Goal: Task Accomplishment & Management: Complete application form

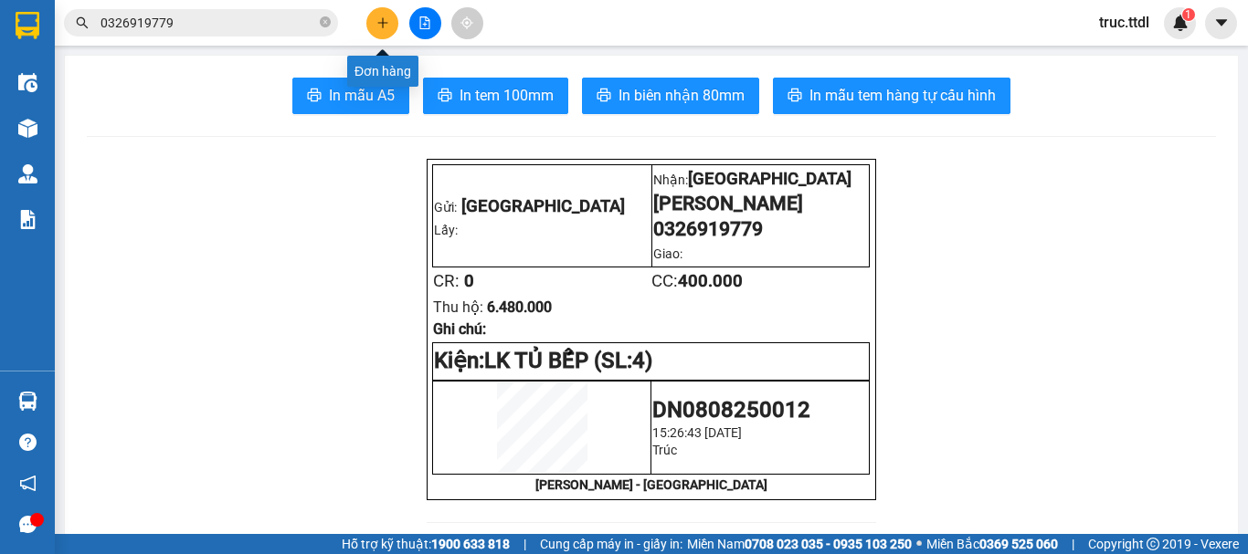
click at [382, 33] on button at bounding box center [382, 23] width 32 height 32
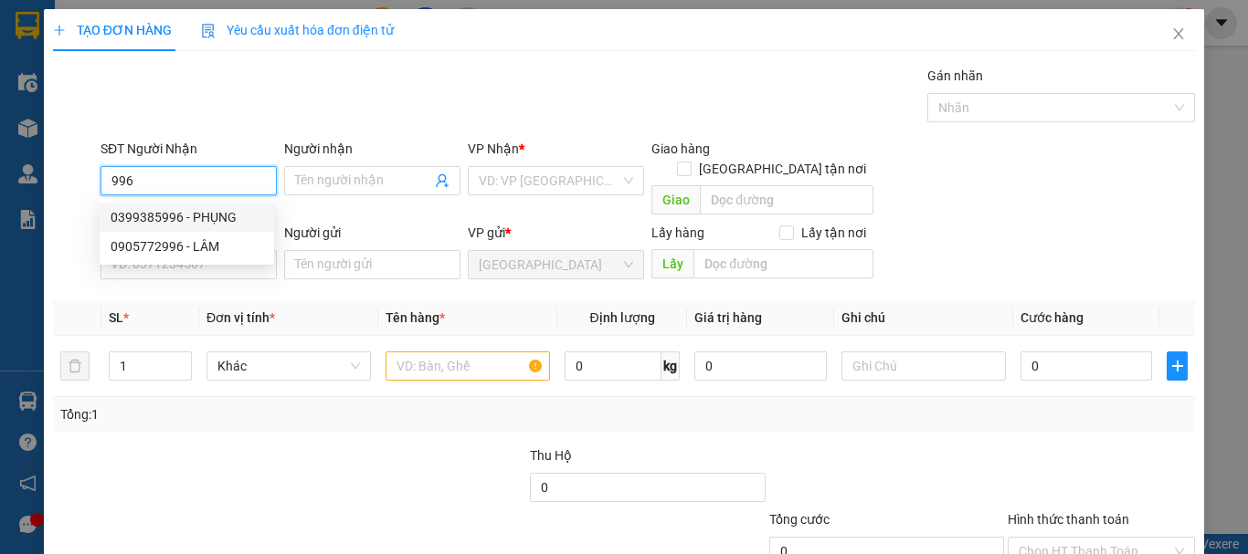
click at [210, 225] on div "0399385996 - PHỤNG" at bounding box center [187, 217] width 153 height 20
type input "0399385996"
type input "PHỤNG"
type input "0399385996"
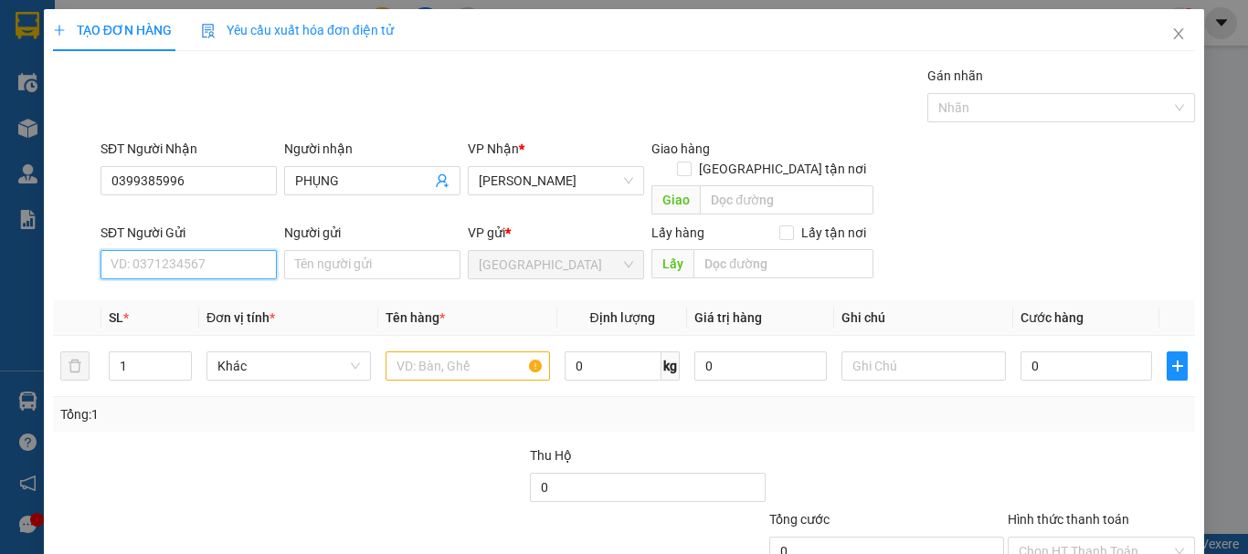
click at [212, 250] on input "SĐT Người Gửi" at bounding box center [188, 264] width 176 height 29
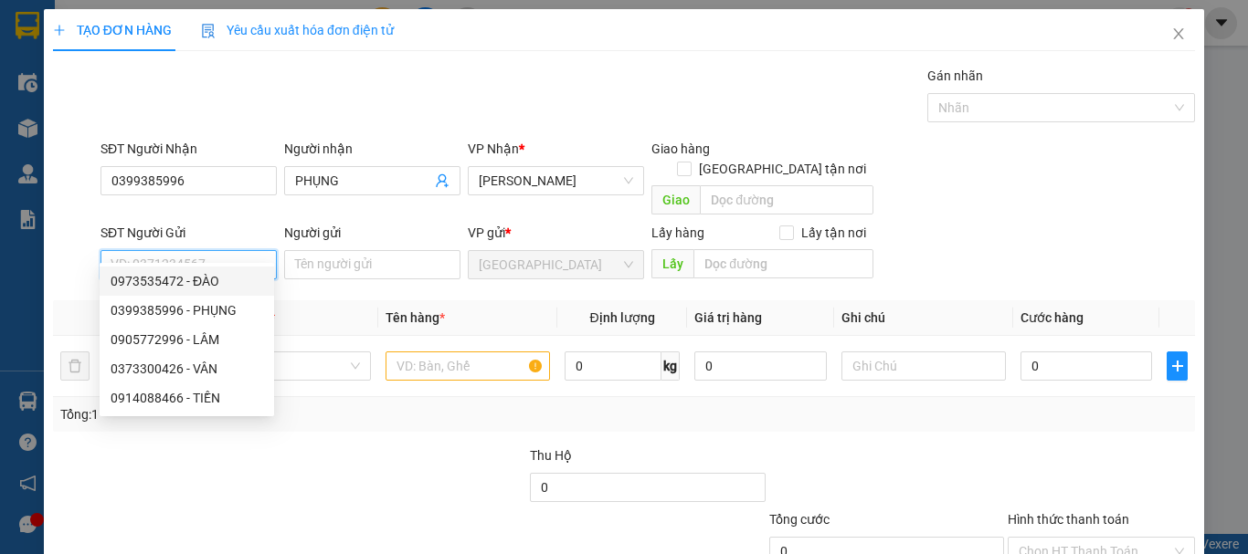
click at [228, 285] on div "0973535472 - ĐÀO" at bounding box center [187, 281] width 153 height 20
type input "0973535472"
type input "ĐÀO"
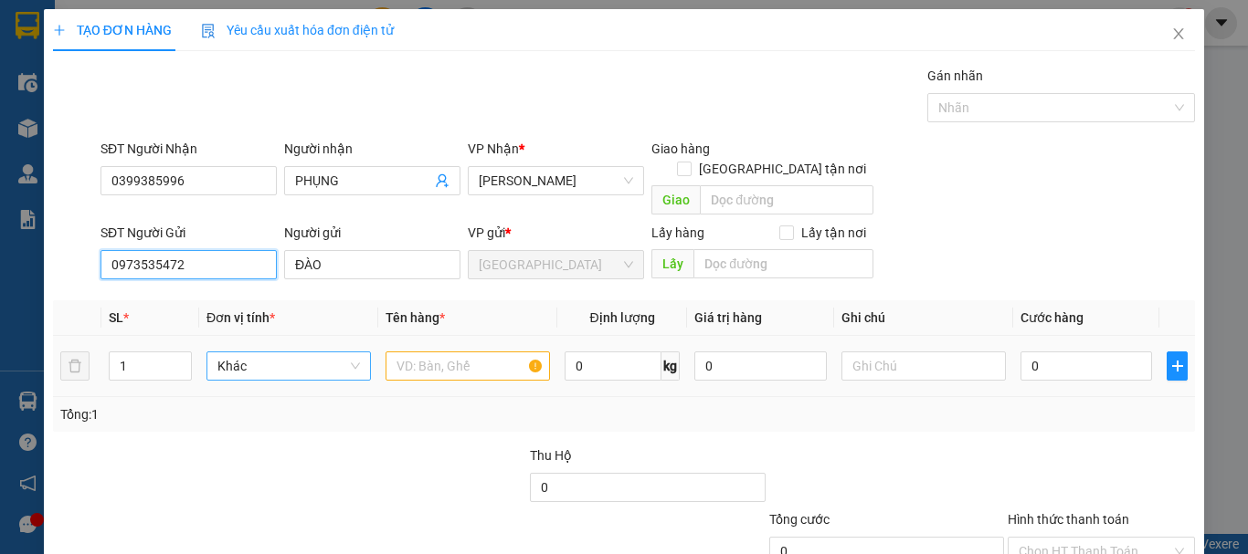
click at [242, 354] on span "Khác" at bounding box center [288, 366] width 142 height 27
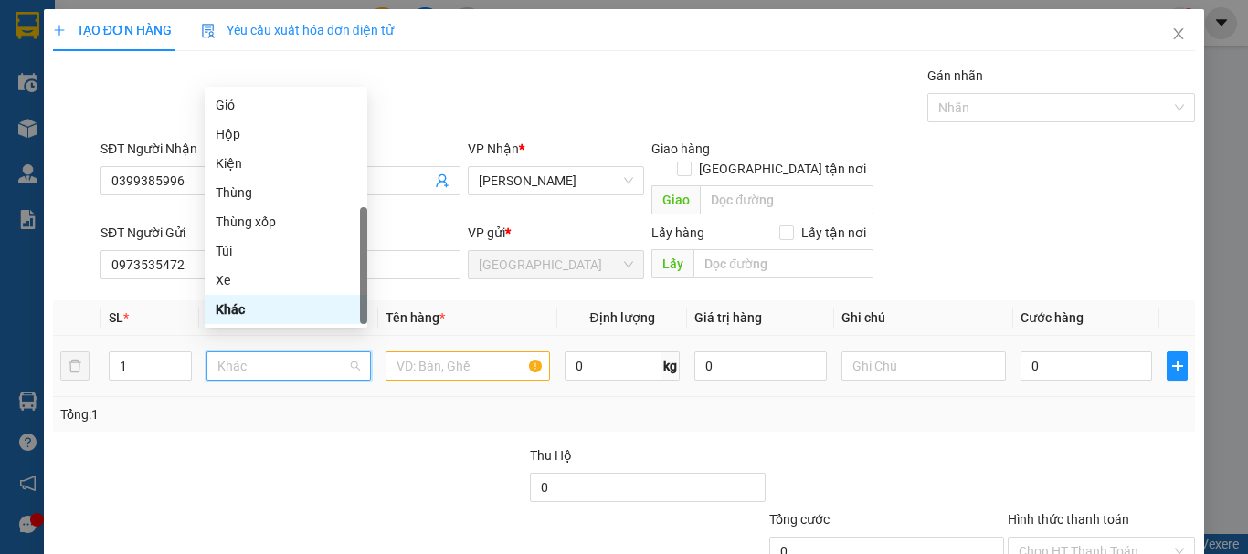
type input "t"
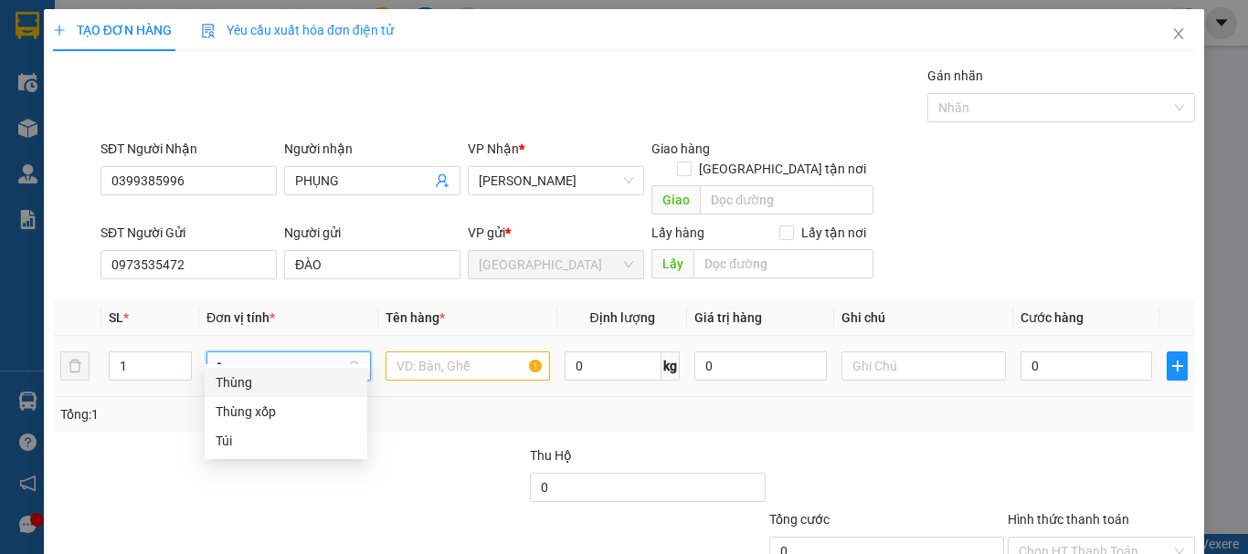
click at [255, 379] on div "Thùng" at bounding box center [286, 383] width 141 height 20
click at [73, 353] on tr "1 Thùng Thùng 0 kg 0 0" at bounding box center [624, 366] width 1142 height 61
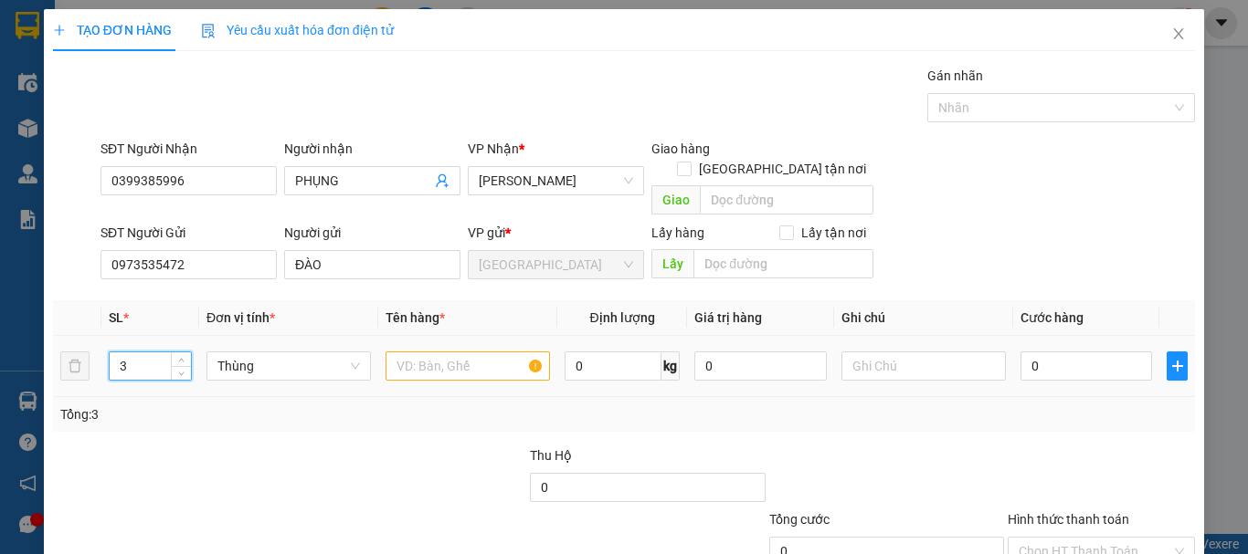
type input "3"
click at [426, 352] on input "text" at bounding box center [467, 366] width 164 height 29
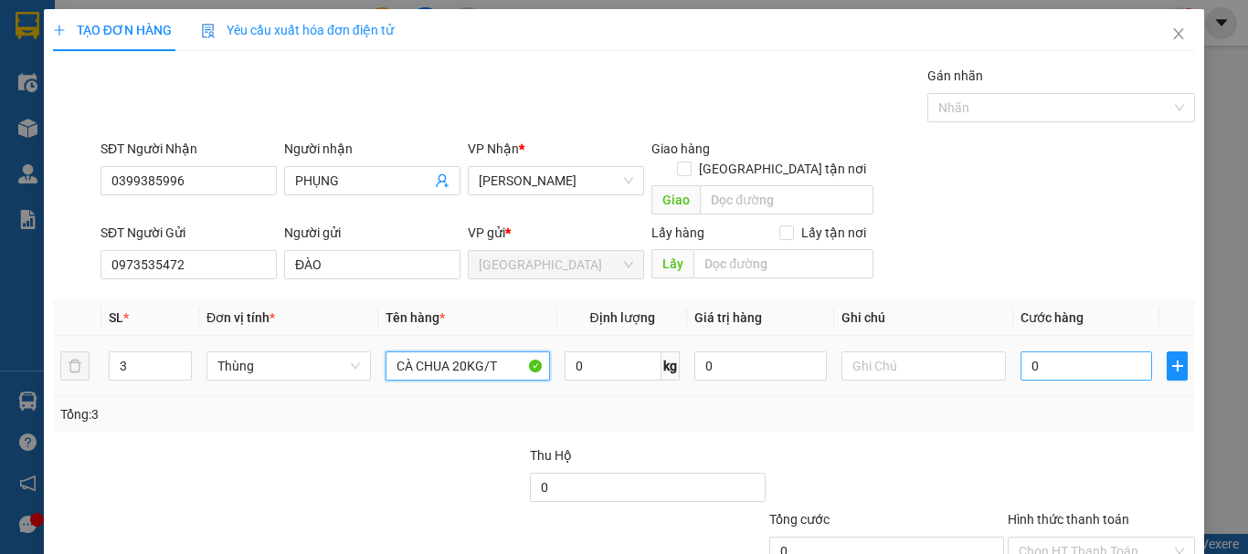
type input "CÀ CHUA 20KG/T"
click at [1072, 352] on input "0" at bounding box center [1086, 366] width 132 height 29
type input "1"
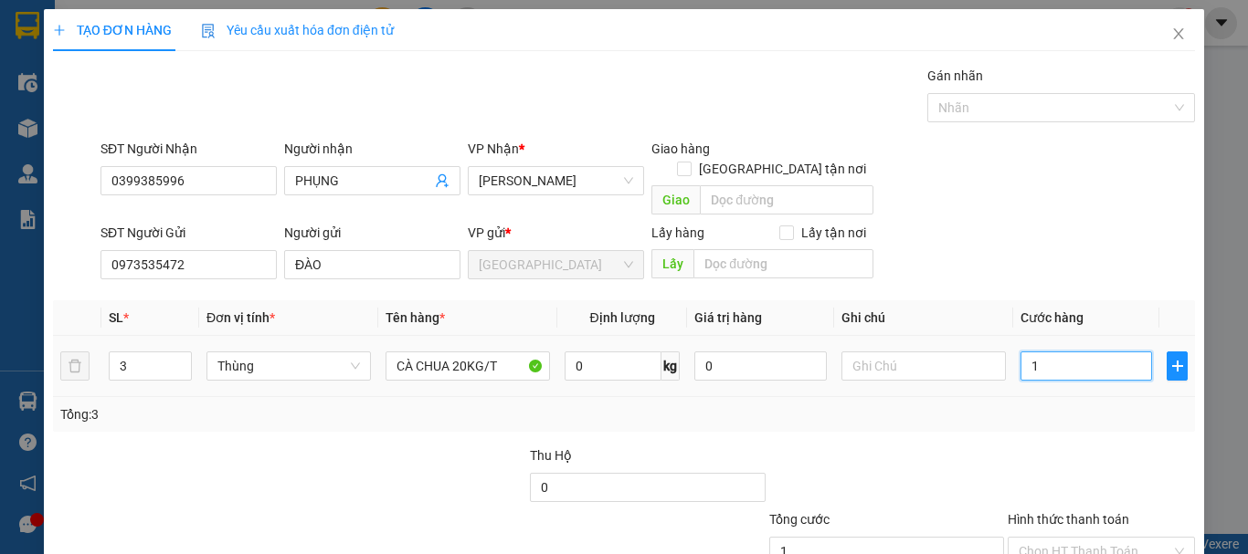
type input "18"
type input "180"
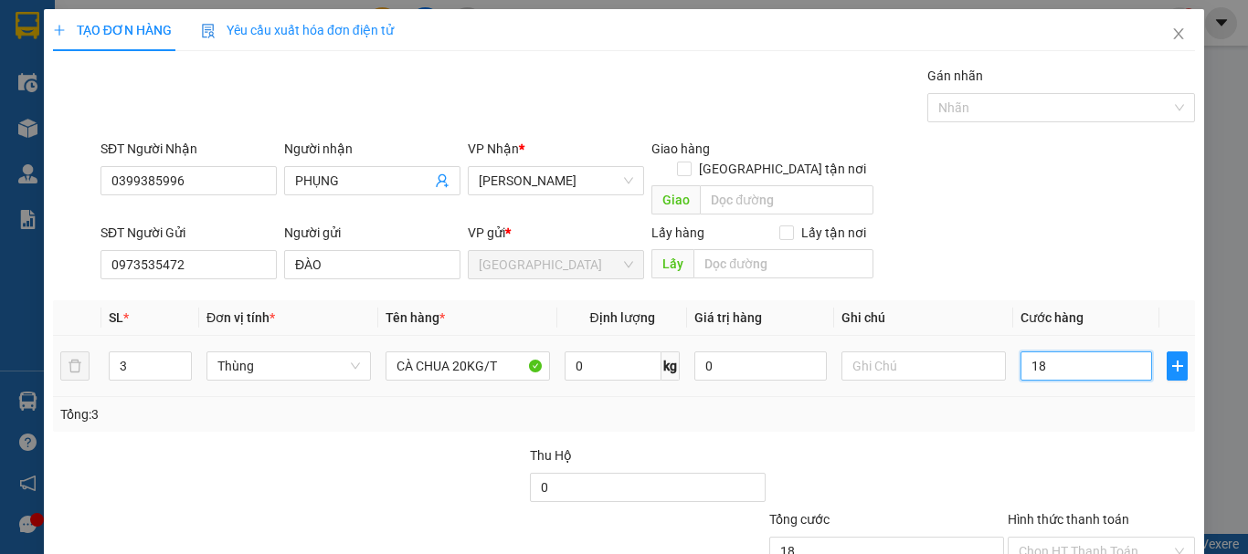
type input "180"
type input "180.000"
click at [1103, 446] on div at bounding box center [1101, 478] width 191 height 64
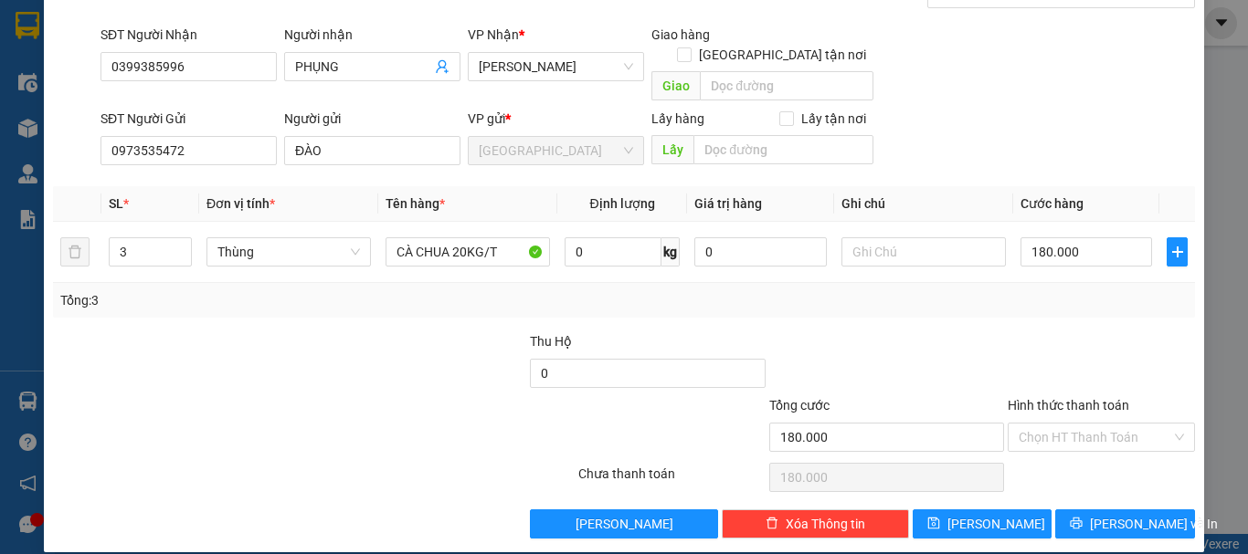
click at [1091, 428] on div "Chọn HT Thanh Toán" at bounding box center [1100, 437] width 187 height 29
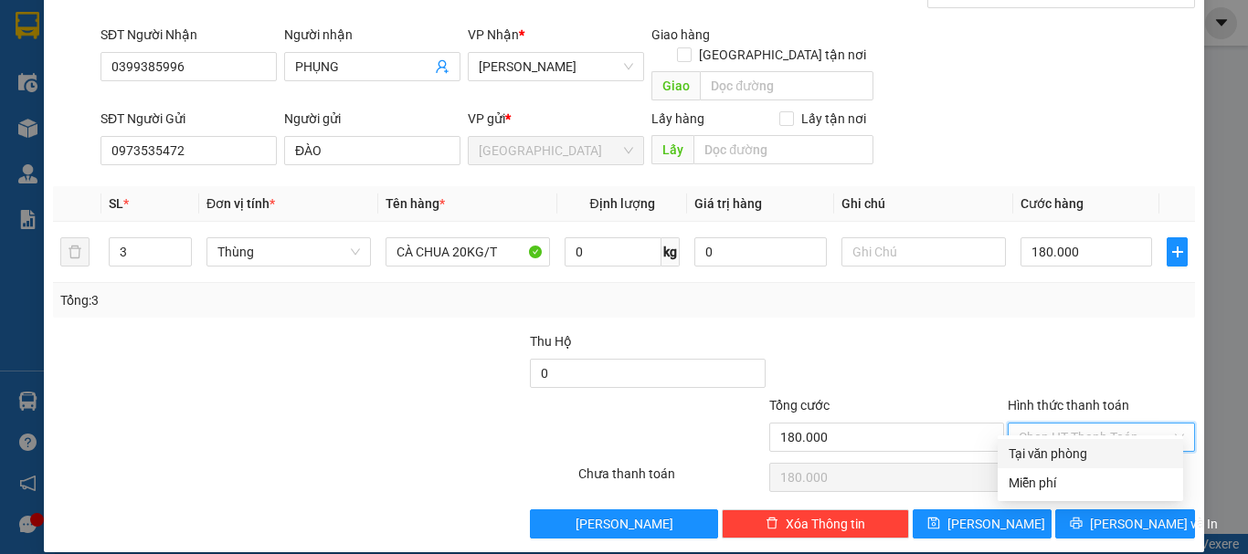
click at [1096, 452] on div "Tại văn phòng" at bounding box center [1089, 454] width 163 height 20
type input "0"
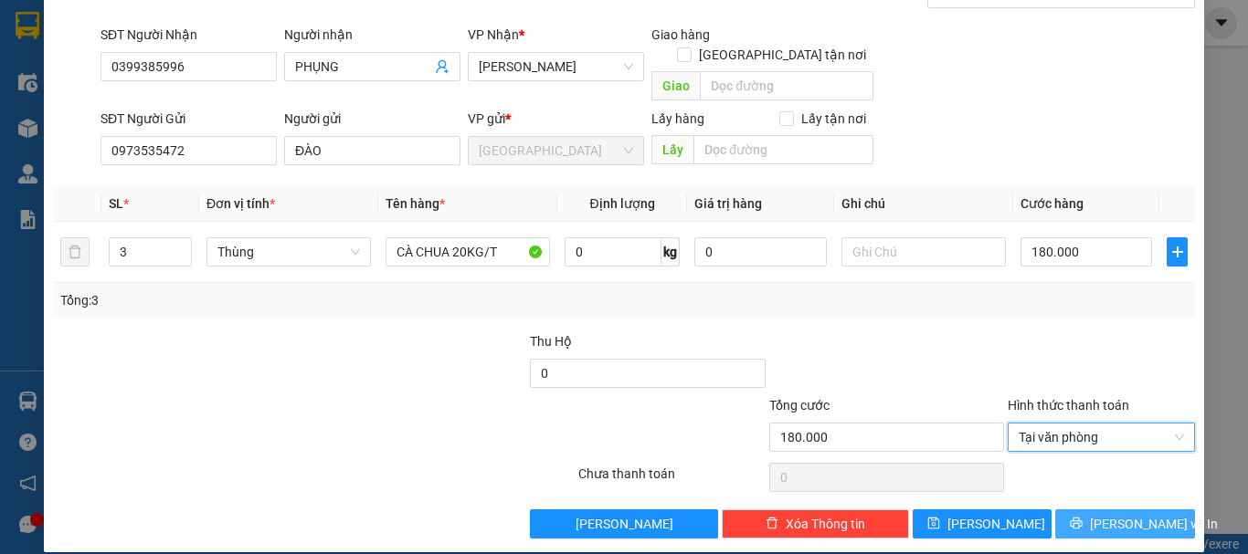
click at [1094, 510] on button "[PERSON_NAME] và In" at bounding box center [1125, 524] width 140 height 29
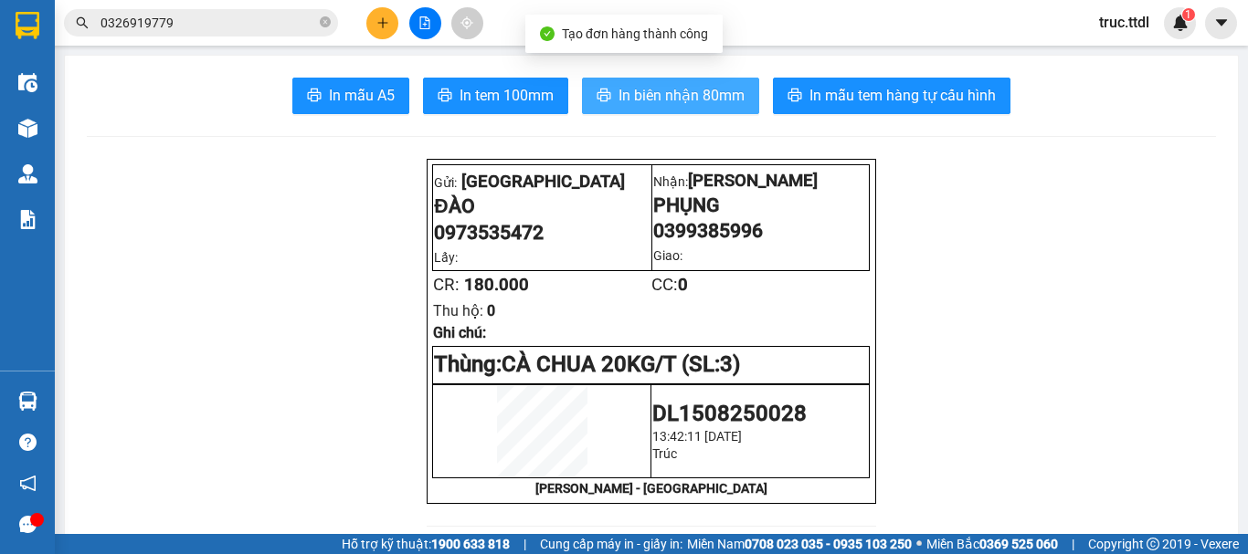
click at [713, 99] on span "In biên nhận 80mm" at bounding box center [681, 95] width 126 height 23
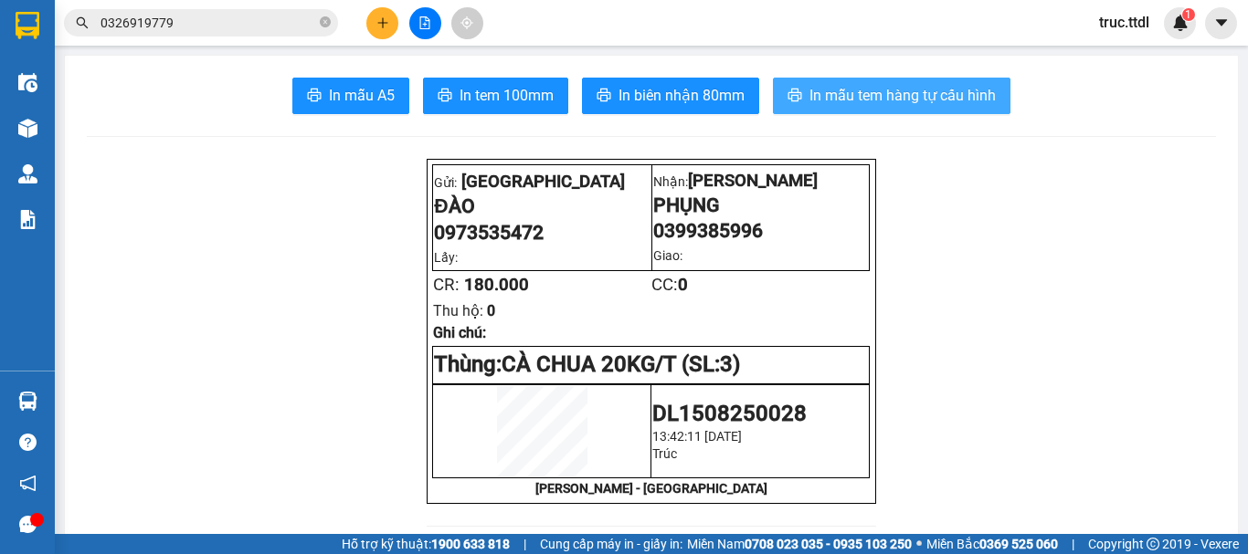
click at [966, 100] on span "In mẫu tem hàng tự cấu hình" at bounding box center [902, 95] width 186 height 23
click at [246, 26] on input "0326919779" at bounding box center [208, 23] width 216 height 20
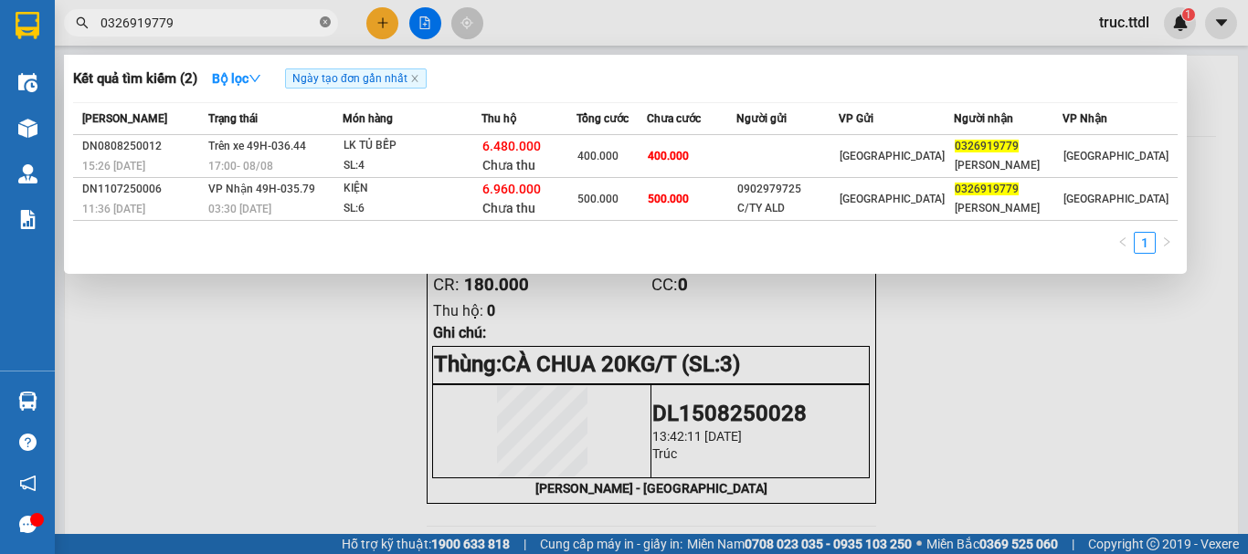
click at [323, 22] on icon "close-circle" at bounding box center [325, 21] width 11 height 11
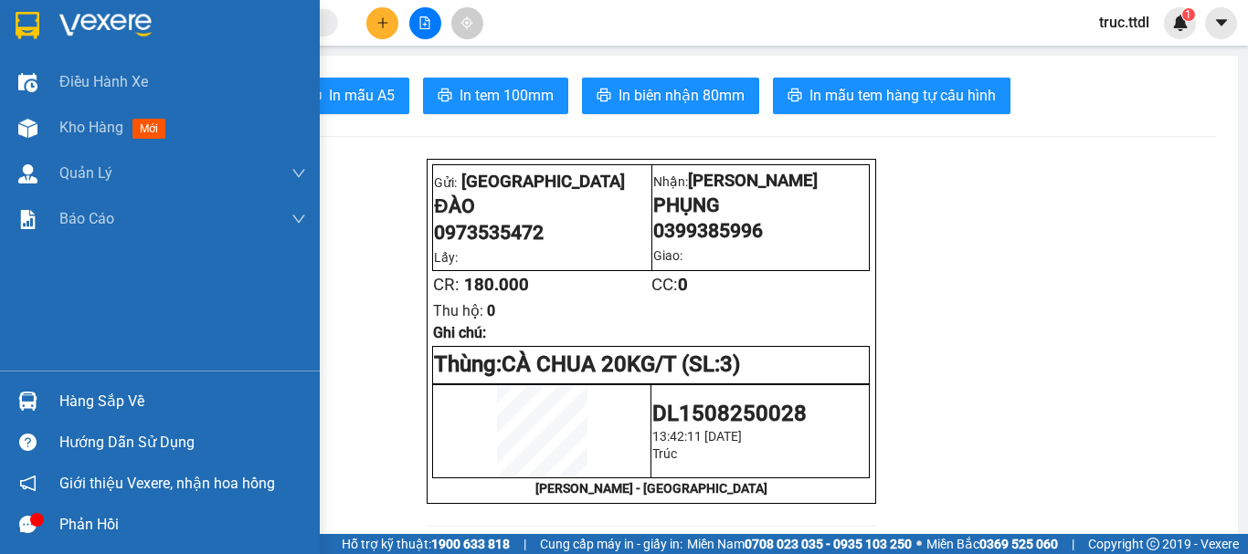
click at [36, 23] on img at bounding box center [28, 25] width 24 height 27
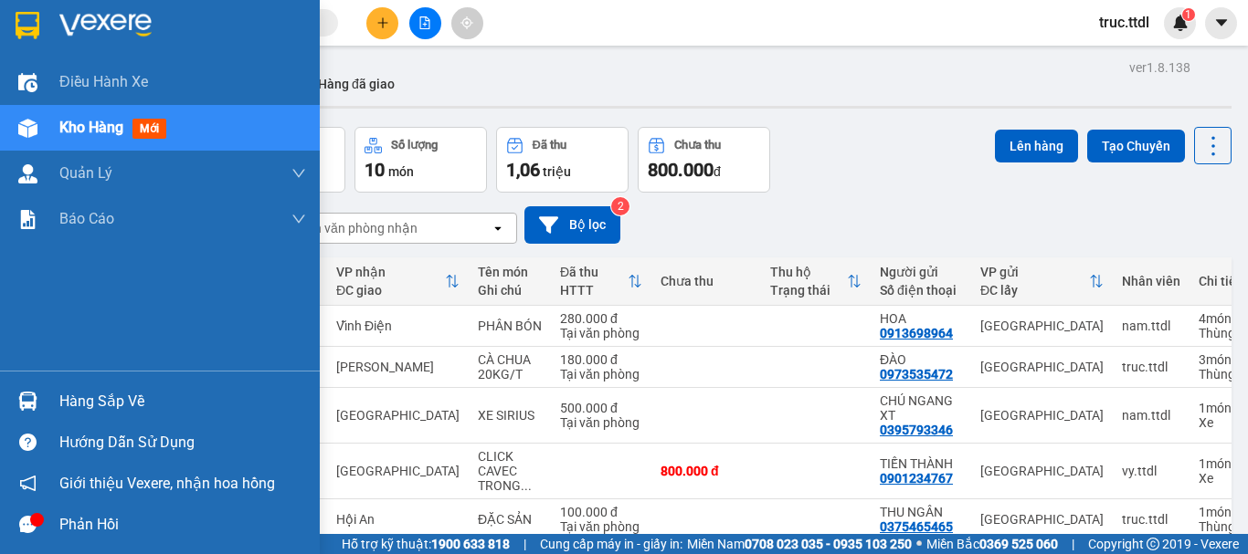
click at [27, 27] on img at bounding box center [28, 25] width 24 height 27
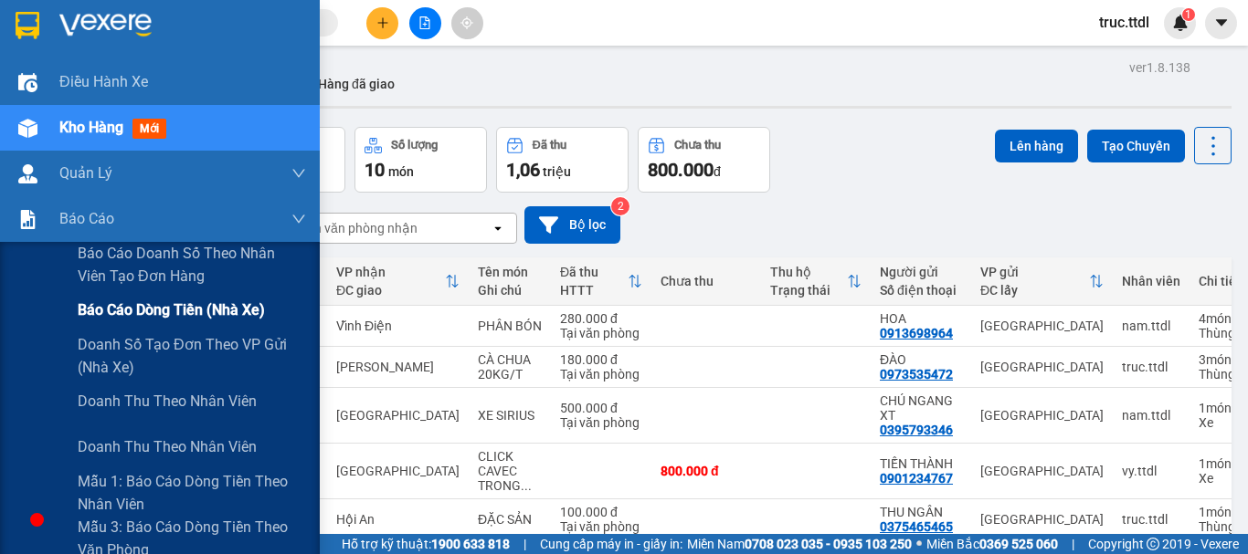
click at [96, 303] on span "Báo cáo dòng tiền (nhà xe)" at bounding box center [171, 310] width 187 height 23
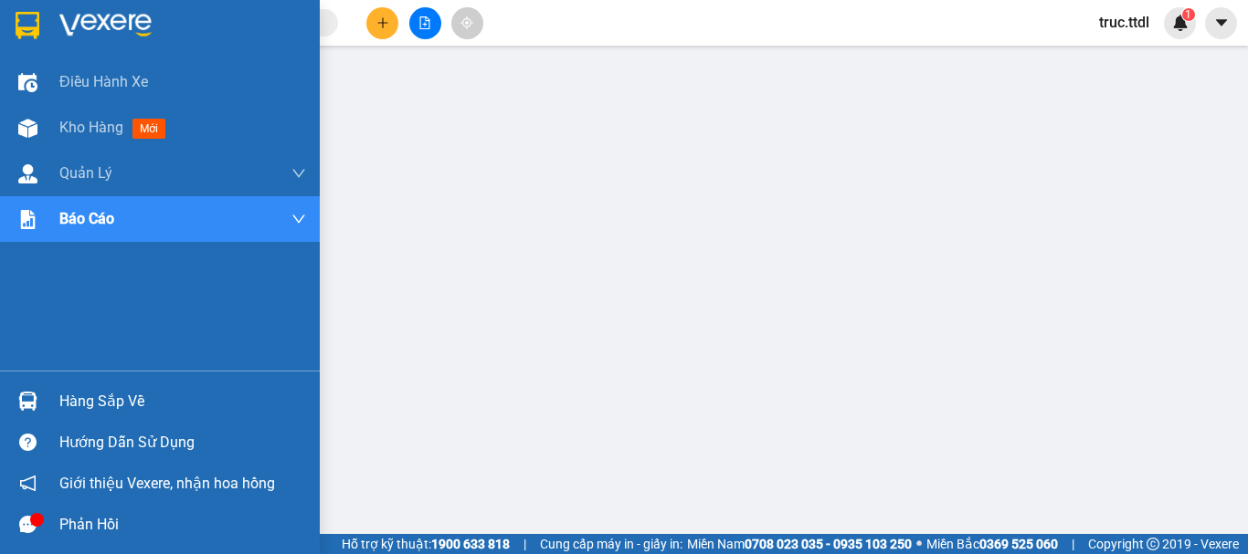
click at [29, 35] on img at bounding box center [28, 25] width 24 height 27
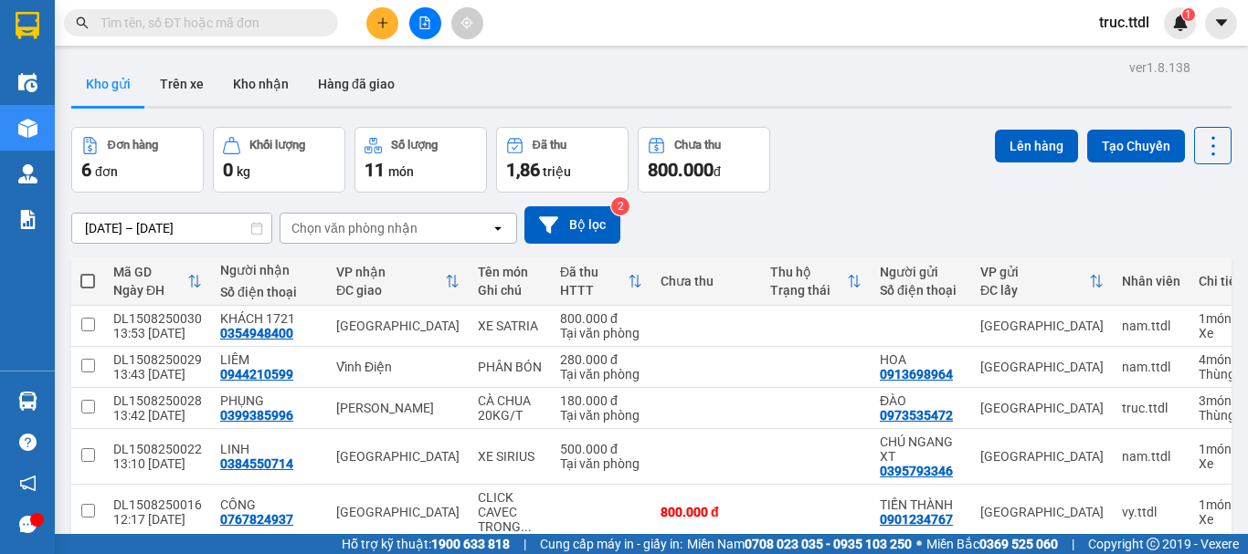
click at [383, 31] on button at bounding box center [382, 23] width 32 height 32
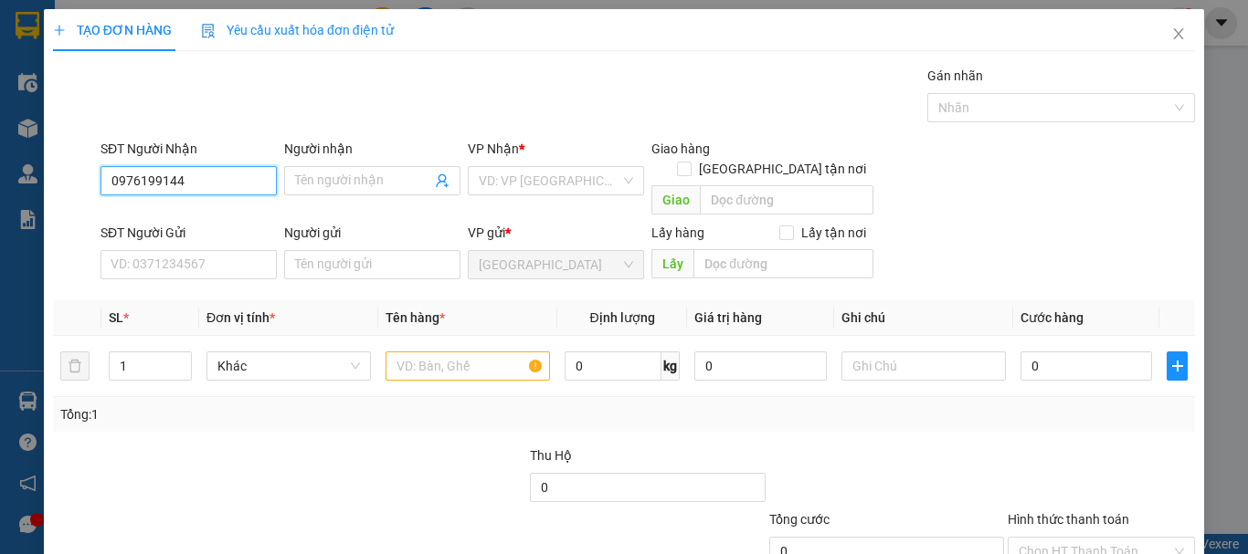
click at [163, 179] on input "0976199144" at bounding box center [188, 180] width 176 height 29
click at [222, 177] on input "0976199144" at bounding box center [188, 180] width 176 height 29
type input "0976199144"
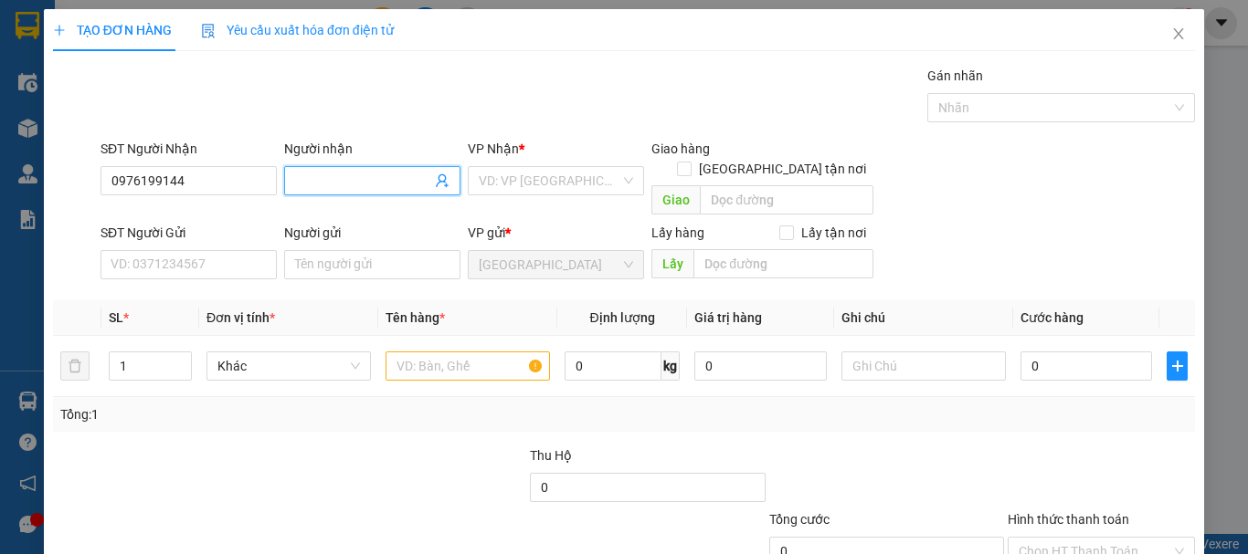
click at [353, 170] on span at bounding box center [372, 180] width 176 height 29
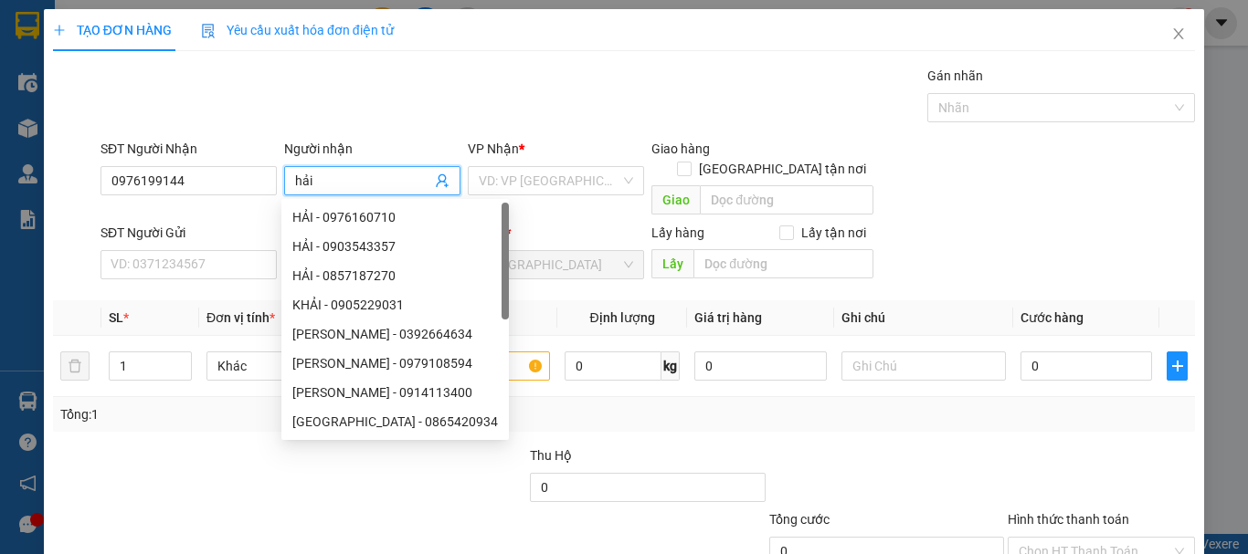
drag, startPoint x: 355, startPoint y: 184, endPoint x: 259, endPoint y: 204, distance: 98.0
click at [259, 204] on form "SĐT Người Nhận 0976199144 Người nhận hải VP Nhận * VD: VP [GEOGRAPHIC_DATA] Gia…" at bounding box center [624, 213] width 1142 height 148
type input "HẢI"
click at [545, 188] on input "search" at bounding box center [550, 180] width 142 height 27
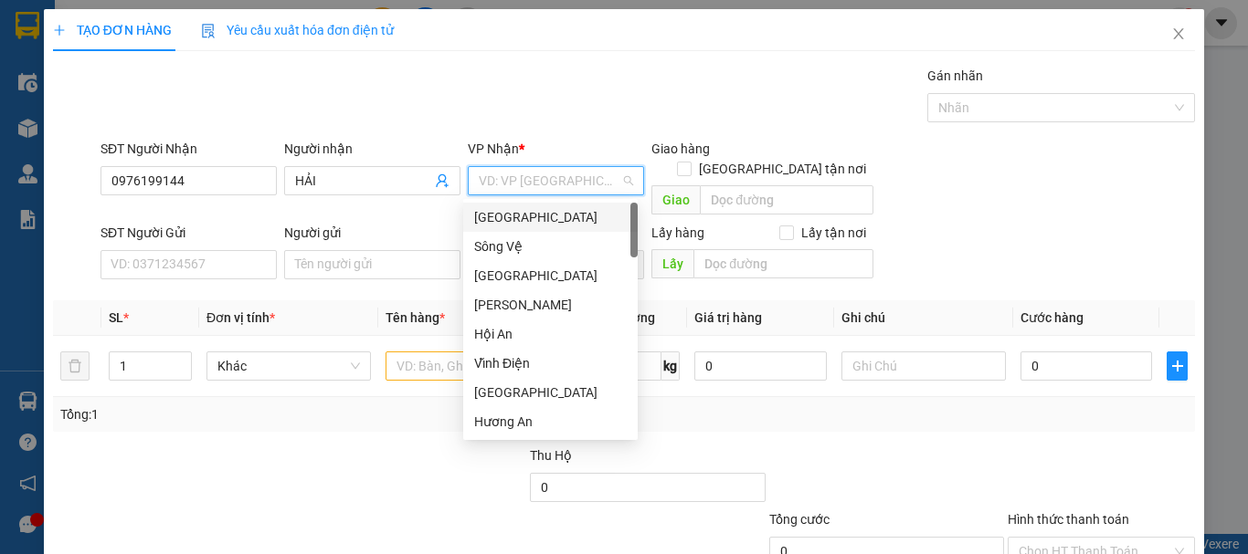
type input "D"
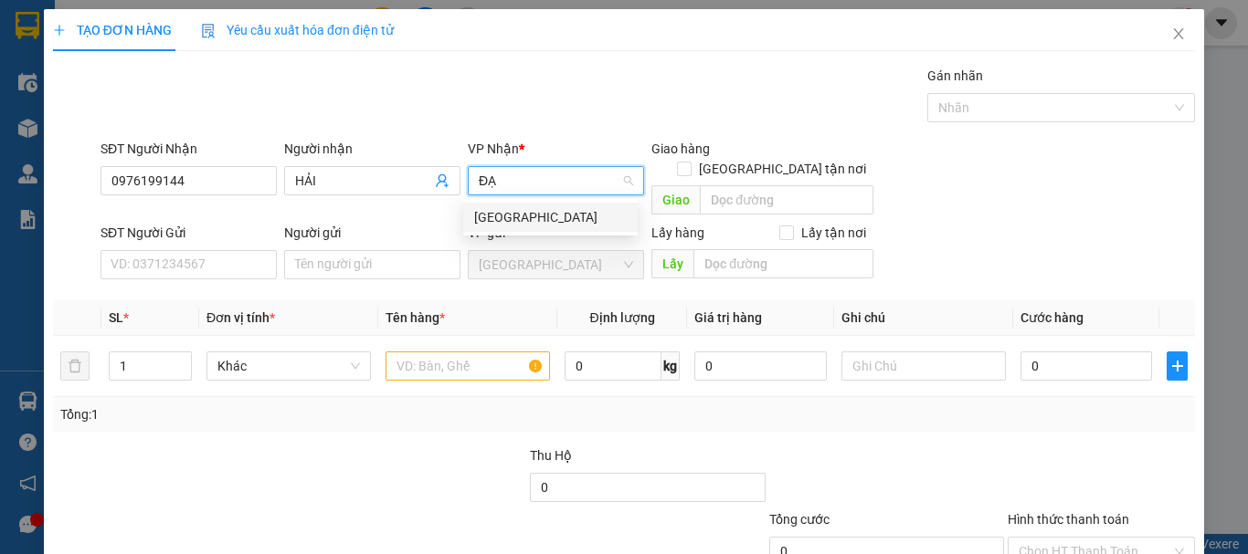
type input "ĐẠI"
click at [556, 210] on div "[GEOGRAPHIC_DATA]" at bounding box center [550, 217] width 153 height 20
click at [690, 162] on input "[GEOGRAPHIC_DATA] tận nơi" at bounding box center [683, 168] width 13 height 13
checkbox input "true"
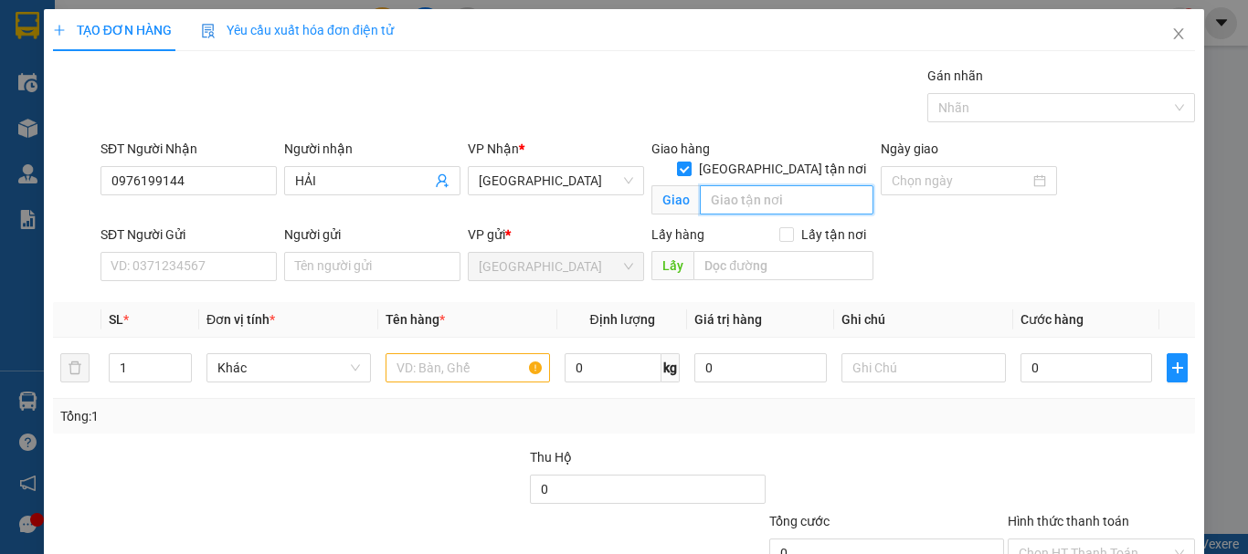
click at [769, 189] on input "text" at bounding box center [787, 199] width 174 height 29
type input "D"
type input "ĐIỆN HỒNG"
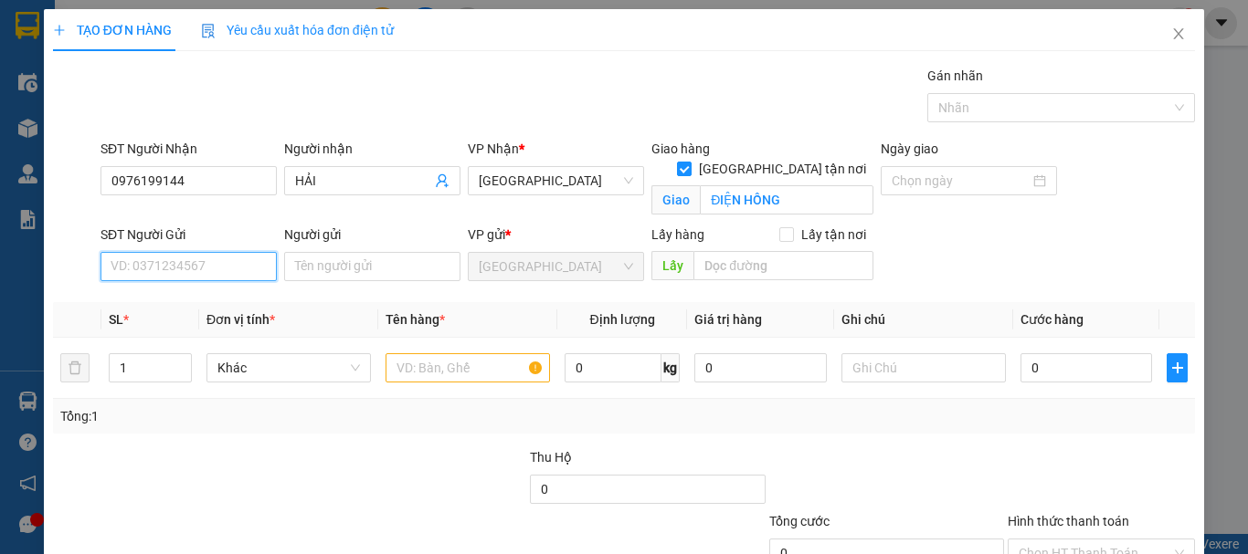
click at [218, 260] on input "SĐT Người Gửi" at bounding box center [188, 266] width 176 height 29
type input "0919778900"
type input "HOÀN"
click at [268, 375] on span "Khác" at bounding box center [288, 367] width 142 height 27
type input "0919778900"
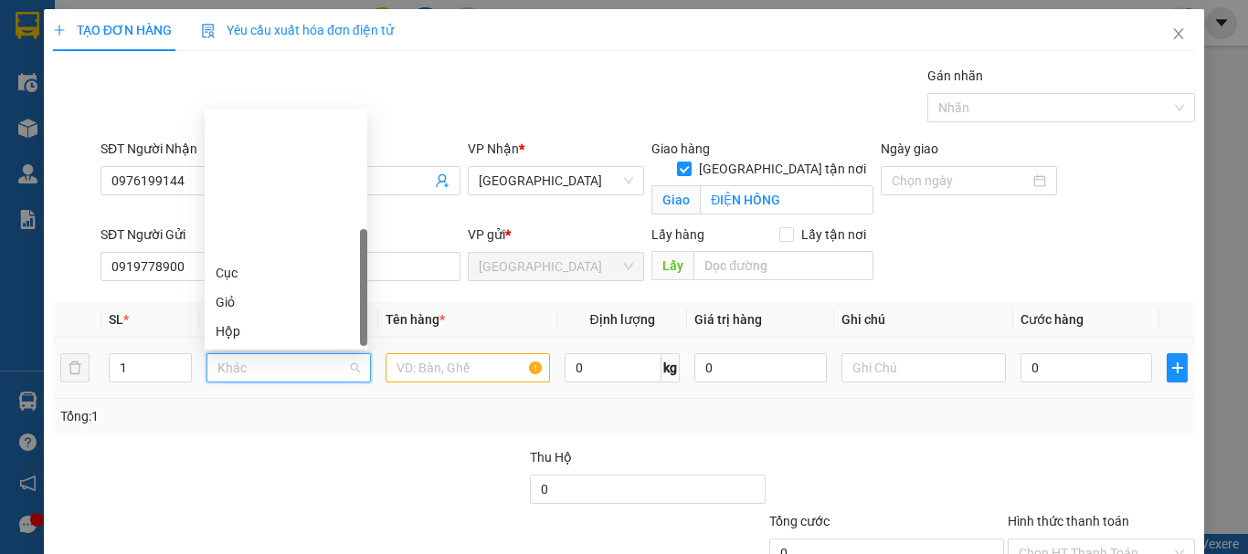
scroll to position [175, 0]
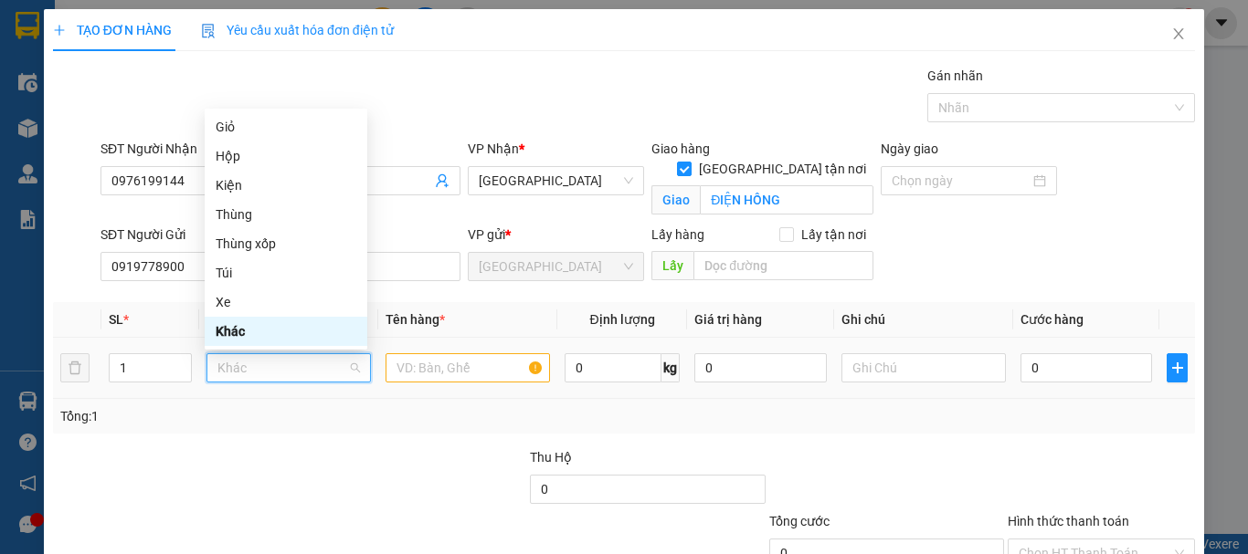
type input "T"
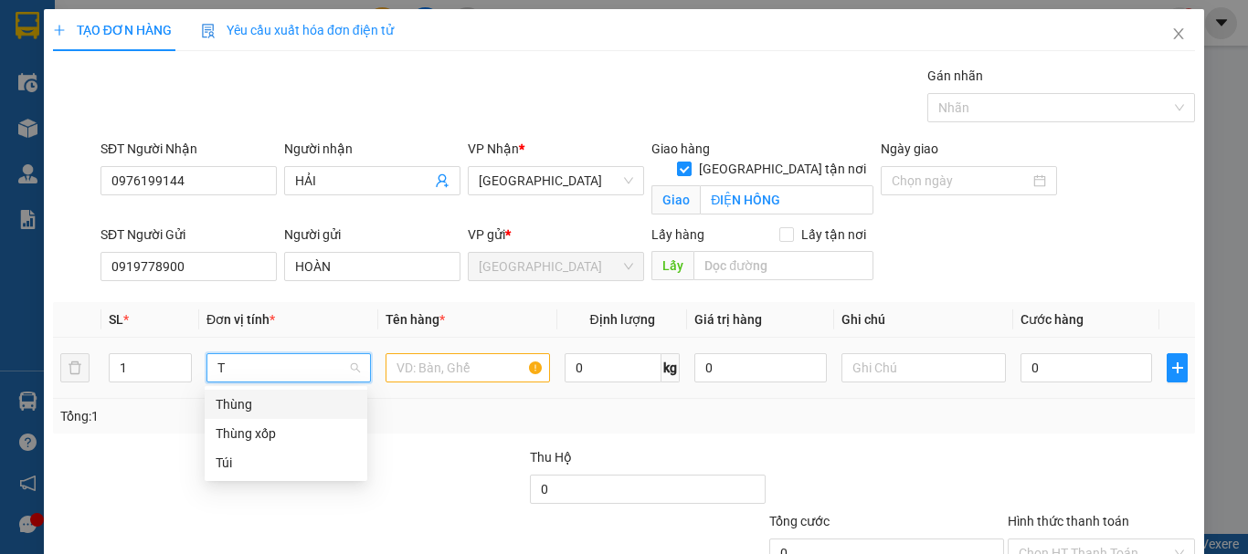
click at [290, 404] on div "Thùng" at bounding box center [286, 405] width 141 height 20
click at [464, 363] on input "text" at bounding box center [467, 367] width 164 height 29
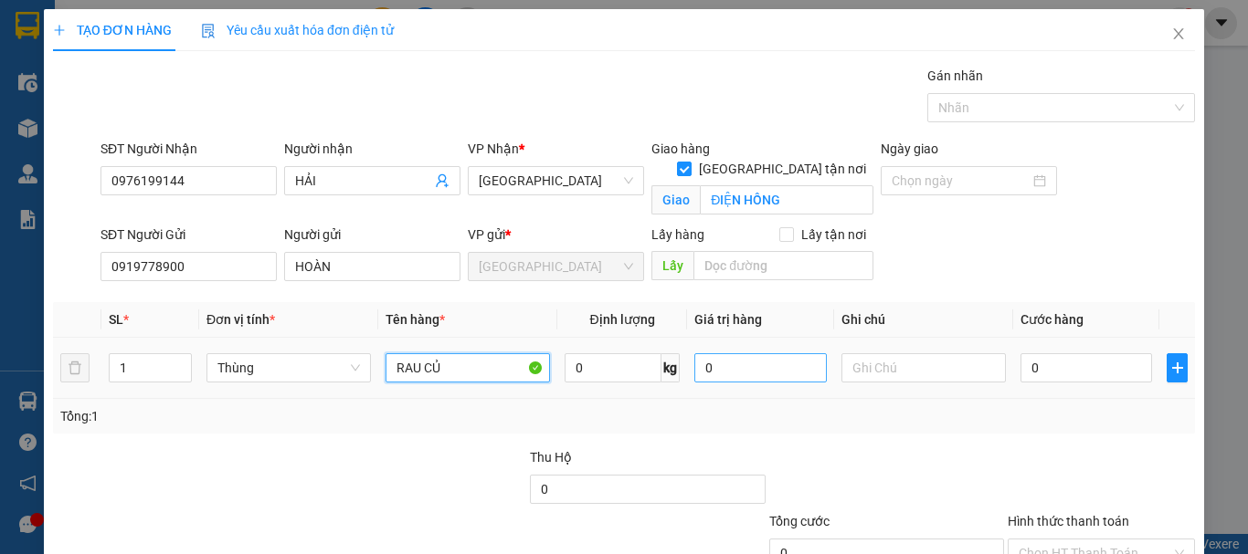
type input "RAU CỦ"
drag, startPoint x: 744, startPoint y: 375, endPoint x: 665, endPoint y: 399, distance: 82.9
click at [665, 399] on div "SL * Đơn vị tính * Tên hàng * Định lượng Giá trị hàng Ghi chú Cước hàng 1 Thùng…" at bounding box center [624, 368] width 1142 height 132
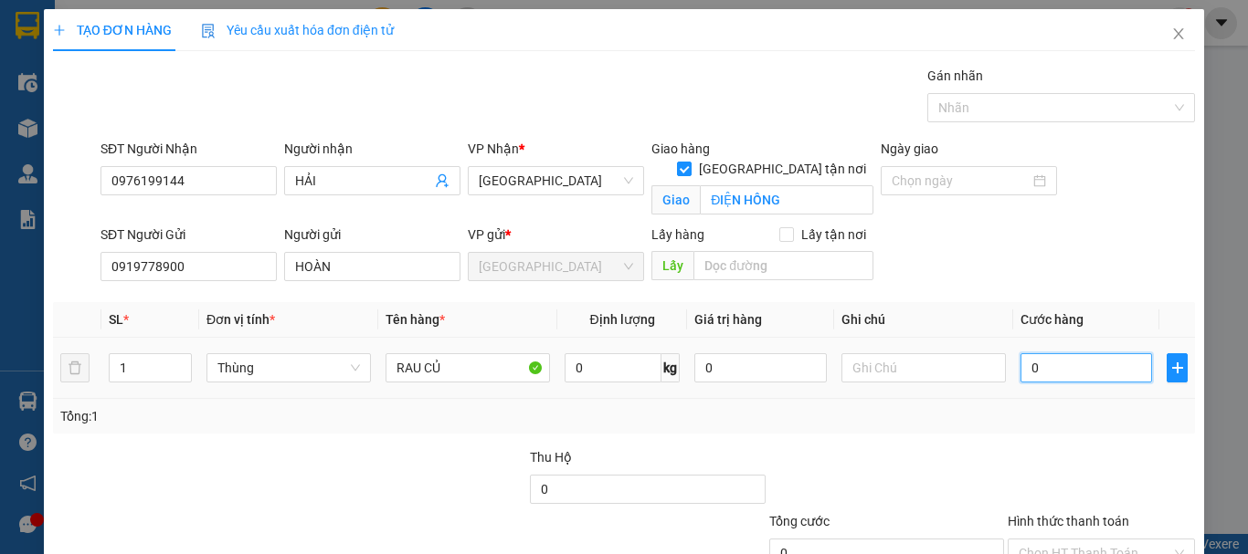
click at [1037, 365] on input "0" at bounding box center [1086, 367] width 132 height 29
type input "7"
type input "70"
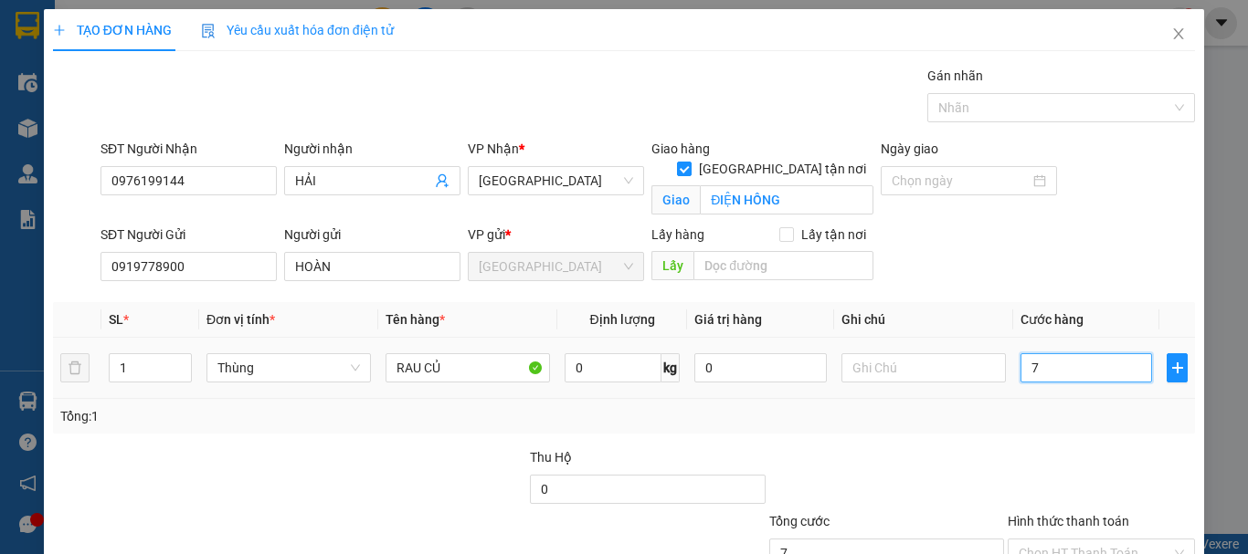
type input "70"
type input "70.000"
click at [1030, 303] on th "Cước hàng" at bounding box center [1086, 320] width 146 height 36
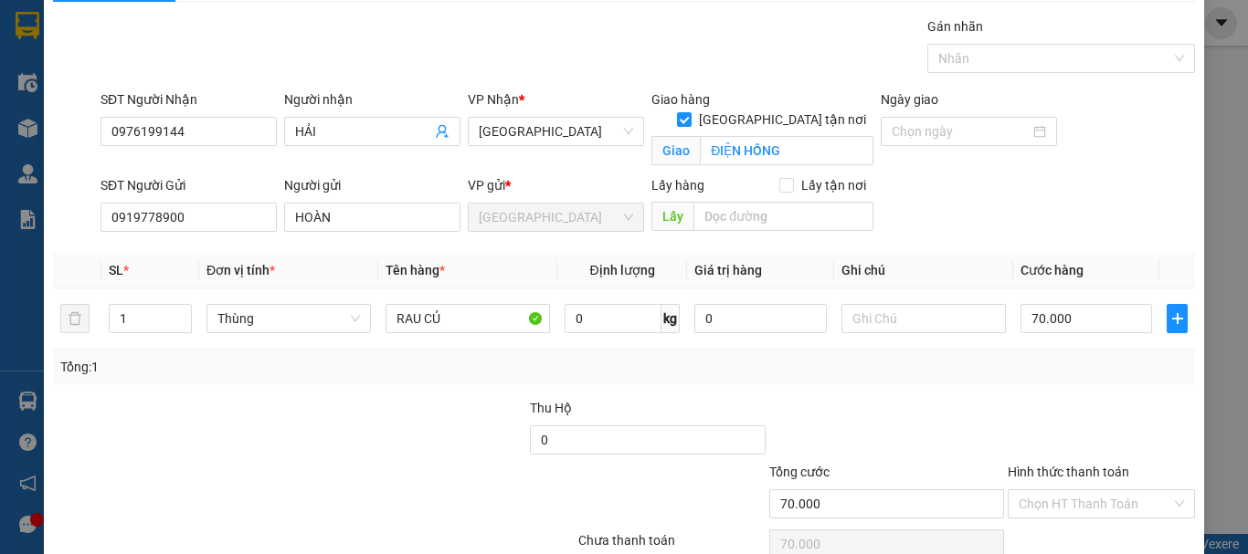
scroll to position [136, 0]
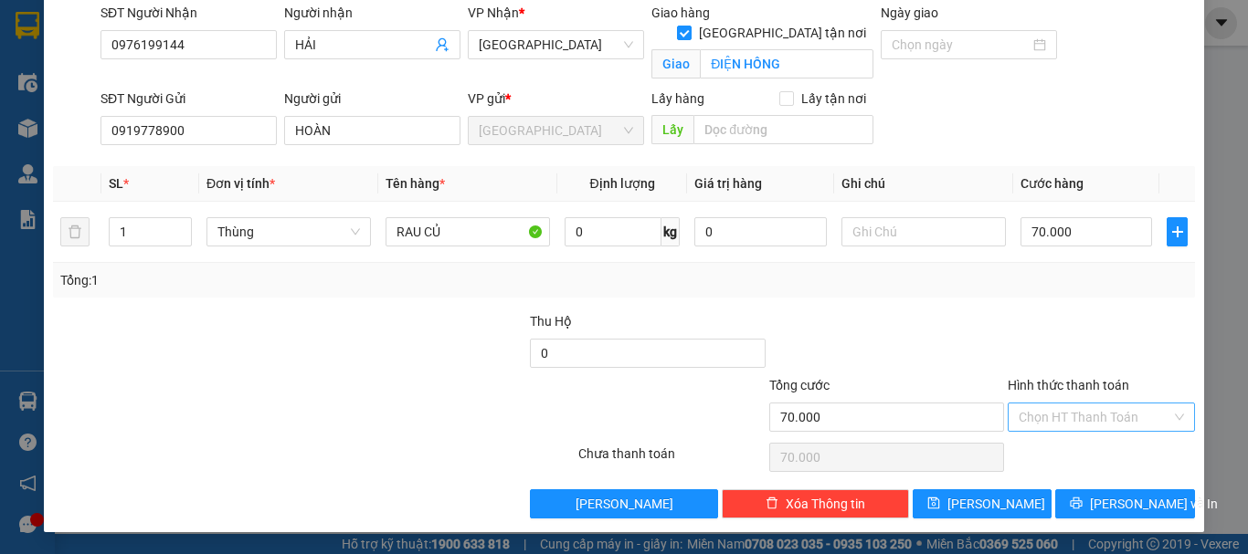
click at [1025, 410] on input "Hình thức thanh toán" at bounding box center [1094, 417] width 153 height 27
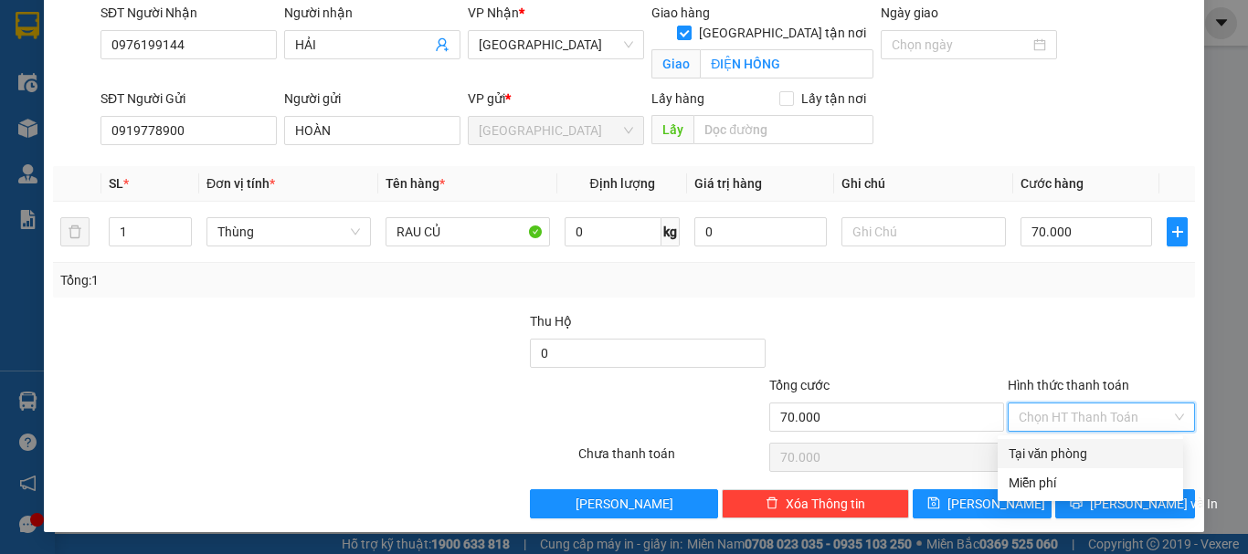
click at [1034, 448] on div "Tại văn phòng" at bounding box center [1089, 454] width 163 height 20
type input "0"
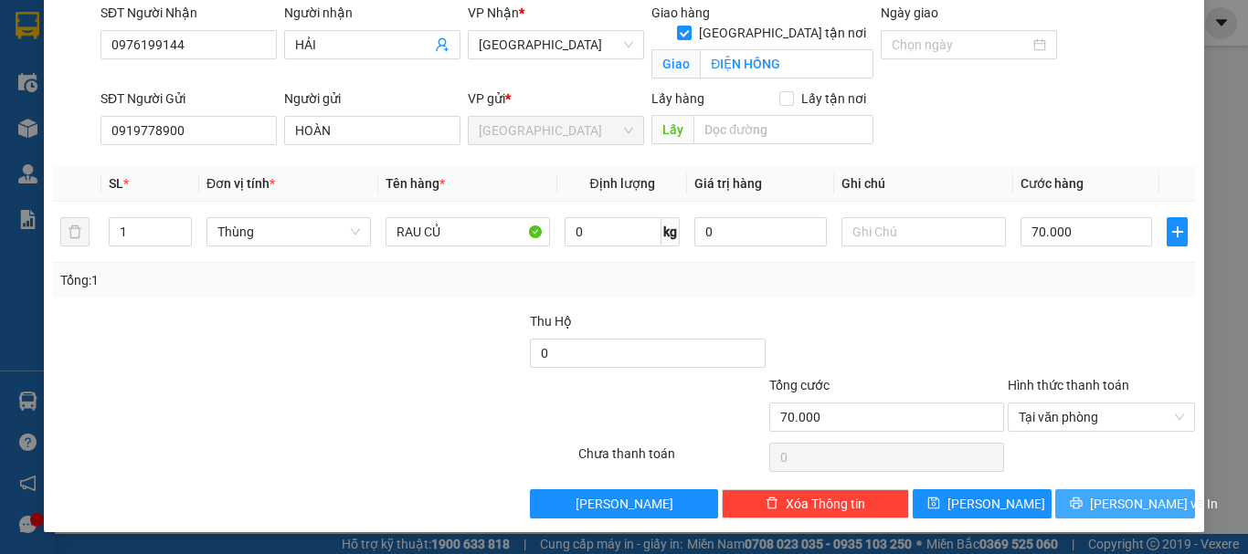
click at [1079, 502] on icon "printer" at bounding box center [1075, 503] width 13 height 13
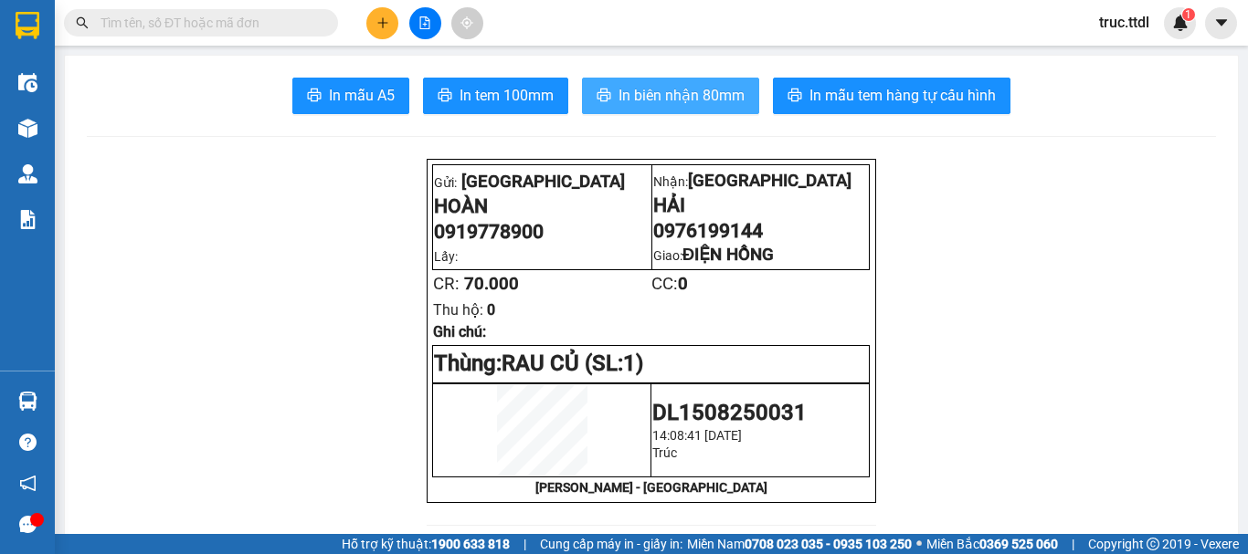
click at [712, 102] on span "In biên nhận 80mm" at bounding box center [681, 95] width 126 height 23
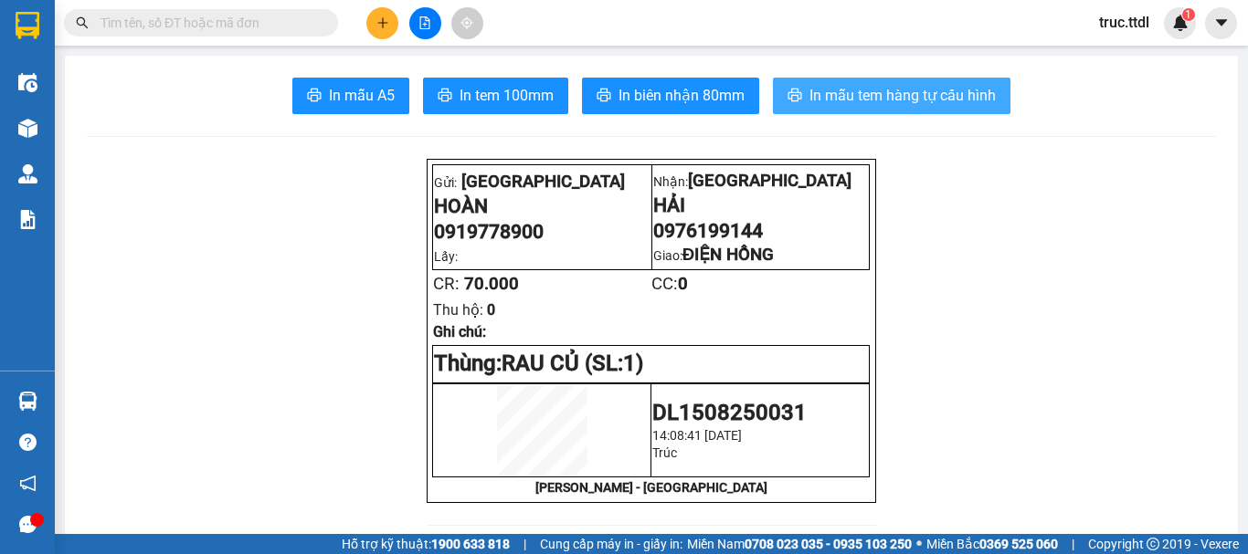
click at [889, 104] on span "In mẫu tem hàng tự cấu hình" at bounding box center [902, 95] width 186 height 23
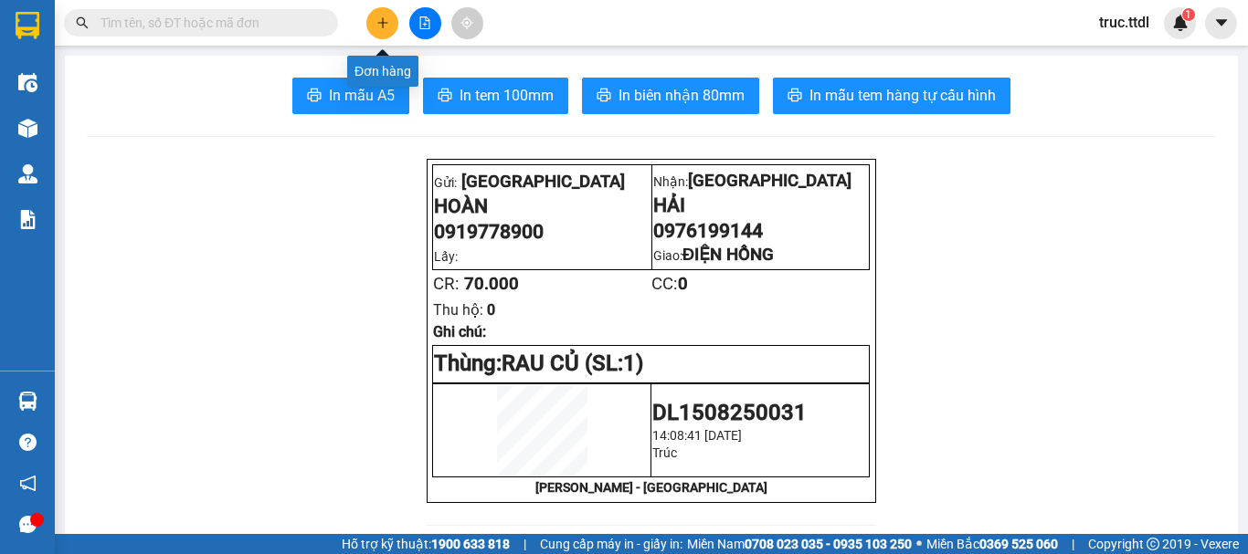
click at [388, 25] on icon "plus" at bounding box center [382, 22] width 13 height 13
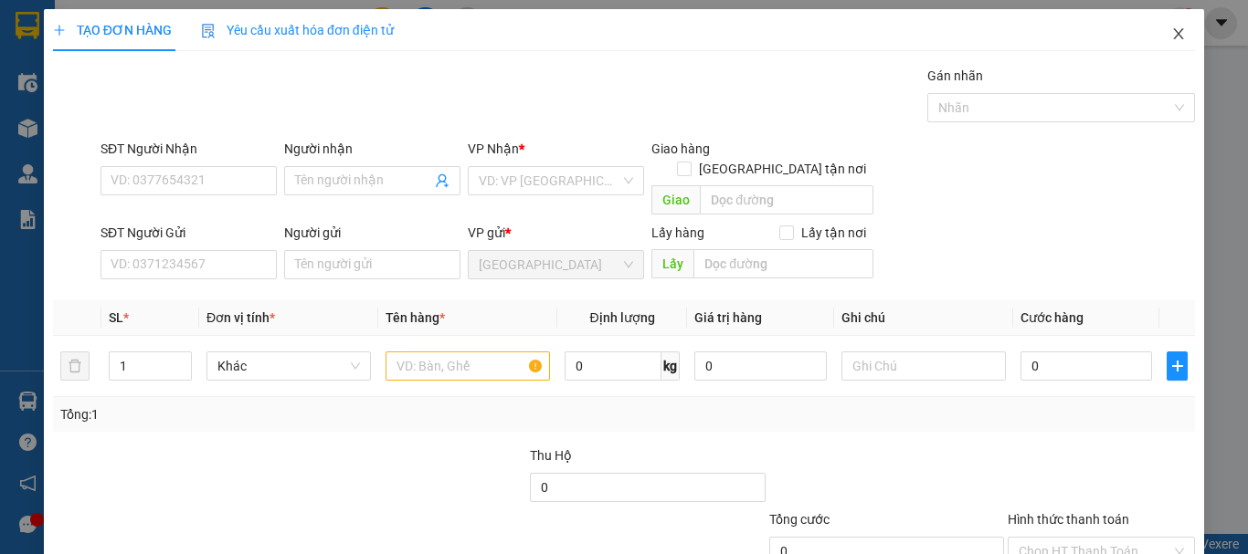
click at [1171, 29] on icon "close" at bounding box center [1178, 33] width 15 height 15
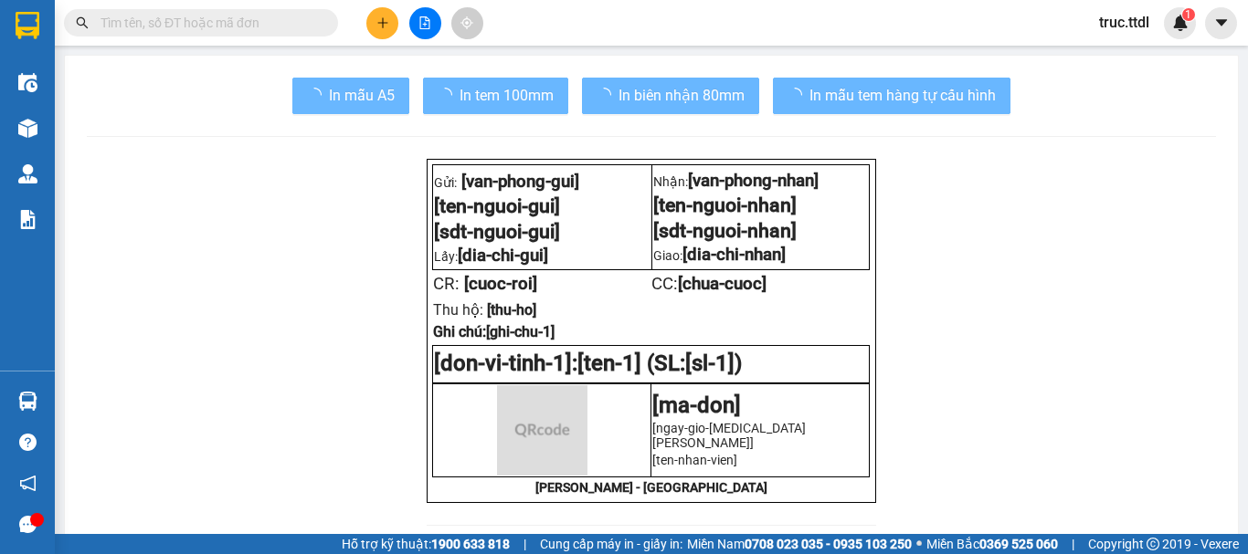
click at [214, 24] on input "text" at bounding box center [208, 23] width 216 height 20
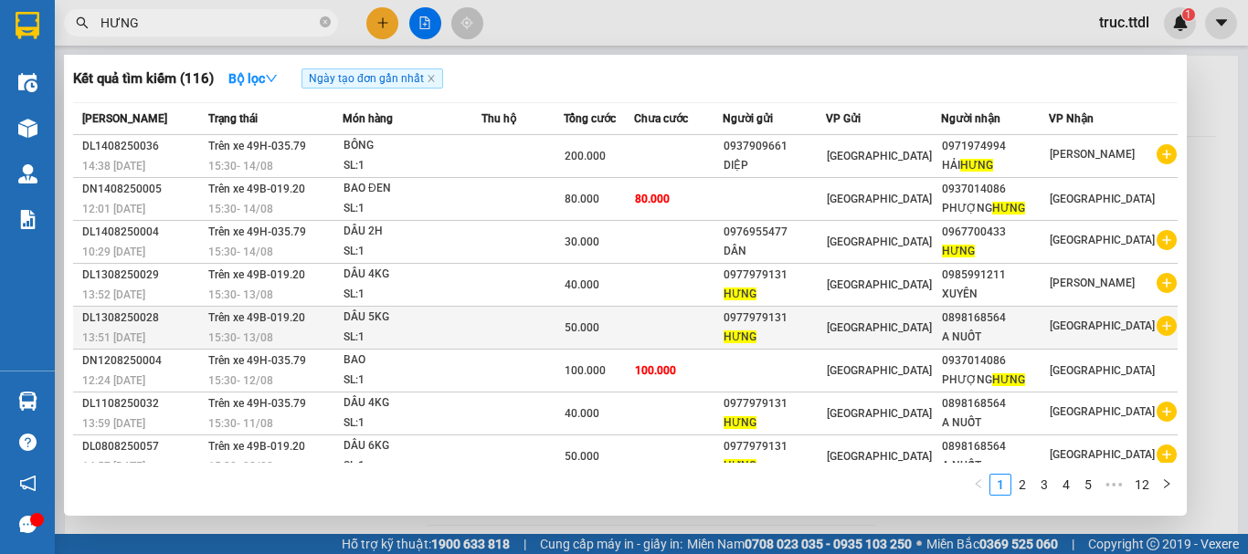
type input "HƯNG"
click at [723, 341] on td at bounding box center [679, 328] width 90 height 43
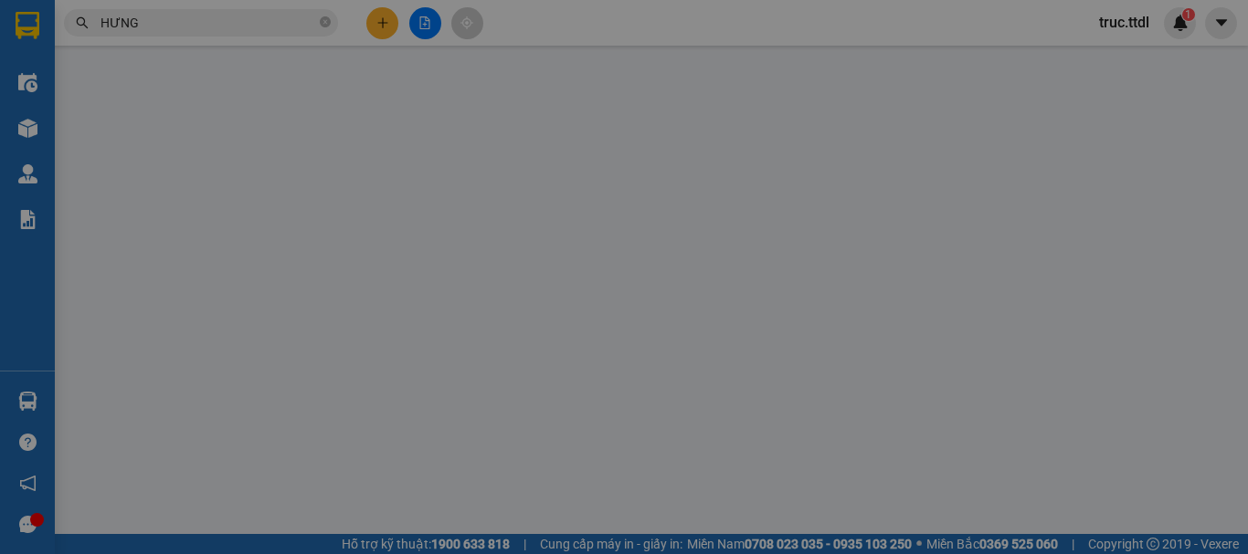
type input "0898168564"
type input "A NUỐT"
type input "0977979131"
type input "HƯNG"
type input "50.000"
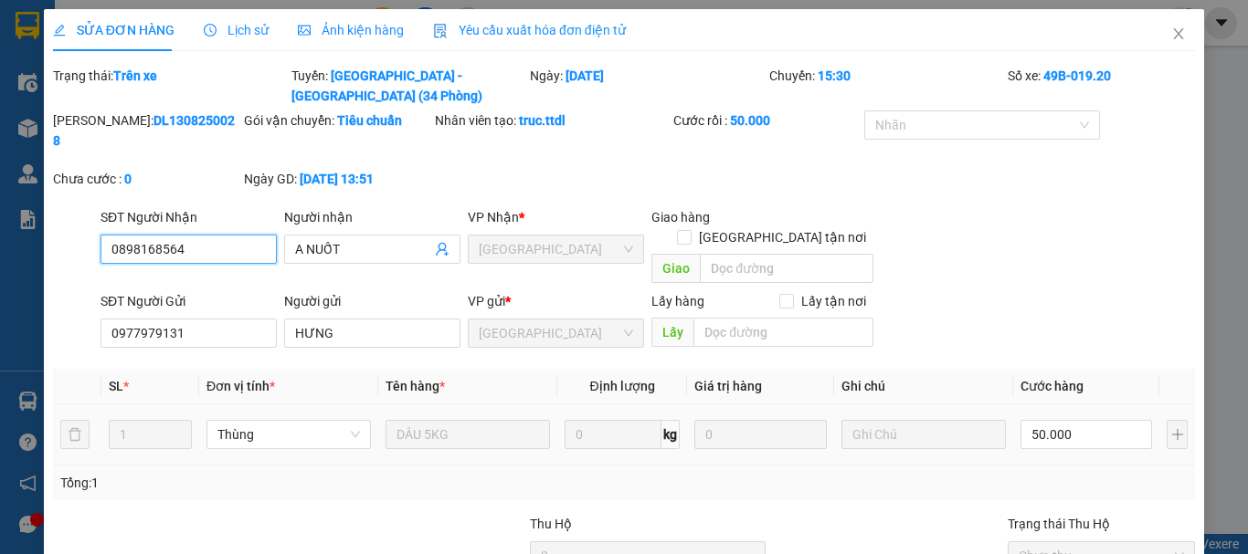
scroll to position [142, 0]
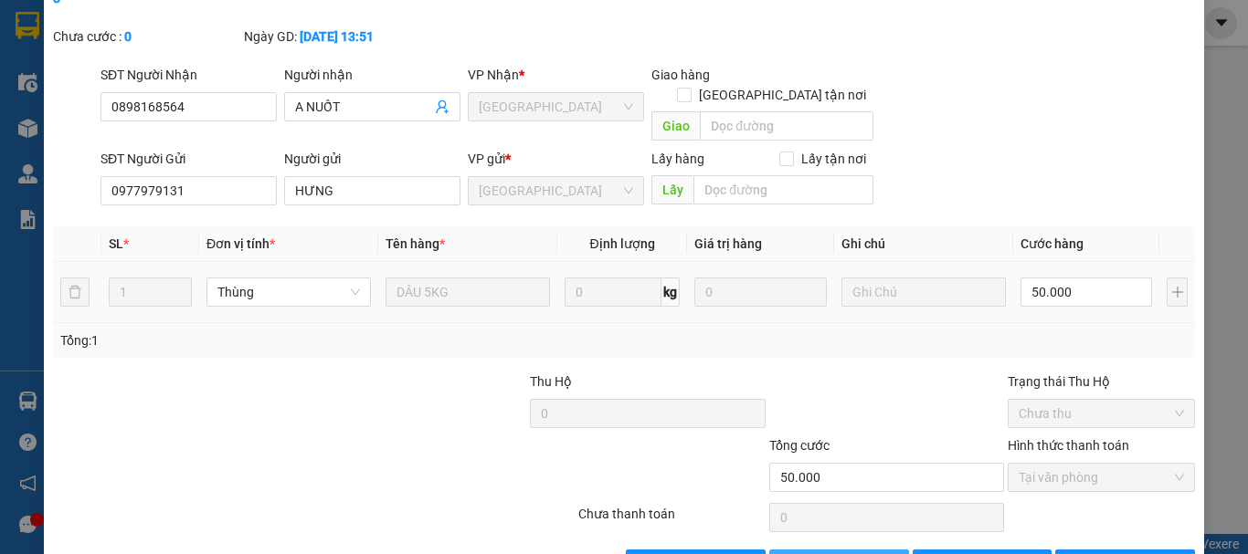
click at [830, 553] on span "Thêm ĐH mới" at bounding box center [849, 564] width 78 height 20
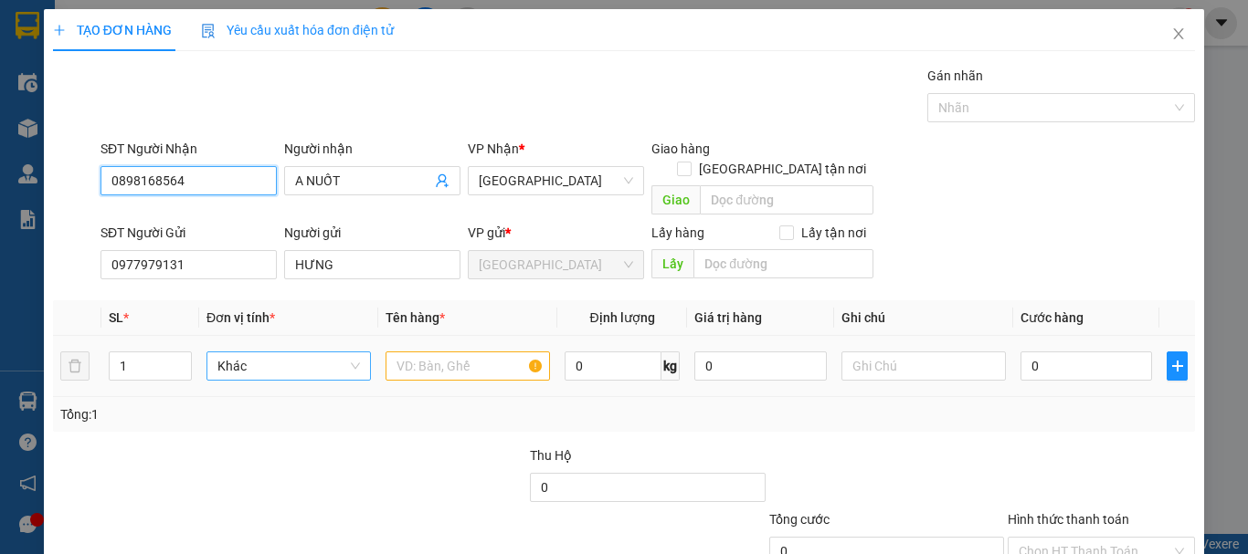
click at [308, 353] on span "Khác" at bounding box center [288, 366] width 142 height 27
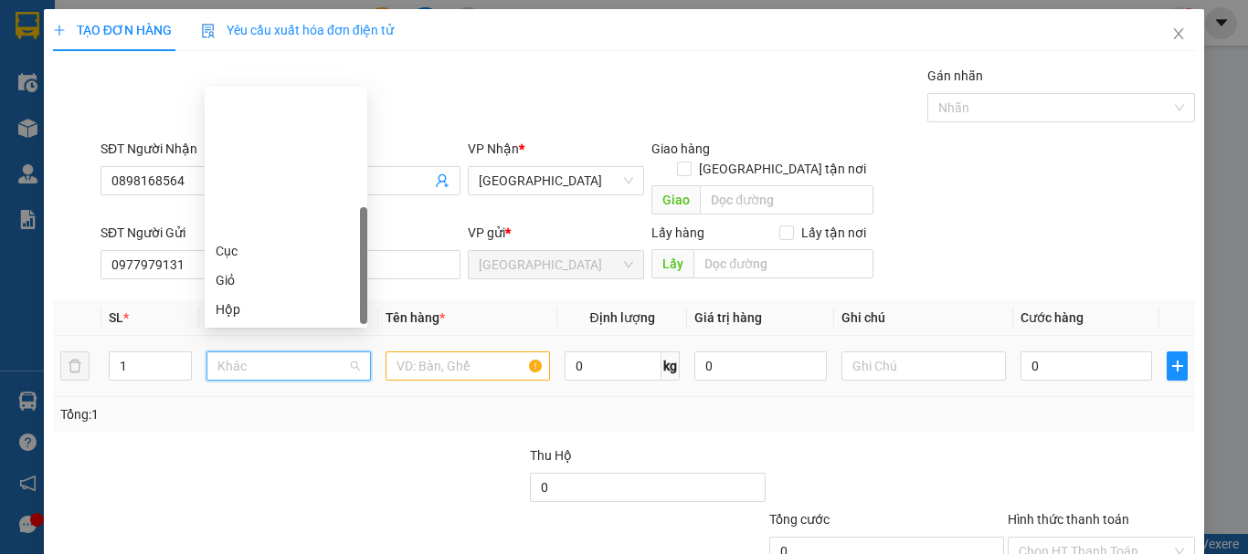
scroll to position [175, 0]
type input "T"
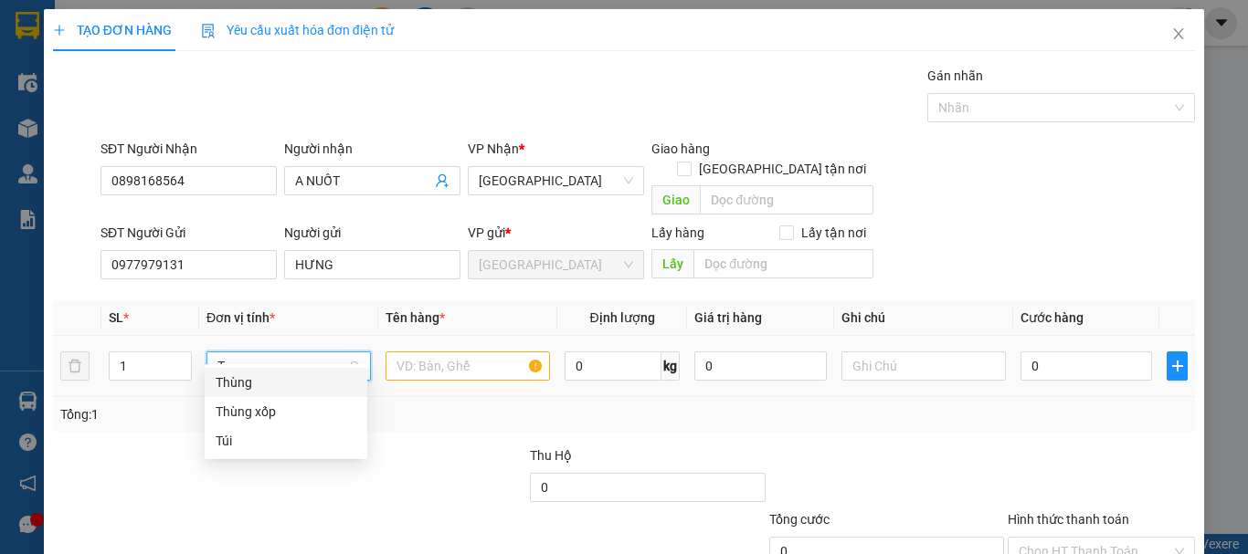
scroll to position [0, 0]
drag, startPoint x: 302, startPoint y: 382, endPoint x: 383, endPoint y: 365, distance: 82.0
click at [306, 382] on div "Thùng" at bounding box center [286, 383] width 141 height 20
click at [490, 352] on input "text" at bounding box center [467, 366] width 164 height 29
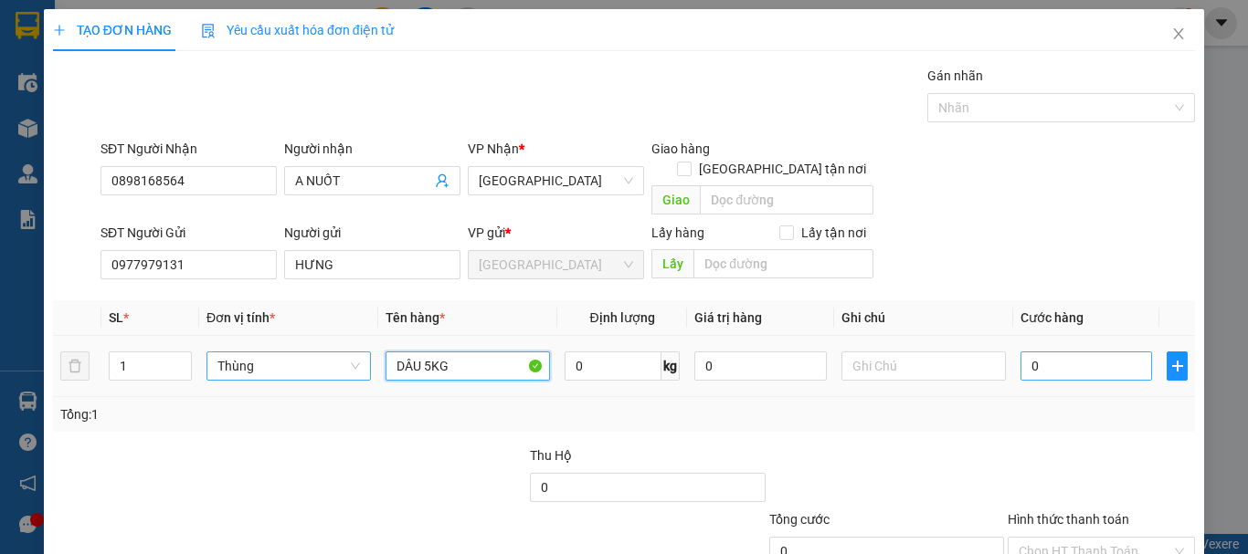
type input "DÂU 5KG"
click at [1069, 352] on input "0" at bounding box center [1086, 366] width 132 height 29
type input "5"
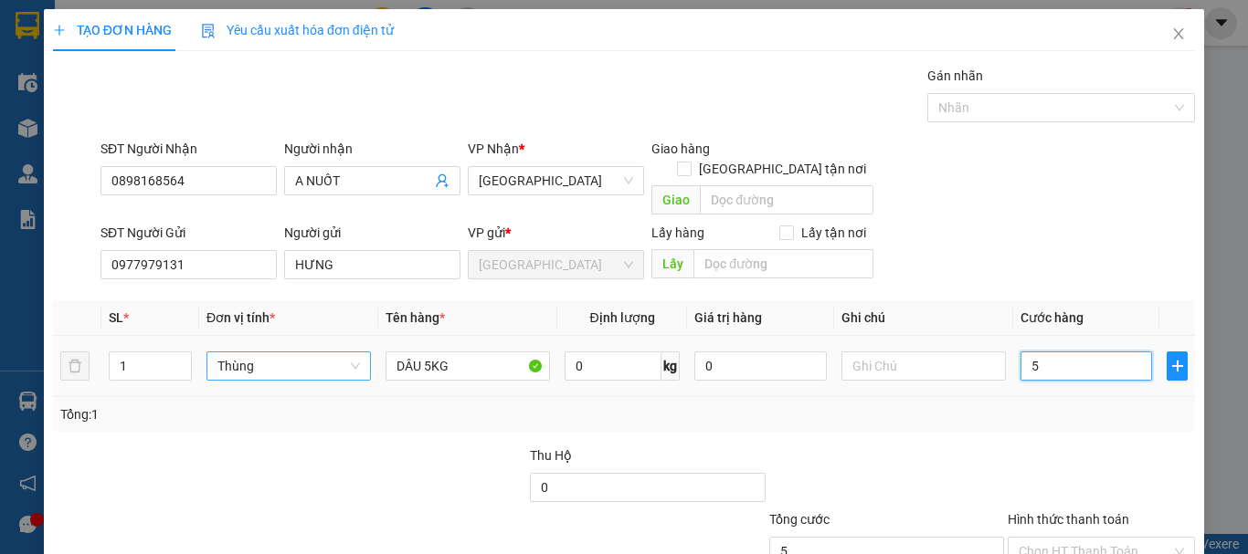
type input "50"
type input "50.000"
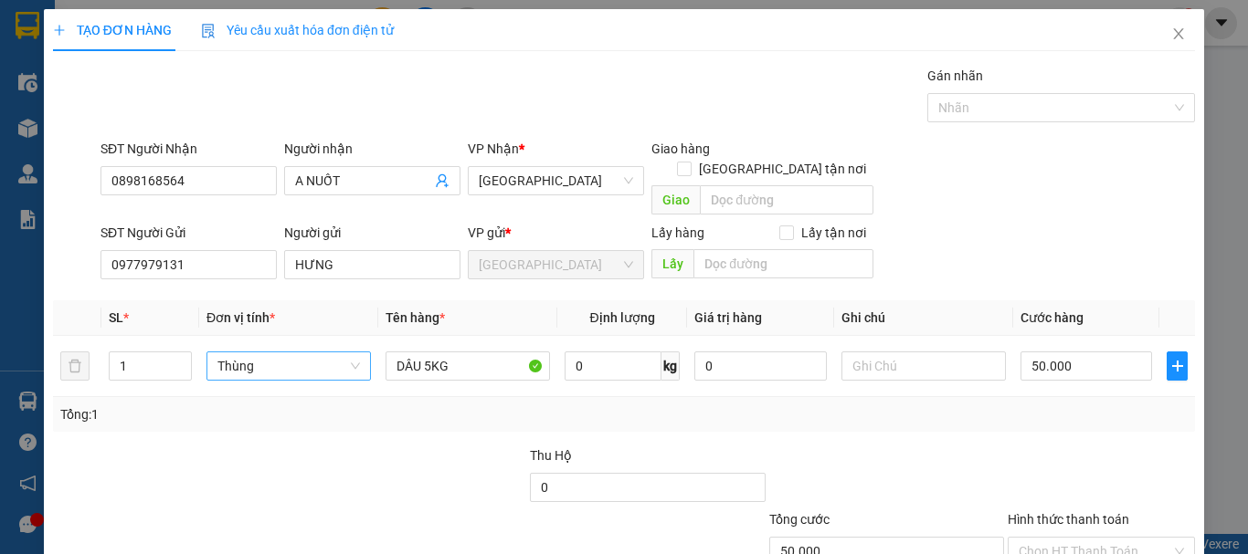
click at [1070, 405] on div "Tổng: 1" at bounding box center [623, 415] width 1127 height 20
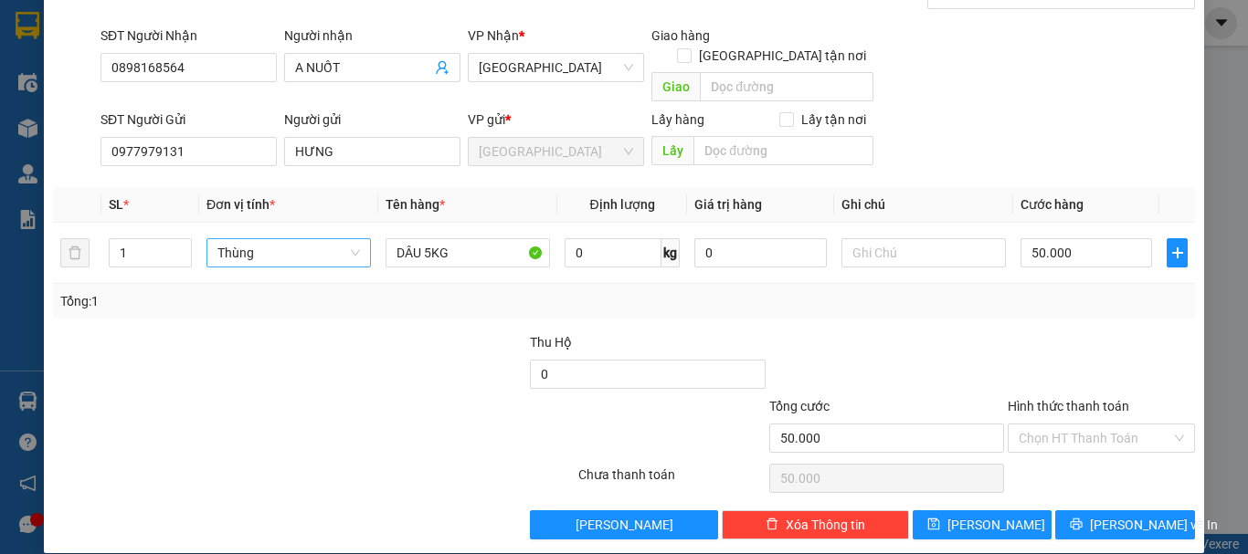
scroll to position [114, 0]
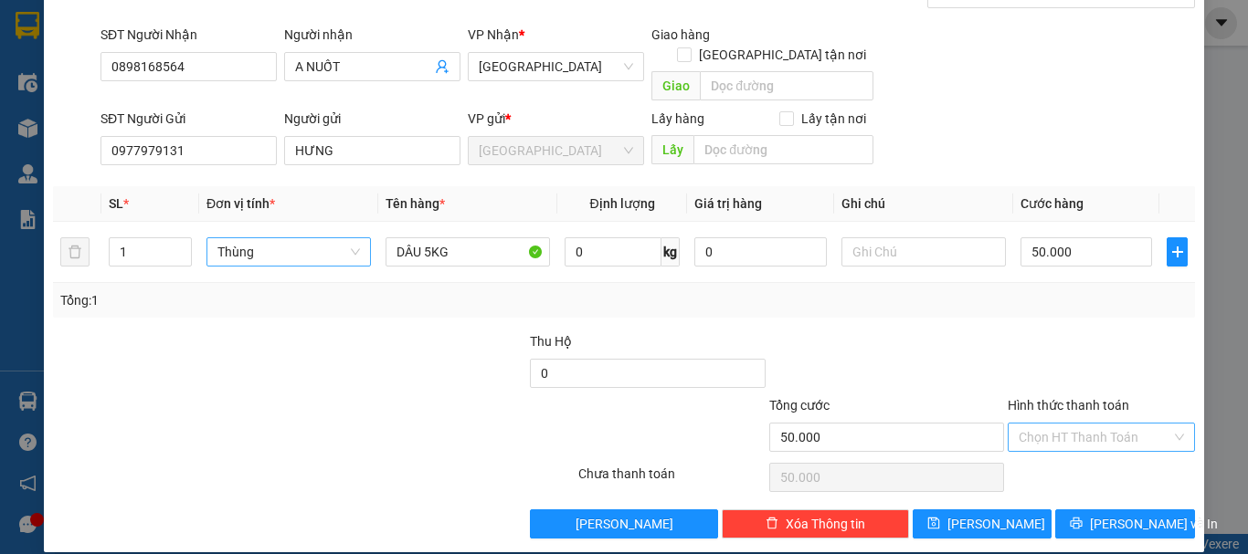
click at [1116, 424] on input "Hình thức thanh toán" at bounding box center [1094, 437] width 153 height 27
click at [1110, 458] on div "Tại văn phòng" at bounding box center [1089, 454] width 163 height 20
type input "0"
click at [1114, 514] on span "[PERSON_NAME] và In" at bounding box center [1154, 524] width 128 height 20
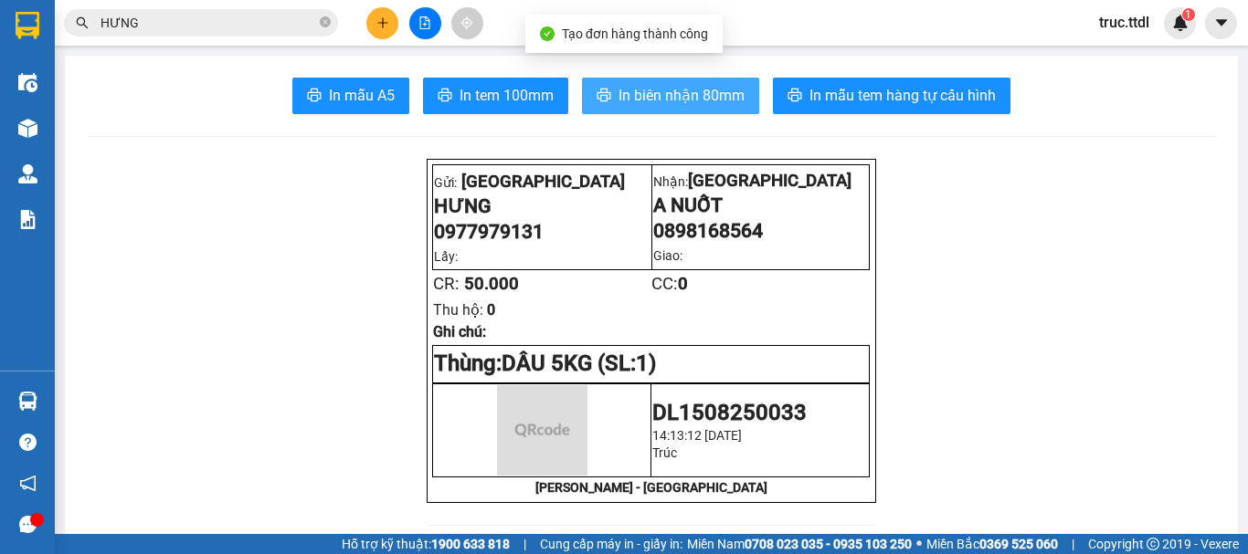
click at [687, 93] on span "In biên nhận 80mm" at bounding box center [681, 95] width 126 height 23
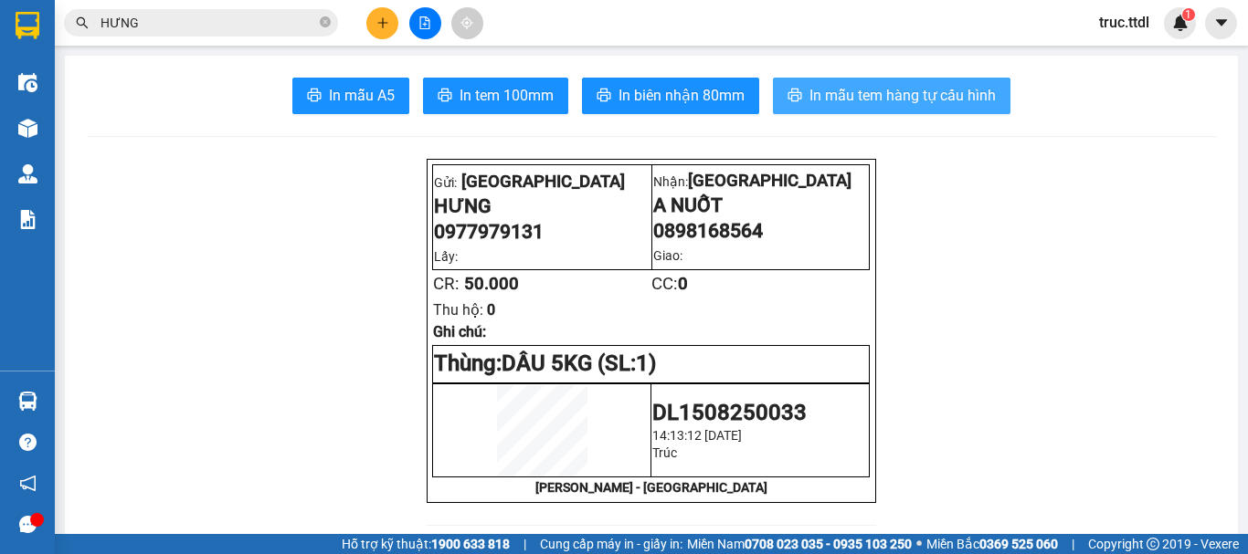
click at [930, 95] on span "In mẫu tem hàng tự cấu hình" at bounding box center [902, 95] width 186 height 23
click at [326, 24] on icon "close-circle" at bounding box center [325, 21] width 11 height 11
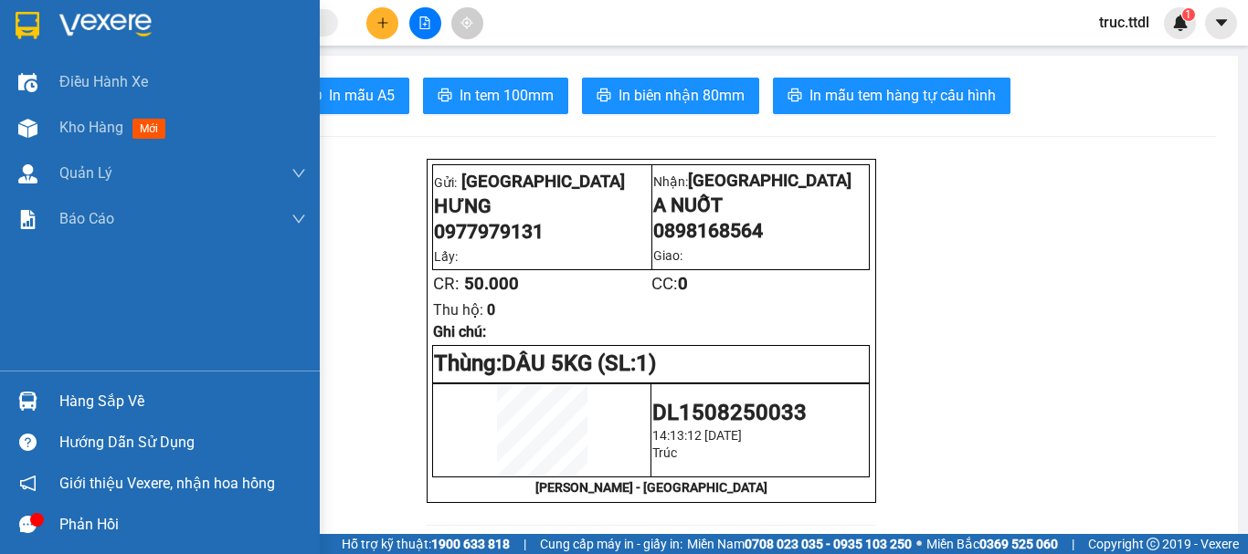
click at [25, 26] on img at bounding box center [28, 25] width 24 height 27
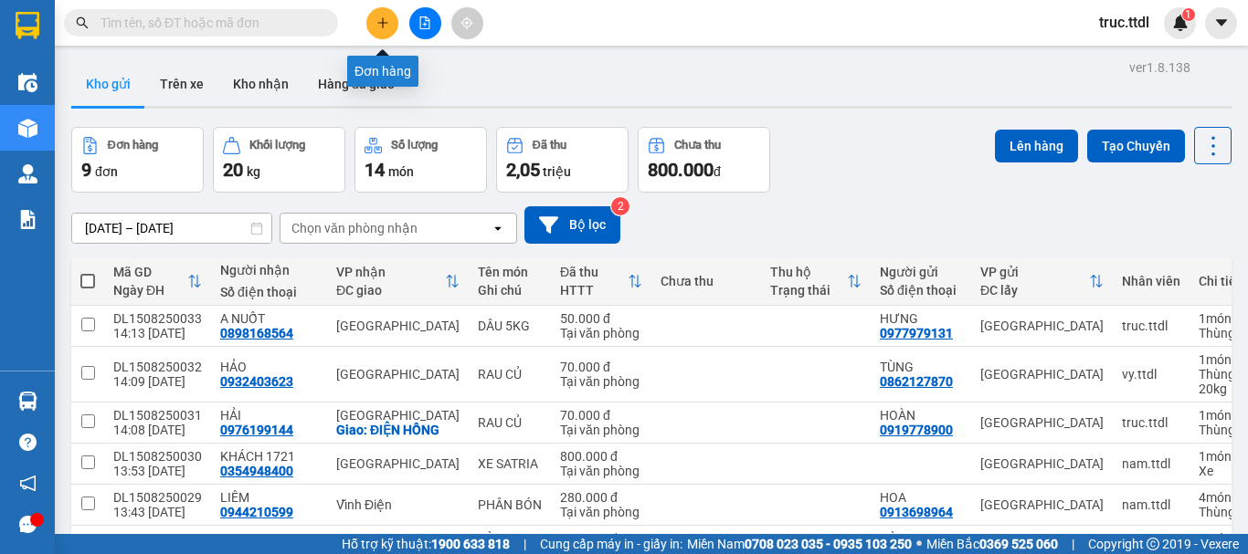
click at [375, 29] on button at bounding box center [382, 23] width 32 height 32
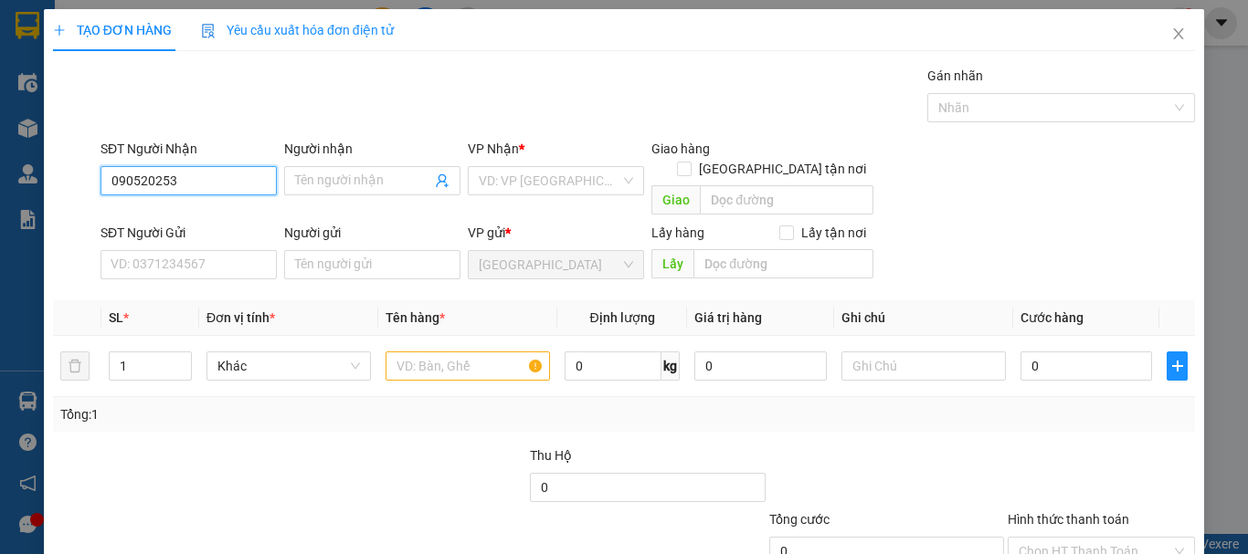
type input "0905202533"
click at [234, 222] on div "0905202533 - QUANG" at bounding box center [187, 217] width 153 height 20
type input "QUANG"
type input "0905202533"
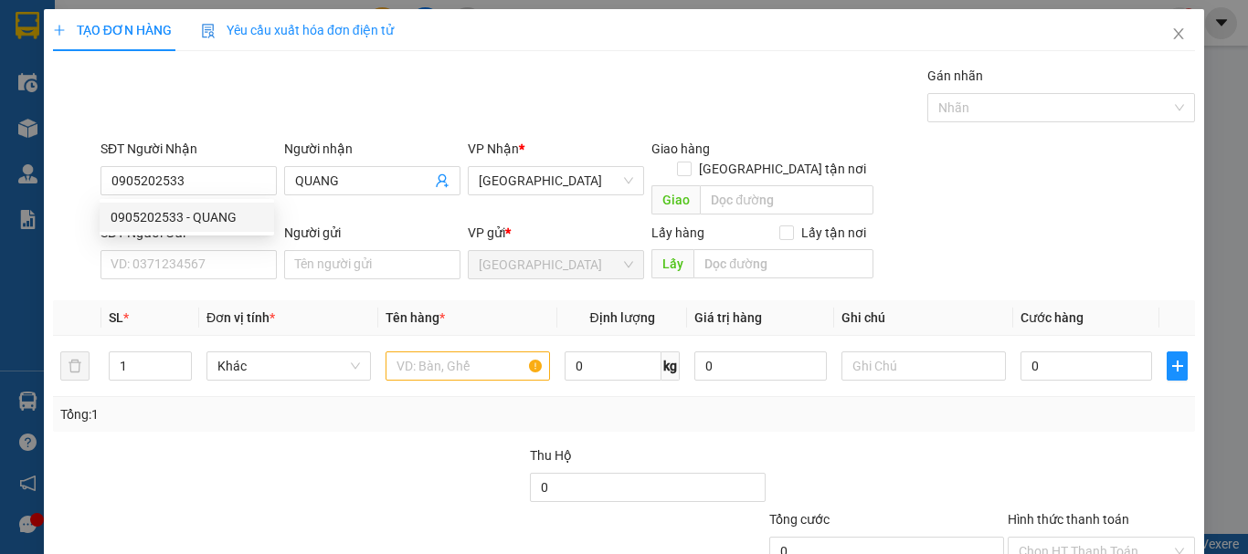
click at [234, 259] on div "SĐT Người Gửi VD: 0371234567" at bounding box center [188, 255] width 176 height 64
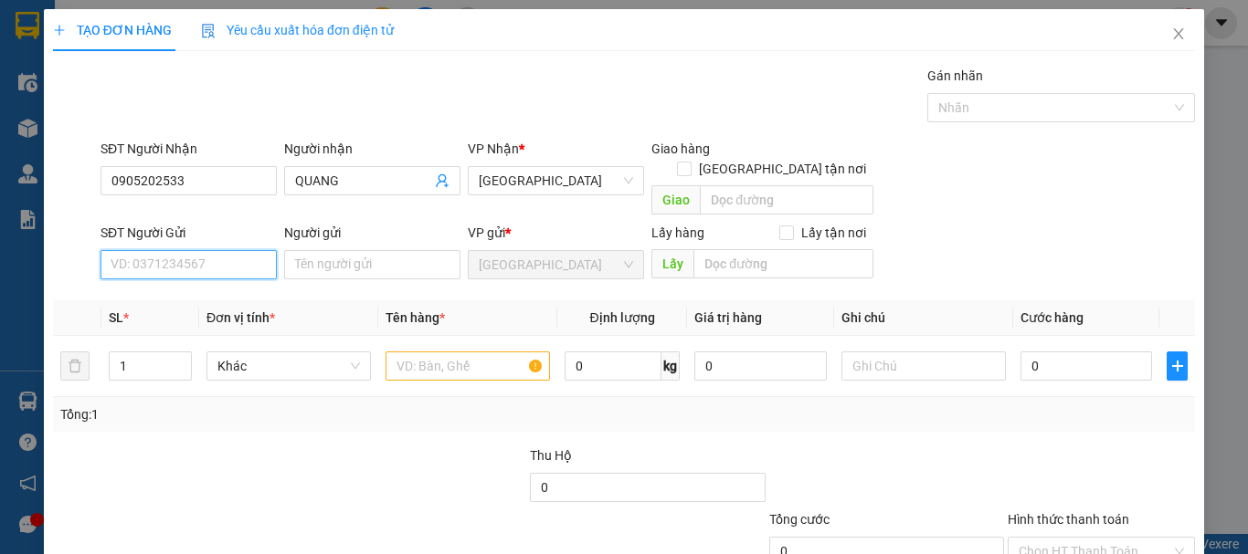
click at [235, 250] on input "SĐT Người Gửi" at bounding box center [188, 264] width 176 height 29
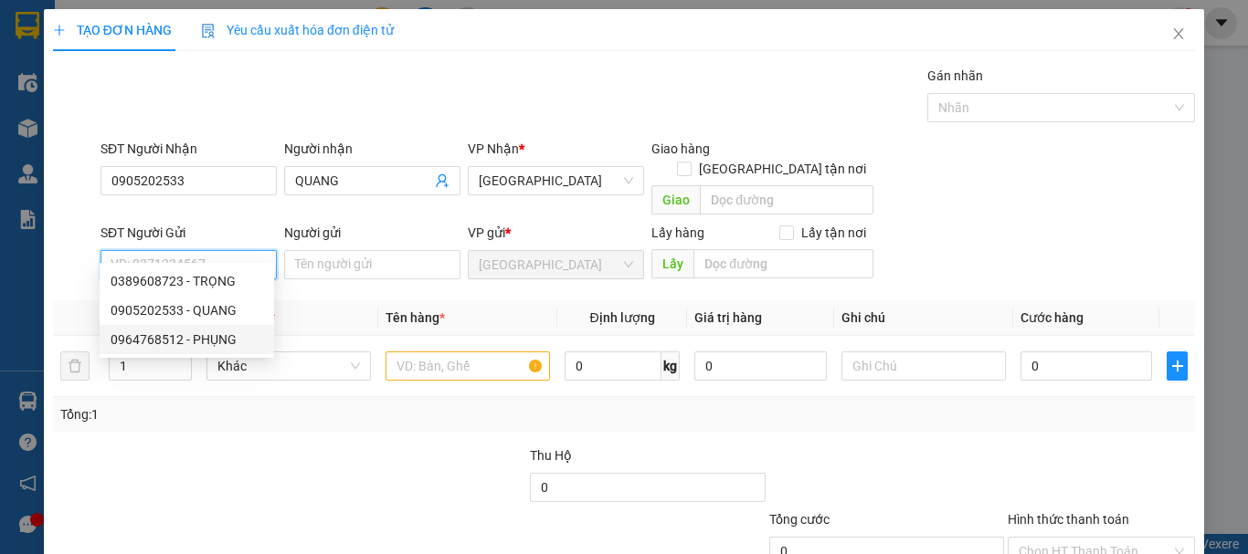
click at [236, 337] on div "0964768512 - PHỤNG" at bounding box center [187, 340] width 153 height 20
type input "0964768512"
type input "PHỤNG"
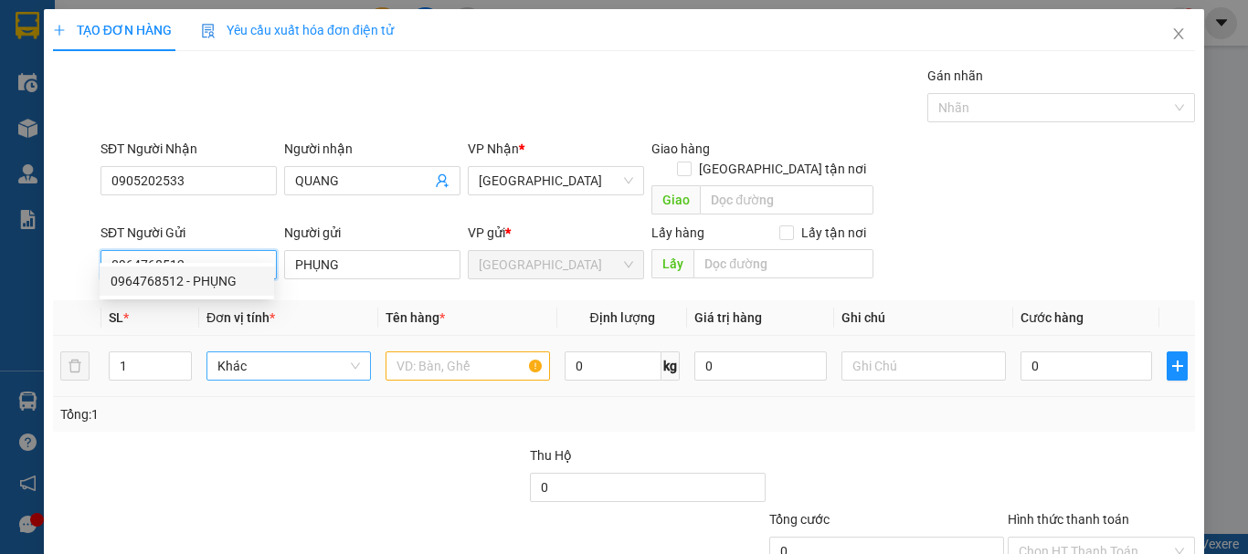
click at [260, 353] on span "Khác" at bounding box center [288, 366] width 142 height 27
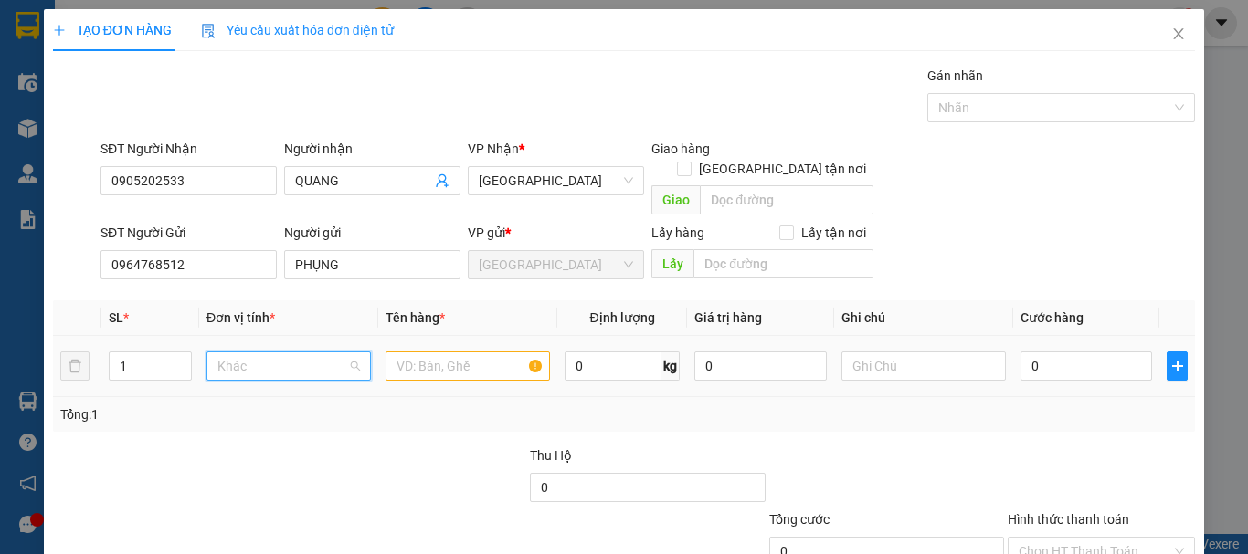
scroll to position [175, 0]
type input "T"
click at [269, 376] on div "Thùng" at bounding box center [286, 383] width 141 height 20
click at [457, 352] on input "text" at bounding box center [467, 366] width 164 height 29
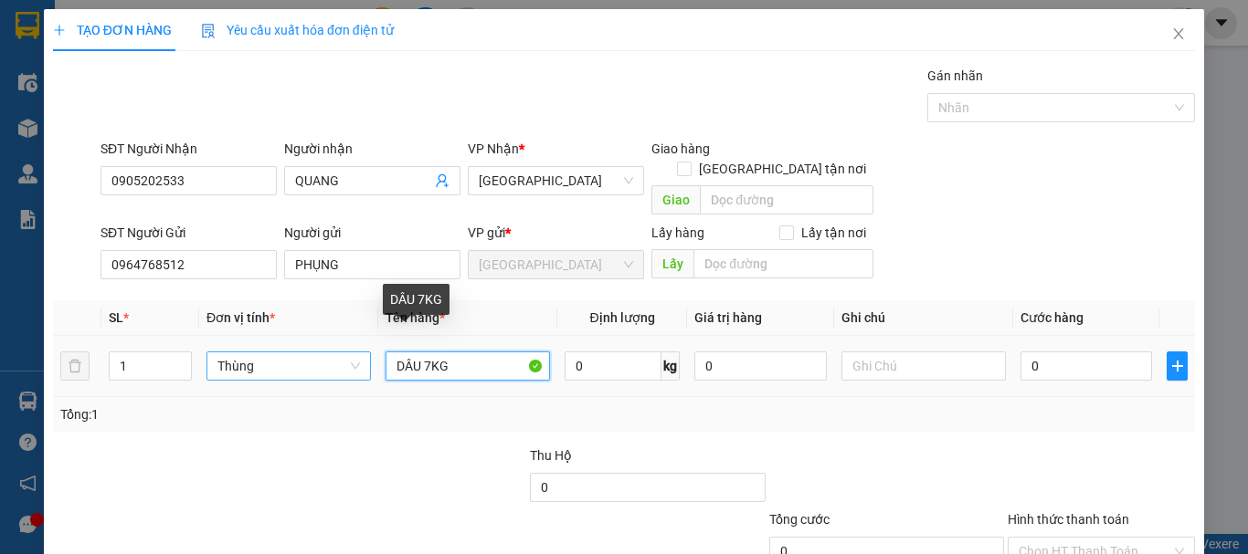
drag, startPoint x: 416, startPoint y: 341, endPoint x: 91, endPoint y: 347, distance: 324.3
click at [150, 343] on tr "1 Thùng DÂU 7KG 0 kg 0 0" at bounding box center [624, 366] width 1142 height 61
type input "TẦM BÓP 7KG"
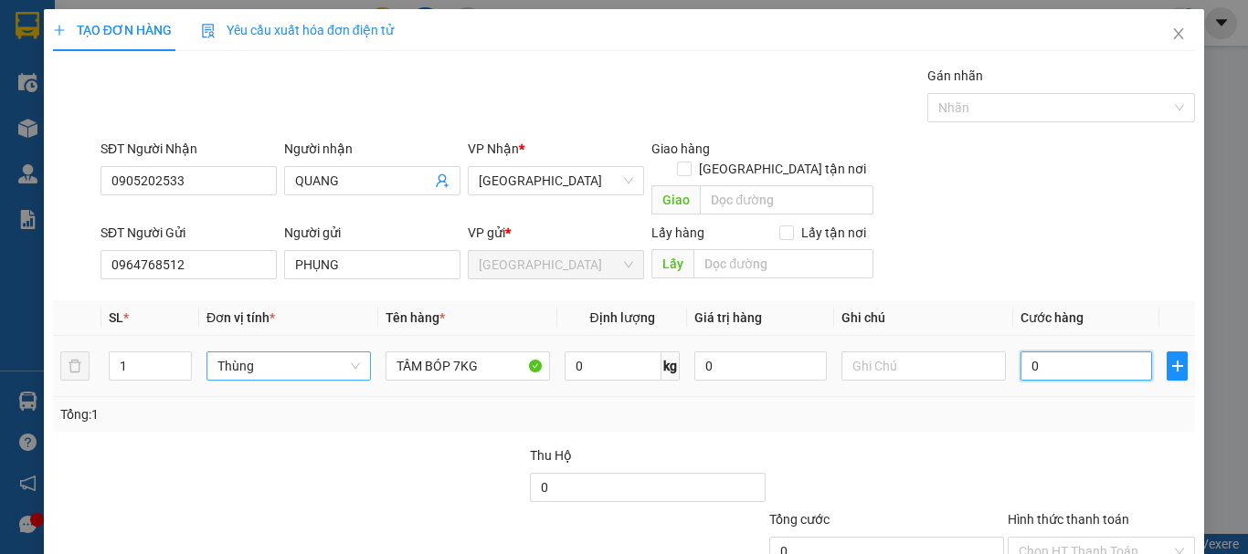
type input "5"
type input "50"
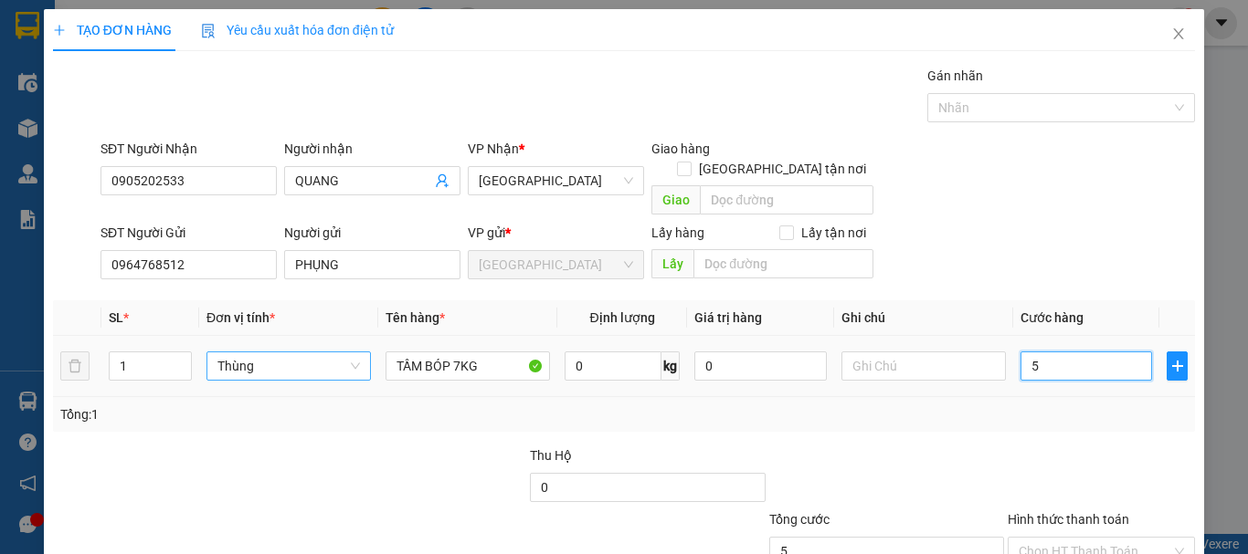
type input "50"
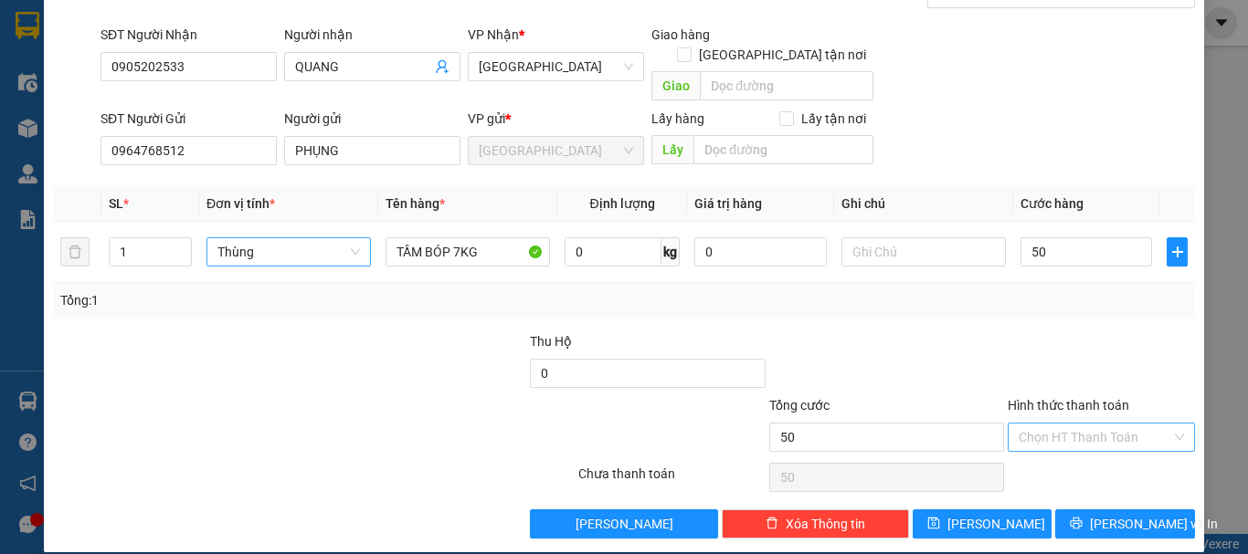
type input "50.000"
click at [1086, 424] on input "Hình thức thanh toán" at bounding box center [1094, 437] width 153 height 27
click at [1080, 448] on div "Tại văn phòng" at bounding box center [1089, 454] width 163 height 20
type input "0"
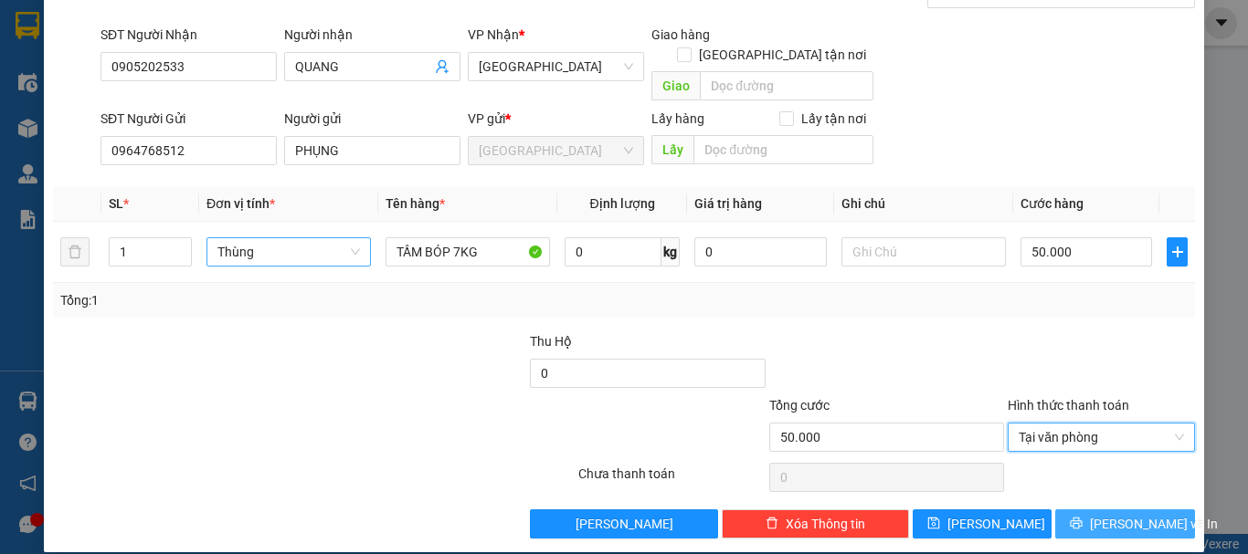
click at [1092, 510] on button "[PERSON_NAME] và In" at bounding box center [1125, 524] width 140 height 29
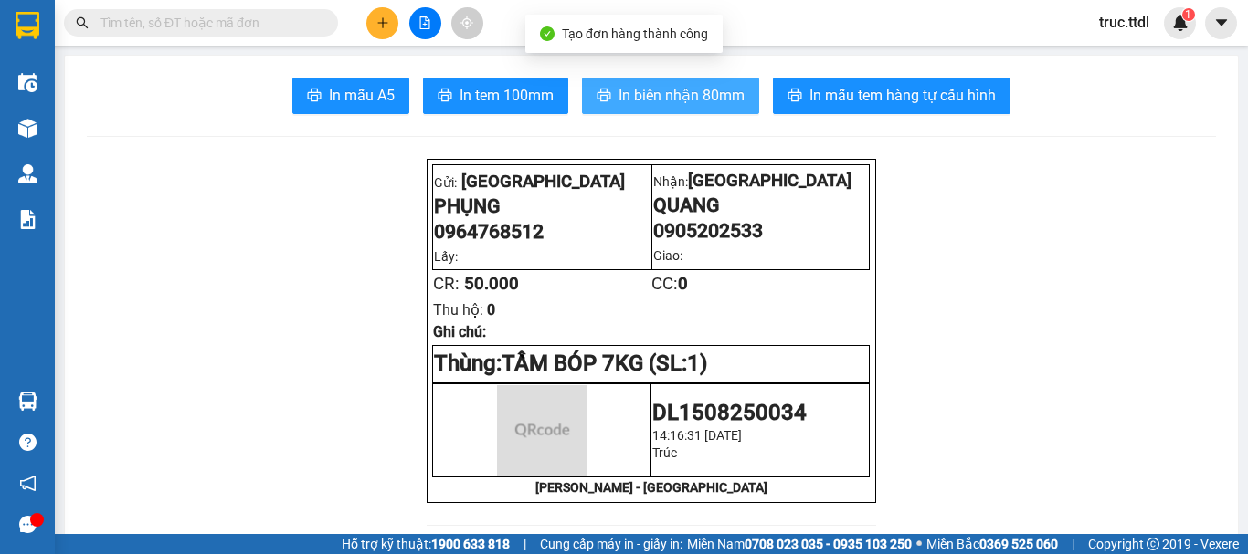
click at [699, 98] on span "In biên nhận 80mm" at bounding box center [681, 95] width 126 height 23
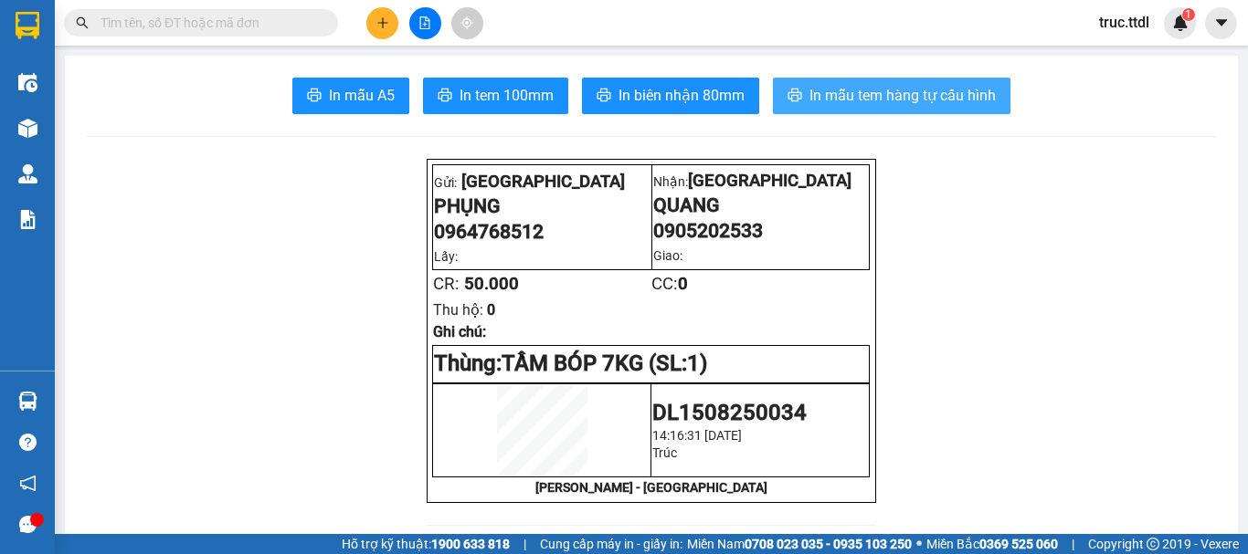
click at [902, 98] on span "In mẫu tem hàng tự cấu hình" at bounding box center [902, 95] width 186 height 23
click at [232, 27] on input "text" at bounding box center [208, 23] width 216 height 20
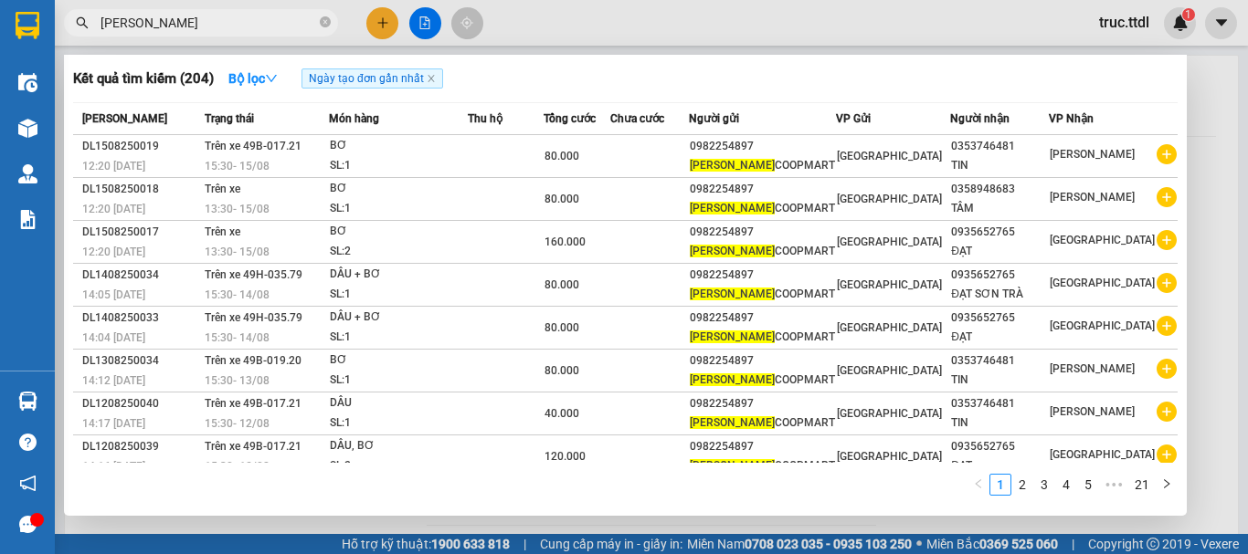
type input "[PERSON_NAME]"
click at [378, 26] on div at bounding box center [624, 277] width 1248 height 554
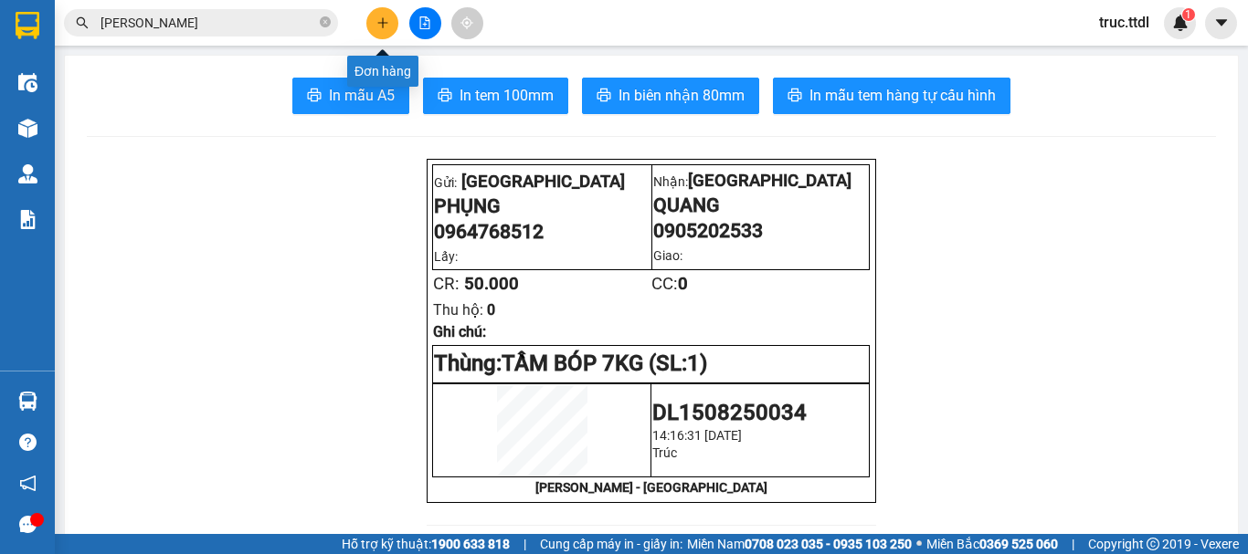
click at [388, 26] on icon "plus" at bounding box center [382, 22] width 13 height 13
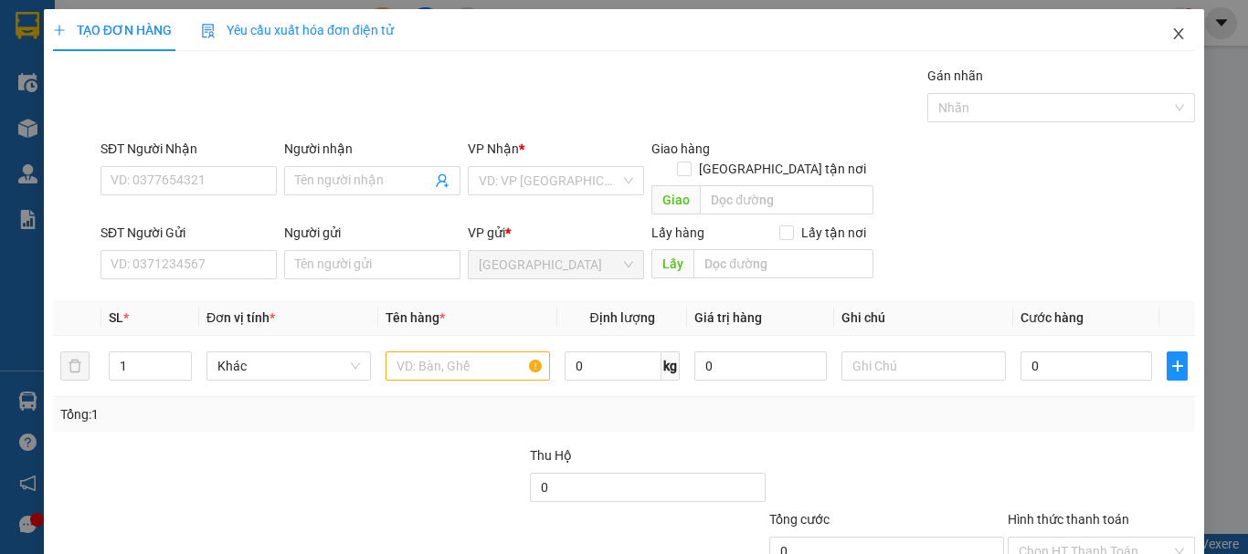
click at [1171, 32] on icon "close" at bounding box center [1178, 33] width 15 height 15
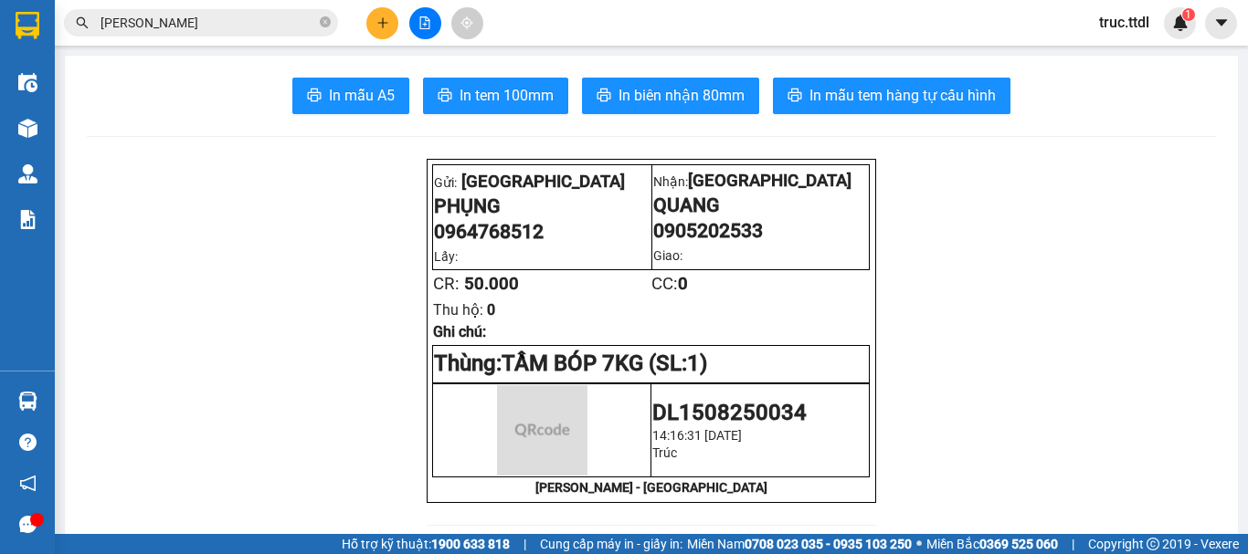
click at [185, 23] on input "[PERSON_NAME]" at bounding box center [208, 23] width 216 height 20
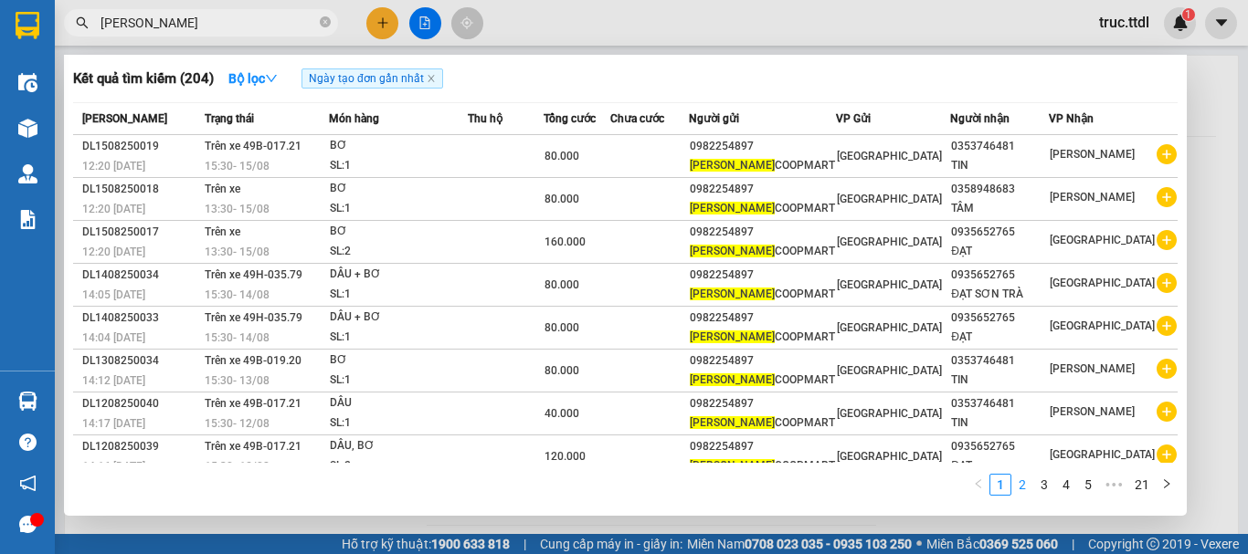
click at [1032, 486] on link "2" at bounding box center [1022, 485] width 20 height 20
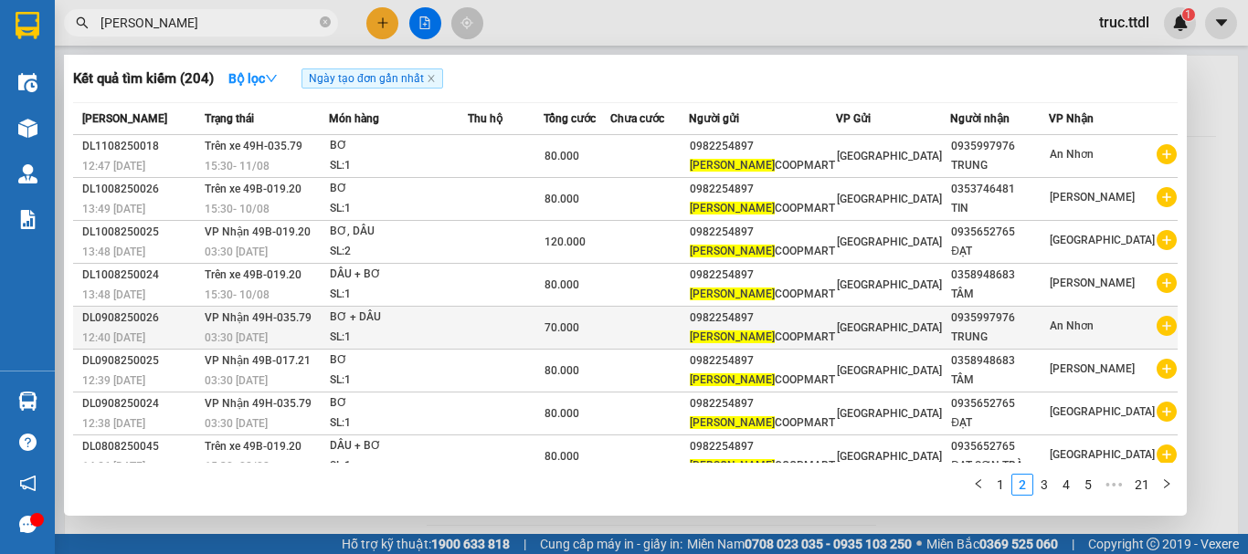
click at [890, 335] on td "[GEOGRAPHIC_DATA]" at bounding box center [893, 328] width 114 height 43
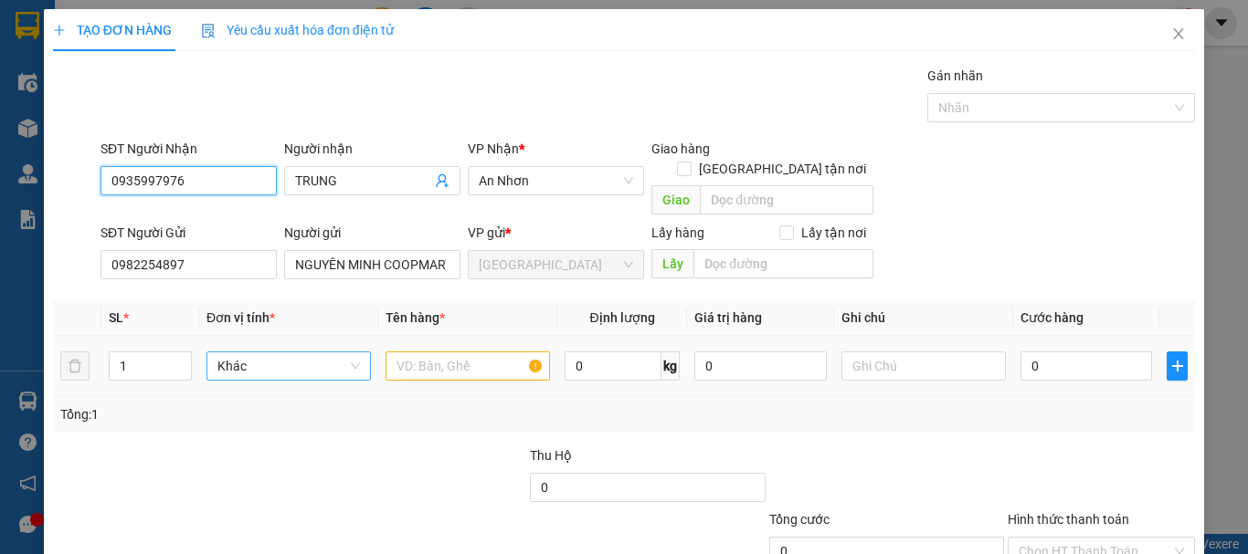
click at [300, 356] on span "Khác" at bounding box center [288, 366] width 142 height 27
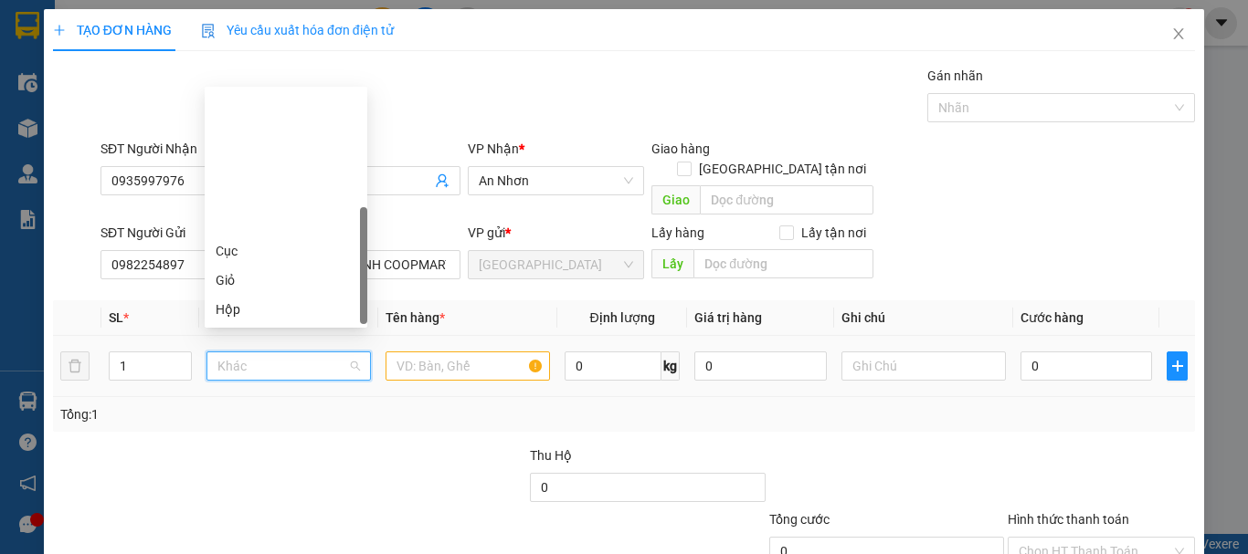
type input "K"
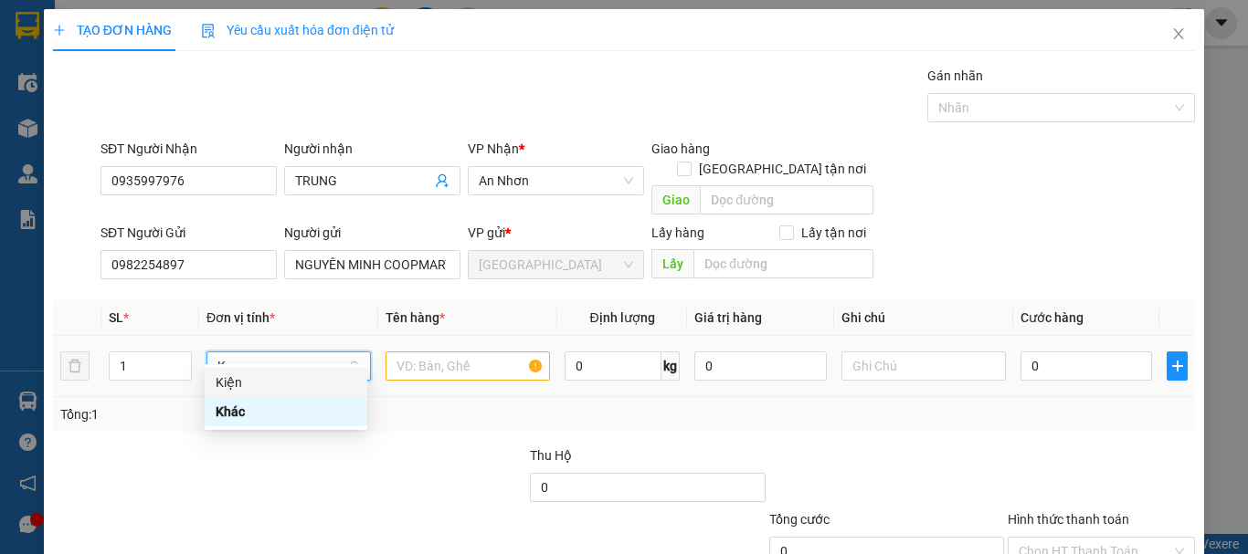
click at [290, 374] on div "Kiện" at bounding box center [286, 383] width 141 height 20
click at [426, 356] on input "text" at bounding box center [467, 366] width 164 height 29
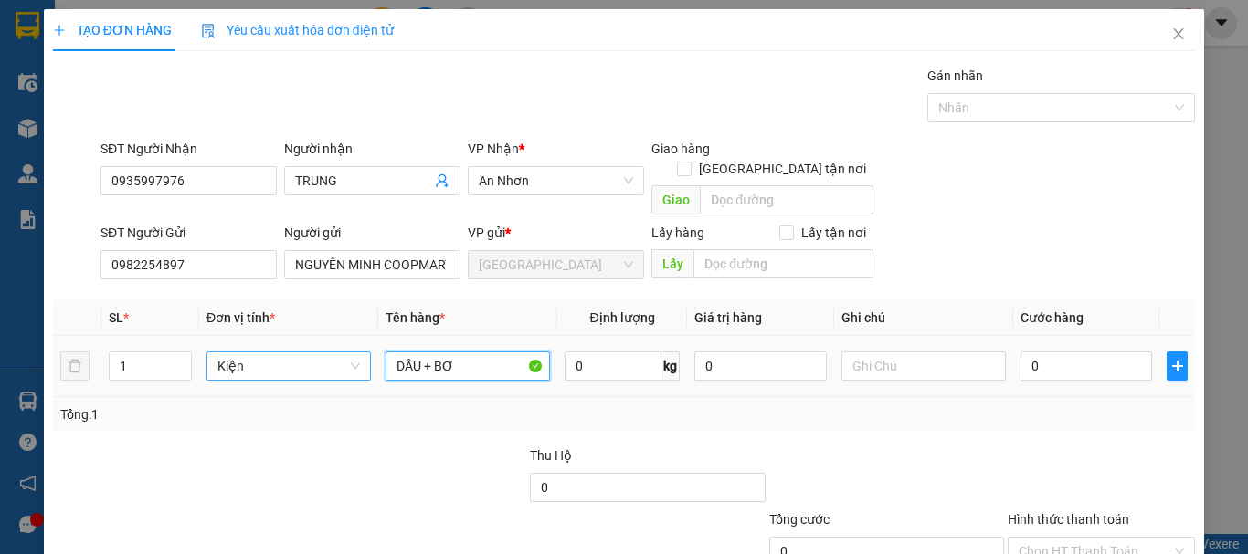
type input "DÂU + BƠ"
type input "80"
click at [1065, 538] on input "Hình thức thanh toán" at bounding box center [1094, 551] width 153 height 27
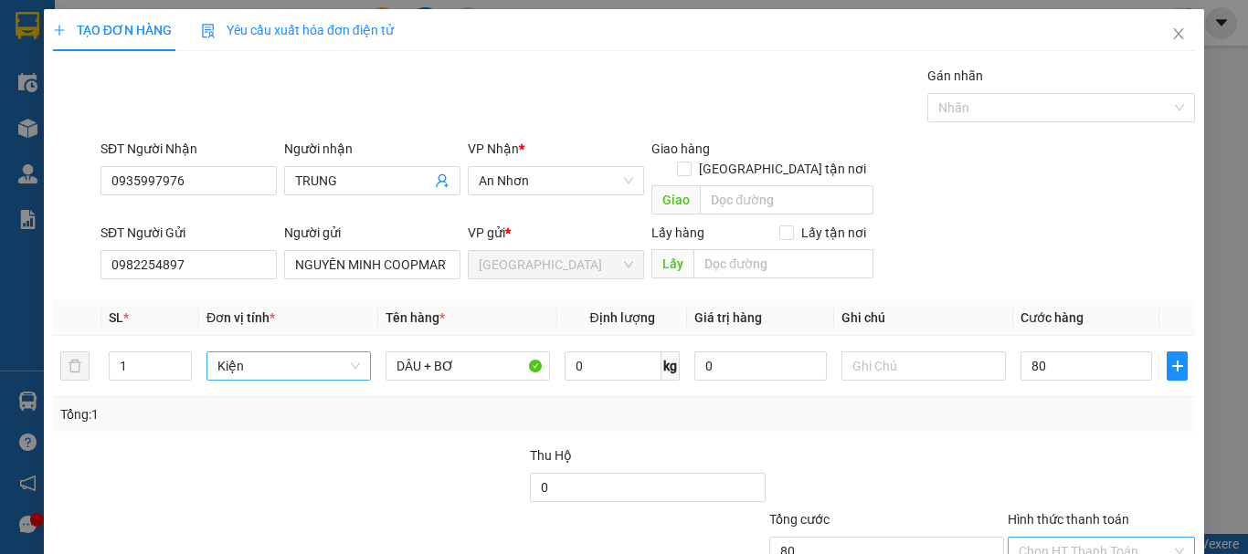
type input "80.000"
type input "0"
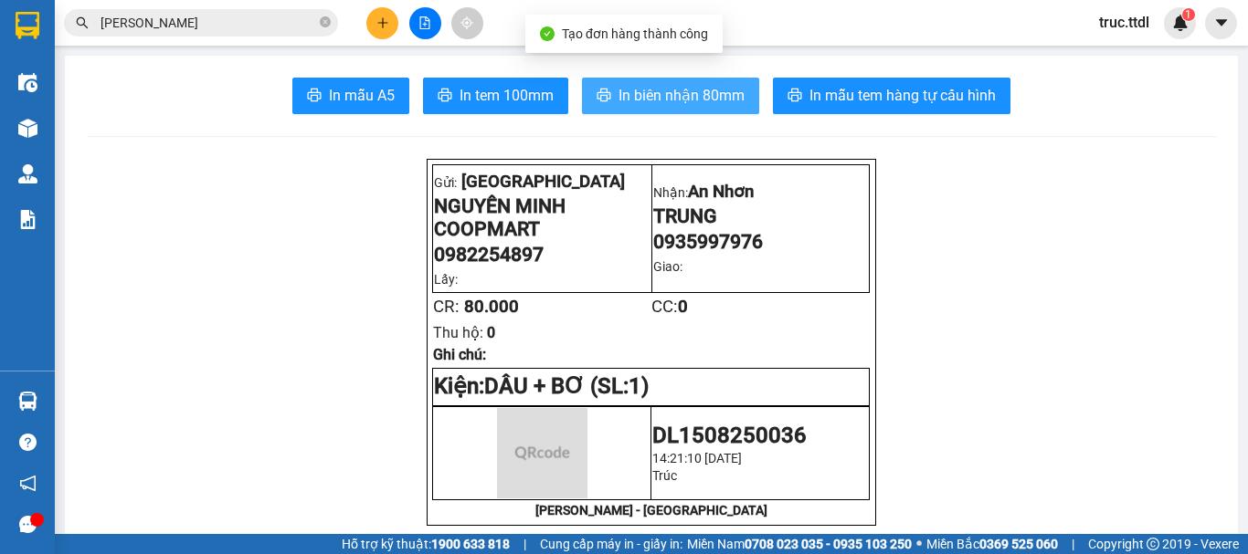
click at [670, 87] on span "In biên nhận 80mm" at bounding box center [681, 95] width 126 height 23
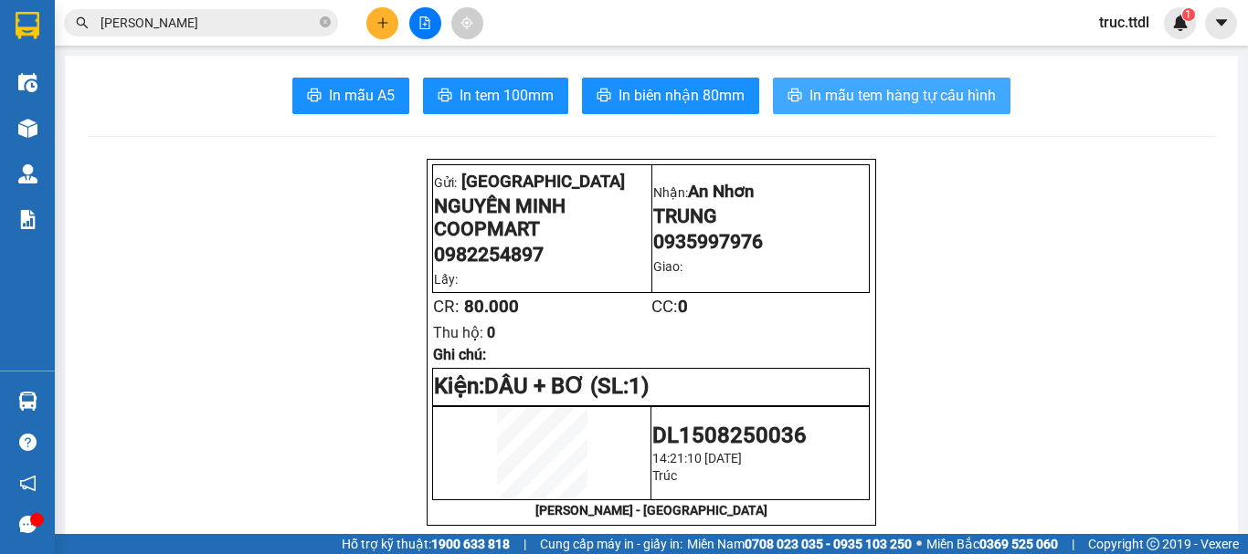
click at [898, 101] on span "In mẫu tem hàng tự cấu hình" at bounding box center [902, 95] width 186 height 23
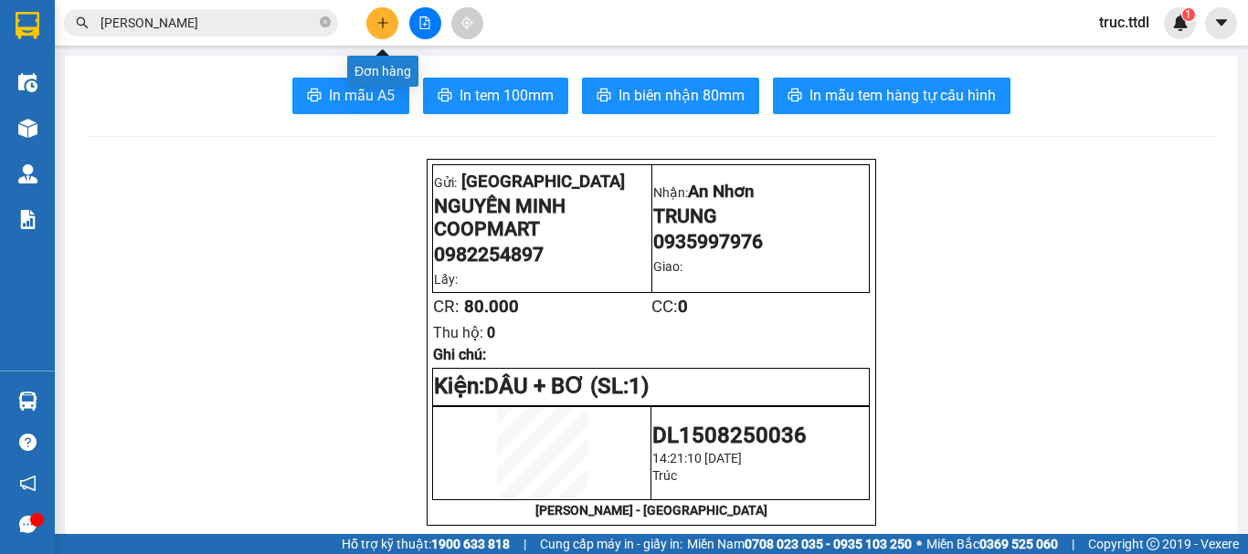
click at [370, 22] on button at bounding box center [382, 23] width 32 height 32
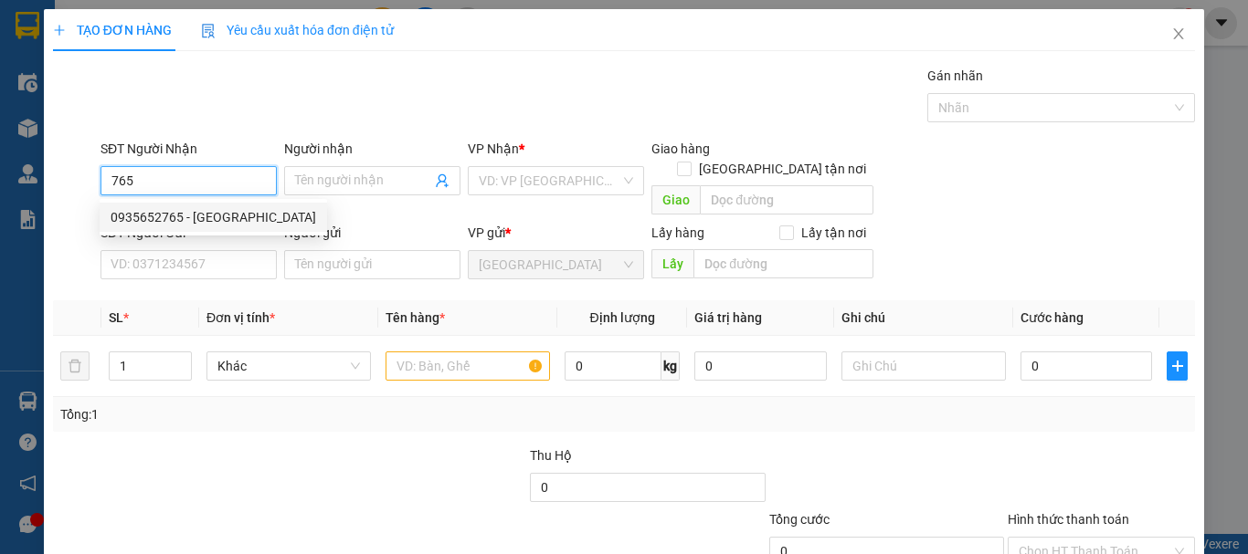
click at [236, 221] on div "0935652765 - [GEOGRAPHIC_DATA]" at bounding box center [213, 217] width 205 height 20
type input "0935652765"
type input "ĐẠT SƠN TRÀ"
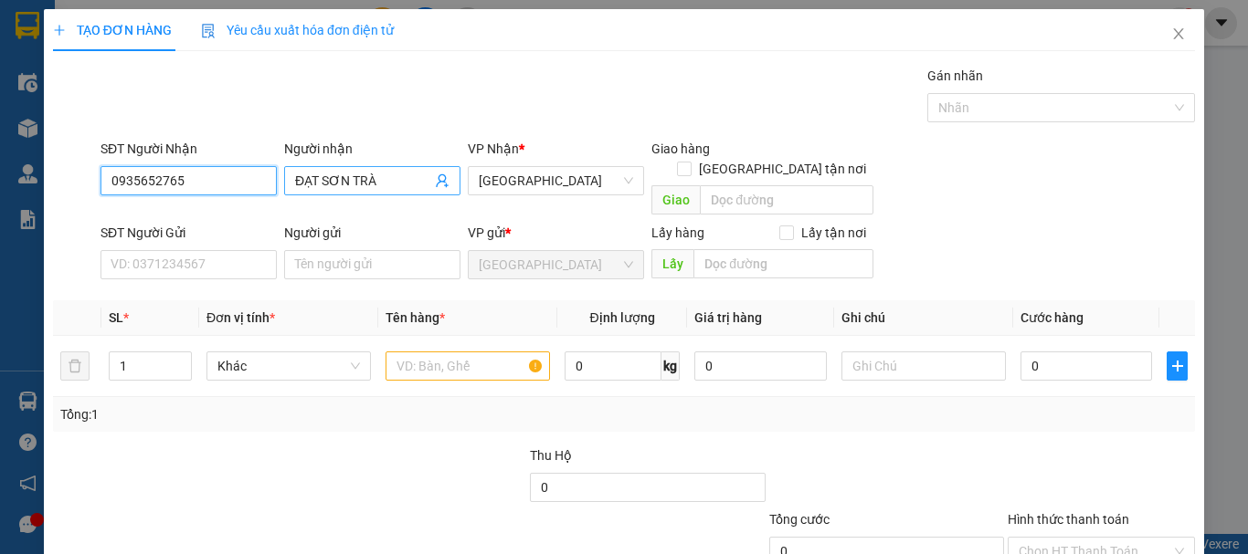
type input "0935652765"
drag, startPoint x: 319, startPoint y: 181, endPoint x: 482, endPoint y: 189, distance: 163.7
click at [482, 189] on div "SĐT Người Nhận 0935652765 0935652765 Người nhận ĐẠT SƠN TRÀ VP Nhận * [GEOGRAPH…" at bounding box center [647, 181] width 1101 height 84
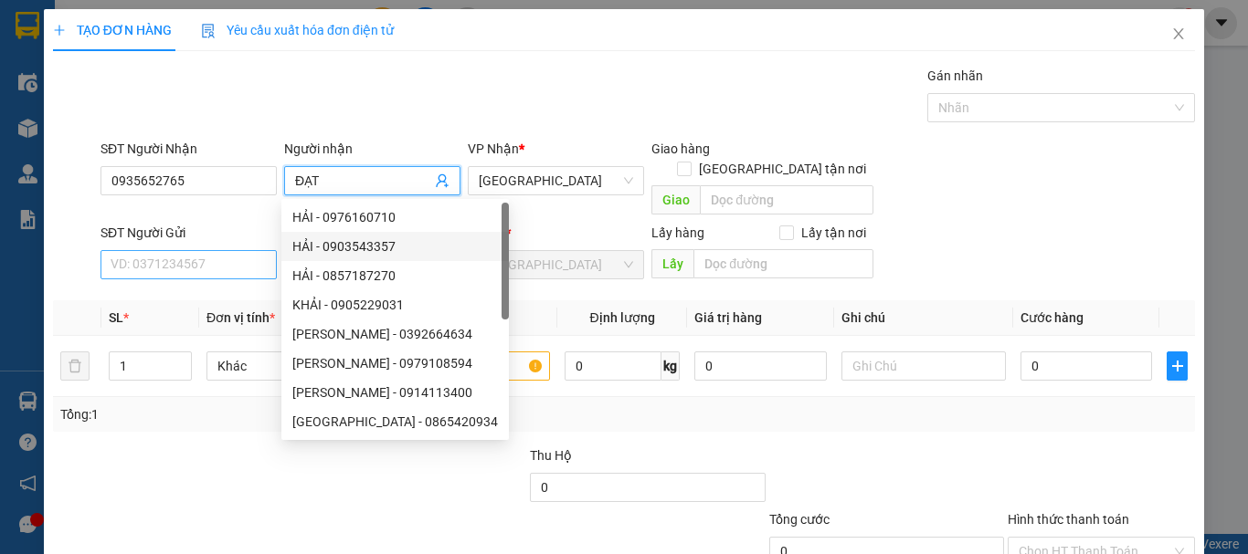
type input "ĐẠT"
click at [208, 250] on input "SĐT Người Gửi" at bounding box center [188, 264] width 176 height 29
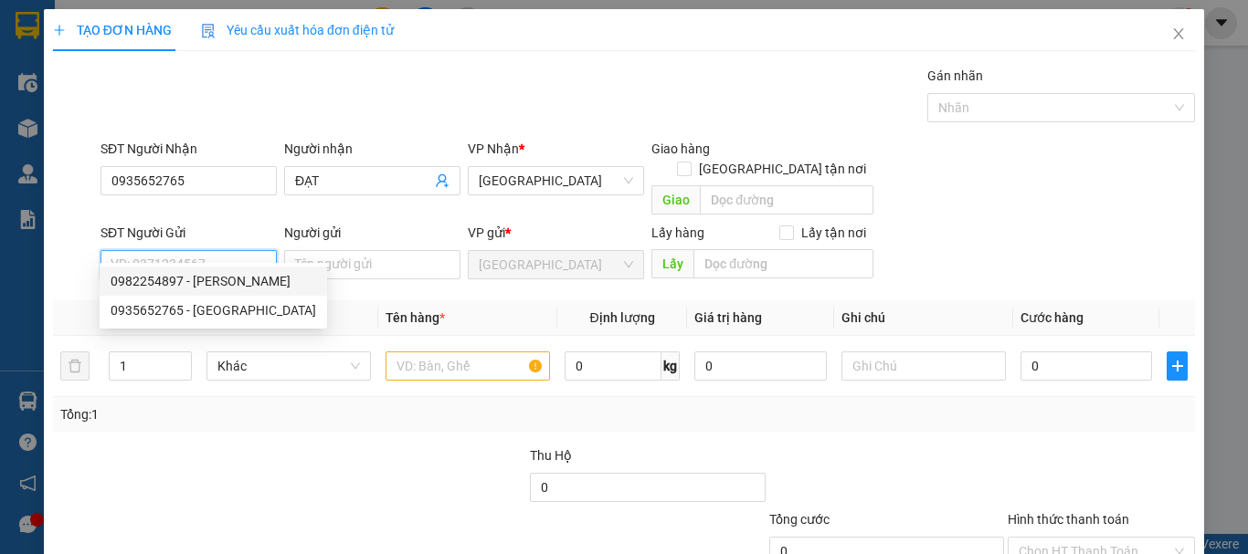
click at [222, 285] on div "0982254897 - [PERSON_NAME]" at bounding box center [213, 281] width 205 height 20
type input "0982254897"
type input "NGUYÊN MINH COOPMART"
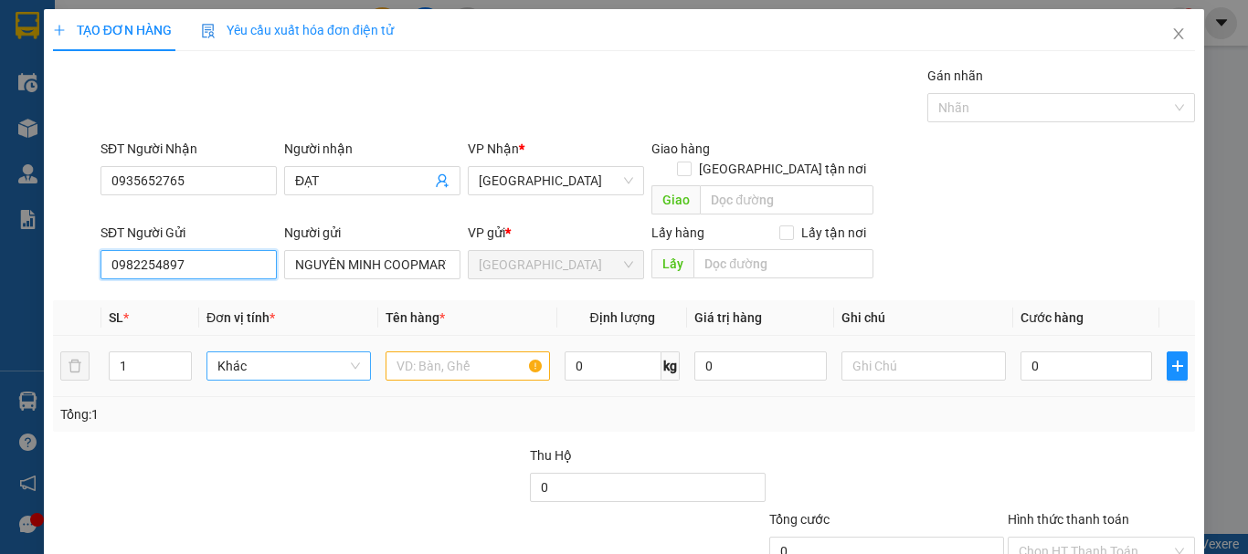
click at [259, 358] on span "Khác" at bounding box center [288, 366] width 142 height 27
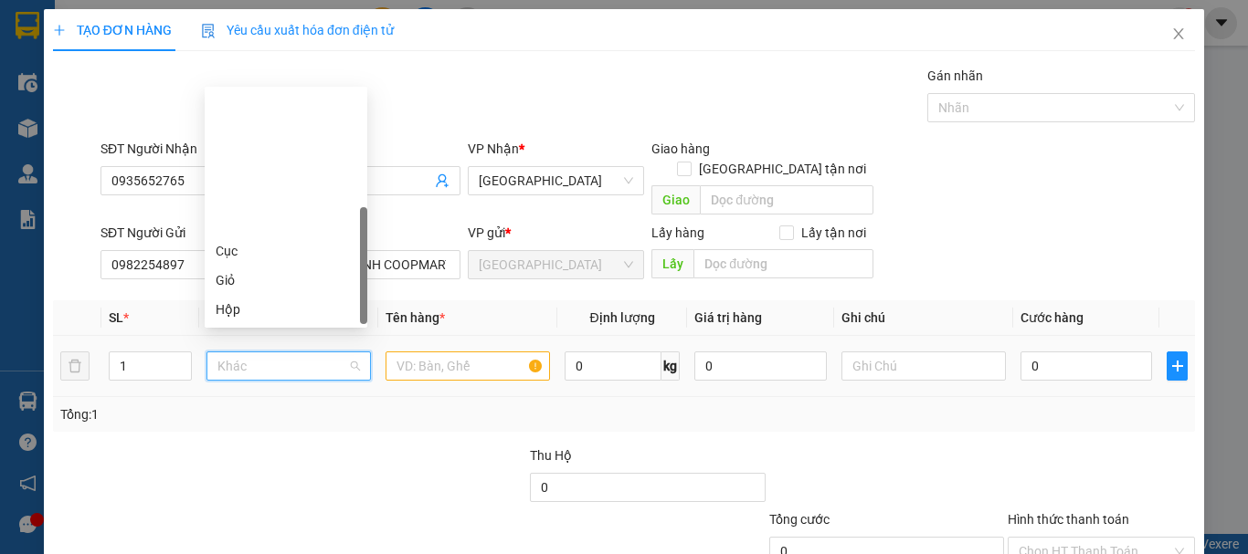
type input "T"
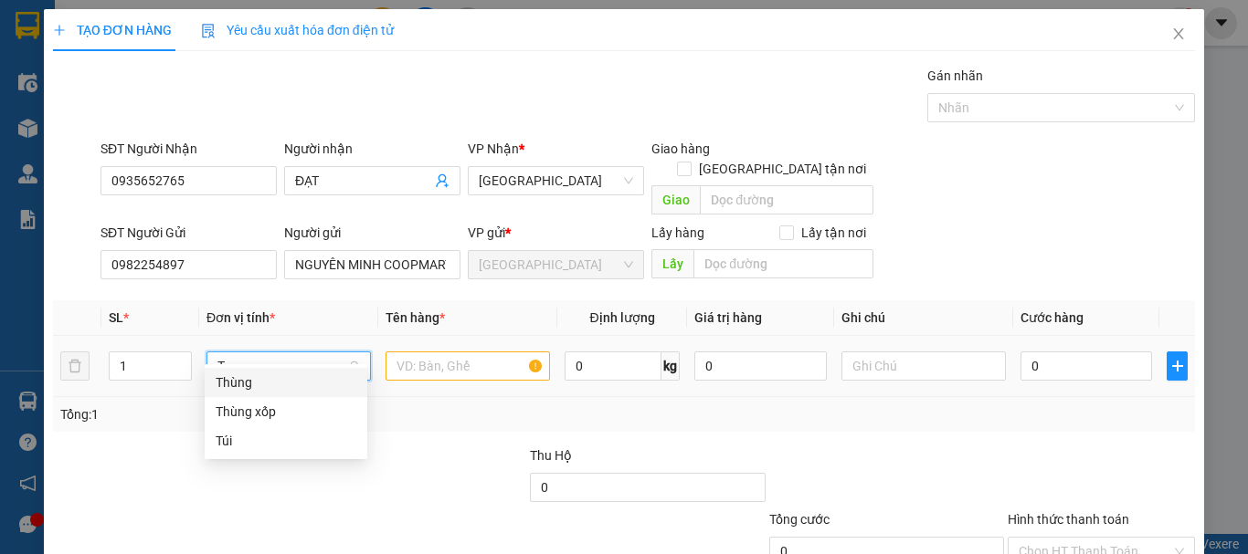
click at [269, 383] on div "Thùng" at bounding box center [286, 383] width 141 height 20
click at [457, 352] on input "text" at bounding box center [467, 366] width 164 height 29
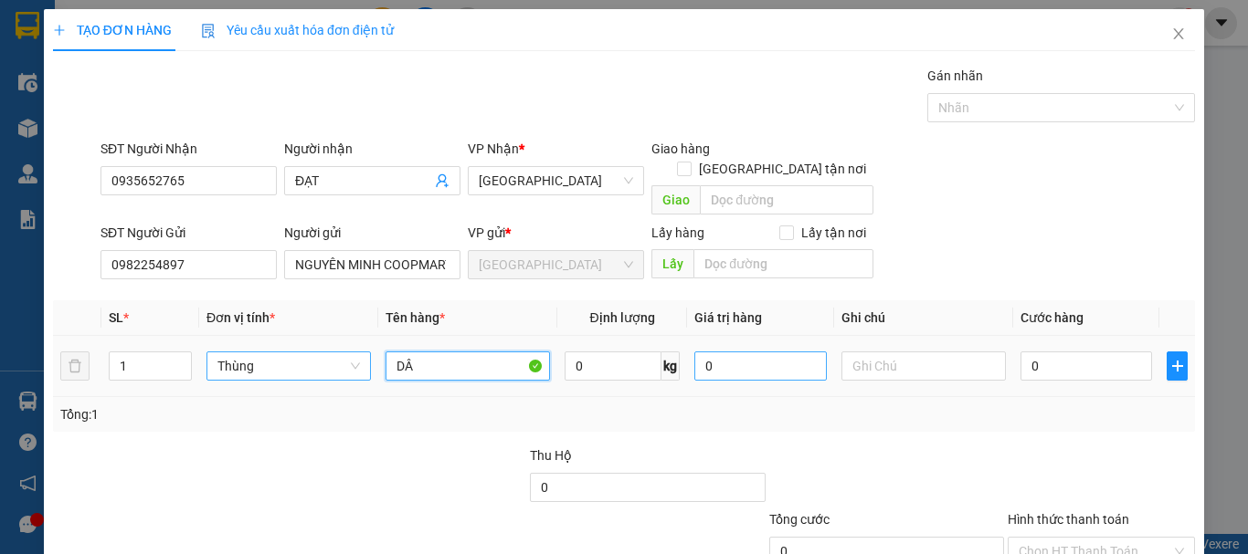
type input "DÂU"
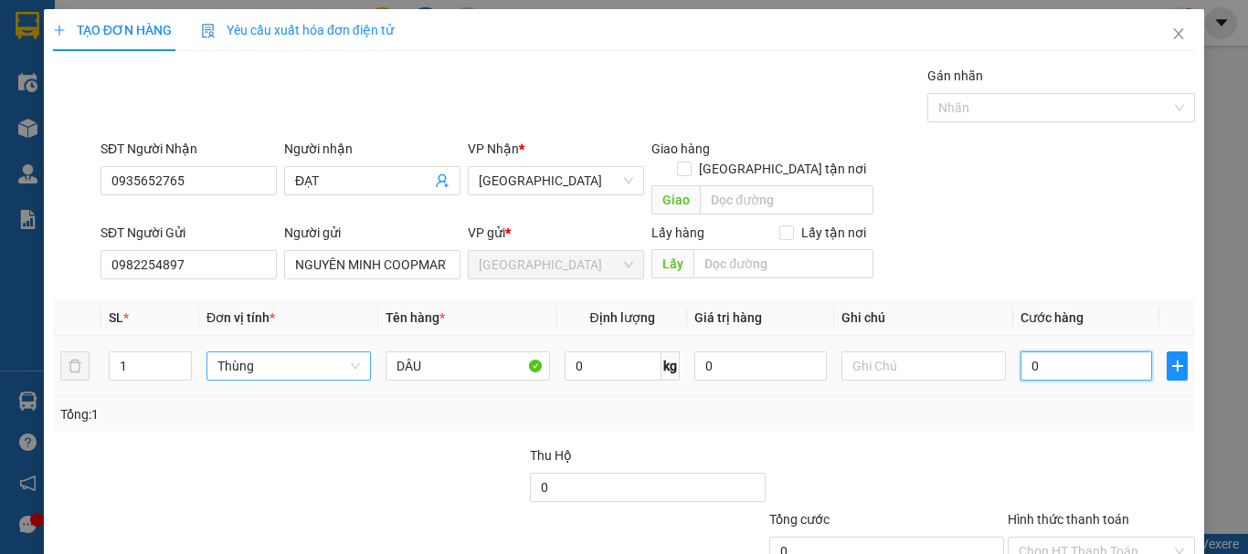
click at [1050, 352] on input "0" at bounding box center [1086, 366] width 132 height 29
click at [1089, 538] on input "Hình thức thanh toán" at bounding box center [1094, 551] width 153 height 27
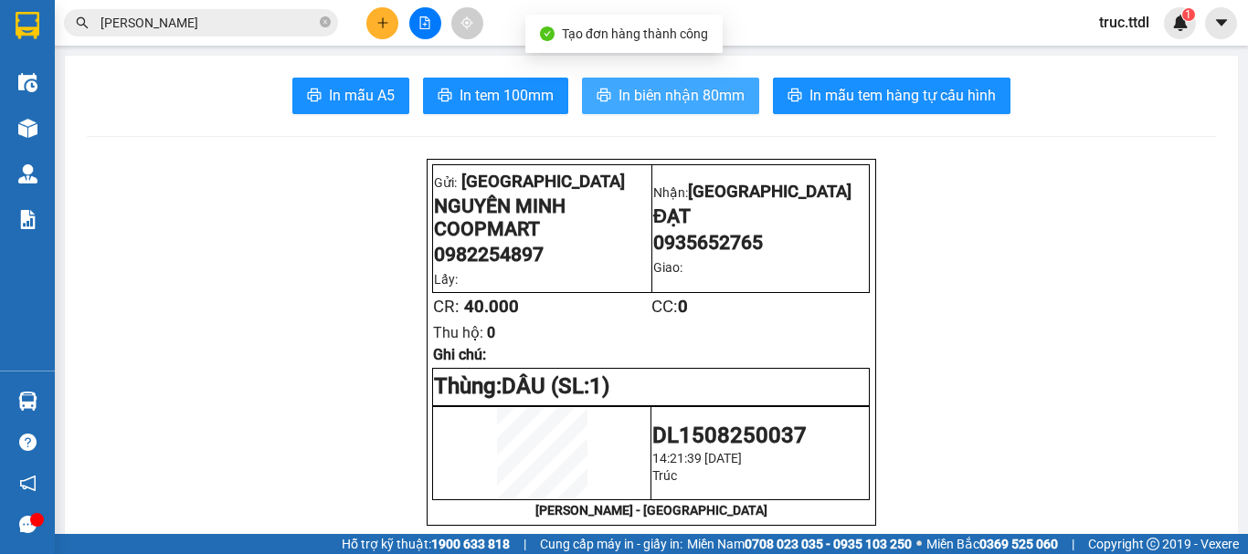
click at [697, 102] on span "In biên nhận 80mm" at bounding box center [681, 95] width 126 height 23
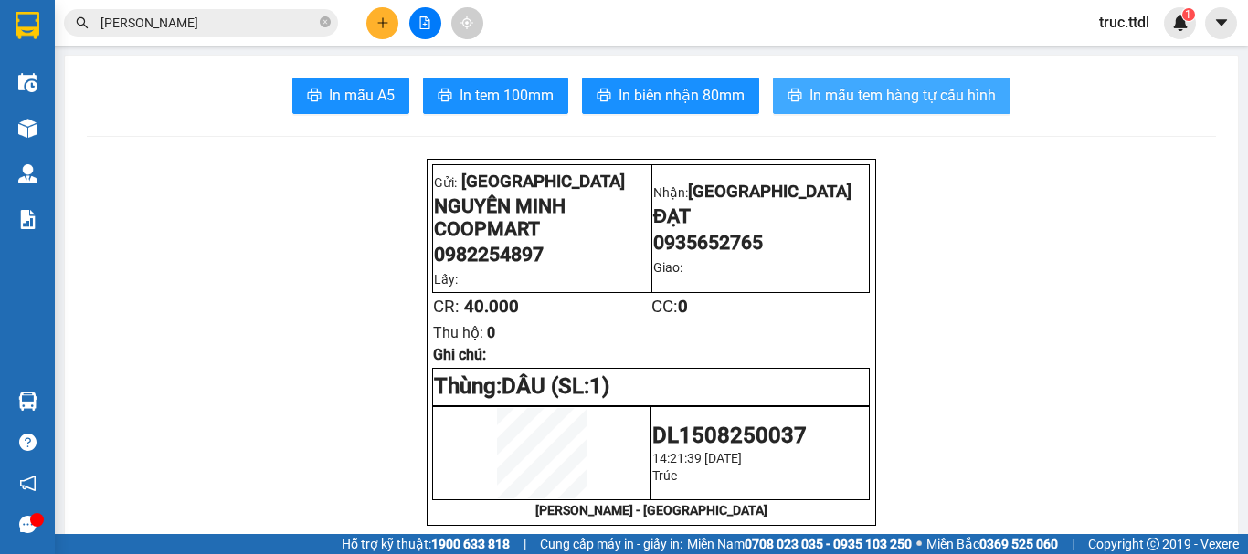
click at [928, 95] on span "In mẫu tem hàng tự cấu hình" at bounding box center [902, 95] width 186 height 23
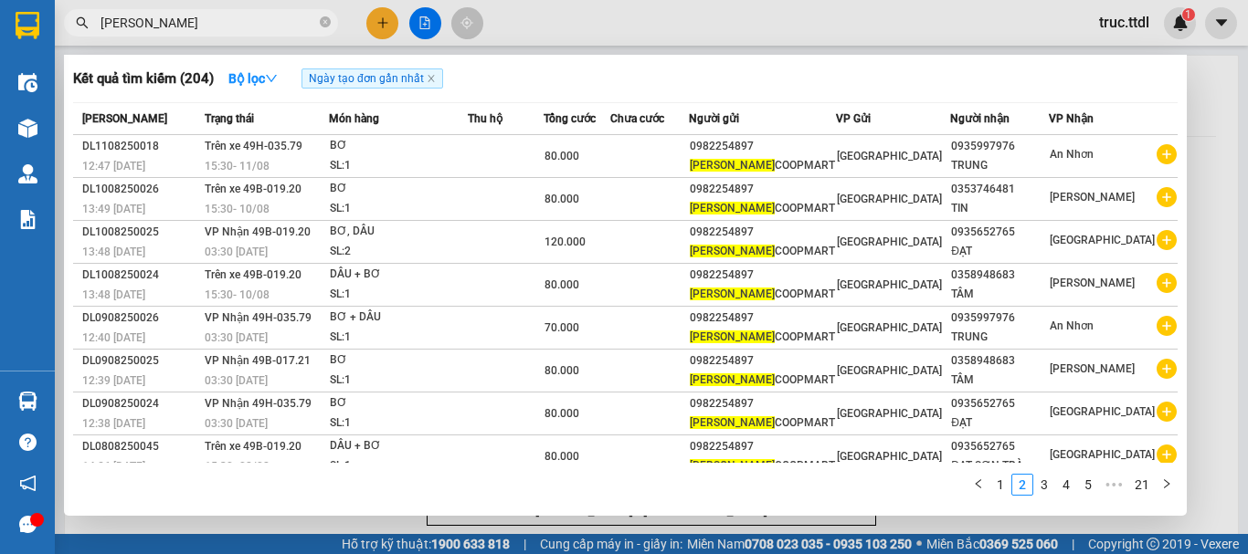
click at [243, 26] on input "[PERSON_NAME]" at bounding box center [208, 23] width 216 height 20
drag, startPoint x: 945, startPoint y: 68, endPoint x: 799, endPoint y: 59, distance: 146.4
click at [935, 69] on div "Kết quả tìm kiếm ( 204 ) Bộ lọc Ngày tạo đơn gần nhất" at bounding box center [625, 78] width 1104 height 29
drag, startPoint x: 629, startPoint y: 33, endPoint x: 309, endPoint y: 31, distance: 320.6
click at [627, 33] on div at bounding box center [624, 277] width 1248 height 554
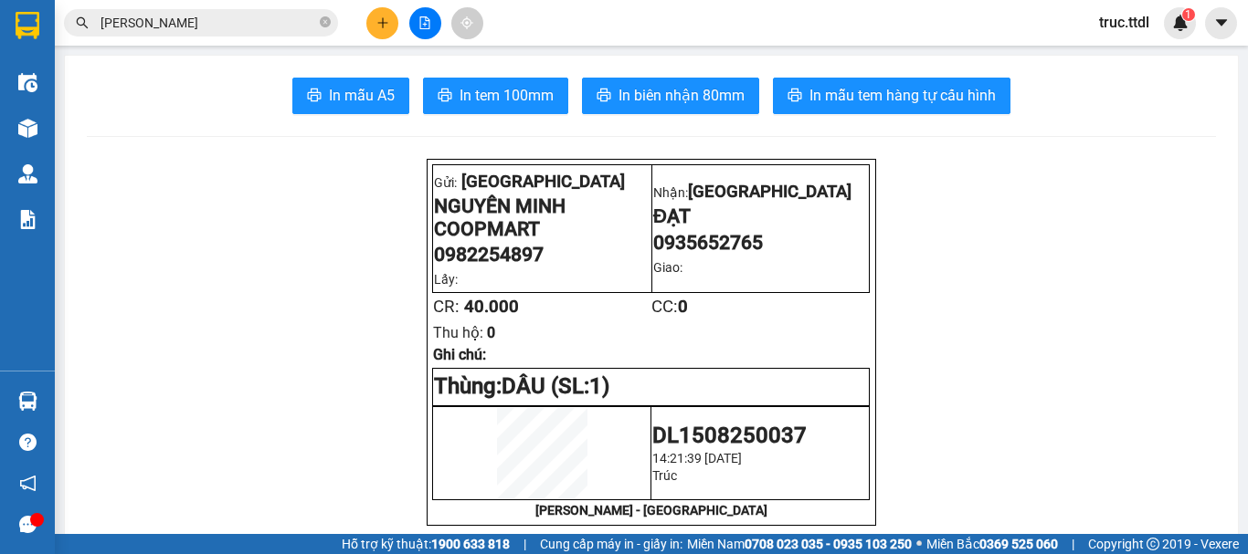
click at [257, 30] on input "[PERSON_NAME]" at bounding box center [208, 23] width 216 height 20
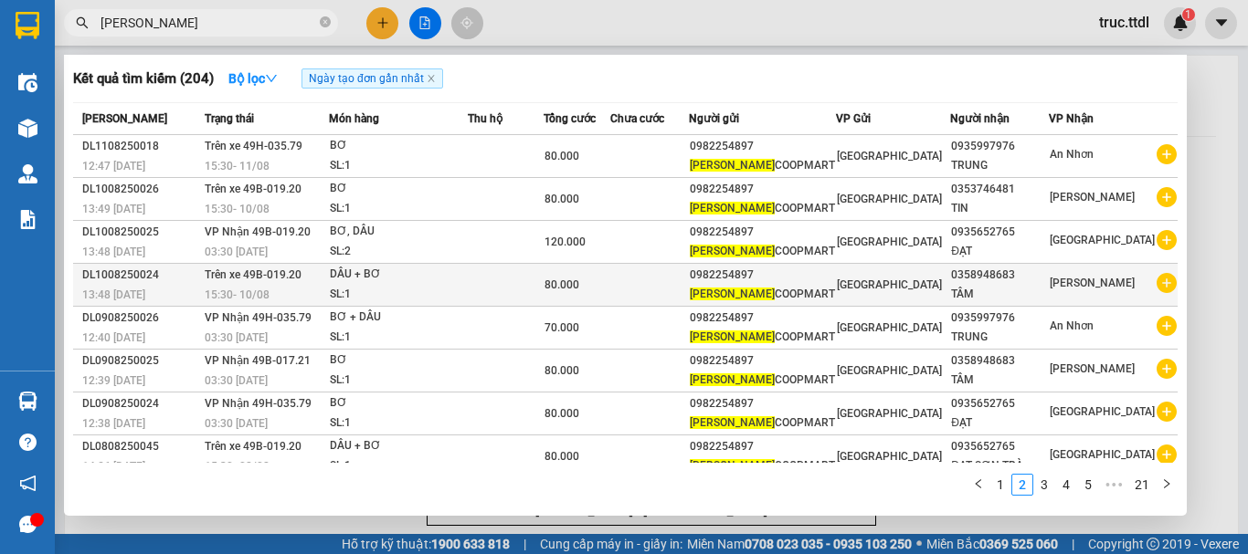
drag, startPoint x: 449, startPoint y: 272, endPoint x: 470, endPoint y: 346, distance: 76.9
click at [470, 346] on tbody "DL1108250018 12:47 [DATE] Trên xe 49H-035.79 15:30 [DATE] BƠ SL: 1 80.000 09822…" at bounding box center [625, 349] width 1104 height 429
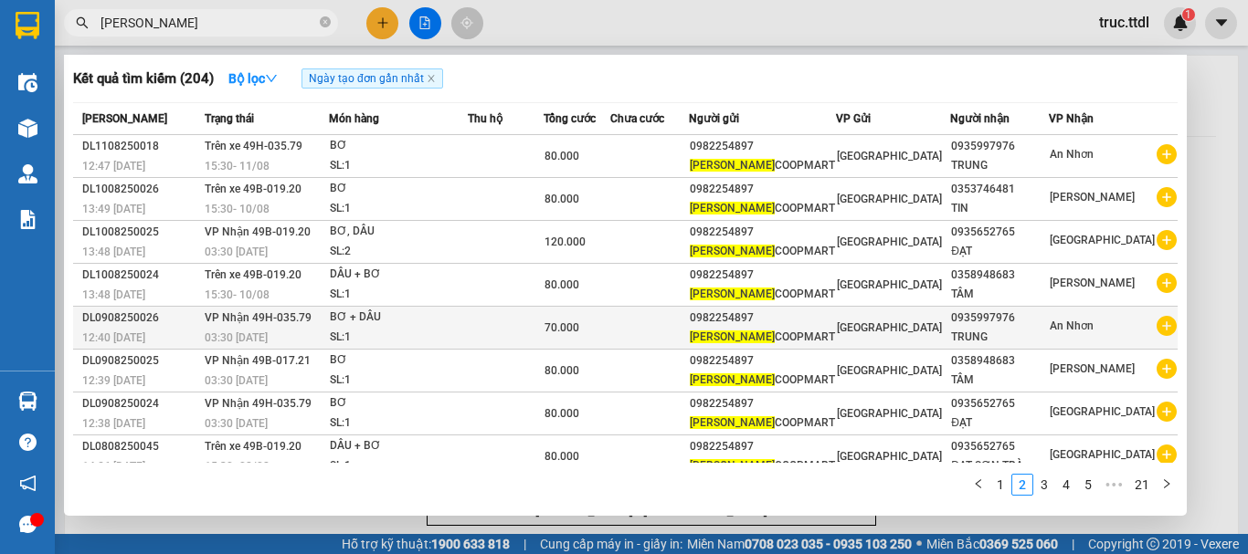
click at [467, 348] on div "SL: 1" at bounding box center [398, 338] width 137 height 20
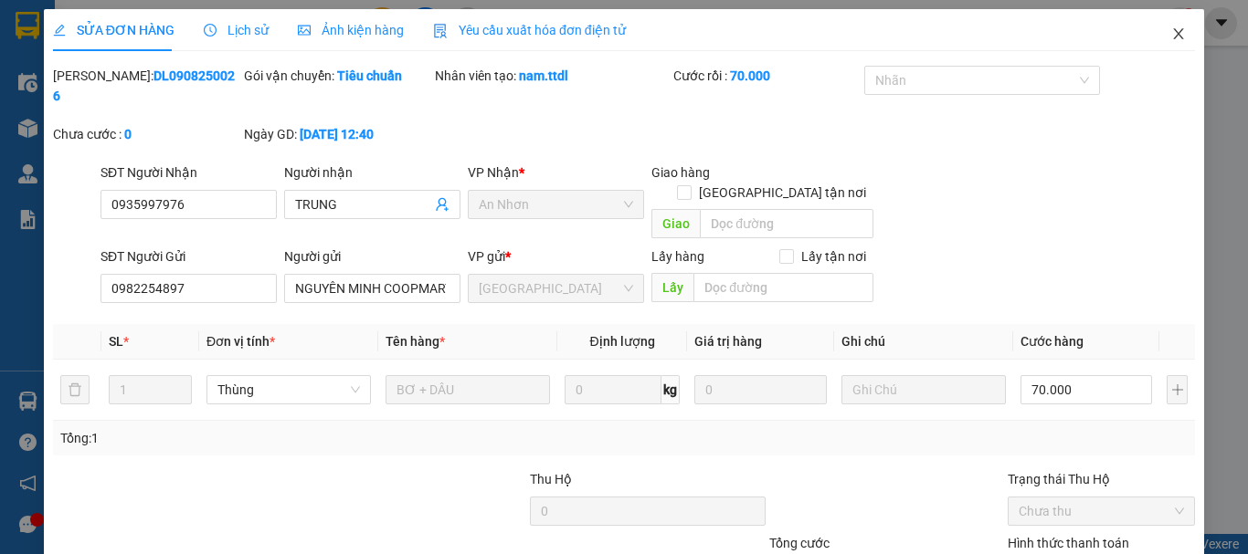
click at [1171, 34] on icon "close" at bounding box center [1178, 33] width 15 height 15
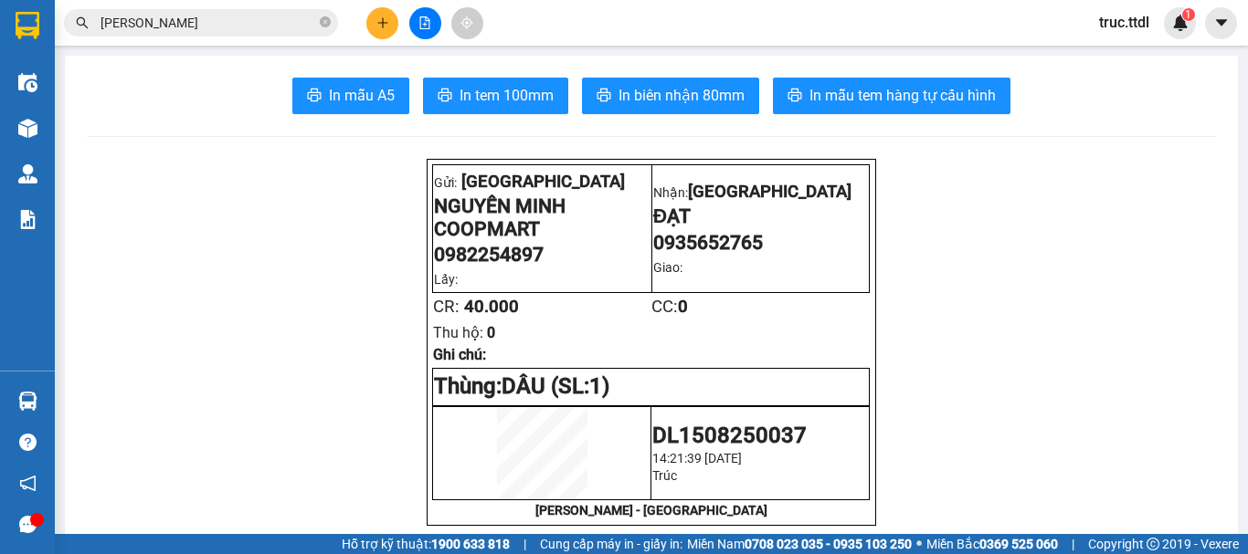
click at [305, 19] on input "[PERSON_NAME]" at bounding box center [208, 23] width 216 height 20
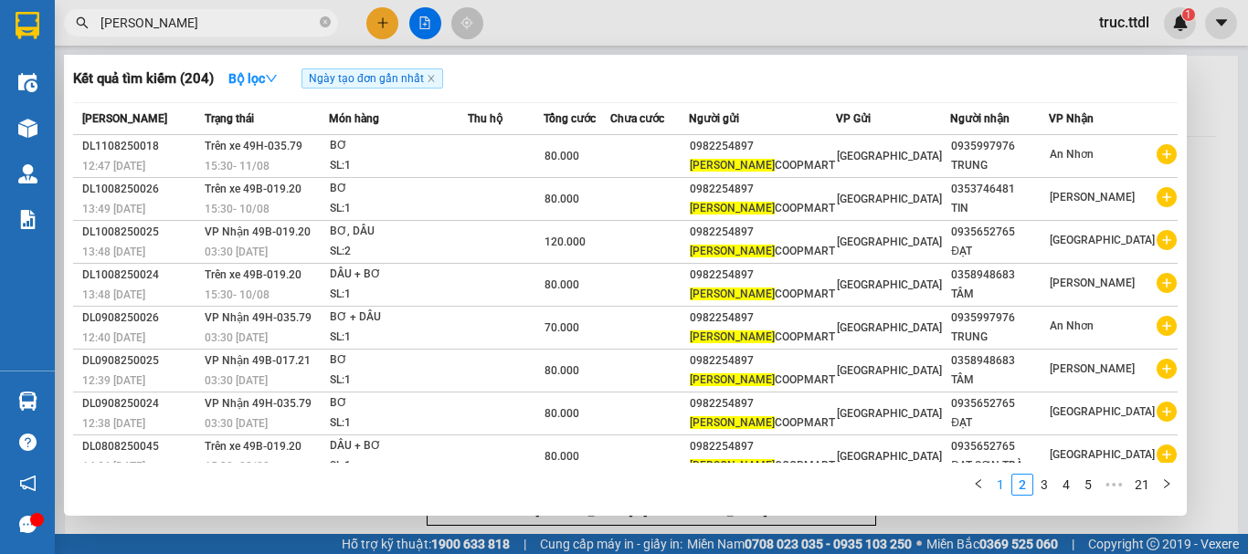
click at [1006, 489] on link "1" at bounding box center [1000, 485] width 20 height 20
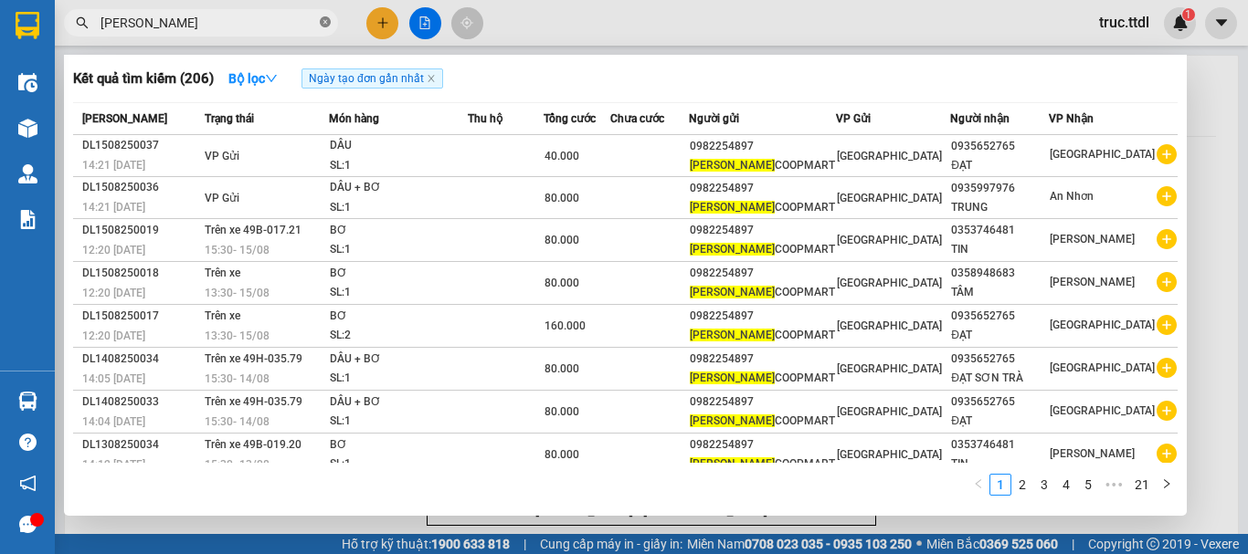
click at [330, 26] on icon "close-circle" at bounding box center [325, 21] width 11 height 11
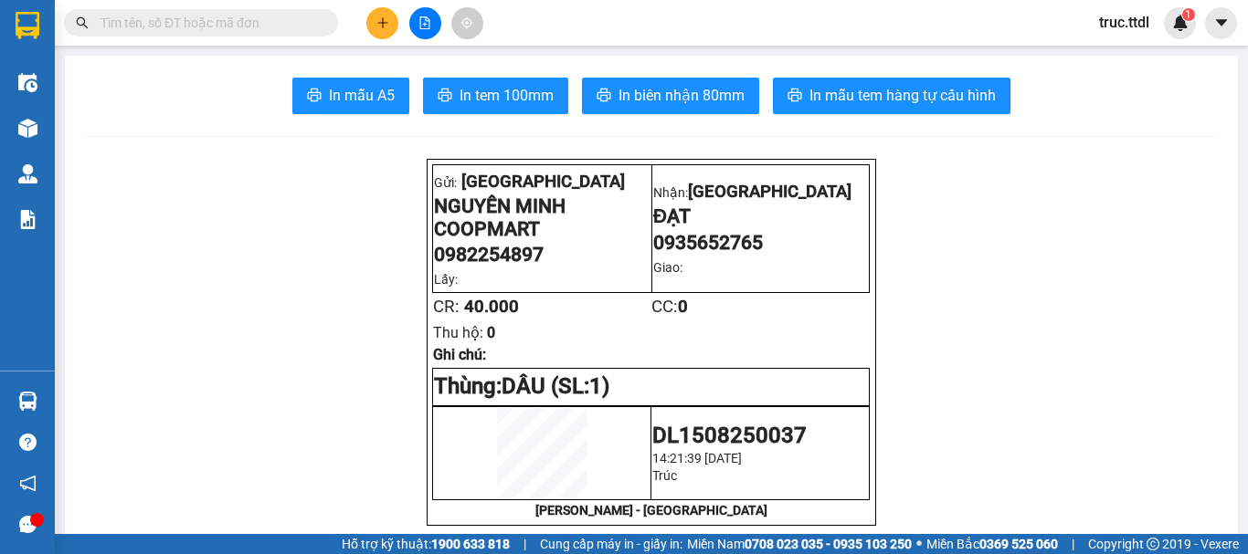
click at [662, 48] on main "In mẫu A5 In tem 100mm In biên nhận 80mm In mẫu tem hàng tự cấu hình Gửi: Đà Lạ…" at bounding box center [624, 267] width 1248 height 534
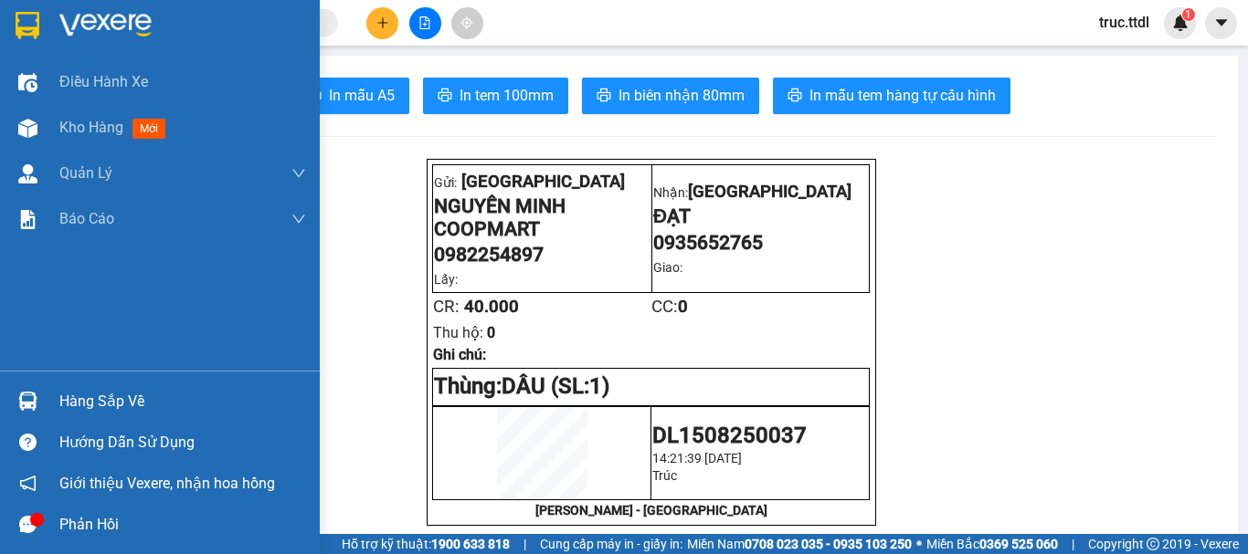
click at [13, 30] on div at bounding box center [28, 25] width 32 height 32
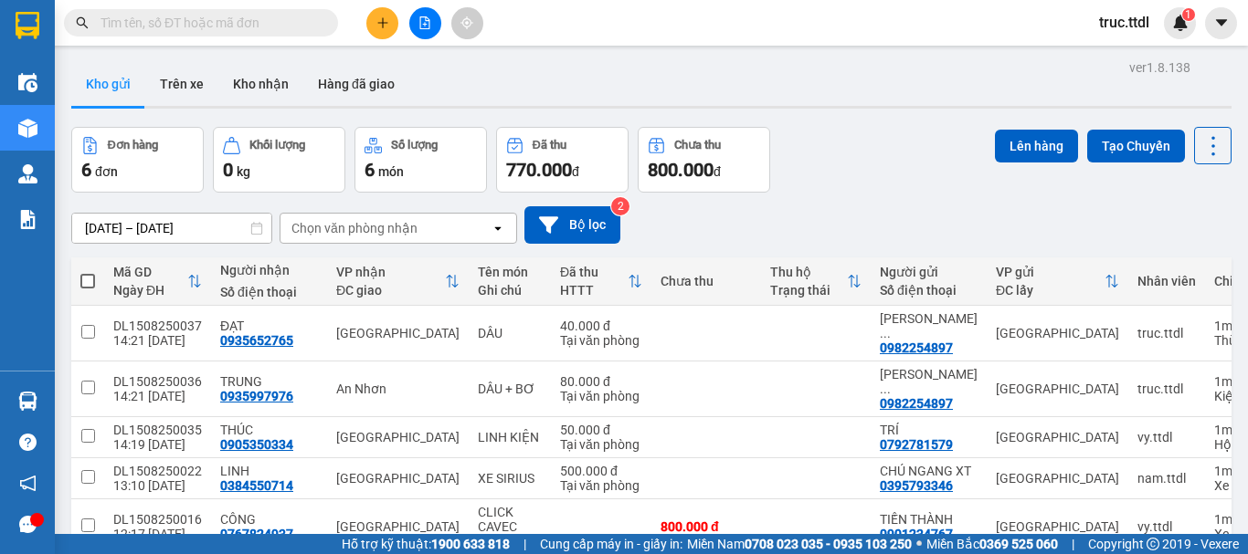
click at [382, 25] on icon "plus" at bounding box center [382, 22] width 13 height 13
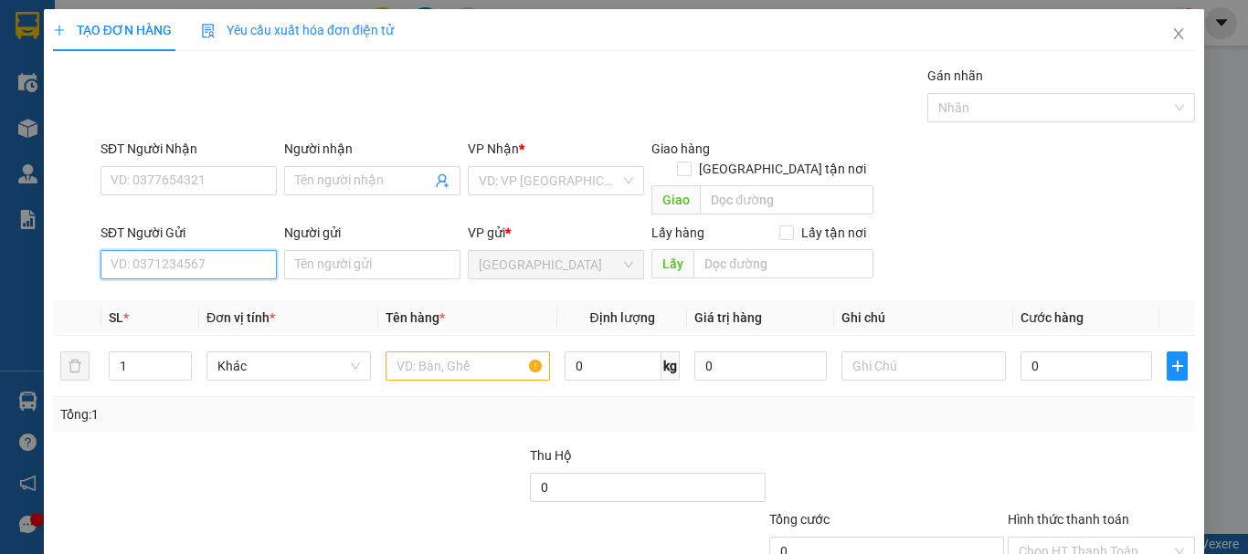
click at [203, 250] on input "SĐT Người Gửi" at bounding box center [188, 264] width 176 height 29
type input "0979816740"
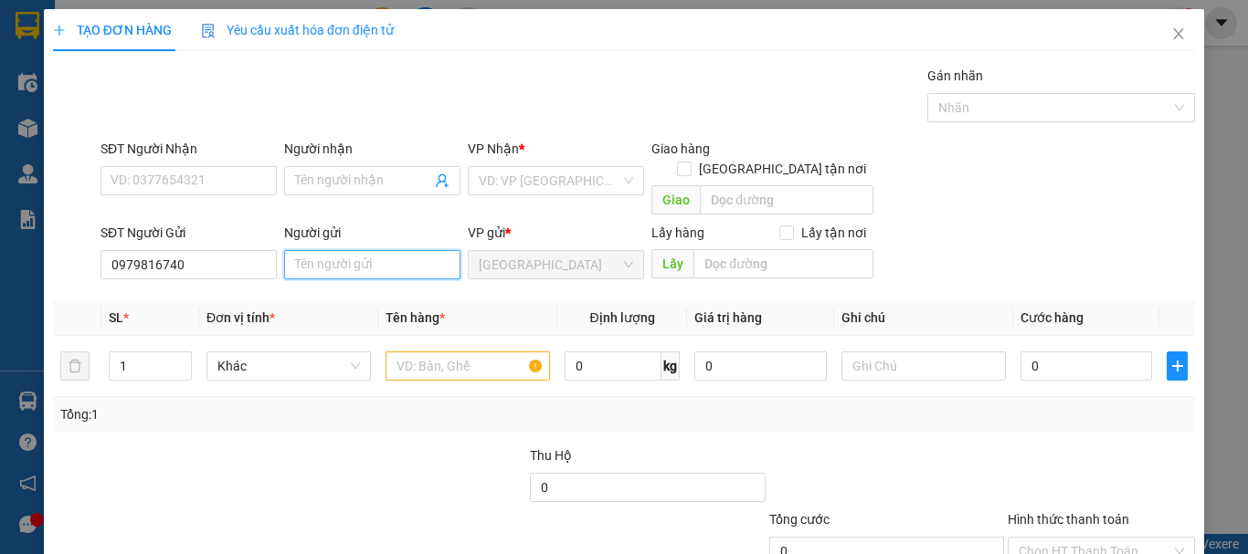
click at [360, 250] on input "Người gửi" at bounding box center [372, 264] width 176 height 29
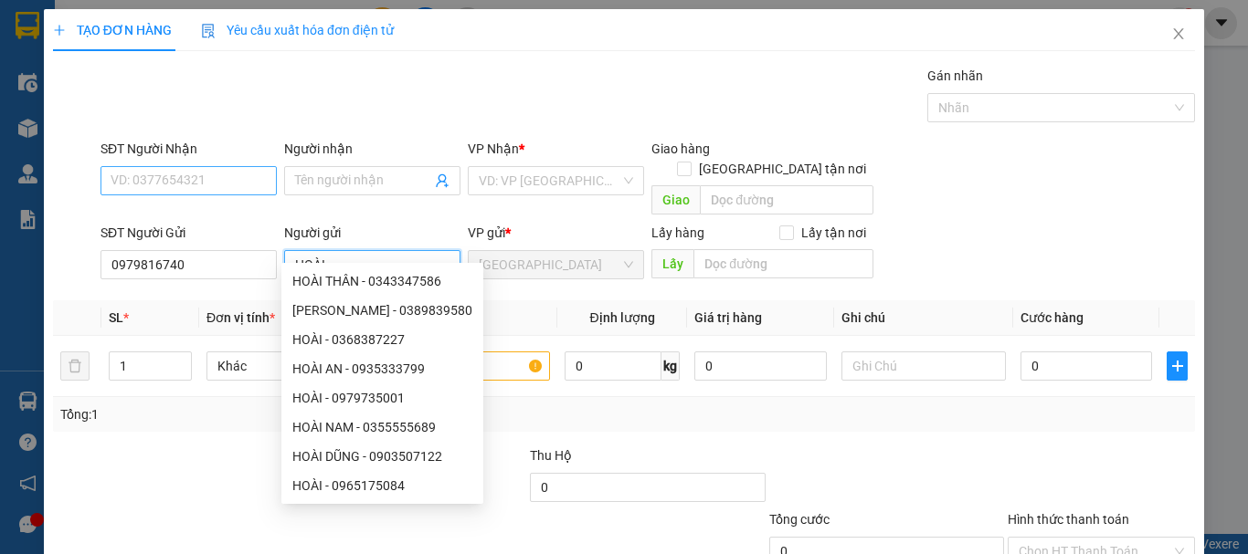
type input "HOÀI"
click at [231, 185] on input "SĐT Người Nhận" at bounding box center [188, 180] width 176 height 29
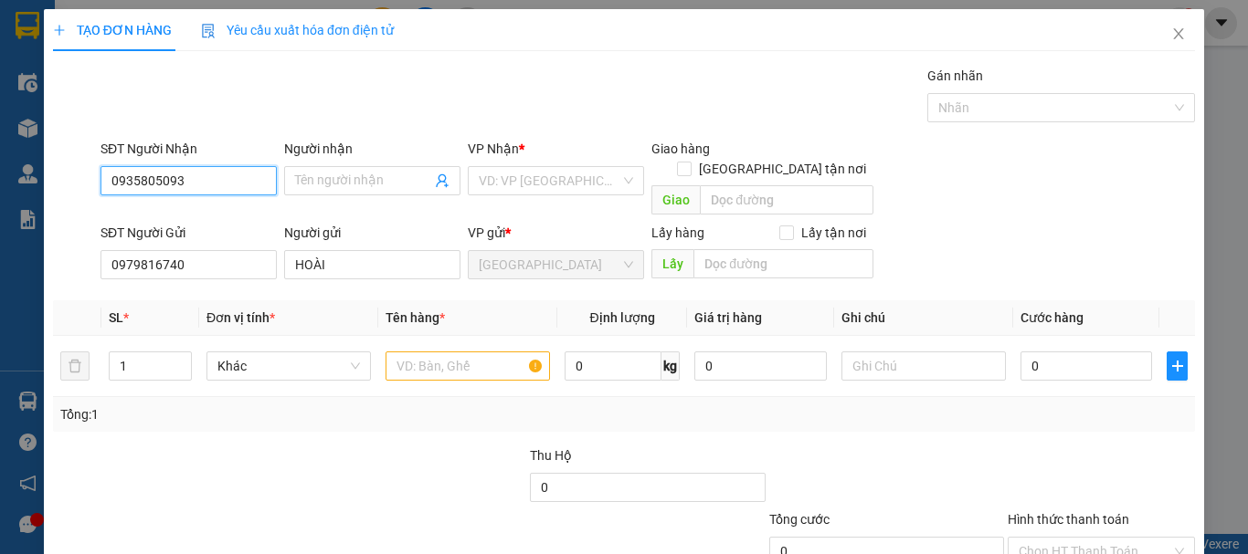
click at [153, 188] on input "0935805093" at bounding box center [188, 180] width 176 height 29
click at [168, 187] on input "0935805093" at bounding box center [188, 180] width 176 height 29
click at [200, 183] on input "0935805093" at bounding box center [188, 180] width 176 height 29
type input "0935805093"
click at [364, 184] on input "Người nhận" at bounding box center [363, 181] width 136 height 20
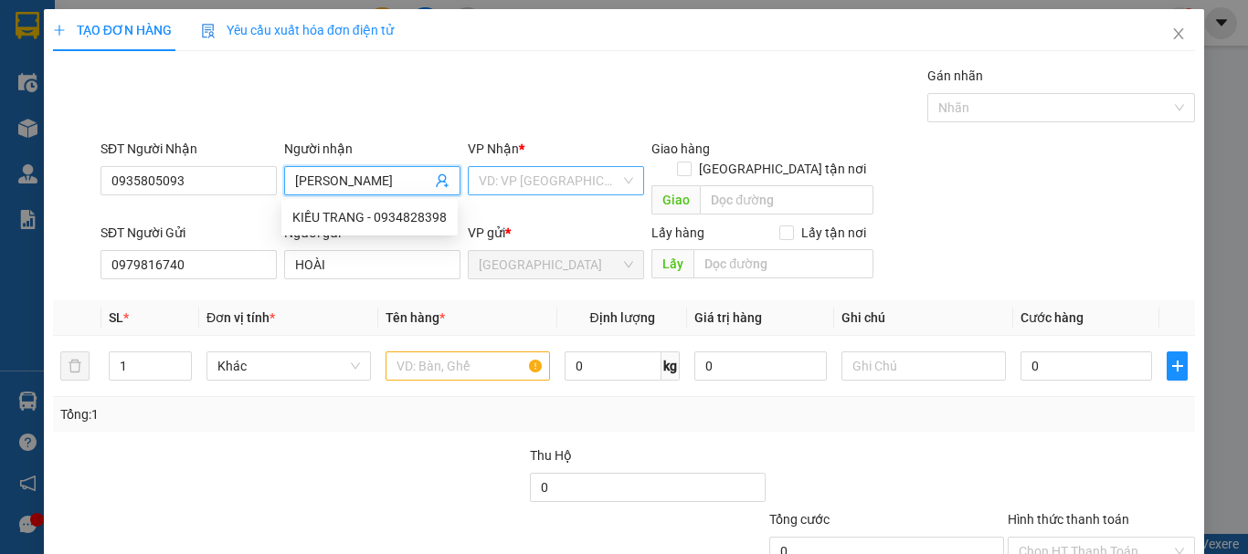
type input "[PERSON_NAME]"
click at [553, 180] on input "search" at bounding box center [550, 180] width 142 height 27
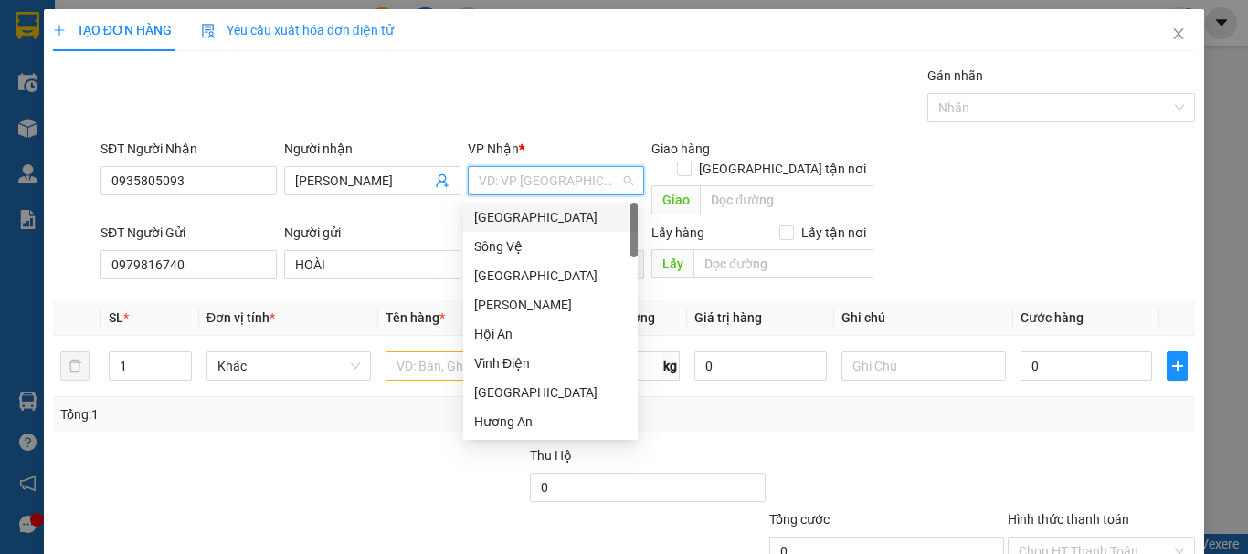
type input "D"
type input "Đ"
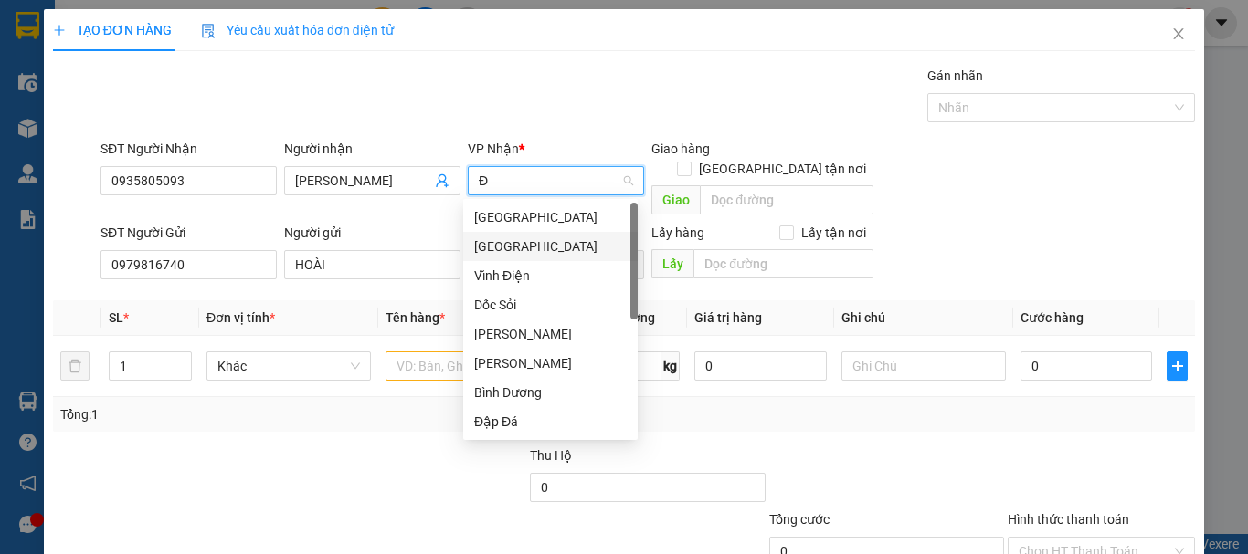
click at [568, 237] on div "[GEOGRAPHIC_DATA]" at bounding box center [550, 247] width 153 height 20
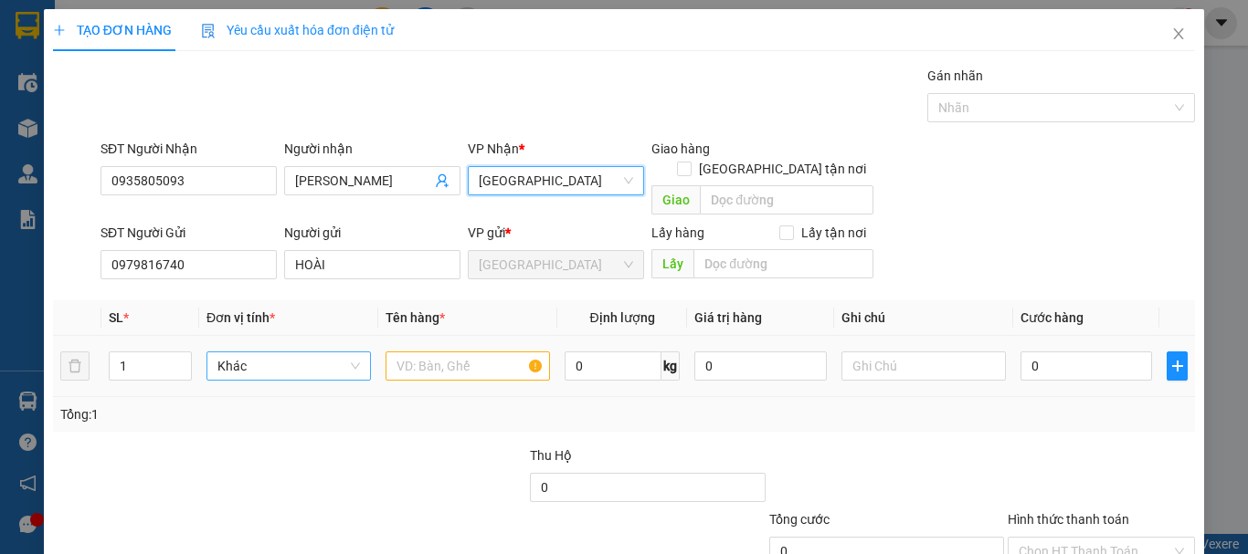
click at [250, 353] on span "Khác" at bounding box center [288, 366] width 142 height 27
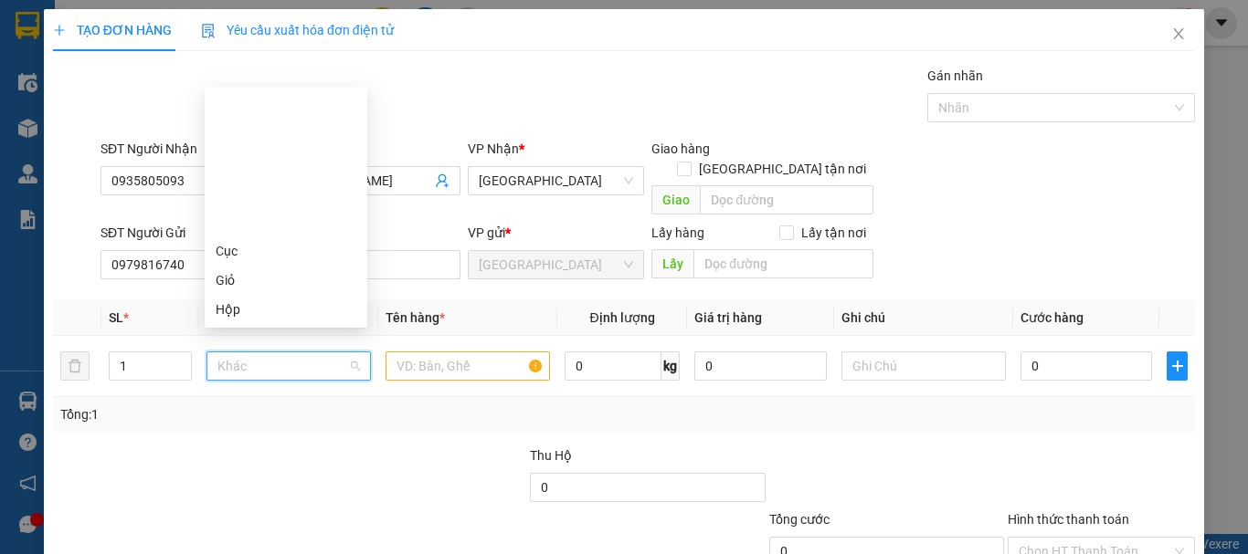
type input "T"
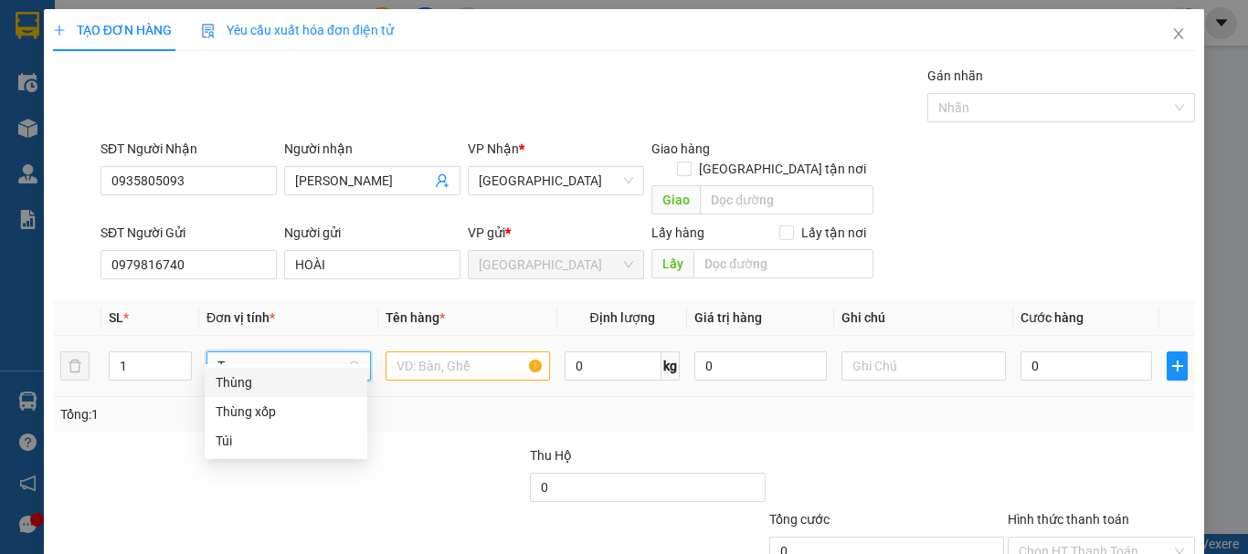
click at [250, 393] on div "Thùng" at bounding box center [286, 382] width 163 height 29
drag, startPoint x: 136, startPoint y: 350, endPoint x: 138, endPoint y: 399, distance: 49.4
click at [92, 364] on tr "1 Thùng Thùng 0 kg 0 0" at bounding box center [624, 366] width 1142 height 61
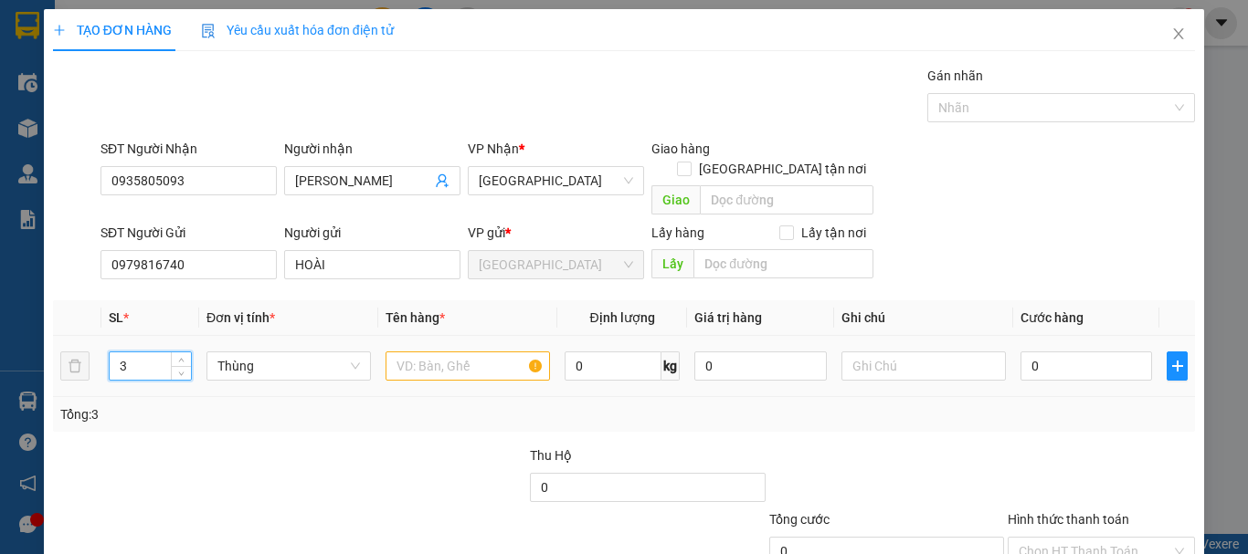
type input "3"
click at [445, 352] on input "text" at bounding box center [467, 366] width 164 height 29
type input "BÁNH TRÁNG"
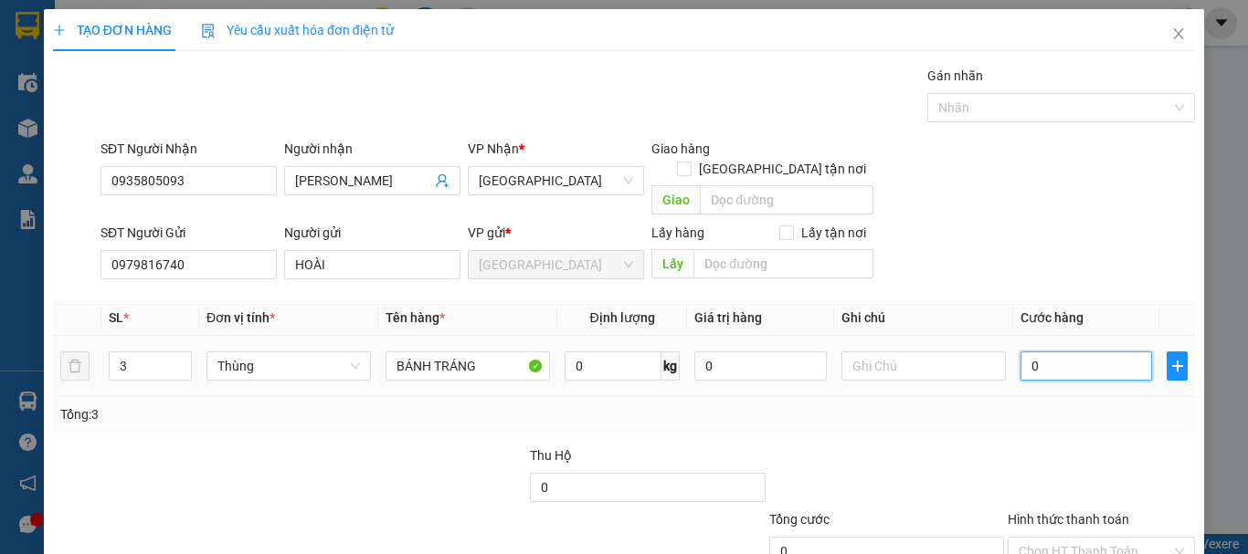
click at [1031, 353] on input "0" at bounding box center [1086, 366] width 132 height 29
type input "3"
type input "30"
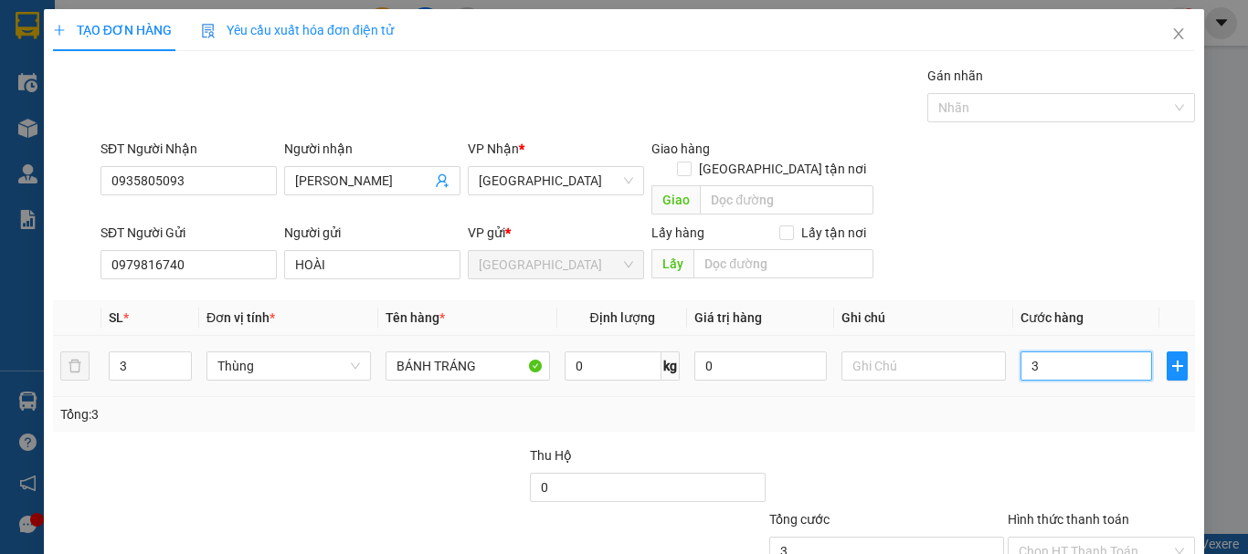
type input "30"
type input "300"
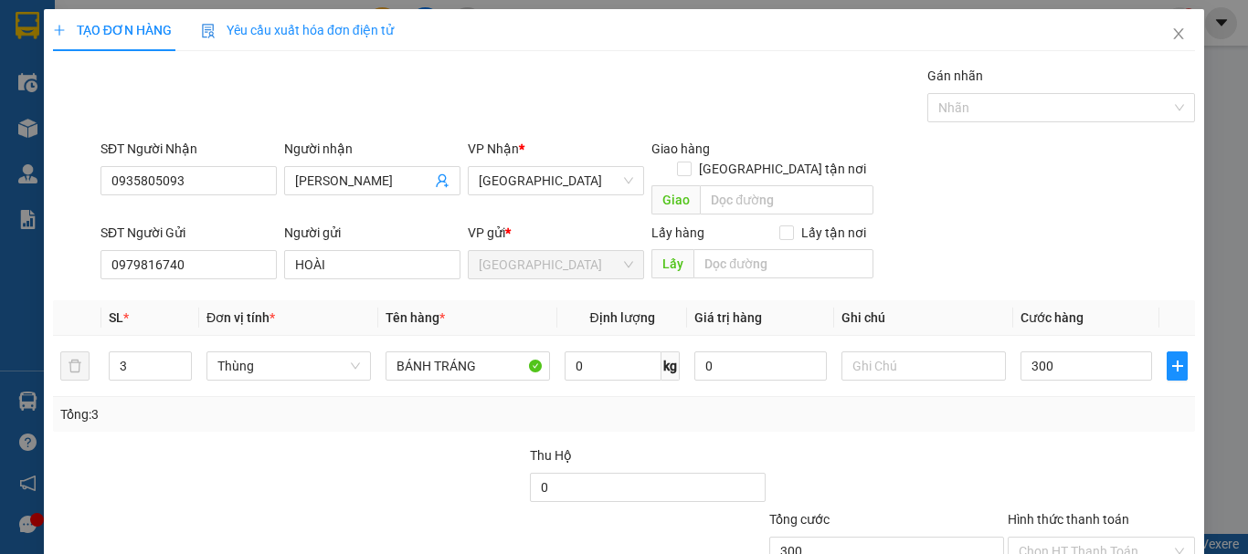
type input "300.000"
click at [1066, 422] on div "Transit Pickup Surcharge Ids Transit Deliver Surcharge Ids Transit Deliver Surc…" at bounding box center [624, 359] width 1142 height 587
click at [1111, 538] on input "Hình thức thanh toán" at bounding box center [1094, 551] width 153 height 27
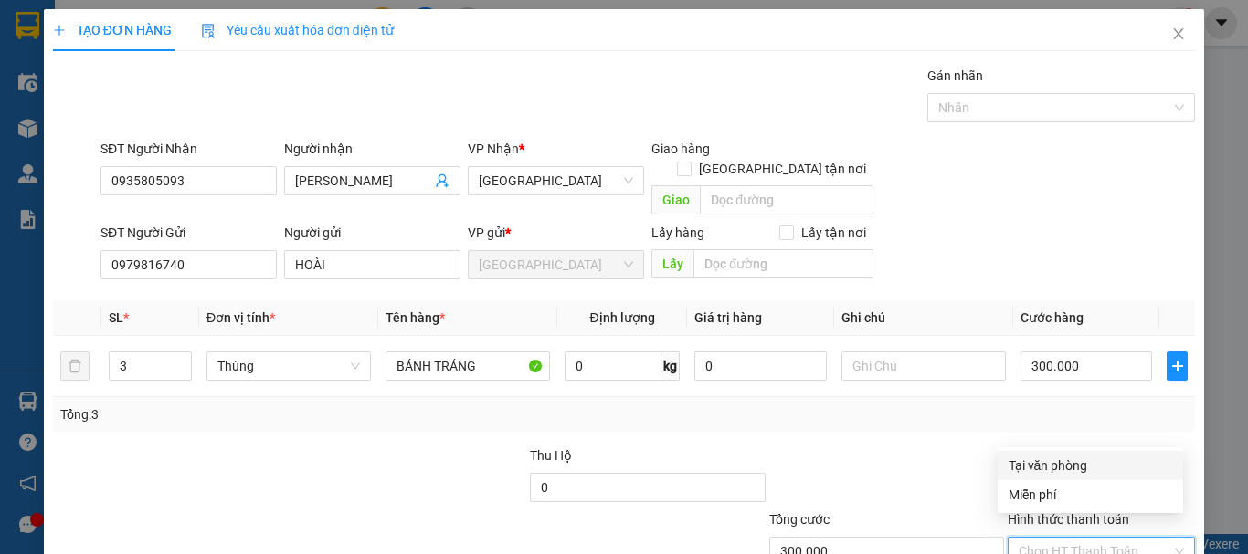
click at [1092, 472] on div "Tại văn phòng" at bounding box center [1089, 466] width 163 height 20
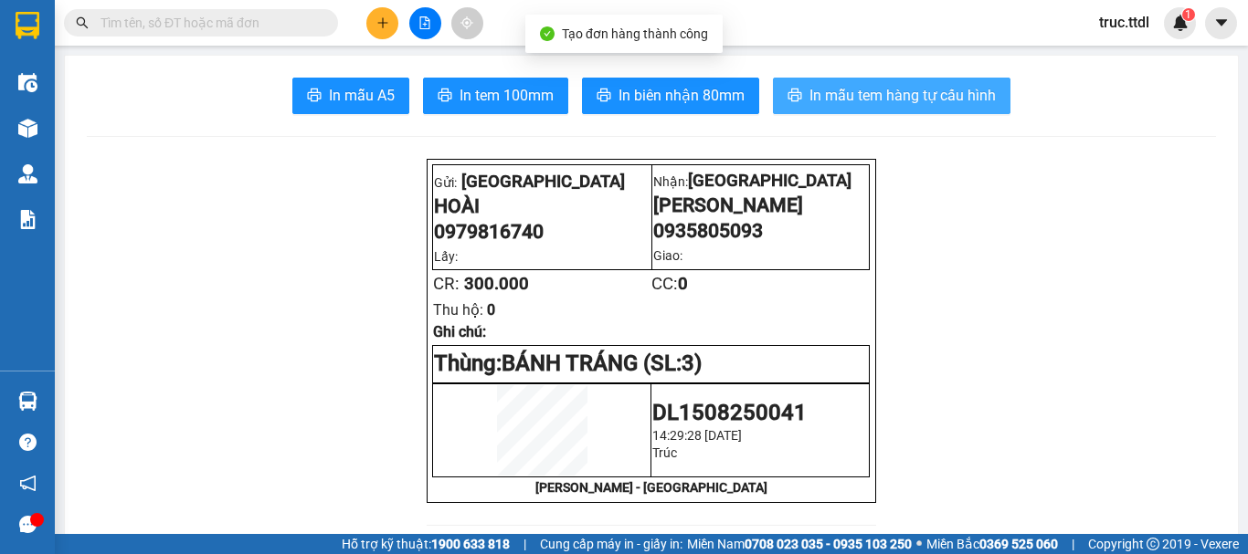
click at [800, 88] on button "In mẫu tem hàng tự cấu hình" at bounding box center [891, 96] width 237 height 37
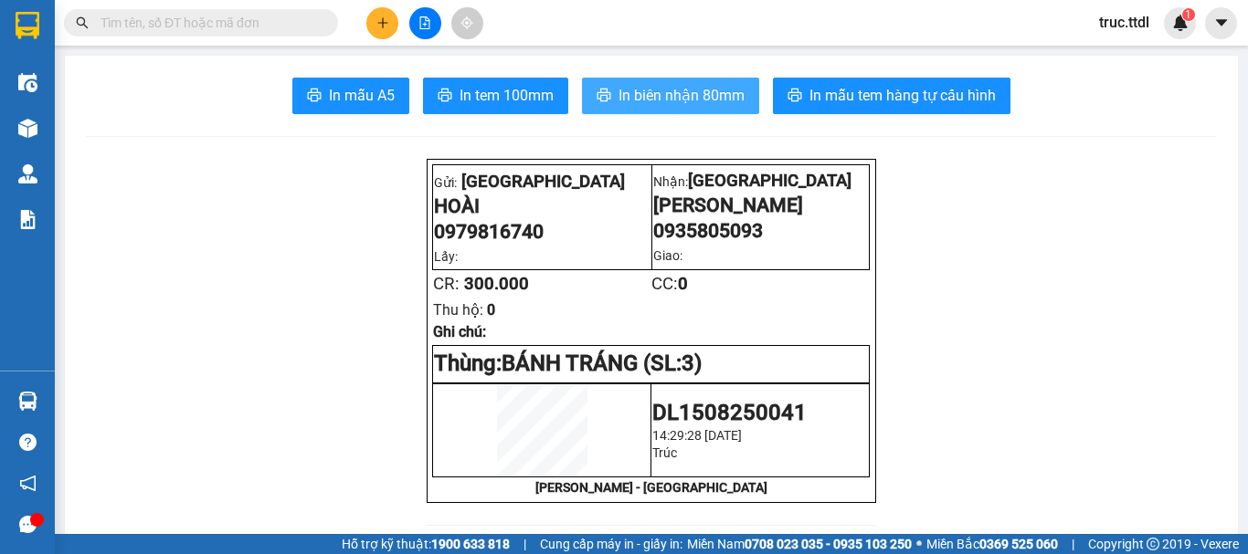
drag, startPoint x: 697, startPoint y: 90, endPoint x: 711, endPoint y: 94, distance: 14.4
click at [698, 90] on span "In biên nhận 80mm" at bounding box center [681, 95] width 126 height 23
click at [380, 26] on icon "plus" at bounding box center [382, 22] width 13 height 13
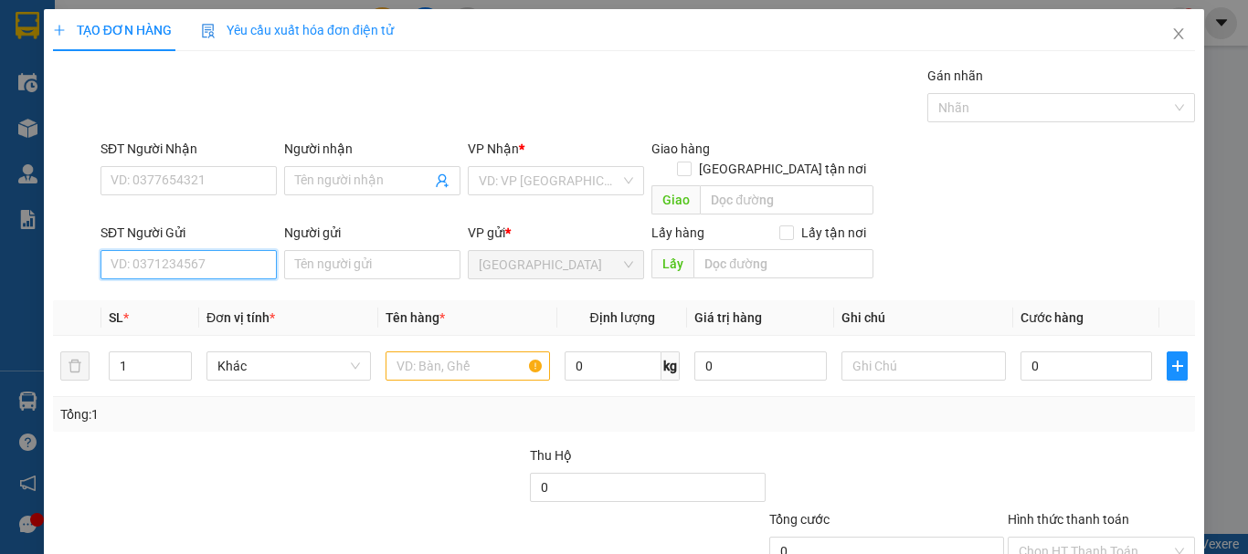
click at [247, 250] on input "SĐT Người Gửi" at bounding box center [188, 264] width 176 height 29
click at [202, 279] on div "0905224683 - THẢO NGUYÊN" at bounding box center [195, 281] width 169 height 20
type input "0905224683"
type input "THẢO NGUYÊN"
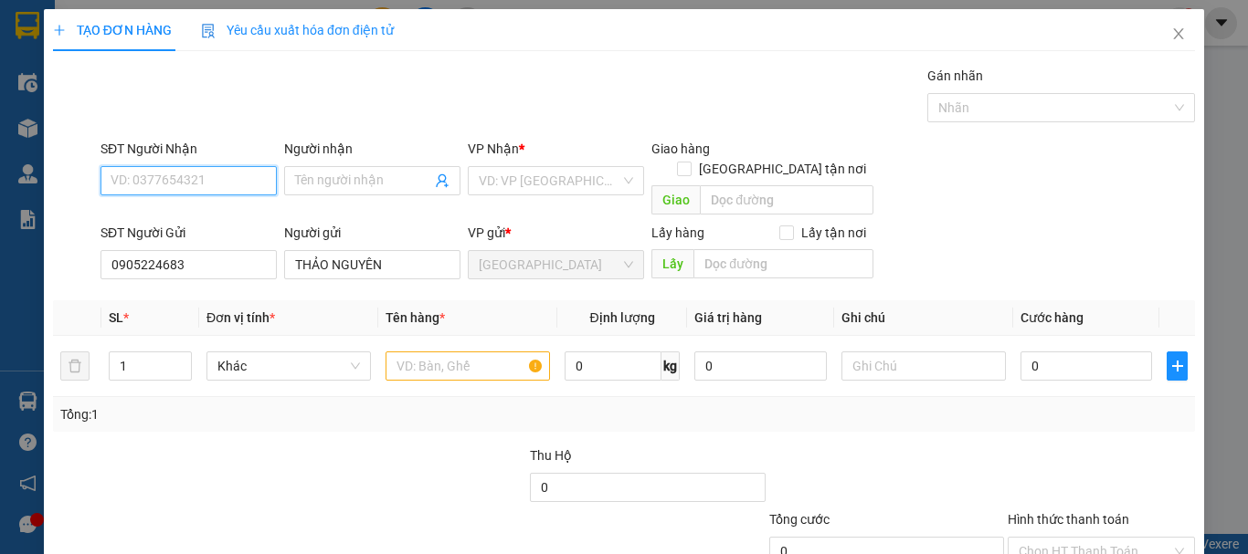
click at [237, 183] on input "SĐT Người Nhận" at bounding box center [188, 180] width 176 height 29
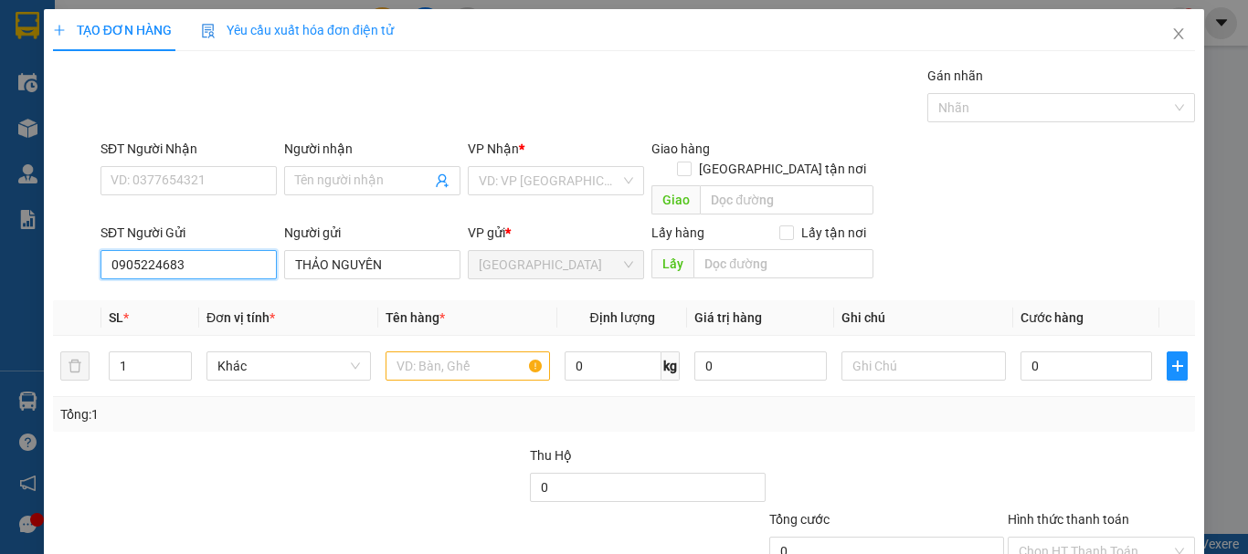
drag, startPoint x: 243, startPoint y: 246, endPoint x: 0, endPoint y: 292, distance: 247.4
click at [0, 292] on div "TẠO ĐƠN HÀNG Yêu cầu xuất hóa đơn điện tử Transit Pickup Surcharge Ids Transit …" at bounding box center [624, 277] width 1248 height 554
drag, startPoint x: 216, startPoint y: 282, endPoint x: 205, endPoint y: 268, distance: 18.3
click at [216, 280] on div "0908772161 - THƯ THẮNG" at bounding box center [189, 281] width 156 height 20
type input "0908772161"
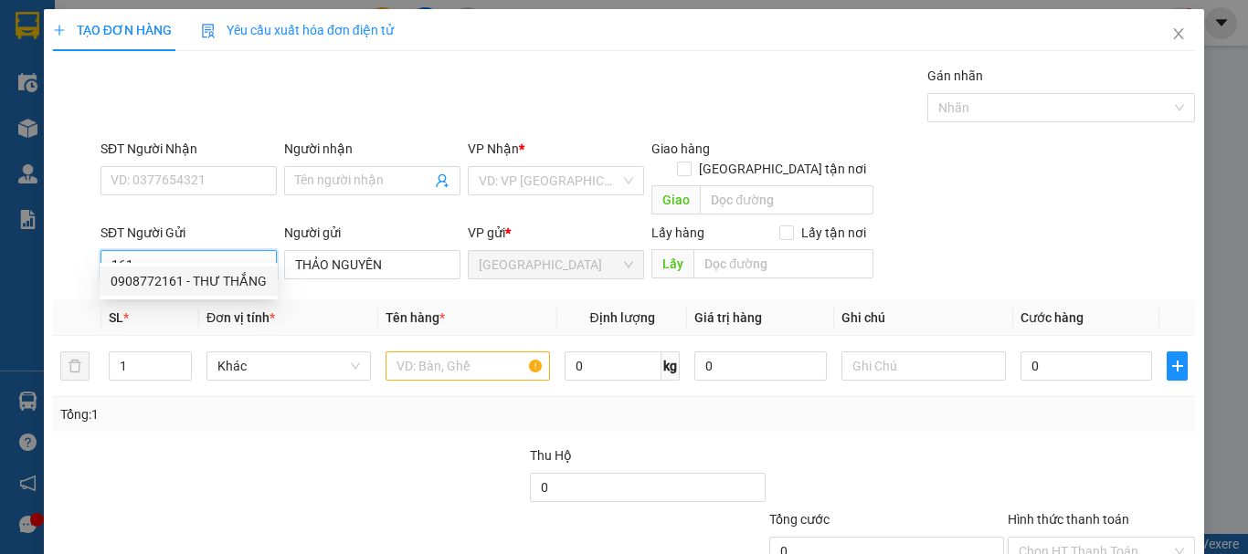
type input "THƯ THẮNG"
type input "0908772161"
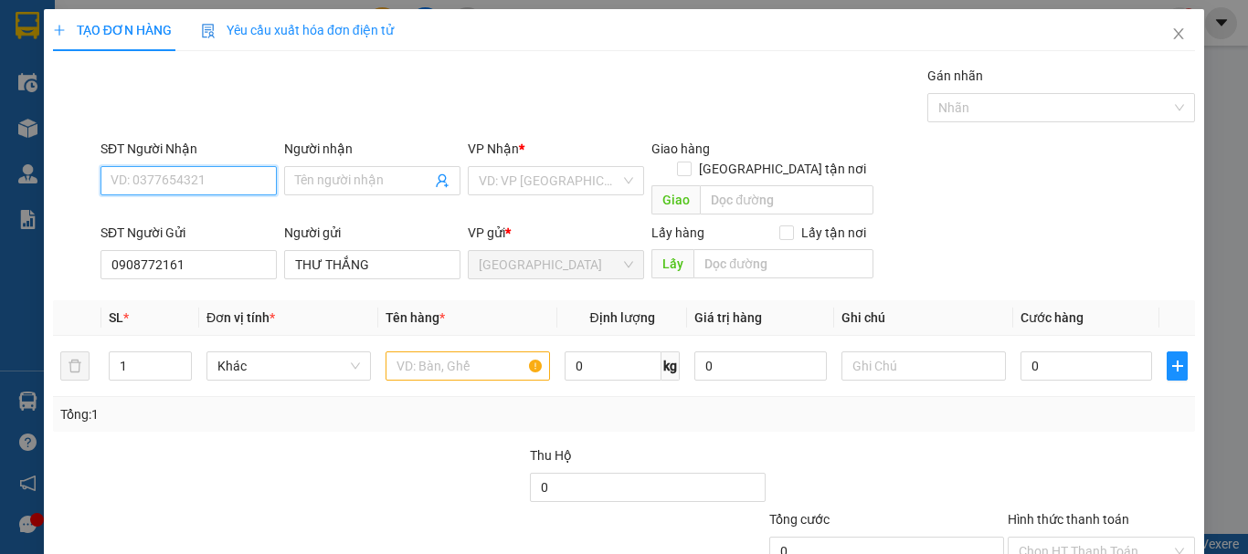
click at [241, 173] on input "SĐT Người Nhận" at bounding box center [188, 180] width 176 height 29
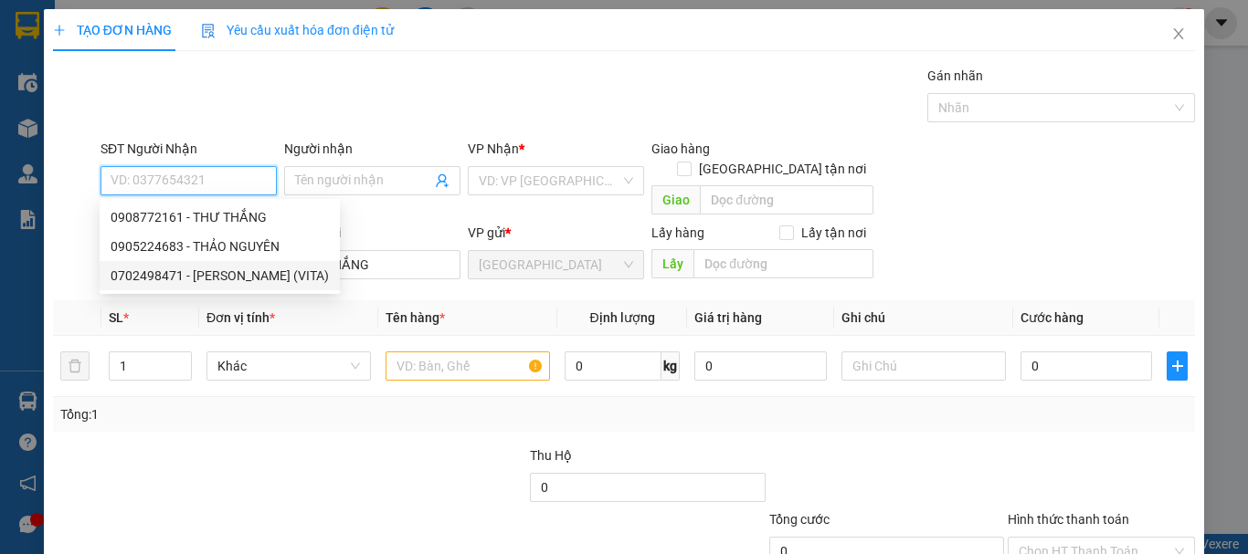
click at [237, 285] on div "0702498471 - [PERSON_NAME] (VITA)" at bounding box center [220, 276] width 218 height 20
type input "0702498471"
type input "[PERSON_NAME] (VITA)"
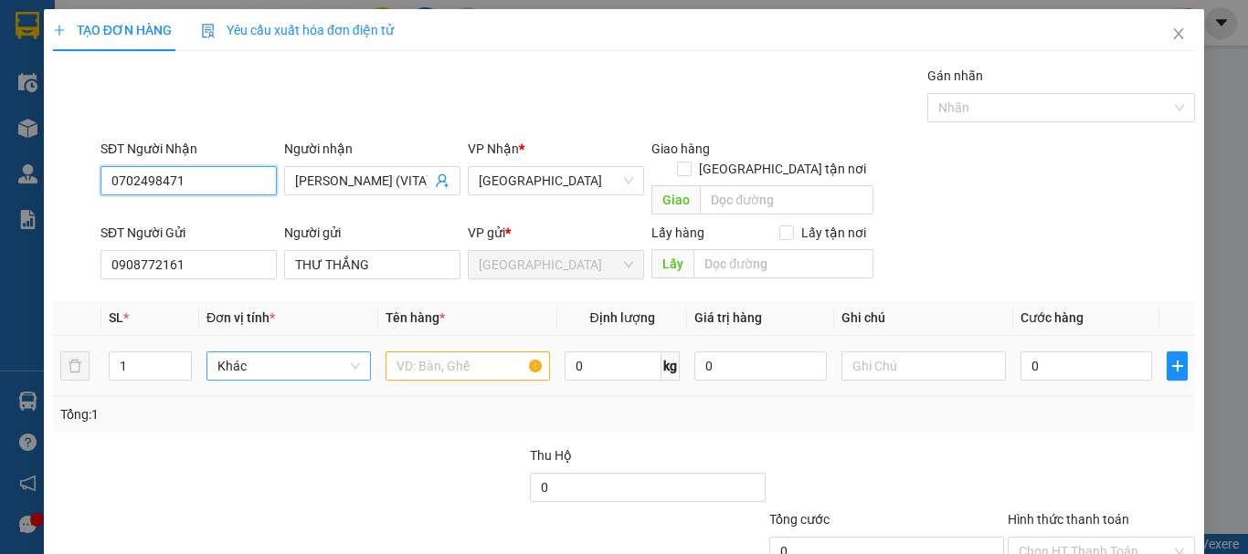
click at [258, 353] on span "Khác" at bounding box center [288, 366] width 142 height 27
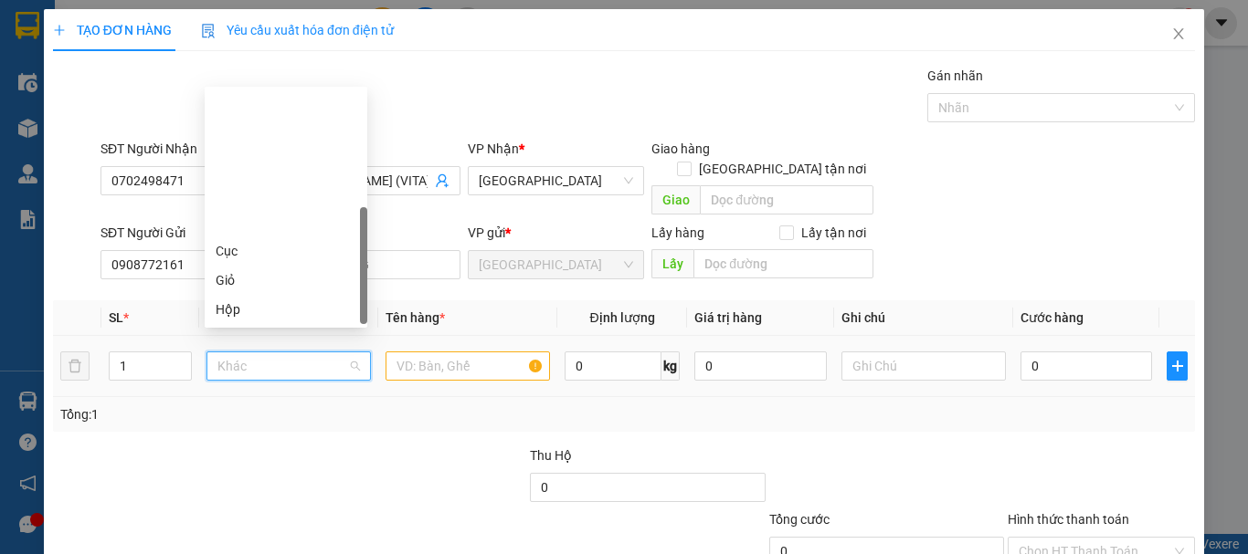
type input "X"
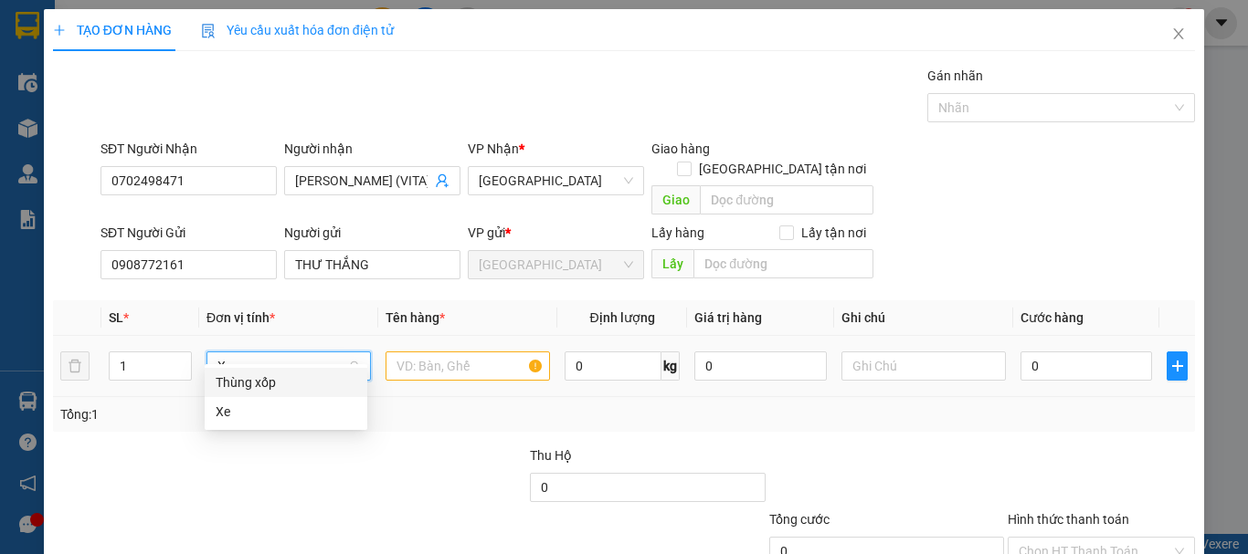
drag, startPoint x: 265, startPoint y: 381, endPoint x: 306, endPoint y: 368, distance: 43.0
click at [265, 382] on div "Thùng xốp" at bounding box center [286, 383] width 141 height 20
click at [406, 354] on input "text" at bounding box center [467, 366] width 164 height 29
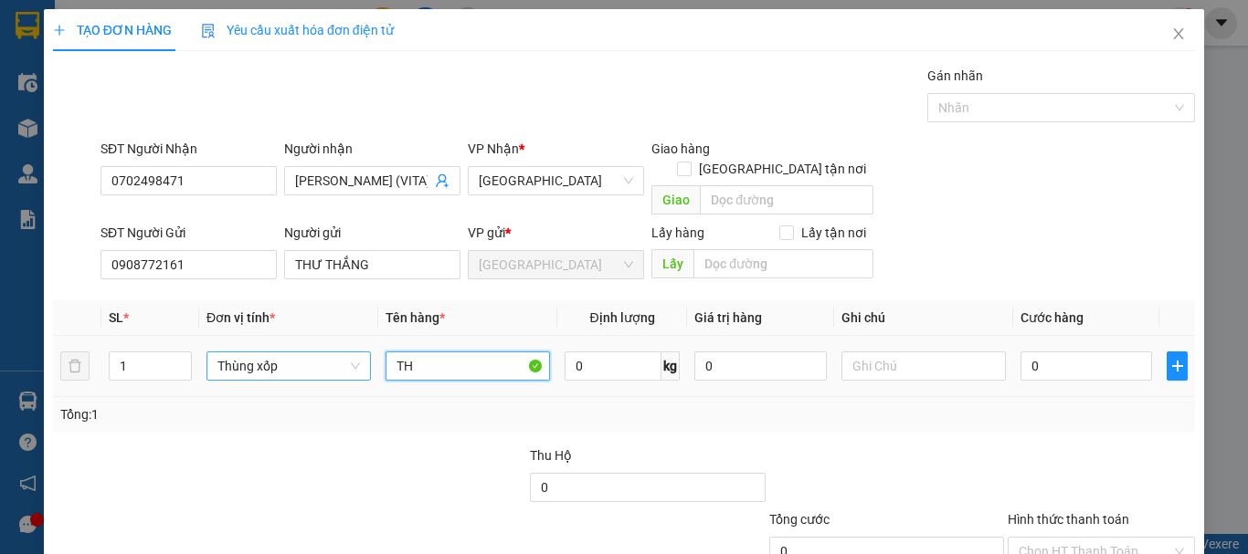
type input "T"
type input "RAU CỦ"
drag, startPoint x: 107, startPoint y: 352, endPoint x: 92, endPoint y: 357, distance: 15.6
click at [92, 357] on tr "1 Thùng xốp RAU CỦ 0 kg 0 0" at bounding box center [624, 366] width 1142 height 61
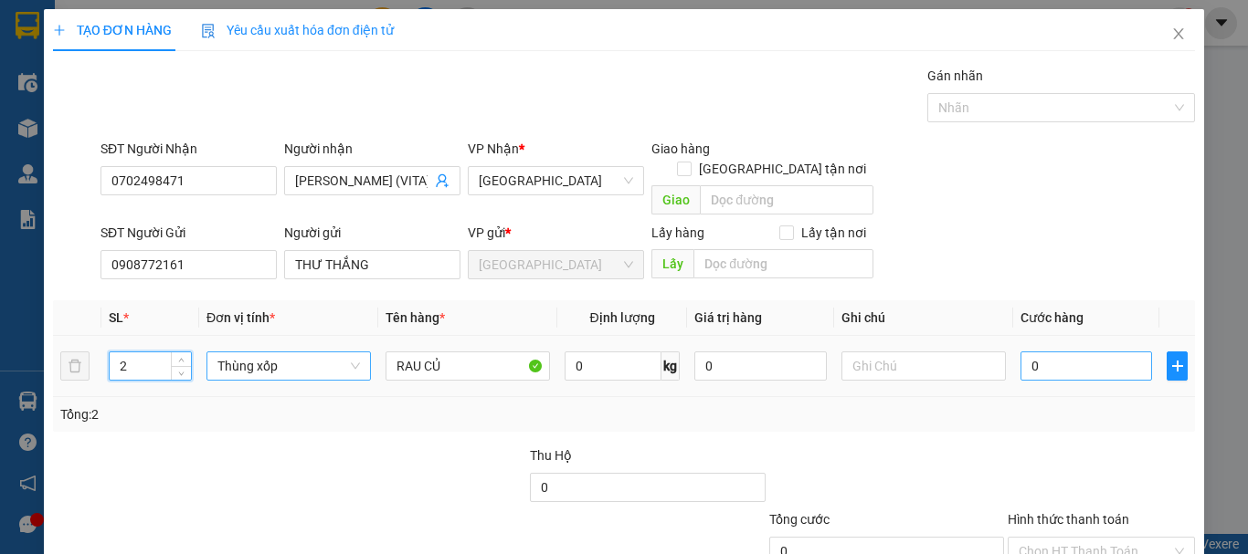
type input "2"
click at [1065, 352] on input "0" at bounding box center [1086, 366] width 132 height 29
click at [1057, 446] on div at bounding box center [1101, 478] width 191 height 64
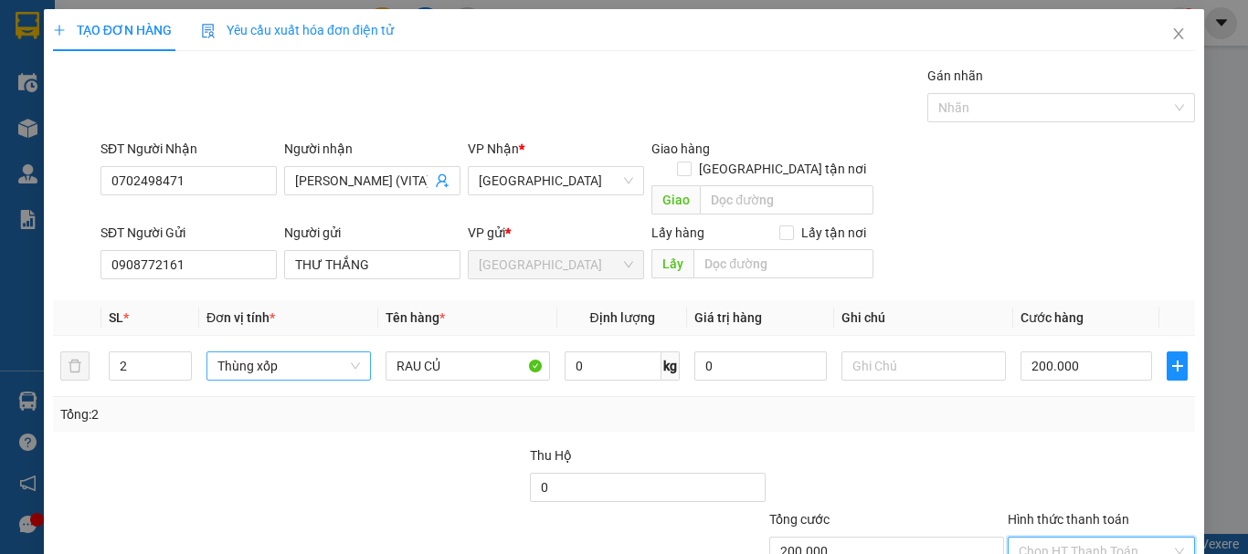
click at [1085, 538] on input "Hình thức thanh toán" at bounding box center [1094, 551] width 153 height 27
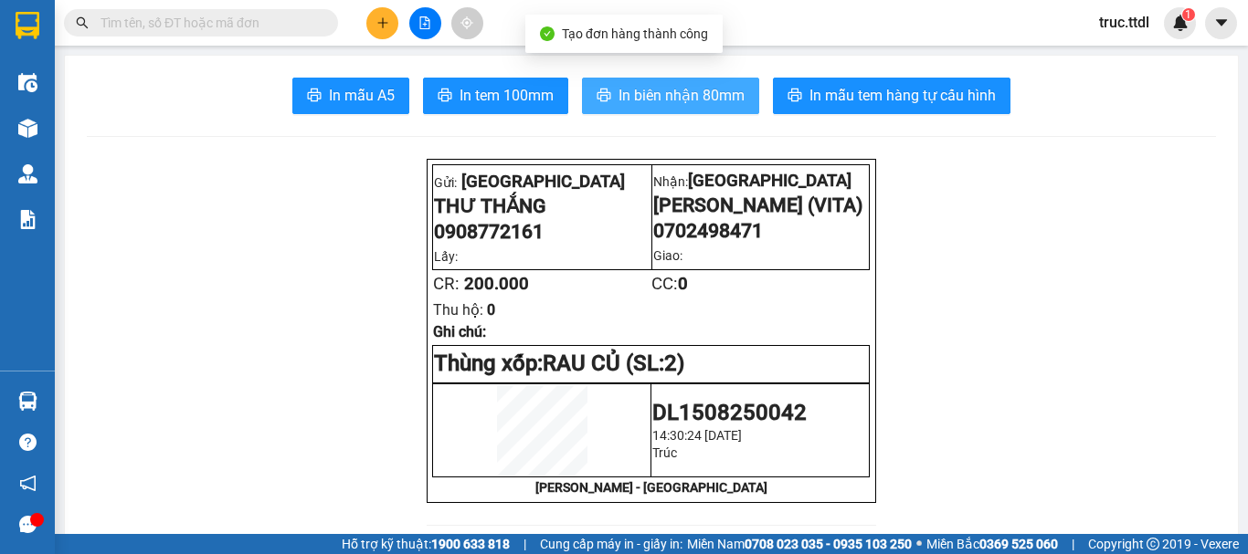
click at [723, 93] on span "In biên nhận 80mm" at bounding box center [681, 95] width 126 height 23
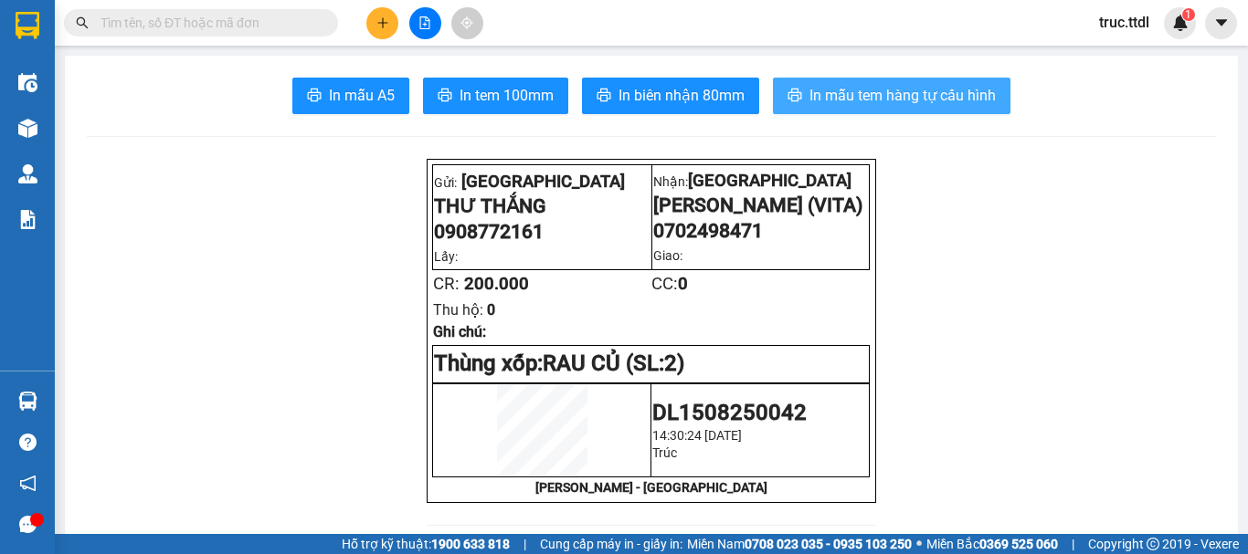
click at [890, 109] on button "In mẫu tem hàng tự cấu hình" at bounding box center [891, 96] width 237 height 37
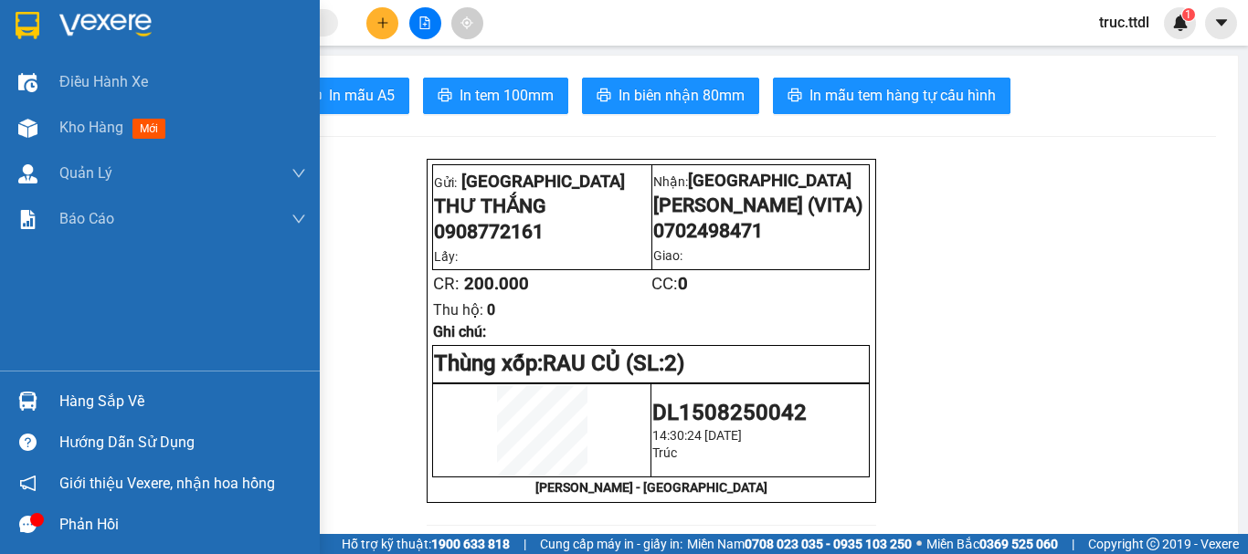
click at [26, 27] on img at bounding box center [28, 25] width 24 height 27
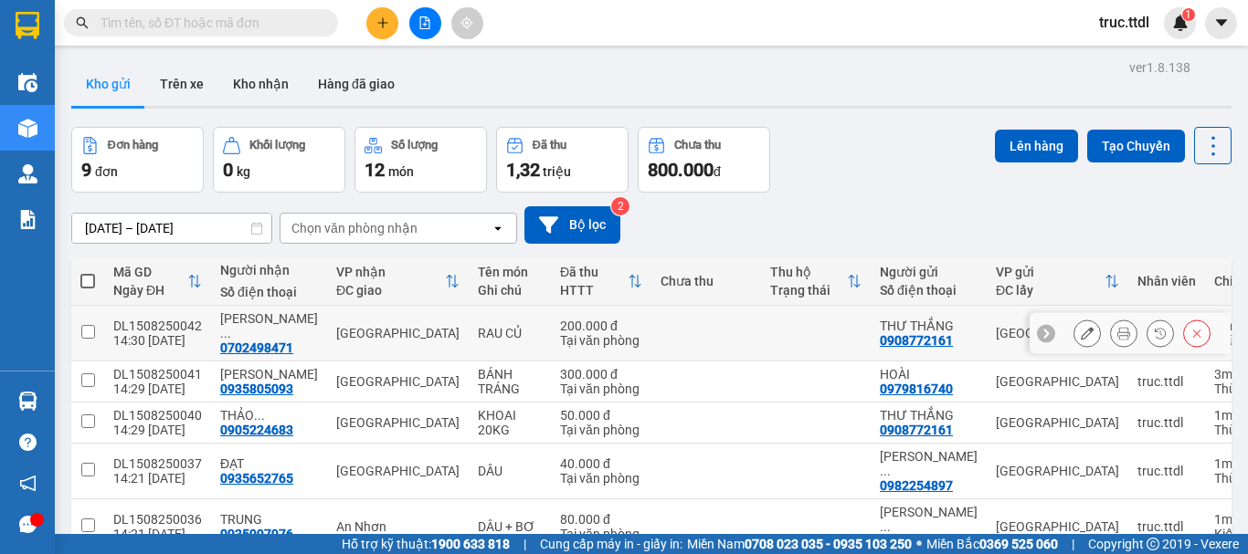
click at [793, 325] on td at bounding box center [816, 334] width 110 height 56
checkbox input "true"
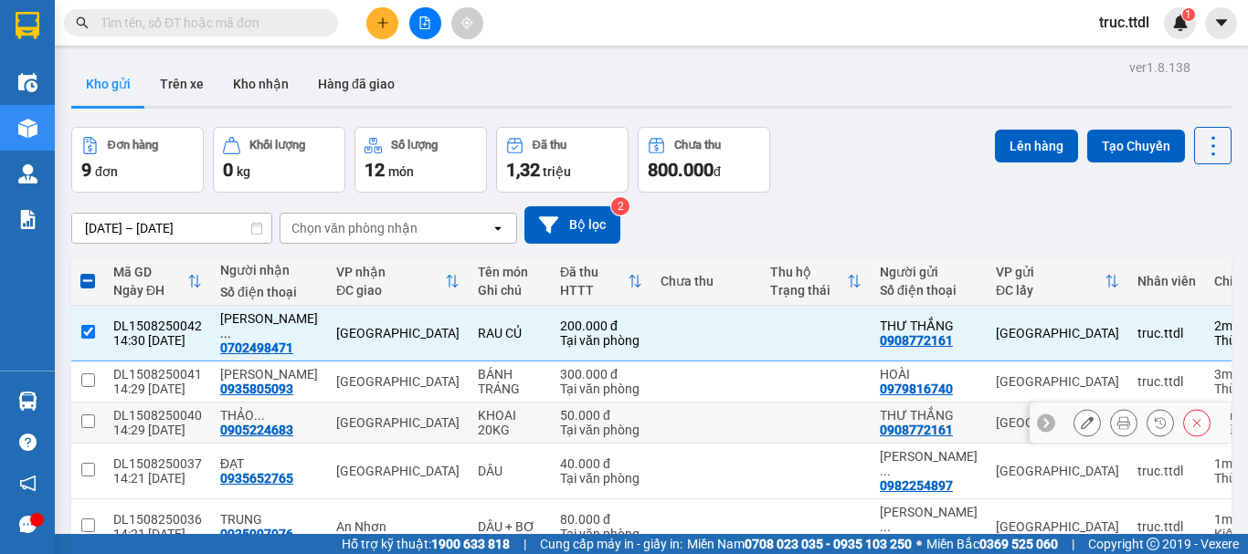
click at [785, 407] on td at bounding box center [816, 423] width 110 height 41
checkbox input "true"
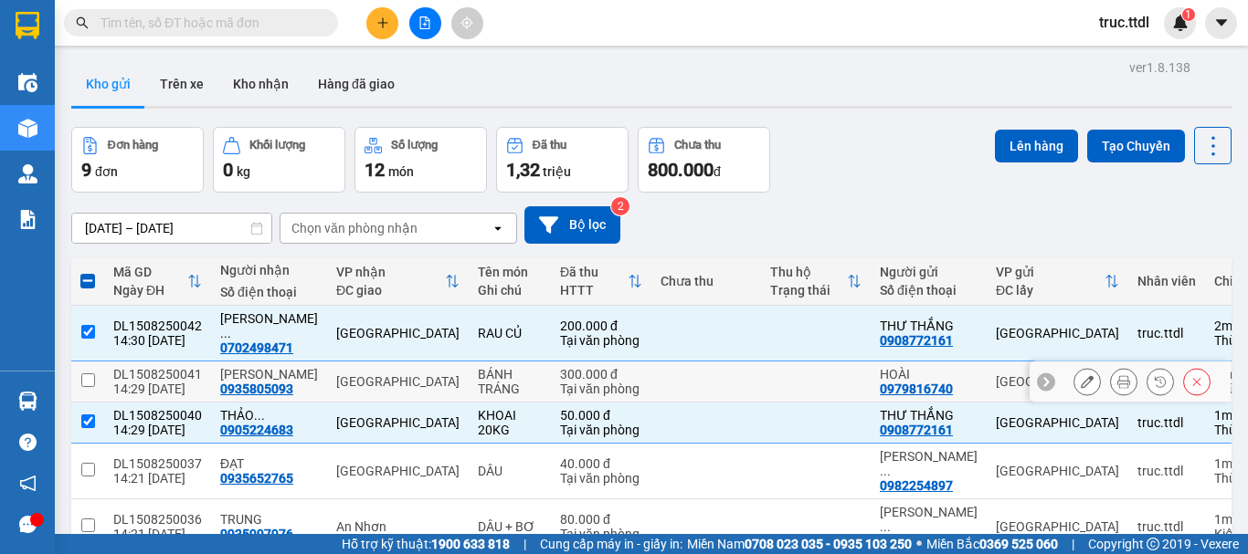
click at [782, 363] on td at bounding box center [816, 382] width 110 height 41
checkbox input "true"
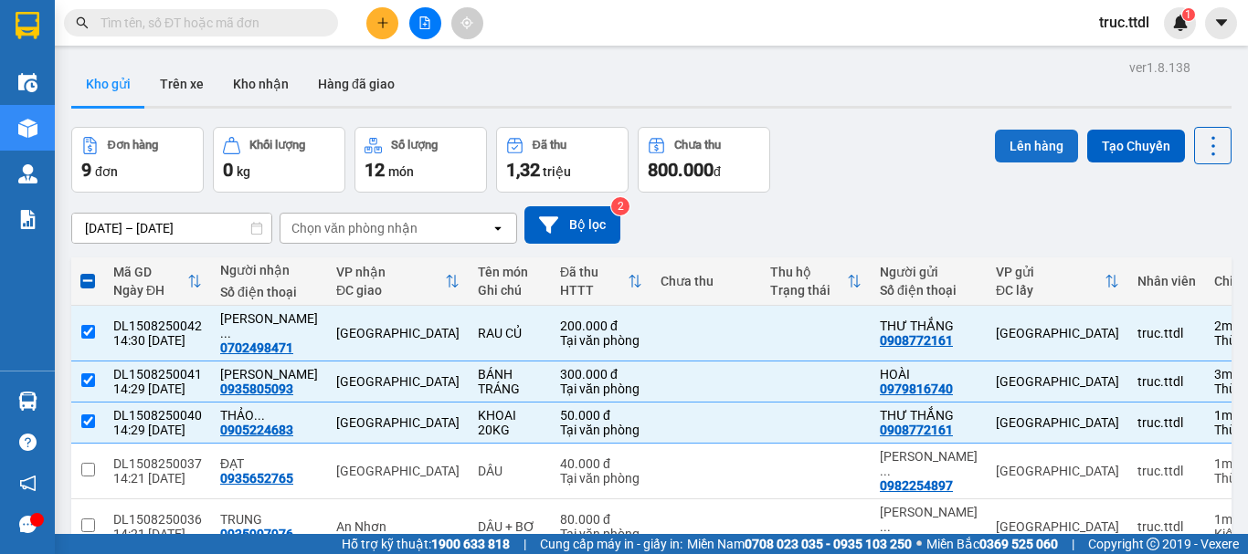
click at [1014, 136] on button "Lên hàng" at bounding box center [1036, 146] width 83 height 33
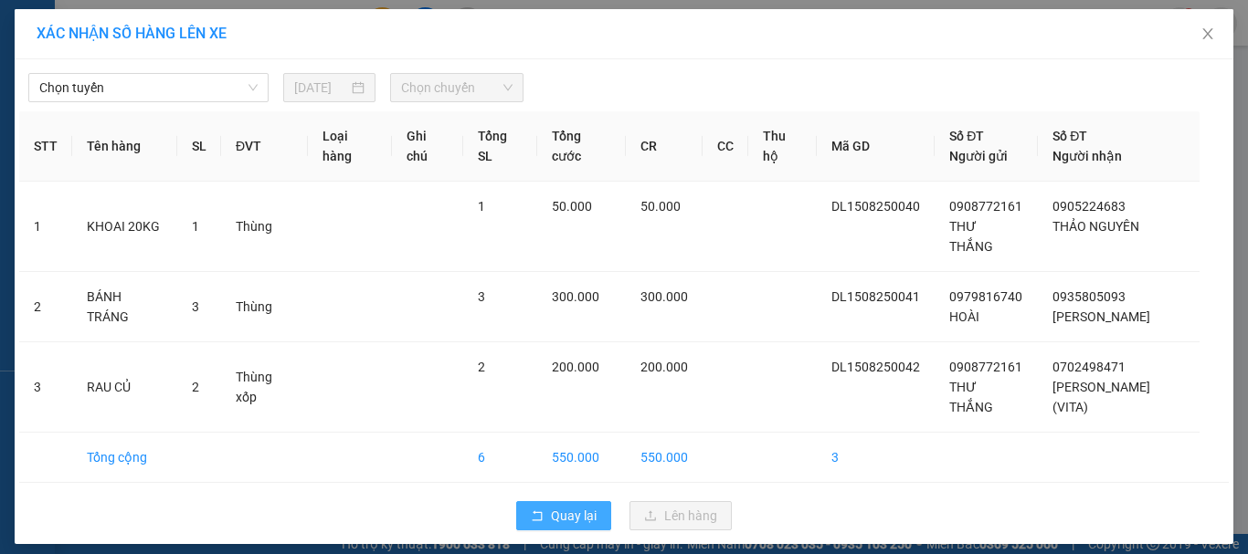
click at [578, 506] on span "Quay lại" at bounding box center [574, 516] width 46 height 20
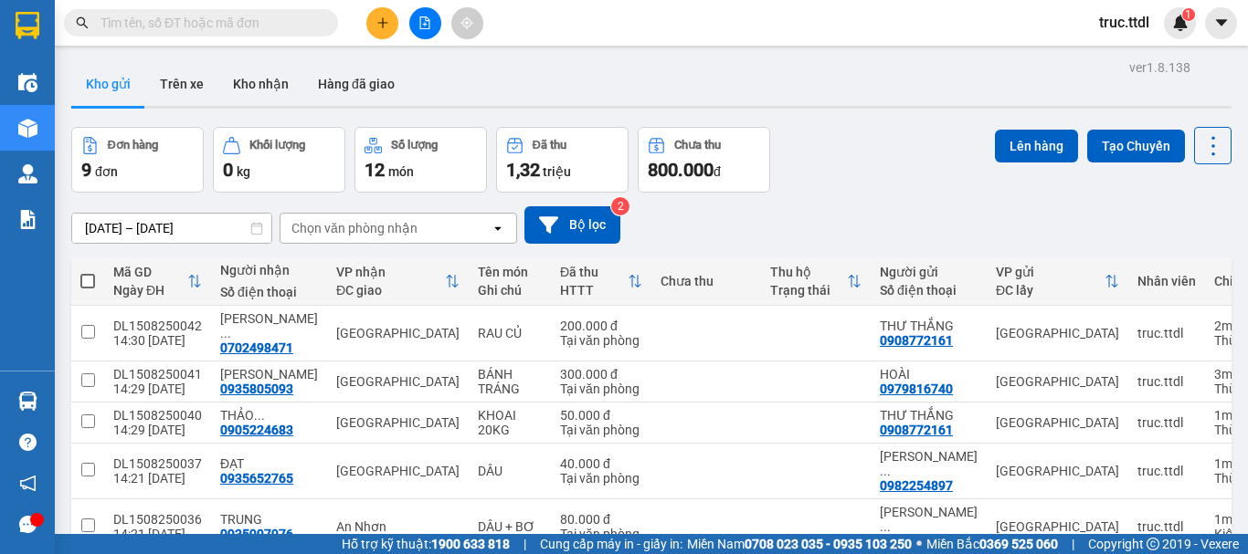
click at [384, 32] on button at bounding box center [382, 23] width 32 height 32
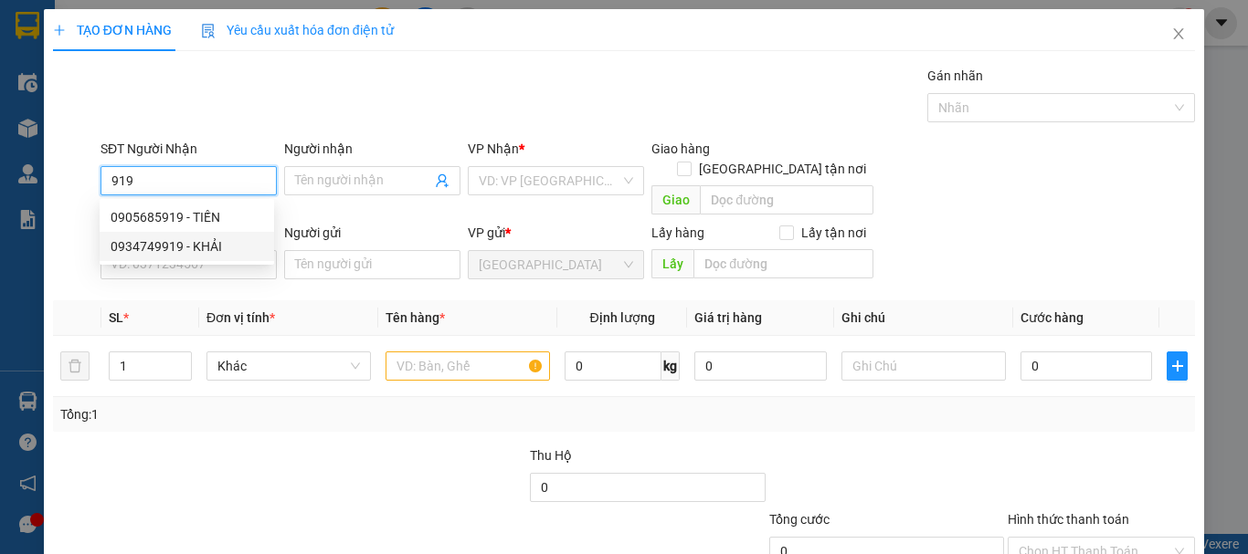
click at [216, 247] on div "0934749919 - KHẢI" at bounding box center [187, 247] width 153 height 20
type input "0934749919"
type input "KHẢI"
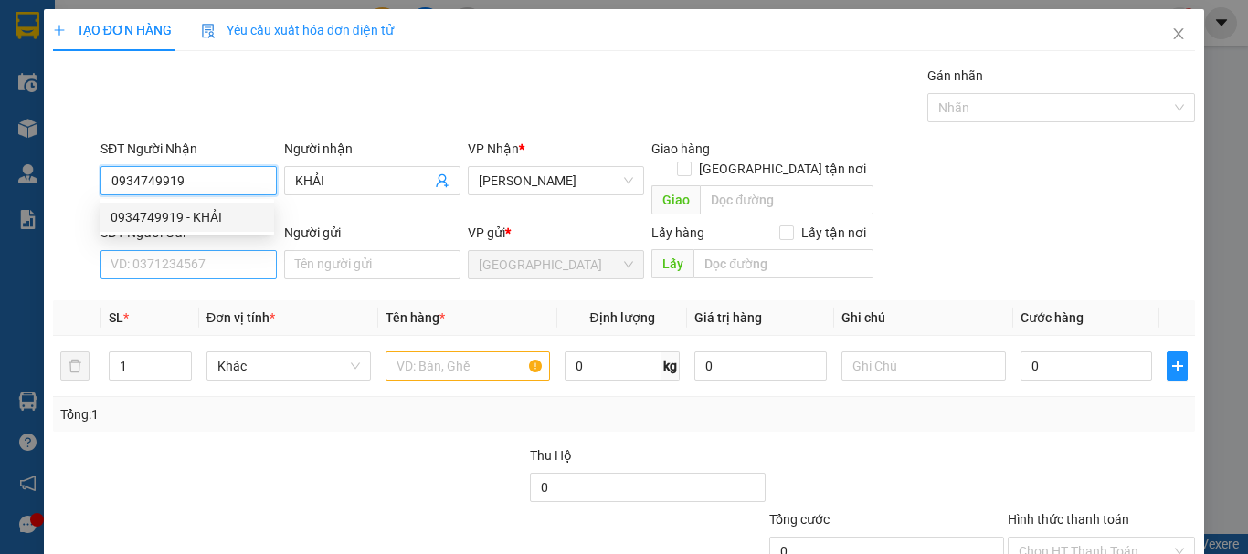
type input "0934749919"
click at [231, 250] on input "SĐT Người Gửi" at bounding box center [188, 264] width 176 height 29
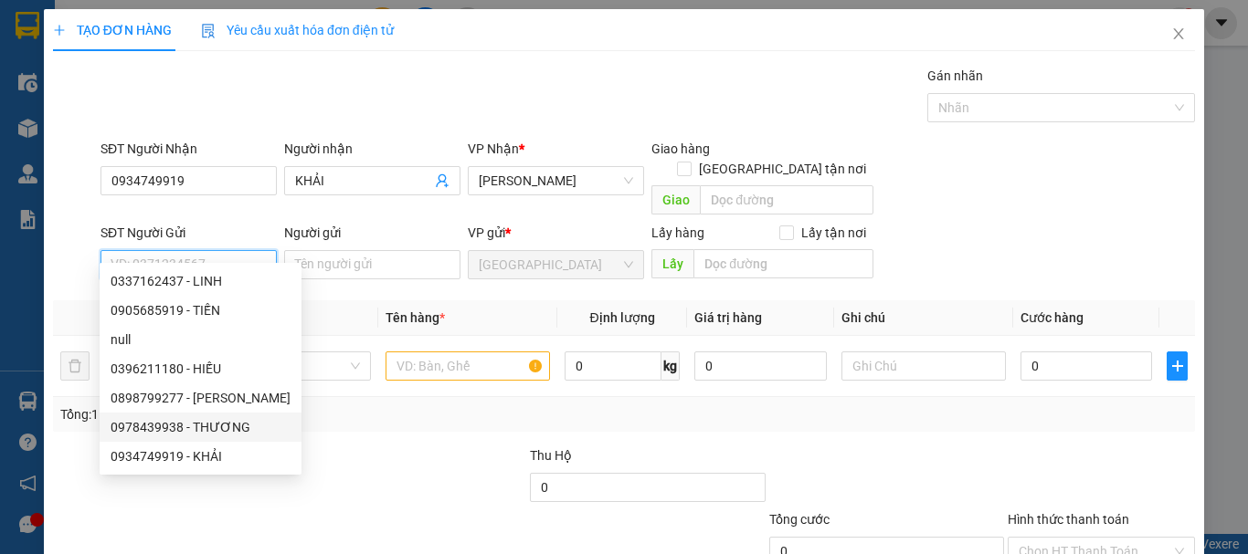
click at [220, 430] on div "0978439938 - THƯƠNG" at bounding box center [201, 427] width 180 height 20
type input "0978439938"
type input "THƯƠNG"
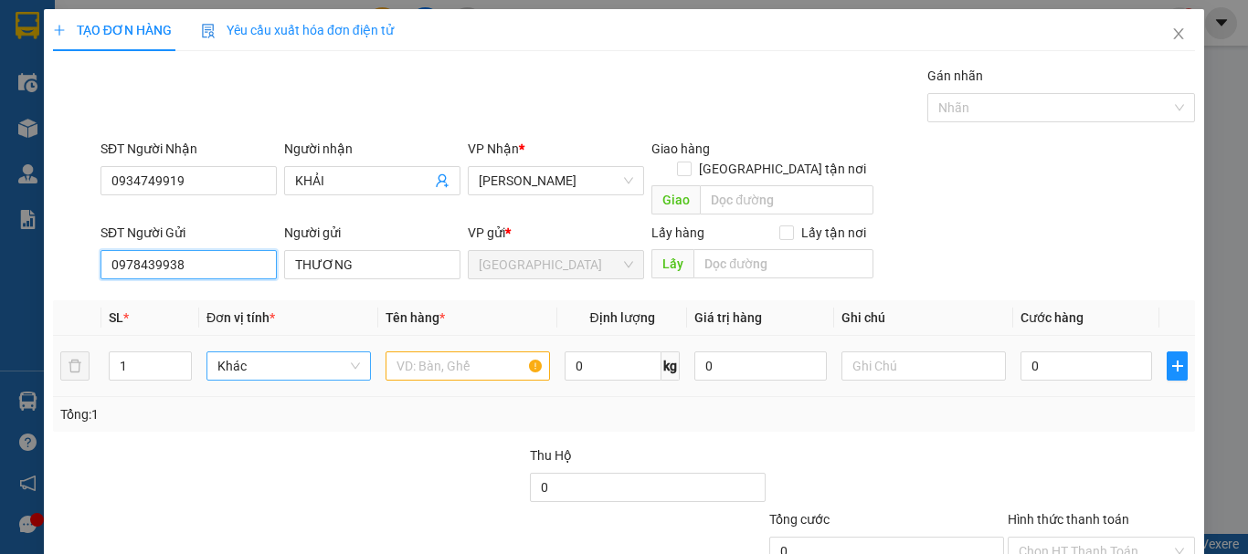
click at [322, 353] on span "Khác" at bounding box center [288, 366] width 142 height 27
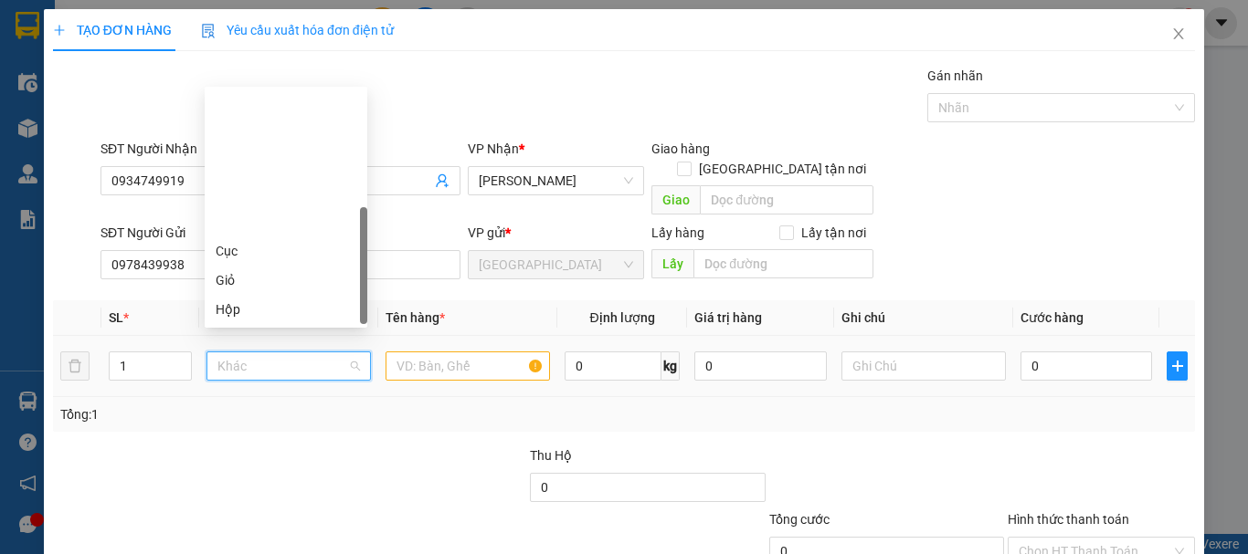
type input "T"
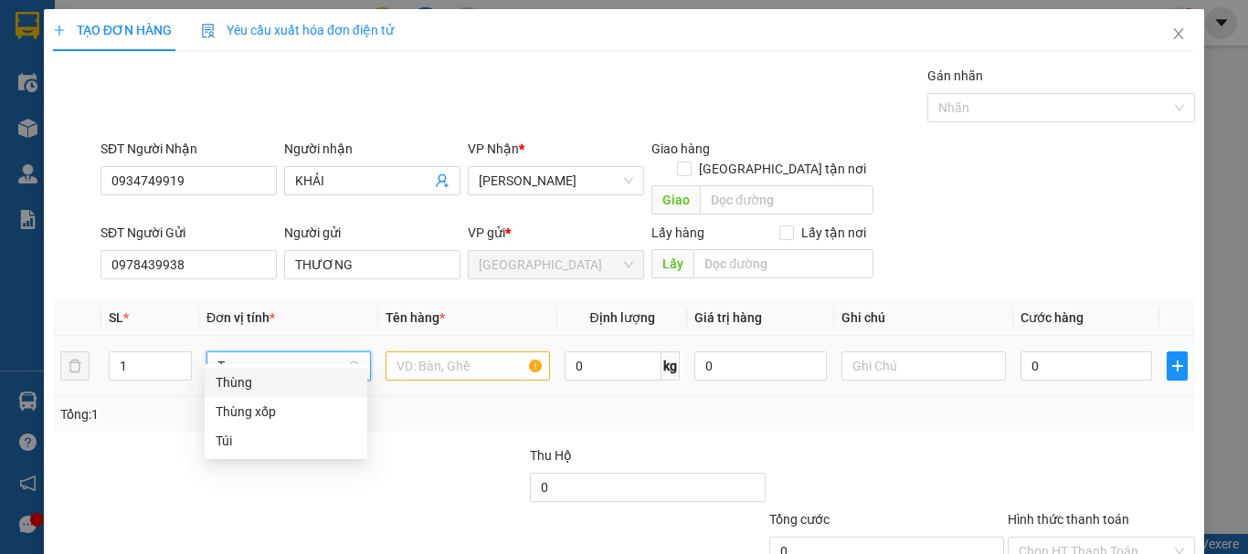
click at [296, 384] on div "Thùng" at bounding box center [286, 383] width 141 height 20
click at [419, 354] on input "text" at bounding box center [467, 366] width 164 height 29
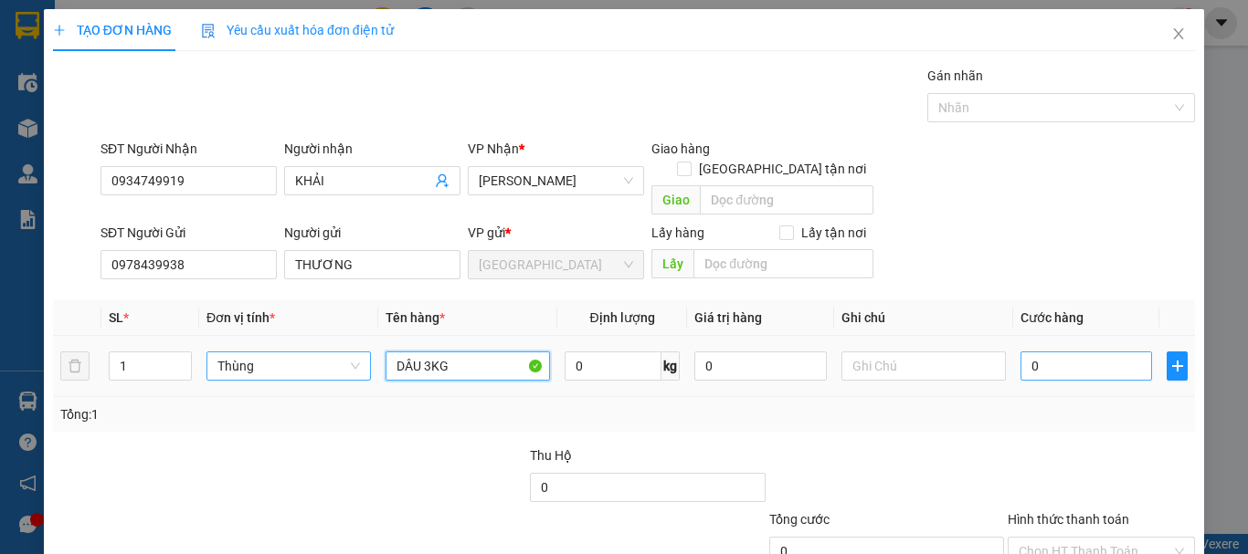
type input "DÂU 3KG"
click at [1084, 352] on input "0" at bounding box center [1086, 366] width 132 height 29
type input "3"
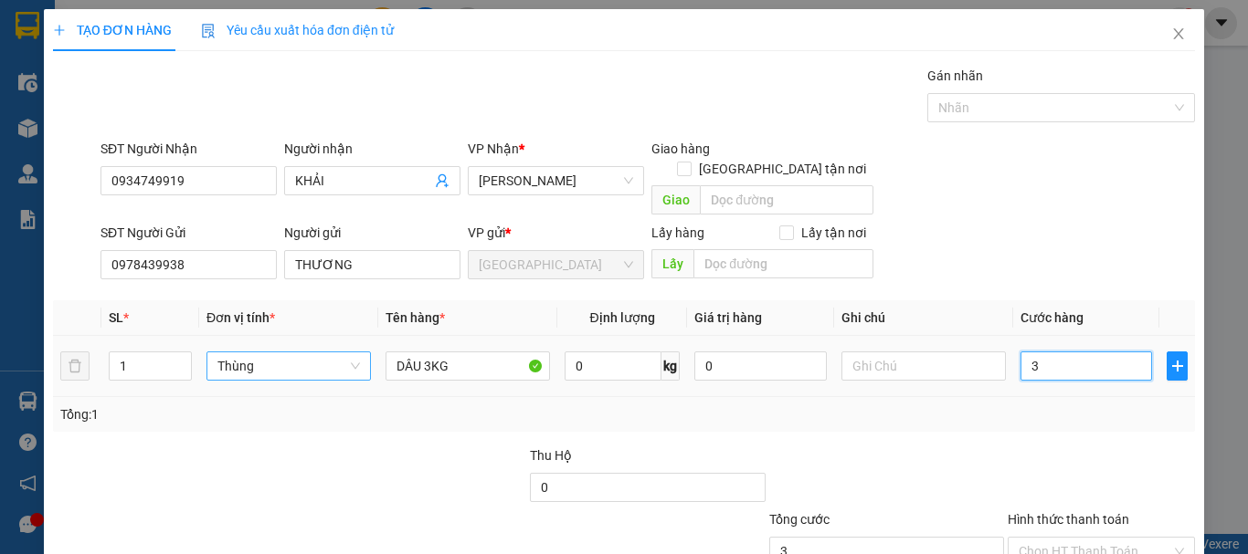
type input "30"
type input "30.000"
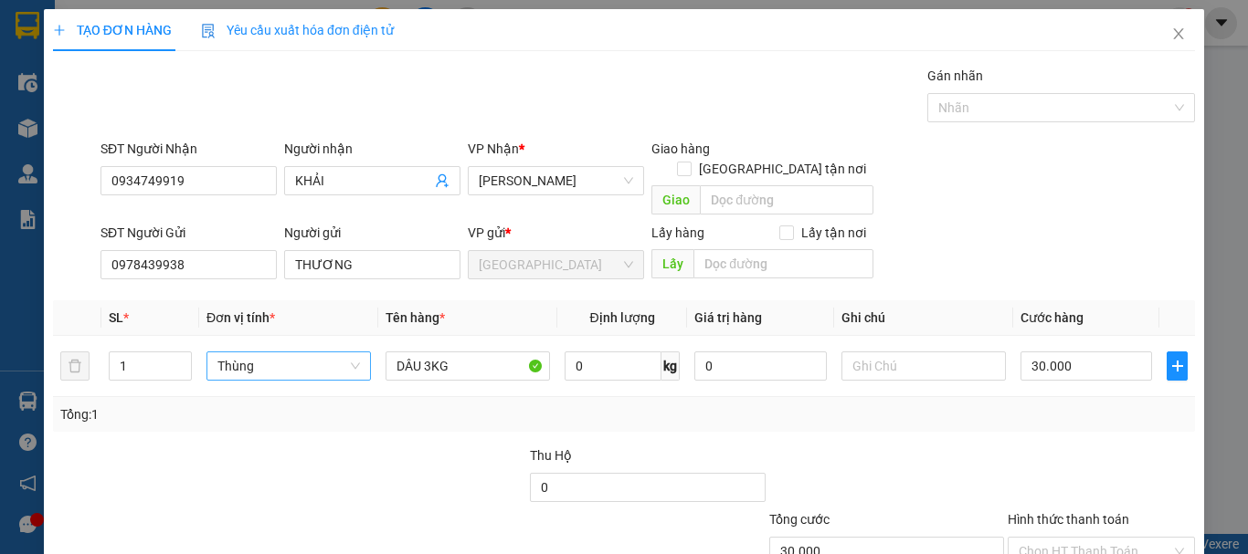
type input "30.000"
drag, startPoint x: 1071, startPoint y: 394, endPoint x: 1070, endPoint y: 405, distance: 11.0
click at [1071, 405] on div "Tổng: 1" at bounding box center [623, 415] width 1127 height 20
drag, startPoint x: 1070, startPoint y: 416, endPoint x: 1079, endPoint y: 455, distance: 39.2
click at [1070, 538] on input "Hình thức thanh toán" at bounding box center [1094, 551] width 153 height 27
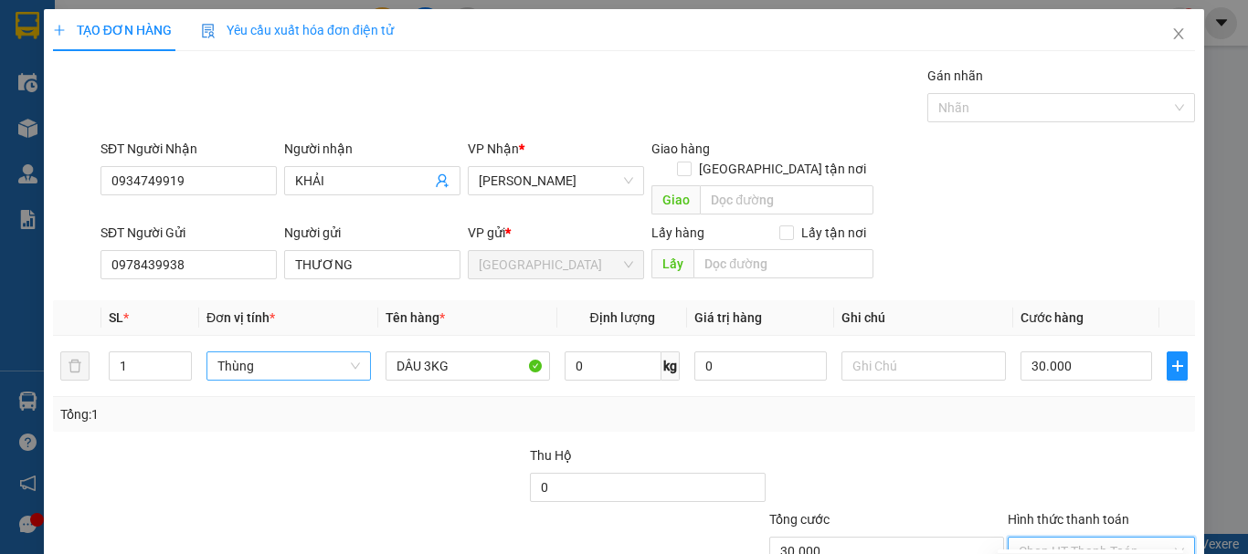
drag, startPoint x: 1079, startPoint y: 455, endPoint x: 1089, endPoint y: 483, distance: 30.0
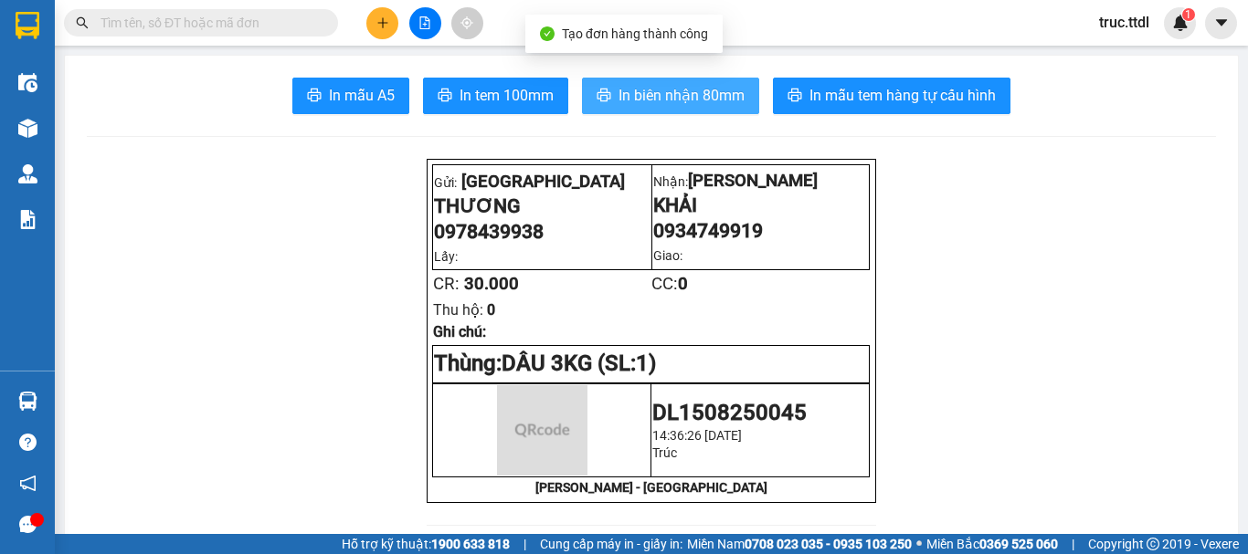
drag, startPoint x: 644, startPoint y: 99, endPoint x: 834, endPoint y: 134, distance: 193.3
click at [645, 99] on span "In biên nhận 80mm" at bounding box center [681, 95] width 126 height 23
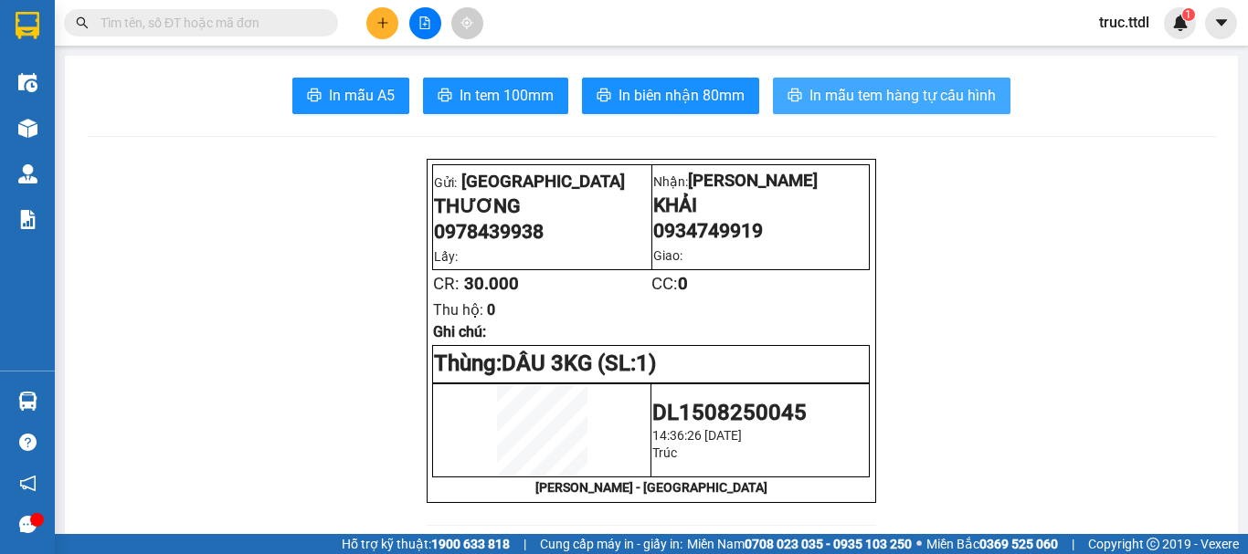
click at [850, 100] on span "In mẫu tem hàng tự cấu hình" at bounding box center [902, 95] width 186 height 23
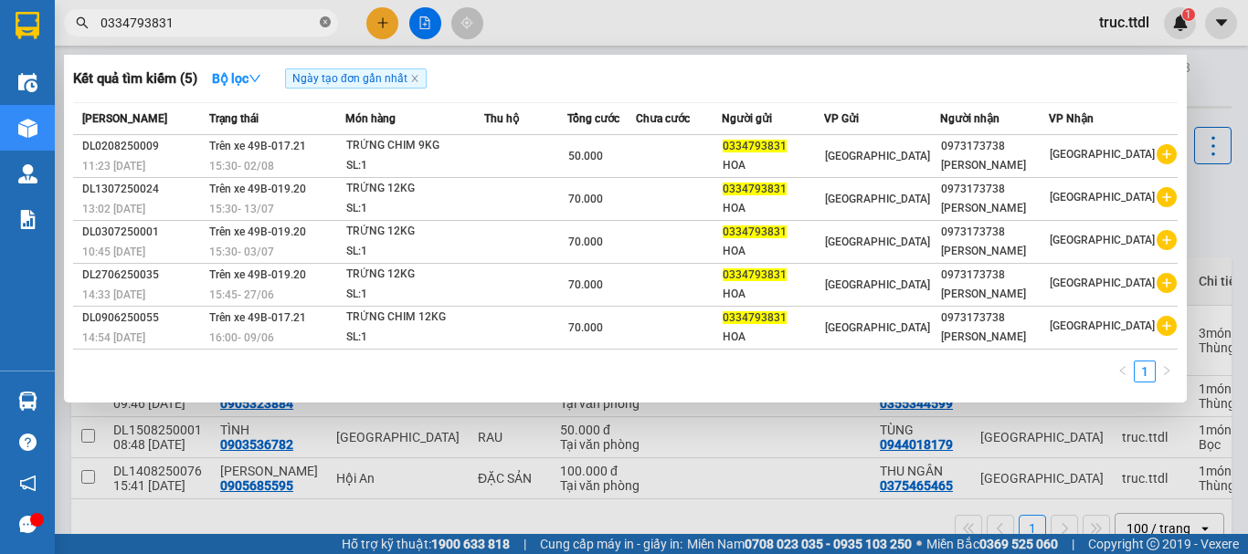
click at [325, 23] on icon "close-circle" at bounding box center [325, 21] width 11 height 11
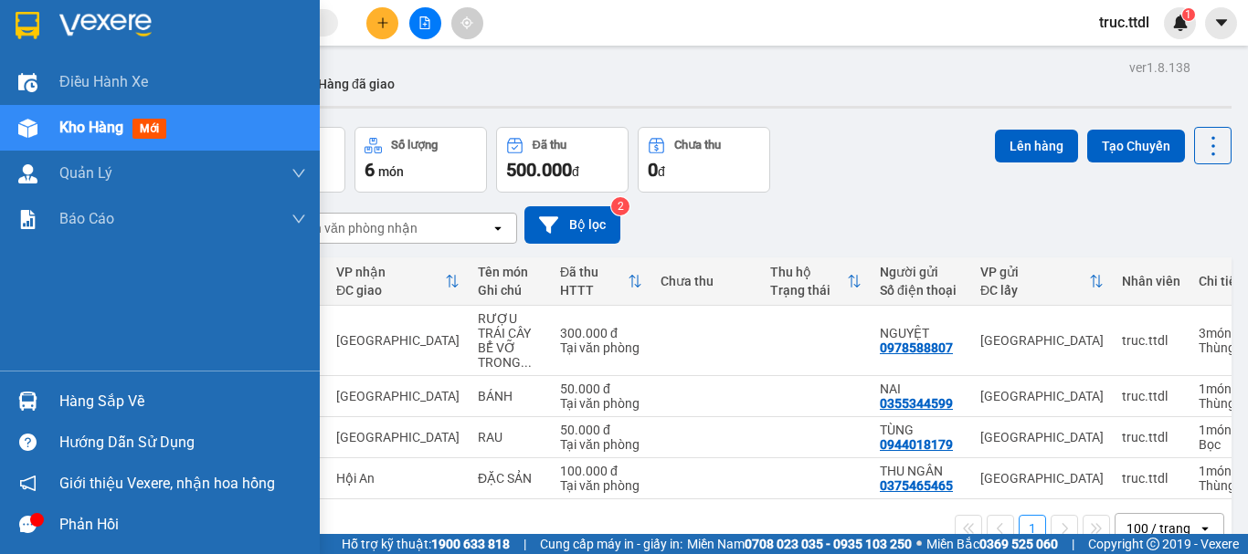
click at [25, 13] on img at bounding box center [28, 25] width 24 height 27
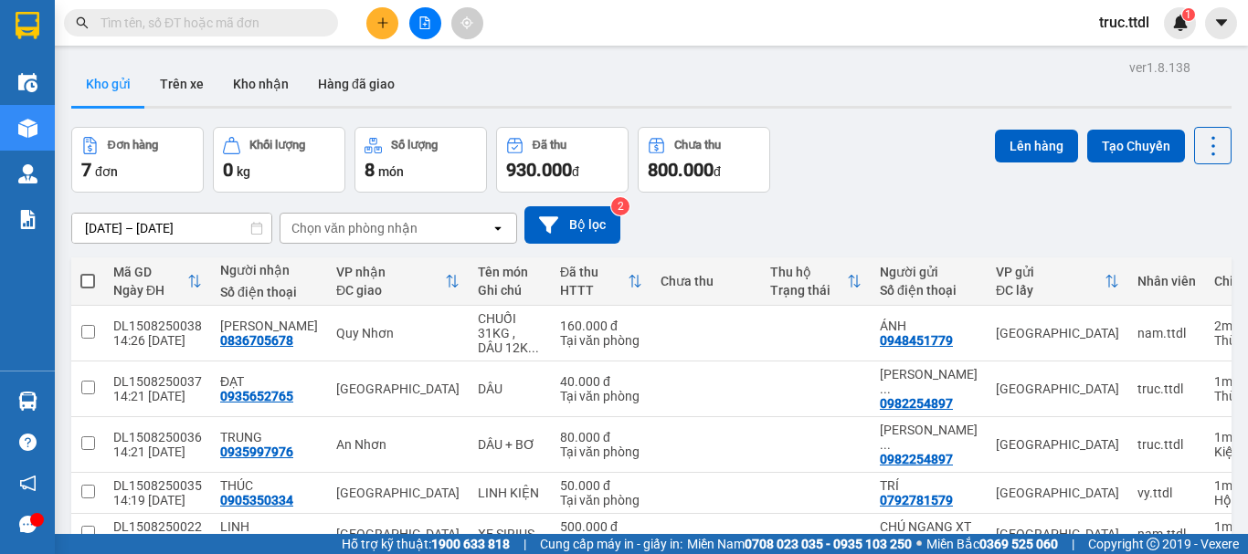
click at [293, 30] on input "text" at bounding box center [208, 23] width 216 height 20
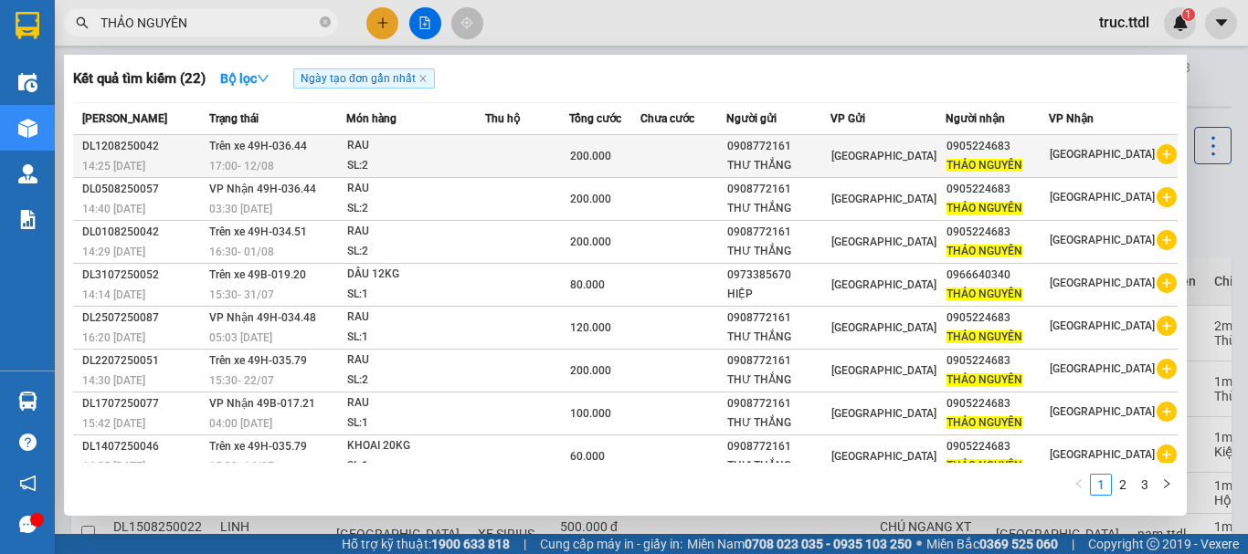
type input "THẢO NGUYÊN"
click at [726, 158] on td at bounding box center [683, 156] width 86 height 43
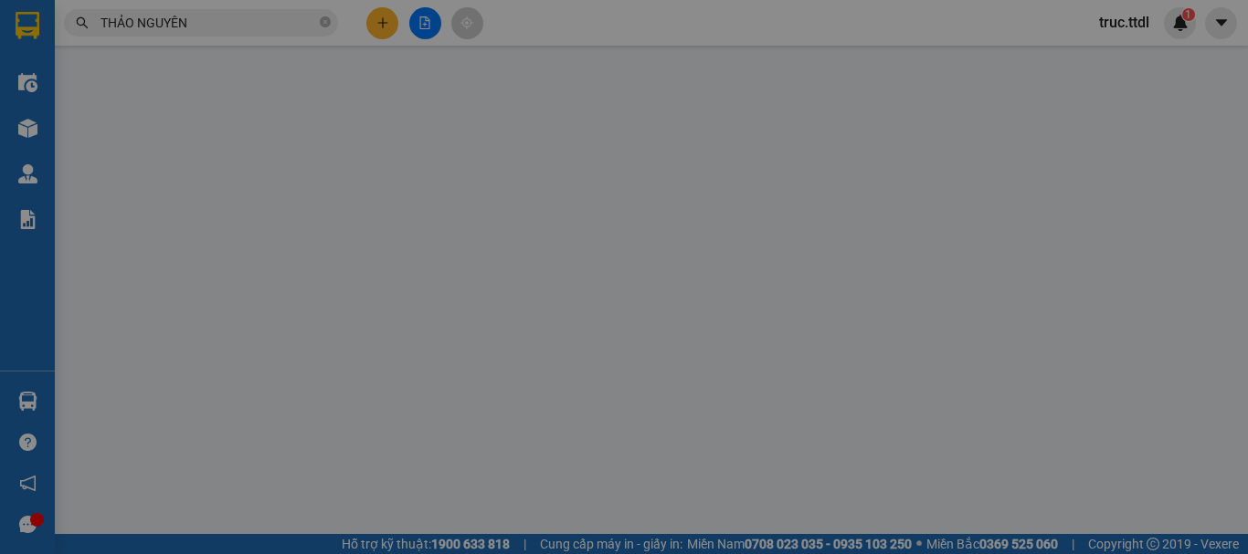
type input "0905224683"
type input "THẢO NGUYÊN"
type input "0908772161"
type input "THƯ THẮNG"
type input "200.000"
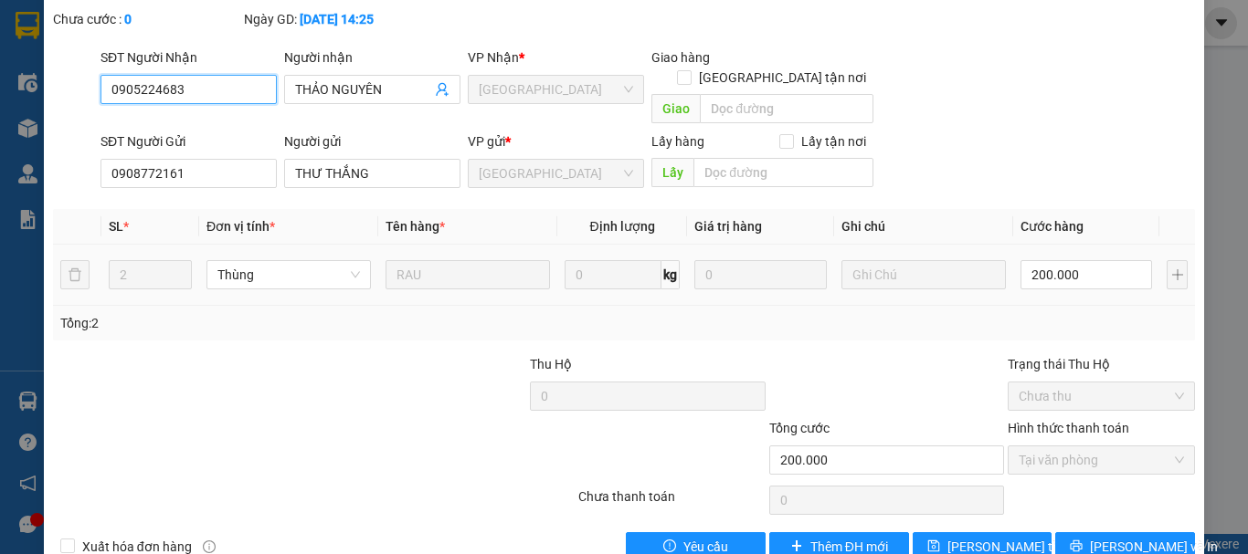
scroll to position [163, 0]
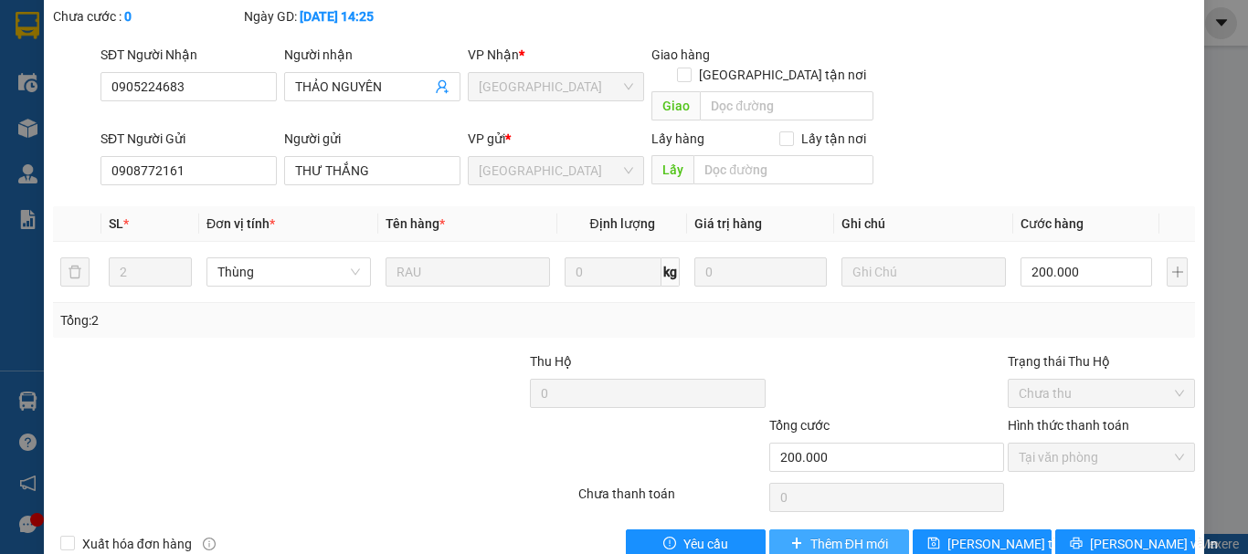
click at [829, 534] on span "Thêm ĐH mới" at bounding box center [849, 544] width 78 height 20
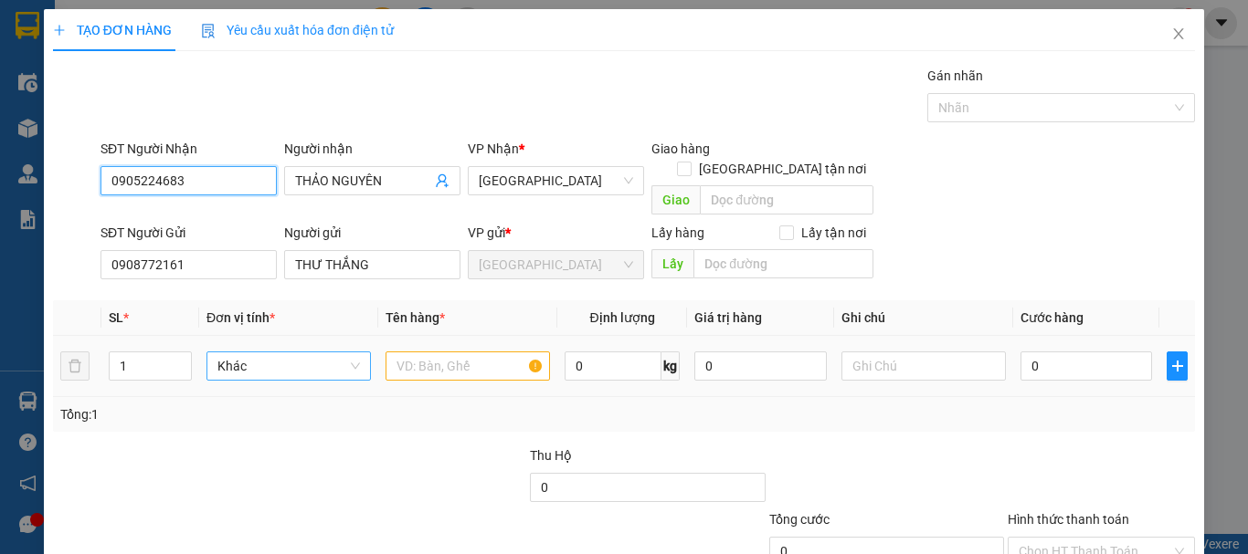
click at [274, 353] on span "Khác" at bounding box center [288, 366] width 142 height 27
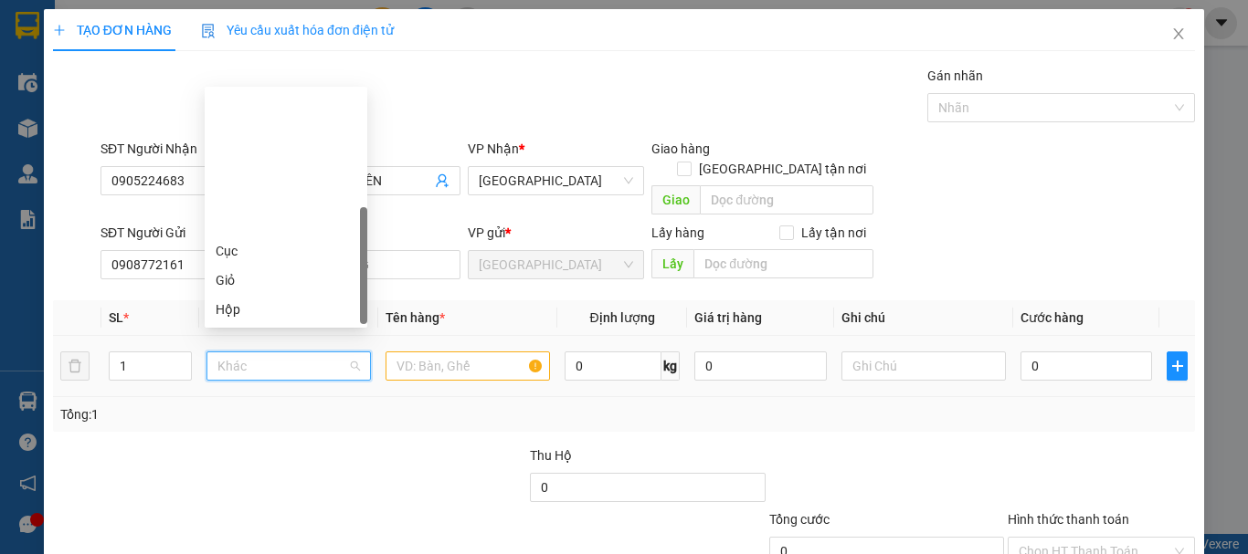
type input "T"
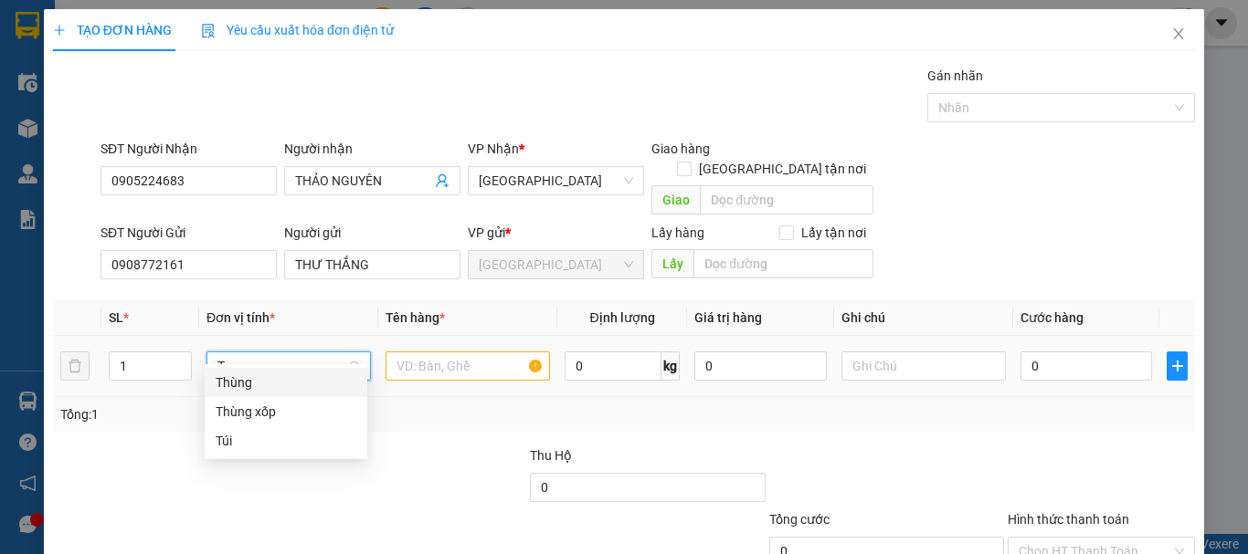
click at [290, 384] on div "Thùng" at bounding box center [286, 383] width 141 height 20
click at [457, 352] on input "text" at bounding box center [467, 366] width 164 height 29
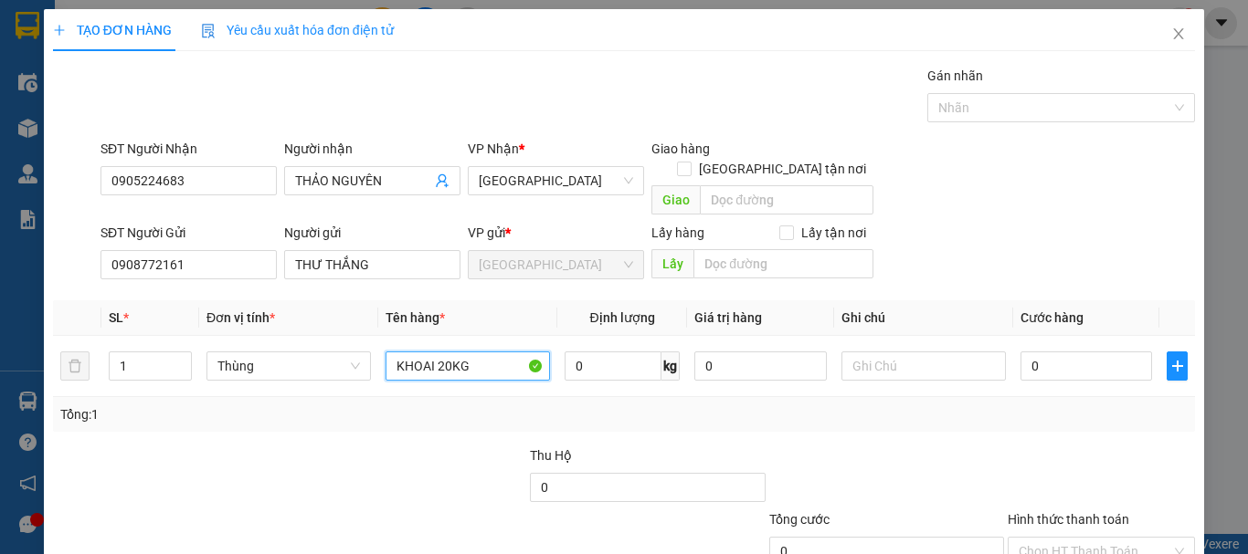
type input "KHOAI 20KG"
click at [478, 352] on input "KHOAI 20KG" at bounding box center [467, 366] width 164 height 29
click at [1083, 356] on input "0" at bounding box center [1086, 366] width 132 height 29
type input "5"
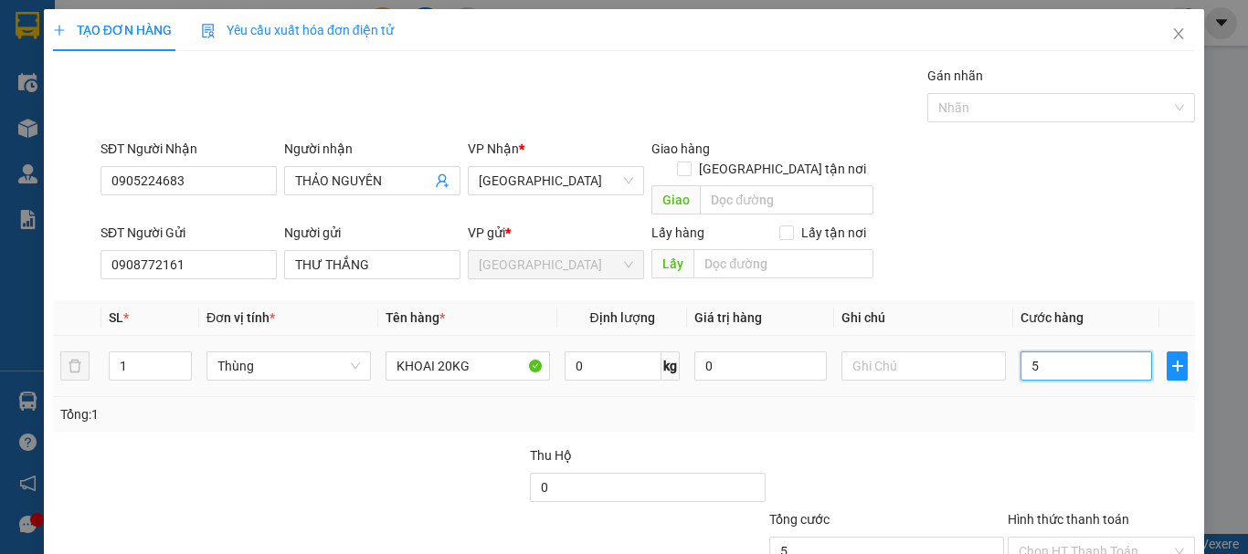
type input "5"
type input "50"
type input "50.000"
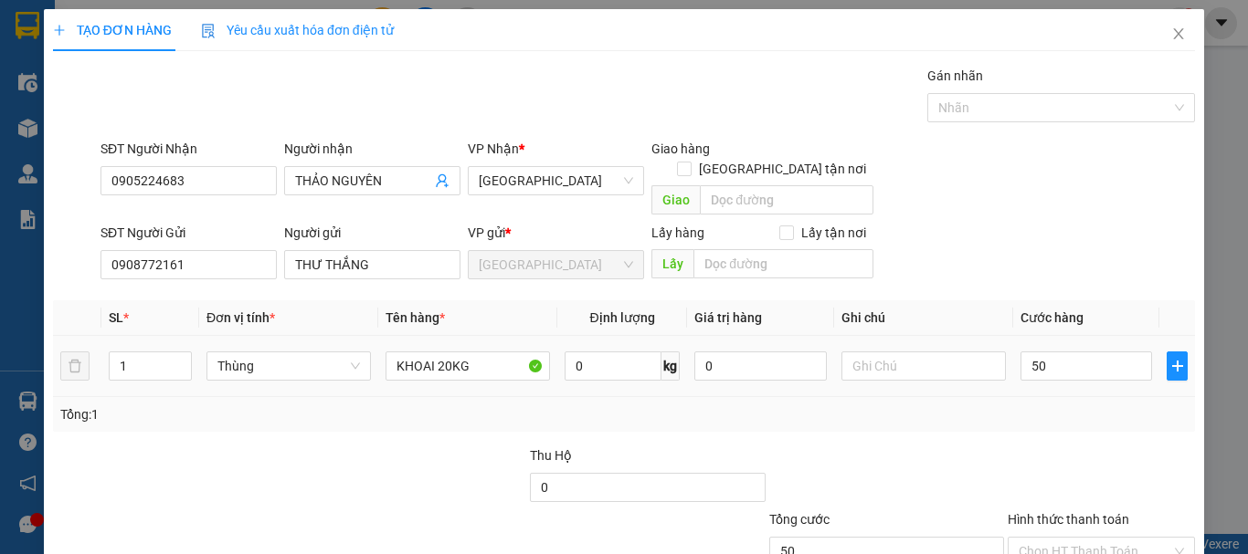
type input "50.000"
click at [1079, 397] on div "Tổng: 1" at bounding box center [624, 414] width 1142 height 35
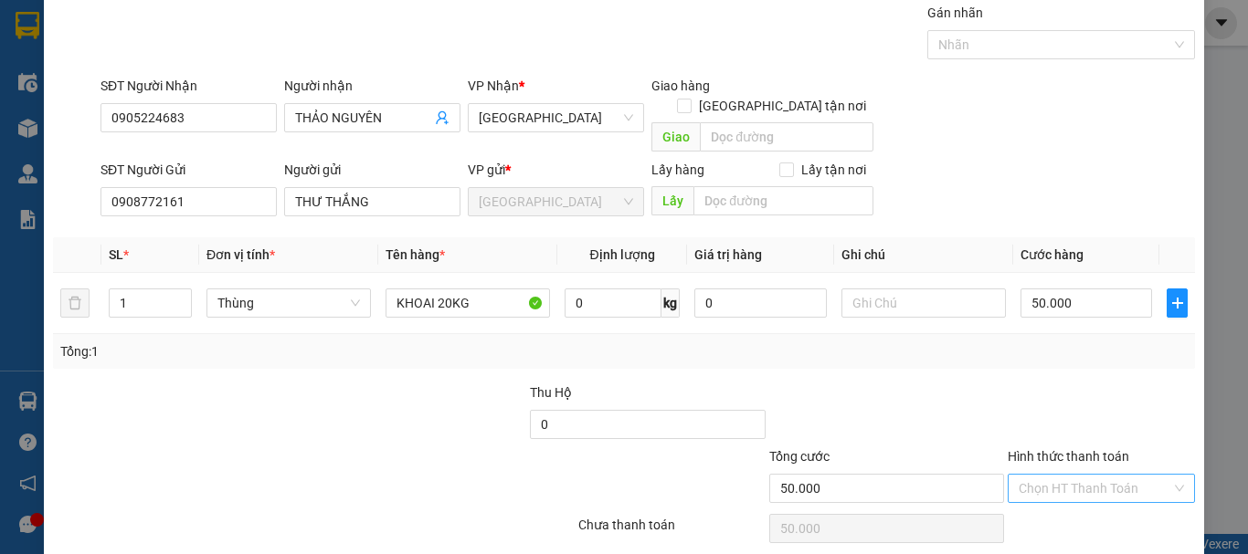
scroll to position [114, 0]
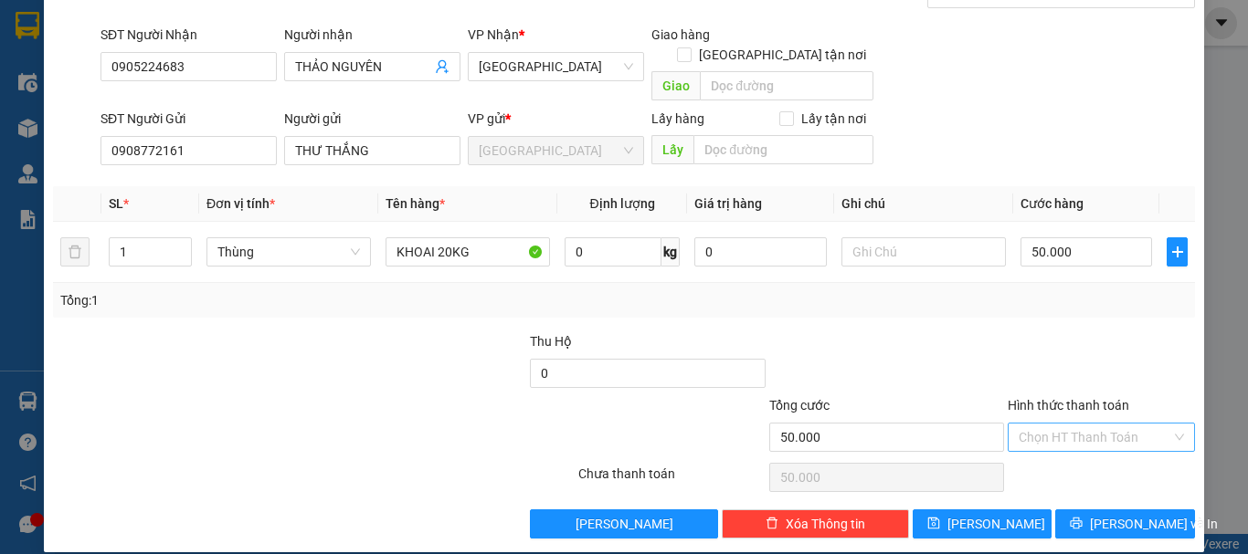
click at [1078, 426] on input "Hình thức thanh toán" at bounding box center [1094, 437] width 153 height 27
click at [1078, 448] on div "Tại văn phòng" at bounding box center [1089, 454] width 163 height 20
type input "0"
click at [1091, 510] on button "[PERSON_NAME] và In" at bounding box center [1125, 524] width 140 height 29
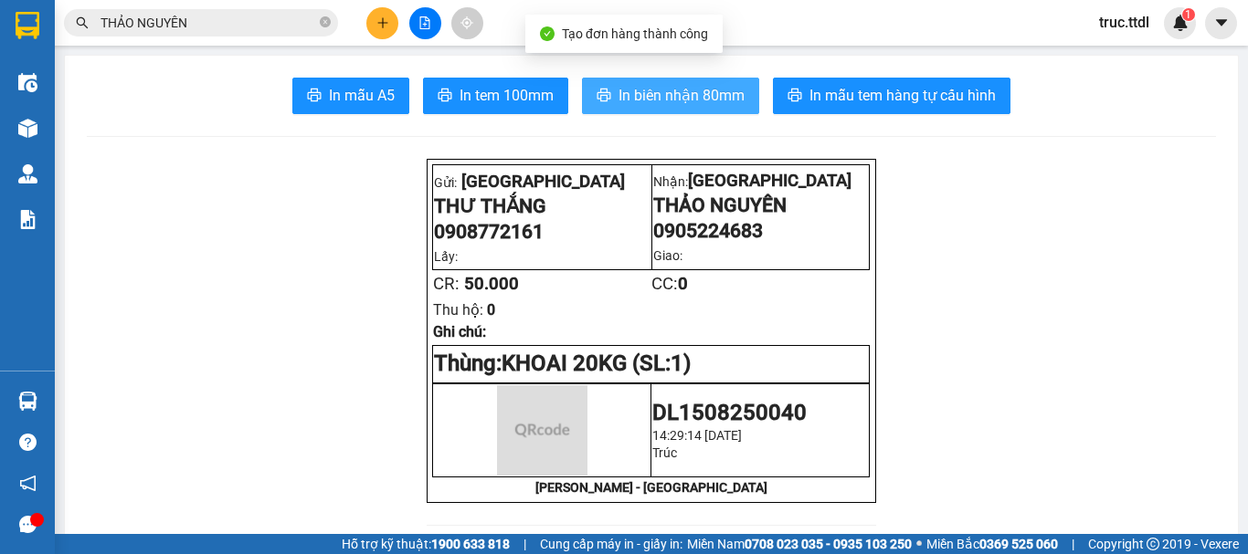
click at [691, 82] on button "In biên nhận 80mm" at bounding box center [670, 96] width 177 height 37
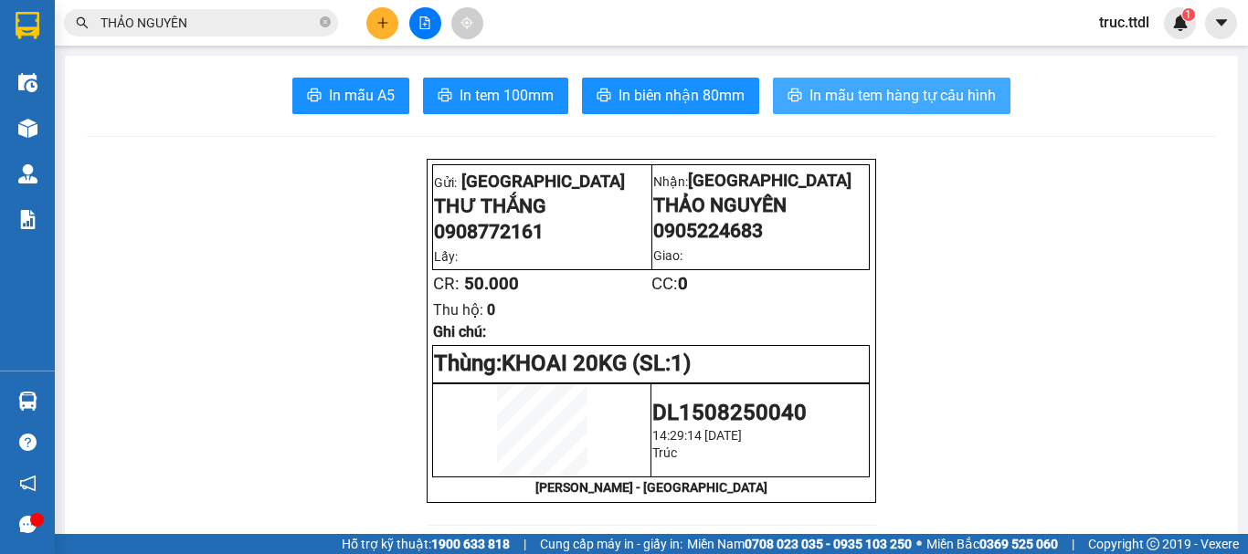
click at [869, 99] on span "In mẫu tem hàng tự cấu hình" at bounding box center [902, 95] width 186 height 23
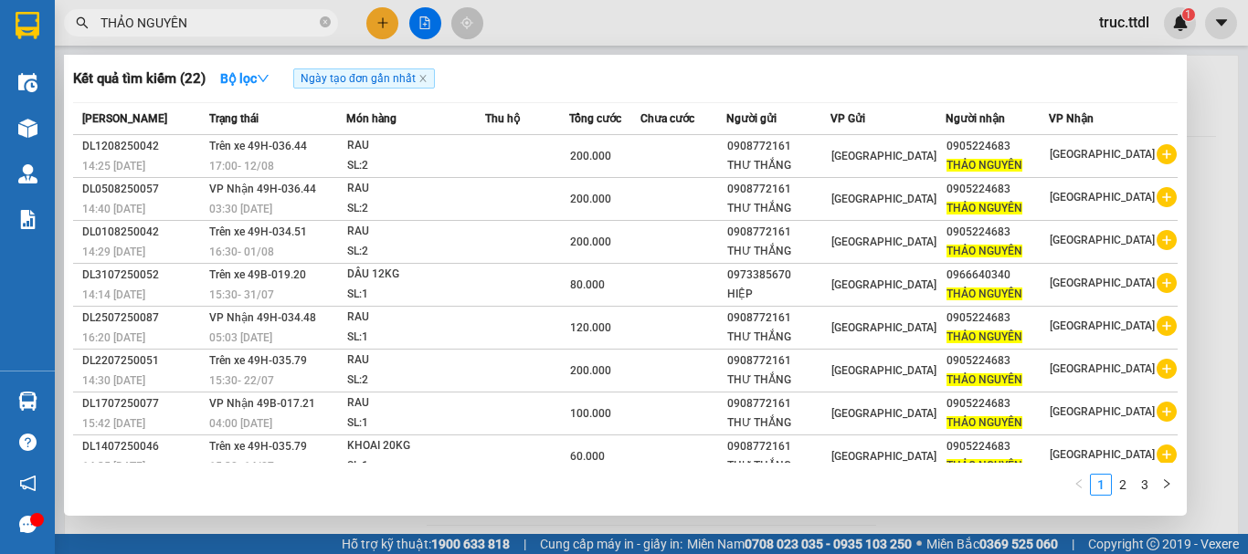
drag, startPoint x: 137, startPoint y: 14, endPoint x: 0, endPoint y: 39, distance: 139.4
click at [0, 38] on section "Kết quả tìm kiếm ( 22 ) Bộ lọc Ngày tạo đơn gần nhất Mã ĐH Trạng thái Món hàng …" at bounding box center [624, 277] width 1248 height 554
click at [384, 25] on div at bounding box center [624, 277] width 1248 height 554
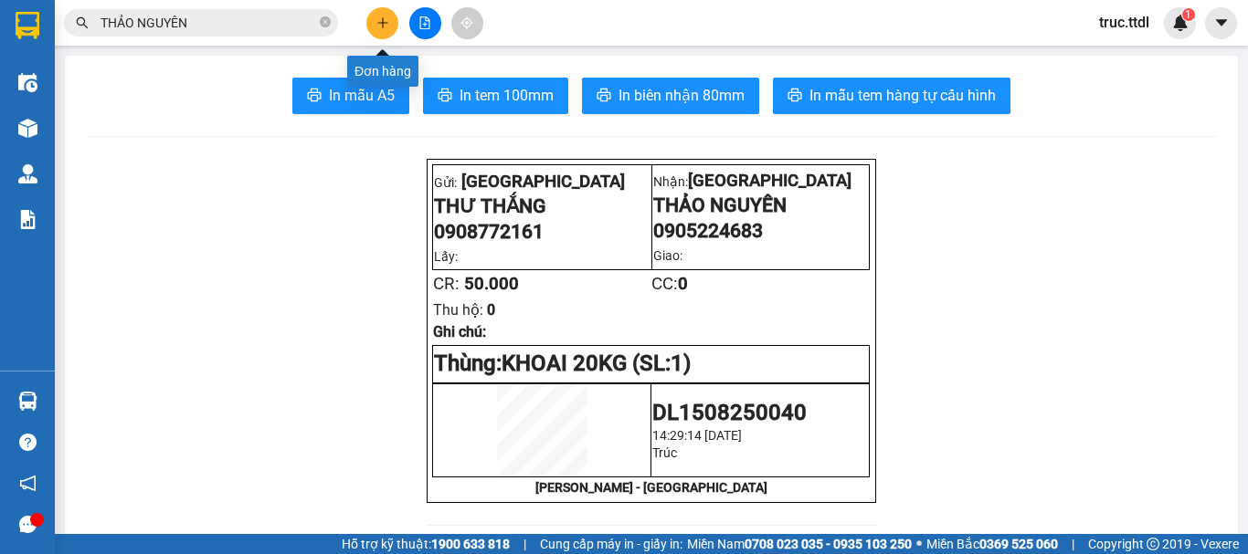
click at [384, 25] on icon "plus" at bounding box center [382, 22] width 13 height 13
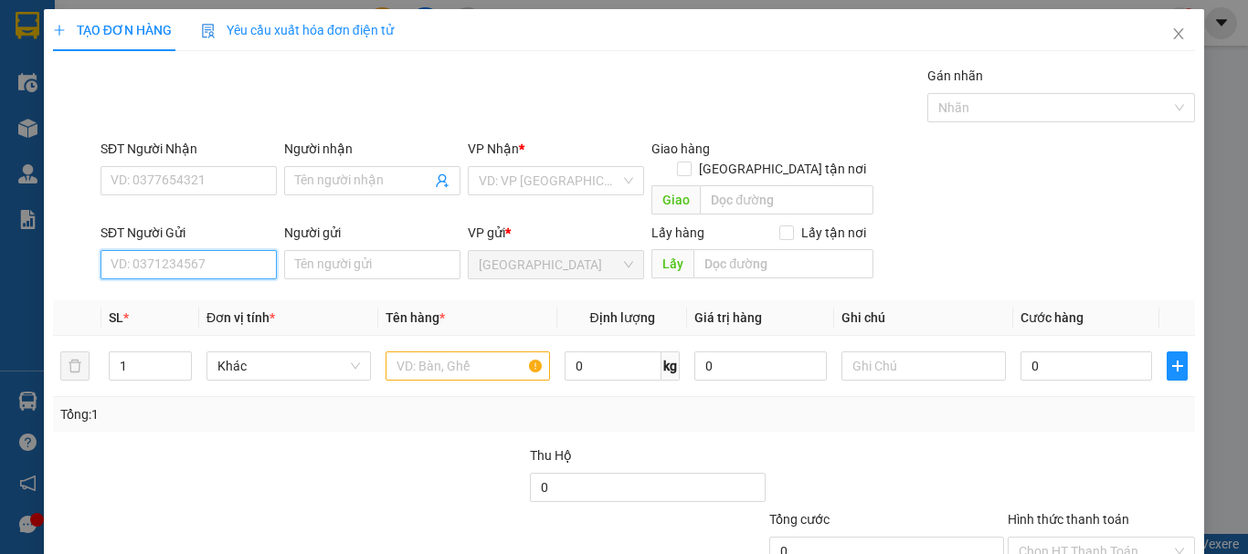
click at [243, 250] on input "SĐT Người Gửi" at bounding box center [188, 264] width 176 height 29
type input "0966529268"
click at [226, 284] on div "0966529268 - CHIẾN" at bounding box center [187, 281] width 153 height 20
type input "CHIẾN"
type input "0966529268"
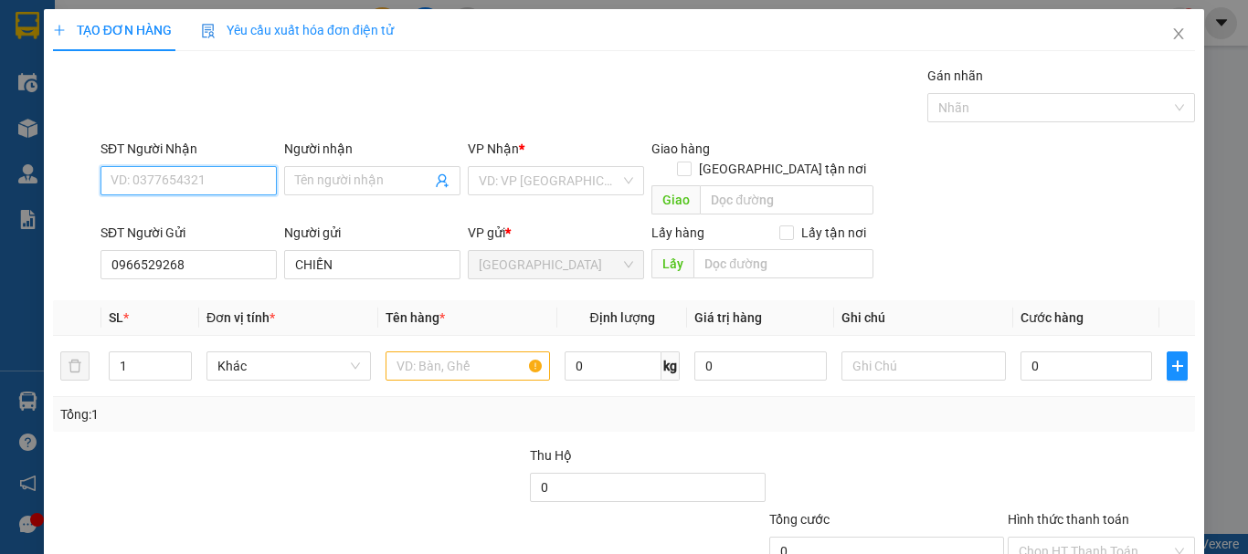
click at [214, 185] on input "SĐT Người Nhận" at bounding box center [188, 180] width 176 height 29
click at [226, 246] on div "0865850855 - THỦY" at bounding box center [187, 247] width 153 height 20
type input "0865850855"
type input "THỦY"
click at [262, 353] on span "Khác" at bounding box center [288, 366] width 142 height 27
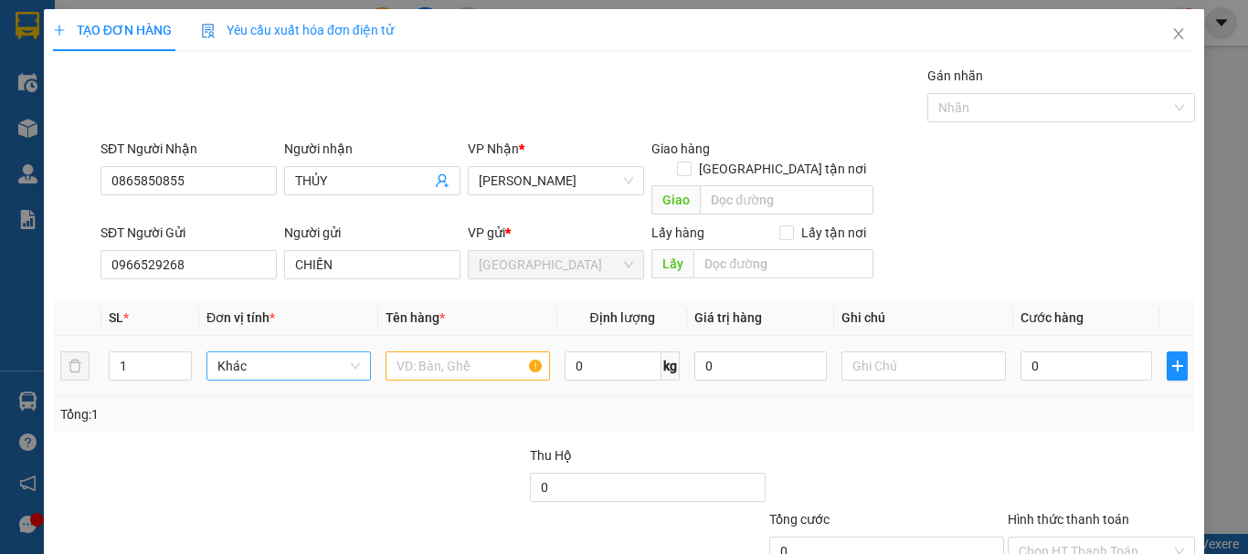
type input "X"
click at [260, 379] on div "Thùng xốp" at bounding box center [286, 383] width 141 height 20
drag, startPoint x: 149, startPoint y: 345, endPoint x: 99, endPoint y: 367, distance: 54.8
click at [65, 367] on tr "1 Thùng xốp 0 kg 0 0" at bounding box center [624, 366] width 1142 height 61
type input "2"
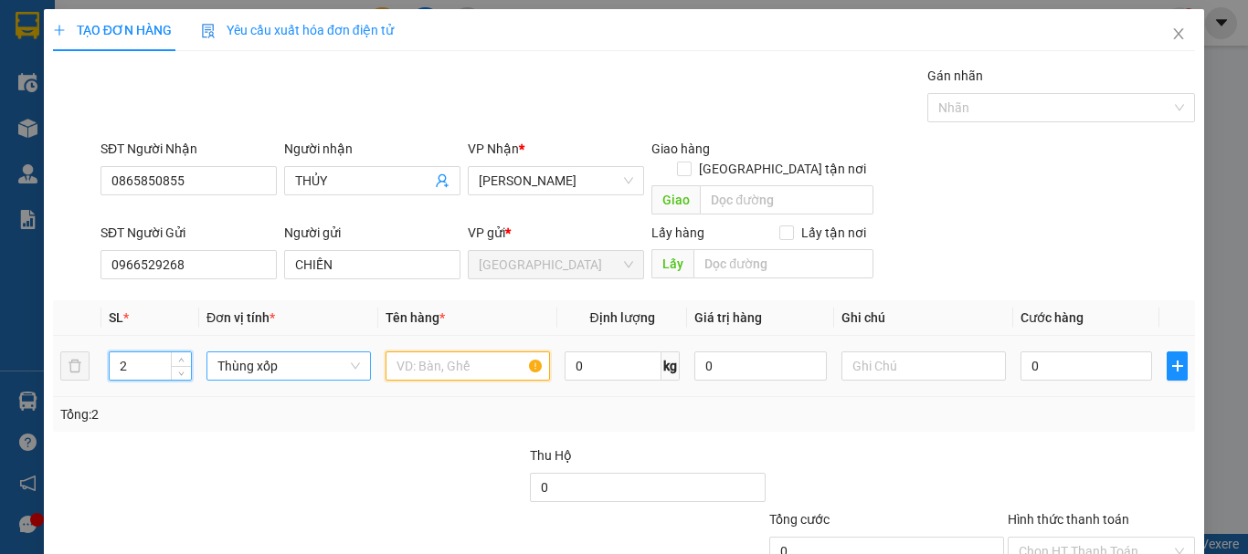
click at [461, 352] on input "text" at bounding box center [467, 366] width 164 height 29
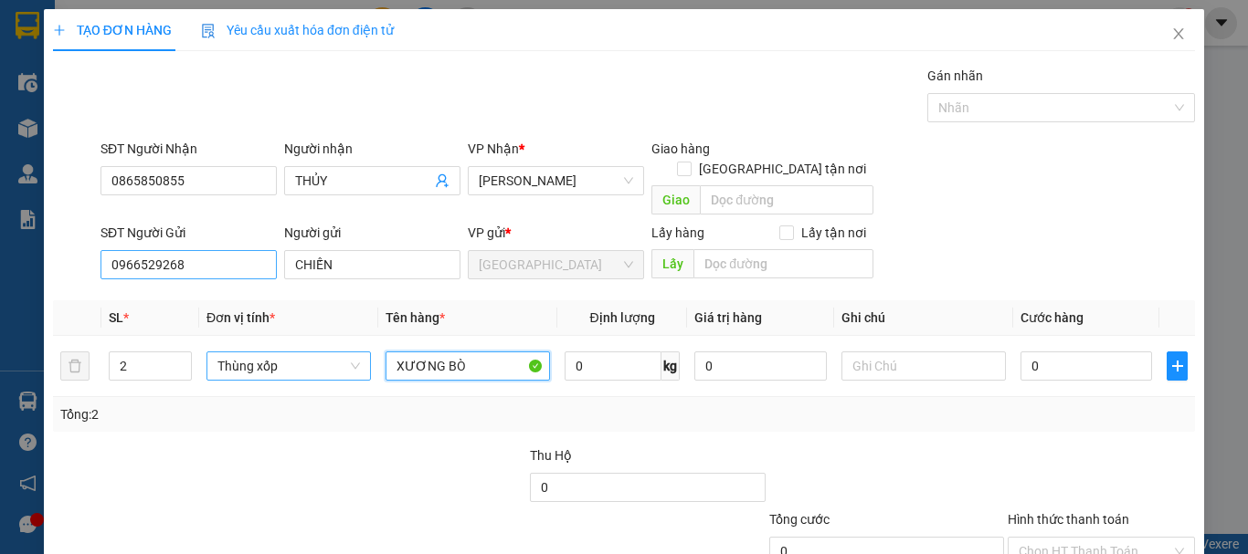
type input "XƯƠNG BÒ"
drag, startPoint x: 220, startPoint y: 247, endPoint x: 0, endPoint y: 285, distance: 223.4
click at [0, 285] on div "TẠO ĐƠN HÀNG Yêu cầu xuất hóa đơn điện tử Transit Pickup Surcharge Ids Transit …" at bounding box center [624, 277] width 1248 height 554
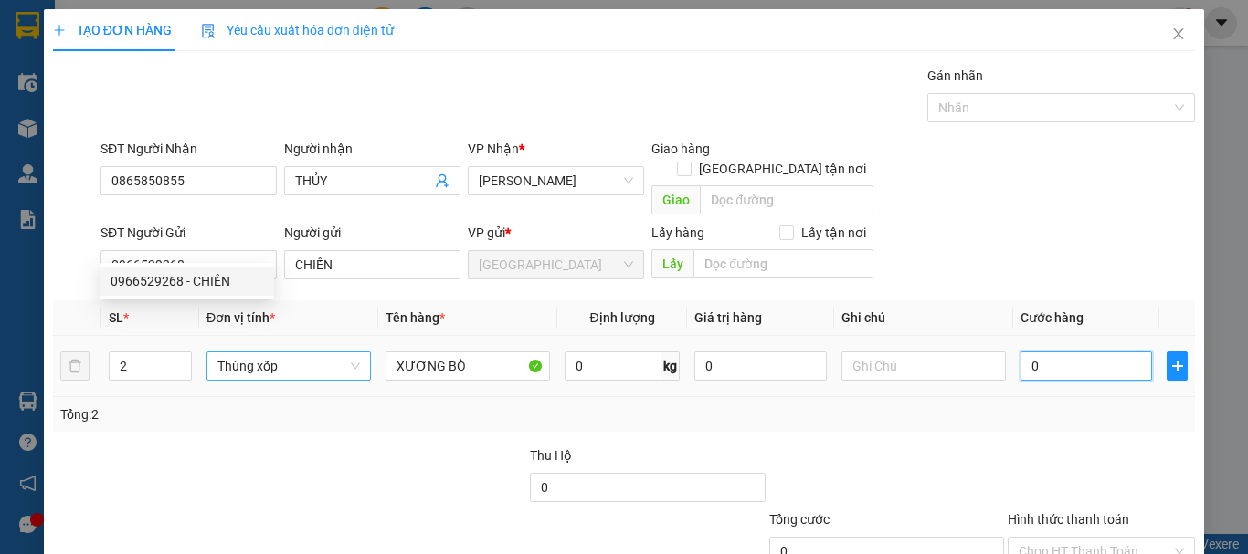
click at [1041, 352] on input "0" at bounding box center [1086, 366] width 132 height 29
type input "3"
type input "30"
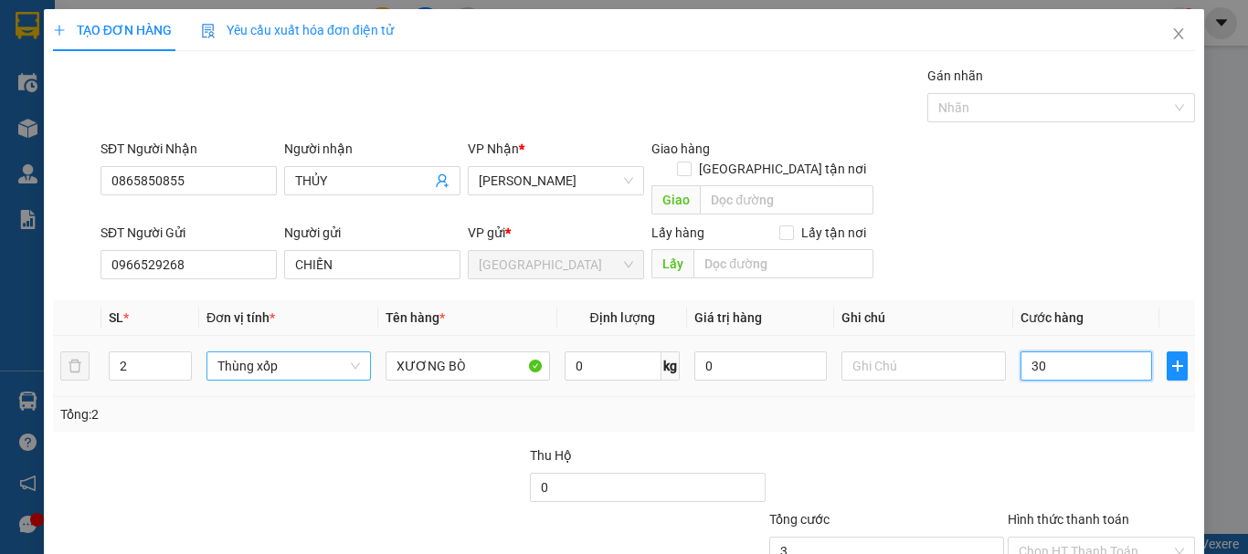
type input "30"
type input "300"
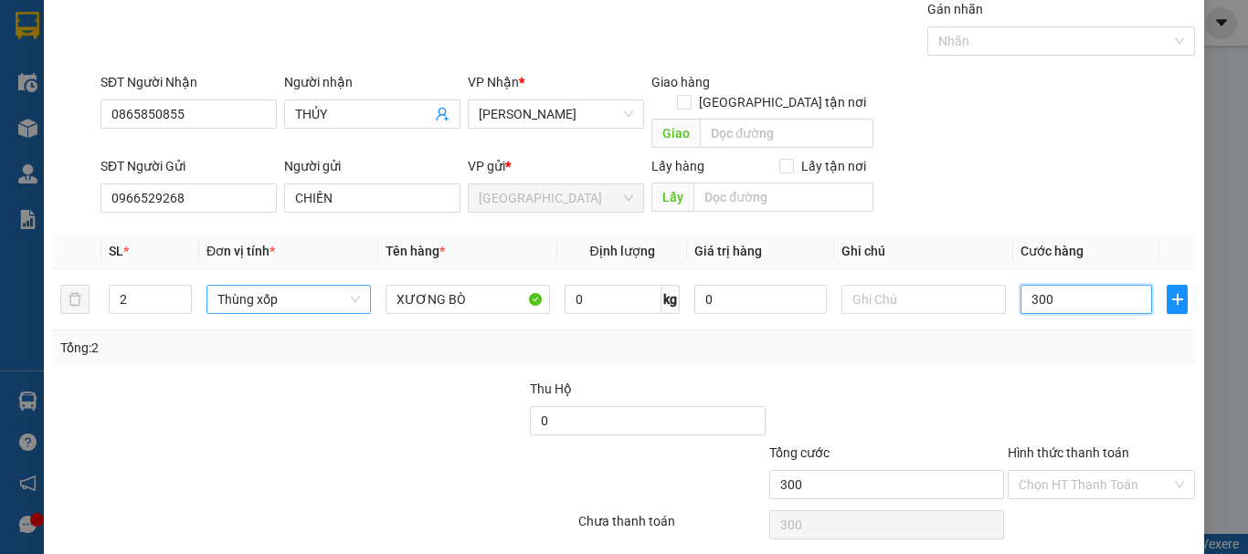
scroll to position [114, 0]
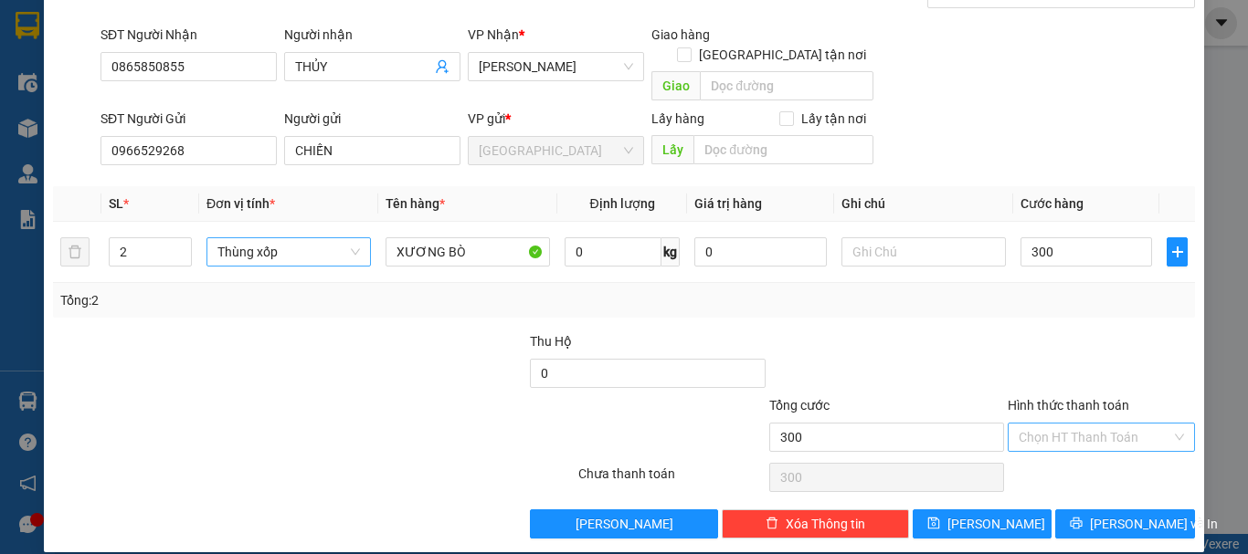
click at [1068, 424] on input "Hình thức thanh toán" at bounding box center [1094, 437] width 153 height 27
type input "300.000"
click at [1067, 445] on div "Tại văn phòng" at bounding box center [1089, 453] width 185 height 29
type input "0"
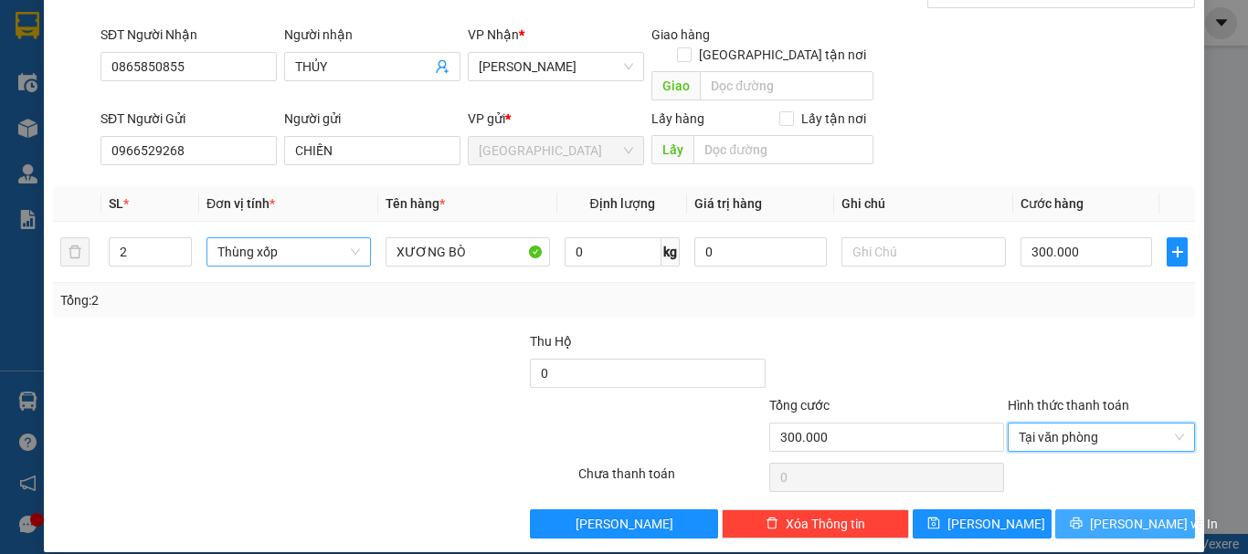
click at [1087, 510] on button "[PERSON_NAME] và In" at bounding box center [1125, 524] width 140 height 29
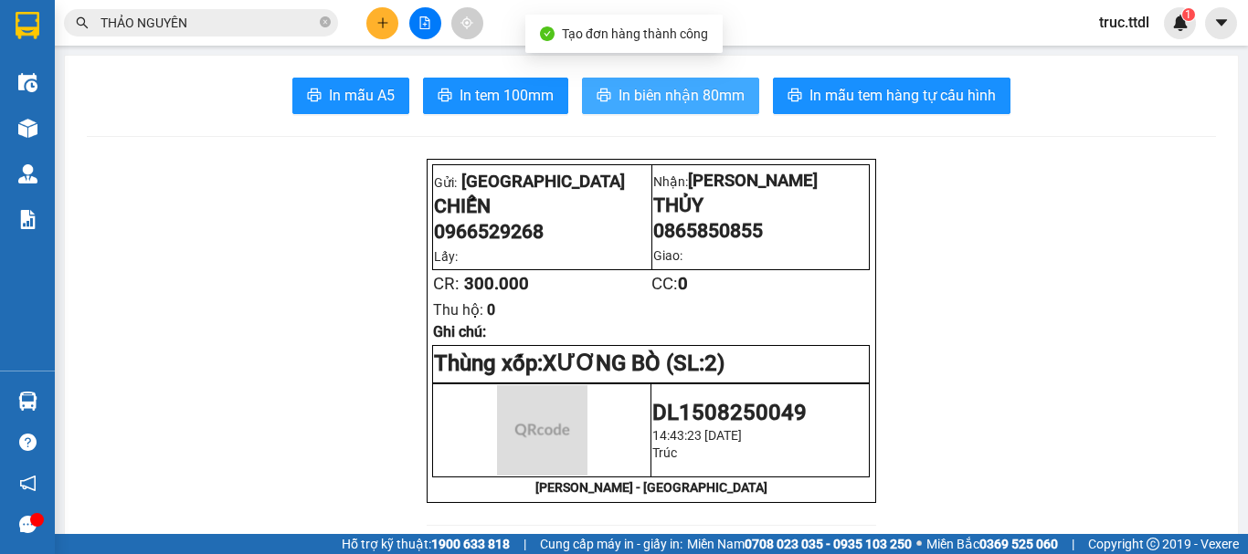
click at [613, 83] on button "In biên nhận 80mm" at bounding box center [670, 96] width 177 height 37
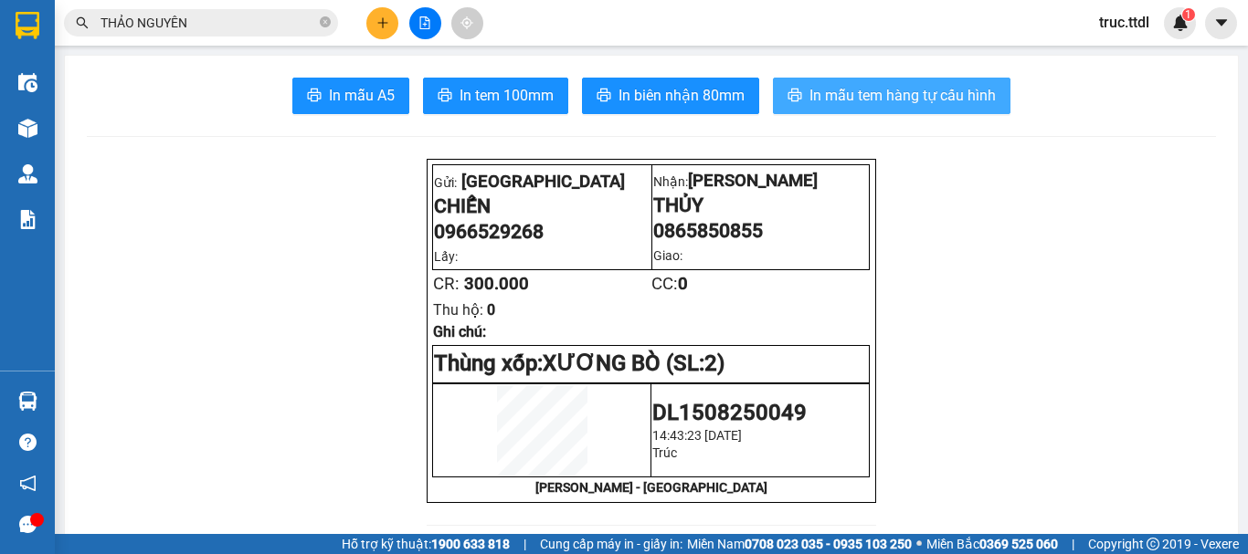
click at [889, 100] on span "In mẫu tem hàng tự cấu hình" at bounding box center [902, 95] width 186 height 23
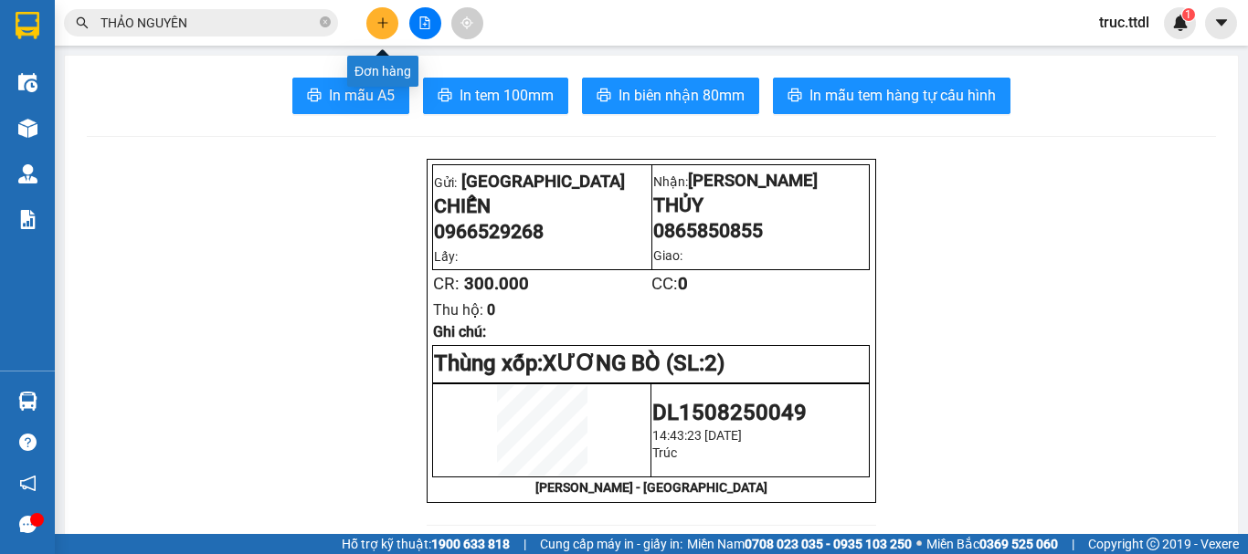
click at [382, 27] on icon "plus" at bounding box center [382, 22] width 13 height 13
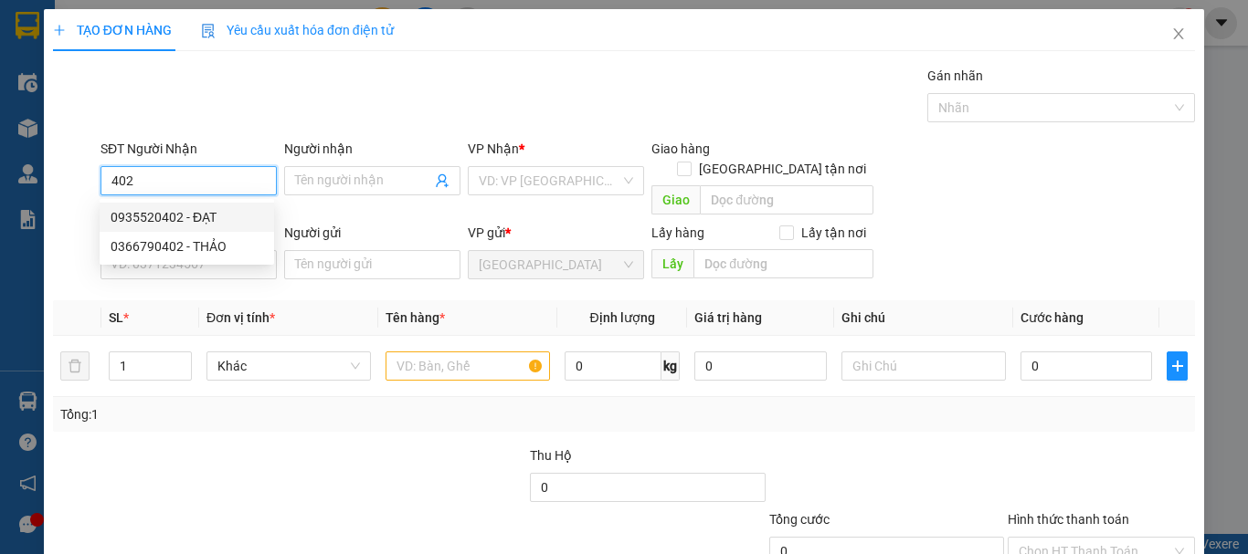
click at [212, 212] on div "0935520402 - ĐẠT" at bounding box center [187, 217] width 153 height 20
type input "0935520402"
type input "ĐẠT"
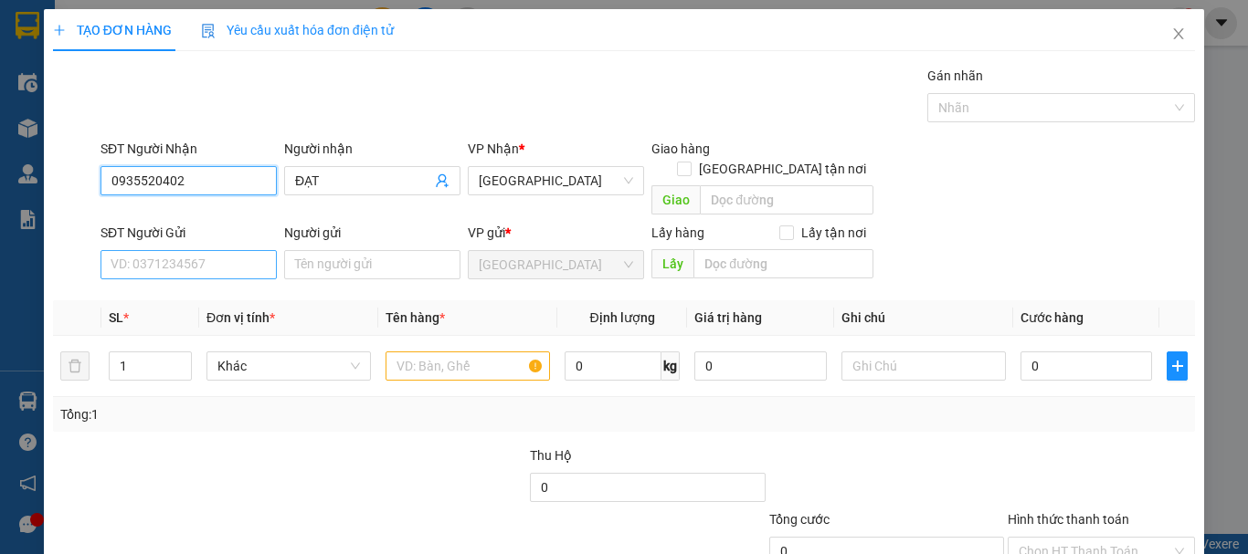
type input "0935520402"
click at [241, 250] on input "SĐT Người Gửi" at bounding box center [188, 264] width 176 height 29
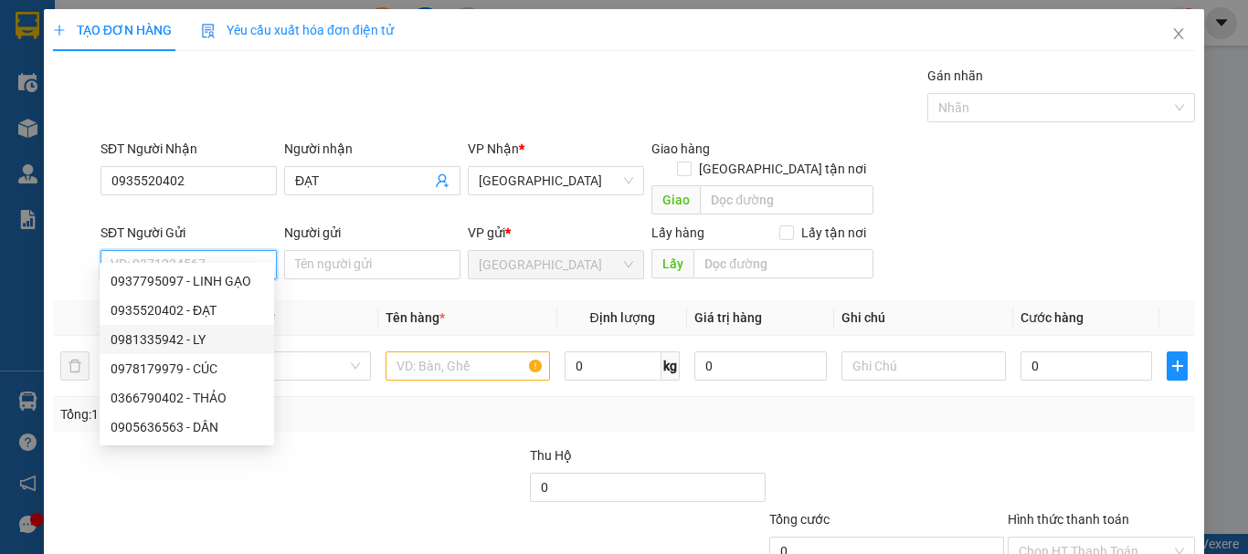
click at [217, 337] on div "0981335942 - LY" at bounding box center [187, 340] width 153 height 20
type input "0981335942"
type input "LY"
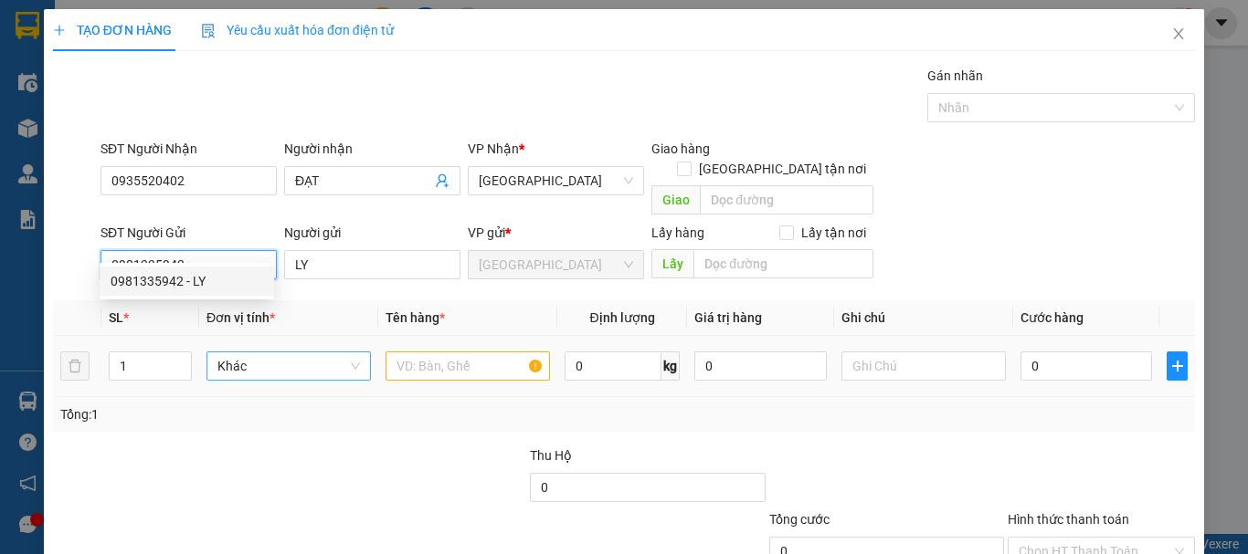
click at [284, 353] on span "Khác" at bounding box center [288, 366] width 142 height 27
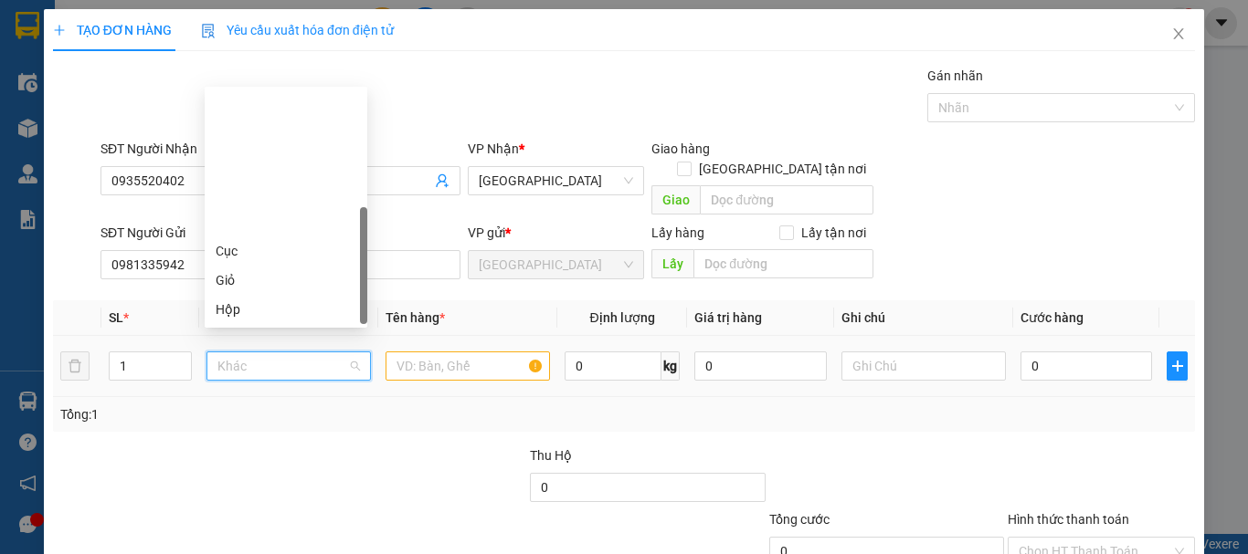
scroll to position [175, 0]
type input "X"
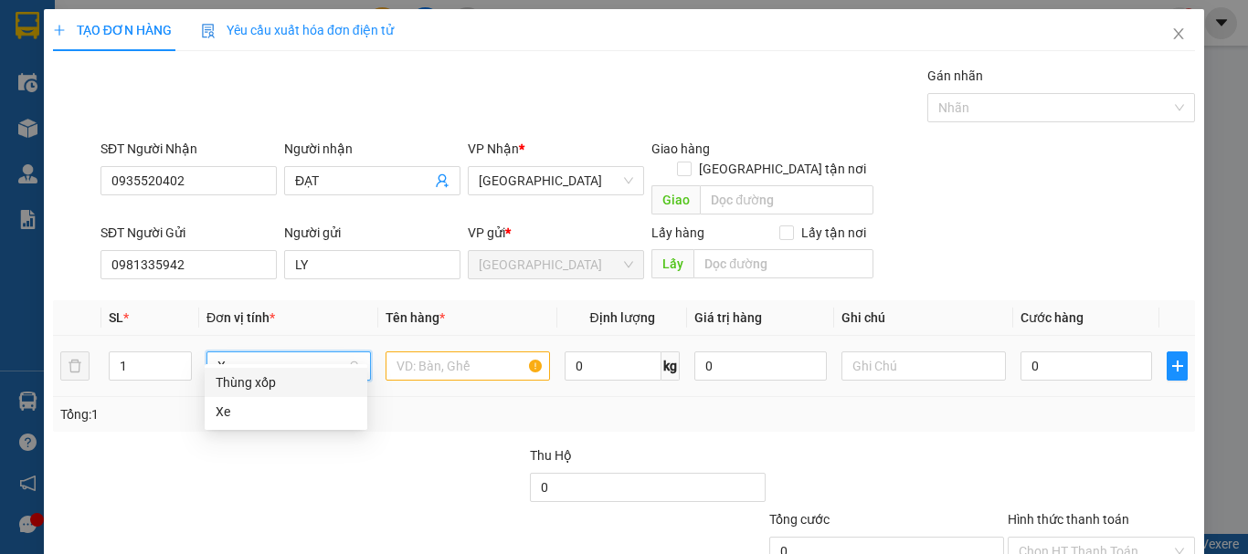
click at [279, 379] on div "Thùng xốp" at bounding box center [286, 383] width 141 height 20
click at [403, 352] on input "text" at bounding box center [467, 366] width 164 height 29
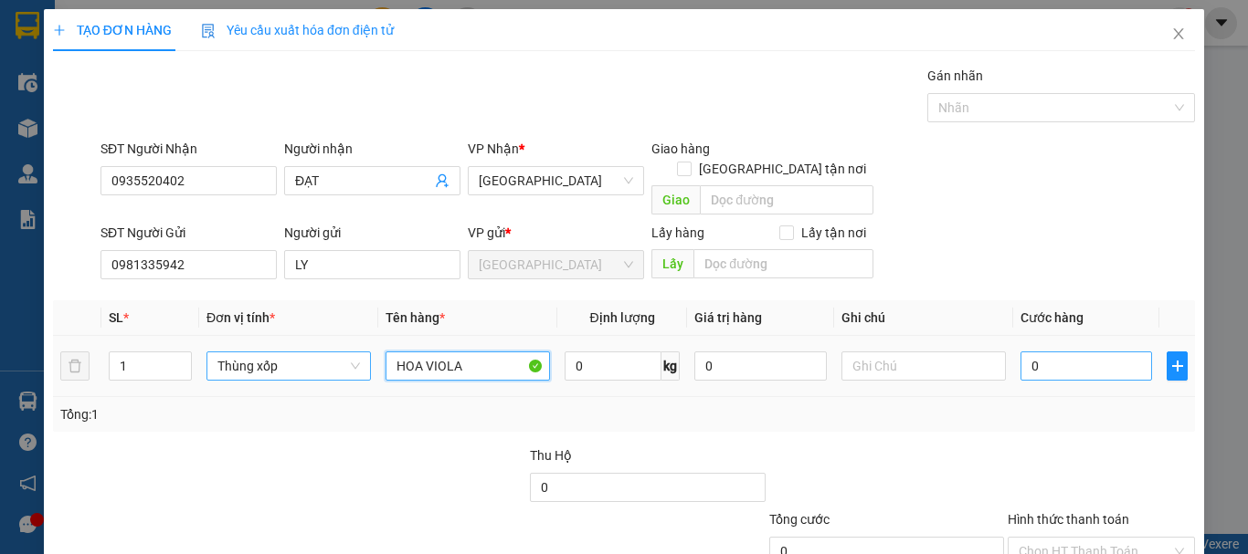
type input "HOA VIOLA"
click at [1067, 358] on input "0" at bounding box center [1086, 366] width 132 height 29
type input "8"
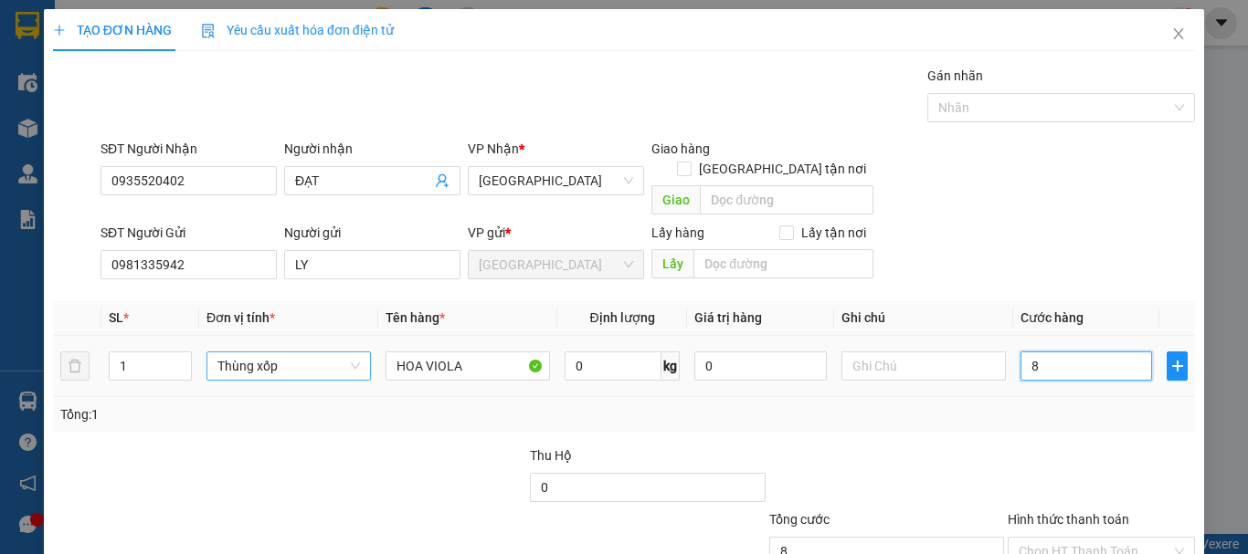
type input "80"
type input "80.000"
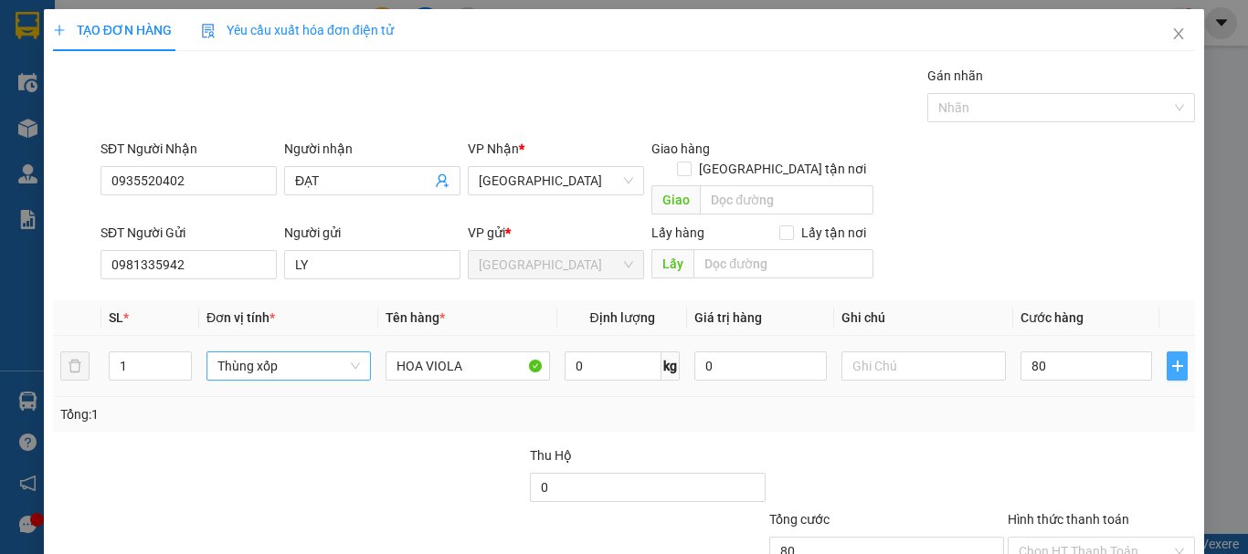
type input "80.000"
click at [1170, 359] on icon "plus" at bounding box center [1177, 366] width 15 height 15
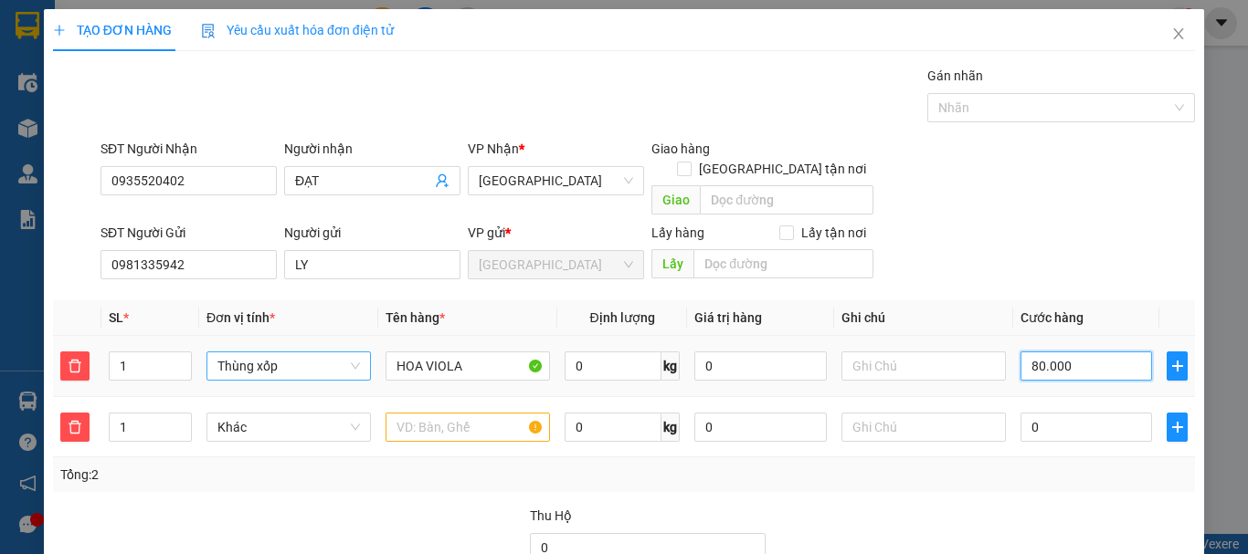
click at [1110, 352] on input "80.000" at bounding box center [1086, 366] width 132 height 29
type input "1"
type input "10"
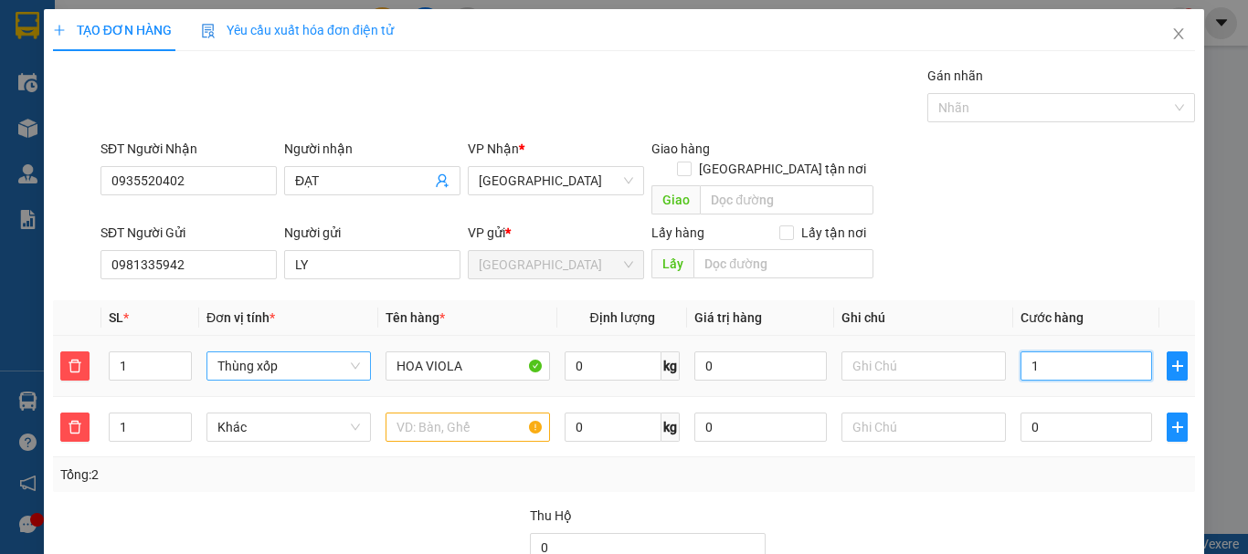
type input "10"
type input "100"
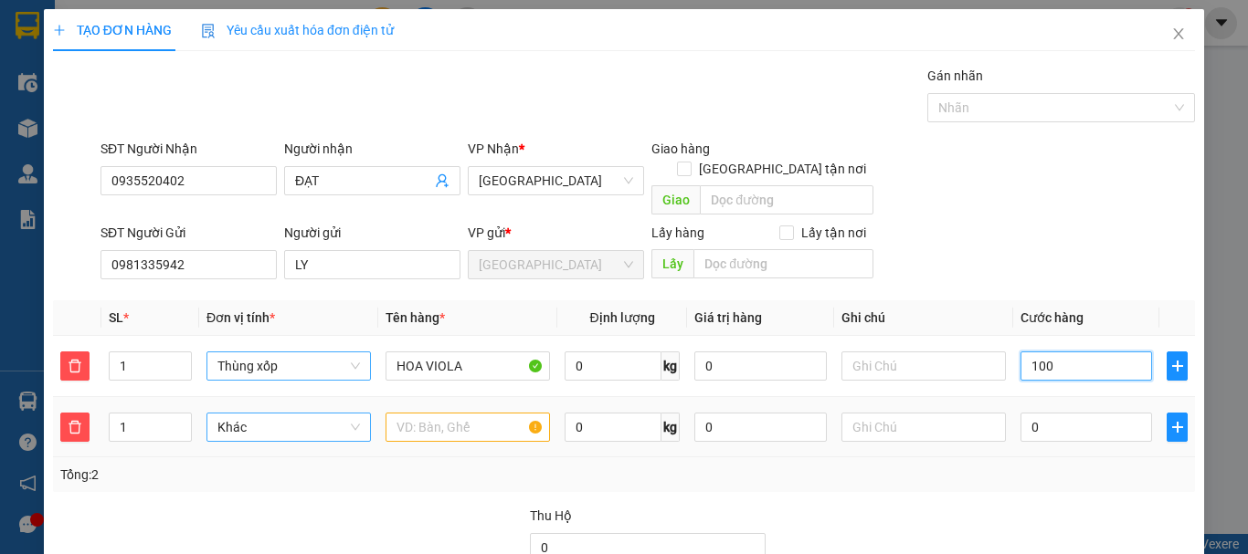
click at [293, 414] on span "Khác" at bounding box center [288, 427] width 142 height 27
type input "100.000"
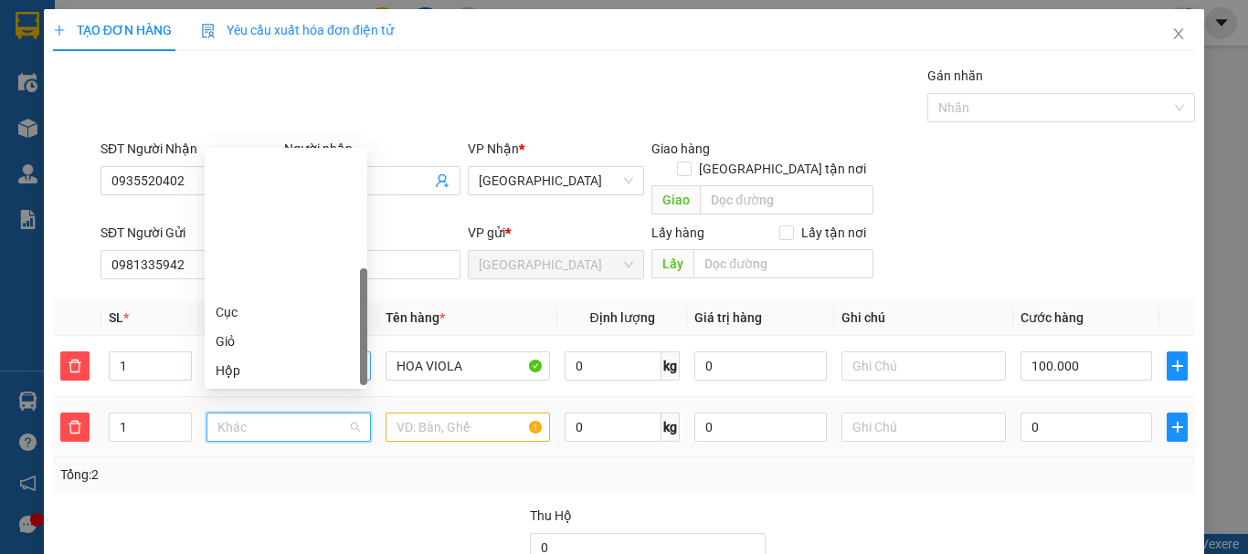
type input "T"
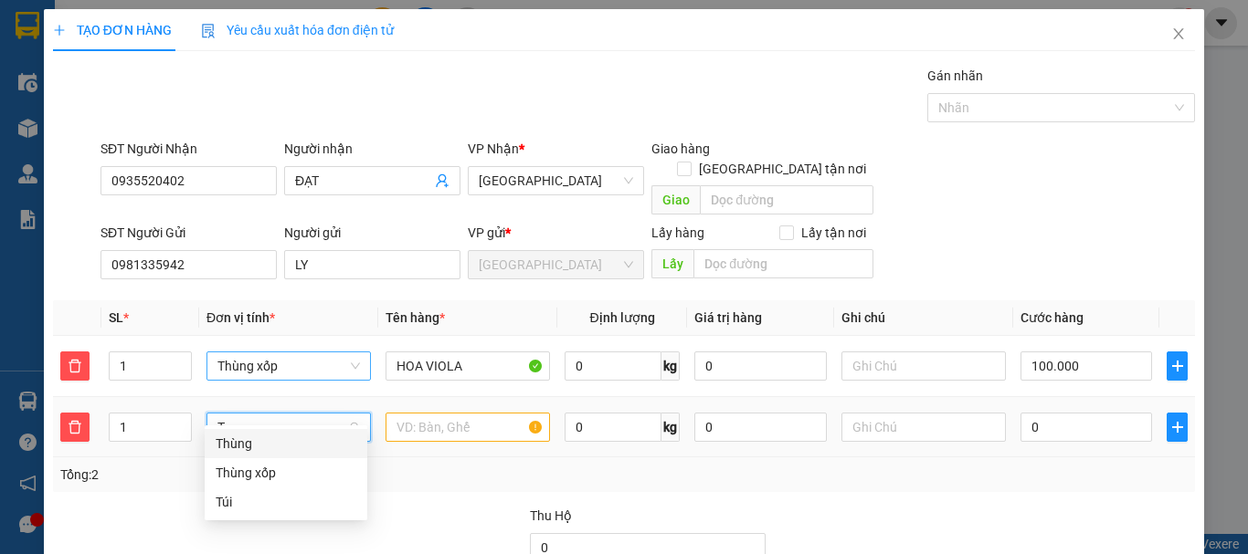
drag, startPoint x: 299, startPoint y: 437, endPoint x: 429, endPoint y: 399, distance: 136.1
click at [300, 438] on div "Thùng" at bounding box center [286, 444] width 141 height 20
click at [434, 413] on input "text" at bounding box center [467, 427] width 164 height 29
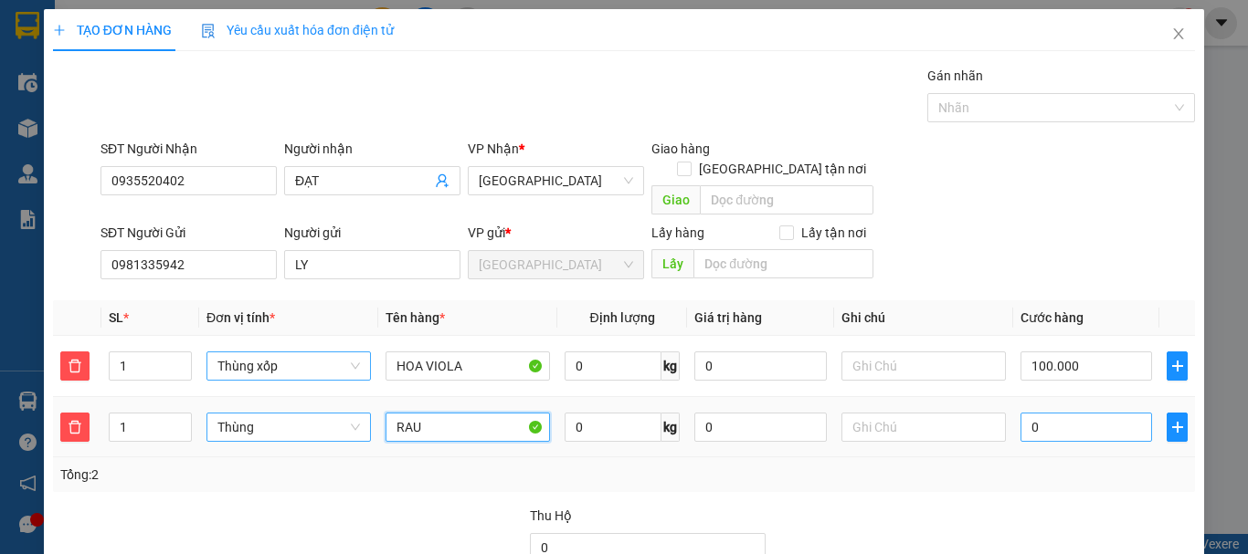
type input "RAU"
click at [1027, 416] on input "0" at bounding box center [1086, 427] width 132 height 29
type input "100.005"
type input "5"
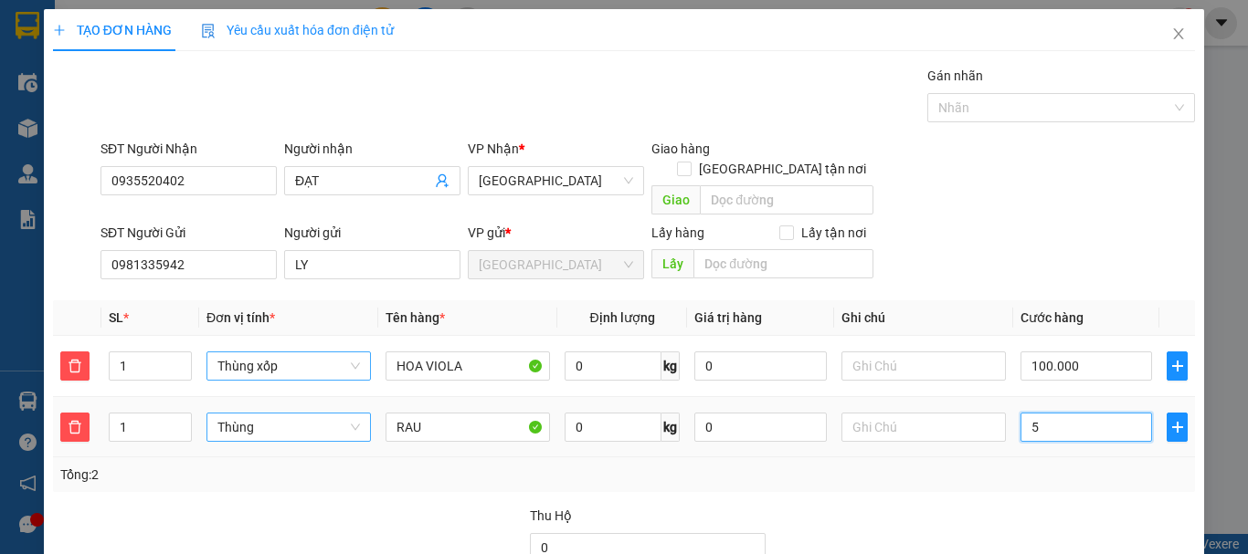
type input "100.050"
type input "50"
type input "150.000"
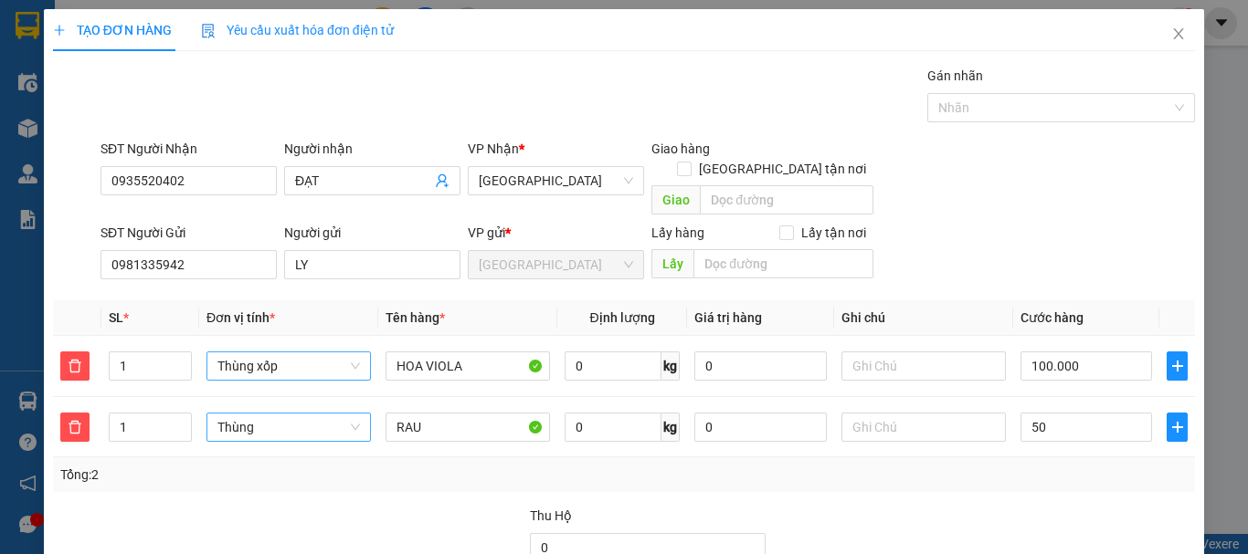
type input "50.000"
click at [1013, 506] on div at bounding box center [1101, 538] width 191 height 64
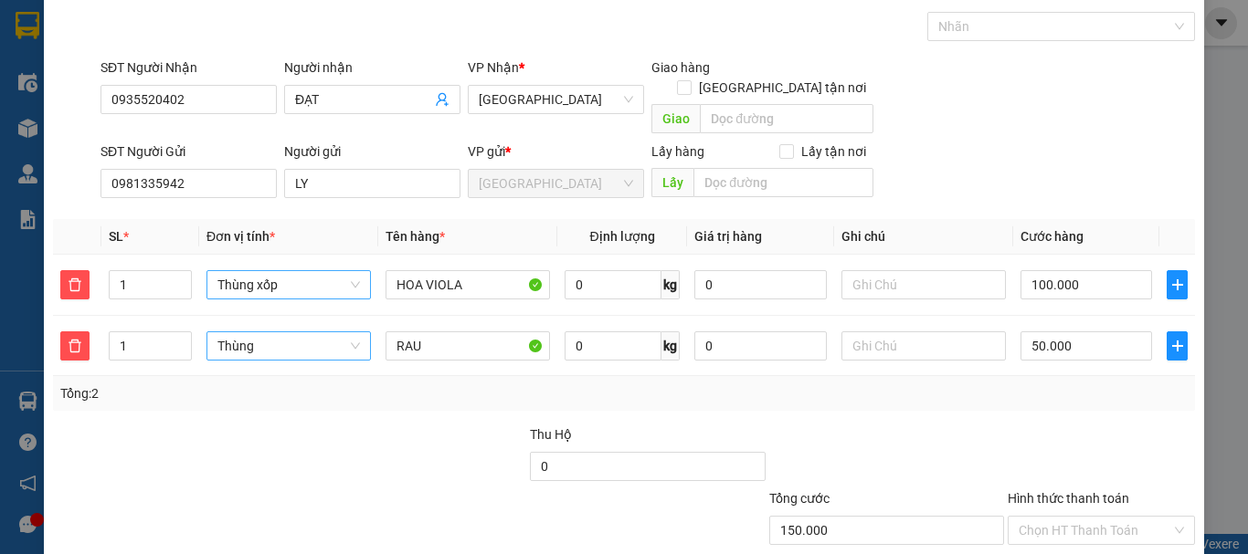
scroll to position [174, 0]
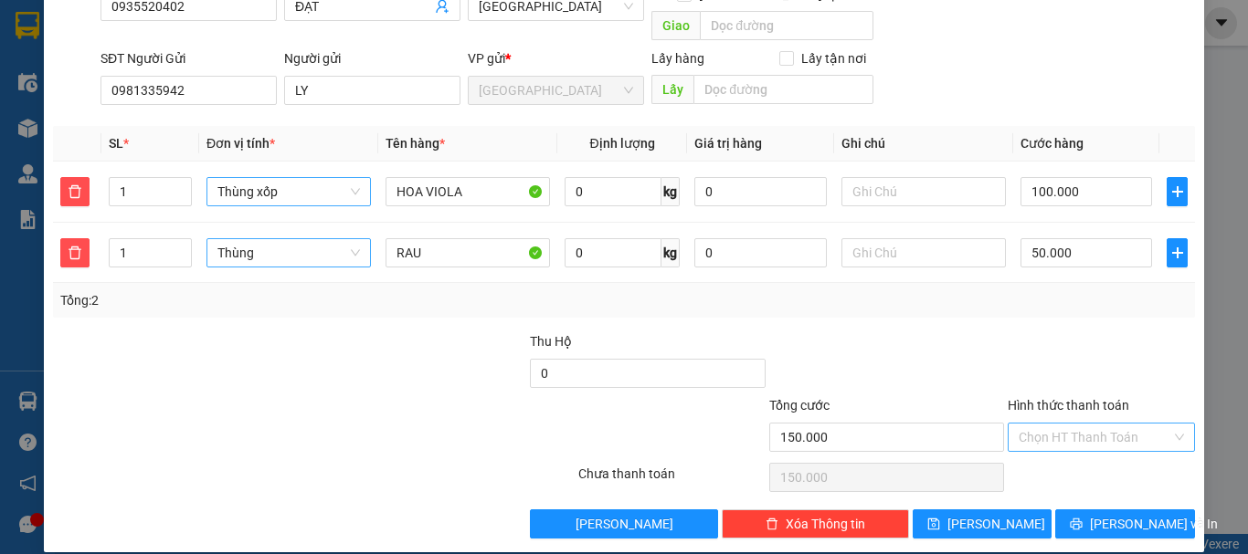
click at [1109, 424] on input "Hình thức thanh toán" at bounding box center [1094, 437] width 153 height 27
click at [1091, 452] on div "Tại văn phòng" at bounding box center [1089, 454] width 163 height 20
type input "0"
click at [1092, 510] on button "[PERSON_NAME] và In" at bounding box center [1125, 524] width 140 height 29
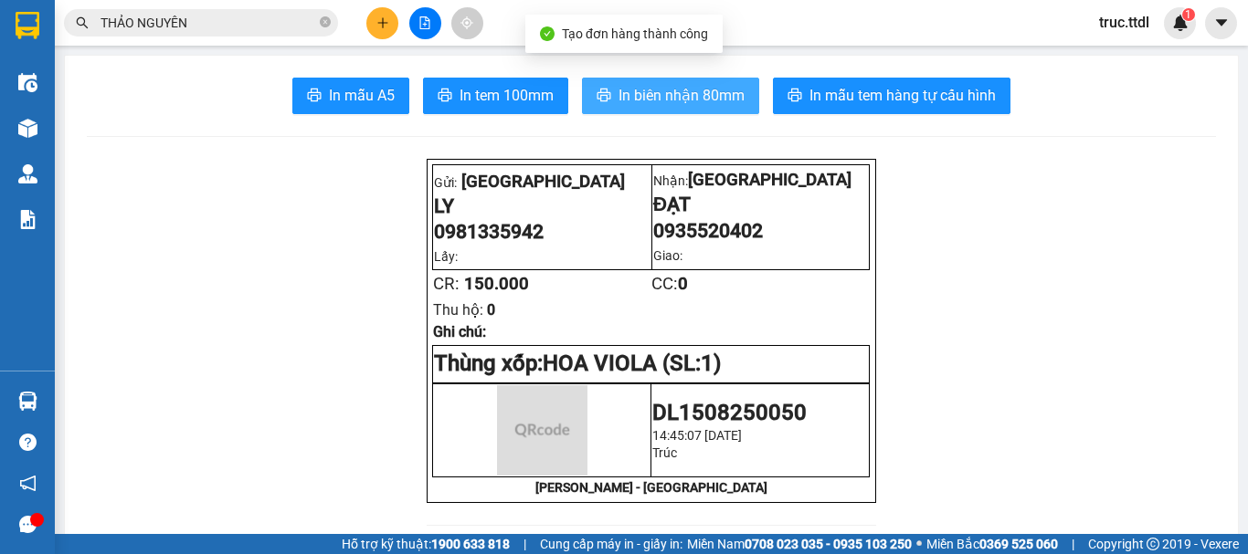
click at [690, 103] on span "In biên nhận 80mm" at bounding box center [681, 95] width 126 height 23
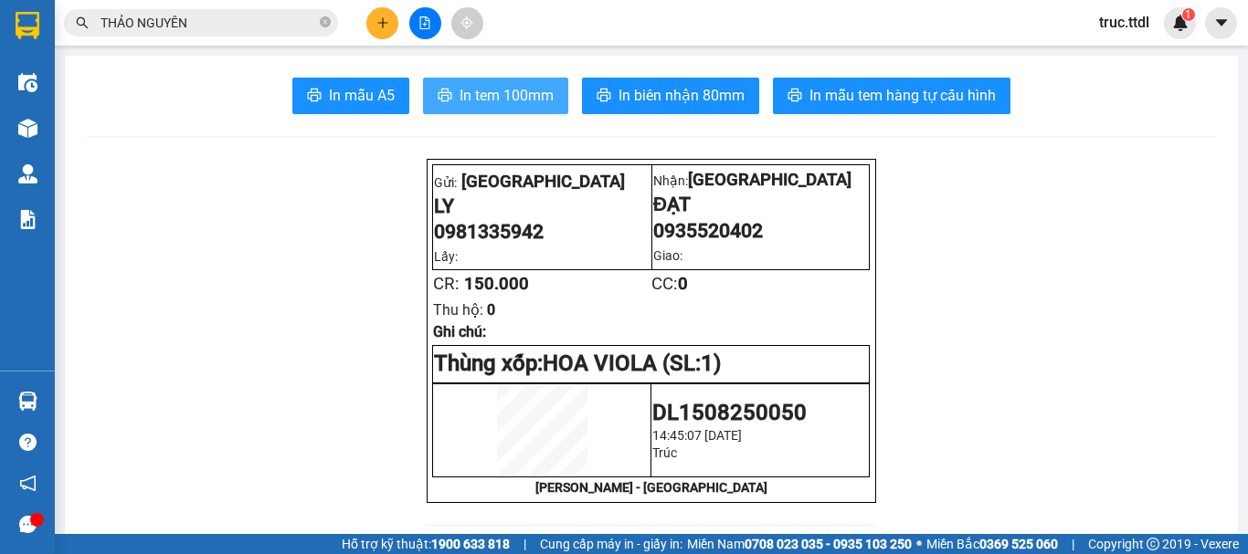
click at [497, 86] on span "In tem 100mm" at bounding box center [506, 95] width 94 height 23
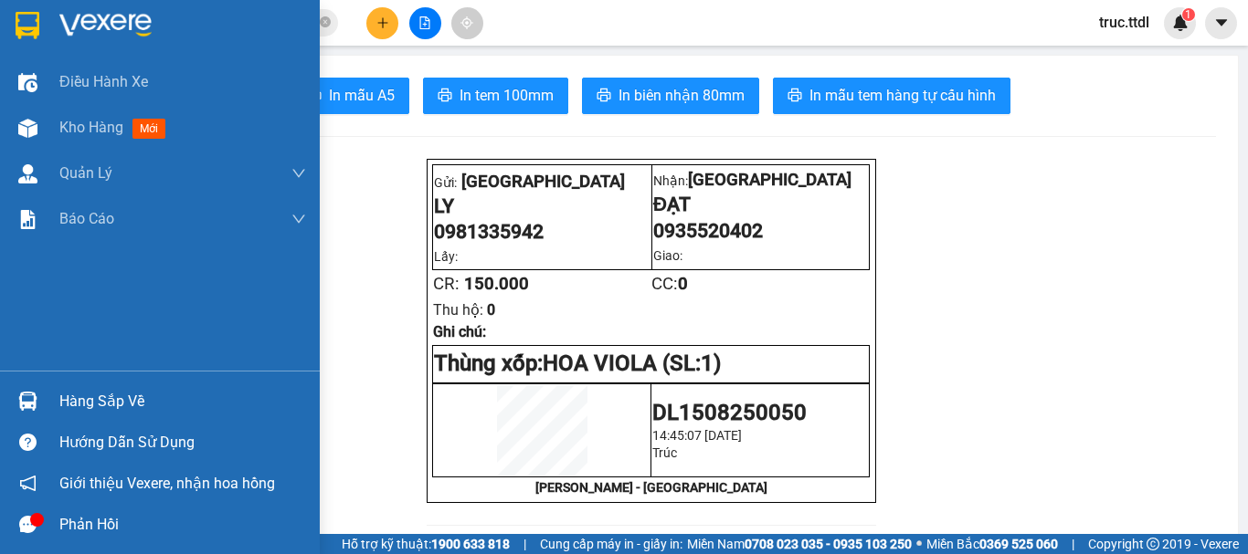
click at [37, 24] on img at bounding box center [28, 25] width 24 height 27
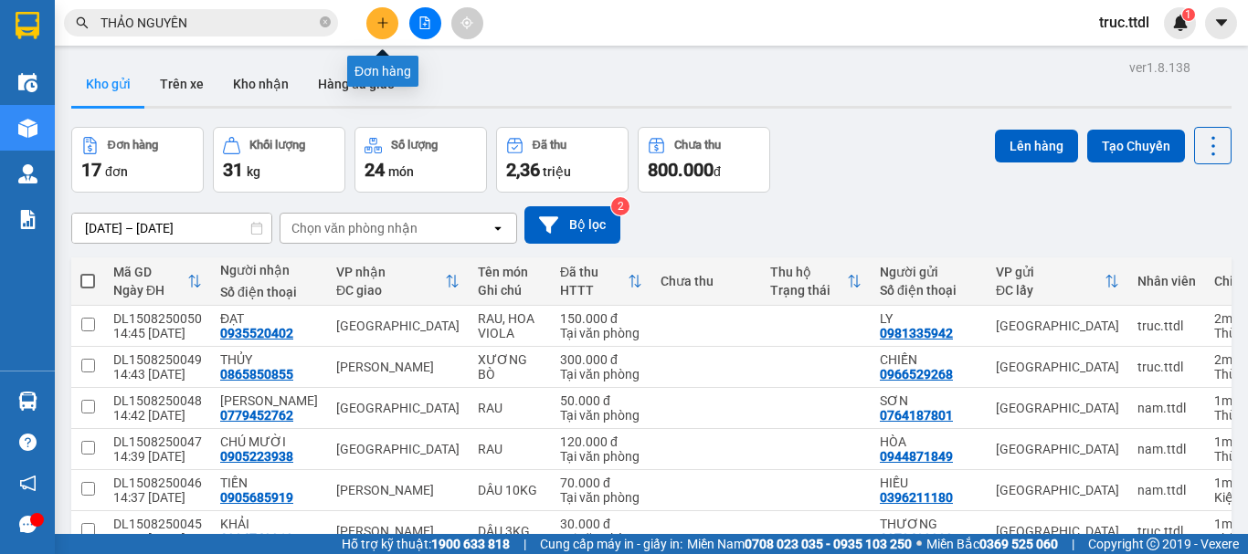
click at [384, 26] on icon "plus" at bounding box center [382, 22] width 13 height 13
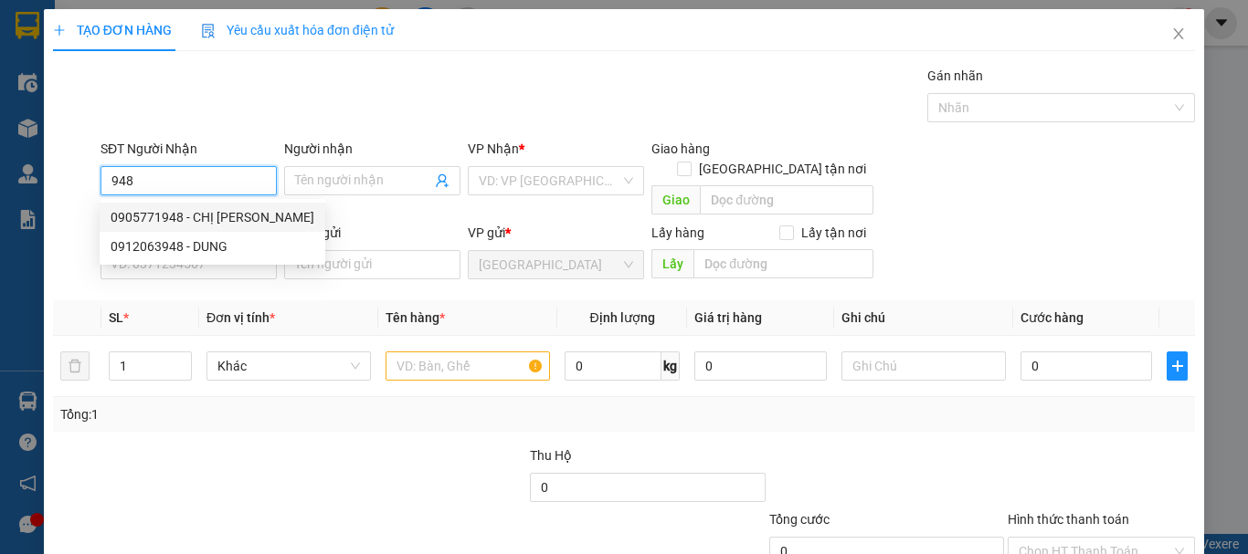
click at [199, 216] on div "0905771948 - CHỊ TUẤN" at bounding box center [213, 217] width 204 height 20
type input "0905771948"
type input "CHỊ TUẤN"
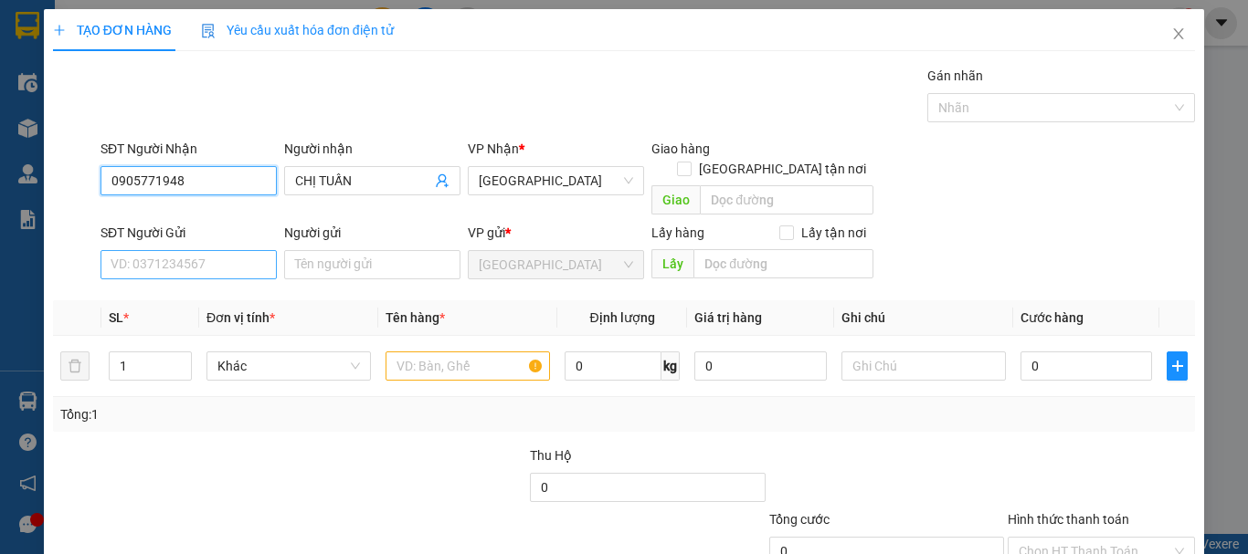
type input "0905771948"
click at [245, 254] on input "SĐT Người Gửi" at bounding box center [188, 264] width 176 height 29
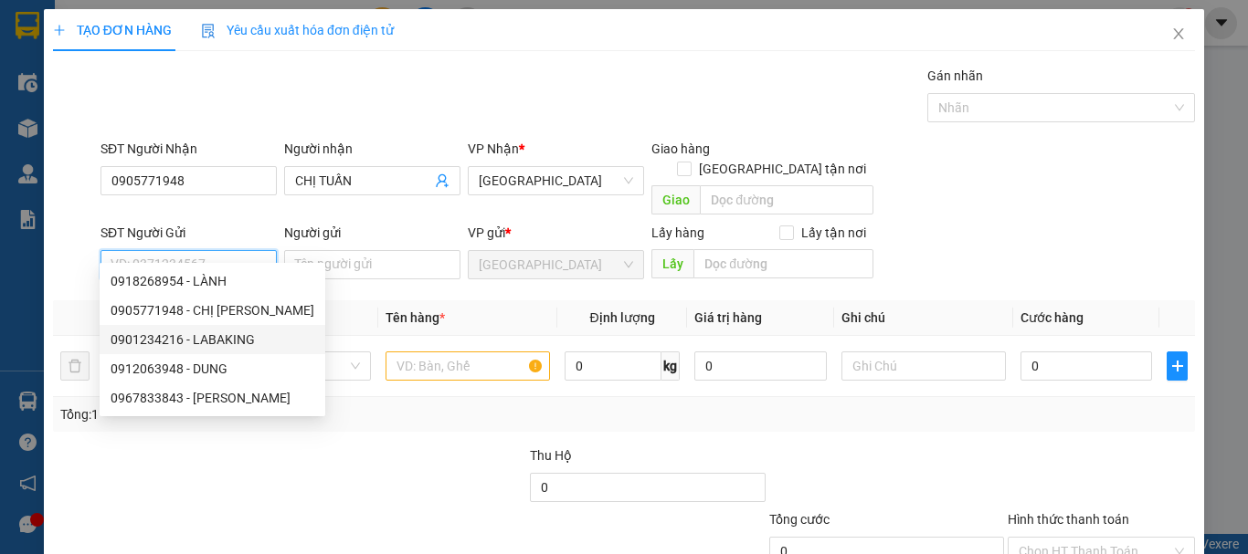
click at [233, 338] on div "0901234216 - LABAKING" at bounding box center [213, 340] width 204 height 20
type input "0901234216"
type input "LABAKING"
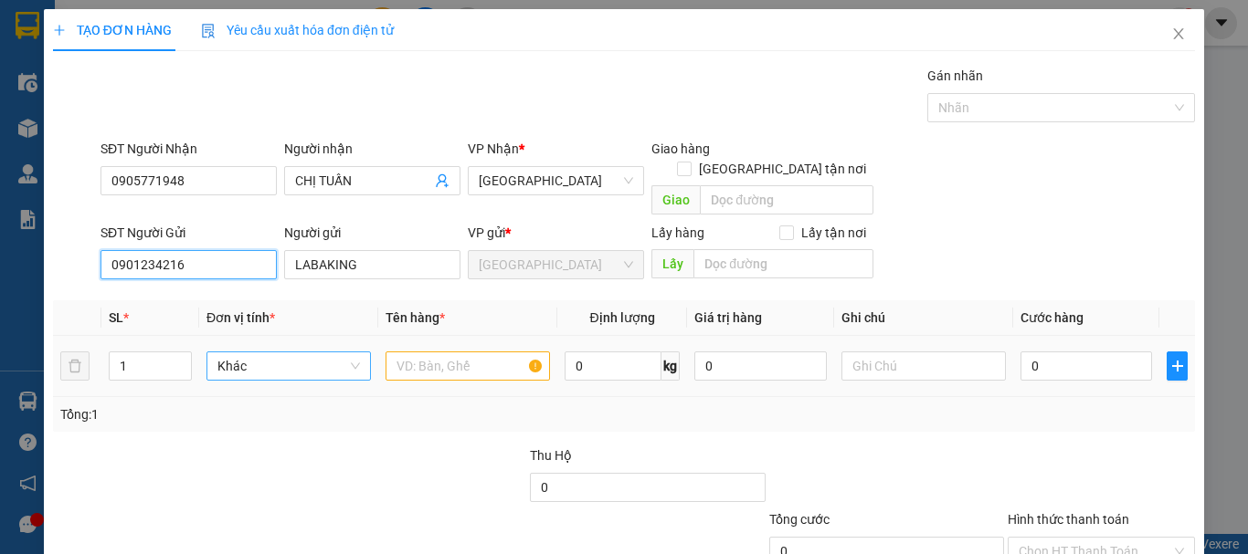
click at [276, 353] on span "Khác" at bounding box center [288, 366] width 142 height 27
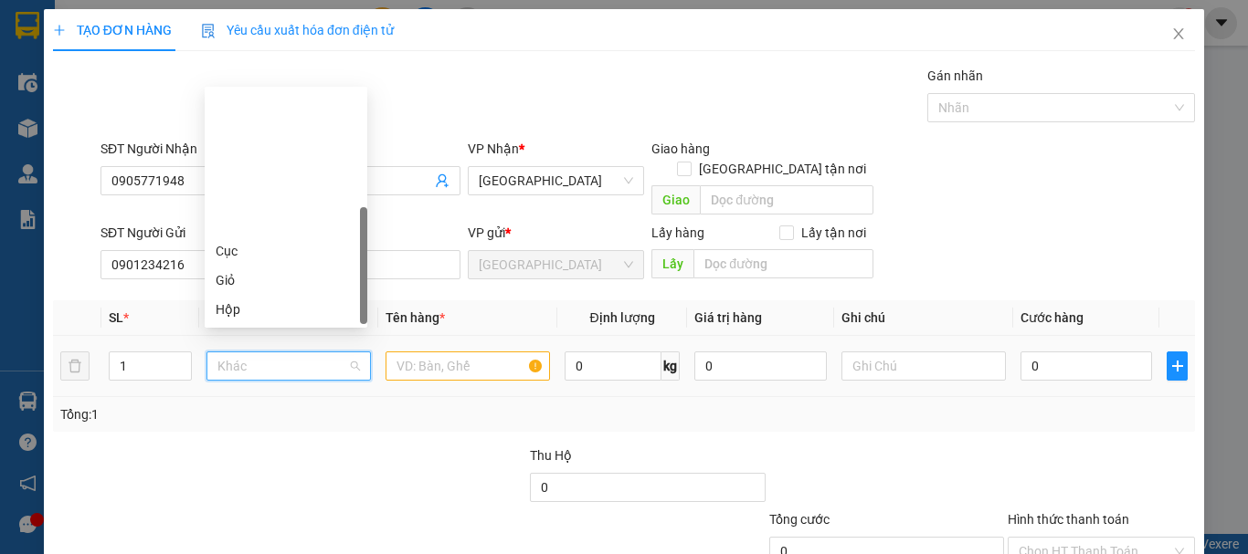
scroll to position [175, 0]
type input "T"
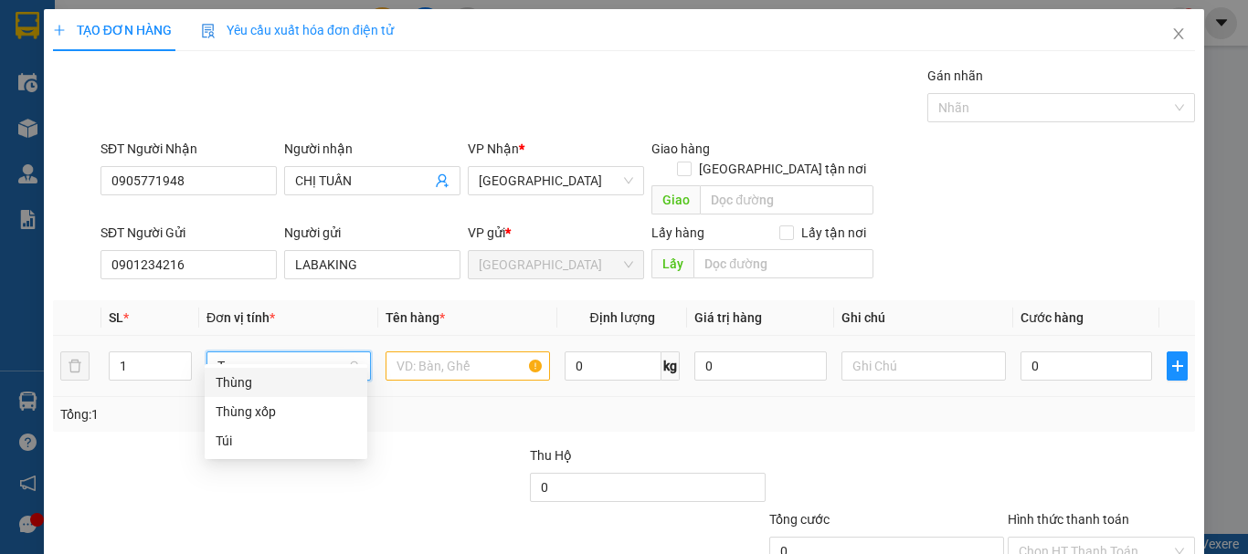
scroll to position [0, 0]
click at [303, 386] on div "Thùng" at bounding box center [286, 383] width 141 height 20
click at [412, 352] on input "text" at bounding box center [467, 366] width 164 height 29
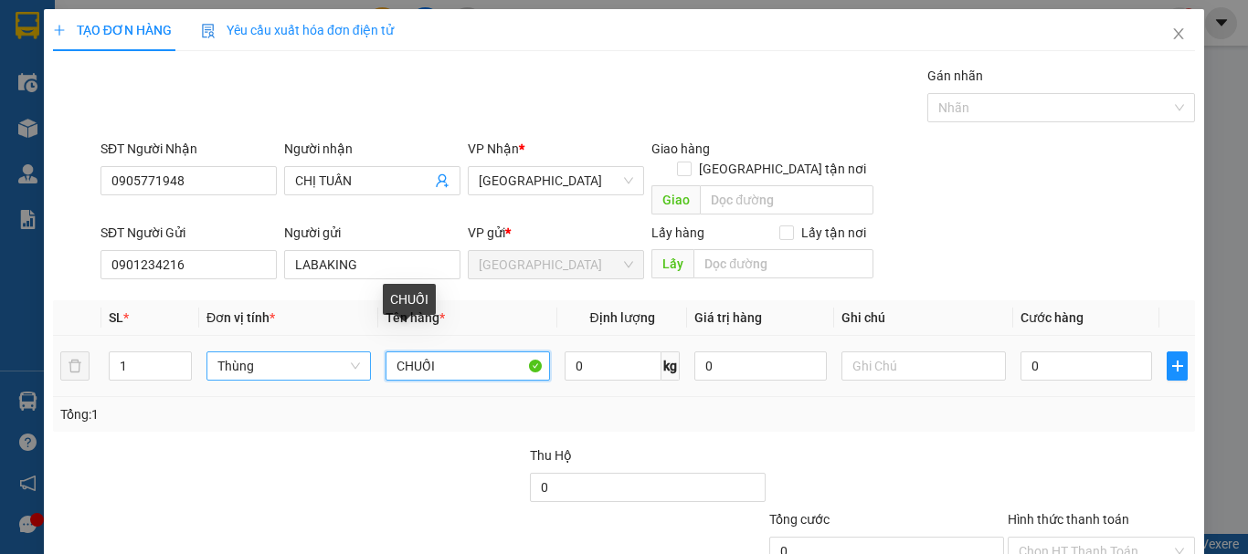
drag, startPoint x: 442, startPoint y: 348, endPoint x: 273, endPoint y: 387, distance: 173.5
click at [273, 387] on div "SL * Đơn vị tính * Tên hàng * Định lượng Giá trị hàng Ghi chú Cước hàng 1 Thùng…" at bounding box center [624, 366] width 1142 height 132
type input "CHUỐI"
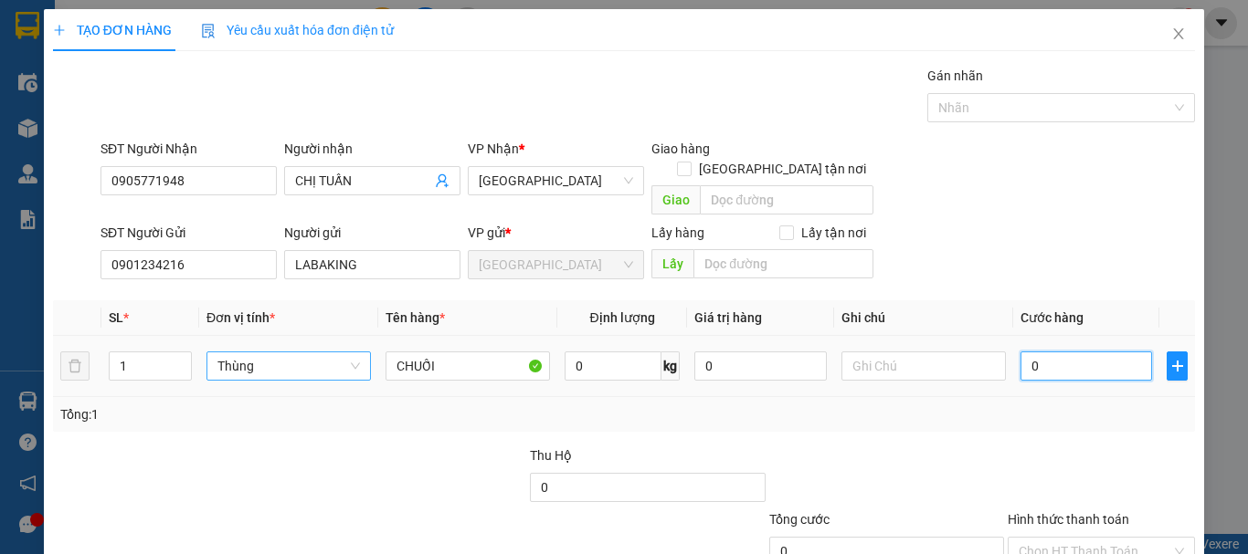
click at [1020, 352] on input "0" at bounding box center [1086, 366] width 132 height 29
type input "5"
type input "50"
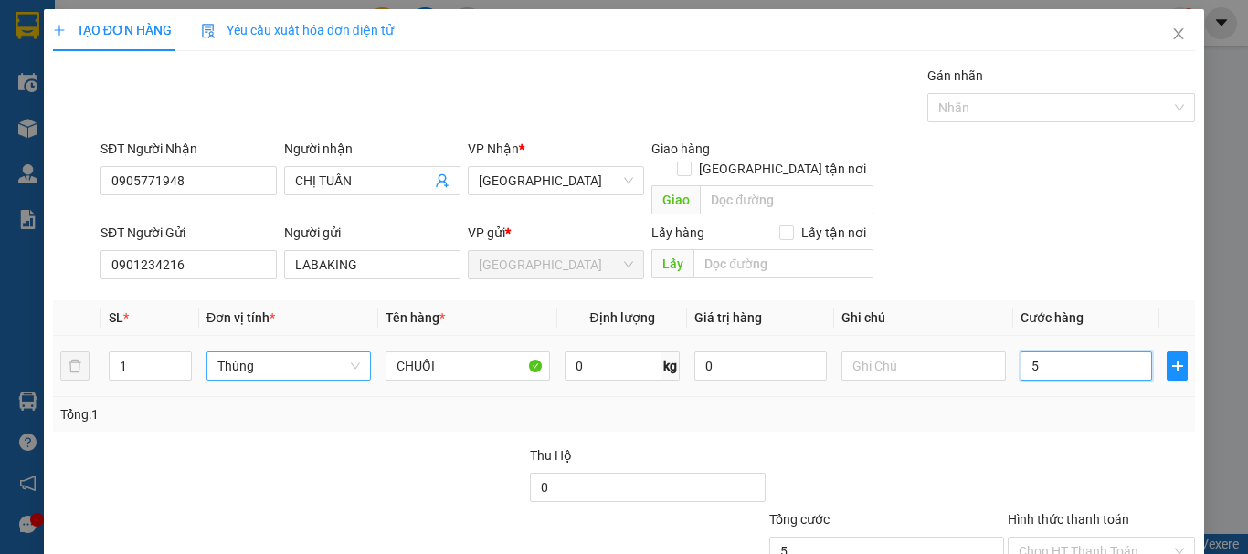
type input "50"
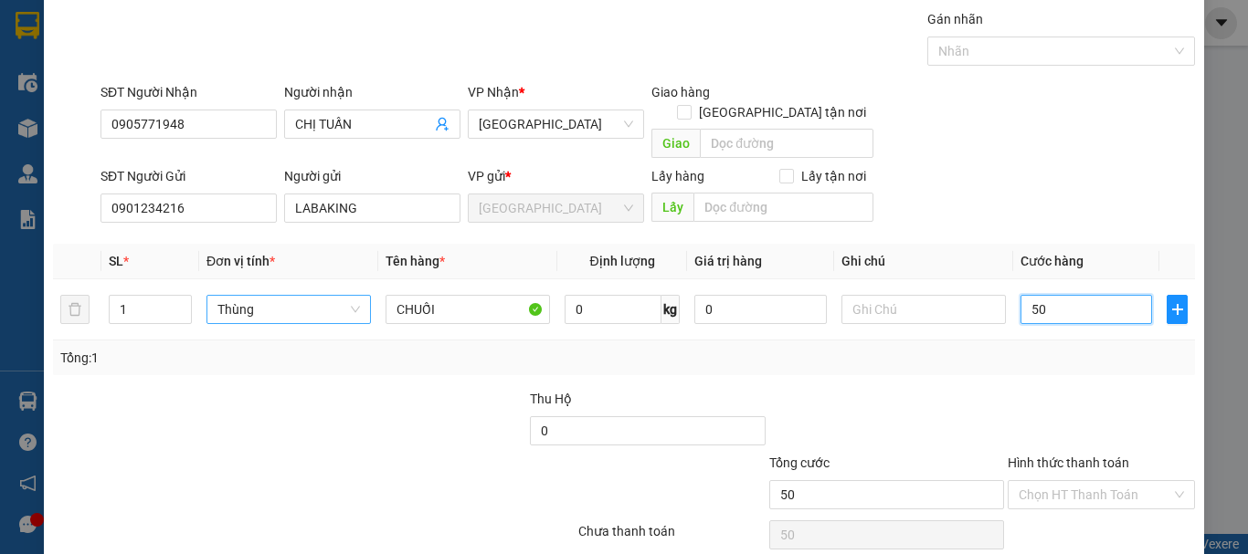
scroll to position [114, 0]
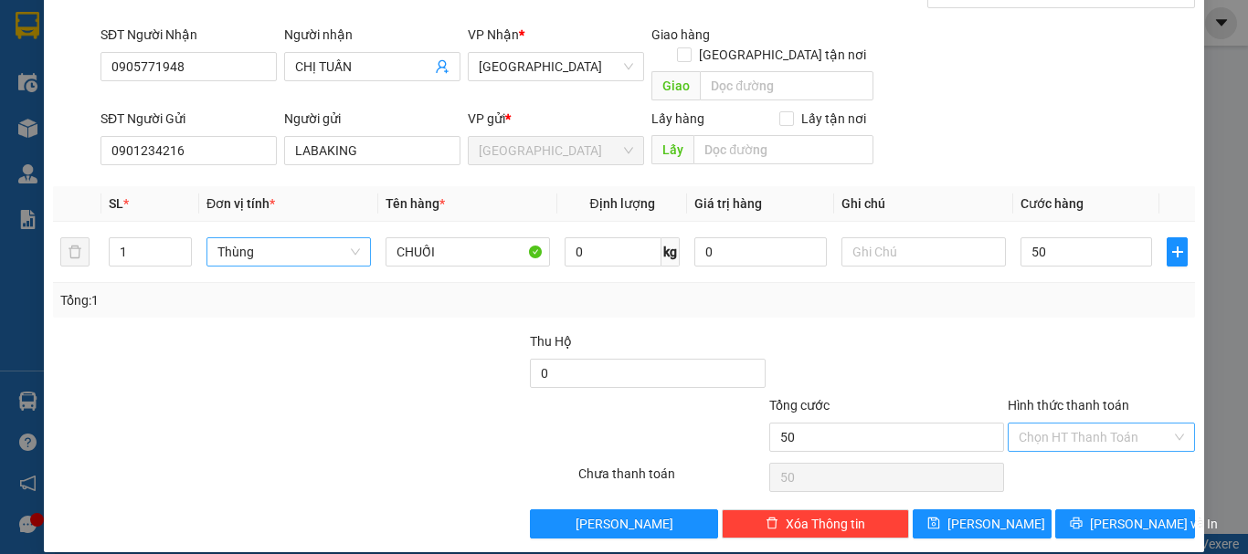
click at [1106, 424] on input "Hình thức thanh toán" at bounding box center [1094, 437] width 153 height 27
type input "50.000"
click at [1088, 449] on div "Tại văn phòng" at bounding box center [1089, 454] width 163 height 20
type input "0"
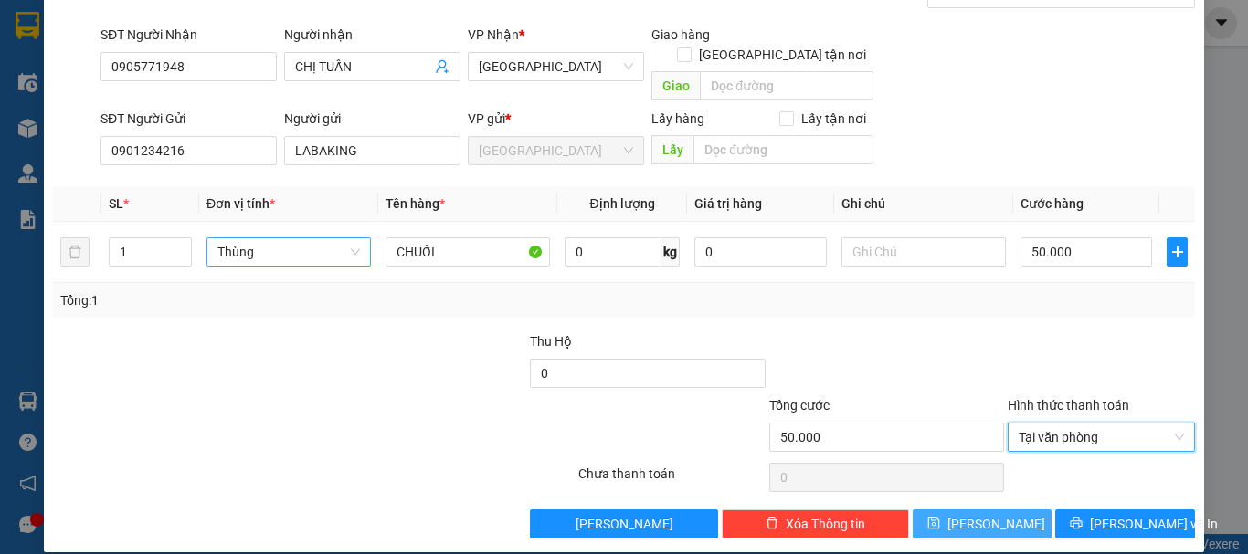
click at [993, 510] on button "[PERSON_NAME]" at bounding box center [982, 524] width 140 height 29
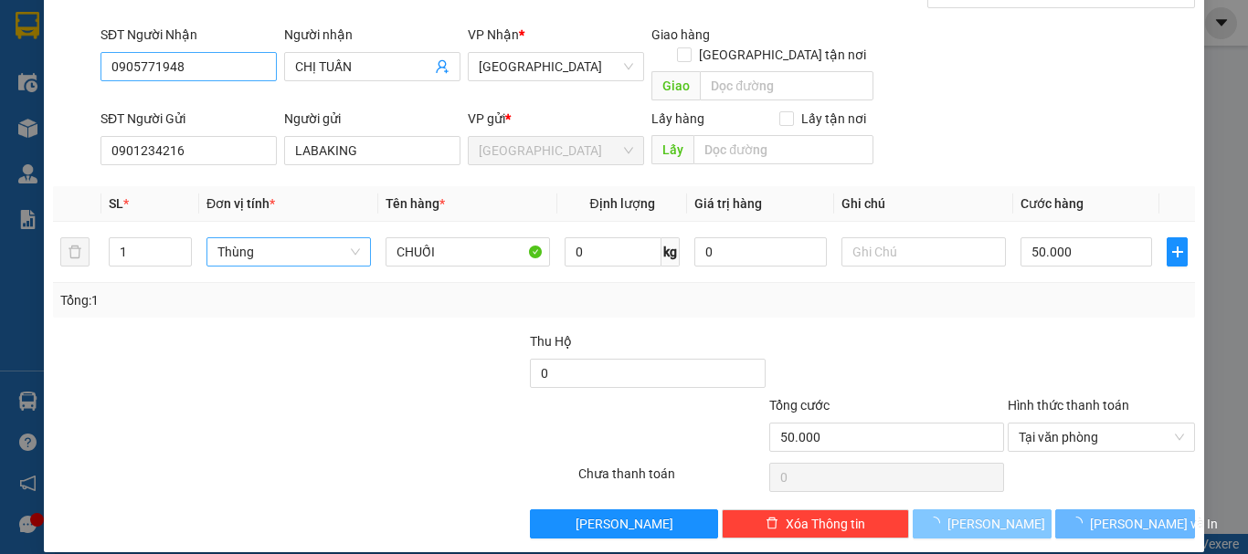
type input "0"
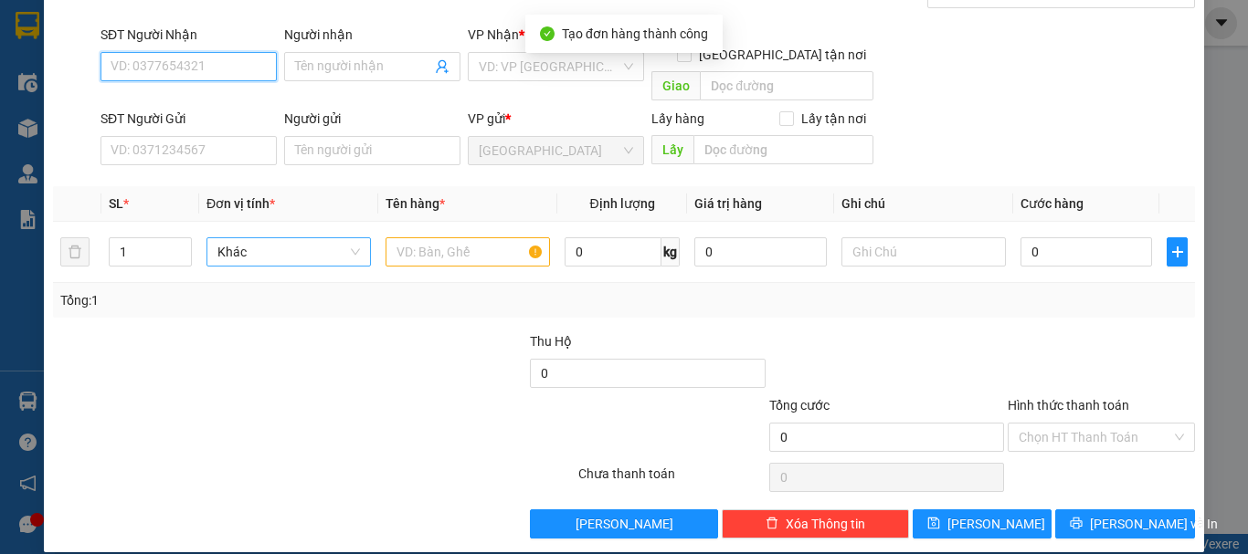
click at [174, 65] on input "SĐT Người Nhận" at bounding box center [188, 66] width 176 height 29
click at [229, 102] on div "0906560788 - TRANG" at bounding box center [187, 103] width 153 height 20
type input "0906560788"
type input "TRANG"
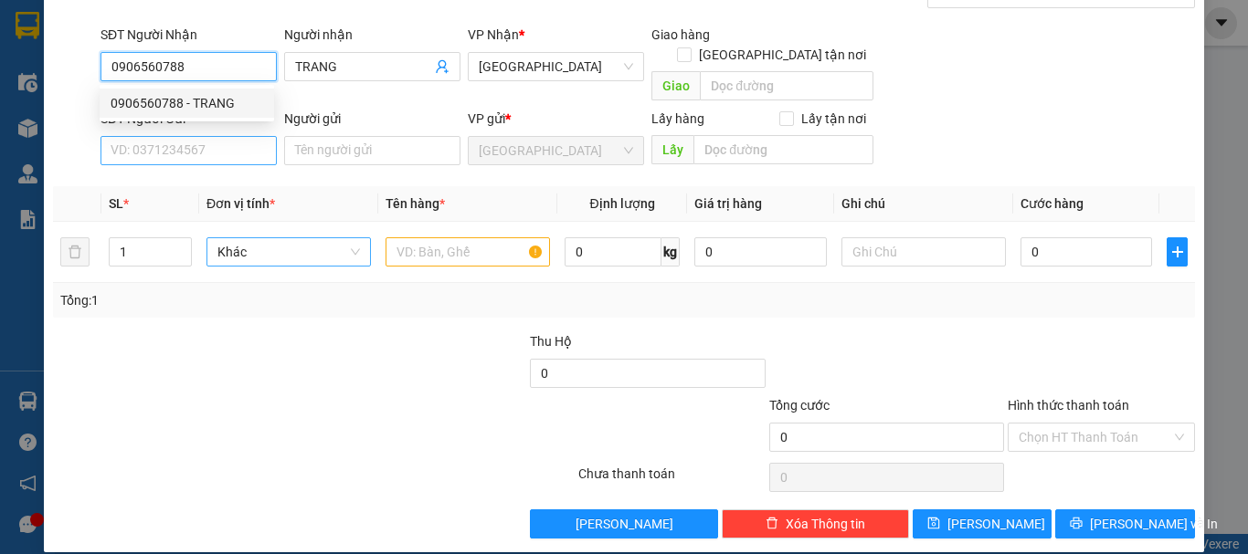
type input "0906560788"
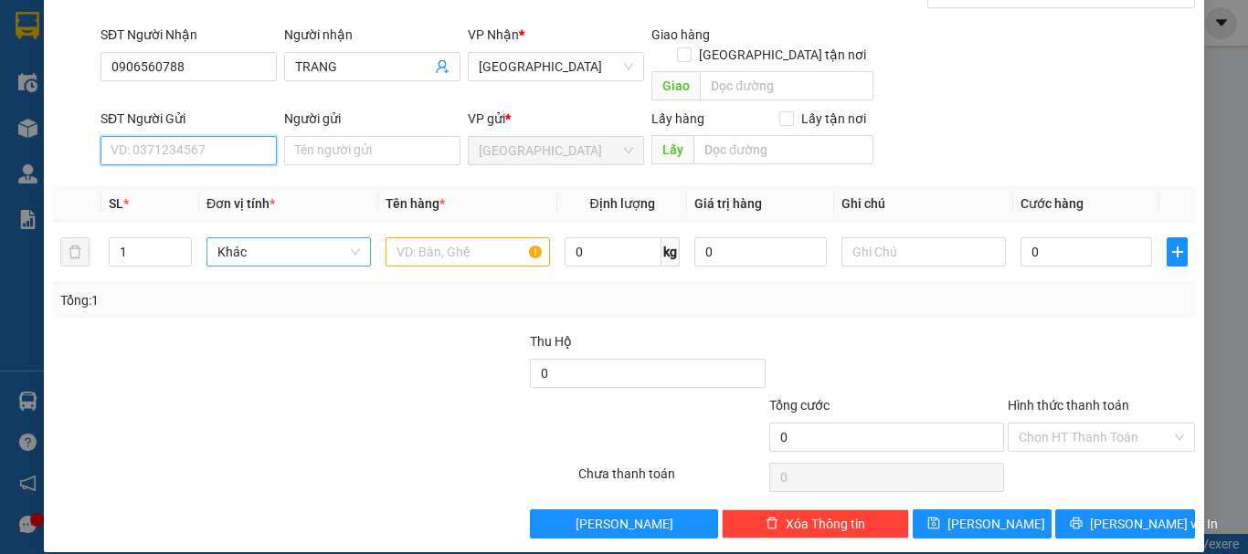
click at [230, 142] on input "SĐT Người Gửi" at bounding box center [188, 150] width 176 height 29
click at [235, 171] on div "0901234216 - LABAKING" at bounding box center [187, 167] width 153 height 20
type input "0901234216"
type input "LABAKING"
click at [269, 238] on span "Khác" at bounding box center [288, 251] width 142 height 27
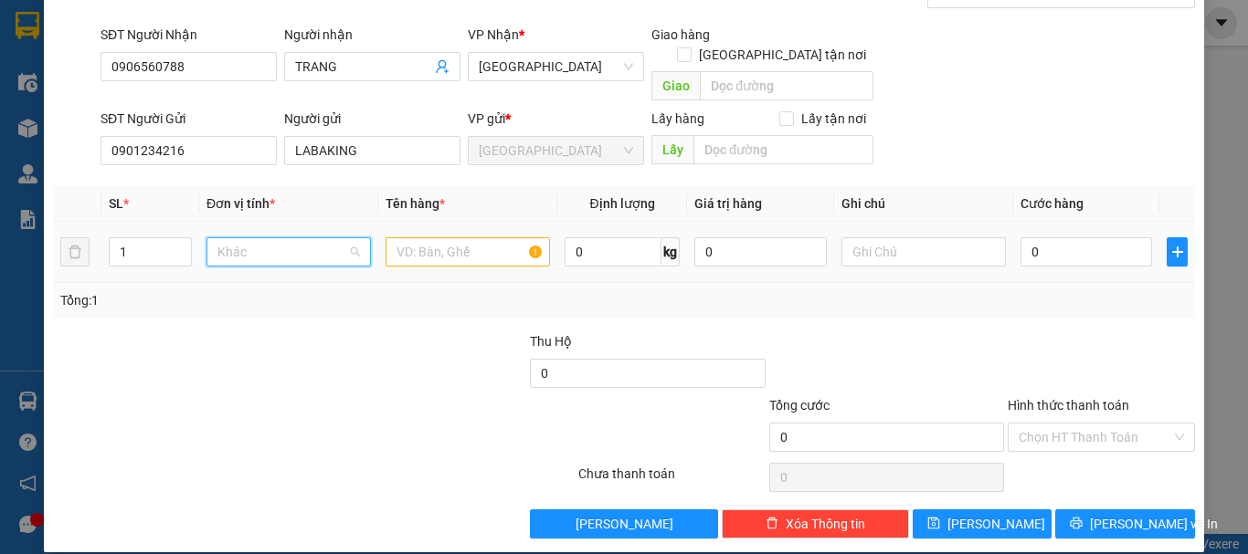
scroll to position [175, 0]
type input "T"
click at [288, 265] on div "Thùng" at bounding box center [286, 268] width 141 height 20
click at [398, 245] on input "text" at bounding box center [467, 251] width 164 height 29
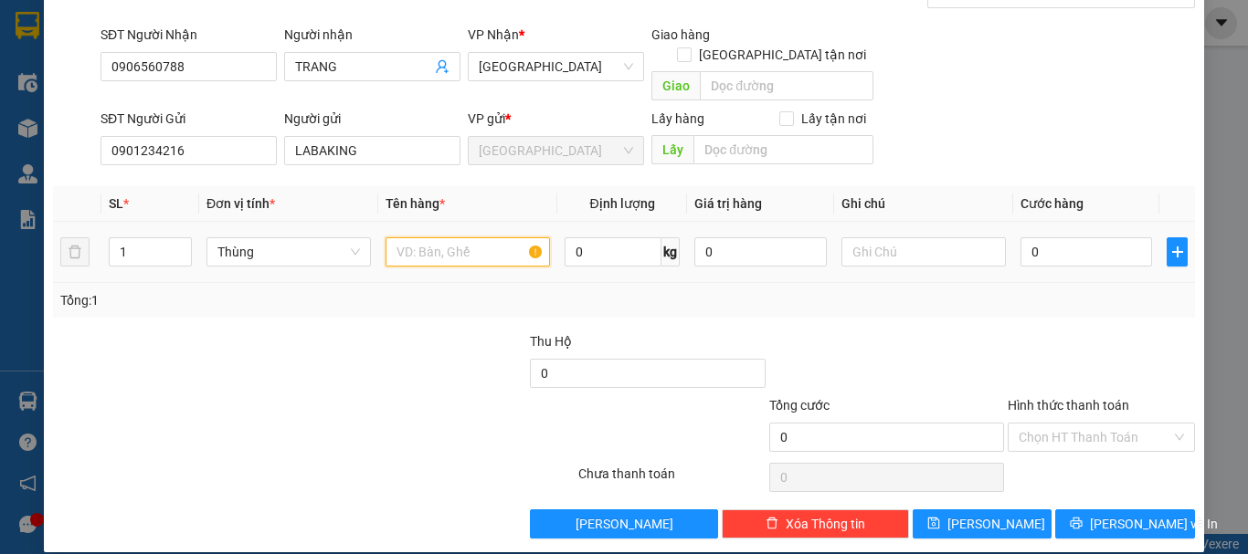
paste input "CHUỐI"
type input "CHUỐI"
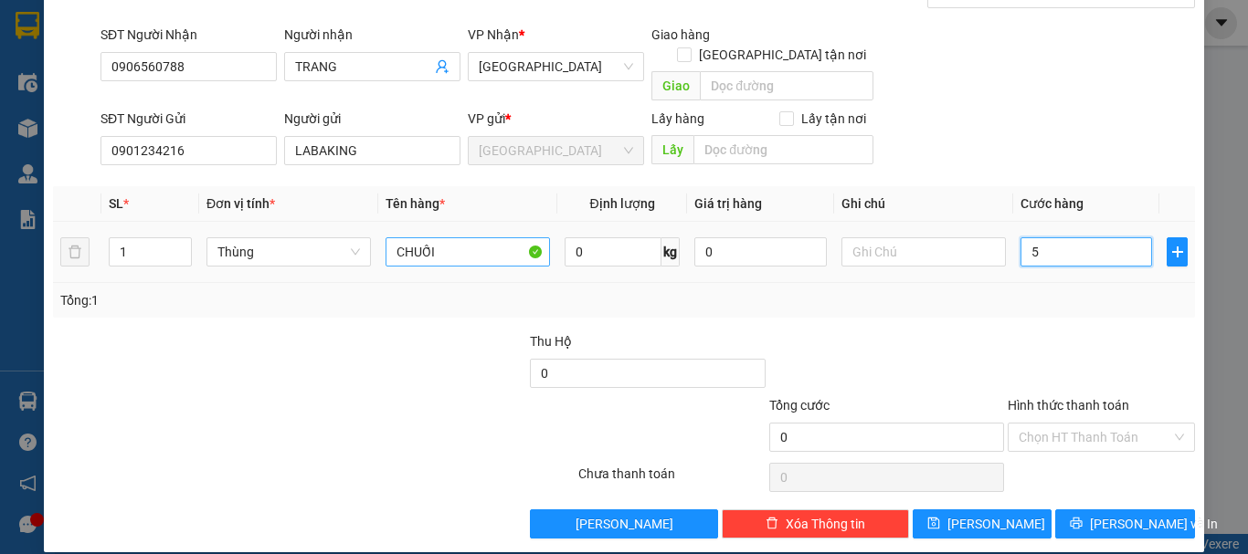
type input "50"
type input "50.000"
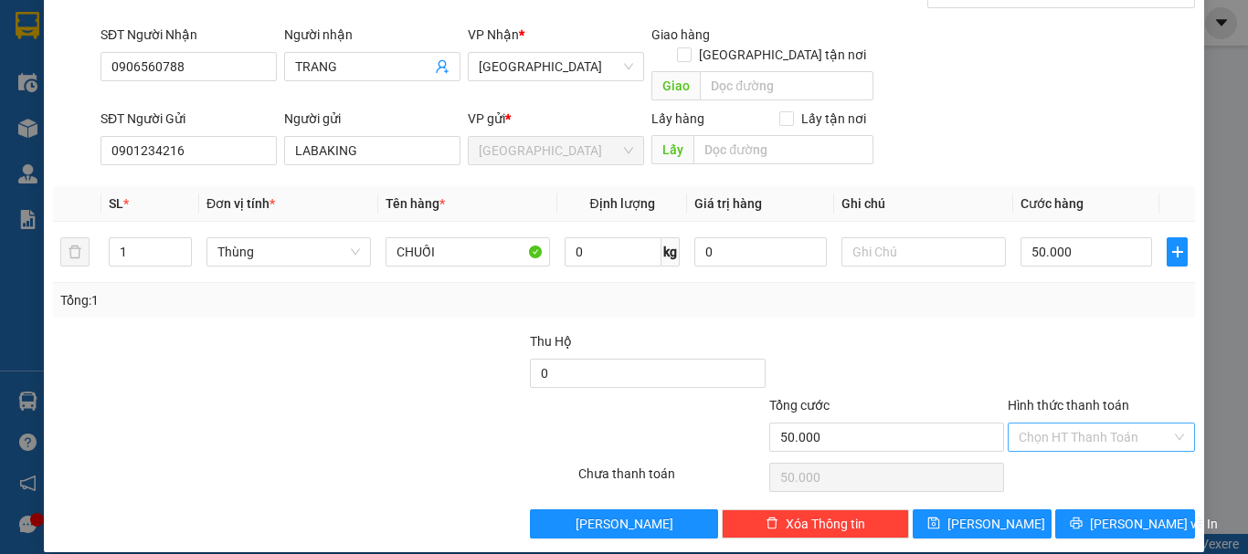
click at [1115, 424] on input "Hình thức thanh toán" at bounding box center [1094, 437] width 153 height 27
click at [1067, 458] on div "Tại văn phòng" at bounding box center [1089, 454] width 163 height 20
type input "0"
click at [1006, 510] on button "[PERSON_NAME]" at bounding box center [982, 524] width 140 height 29
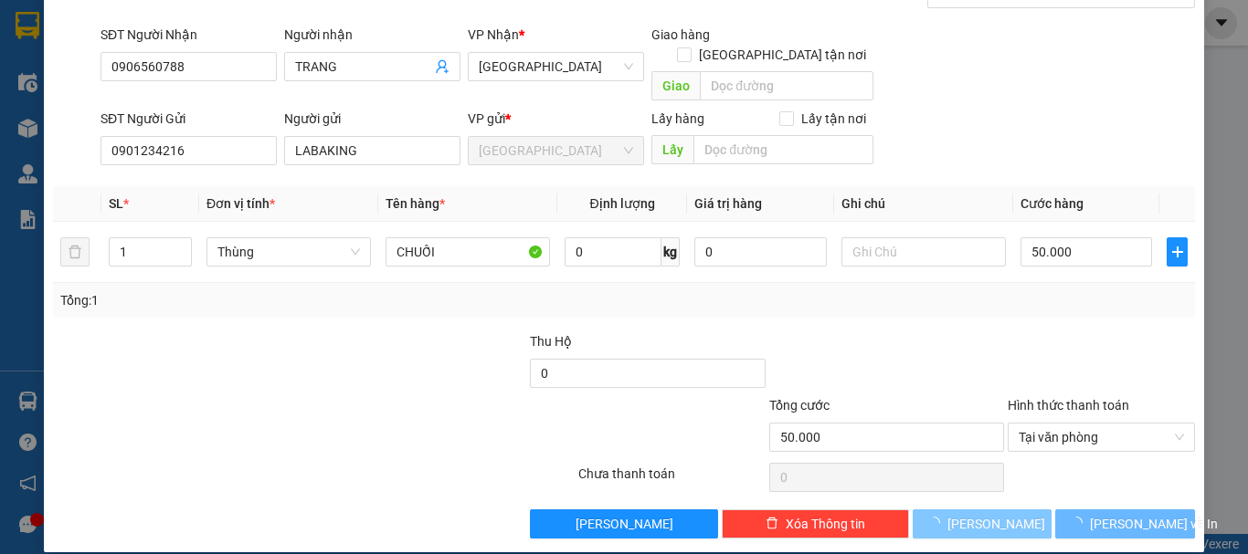
type input "0"
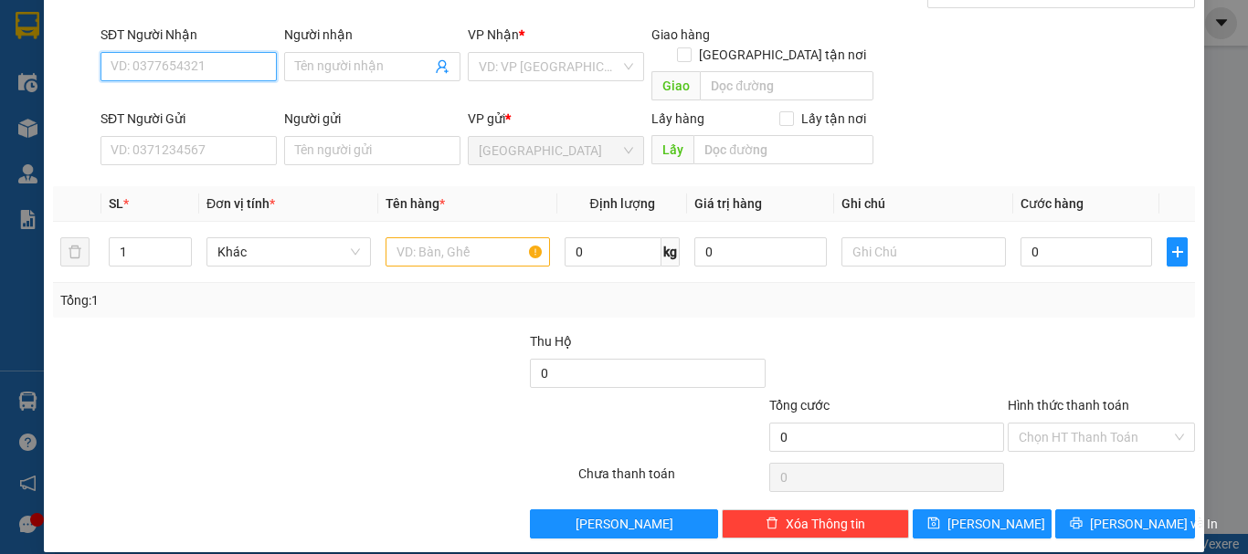
click at [234, 75] on input "SĐT Người Nhận" at bounding box center [188, 66] width 176 height 29
click at [216, 102] on div "0905106037 - THẢO JOLY MART" at bounding box center [203, 103] width 184 height 20
type input "0905106037"
type input "THẢO JOLY MART"
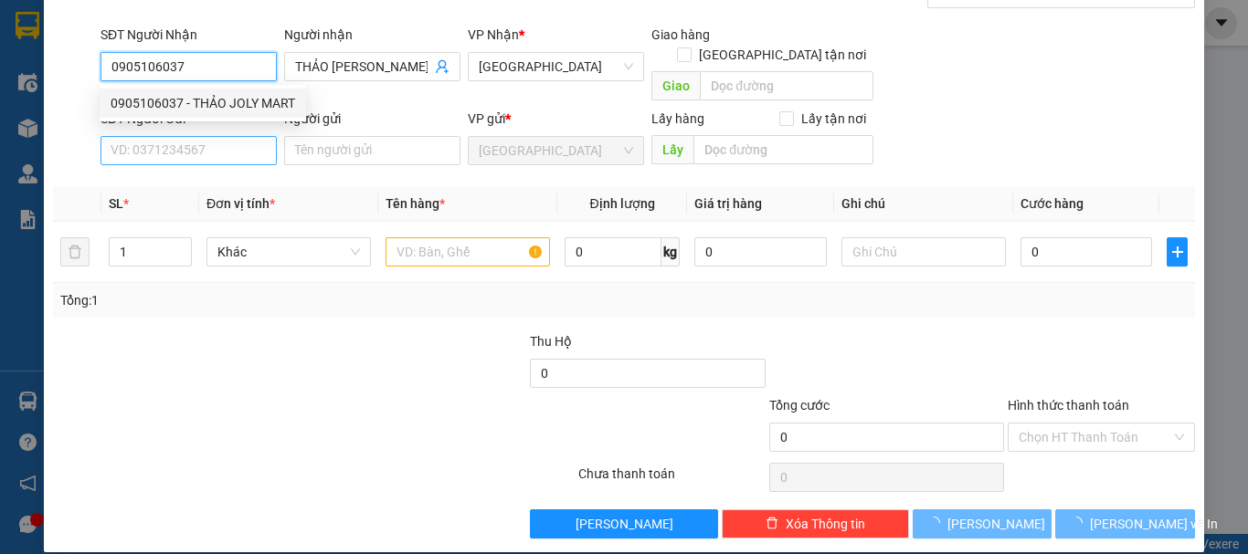
type input "0905106037"
click at [226, 142] on input "SĐT Người Gửi" at bounding box center [188, 150] width 176 height 29
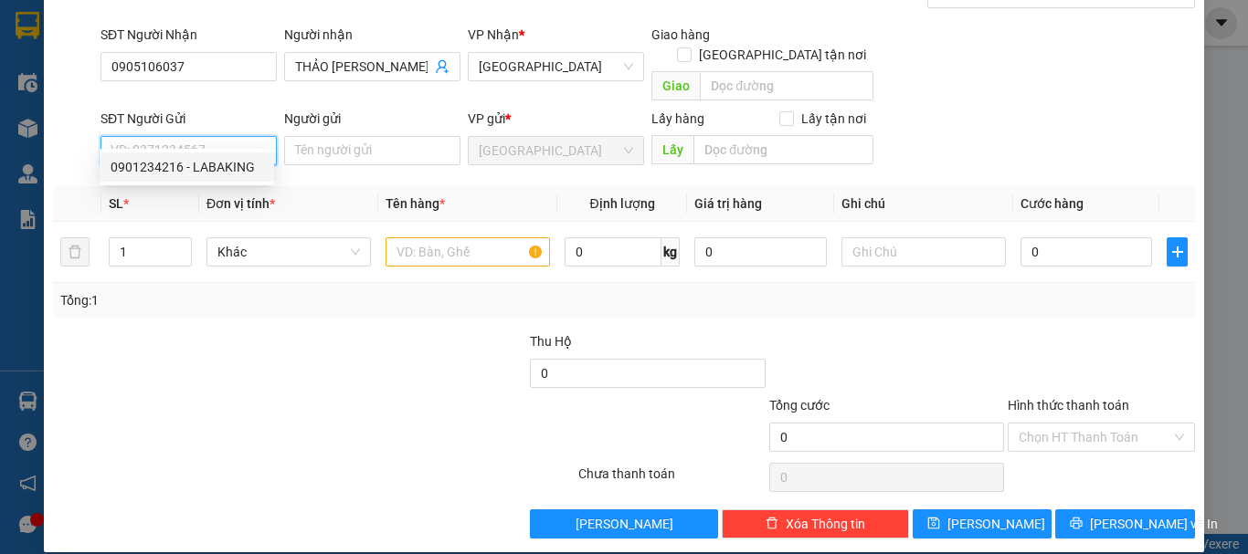
click at [226, 168] on div "0901234216 - LABAKING" at bounding box center [187, 167] width 153 height 20
type input "0901234216"
type input "LABAKING"
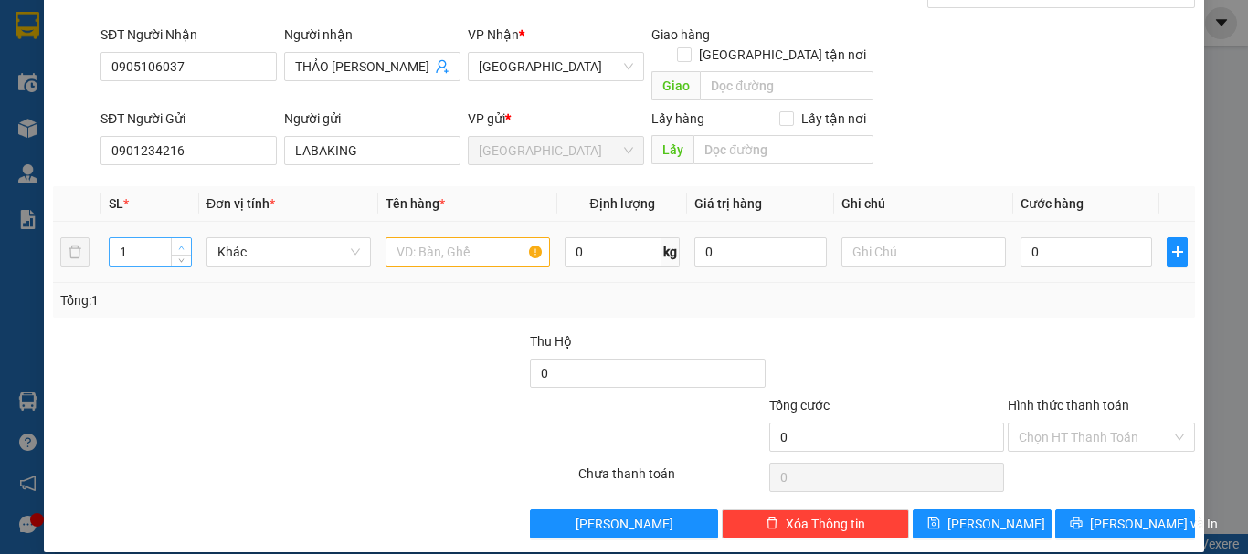
type input "2"
click at [182, 245] on icon "up" at bounding box center [181, 248] width 6 height 6
click at [293, 238] on span "Khác" at bounding box center [288, 251] width 142 height 27
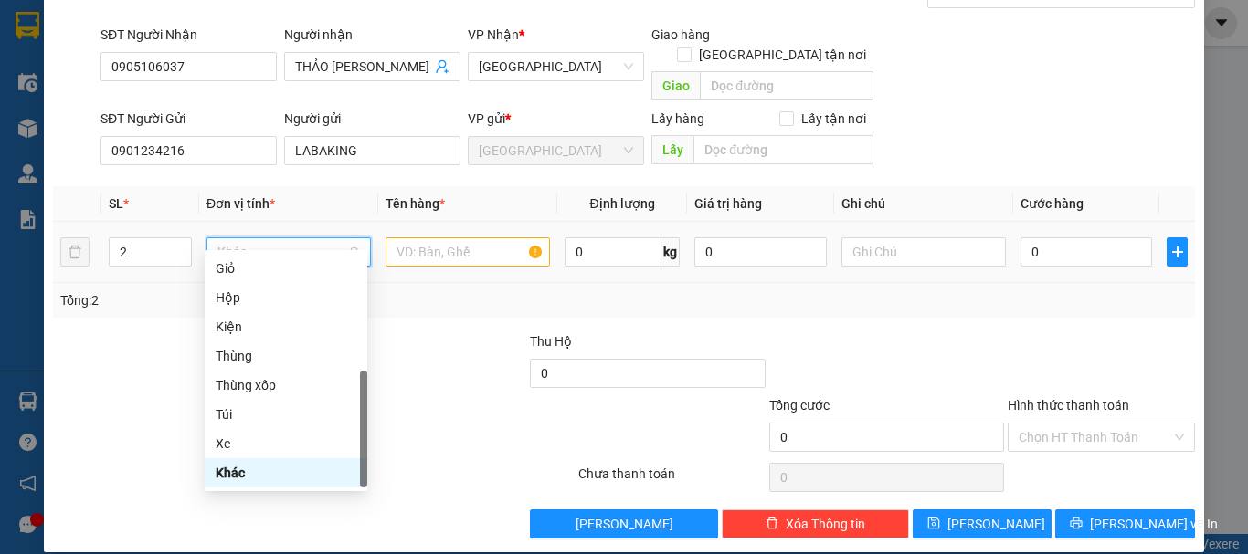
type input "T"
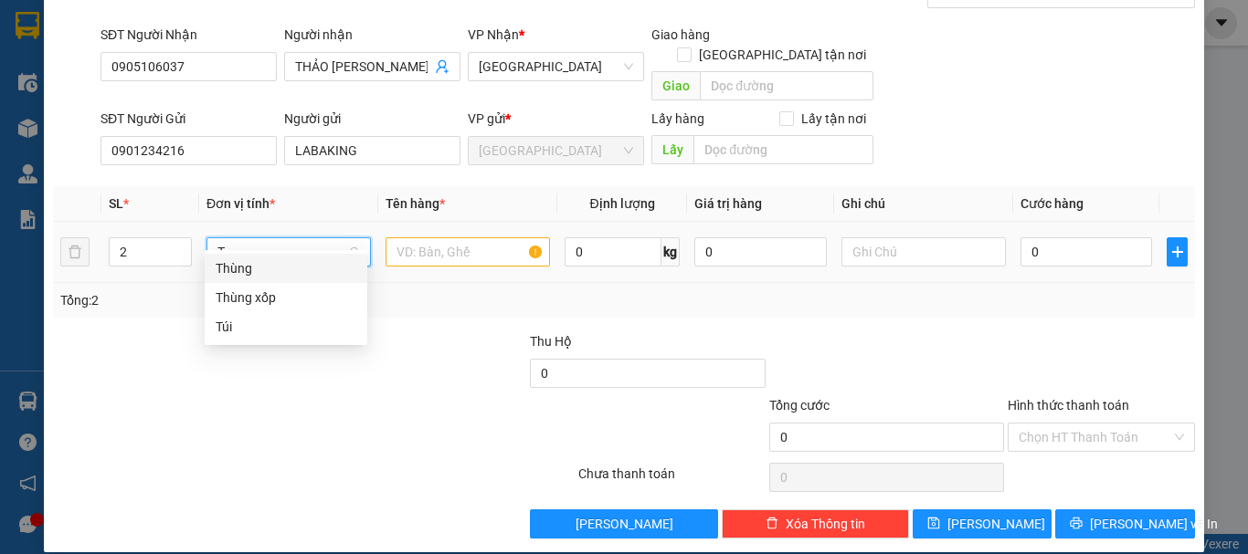
drag, startPoint x: 300, startPoint y: 267, endPoint x: 402, endPoint y: 242, distance: 105.2
click at [300, 268] on div "Thùng" at bounding box center [286, 268] width 141 height 20
click at [419, 237] on input "text" at bounding box center [467, 251] width 164 height 29
paste input "CHUỐI"
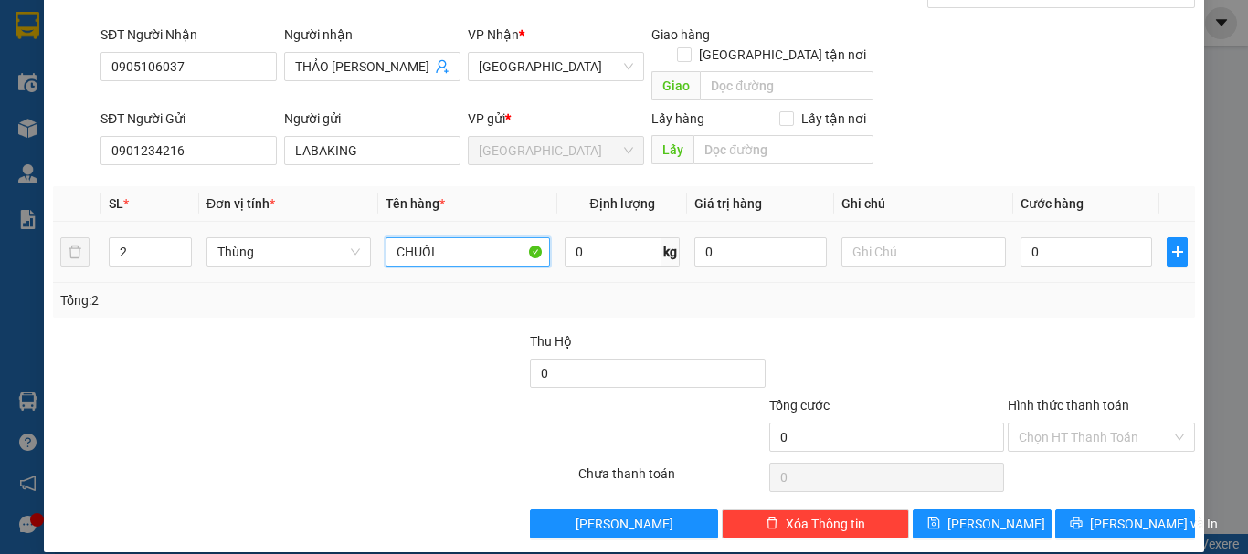
type input "CHUỐI"
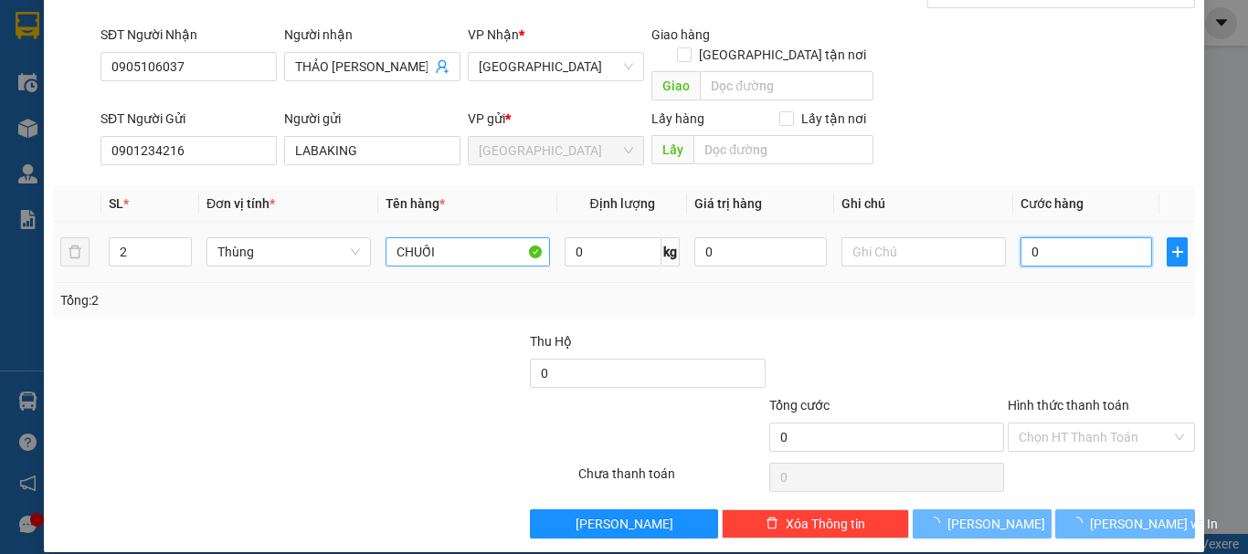
type input "1"
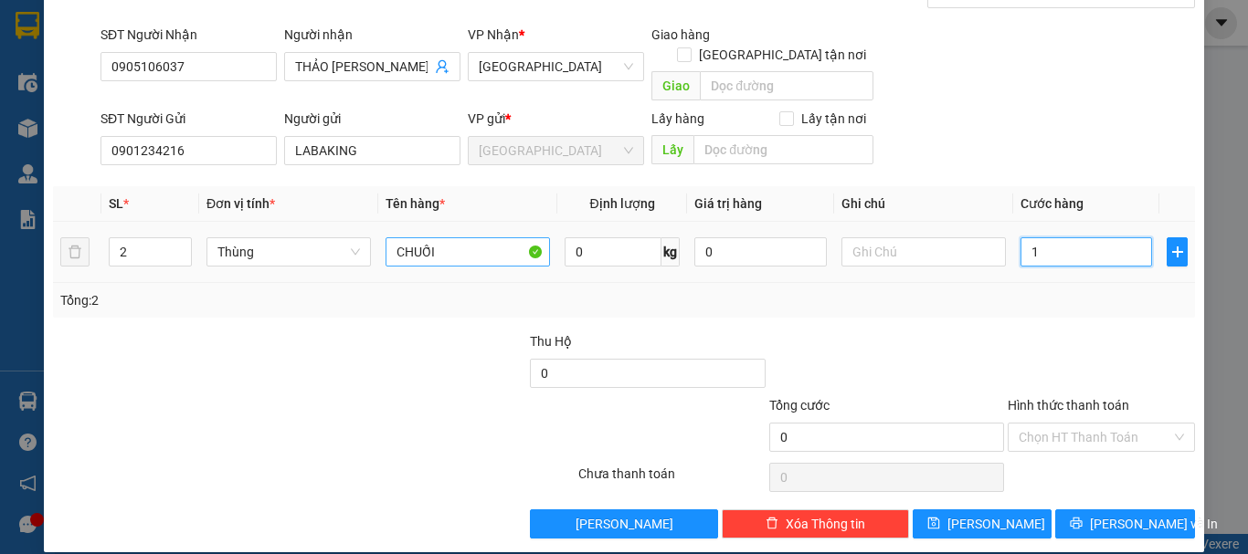
type input "1"
type input "10"
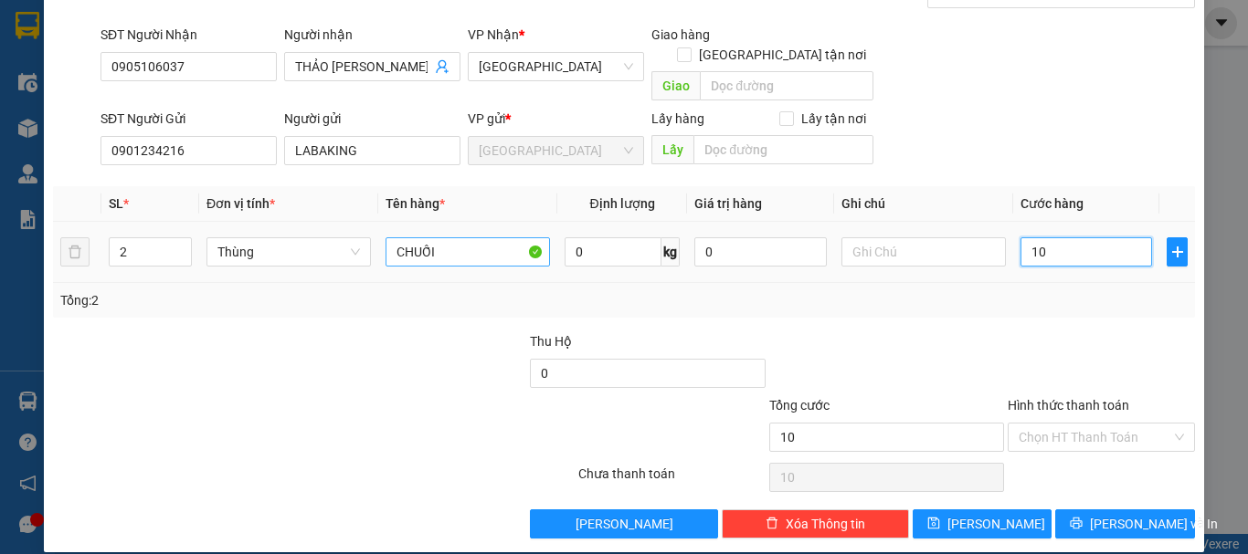
type input "100"
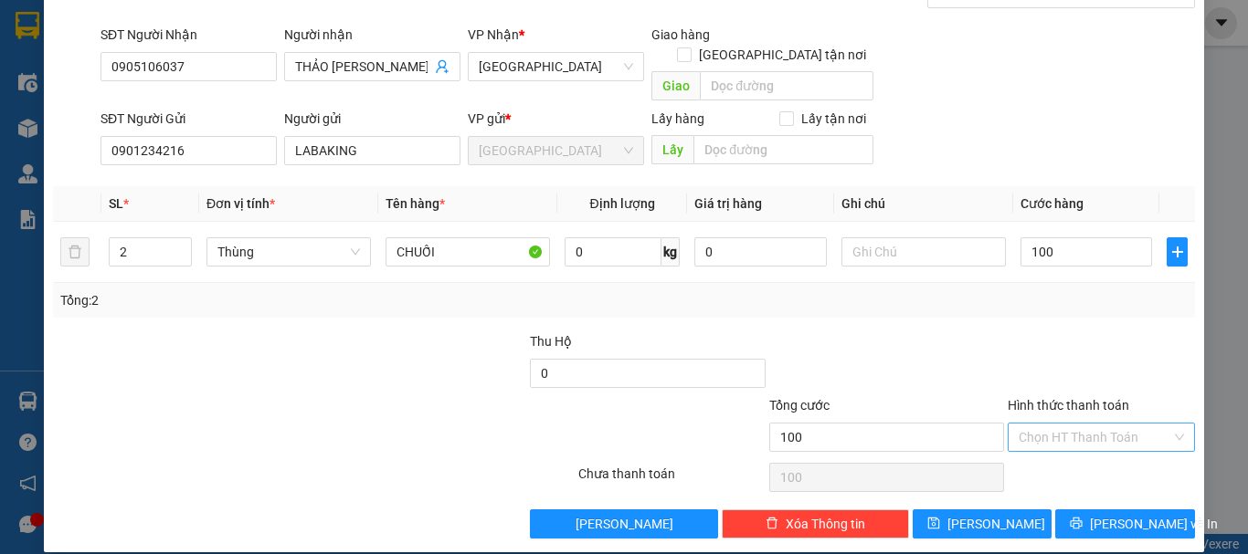
type input "100.000"
click at [1069, 424] on input "Hình thức thanh toán" at bounding box center [1094, 437] width 153 height 27
click at [1072, 447] on div "Tại văn phòng" at bounding box center [1089, 454] width 163 height 20
type input "0"
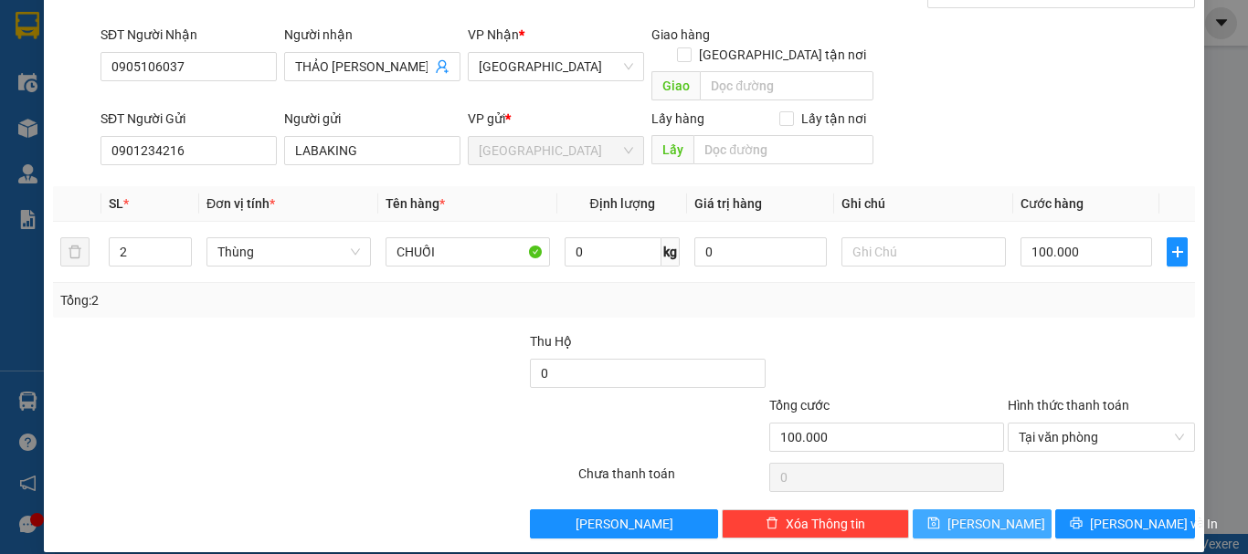
click at [989, 514] on span "[PERSON_NAME]" at bounding box center [996, 524] width 98 height 20
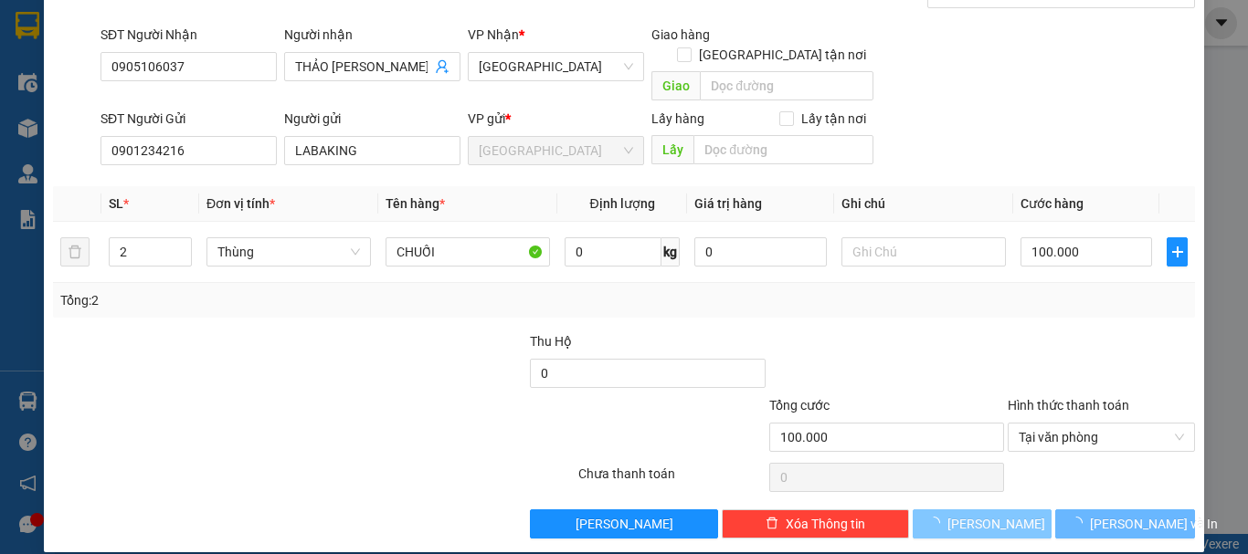
type input "1"
type input "0"
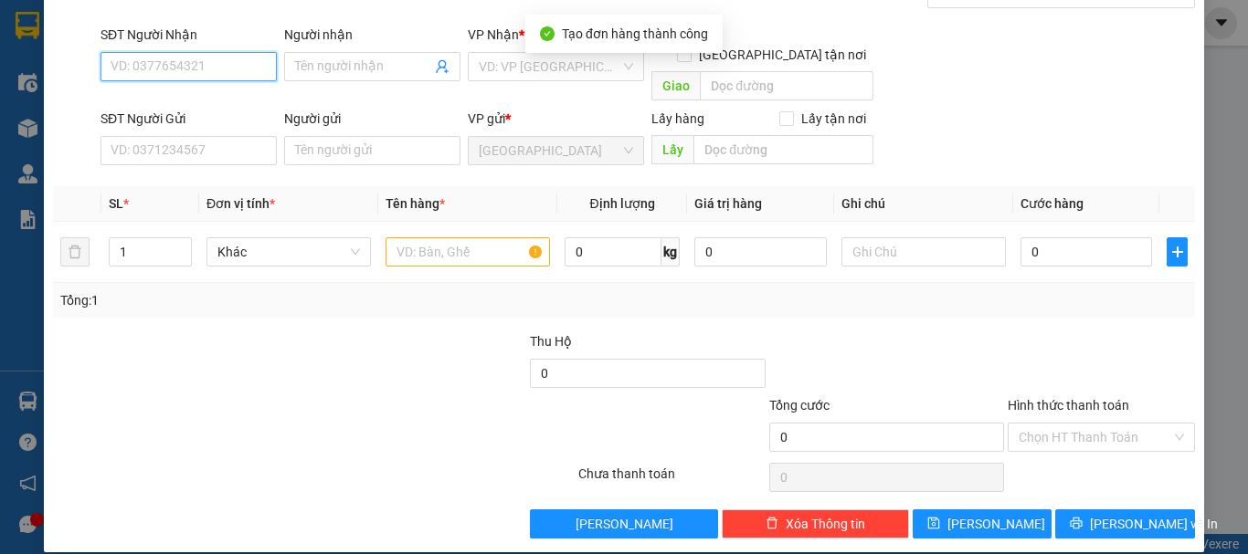
click at [185, 73] on input "SĐT Người Nhận" at bounding box center [188, 66] width 176 height 29
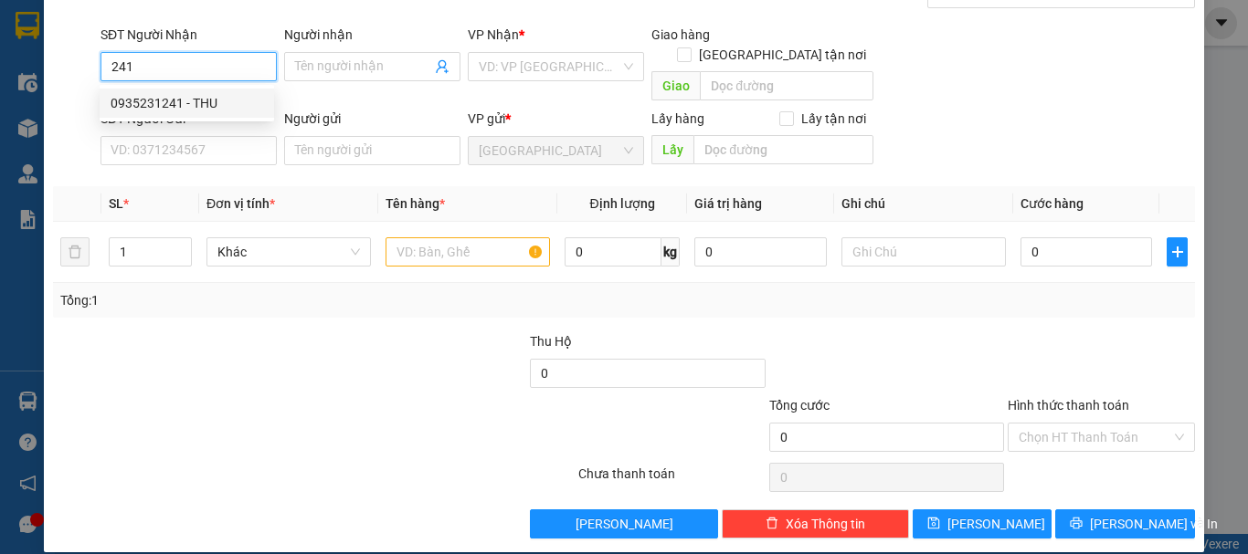
click at [221, 101] on div "0935231241 - THU" at bounding box center [187, 103] width 153 height 20
type input "0935231241"
type input "THU"
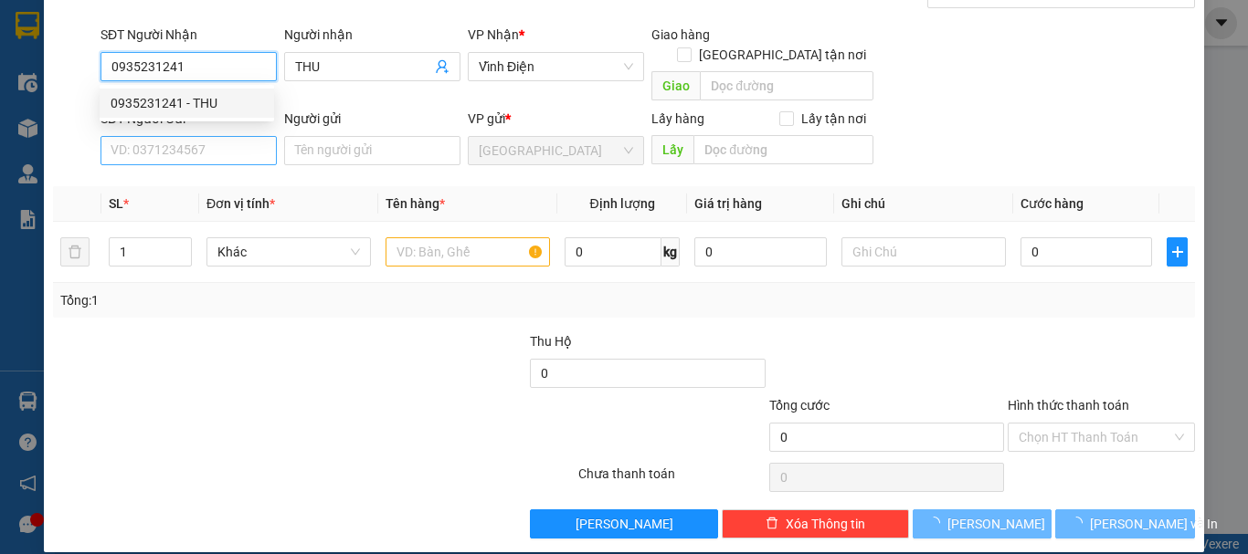
type input "0935231241"
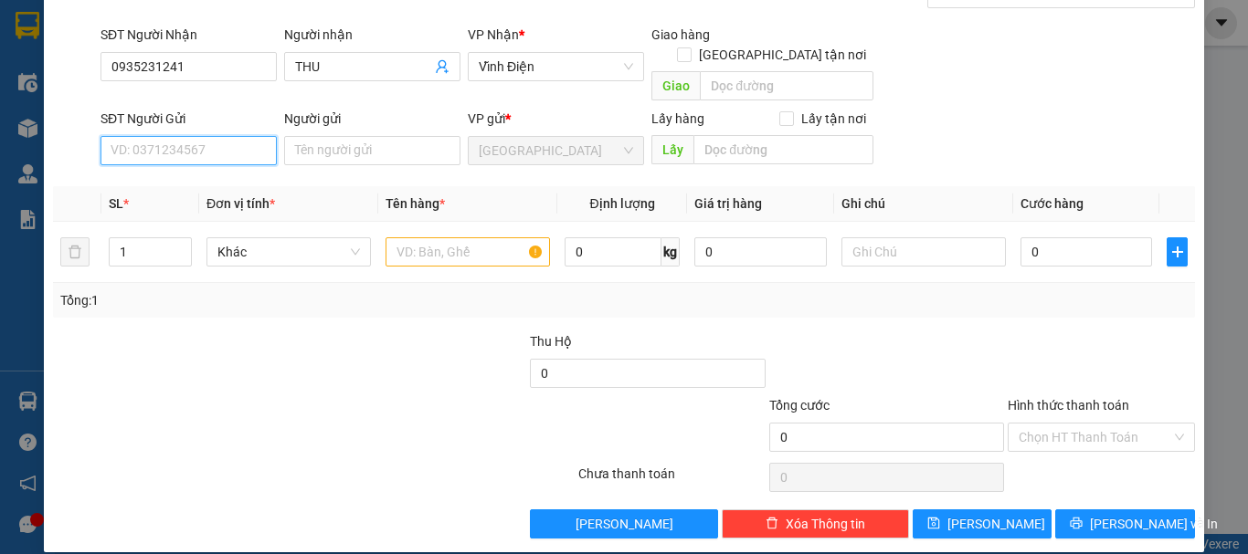
click at [217, 136] on input "SĐT Người Gửi" at bounding box center [188, 150] width 176 height 29
click at [219, 163] on div "0901234216 - LABAKING" at bounding box center [187, 167] width 153 height 20
type input "0901234216"
type input "LABAKING"
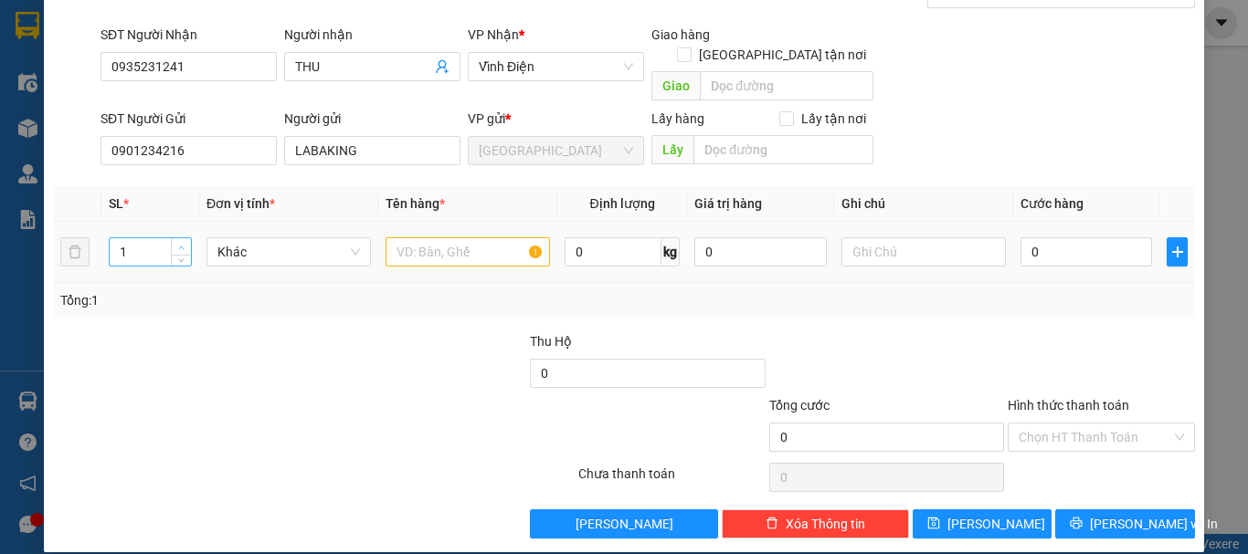
type input "2"
click at [179, 245] on icon "up" at bounding box center [181, 248] width 6 height 6
click at [237, 238] on span "Khác" at bounding box center [288, 251] width 142 height 27
type input "T"
drag, startPoint x: 256, startPoint y: 269, endPoint x: 405, endPoint y: 243, distance: 151.9
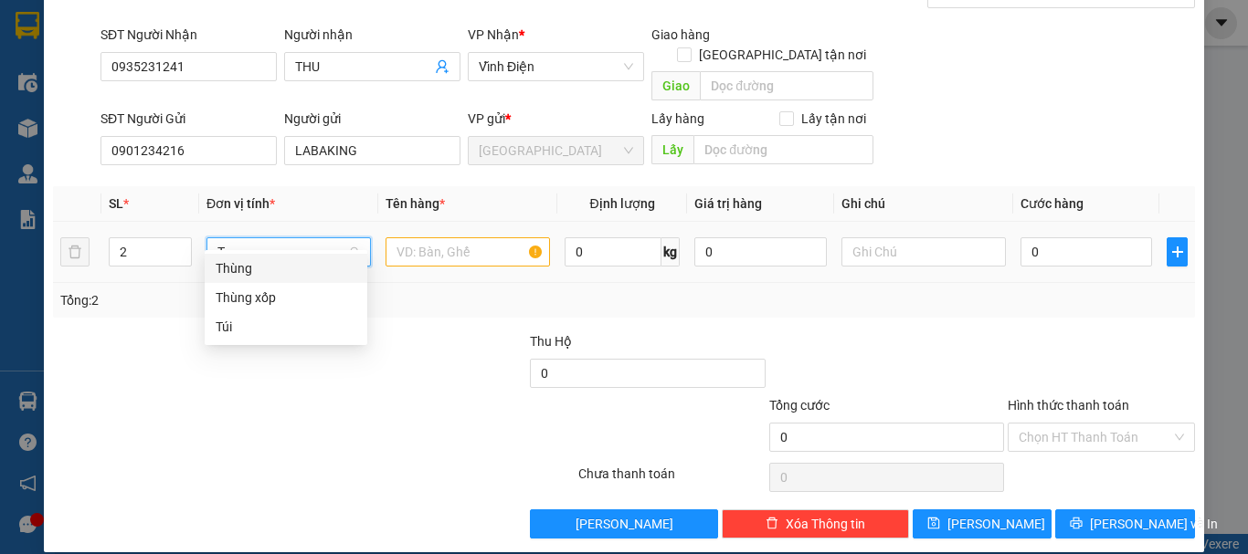
click at [257, 269] on div "Thùng" at bounding box center [286, 268] width 141 height 20
click at [441, 237] on input "text" at bounding box center [467, 251] width 164 height 29
paste input "CHUỐI"
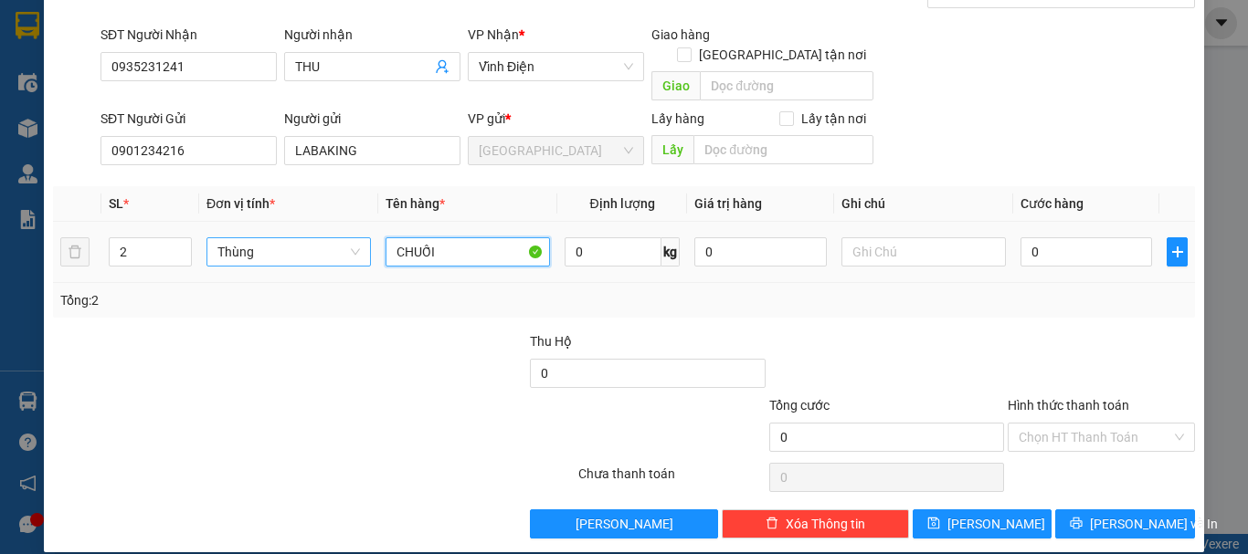
type input "CHUỐI"
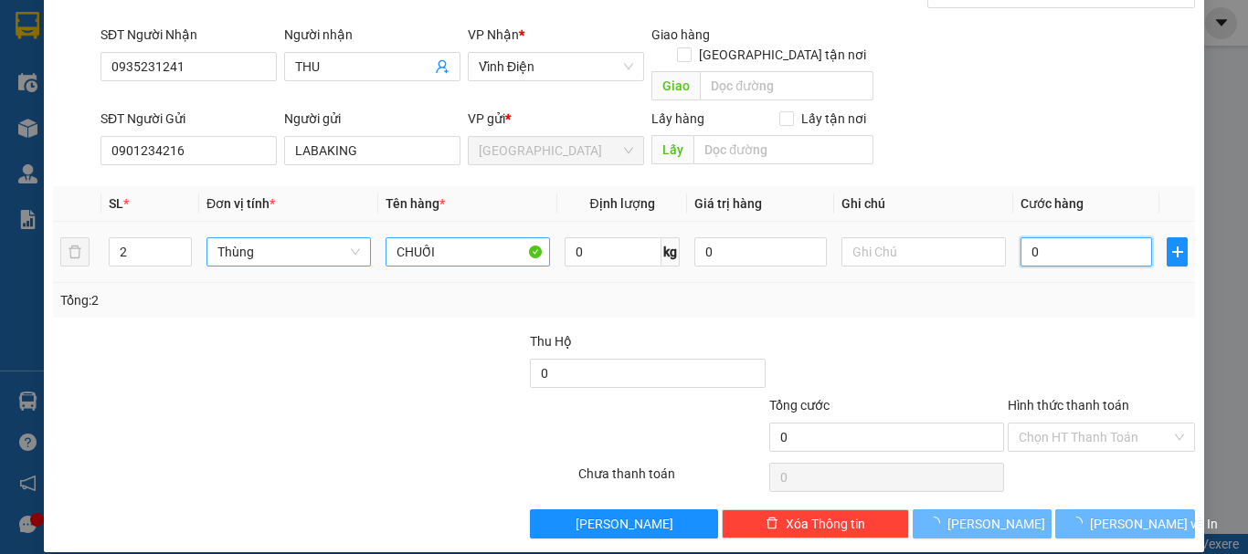
type input "1"
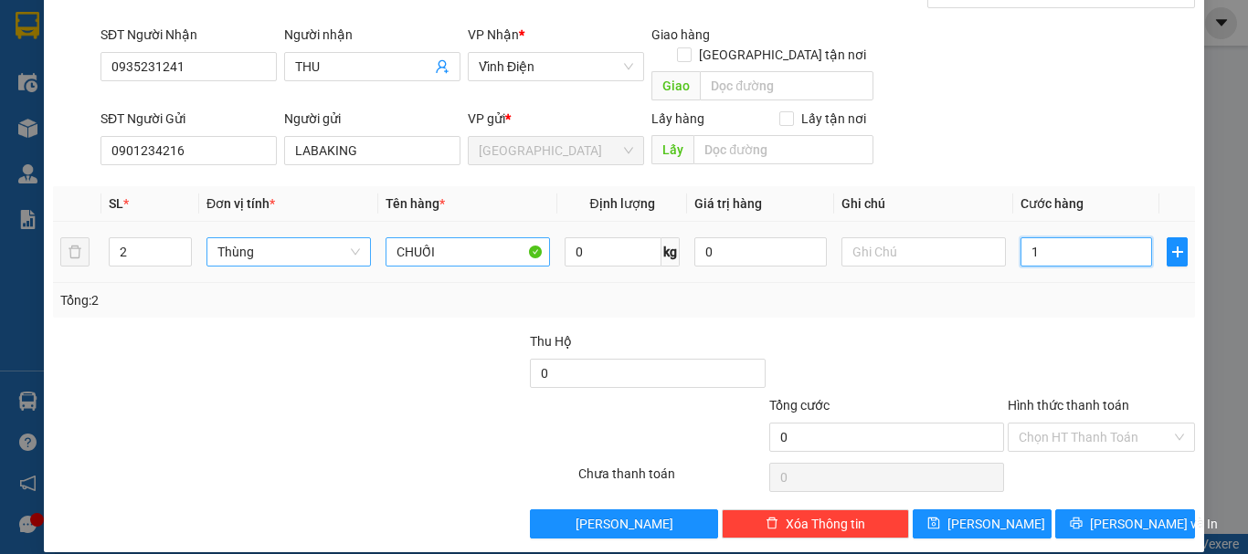
type input "1"
type input "10"
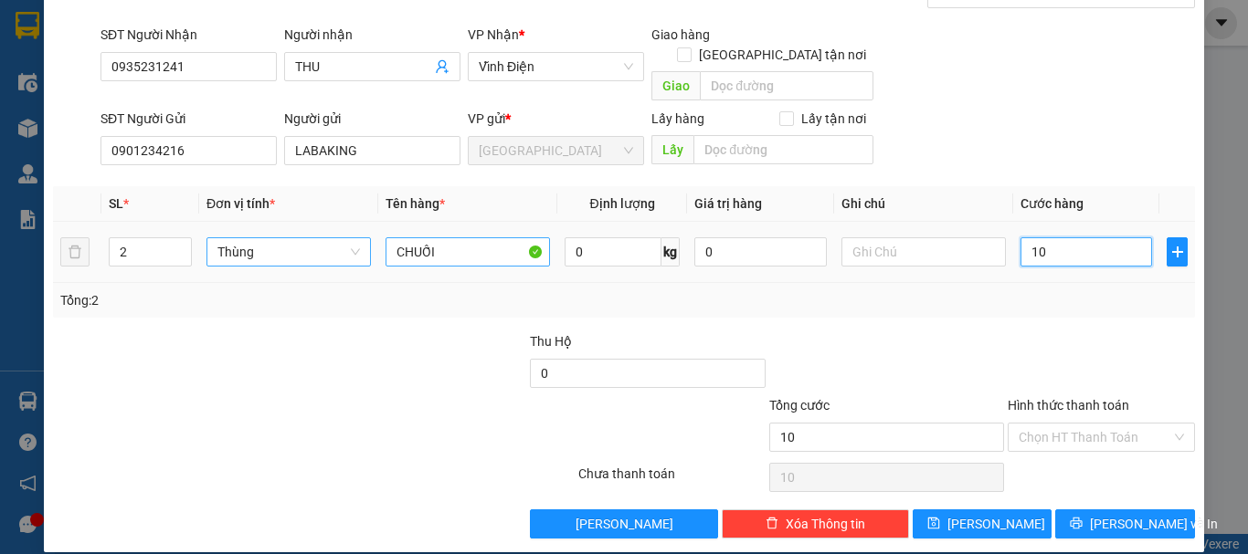
type input "100"
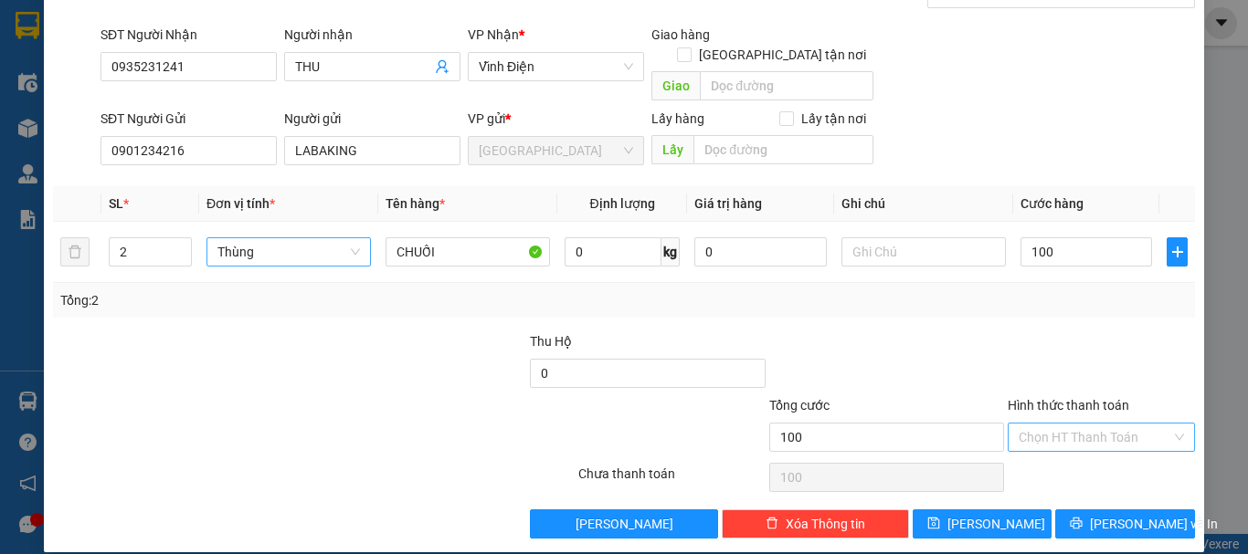
click at [1121, 426] on input "Hình thức thanh toán" at bounding box center [1094, 437] width 153 height 27
type input "100.000"
click at [1075, 461] on div "Tại văn phòng" at bounding box center [1089, 454] width 163 height 20
type input "0"
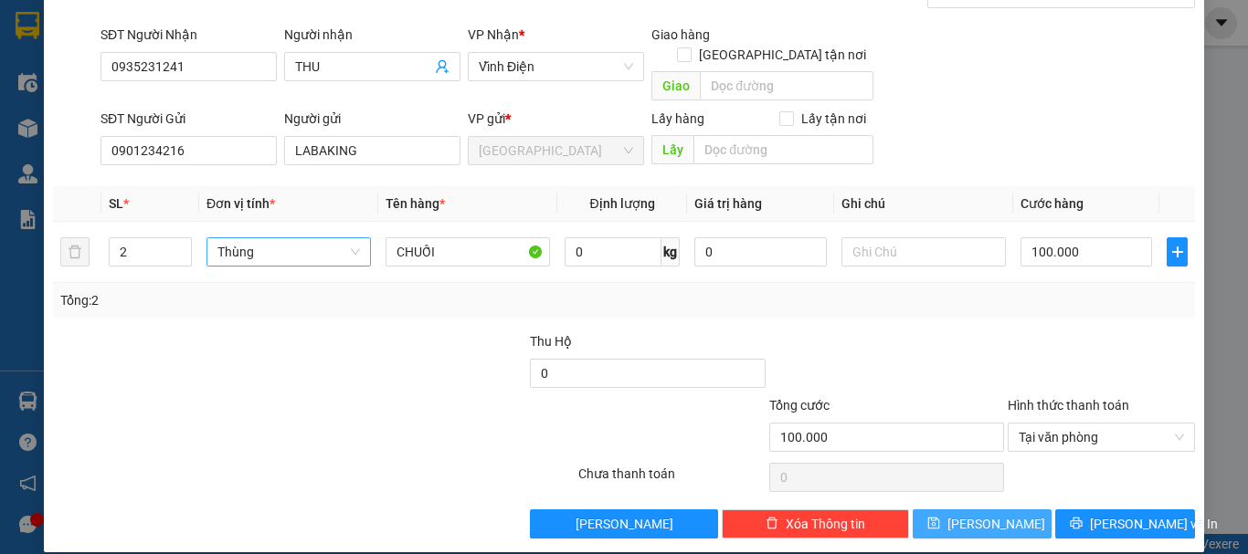
click at [988, 514] on span "[PERSON_NAME]" at bounding box center [996, 524] width 98 height 20
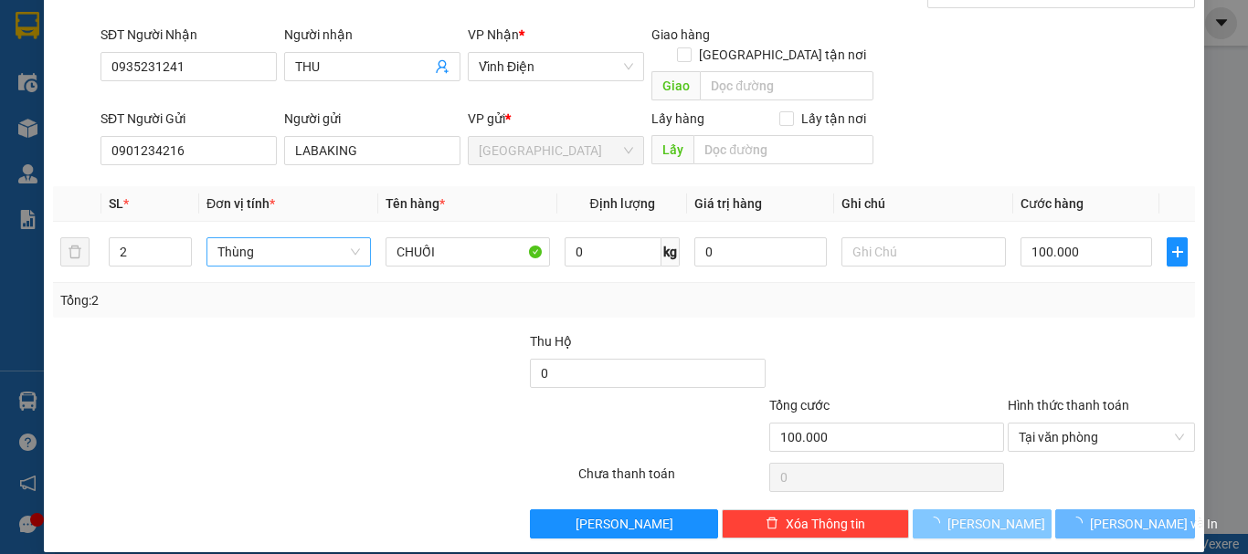
type input "1"
type input "0"
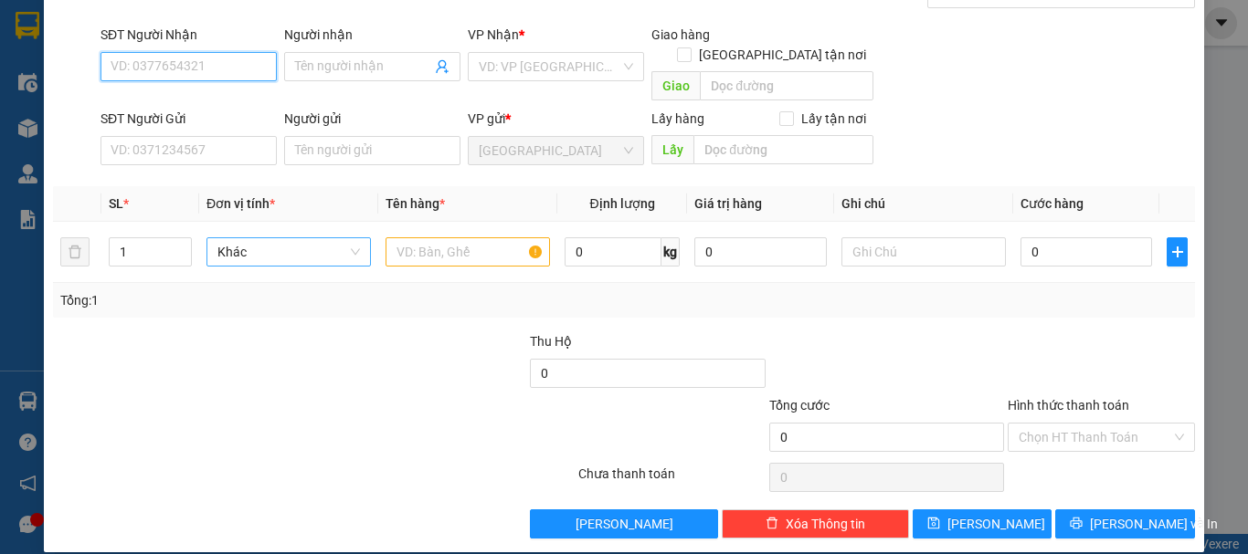
click at [177, 77] on input "SĐT Người Nhận" at bounding box center [188, 66] width 176 height 29
click at [215, 108] on div "0906425667 - NGÂN" at bounding box center [187, 103] width 153 height 20
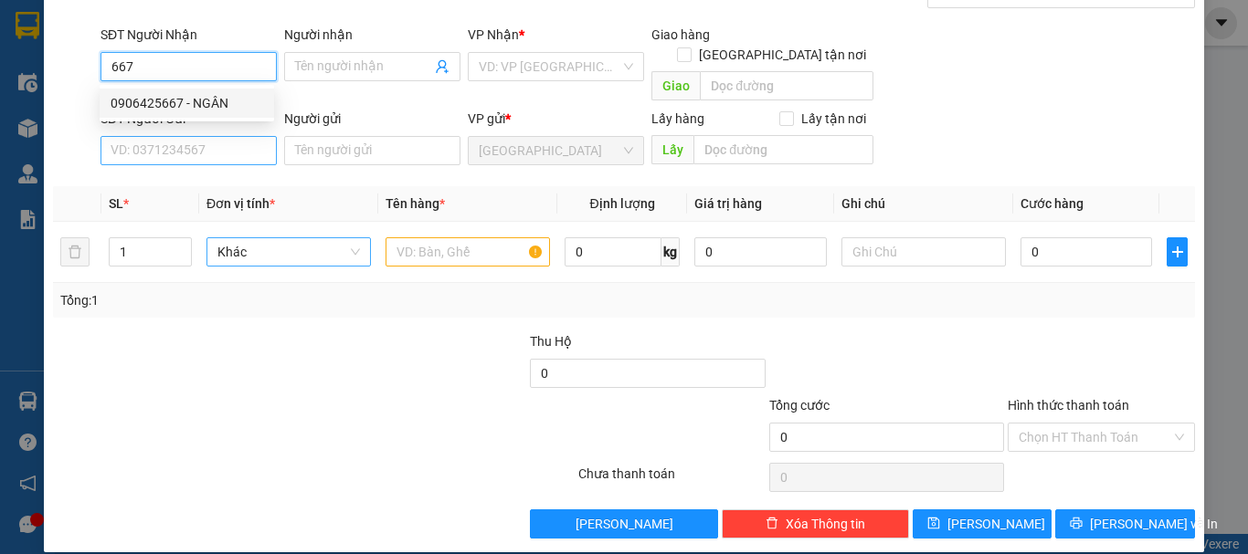
type input "0906425667"
type input "NGÂN"
type input "0906425667"
click at [221, 139] on input "SĐT Người Gửi" at bounding box center [188, 150] width 176 height 29
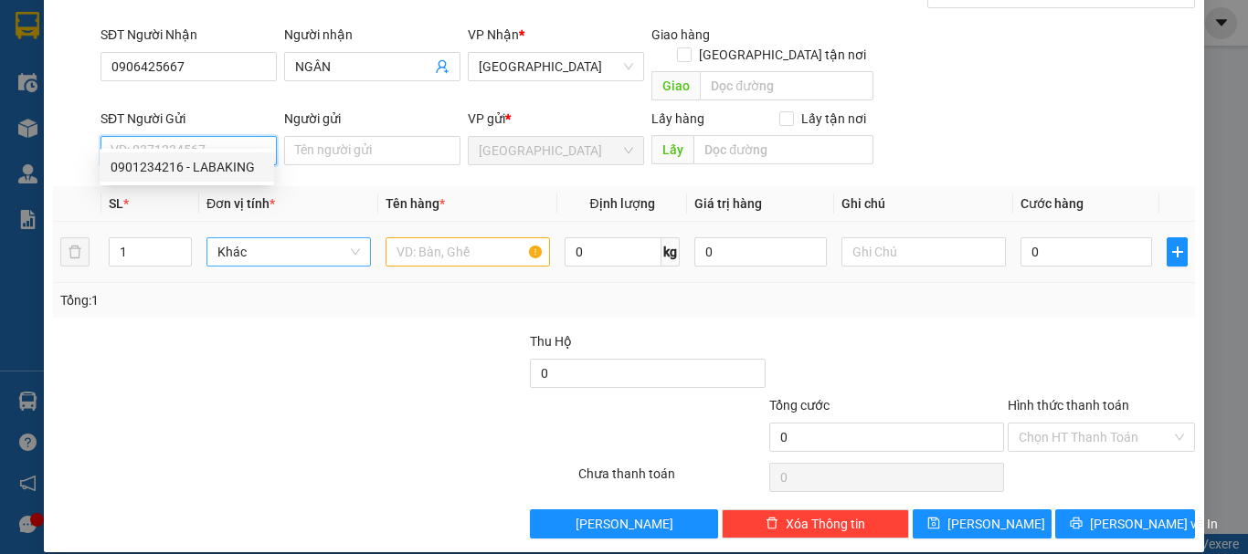
drag, startPoint x: 211, startPoint y: 162, endPoint x: 191, endPoint y: 226, distance: 67.0
click at [211, 163] on div "0901234216 - LABAKING" at bounding box center [187, 167] width 153 height 20
type input "0901234216"
type input "LABAKING"
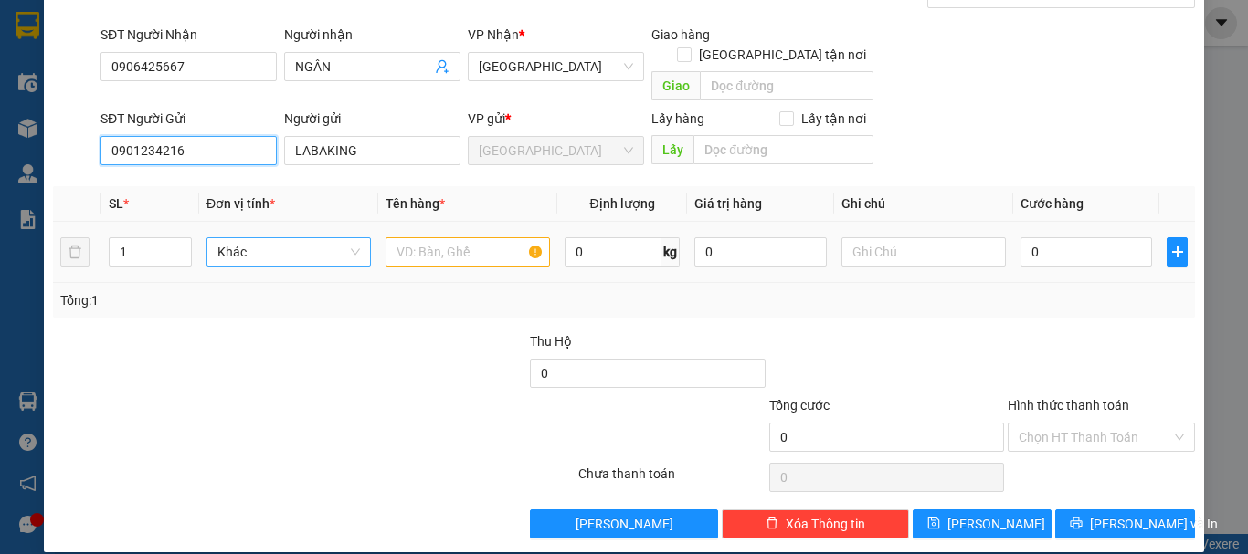
click at [228, 238] on span "Khác" at bounding box center [288, 251] width 142 height 27
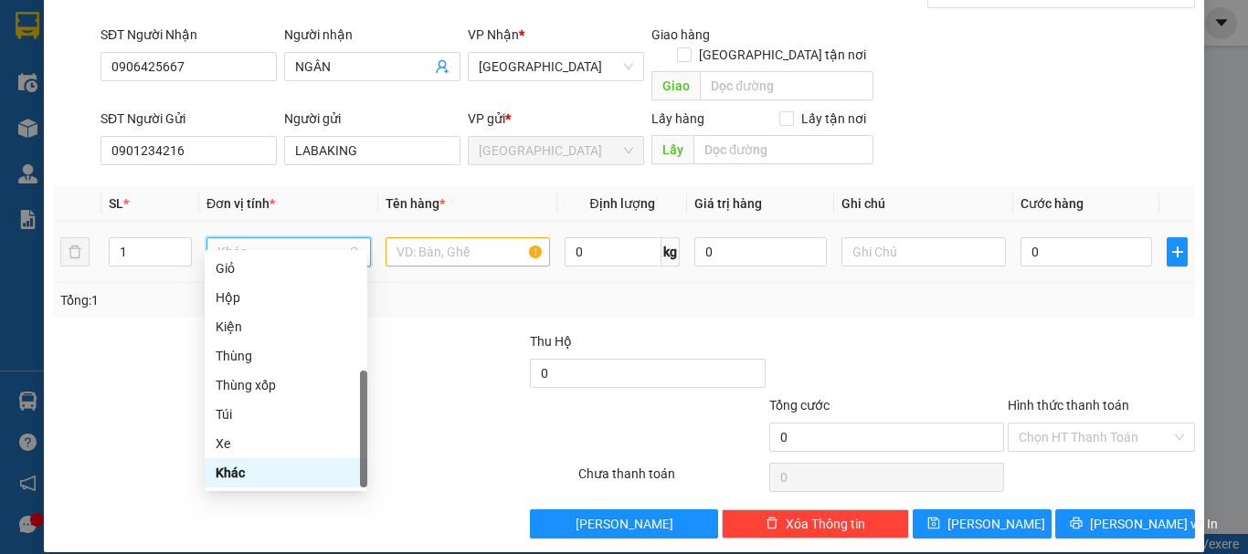
type input "T"
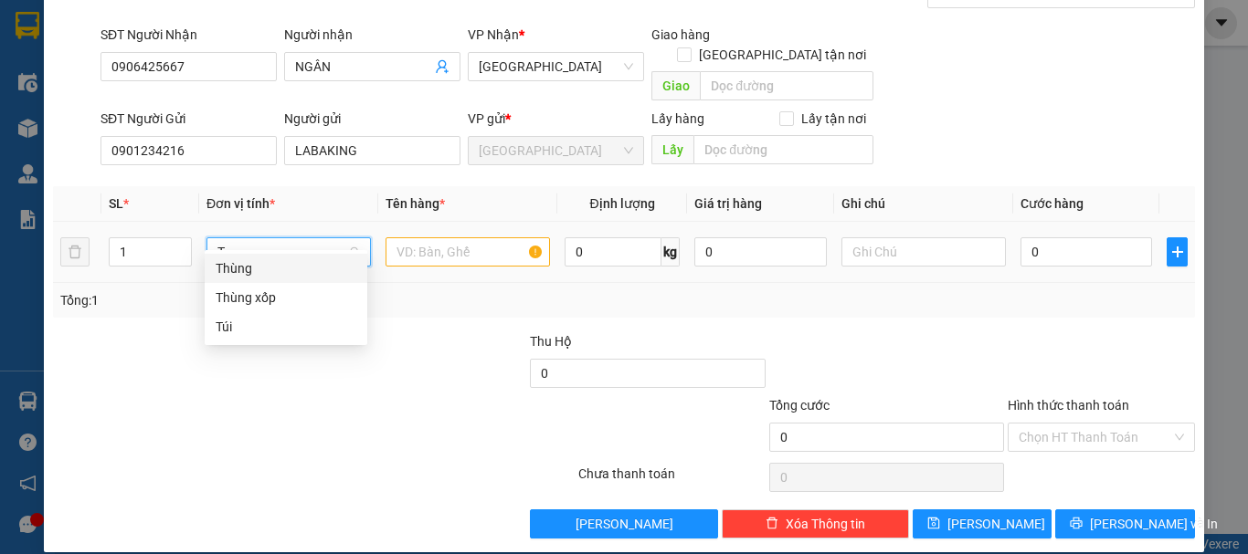
click at [275, 268] on div "Thùng" at bounding box center [286, 268] width 141 height 20
click at [420, 237] on input "text" at bounding box center [467, 251] width 164 height 29
paste input "CHUỐI"
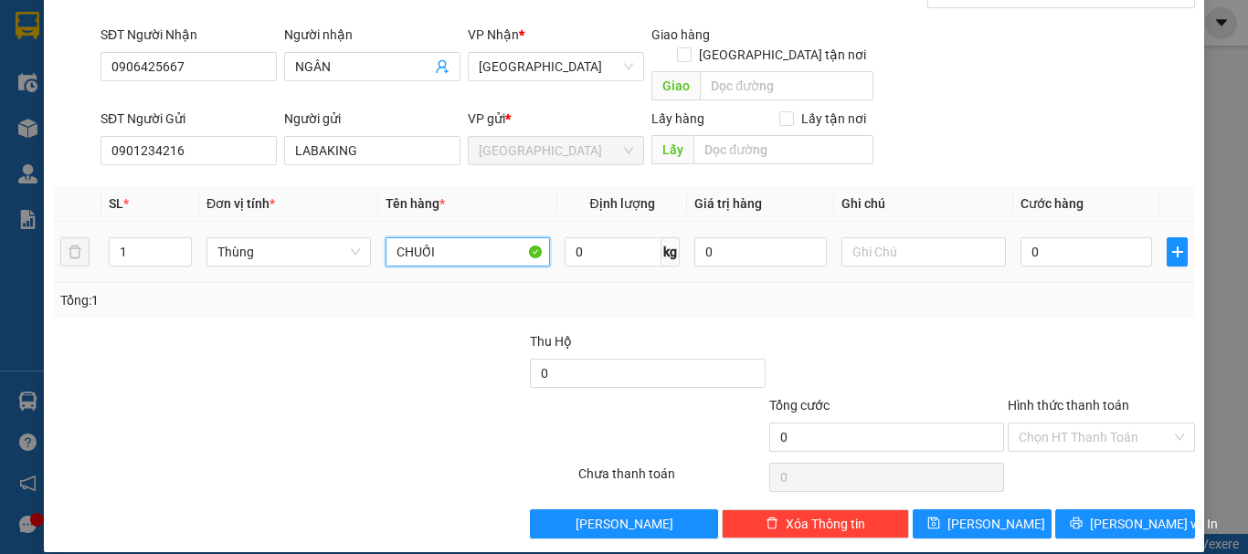
type input "CHUỐI"
type input "5"
type input "50"
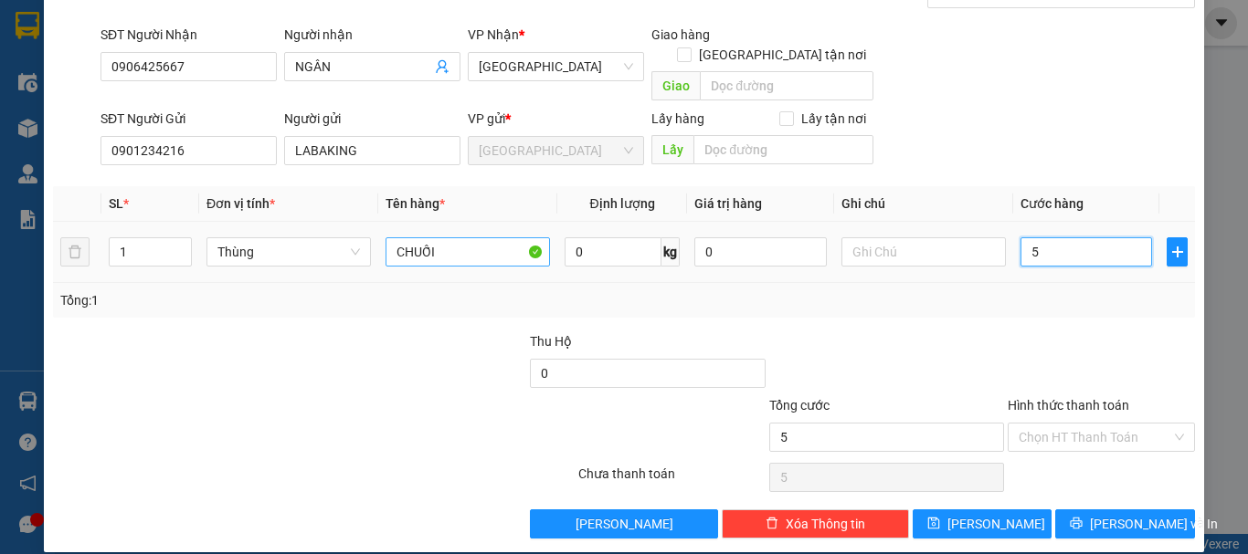
type input "50"
type input "50.000"
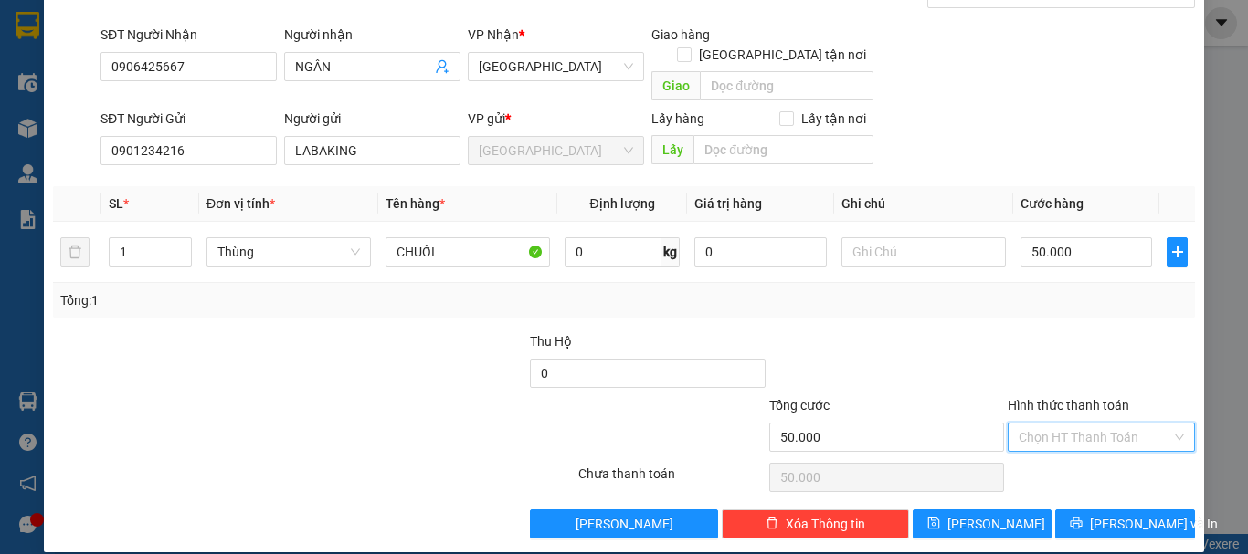
drag, startPoint x: 1141, startPoint y: 409, endPoint x: 1088, endPoint y: 446, distance: 64.3
click at [1138, 424] on input "Hình thức thanh toán" at bounding box center [1094, 437] width 153 height 27
click at [1084, 446] on div "Tại văn phòng" at bounding box center [1089, 454] width 163 height 20
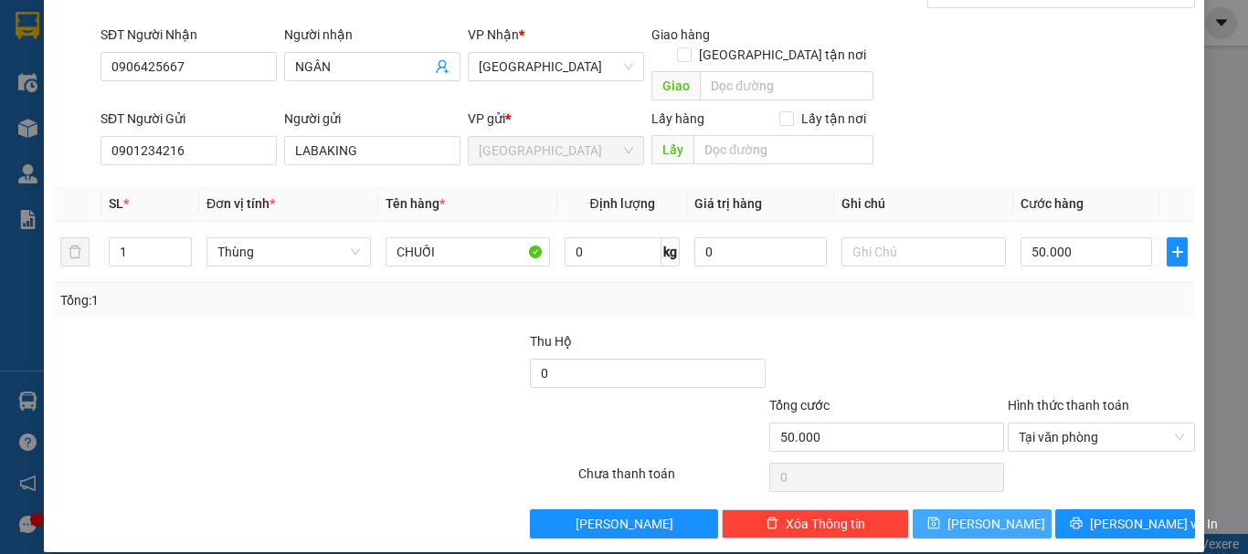
click at [992, 510] on button "[PERSON_NAME]" at bounding box center [982, 524] width 140 height 29
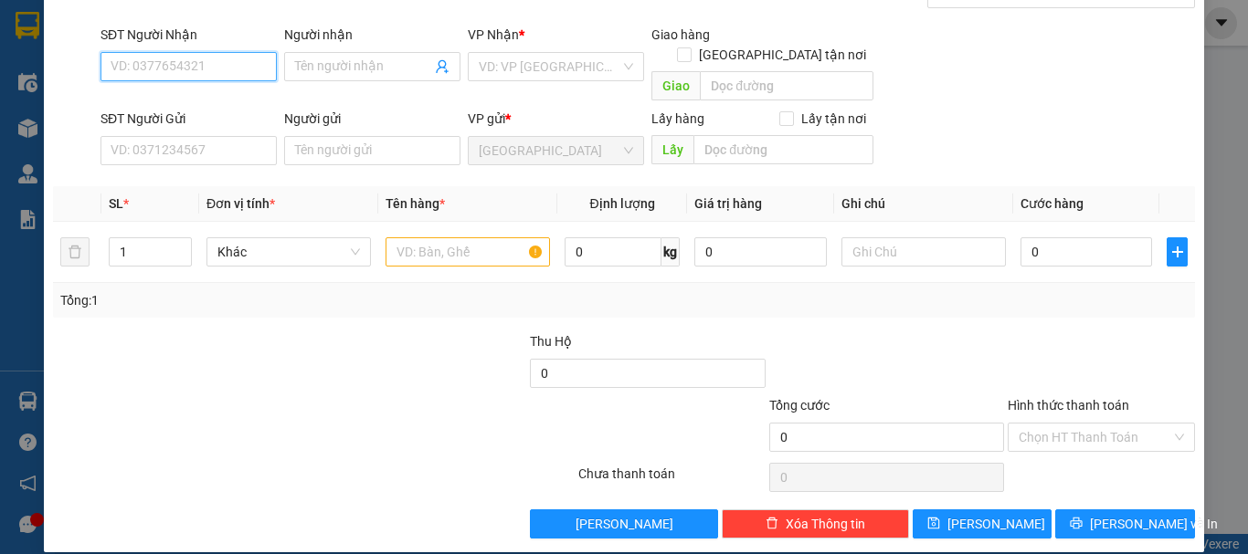
click at [200, 60] on input "SĐT Người Nhận" at bounding box center [188, 66] width 176 height 29
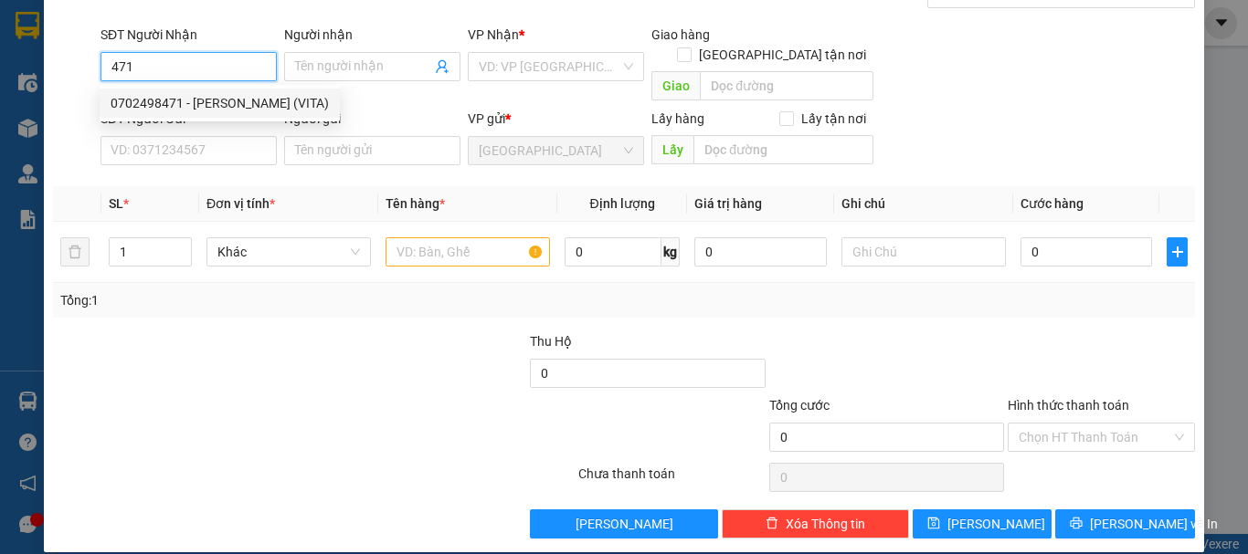
click at [281, 96] on div "0702498471 - [PERSON_NAME] (VITA)" at bounding box center [220, 103] width 218 height 20
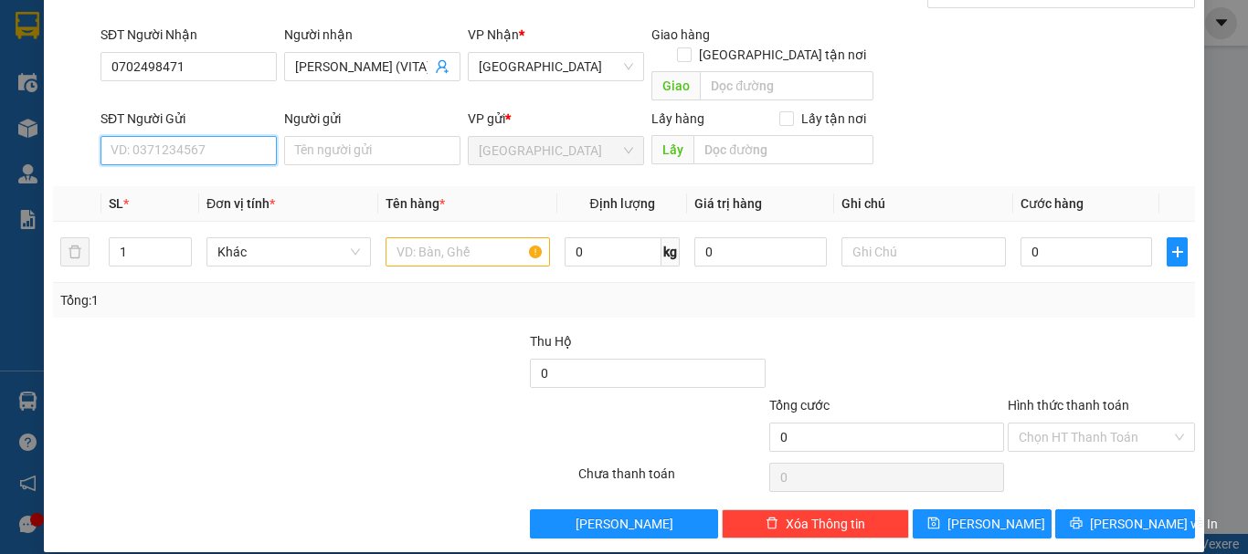
click at [223, 136] on input "SĐT Người Gửi" at bounding box center [188, 150] width 176 height 29
click at [227, 169] on div "0901234216 - LABAKING" at bounding box center [187, 167] width 153 height 20
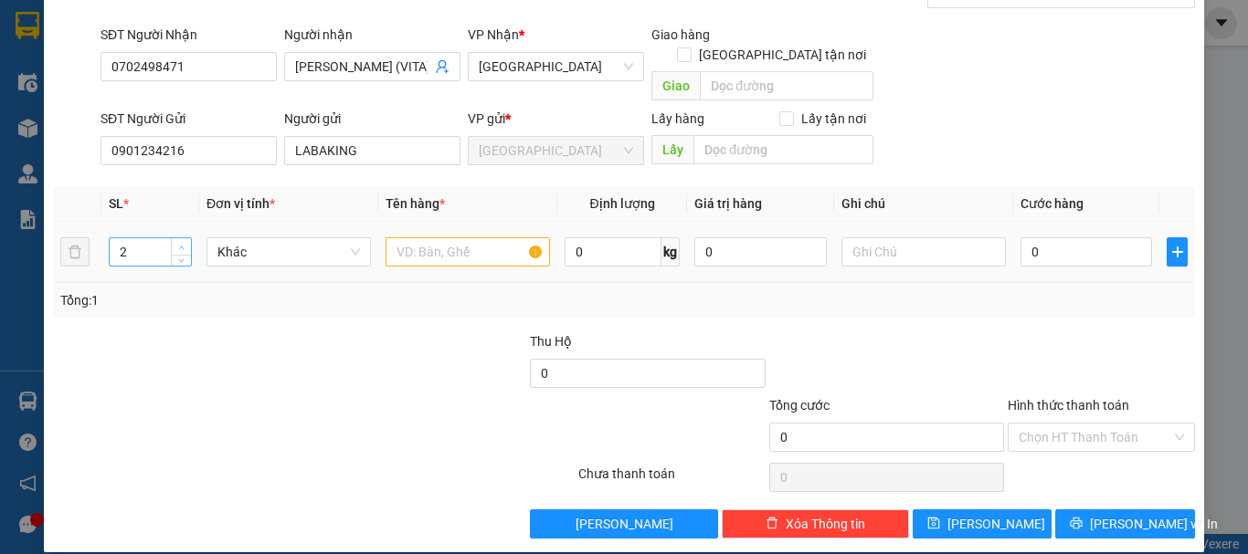
click at [178, 245] on icon "up" at bounding box center [181, 248] width 6 height 6
click at [269, 238] on span "Khác" at bounding box center [288, 251] width 142 height 27
click at [297, 271] on div "Thùng" at bounding box center [286, 268] width 141 height 20
click at [414, 244] on input "text" at bounding box center [467, 251] width 164 height 29
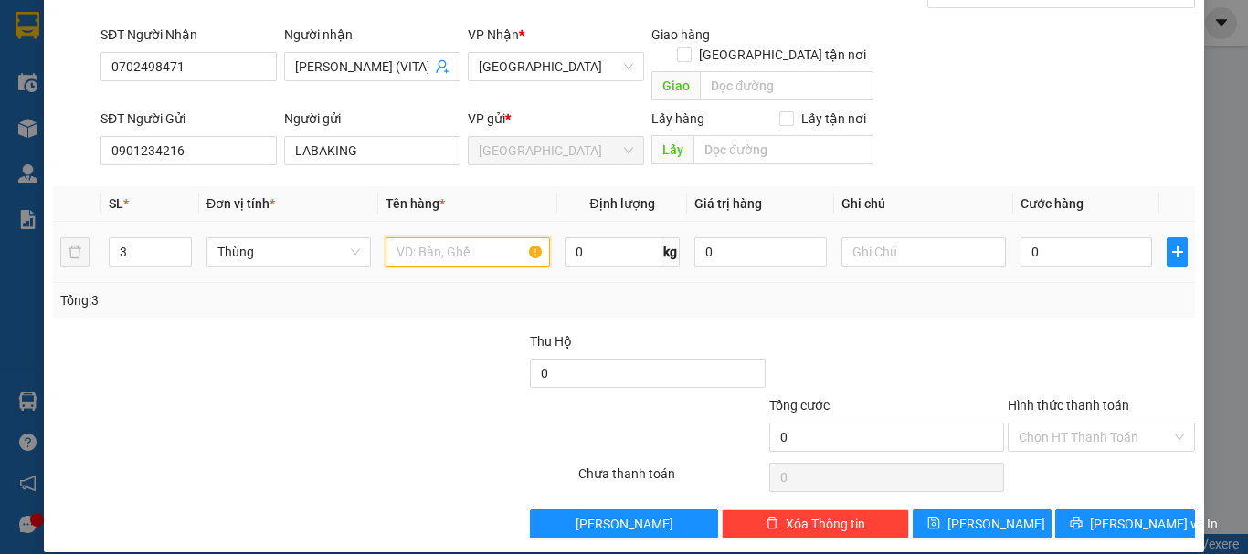
paste input "CHUỐI"
click at [1079, 424] on input "Hình thức thanh toán" at bounding box center [1094, 437] width 153 height 27
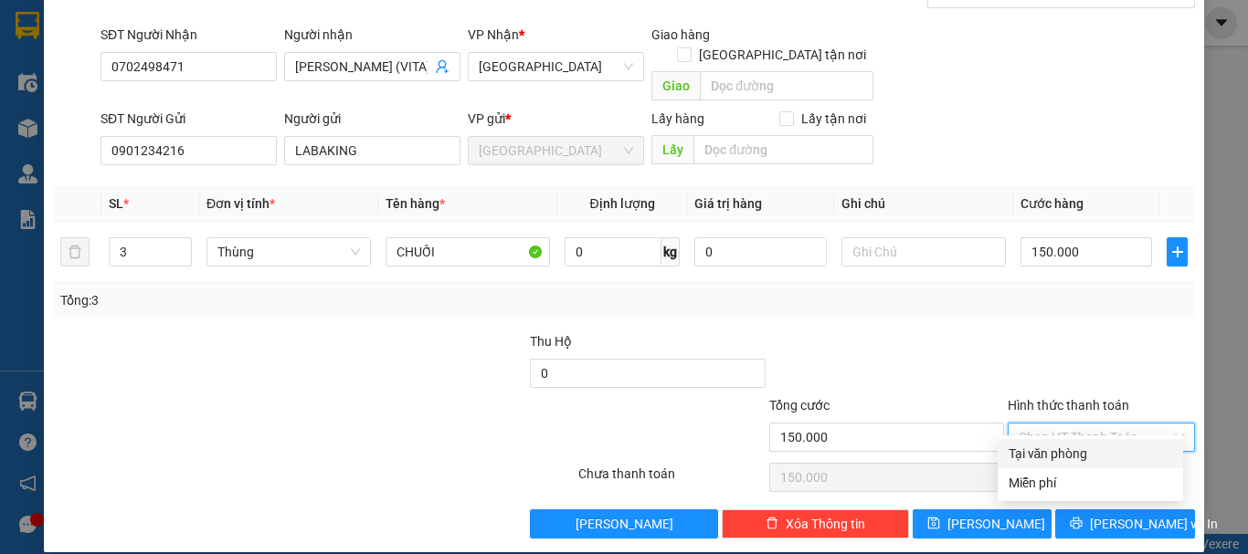
click at [1086, 448] on div "Tại văn phòng" at bounding box center [1089, 454] width 163 height 20
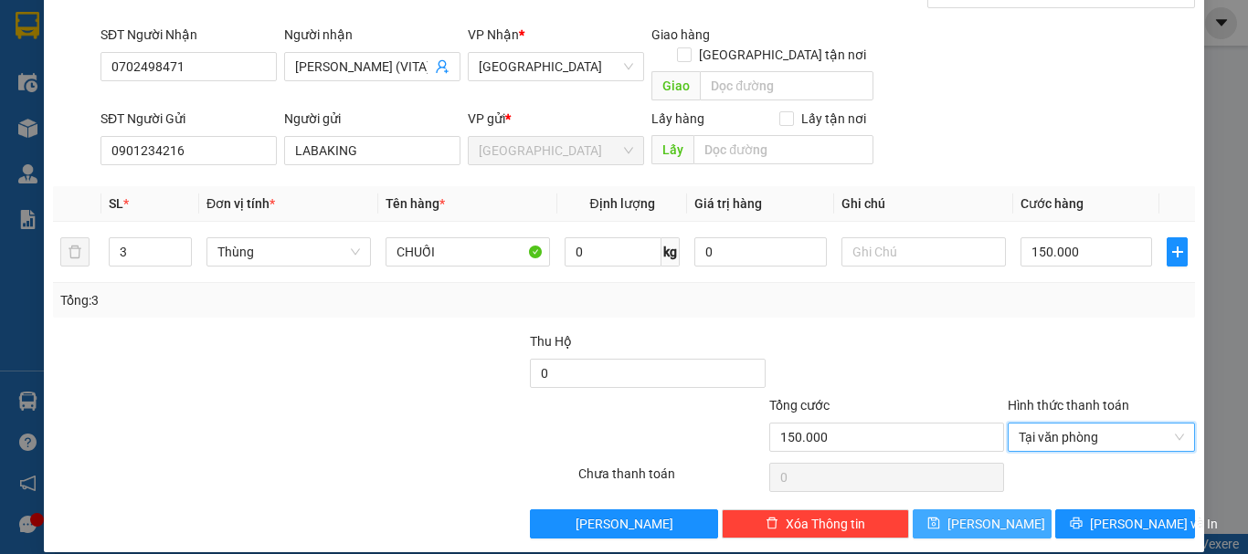
click at [976, 514] on span "[PERSON_NAME]" at bounding box center [996, 524] width 98 height 20
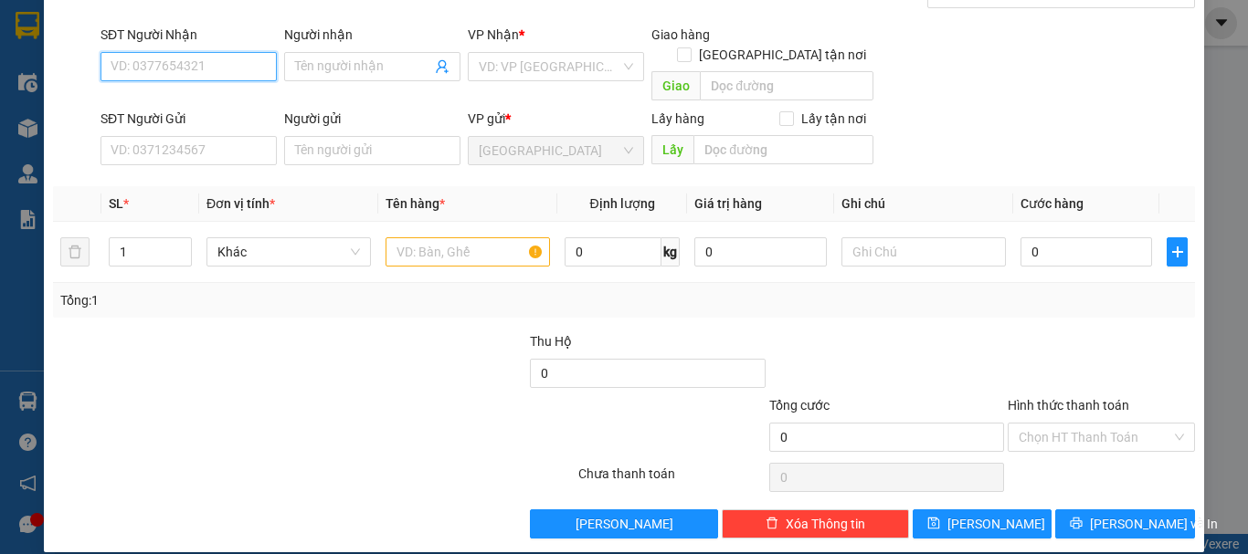
click at [226, 69] on input "SĐT Người Nhận" at bounding box center [188, 66] width 176 height 29
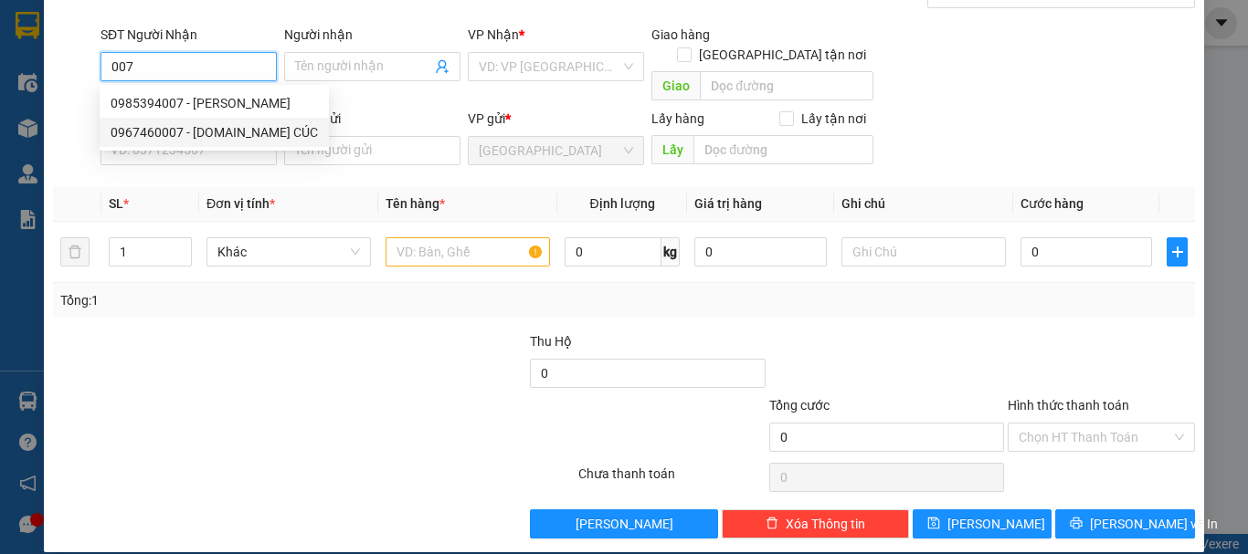
click at [249, 121] on div "0967460007 - MS.KIM CÚC" at bounding box center [214, 132] width 229 height 29
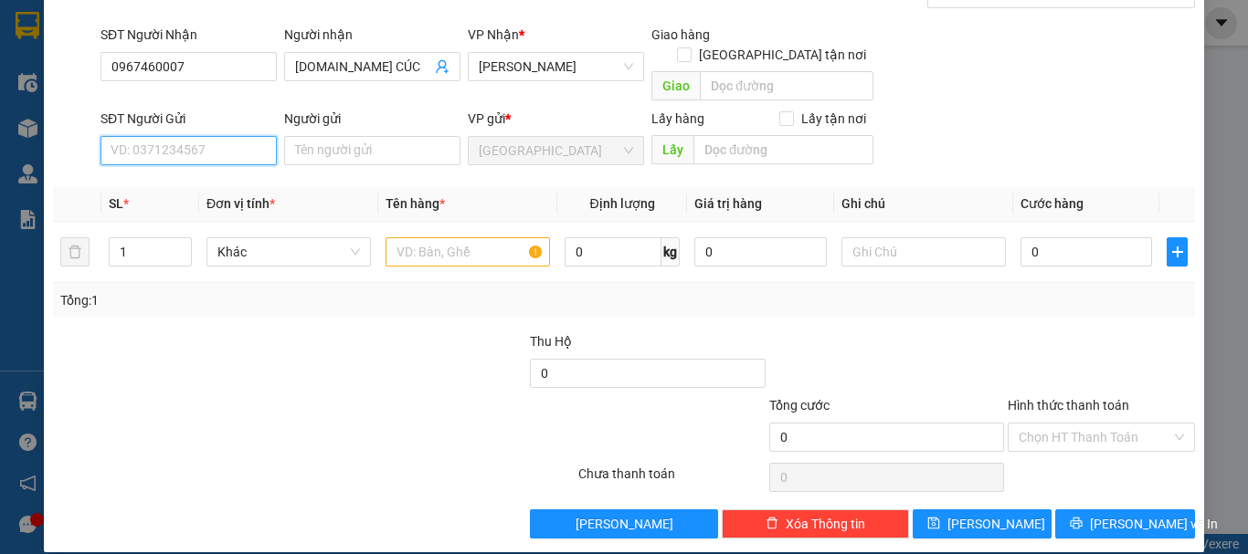
click at [249, 136] on input "SĐT Người Gửi" at bounding box center [188, 150] width 176 height 29
click at [241, 169] on div "0901234216 - LABAKING" at bounding box center [187, 167] width 153 height 20
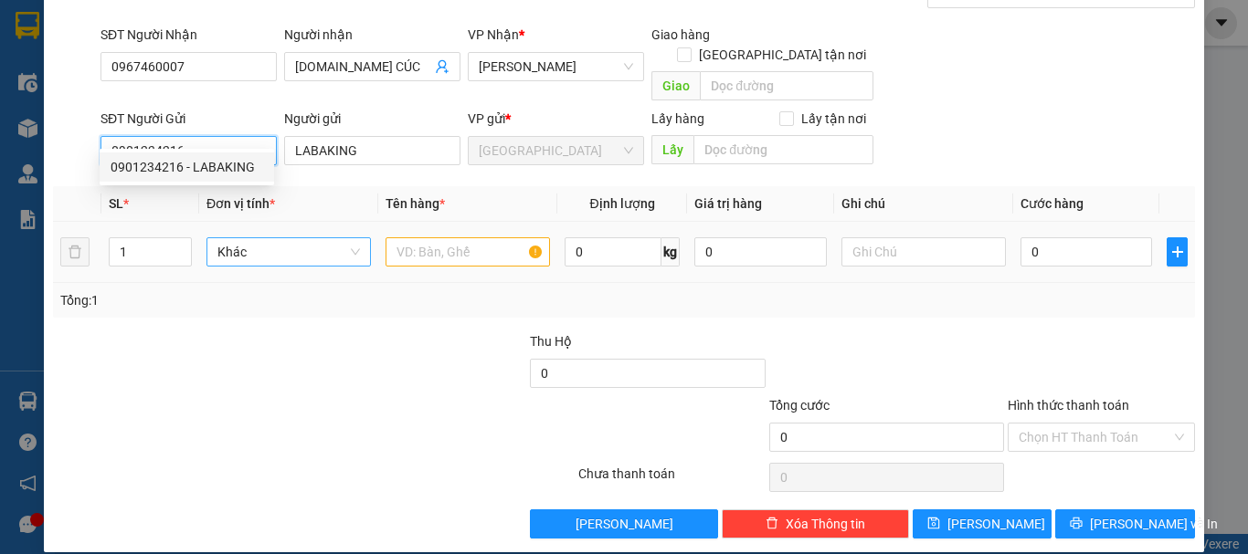
click at [279, 243] on span "Khác" at bounding box center [288, 251] width 142 height 27
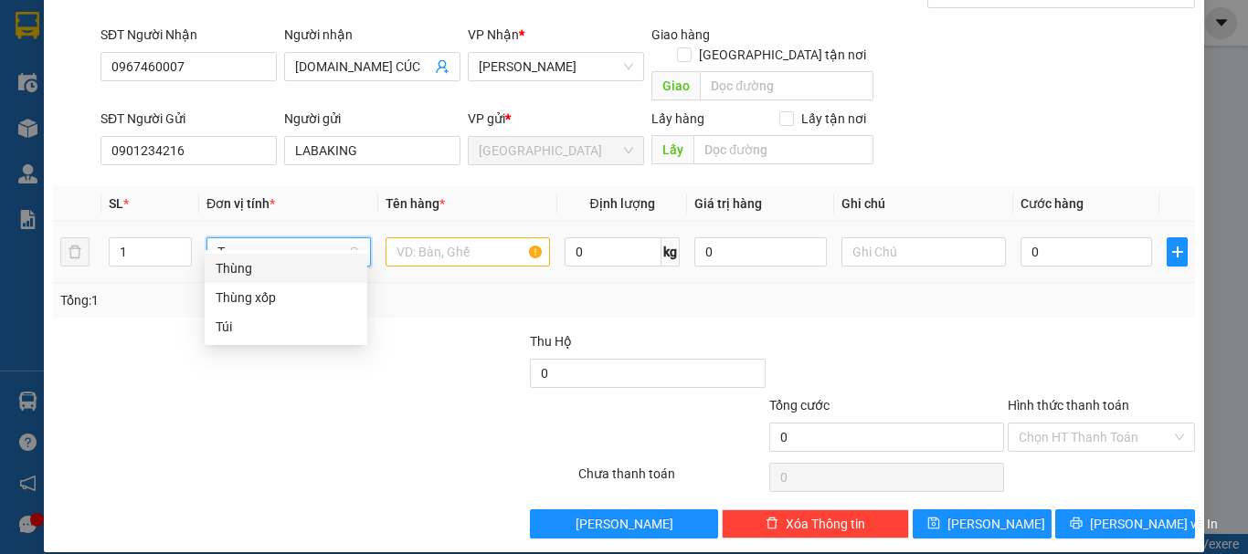
drag, startPoint x: 301, startPoint y: 260, endPoint x: 431, endPoint y: 236, distance: 132.0
click at [301, 261] on div "Thùng" at bounding box center [286, 268] width 141 height 20
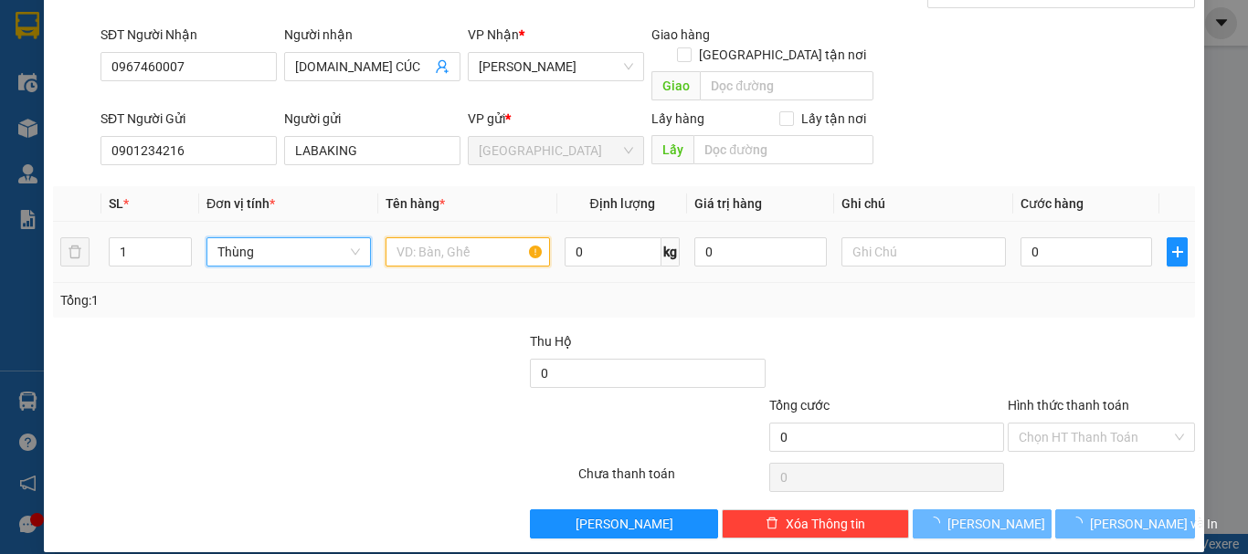
click at [431, 237] on input "text" at bounding box center [467, 251] width 164 height 29
paste input "CHUỐI"
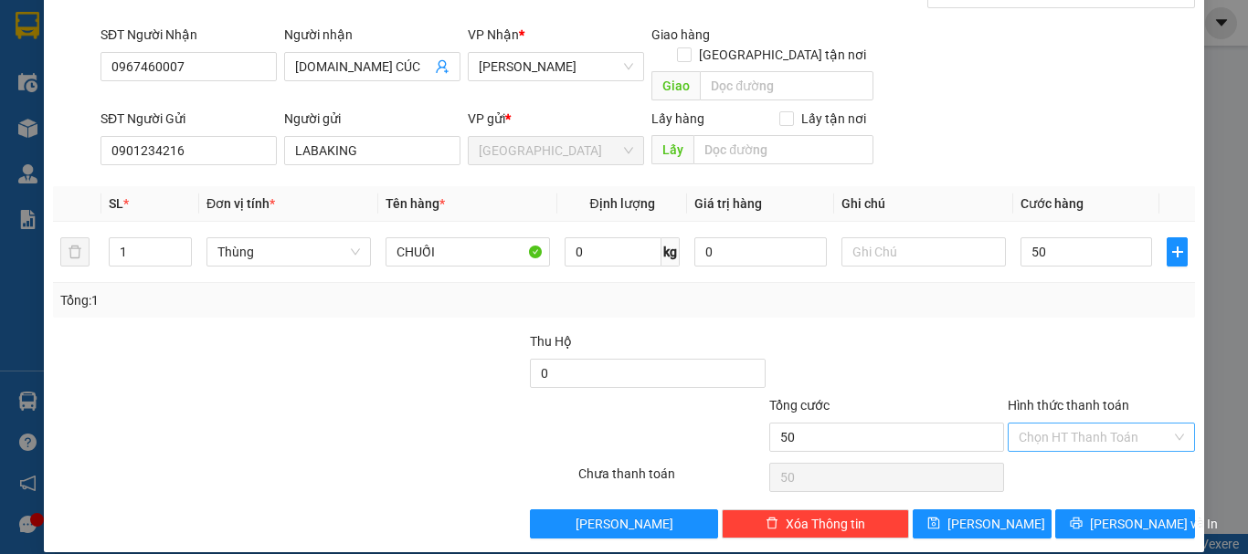
click at [1121, 424] on input "Hình thức thanh toán" at bounding box center [1094, 437] width 153 height 27
click at [1099, 448] on div "Tại văn phòng" at bounding box center [1089, 454] width 163 height 20
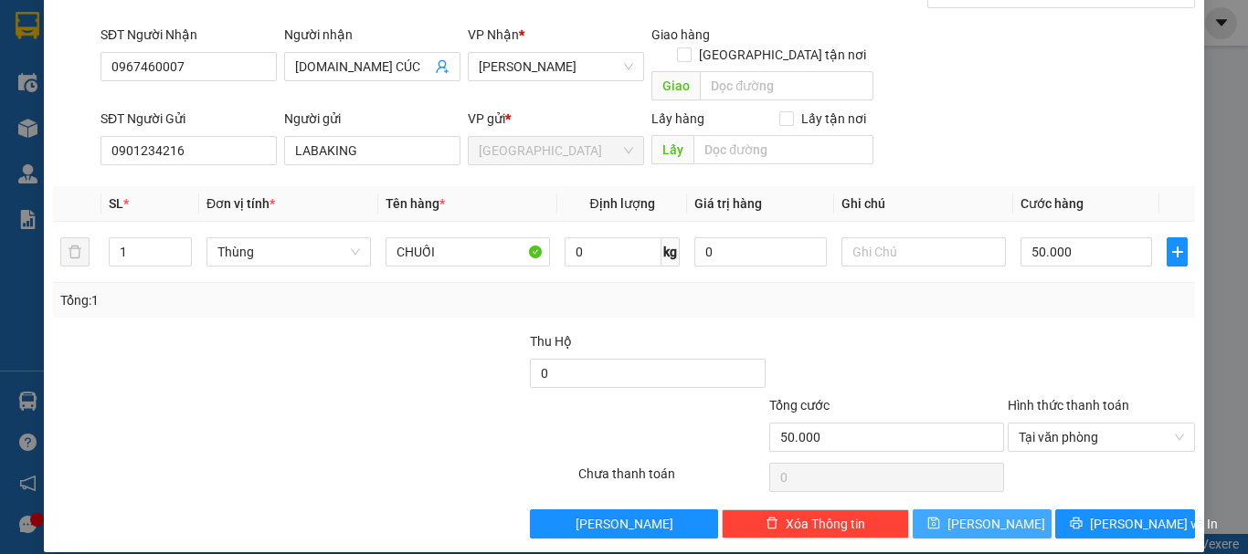
click at [974, 514] on span "[PERSON_NAME]" at bounding box center [996, 524] width 98 height 20
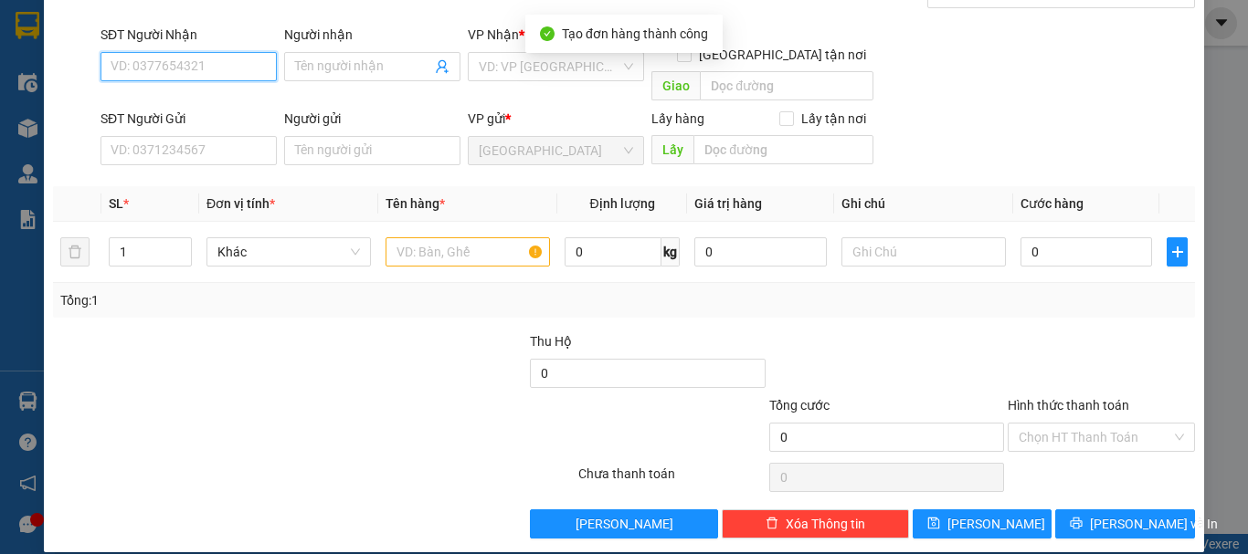
drag, startPoint x: 223, startPoint y: 63, endPoint x: 189, endPoint y: 44, distance: 38.9
click at [223, 62] on input "SĐT Người Nhận" at bounding box center [188, 66] width 176 height 29
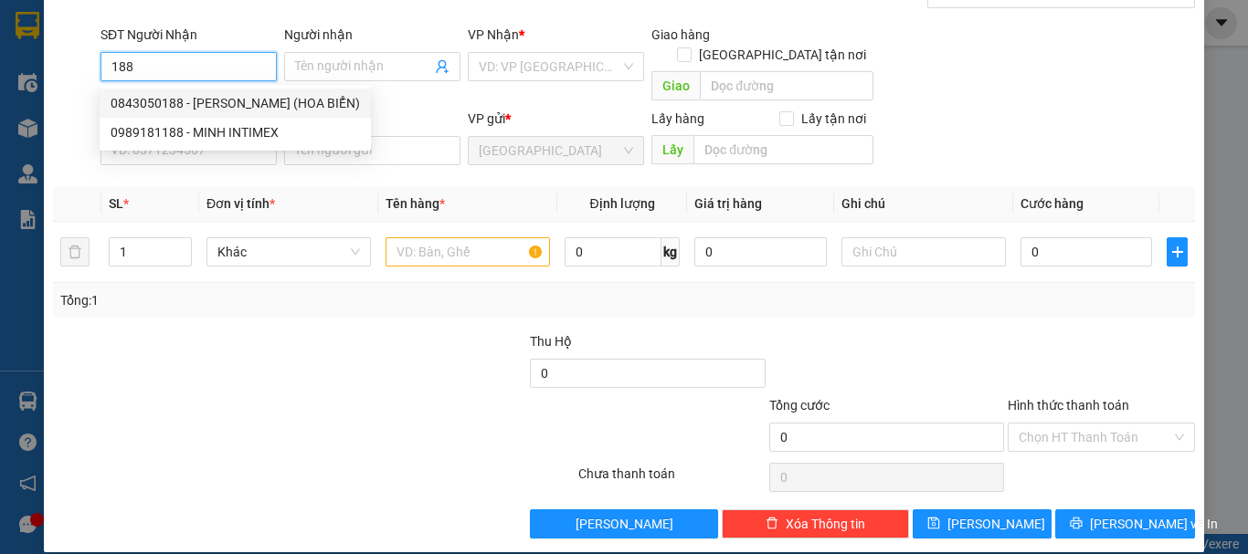
click at [208, 107] on div "0843050188 - ĐẶNG HỔ (HOA BIỂN)" at bounding box center [235, 103] width 249 height 20
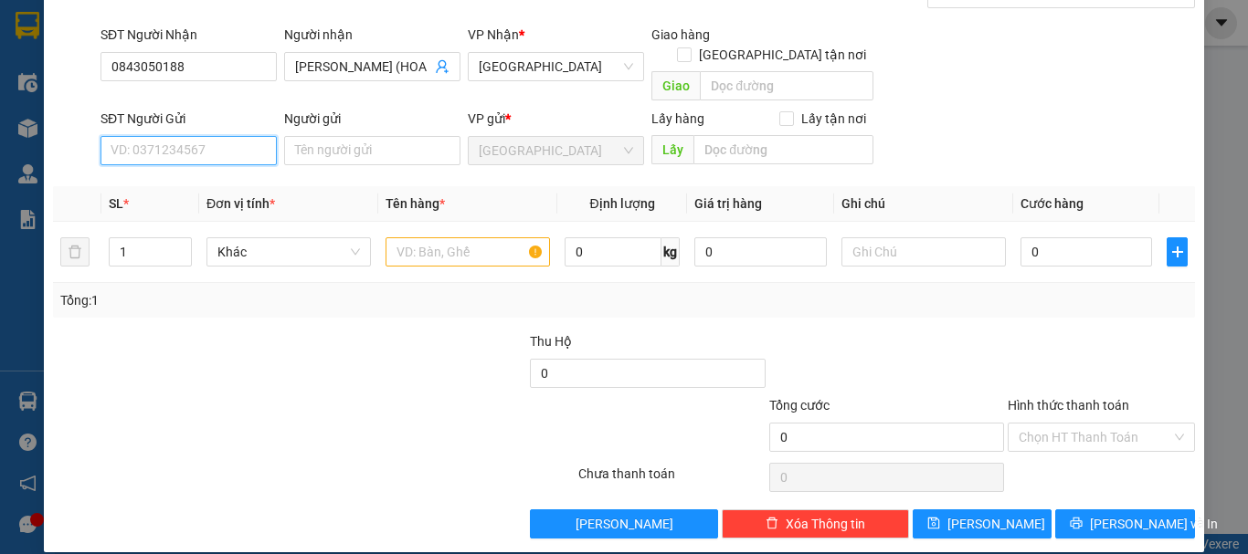
click at [219, 136] on input "SĐT Người Gửi" at bounding box center [188, 150] width 176 height 29
click at [229, 175] on div "0901234216 - LABAKING" at bounding box center [187, 167] width 153 height 20
click at [256, 241] on span "Khác" at bounding box center [288, 251] width 142 height 27
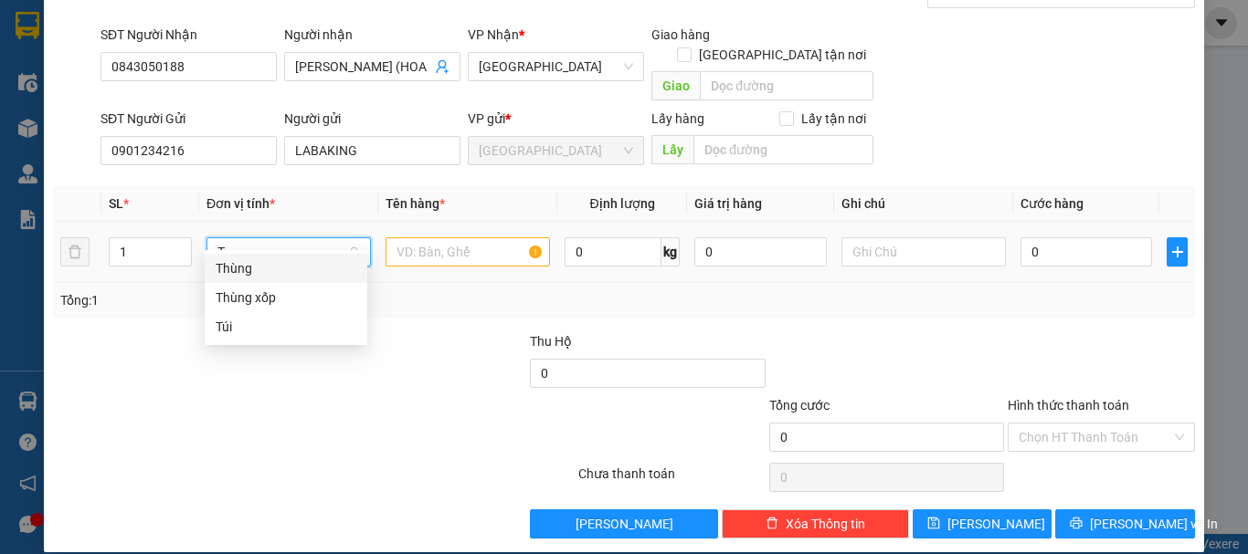
click at [283, 264] on div "Thùng" at bounding box center [286, 268] width 141 height 20
click at [485, 237] on input "text" at bounding box center [467, 251] width 164 height 29
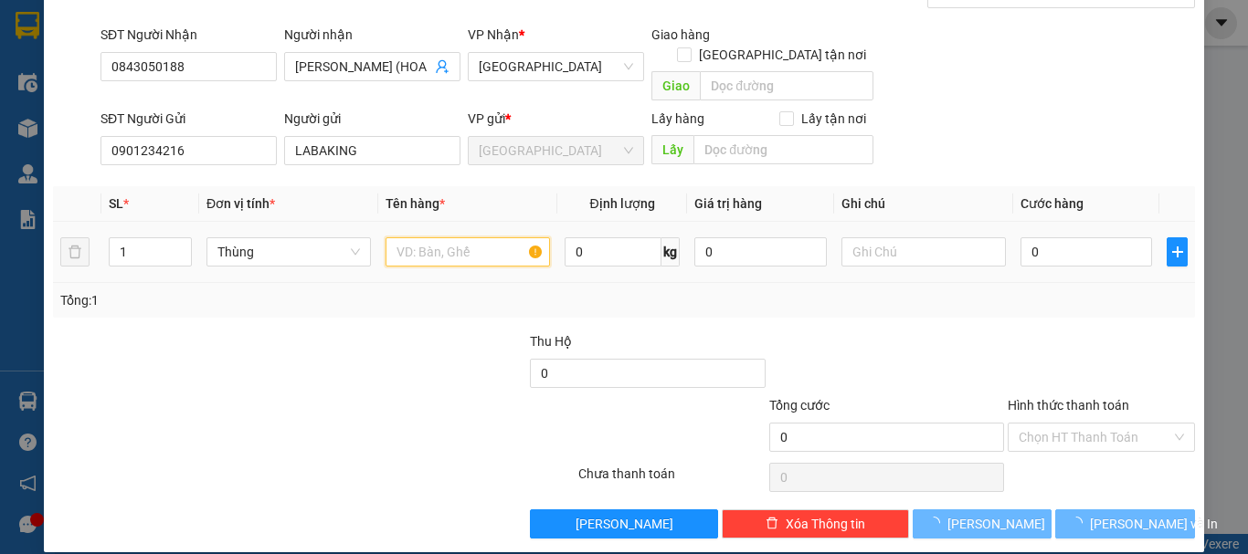
paste input "CHUỐI"
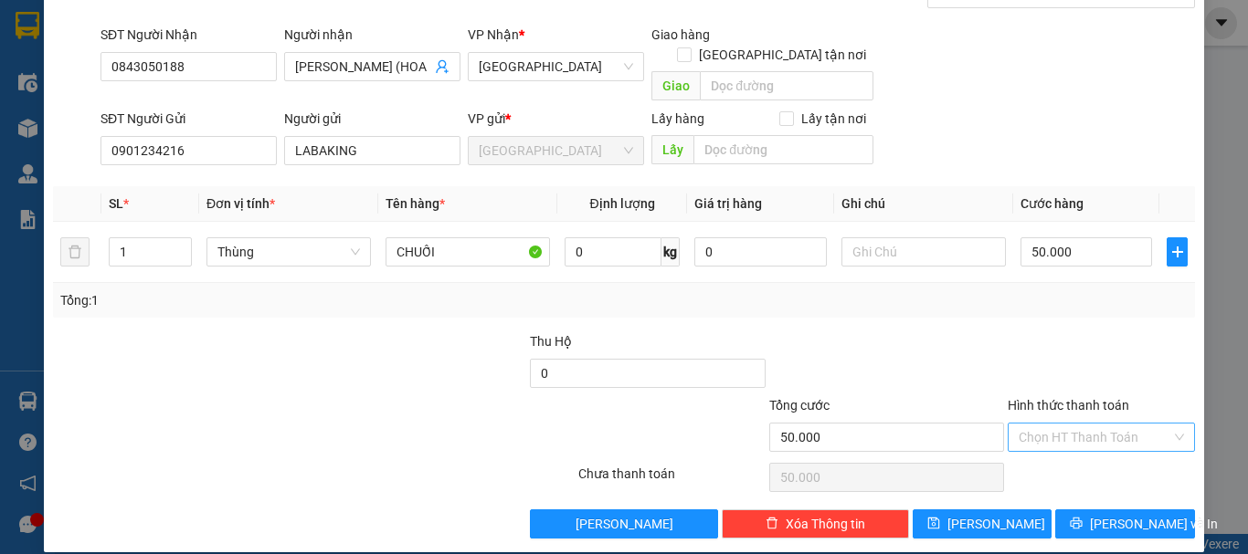
drag, startPoint x: 1133, startPoint y: 414, endPoint x: 1112, endPoint y: 442, distance: 35.3
click at [1131, 424] on input "Hình thức thanh toán" at bounding box center [1094, 437] width 153 height 27
drag, startPoint x: 1104, startPoint y: 449, endPoint x: 963, endPoint y: 482, distance: 144.4
click at [1102, 449] on div "Tại văn phòng" at bounding box center [1089, 454] width 163 height 20
click at [955, 483] on div "Transit Pickup Surcharge Ids Transit Deliver Surcharge Ids Transit Deliver Surc…" at bounding box center [624, 245] width 1142 height 587
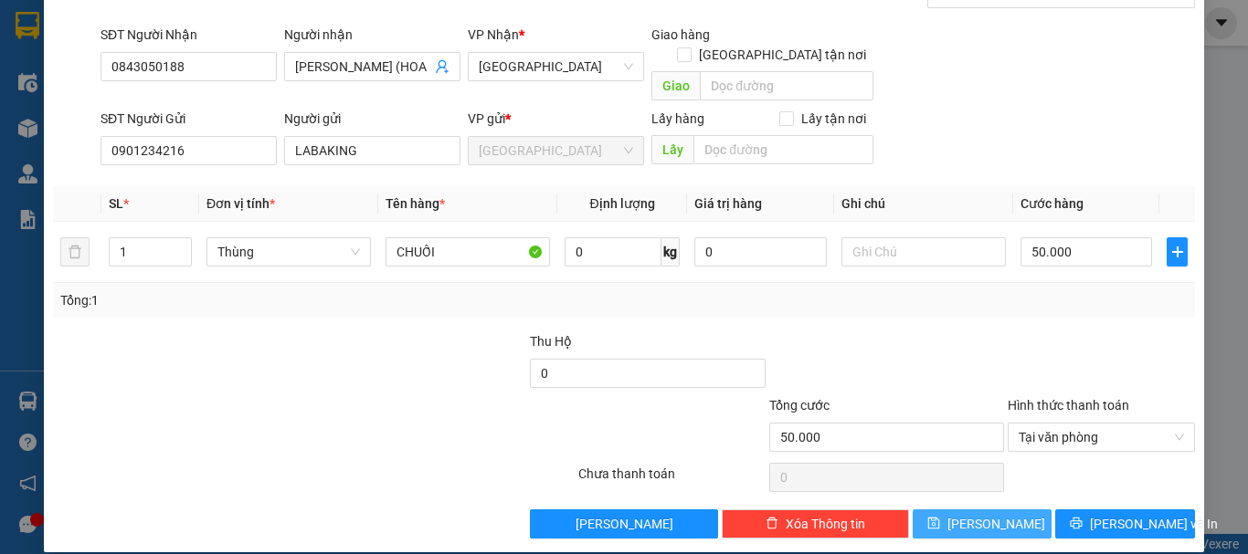
click at [940, 517] on icon "save" at bounding box center [933, 523] width 13 height 13
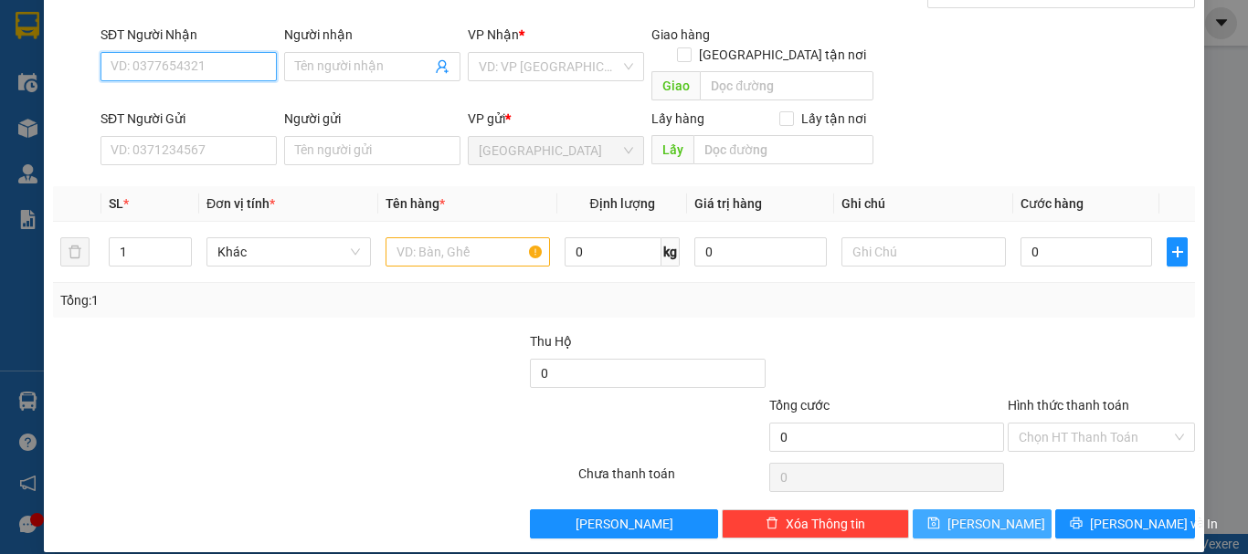
click at [227, 68] on input "SĐT Người Nhận" at bounding box center [188, 66] width 176 height 29
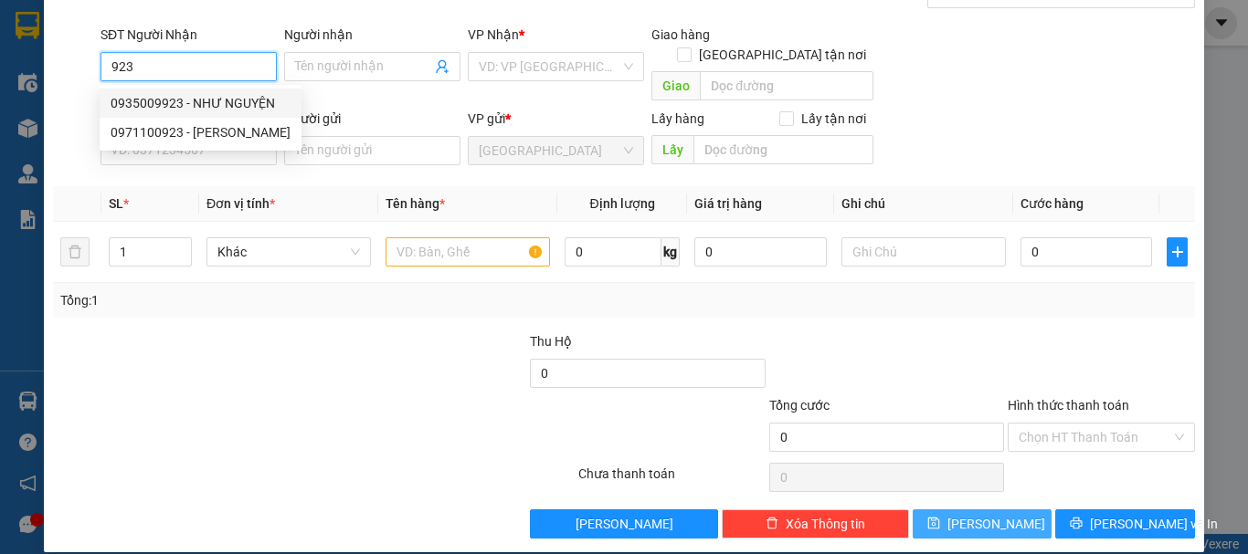
click at [190, 100] on div "0935009923 - NHƯ NGUYỆN" at bounding box center [201, 103] width 180 height 20
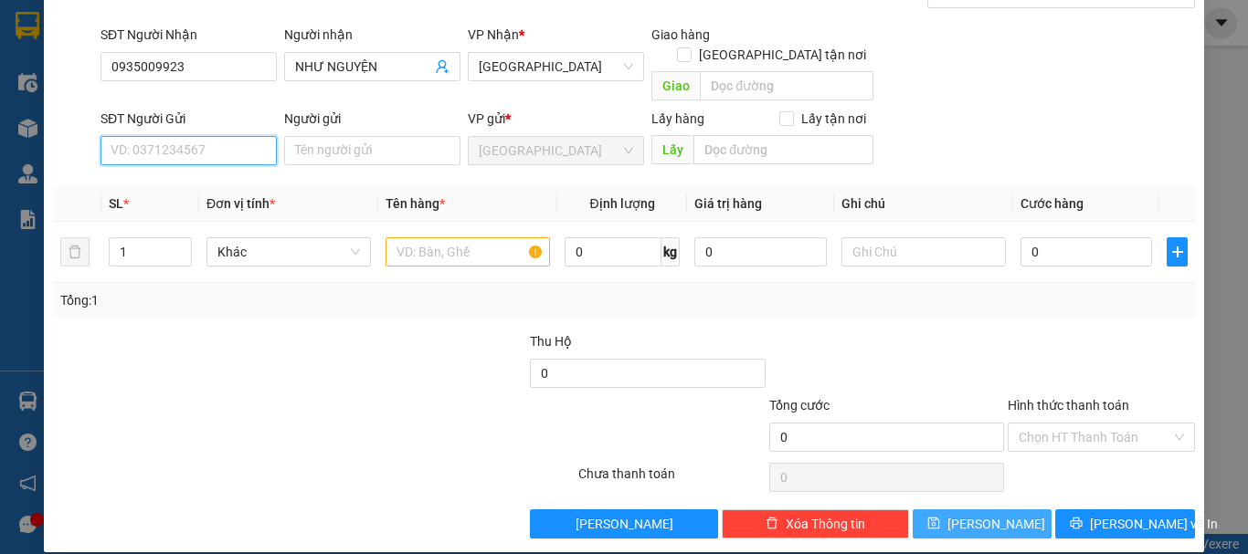
click at [215, 136] on input "SĐT Người Gửi" at bounding box center [188, 150] width 176 height 29
click at [223, 156] on div "0901234216 - LABAKING" at bounding box center [187, 167] width 174 height 29
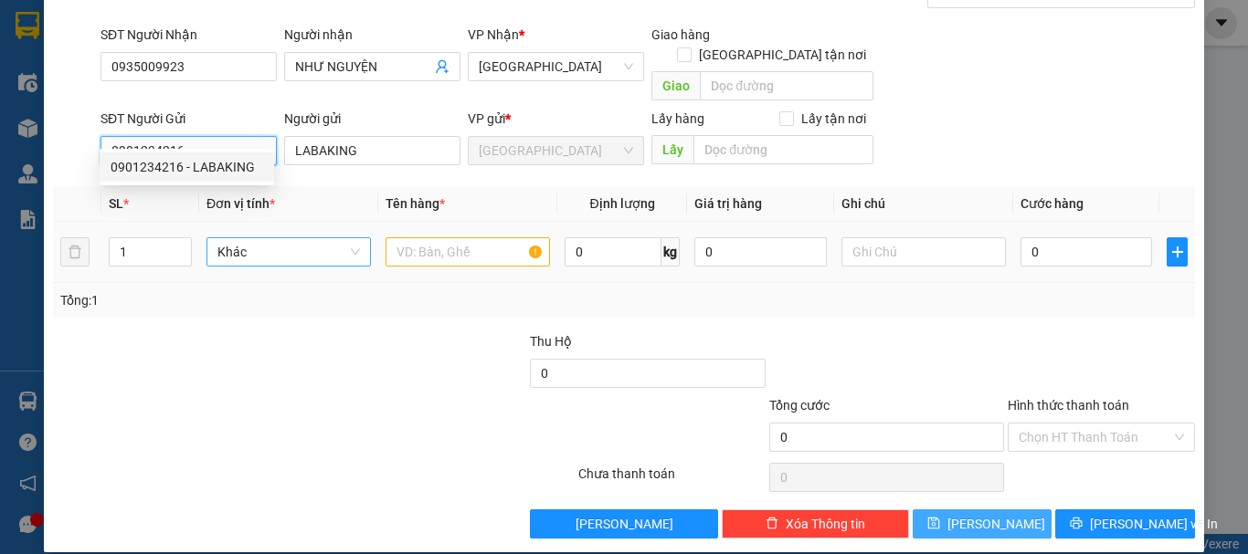
click at [243, 238] on span "Khác" at bounding box center [288, 251] width 142 height 27
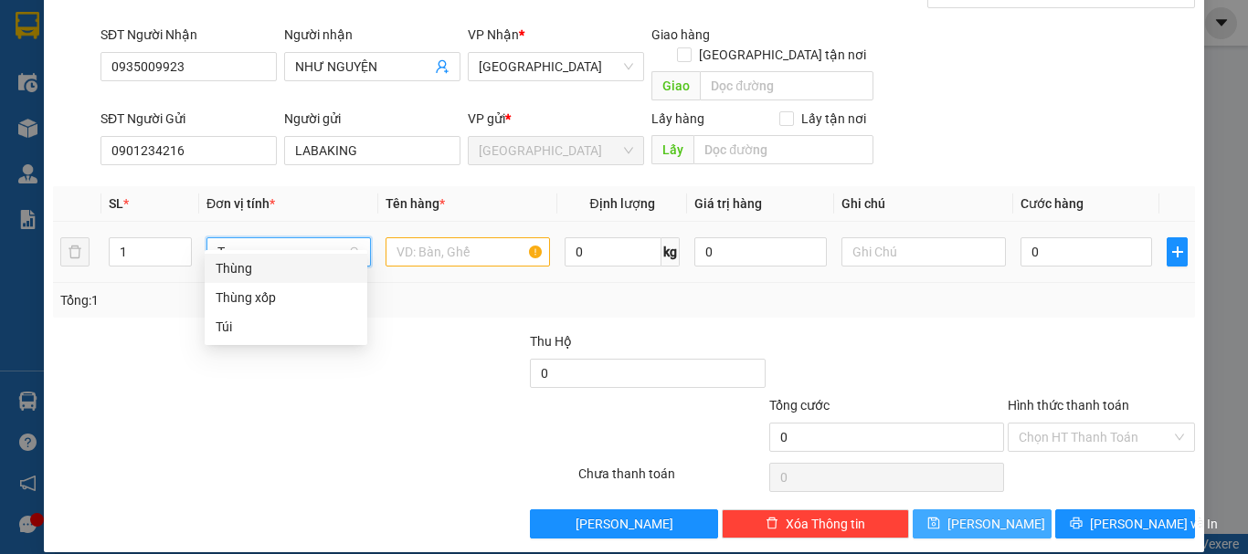
click at [289, 261] on div "Thùng" at bounding box center [286, 268] width 141 height 20
click at [419, 237] on input "text" at bounding box center [467, 251] width 164 height 29
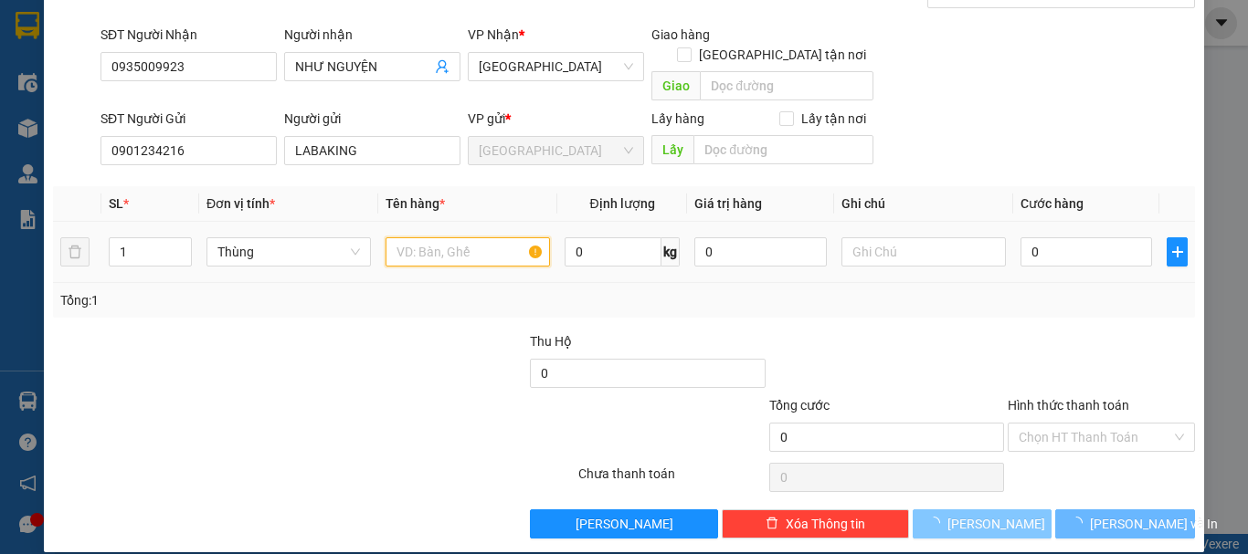
paste input "CHUỐI"
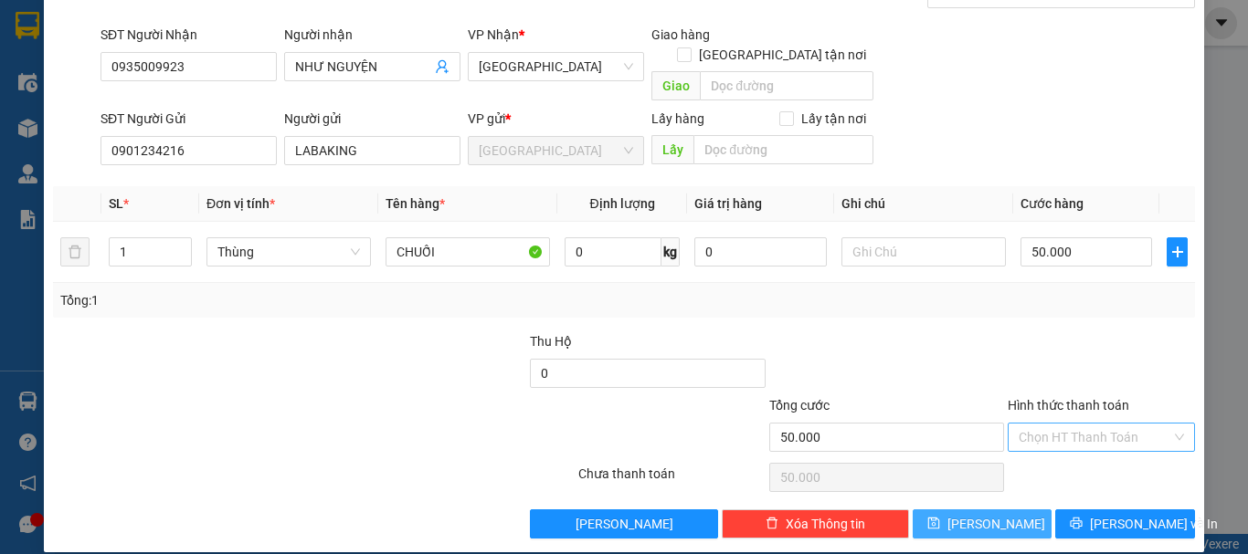
click at [1135, 424] on input "Hình thức thanh toán" at bounding box center [1094, 437] width 153 height 27
click at [1090, 452] on div "Tại văn phòng" at bounding box center [1089, 454] width 163 height 20
click at [984, 514] on span "[PERSON_NAME]" at bounding box center [996, 524] width 98 height 20
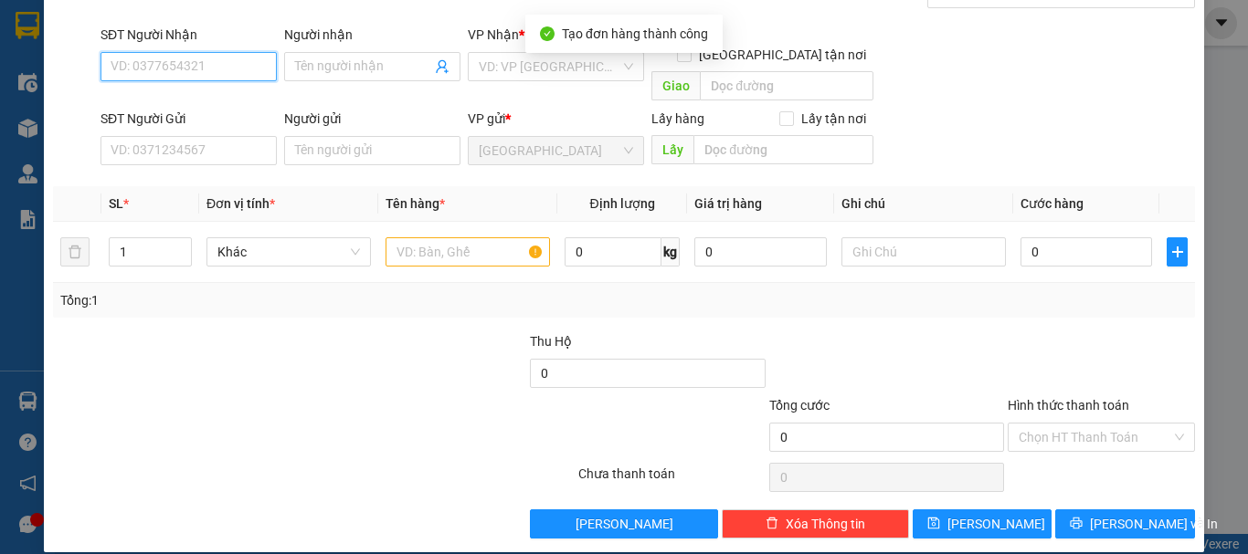
click at [213, 72] on input "SĐT Người Nhận" at bounding box center [188, 66] width 176 height 29
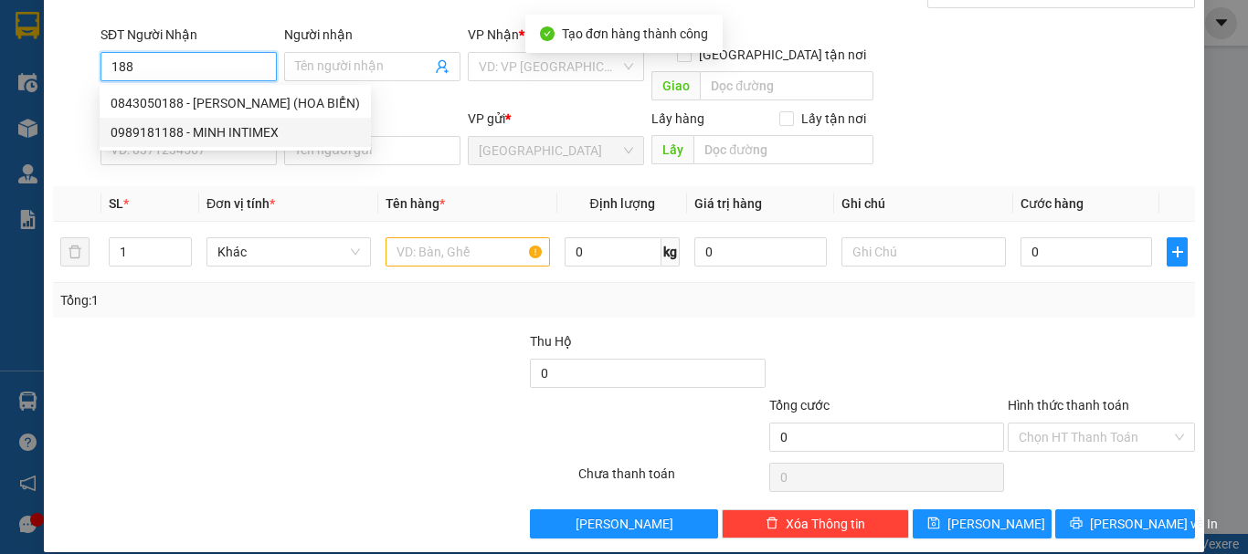
click at [234, 131] on div "0989181188 - MINH INTIMEX" at bounding box center [235, 132] width 249 height 20
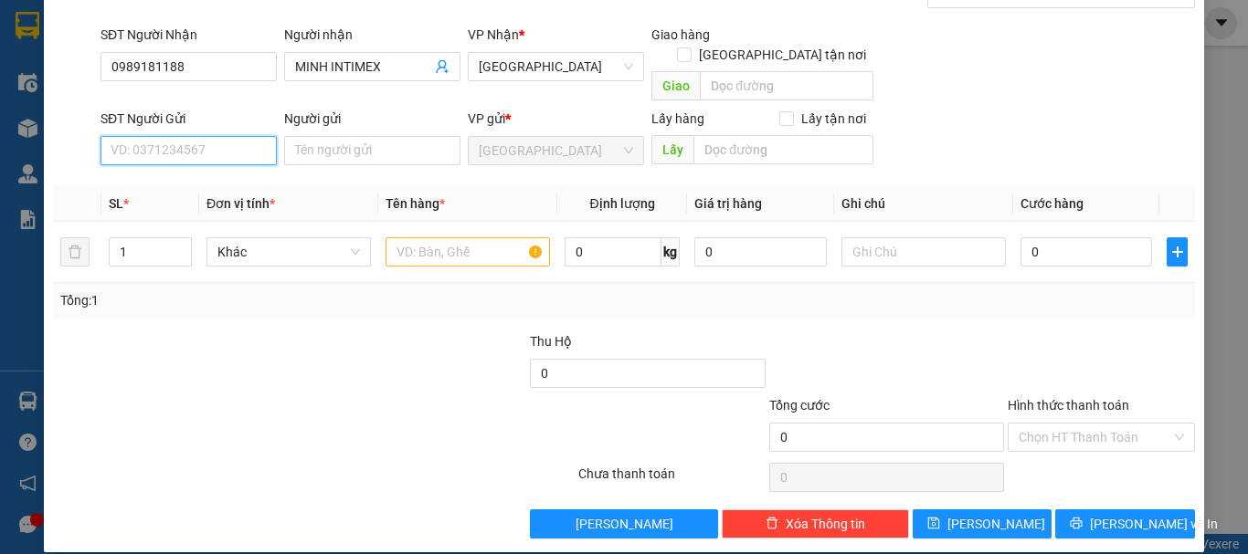
click at [207, 139] on input "SĐT Người Gửi" at bounding box center [188, 150] width 176 height 29
drag, startPoint x: 213, startPoint y: 166, endPoint x: 167, endPoint y: 203, distance: 58.5
click at [212, 168] on div "0901234216 - LABAKING" at bounding box center [187, 167] width 153 height 20
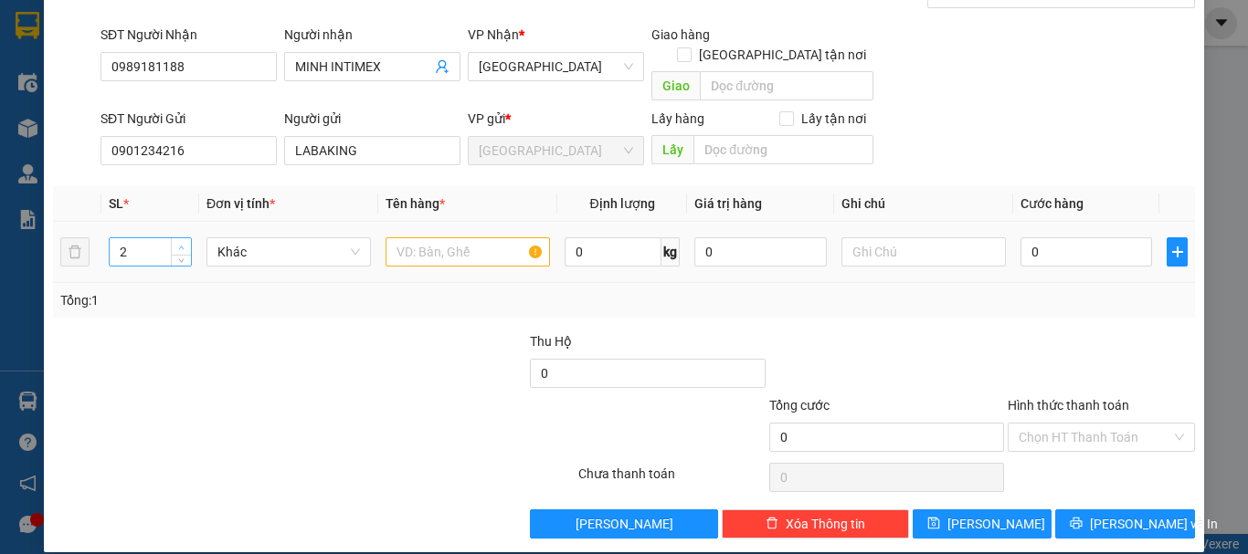
click at [172, 238] on span "Increase Value" at bounding box center [181, 246] width 20 height 16
click at [283, 238] on span "Khác" at bounding box center [288, 251] width 142 height 27
click at [308, 267] on div "Thùng" at bounding box center [286, 268] width 141 height 20
click at [424, 237] on input "text" at bounding box center [467, 251] width 164 height 29
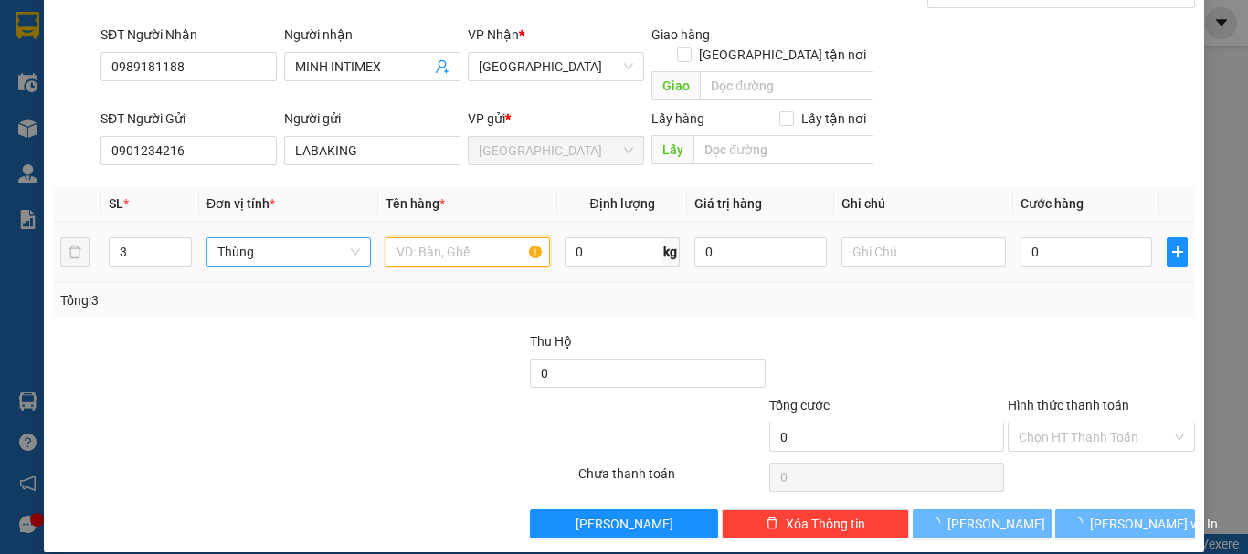
paste input "CHUỐI"
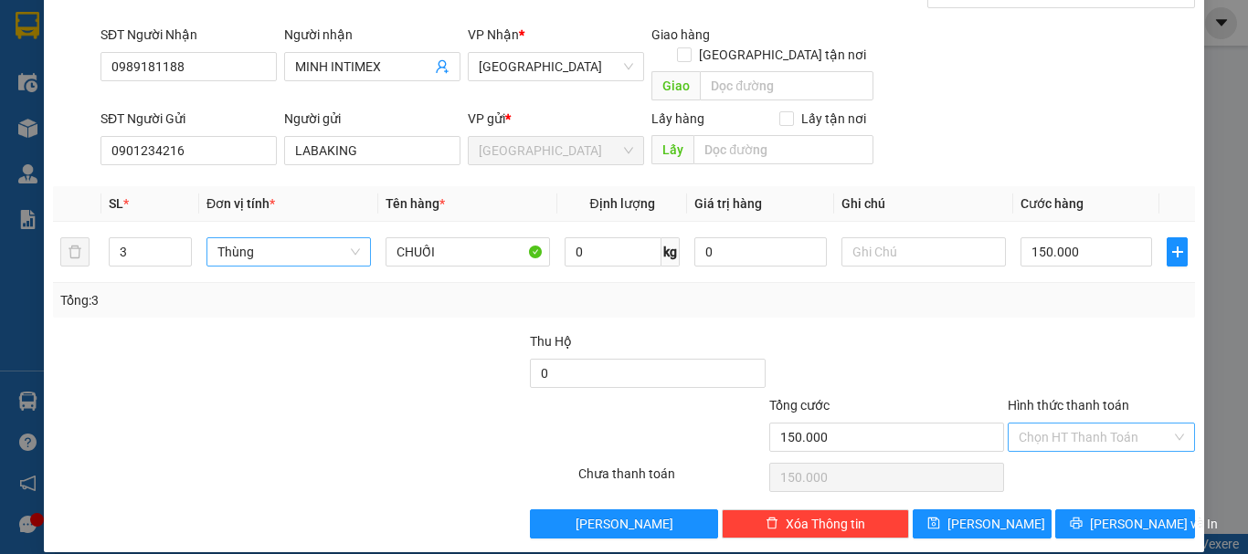
click at [1090, 424] on input "Hình thức thanh toán" at bounding box center [1094, 437] width 153 height 27
click at [1096, 446] on div "Tại văn phòng" at bounding box center [1089, 454] width 163 height 20
click at [988, 514] on span "[PERSON_NAME]" at bounding box center [996, 524] width 98 height 20
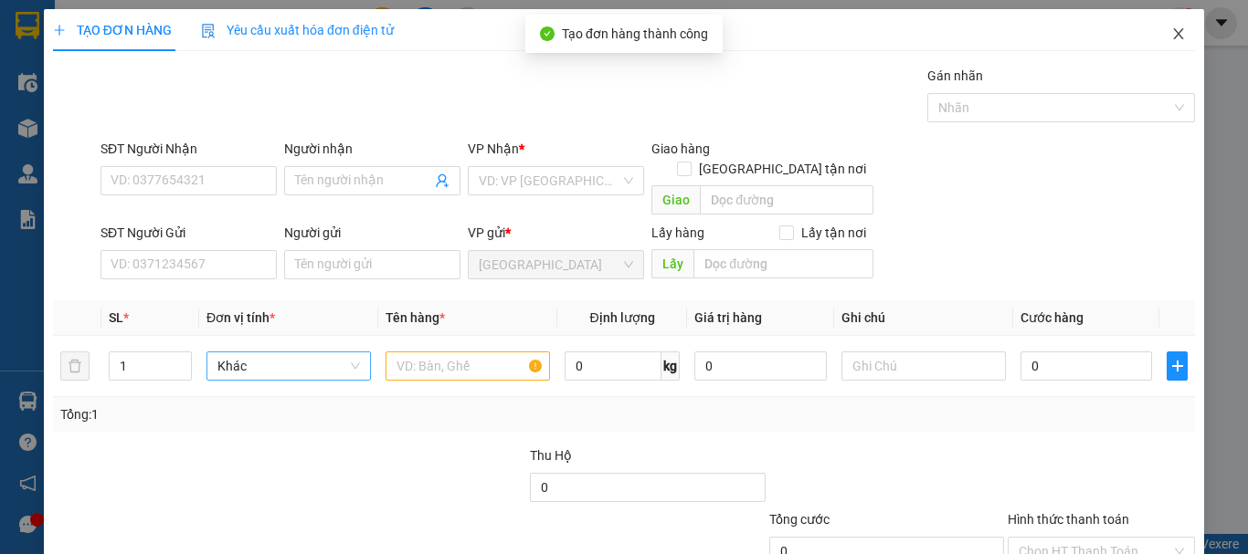
click at [1173, 37] on span "Close" at bounding box center [1178, 34] width 51 height 51
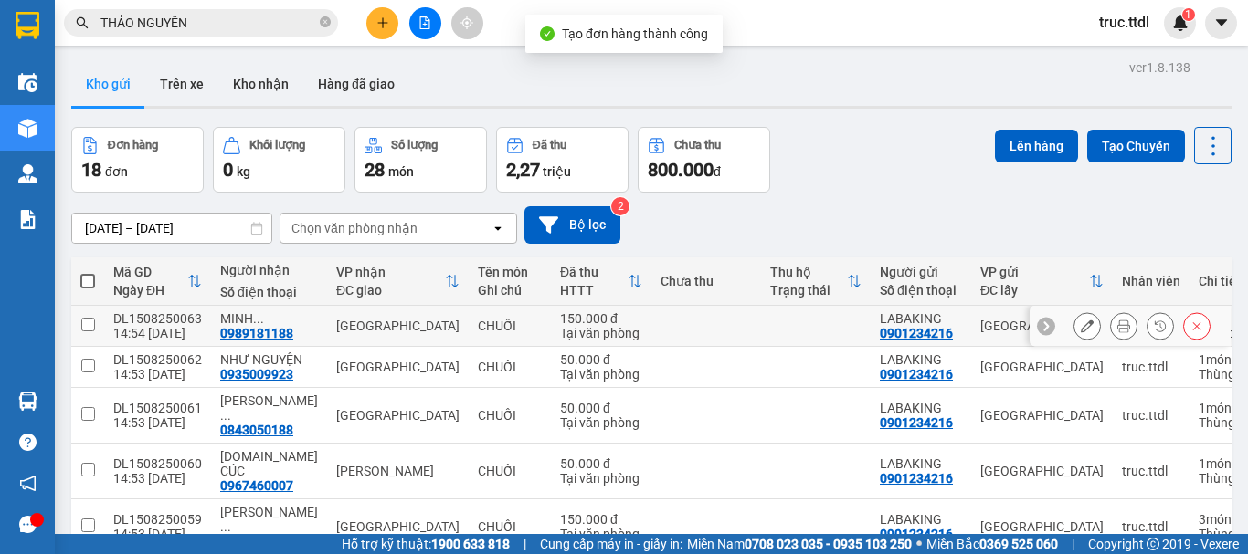
click at [600, 321] on div "150.000 đ" at bounding box center [601, 318] width 82 height 15
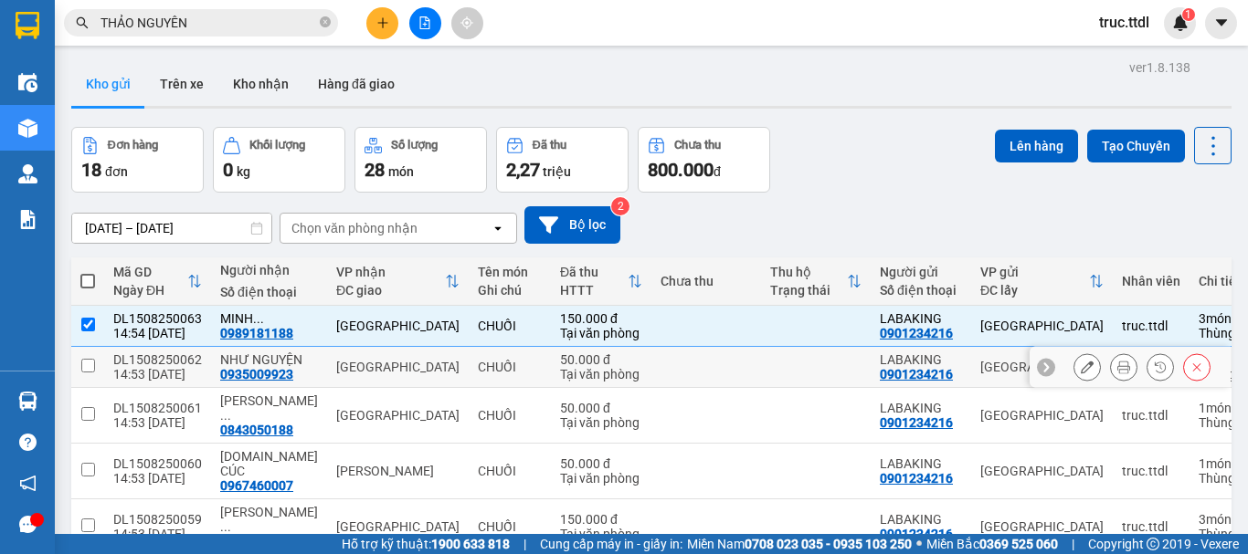
click at [614, 355] on div "50.000 đ" at bounding box center [601, 360] width 82 height 15
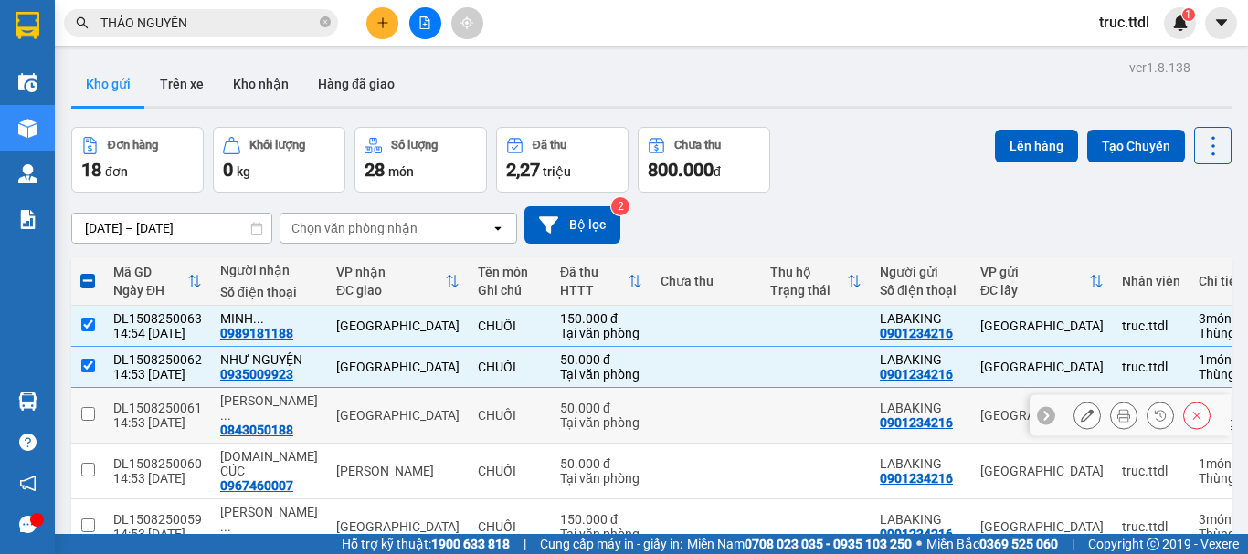
click at [622, 411] on td "50.000 đ Tại văn phòng" at bounding box center [601, 416] width 100 height 56
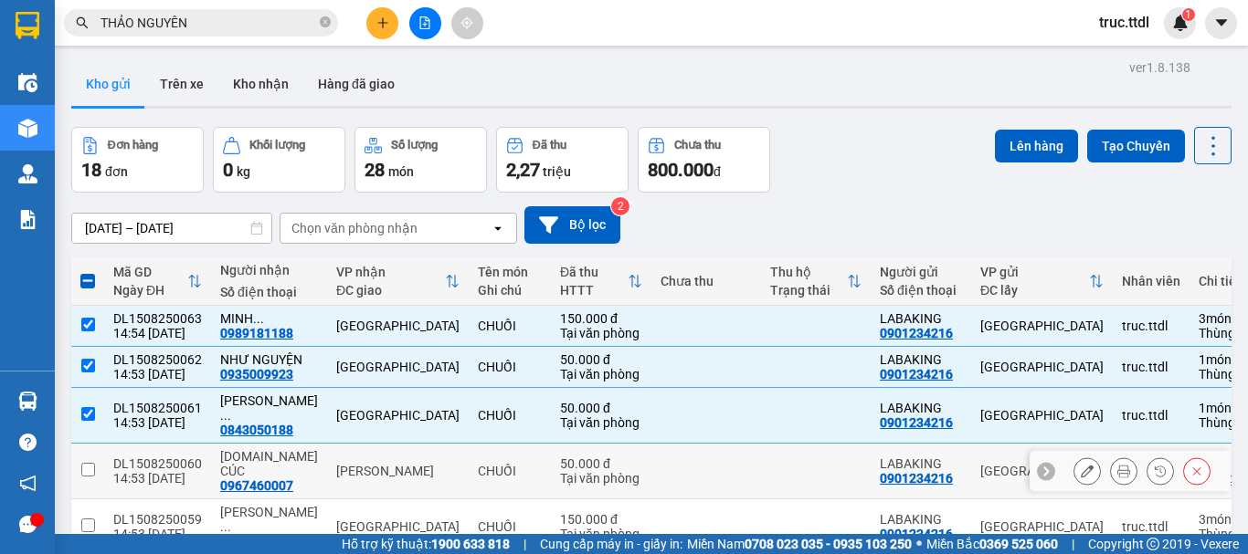
click at [651, 447] on td at bounding box center [706, 472] width 110 height 56
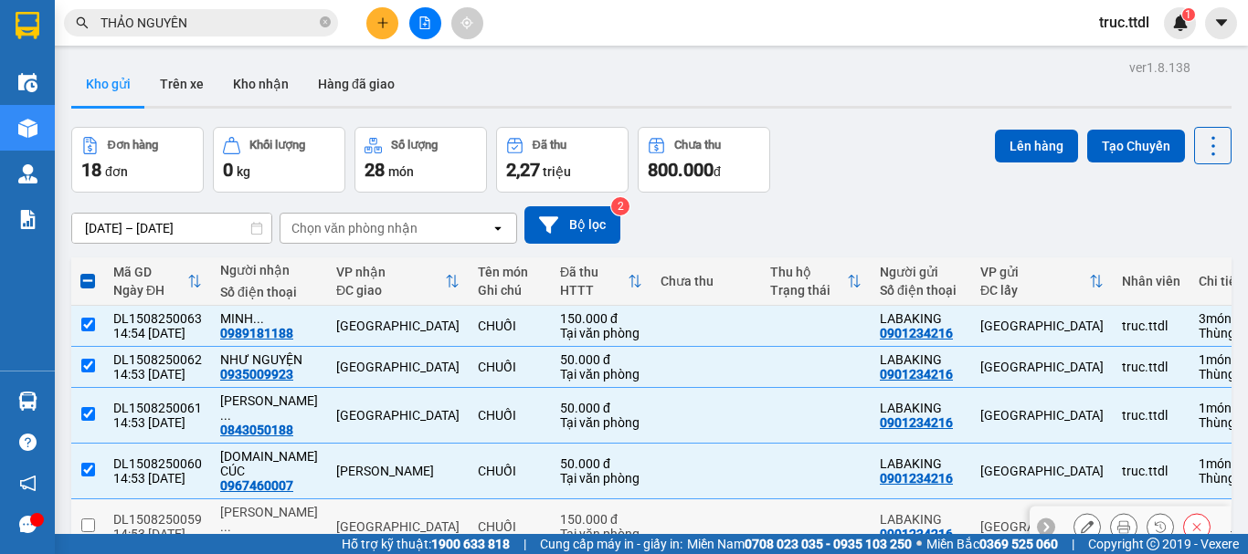
click at [651, 500] on td at bounding box center [706, 528] width 110 height 56
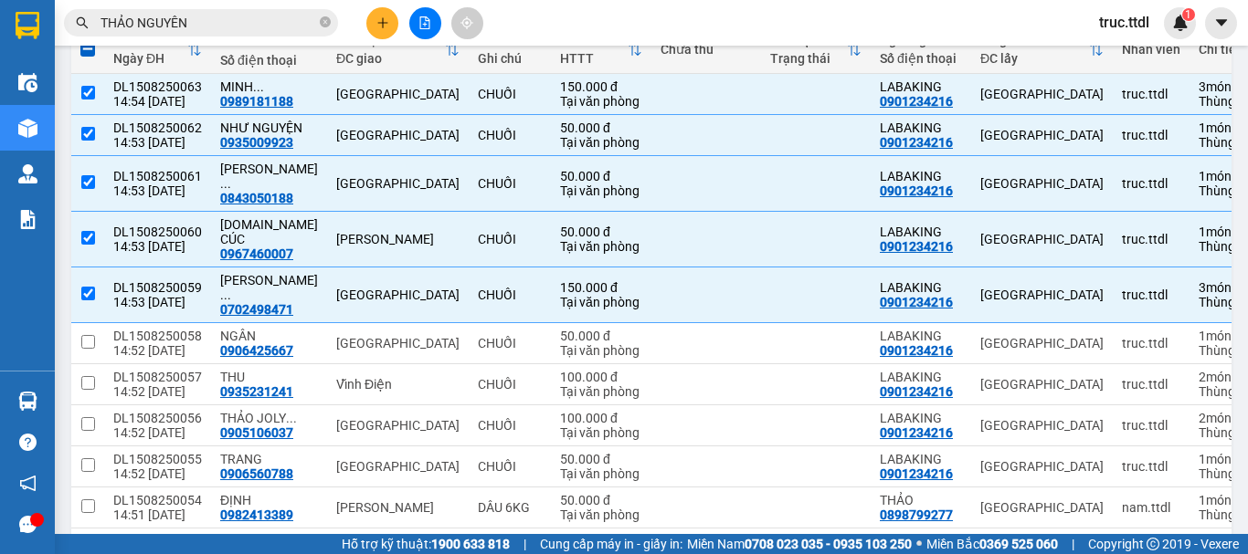
scroll to position [274, 0]
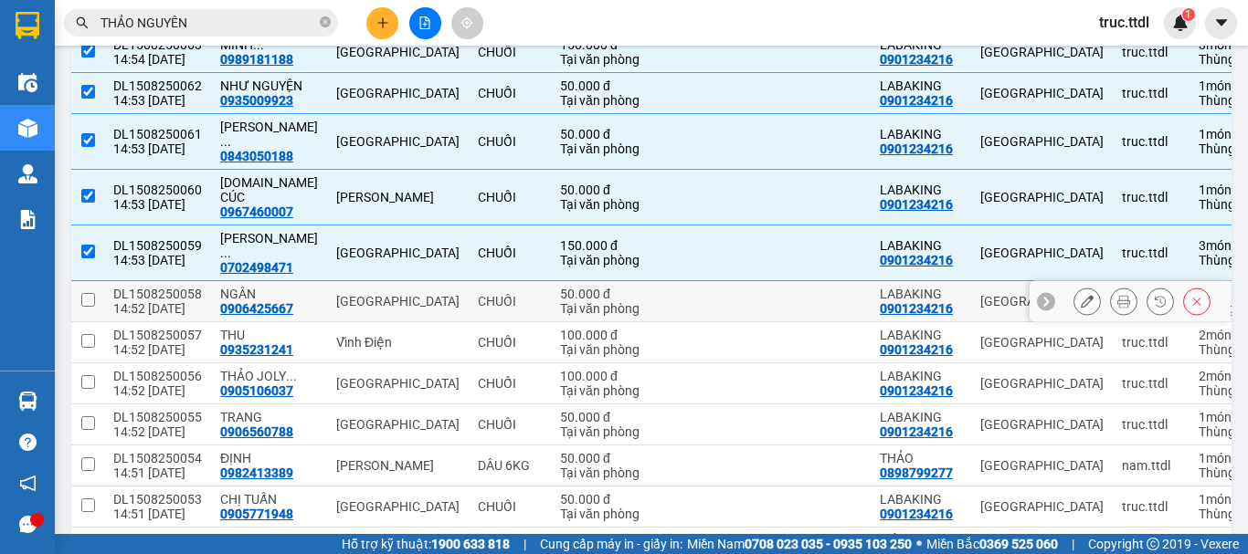
click at [618, 281] on td "50.000 đ Tại văn phòng" at bounding box center [601, 301] width 100 height 41
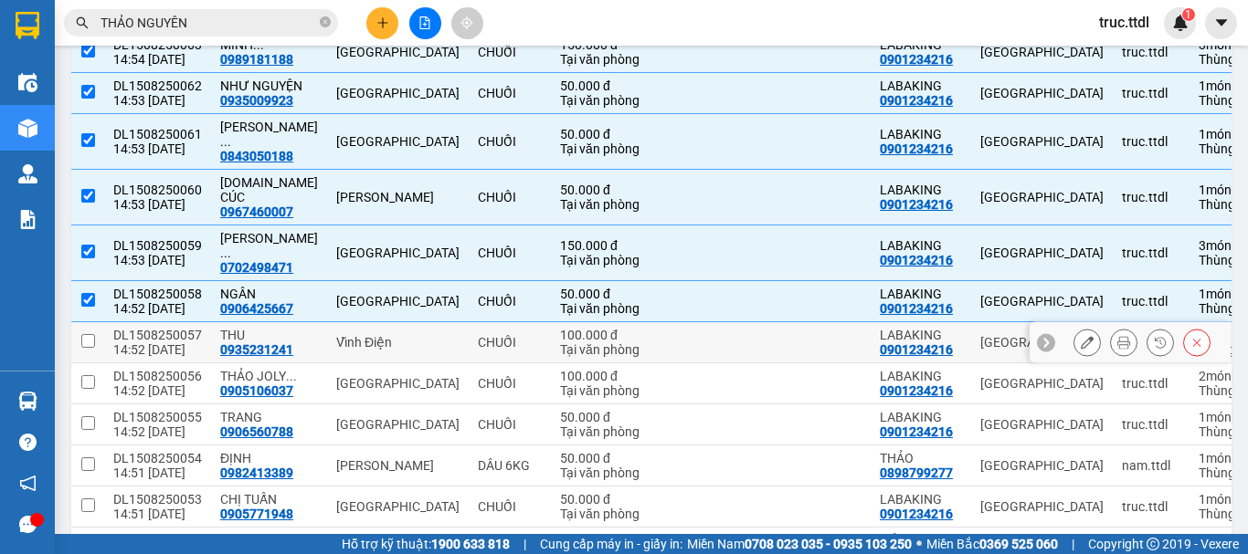
click at [617, 322] on td "100.000 đ Tại văn phòng" at bounding box center [601, 342] width 100 height 41
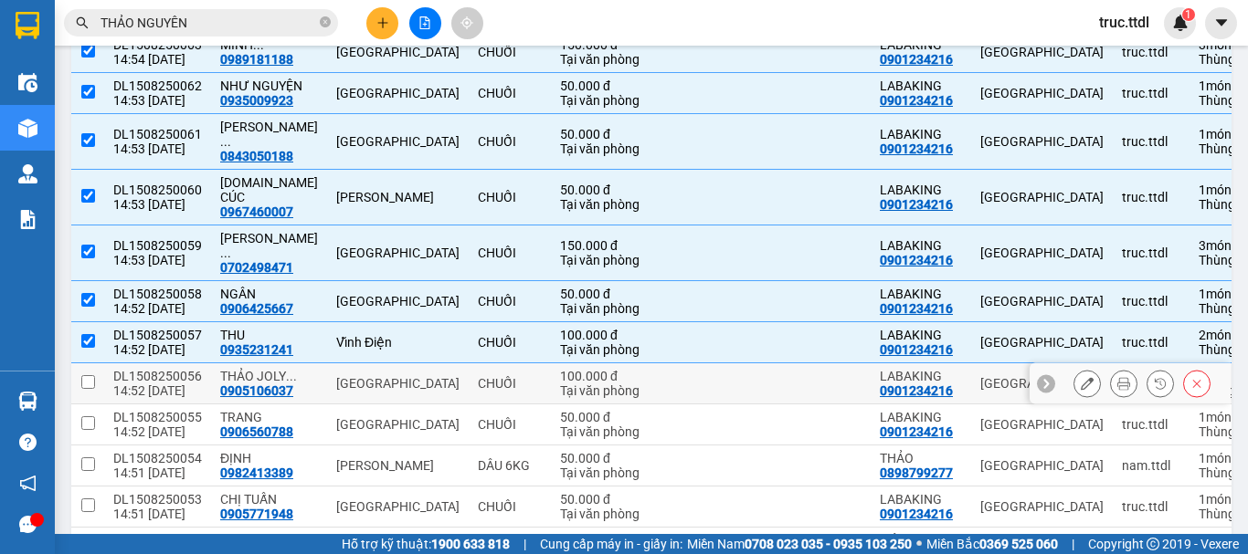
click at [623, 363] on td "100.000 đ Tại văn phòng" at bounding box center [601, 383] width 100 height 41
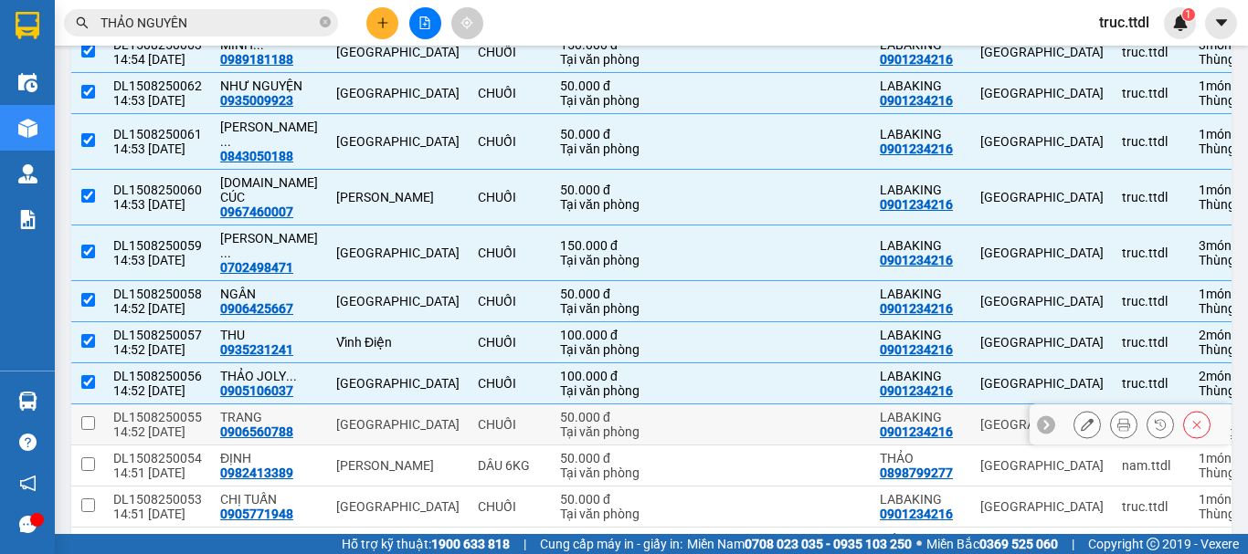
click at [625, 405] on td "50.000 đ Tại văn phòng" at bounding box center [601, 425] width 100 height 41
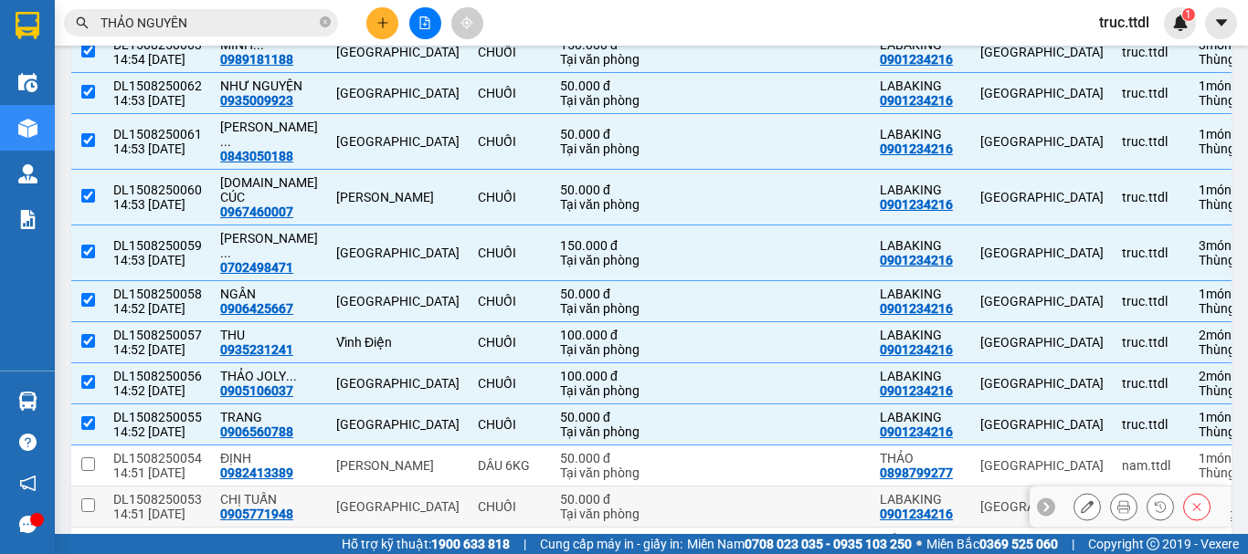
click at [591, 507] on div "Tại văn phòng" at bounding box center [601, 514] width 82 height 15
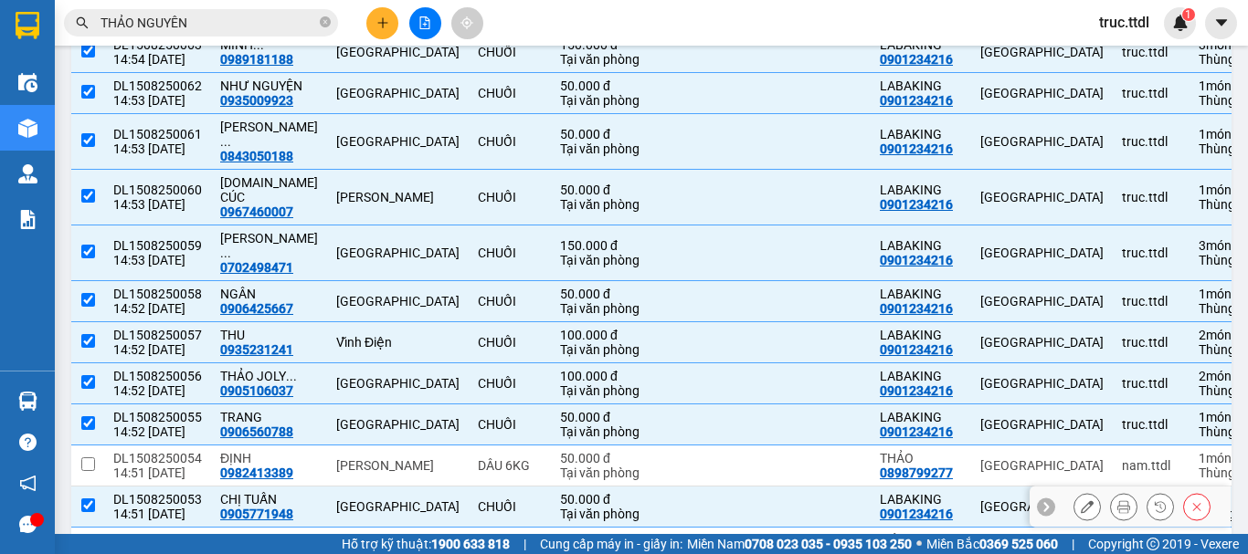
click at [399, 500] on div "[GEOGRAPHIC_DATA]" at bounding box center [397, 507] width 123 height 15
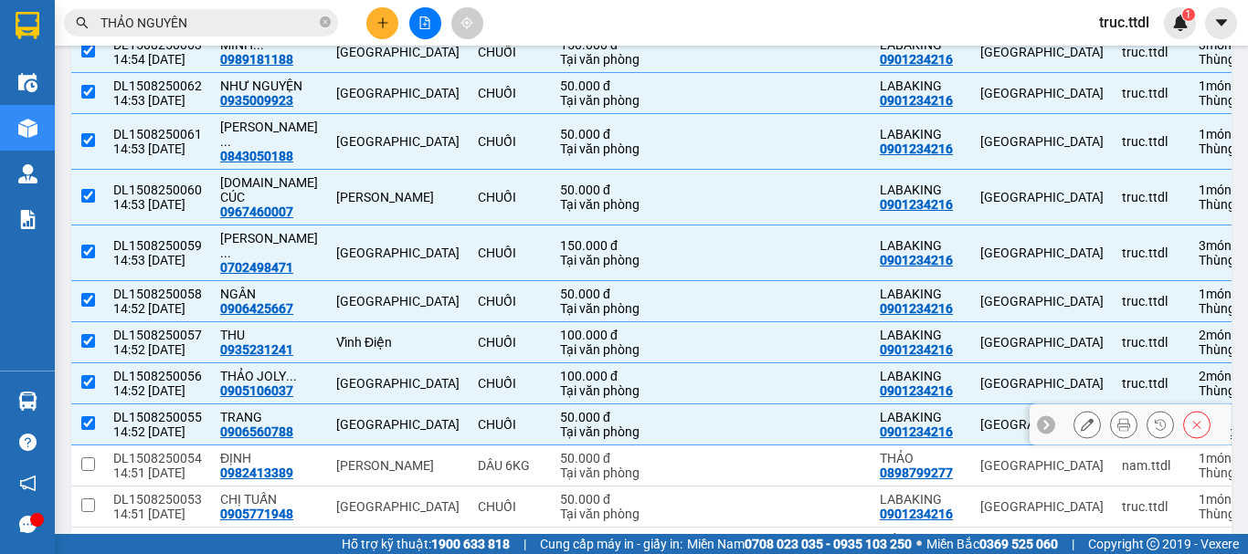
click at [410, 405] on td "[GEOGRAPHIC_DATA]" at bounding box center [398, 425] width 142 height 41
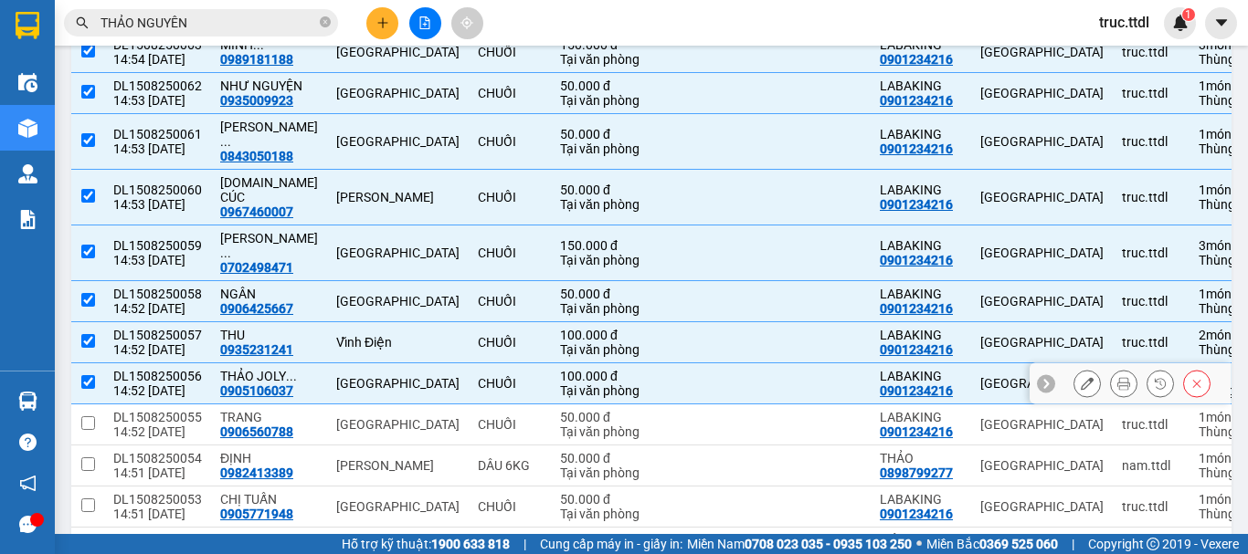
click at [364, 363] on td "[GEOGRAPHIC_DATA]" at bounding box center [398, 383] width 142 height 41
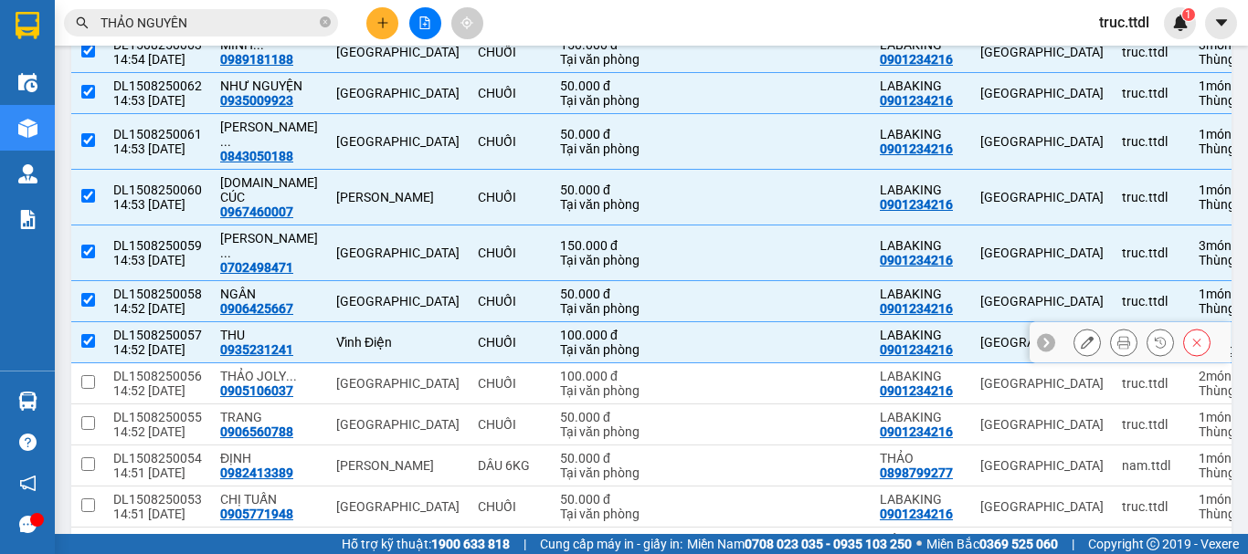
click at [364, 335] on div "Vĩnh Điện" at bounding box center [397, 342] width 123 height 15
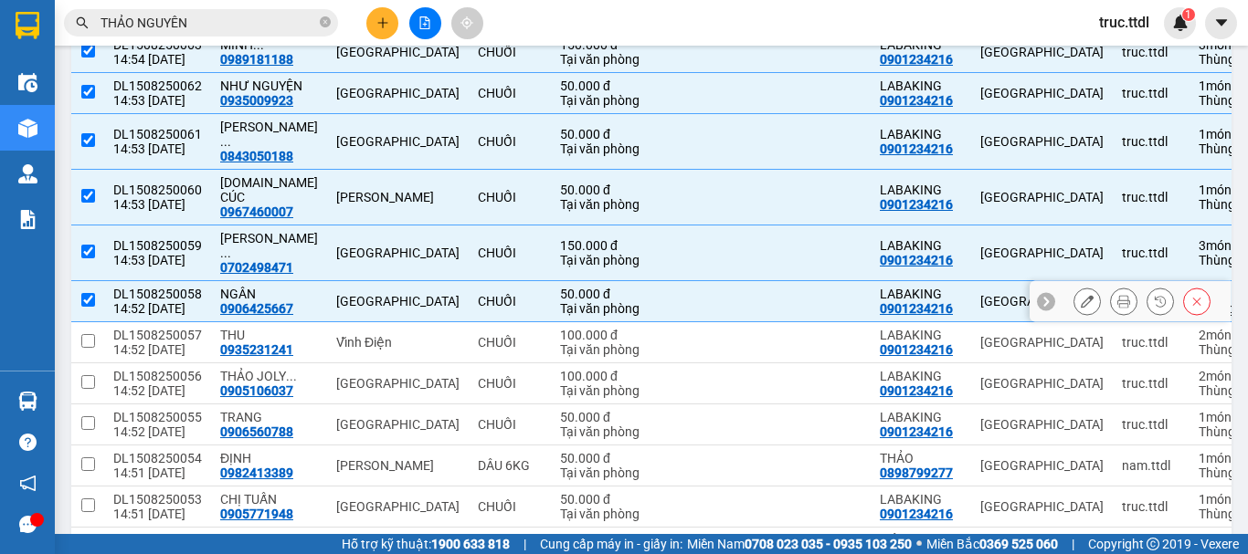
click at [384, 294] on div "[GEOGRAPHIC_DATA]" at bounding box center [397, 301] width 123 height 15
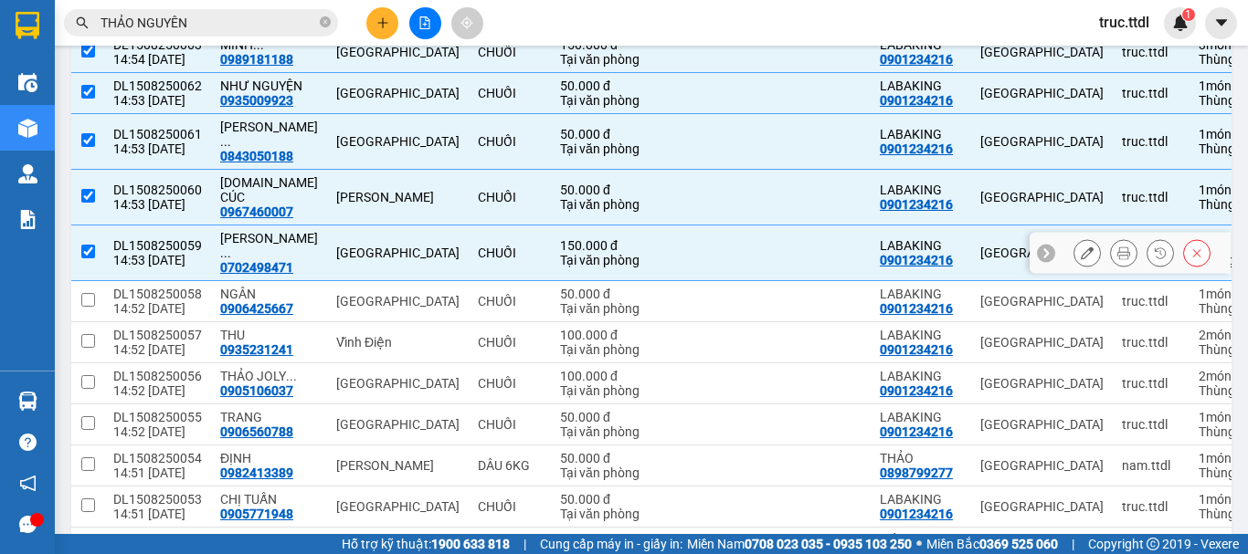
click at [406, 246] on div "[GEOGRAPHIC_DATA]" at bounding box center [397, 253] width 123 height 15
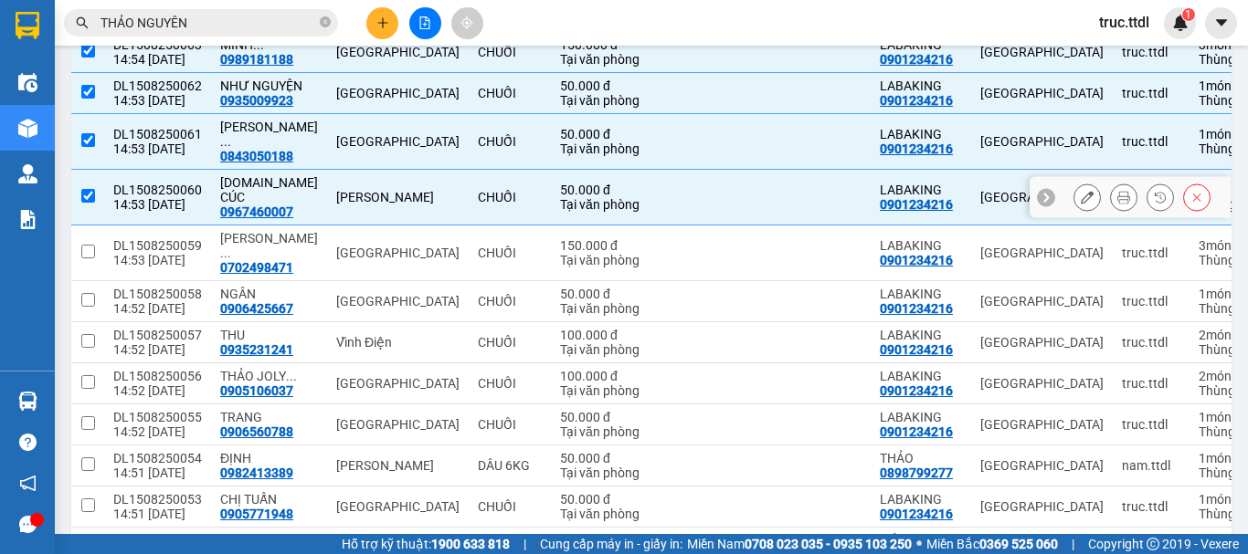
click at [416, 186] on td "[PERSON_NAME]" at bounding box center [398, 198] width 142 height 56
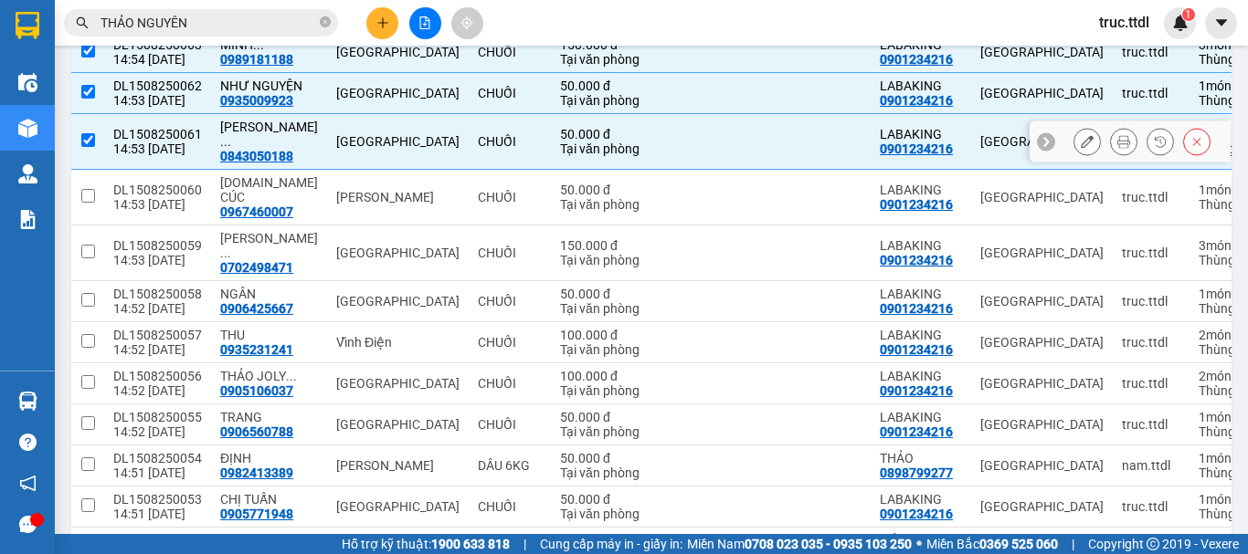
click at [422, 147] on td "[GEOGRAPHIC_DATA]" at bounding box center [398, 142] width 142 height 56
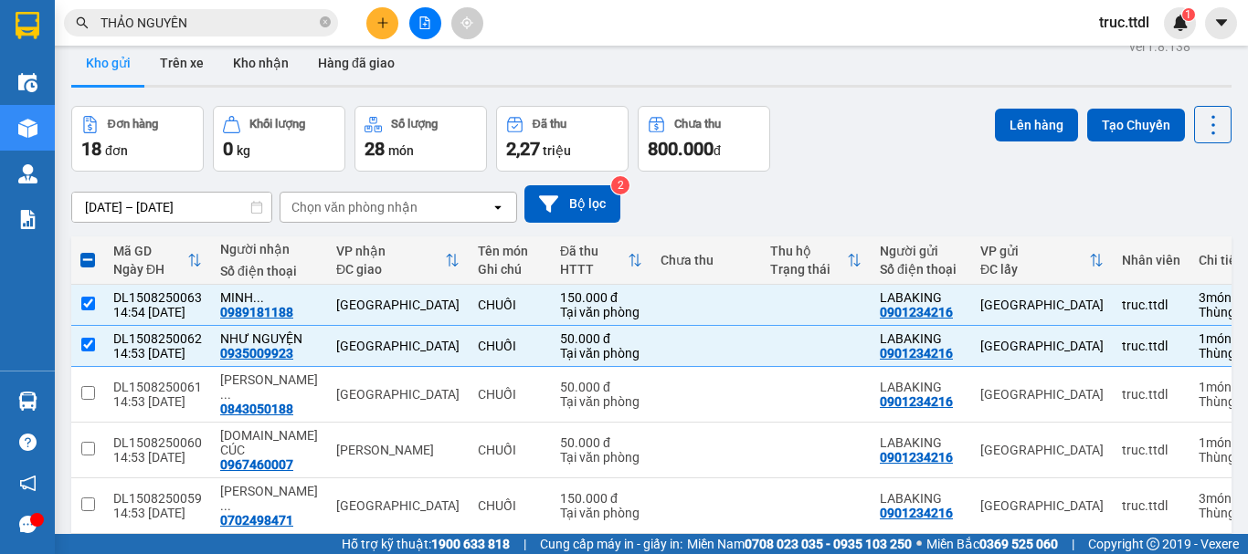
scroll to position [0, 0]
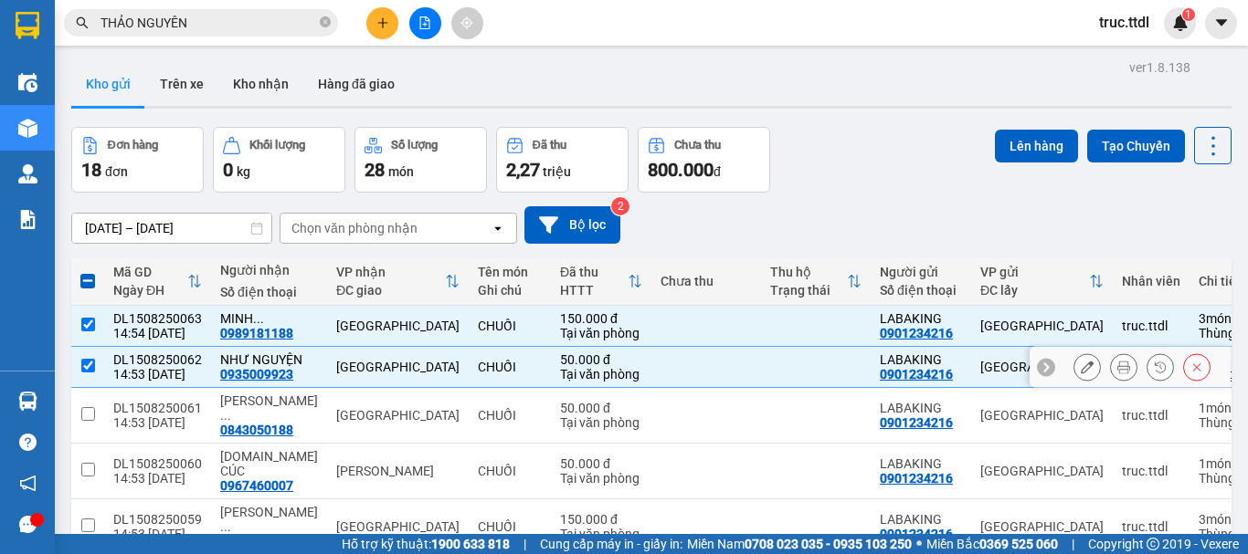
drag, startPoint x: 424, startPoint y: 366, endPoint x: 430, endPoint y: 331, distance: 36.2
click at [424, 365] on div "[GEOGRAPHIC_DATA]" at bounding box center [397, 367] width 123 height 15
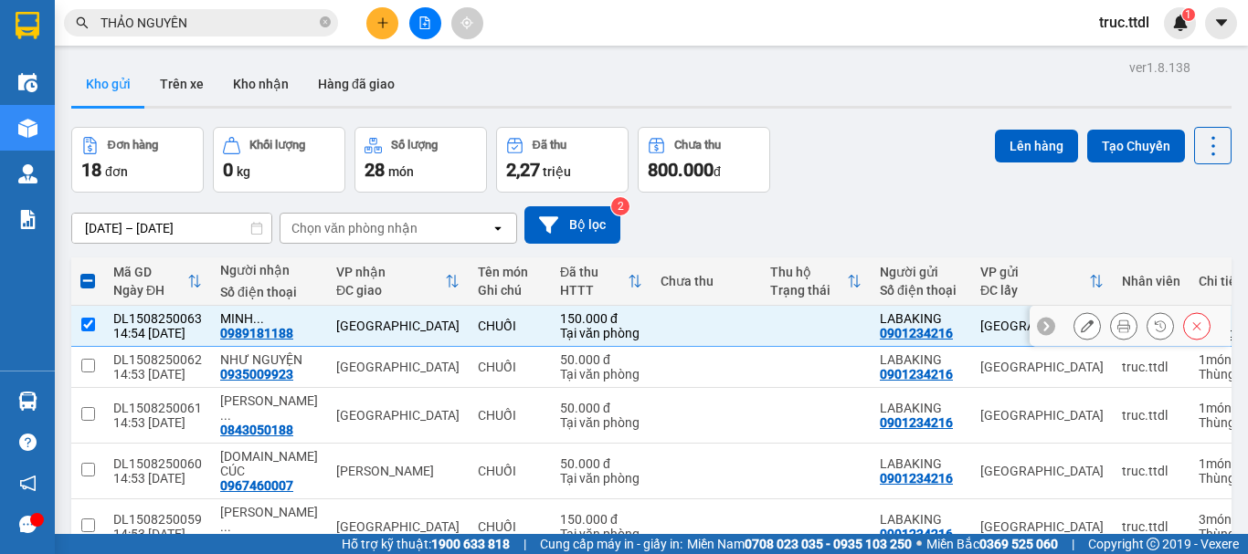
click at [430, 328] on div "[GEOGRAPHIC_DATA]" at bounding box center [397, 326] width 123 height 15
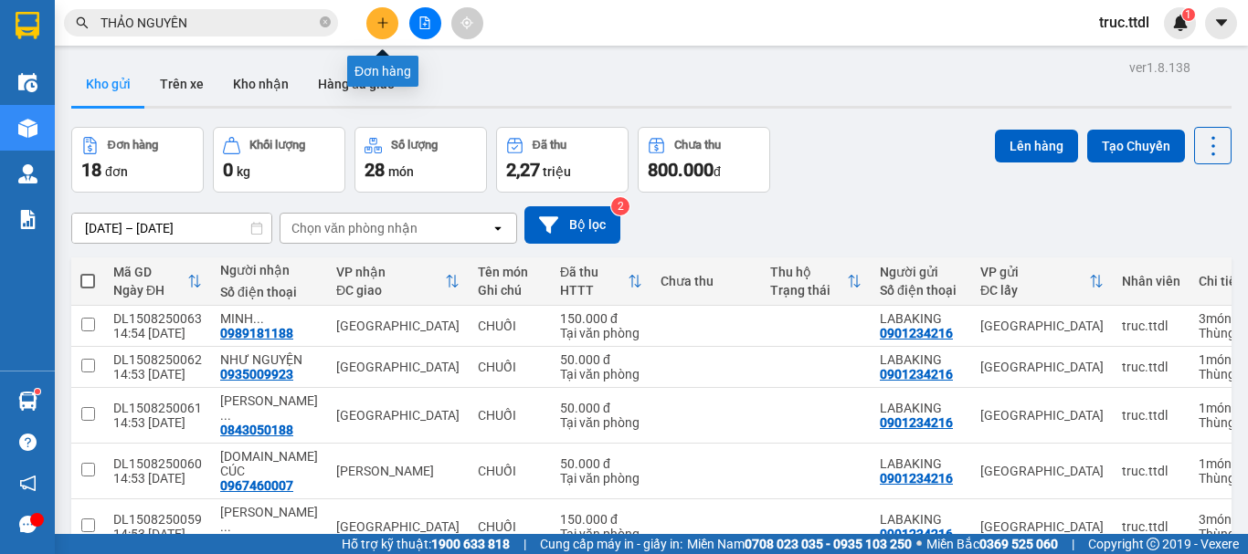
click at [371, 23] on button at bounding box center [382, 23] width 32 height 32
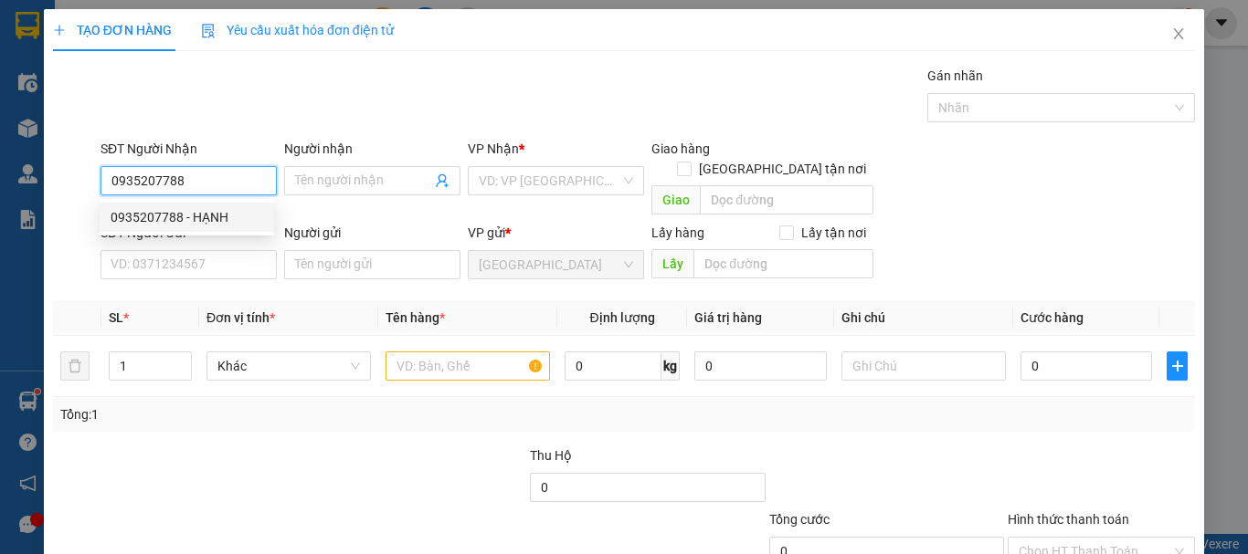
click at [239, 224] on div "0935207788 - HẠNH" at bounding box center [187, 217] width 153 height 20
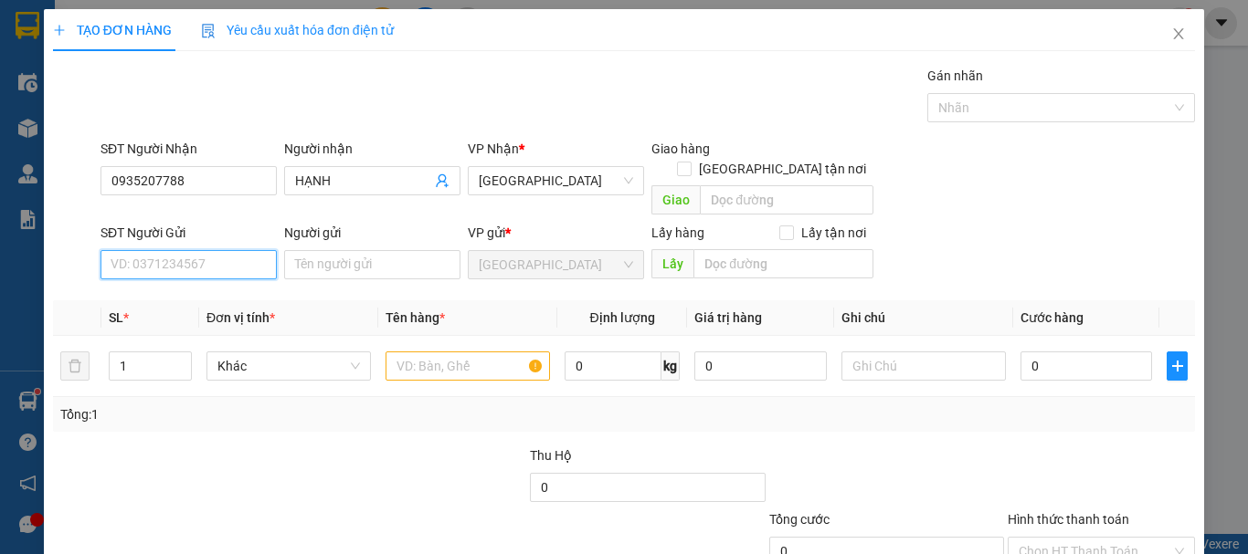
click at [247, 250] on input "SĐT Người Gửi" at bounding box center [188, 264] width 176 height 29
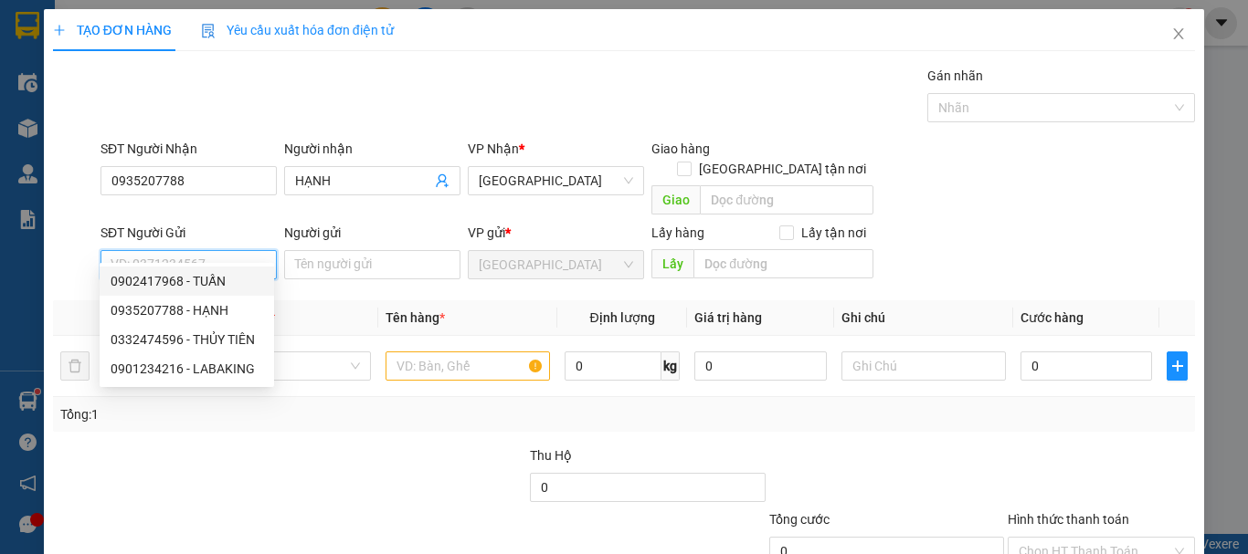
click at [244, 286] on div "0902417968 - TUẤN" at bounding box center [187, 281] width 153 height 20
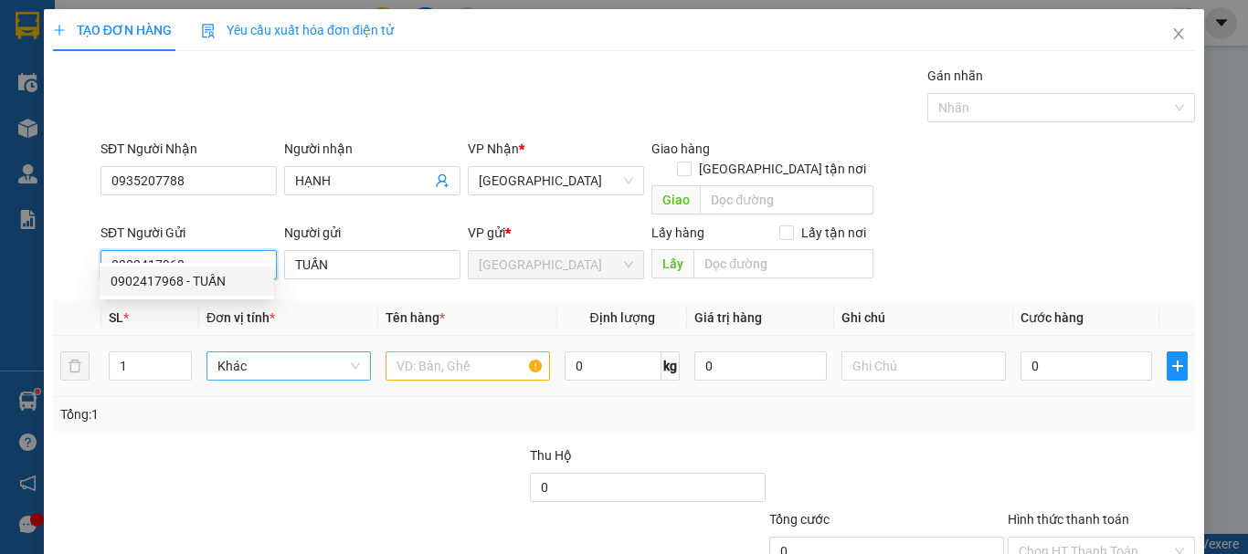
click at [268, 353] on span "Khác" at bounding box center [288, 366] width 142 height 27
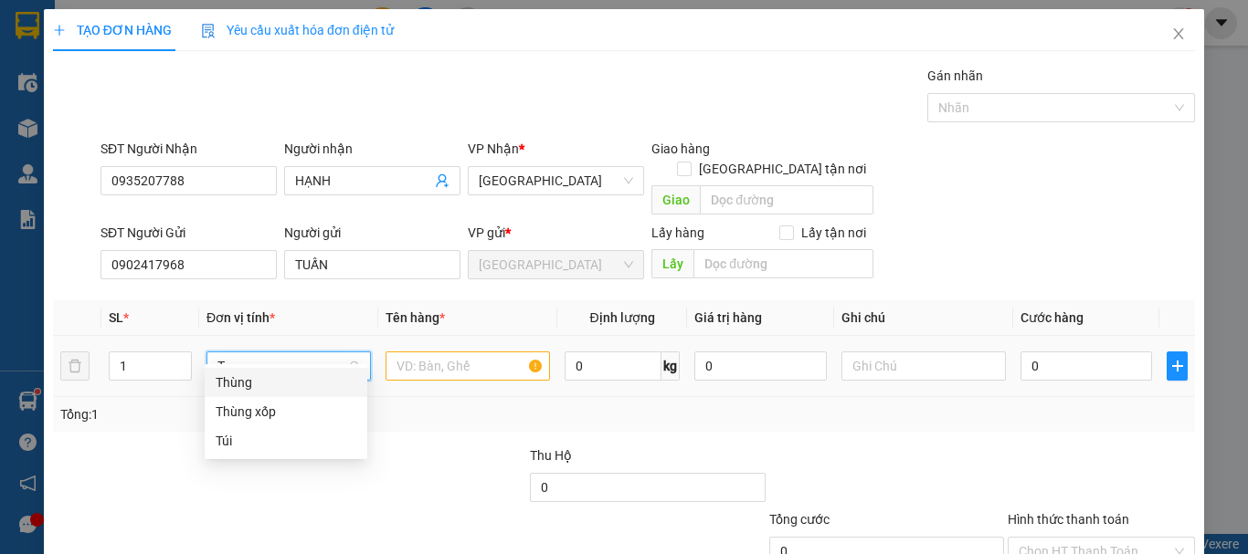
drag, startPoint x: 258, startPoint y: 375, endPoint x: 226, endPoint y: 367, distance: 33.0
click at [258, 376] on div "Thùng" at bounding box center [286, 383] width 141 height 20
click at [73, 353] on tr "1 Thùng Thùng 0 kg 0 0" at bounding box center [624, 366] width 1142 height 61
click at [451, 352] on input "text" at bounding box center [467, 366] width 164 height 29
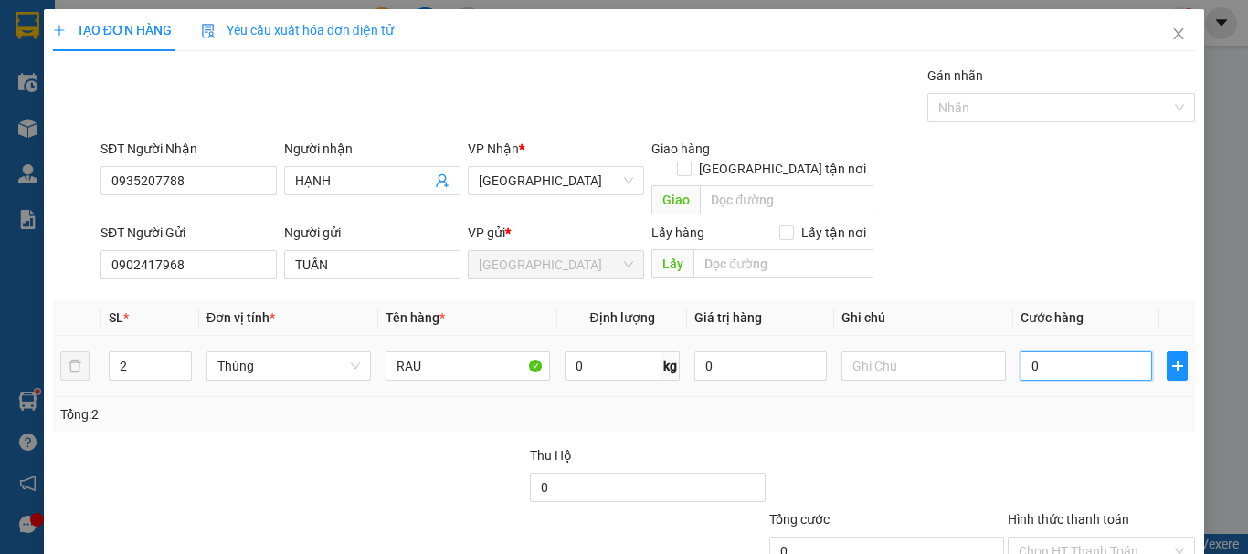
click at [1034, 352] on input "0" at bounding box center [1086, 366] width 132 height 29
drag, startPoint x: 1001, startPoint y: 343, endPoint x: 960, endPoint y: 362, distance: 45.0
click at [960, 362] on tr "2 Thùng RAU 0 kg 0 8.050" at bounding box center [624, 366] width 1142 height 61
click at [953, 419] on div "Transit Pickup Surcharge Ids Transit Deliver Surcharge Ids Transit Deliver Surc…" at bounding box center [624, 359] width 1142 height 587
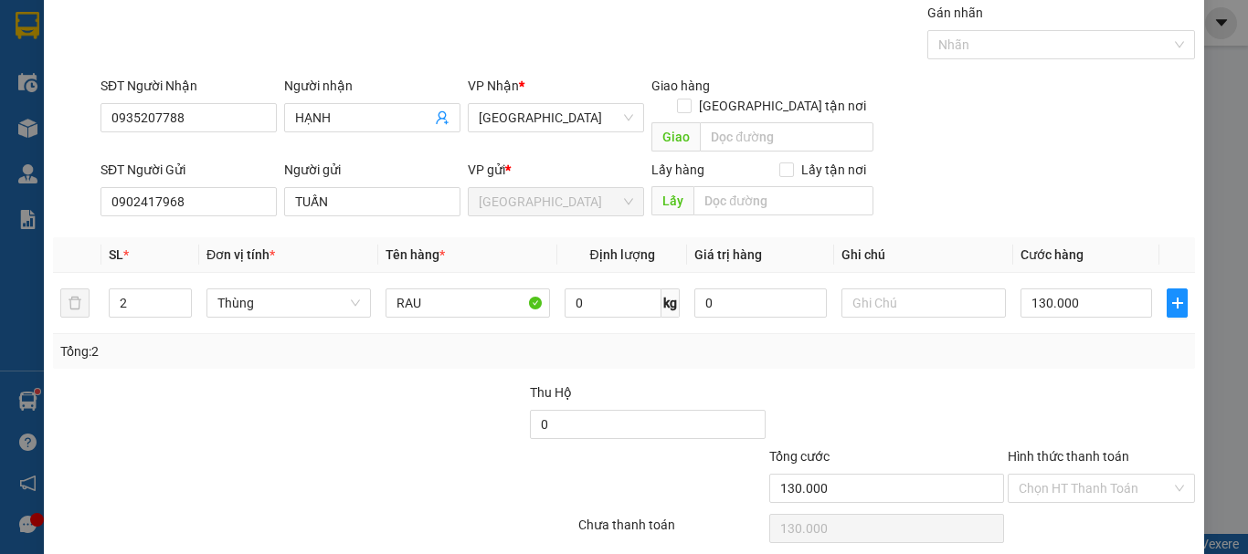
scroll to position [114, 0]
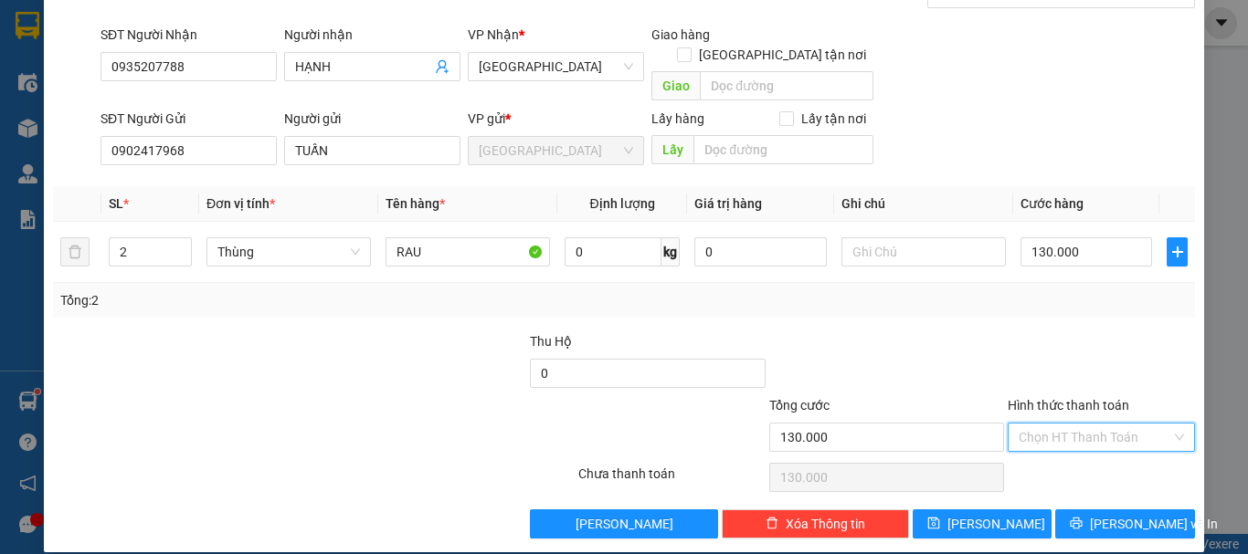
click at [1071, 424] on input "Hình thức thanh toán" at bounding box center [1094, 437] width 153 height 27
click at [1077, 455] on div "Tại văn phòng" at bounding box center [1089, 454] width 163 height 20
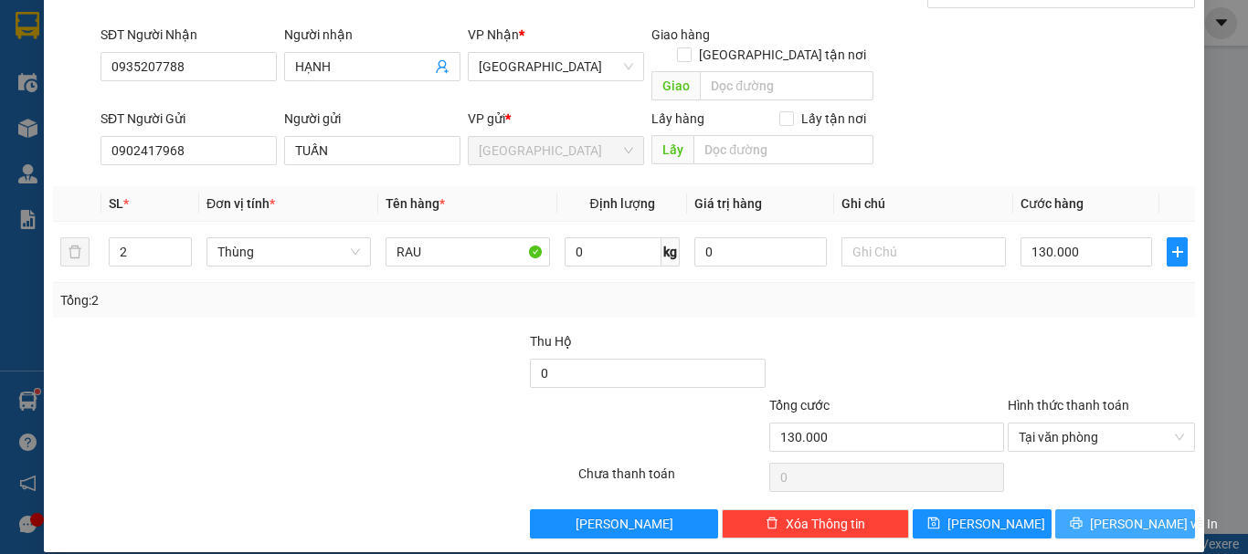
drag, startPoint x: 1095, startPoint y: 502, endPoint x: 1046, endPoint y: 366, distance: 144.7
click at [1095, 510] on button "[PERSON_NAME] và In" at bounding box center [1125, 524] width 140 height 29
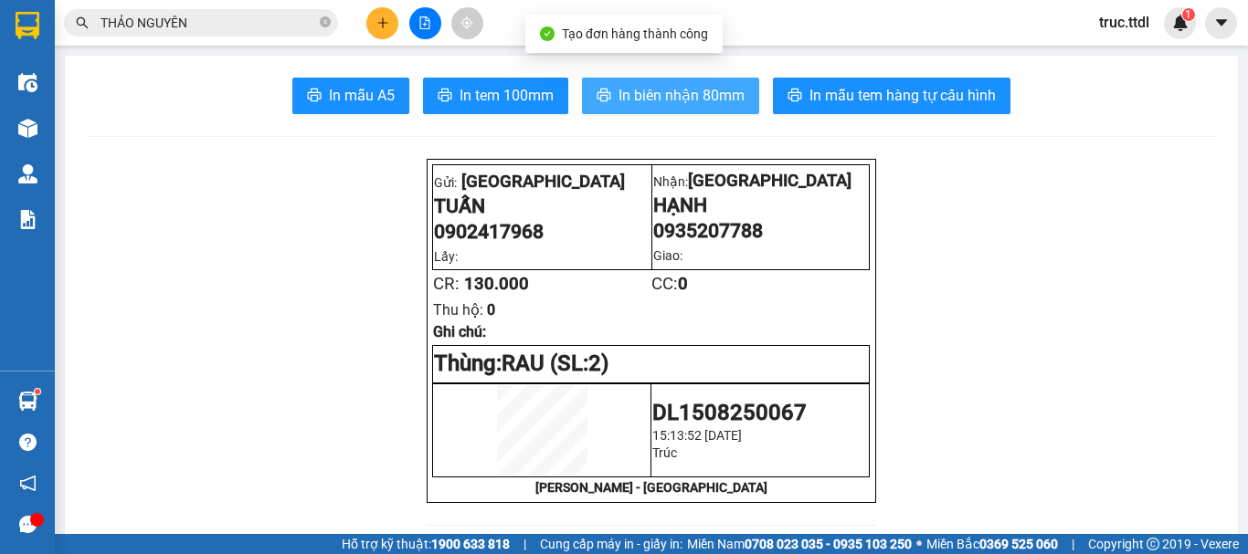
click at [634, 99] on span "In biên nhận 80mm" at bounding box center [681, 95] width 126 height 23
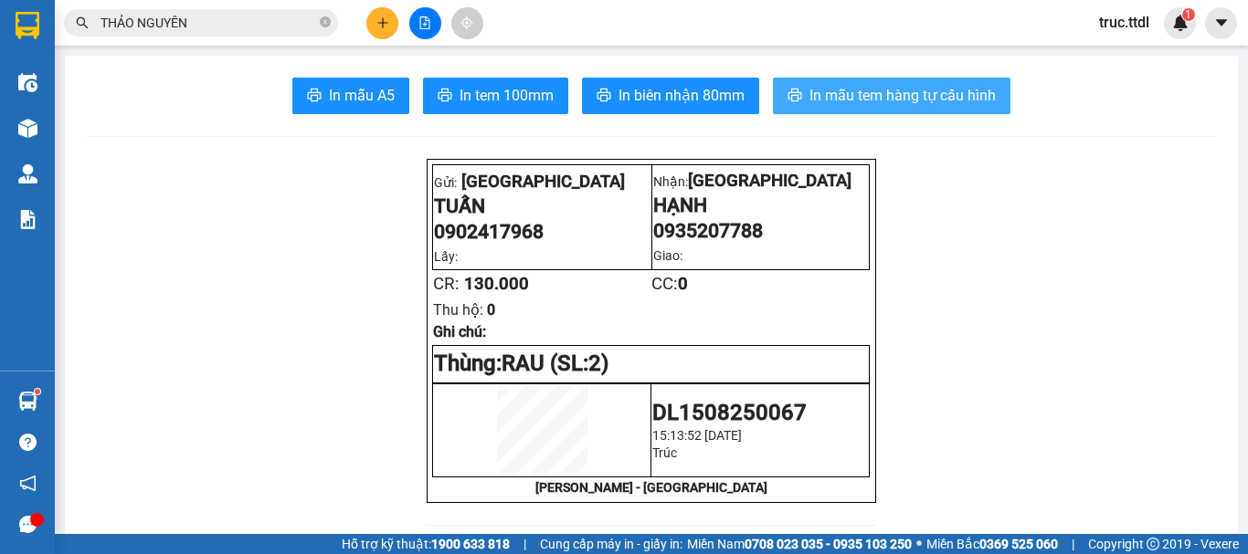
click at [918, 100] on span "In mẫu tem hàng tự cấu hình" at bounding box center [902, 95] width 186 height 23
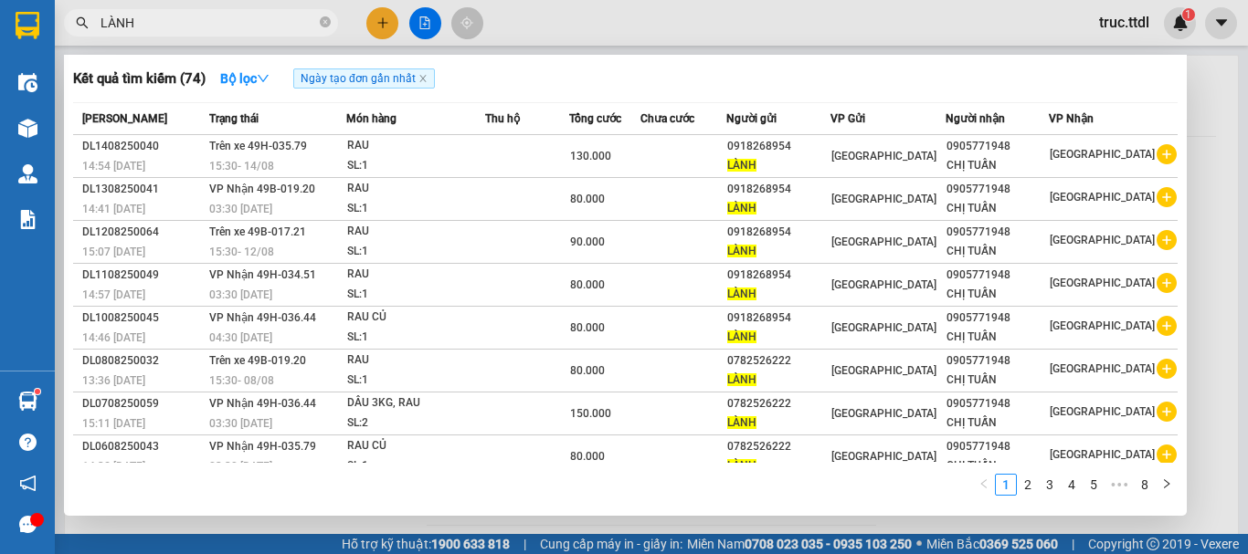
click at [213, 33] on span "LÀNH" at bounding box center [201, 22] width 274 height 27
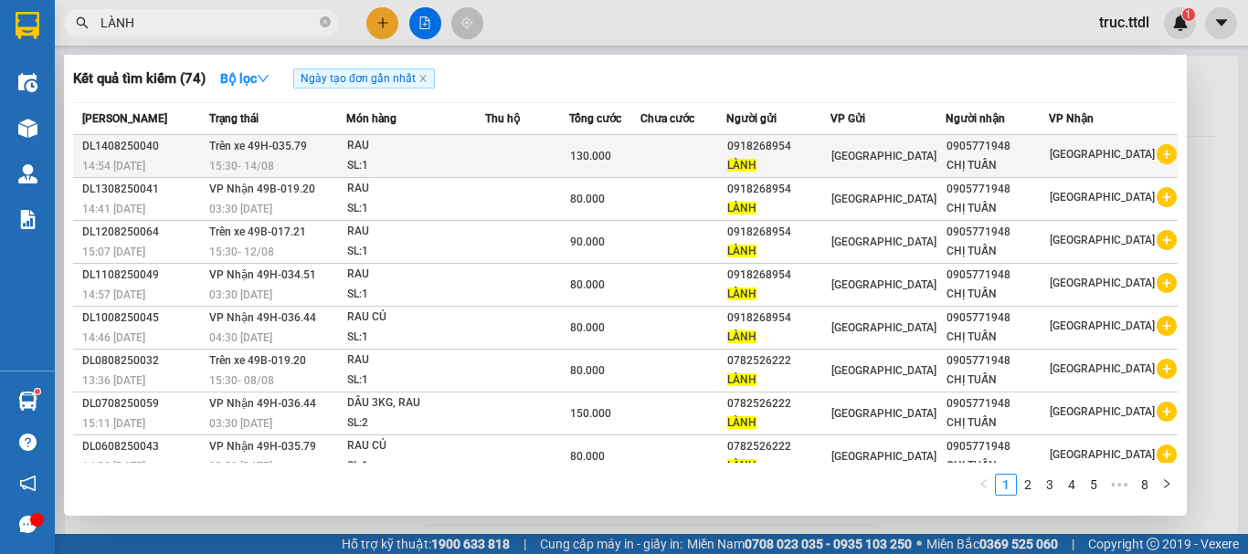
click at [690, 167] on td at bounding box center [683, 156] width 86 height 43
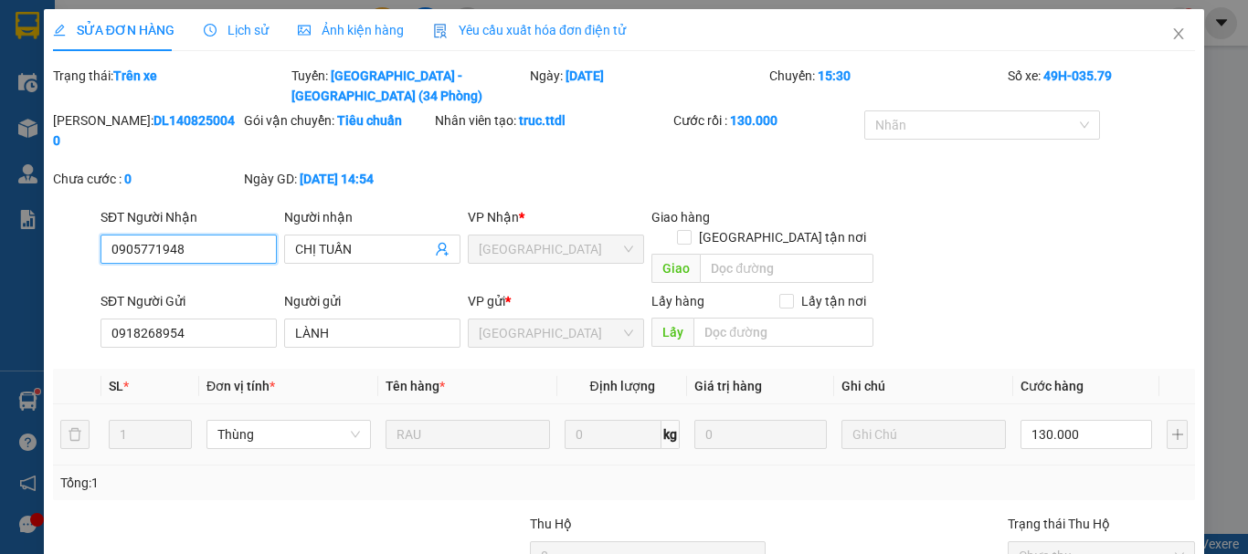
scroll to position [142, 0]
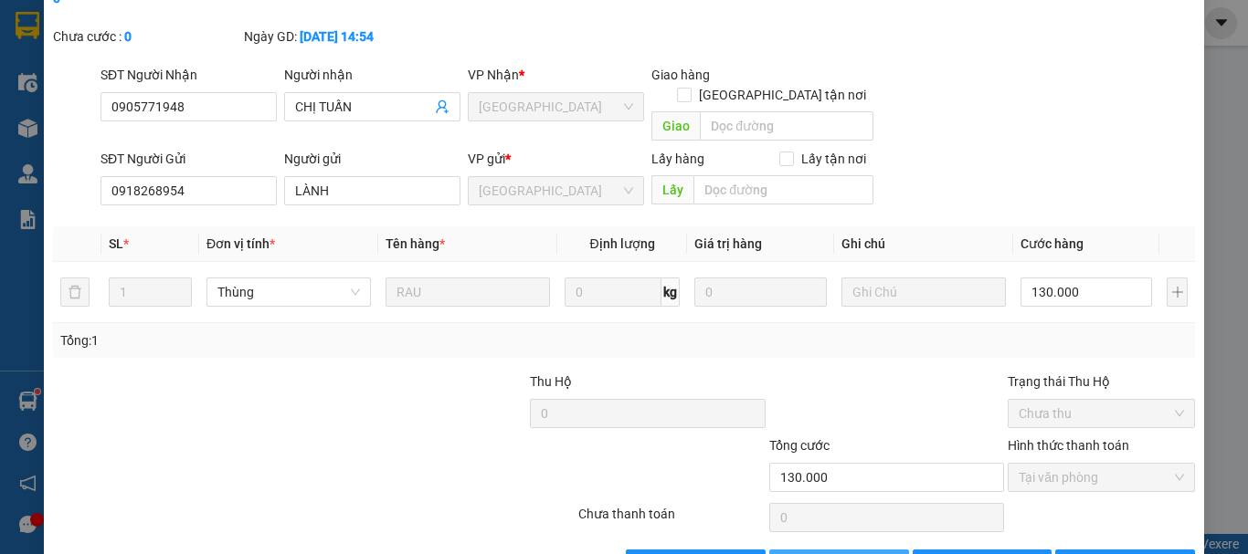
click at [864, 553] on span "Thêm ĐH mới" at bounding box center [849, 564] width 78 height 20
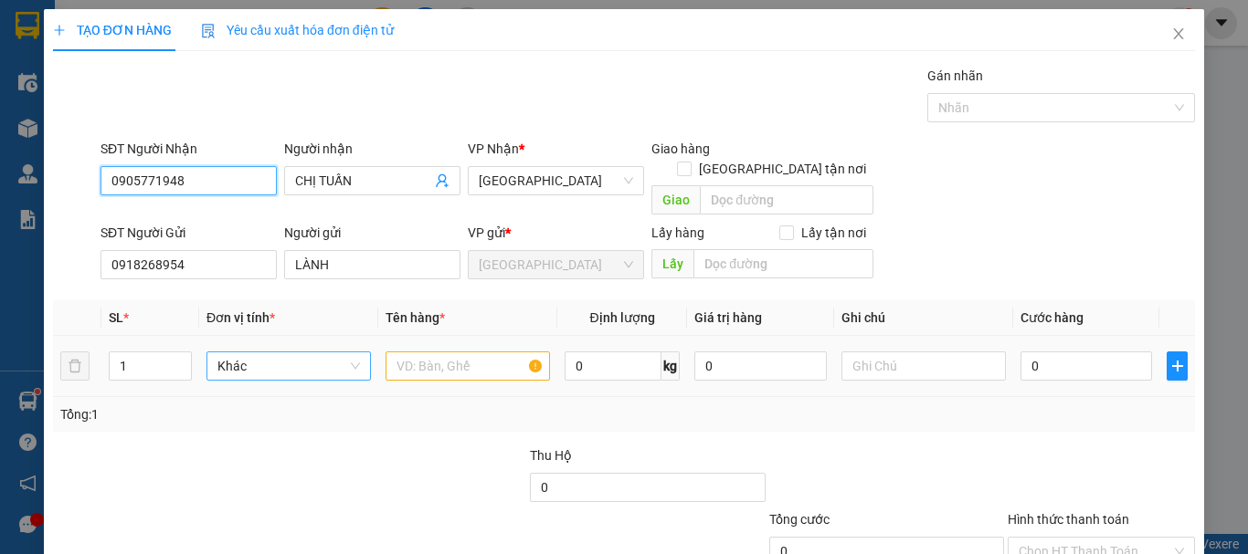
click at [297, 353] on span "Khác" at bounding box center [288, 366] width 142 height 27
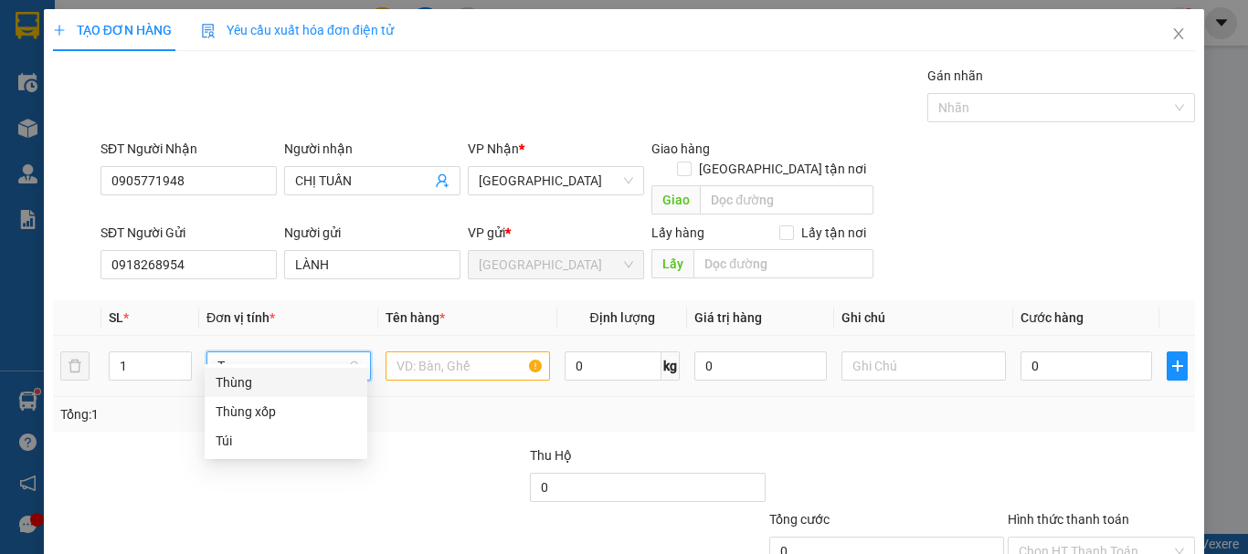
click at [291, 383] on div "Thùng" at bounding box center [286, 383] width 141 height 20
click at [436, 352] on input "text" at bounding box center [467, 366] width 164 height 29
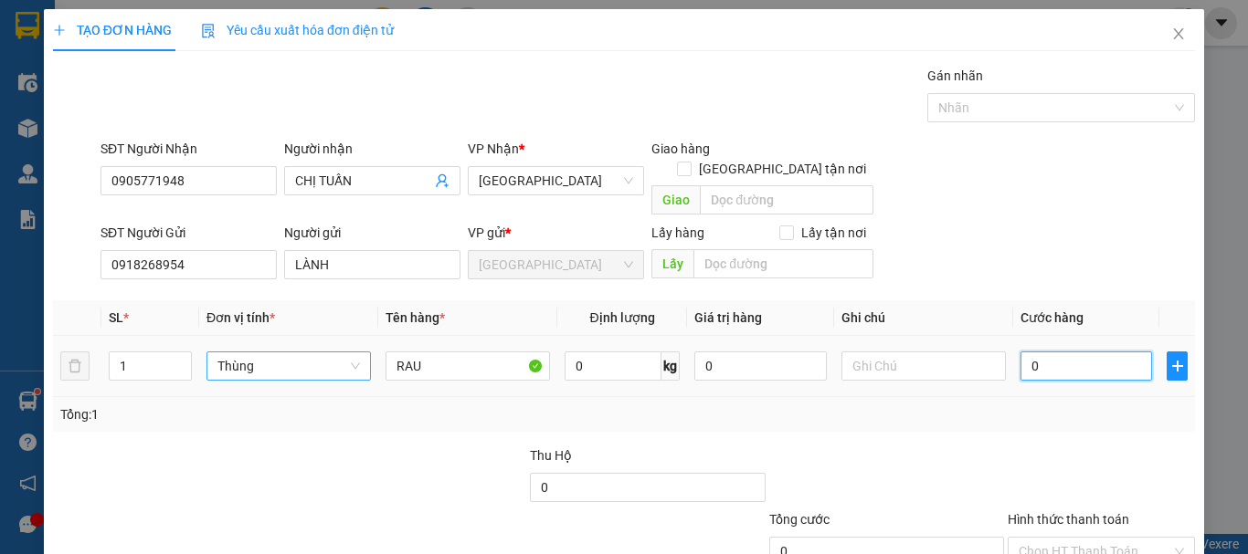
click at [1034, 352] on input "0" at bounding box center [1086, 366] width 132 height 29
click at [1057, 406] on div "Tổng: 1" at bounding box center [624, 414] width 1142 height 35
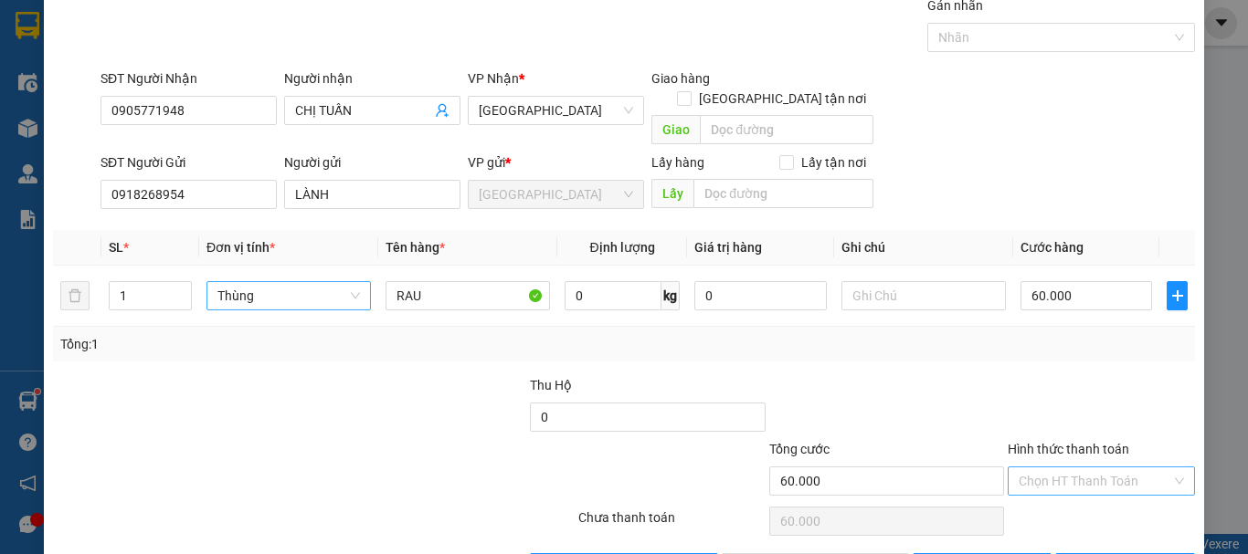
scroll to position [114, 0]
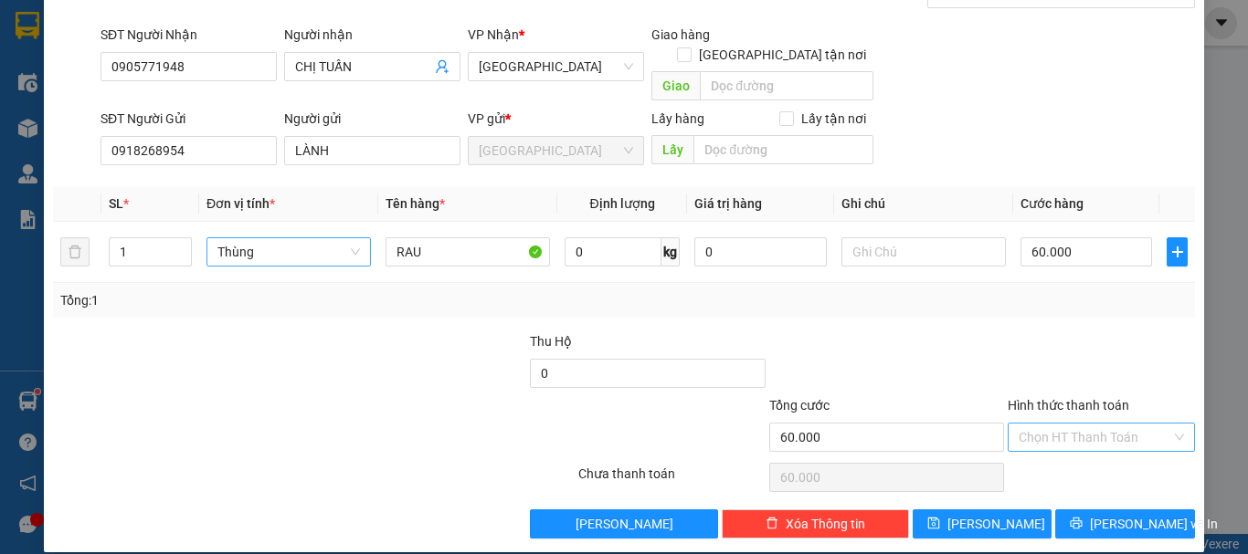
click at [1063, 424] on input "Hình thức thanh toán" at bounding box center [1094, 437] width 153 height 27
drag, startPoint x: 1066, startPoint y: 444, endPoint x: 1070, endPoint y: 469, distance: 25.1
click at [1066, 446] on div "Tại văn phòng" at bounding box center [1089, 454] width 163 height 20
click at [1078, 517] on icon "printer" at bounding box center [1075, 523] width 13 height 13
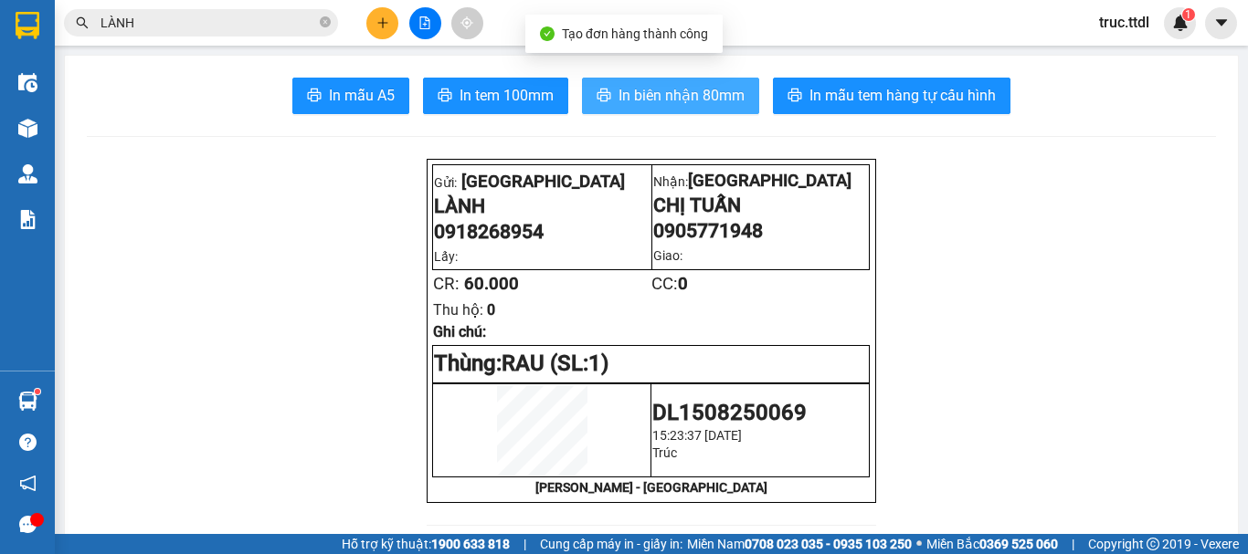
click at [639, 82] on button "In biên nhận 80mm" at bounding box center [670, 96] width 177 height 37
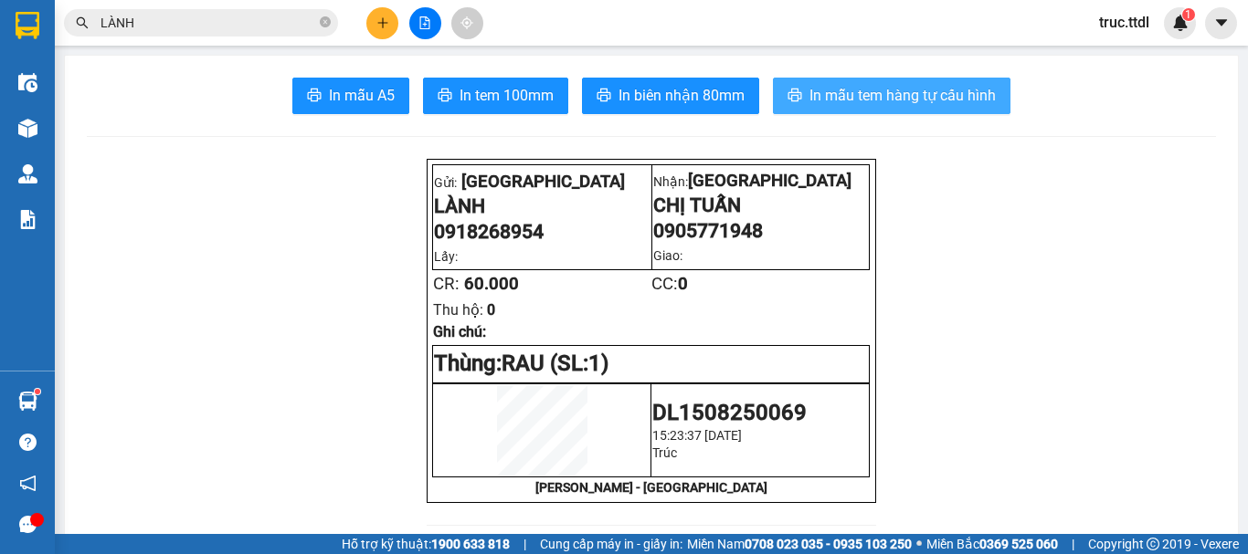
click at [878, 96] on span "In mẫu tem hàng tự cấu hình" at bounding box center [902, 95] width 186 height 23
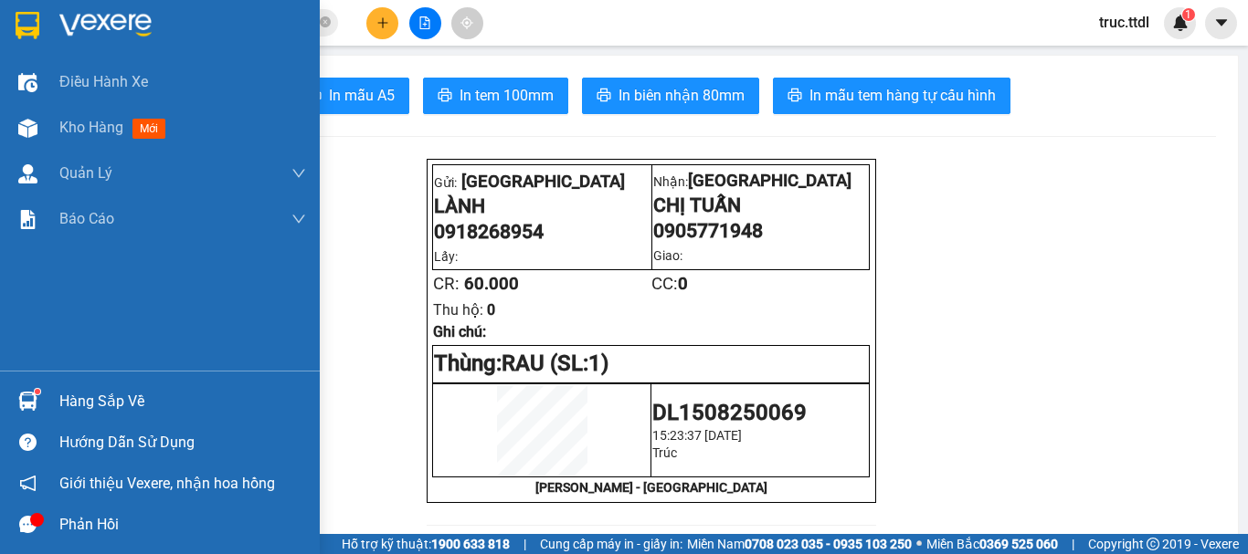
click at [34, 20] on img at bounding box center [28, 25] width 24 height 27
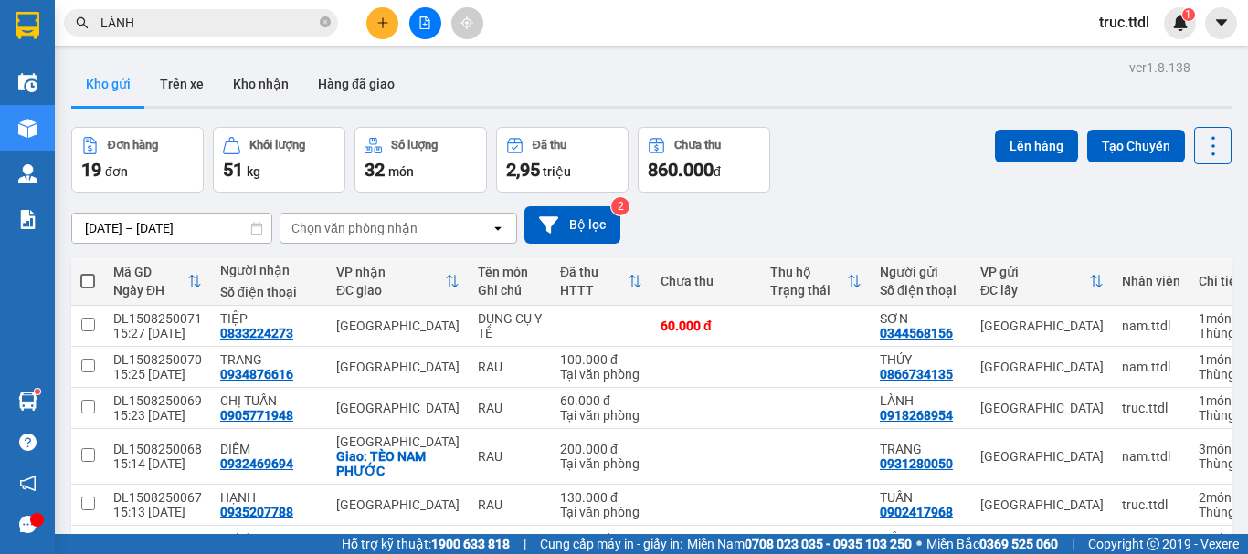
click at [423, 26] on icon "file-add" at bounding box center [424, 22] width 13 height 13
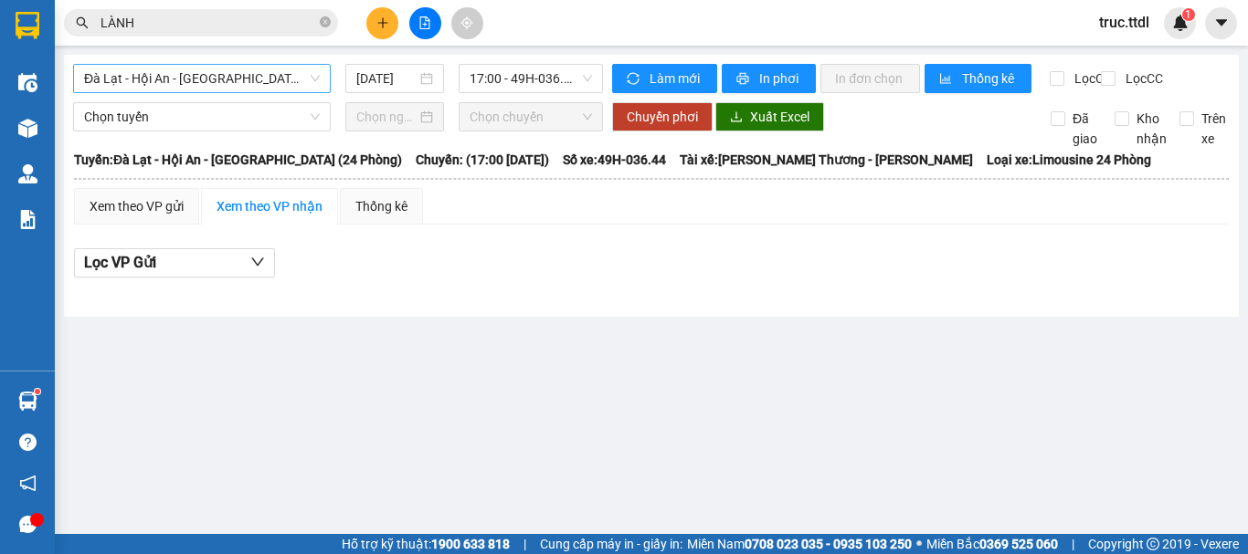
click at [235, 82] on span "Đà Lạt - Hội An - Đà Nẵng (24 Phòng)" at bounding box center [202, 78] width 236 height 27
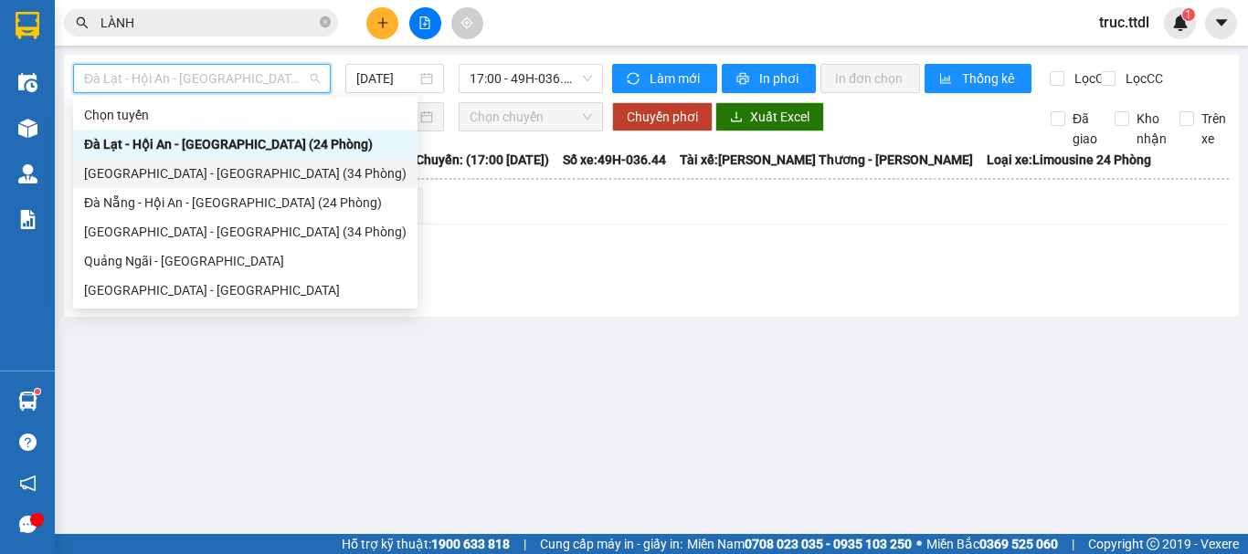
click at [227, 176] on div "[GEOGRAPHIC_DATA] - [GEOGRAPHIC_DATA] (34 Phòng)" at bounding box center [245, 173] width 322 height 20
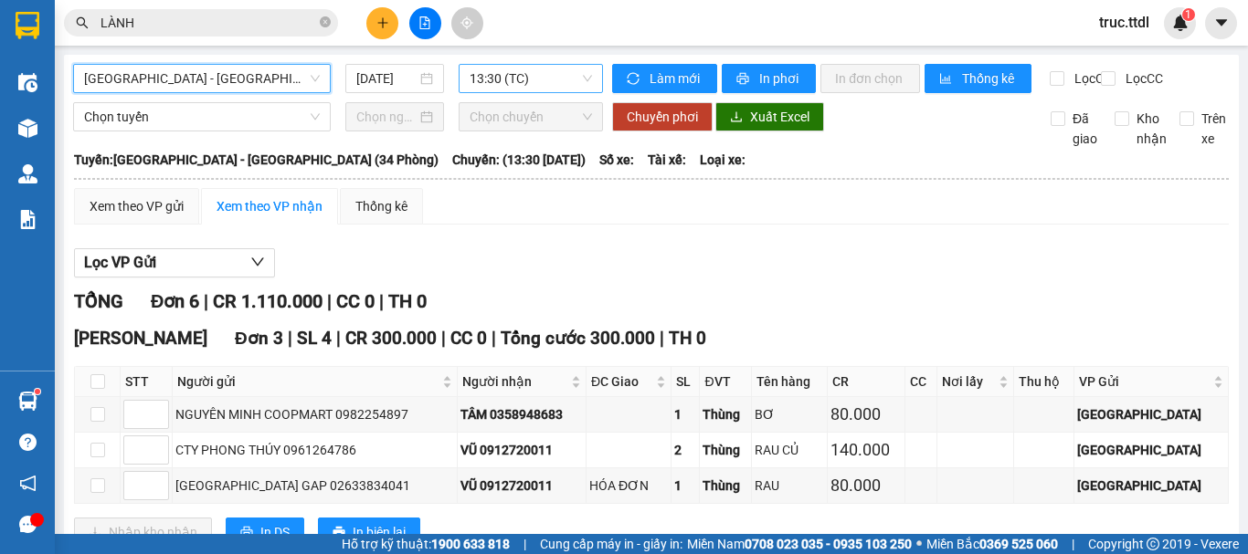
click at [534, 74] on span "13:30 (TC)" at bounding box center [530, 78] width 122 height 27
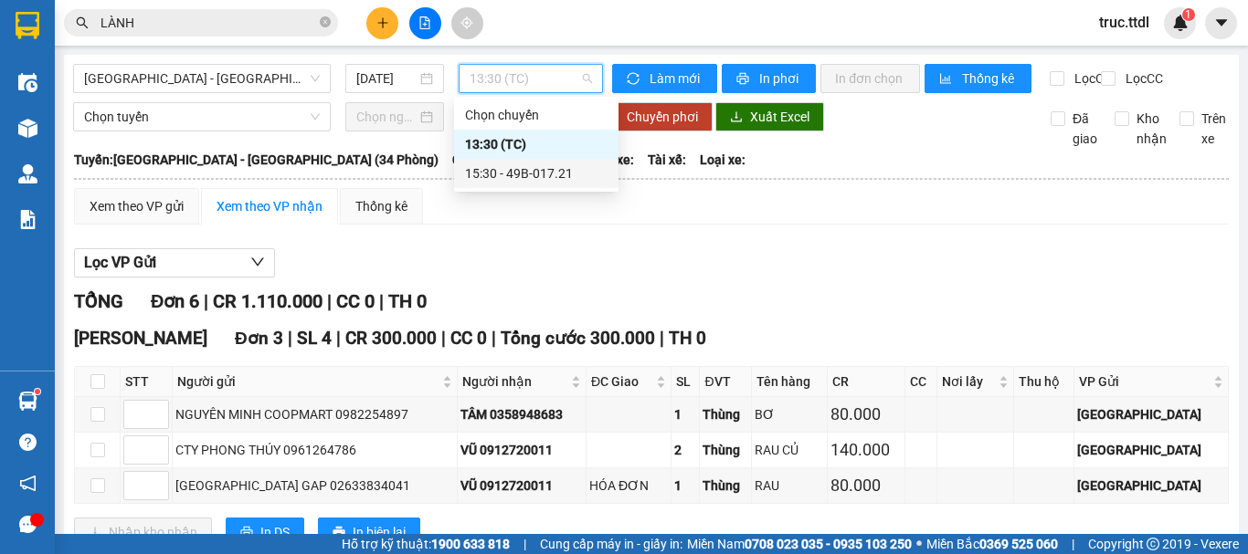
click at [551, 172] on div "15:30 - 49B-017.21" at bounding box center [536, 173] width 142 height 20
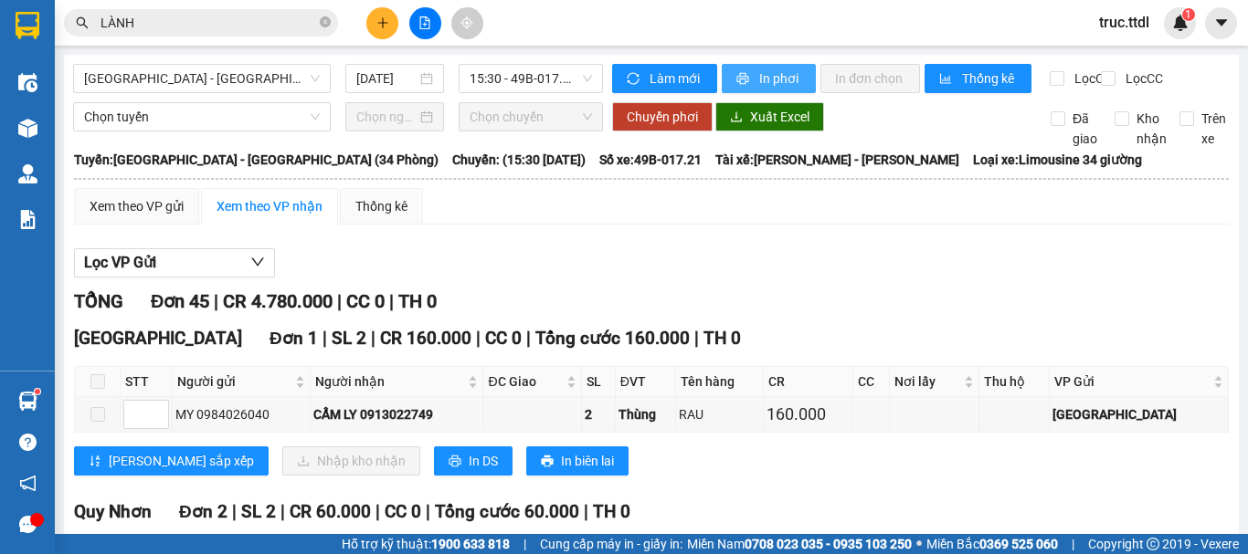
click at [779, 85] on span "In phơi" at bounding box center [780, 78] width 42 height 20
click at [772, 80] on span "In phơi" at bounding box center [780, 78] width 42 height 20
click at [469, 76] on span "15:30 - 49B-017.21" at bounding box center [530, 78] width 122 height 27
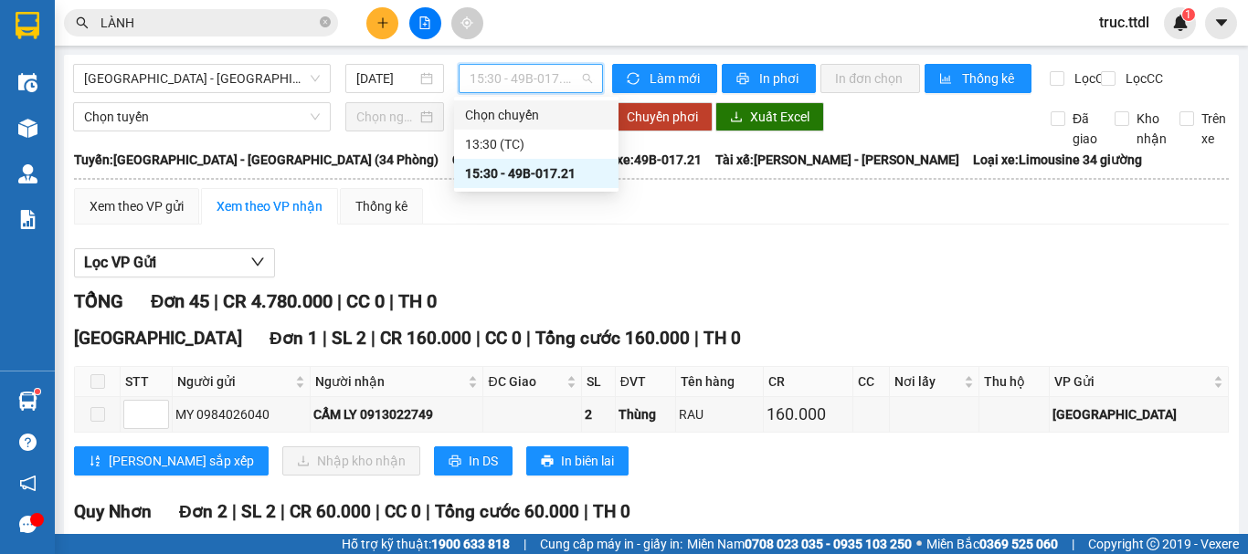
drag, startPoint x: 697, startPoint y: 213, endPoint x: 689, endPoint y: 153, distance: 60.8
click at [697, 208] on div "Xem theo VP gửi Xem theo VP nhận Thống kê" at bounding box center [651, 206] width 1154 height 37
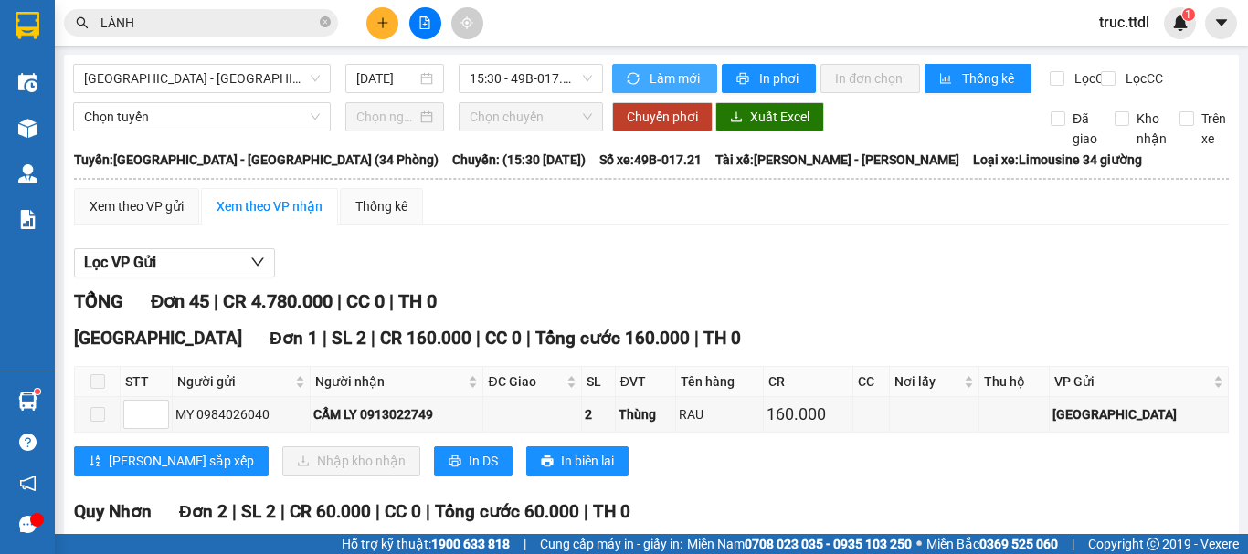
click at [681, 90] on button "Làm mới" at bounding box center [664, 78] width 105 height 29
click at [517, 68] on span "15:30 - 49B-017.21" at bounding box center [530, 78] width 122 height 27
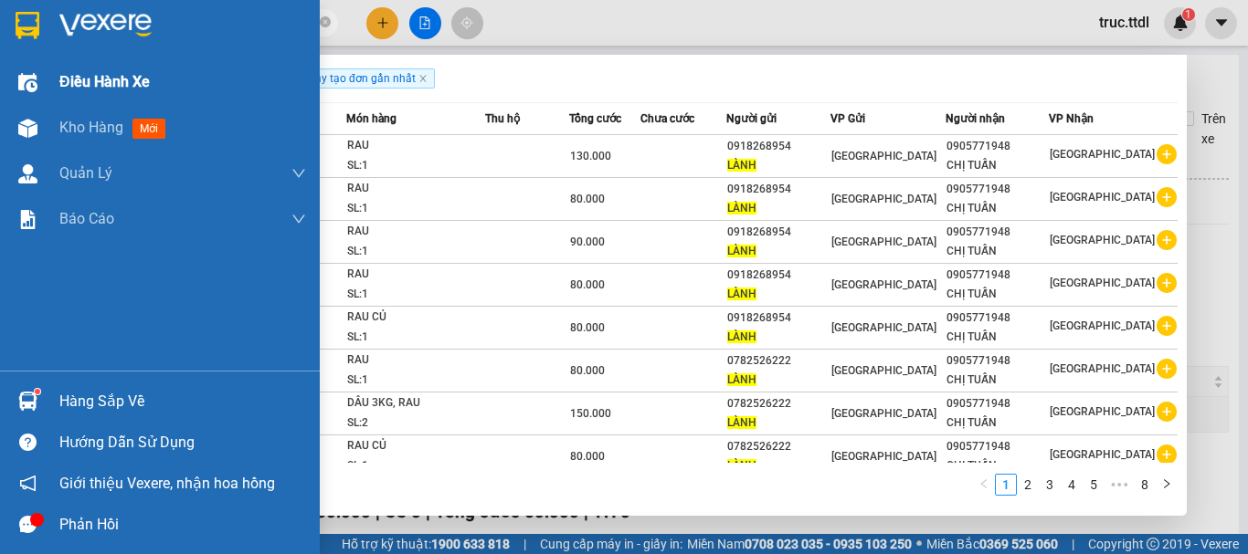
drag, startPoint x: 19, startPoint y: 52, endPoint x: 0, endPoint y: 63, distance: 22.1
click at [0, 63] on section "Kết quả tìm kiếm ( 74 ) Bộ lọc Ngày tạo đơn gần nhất Mã ĐH Trạng thái Món hàng …" at bounding box center [624, 277] width 1248 height 554
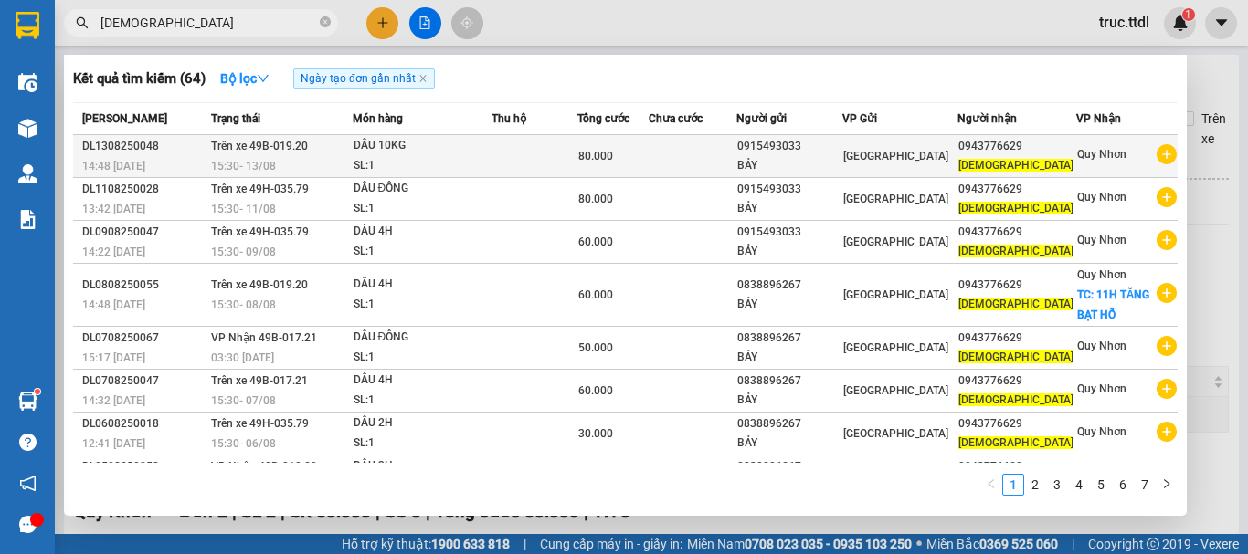
click at [678, 161] on td at bounding box center [692, 156] width 89 height 43
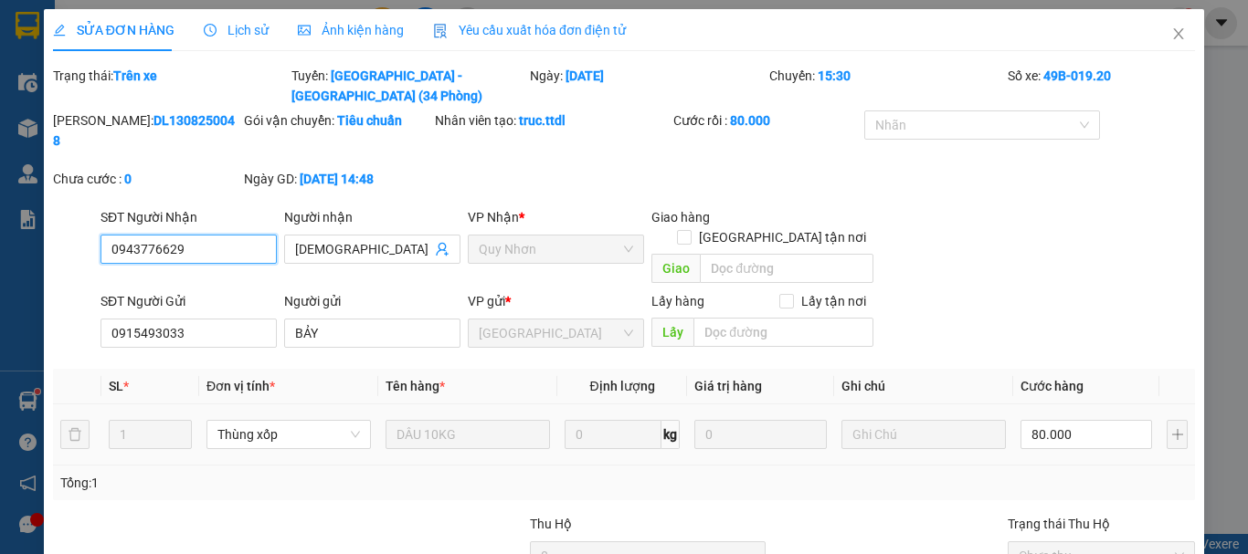
scroll to position [109, 0]
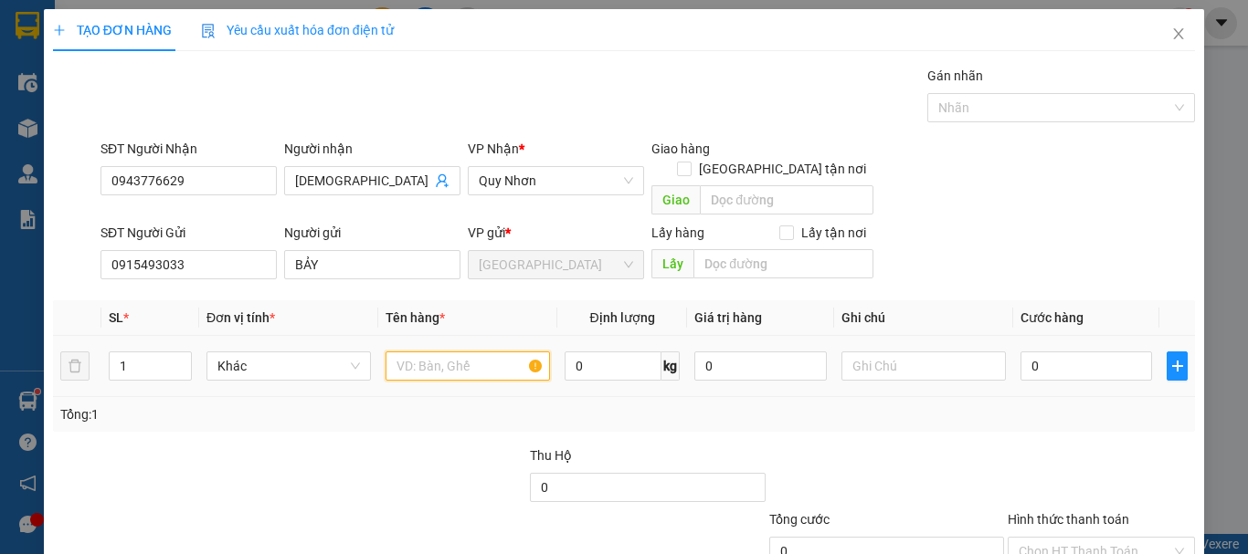
click at [430, 352] on input "text" at bounding box center [467, 366] width 164 height 29
click at [285, 353] on span "Khác" at bounding box center [288, 366] width 142 height 27
click at [303, 380] on div "Thùng xốp" at bounding box center [286, 383] width 141 height 20
click at [428, 354] on input "text" at bounding box center [467, 366] width 164 height 29
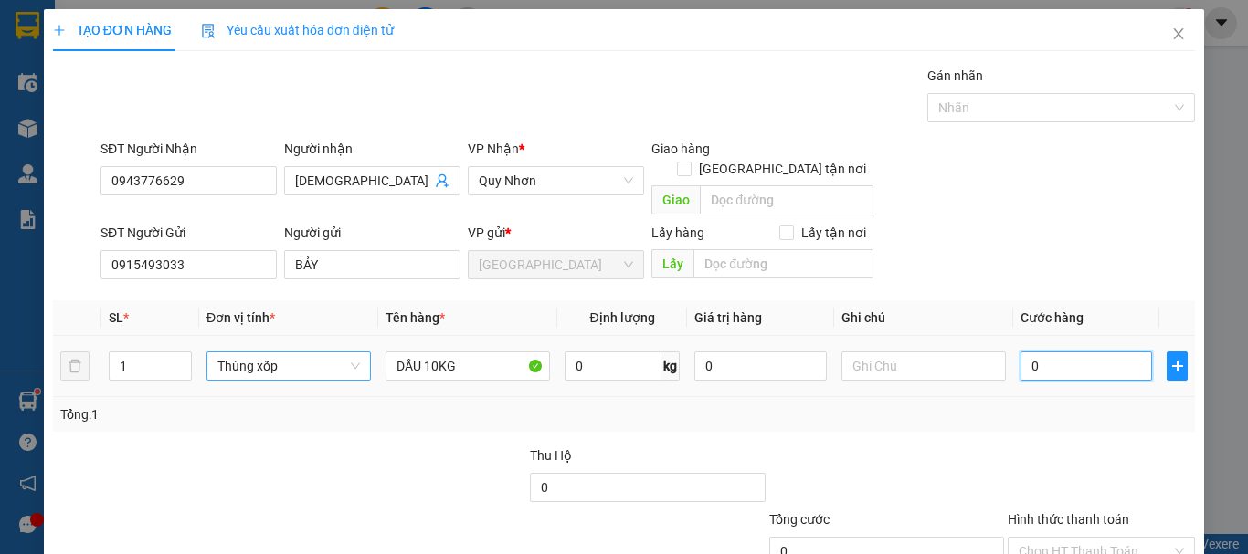
click at [1093, 352] on input "0" at bounding box center [1086, 366] width 132 height 29
click at [1100, 405] on div "Tổng: 1" at bounding box center [623, 415] width 1127 height 20
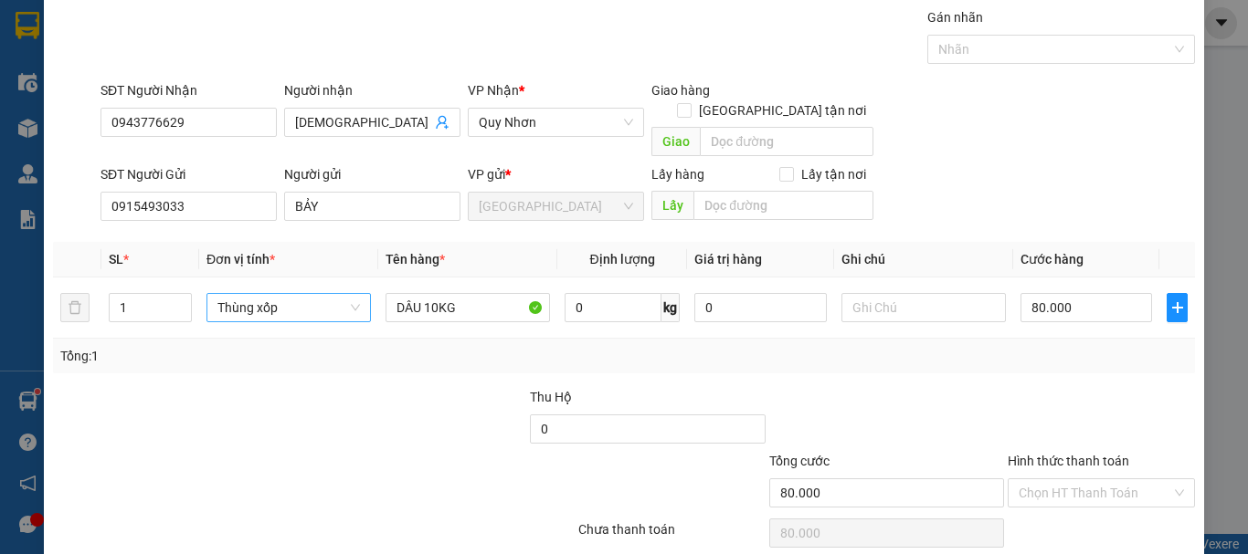
scroll to position [114, 0]
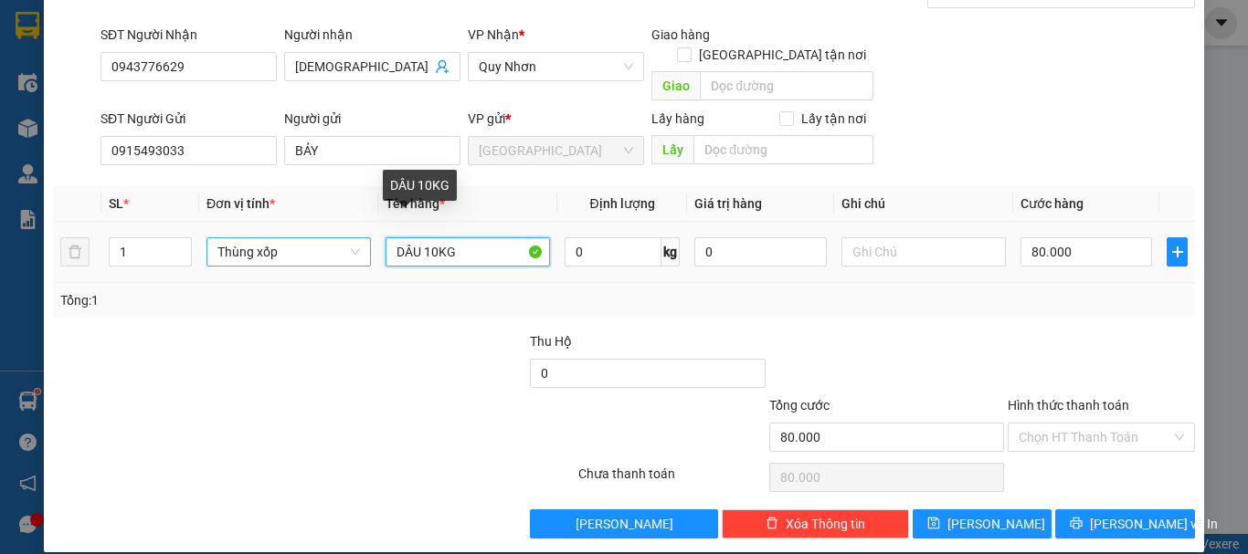
drag, startPoint x: 432, startPoint y: 229, endPoint x: 425, endPoint y: 237, distance: 10.3
click at [425, 237] on input "DÂU 10KG" at bounding box center [467, 251] width 164 height 29
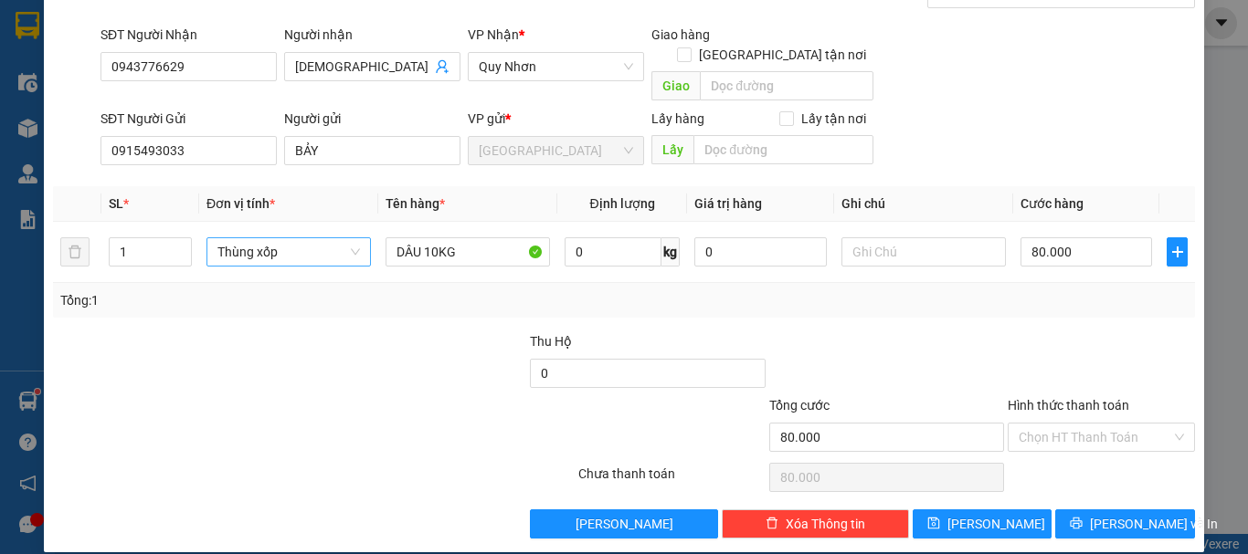
click at [1016, 344] on div at bounding box center [1101, 364] width 191 height 64
click at [1064, 424] on input "Hình thức thanh toán" at bounding box center [1094, 437] width 153 height 27
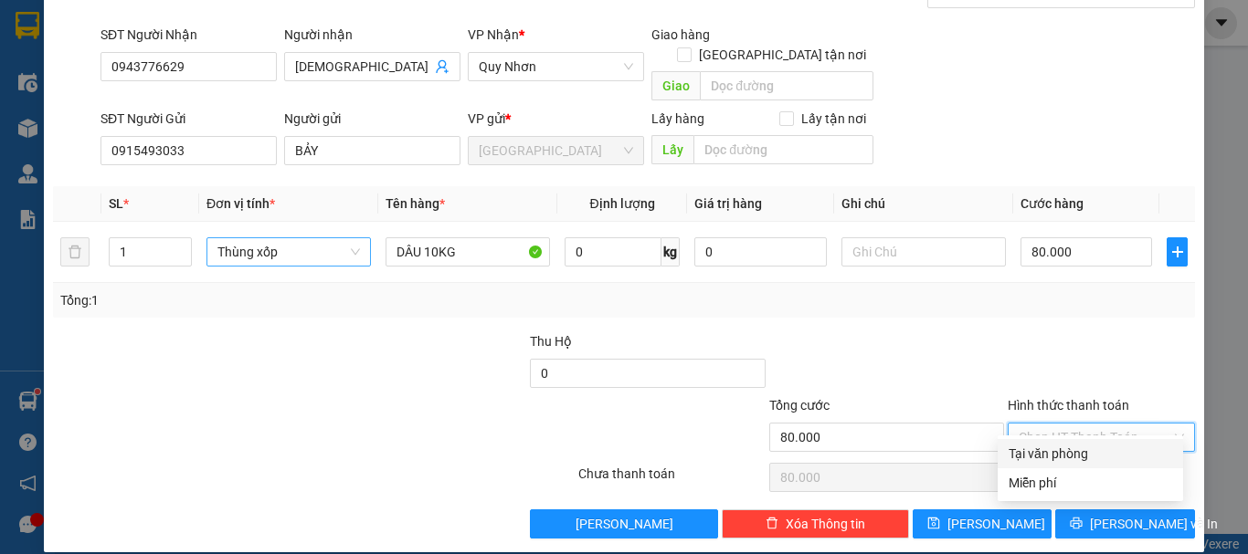
click at [1070, 448] on div "Tại văn phòng" at bounding box center [1089, 454] width 163 height 20
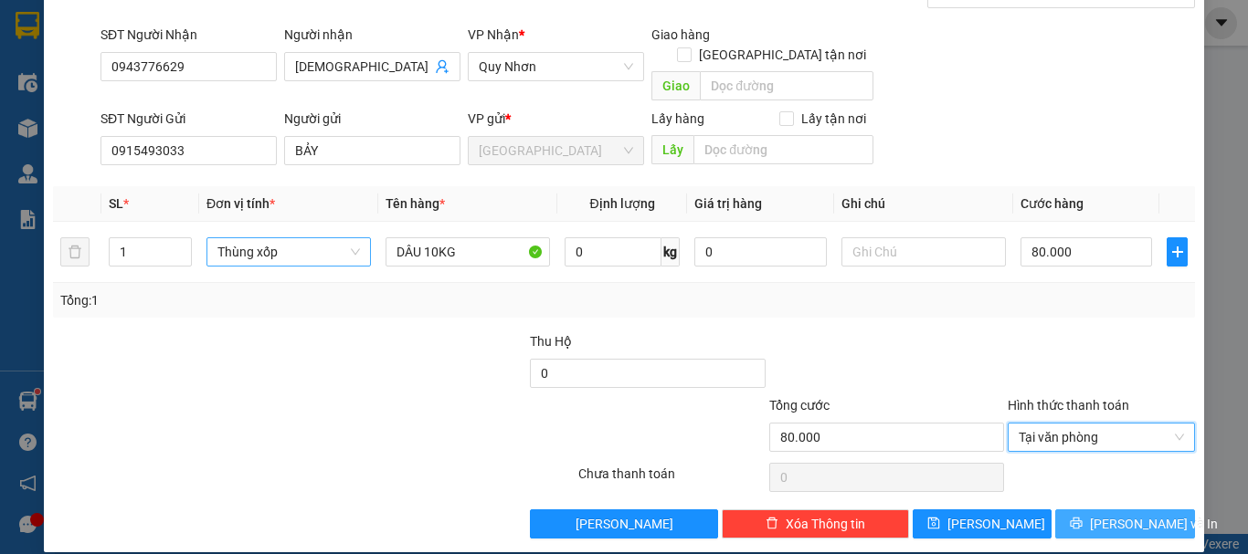
click at [1082, 518] on icon "printer" at bounding box center [1076, 524] width 12 height 12
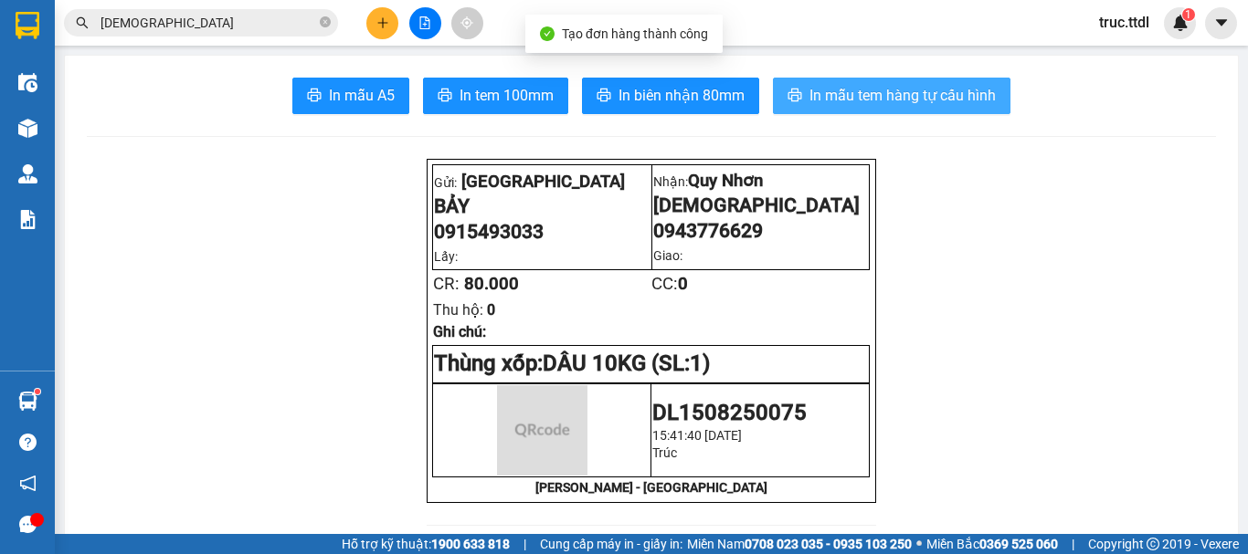
click at [809, 95] on span "In mẫu tem hàng tự cấu hình" at bounding box center [902, 95] width 186 height 23
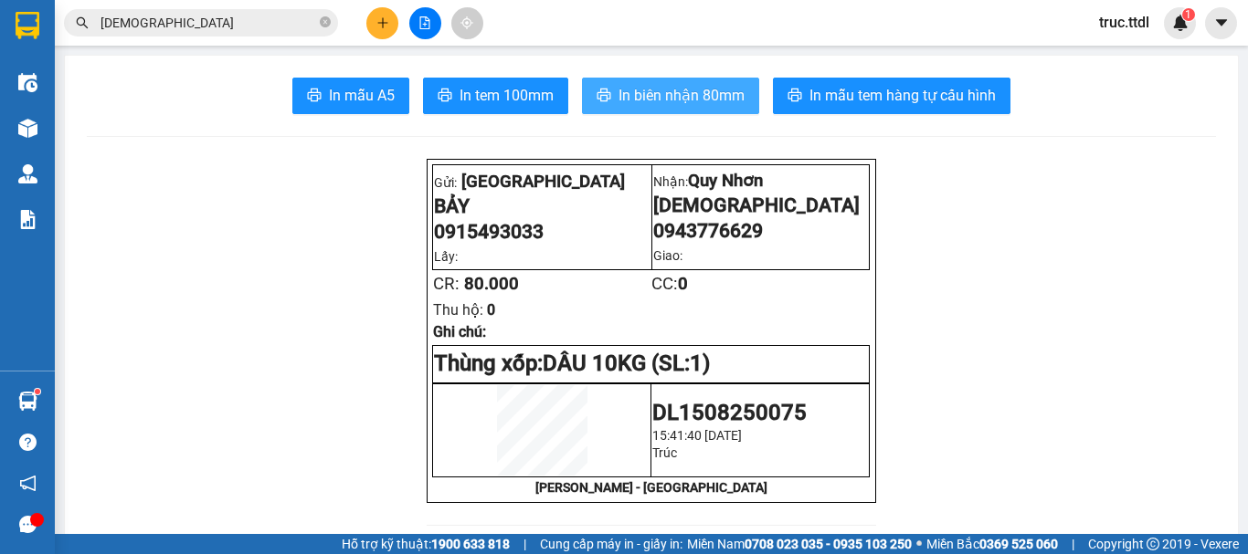
click at [679, 91] on span "In biên nhận 80mm" at bounding box center [681, 95] width 126 height 23
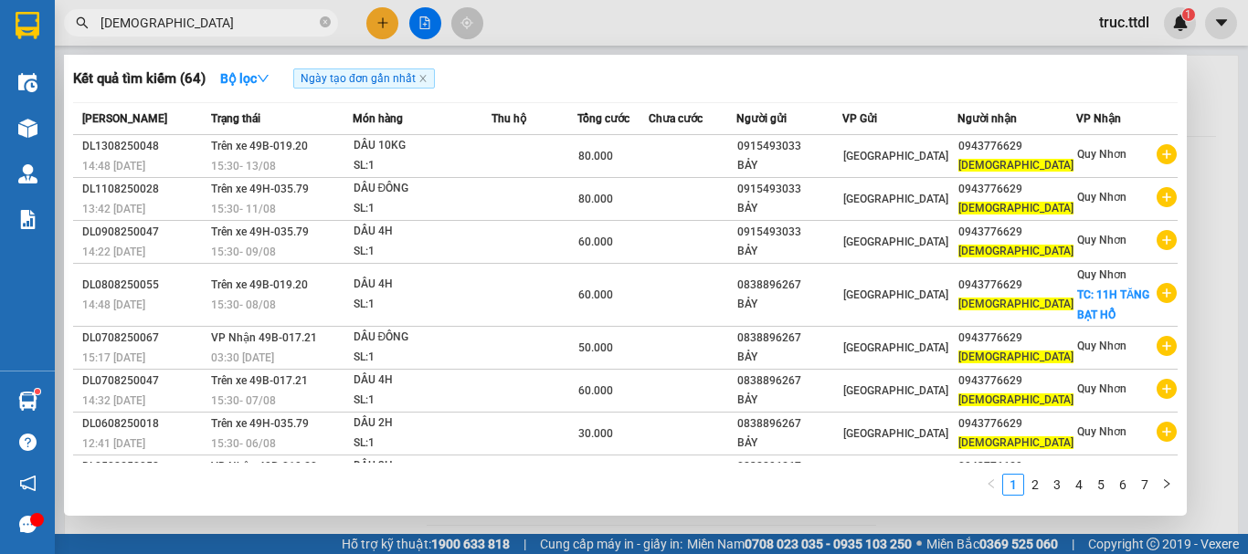
drag, startPoint x: 227, startPoint y: 26, endPoint x: 0, endPoint y: 16, distance: 227.6
click at [0, 23] on section "Kết quả tìm kiếm ( 64 ) Bộ lọc Ngày tạo đơn gần nhất Mã ĐH Trạng thái Món hàng …" at bounding box center [624, 277] width 1248 height 554
click at [324, 15] on span at bounding box center [325, 23] width 11 height 17
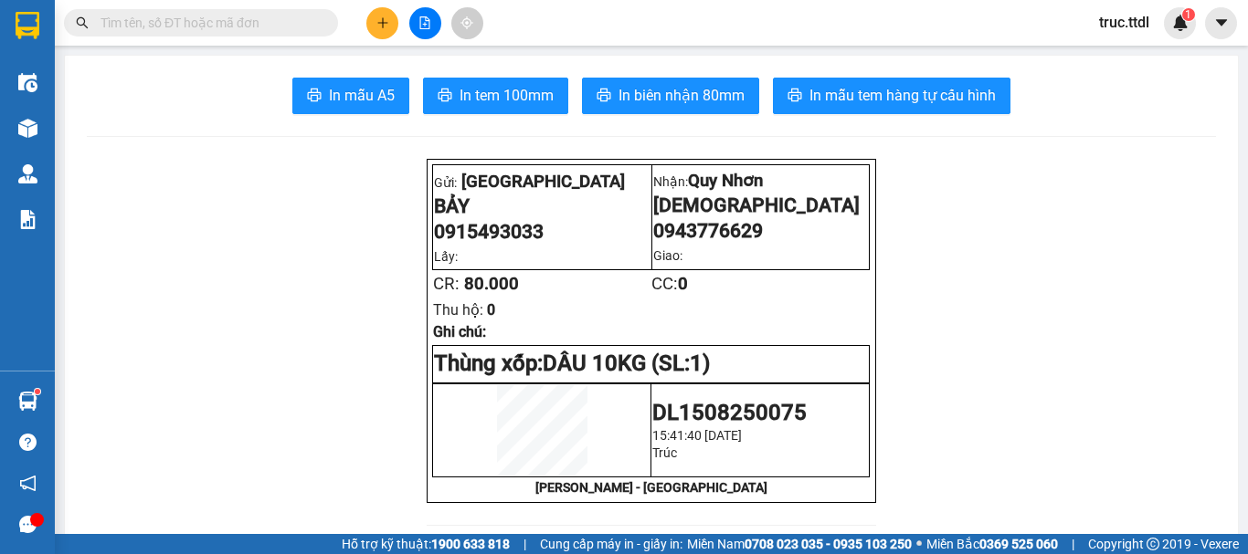
click at [384, 27] on icon "plus" at bounding box center [382, 22] width 13 height 13
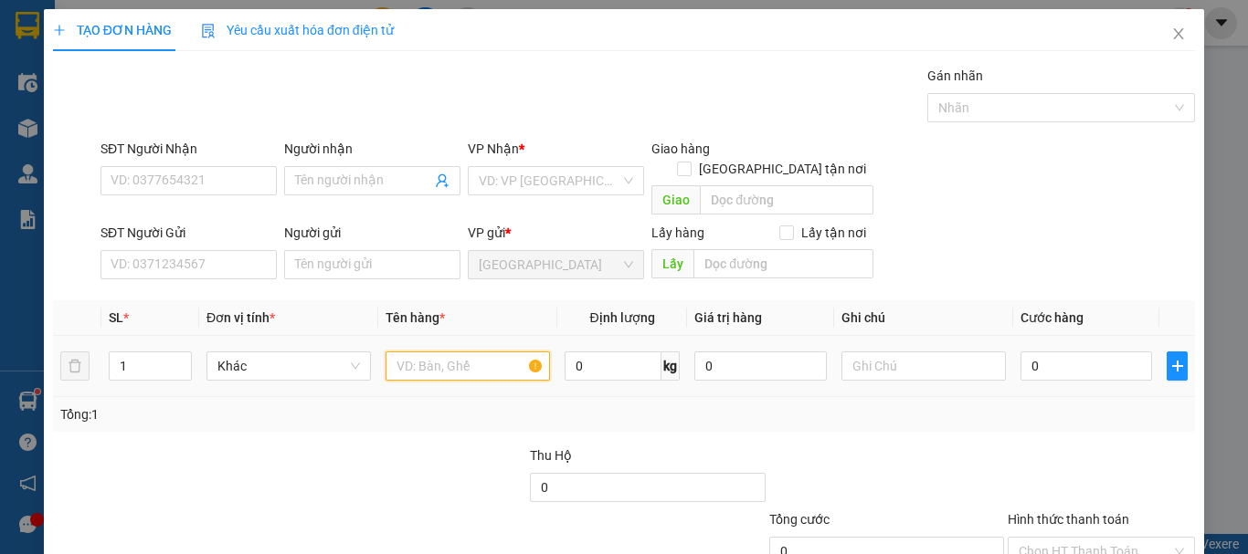
click at [413, 352] on input "text" at bounding box center [467, 366] width 164 height 29
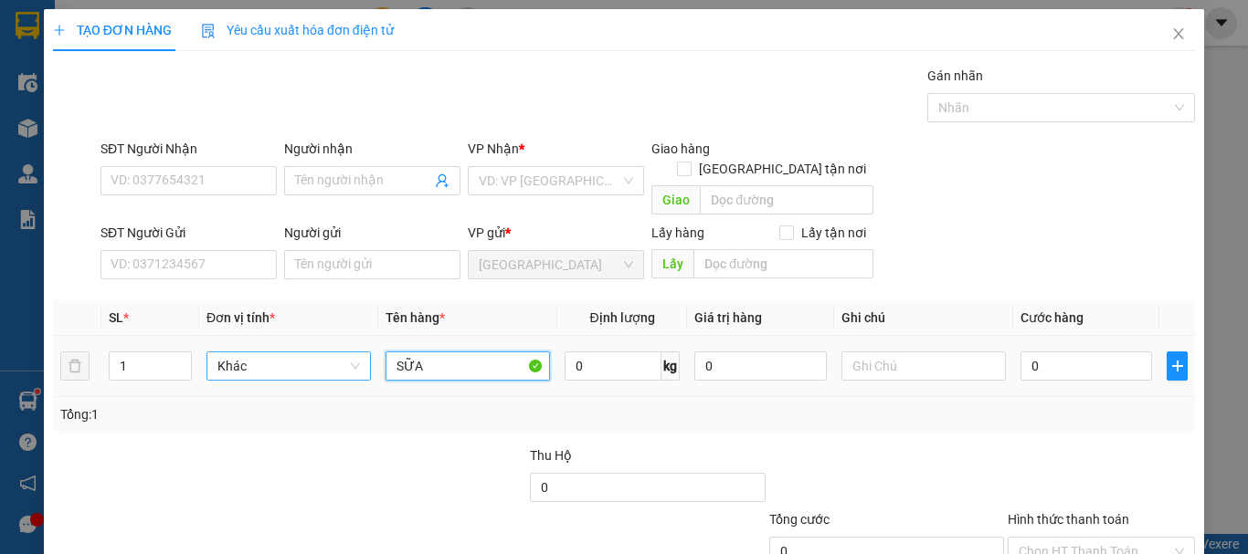
click at [283, 353] on span "Khác" at bounding box center [288, 366] width 142 height 27
click at [285, 382] on div "Thùng xốp" at bounding box center [286, 383] width 141 height 20
click at [440, 355] on input "SỮA" at bounding box center [467, 366] width 164 height 29
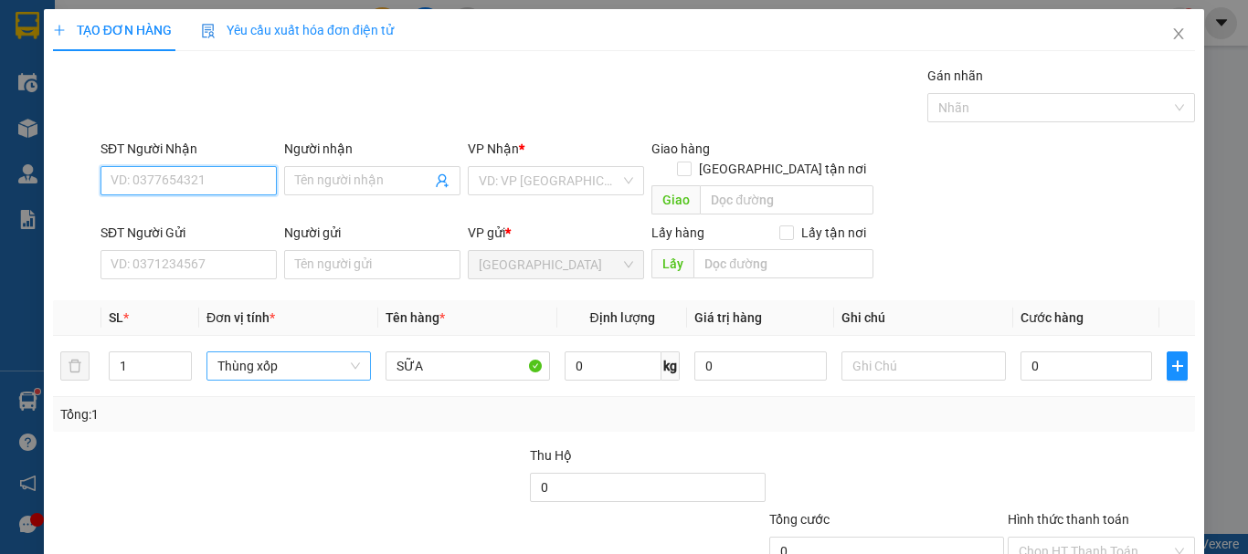
click at [162, 185] on input "SĐT Người Nhận" at bounding box center [188, 180] width 176 height 29
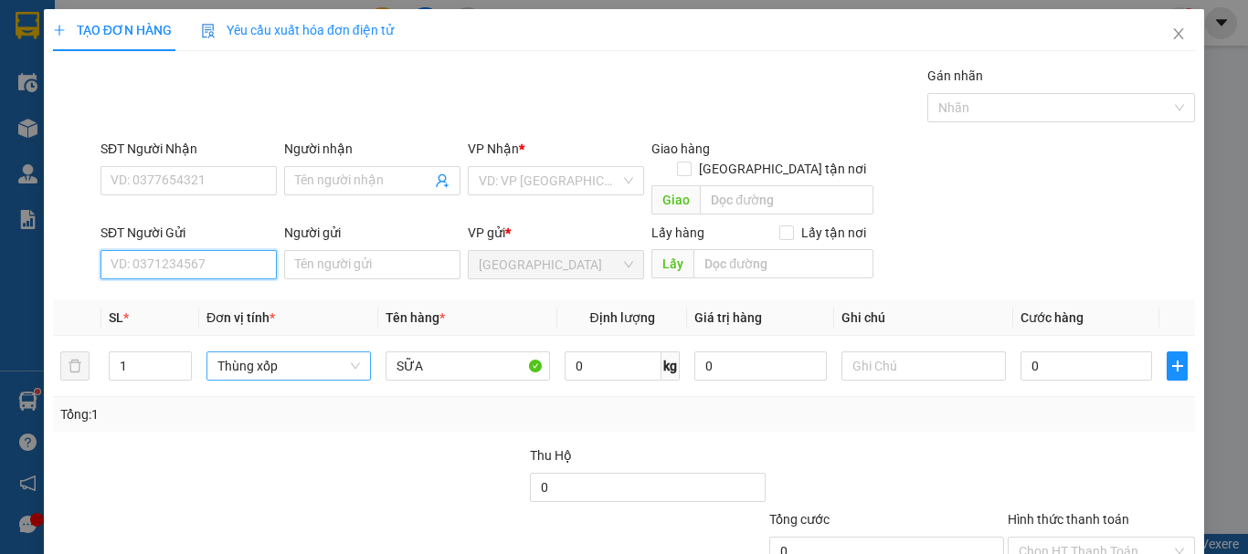
click at [193, 250] on input "SĐT Người Gửi" at bounding box center [188, 264] width 176 height 29
click at [198, 165] on div "SĐT Người Nhận" at bounding box center [188, 152] width 176 height 27
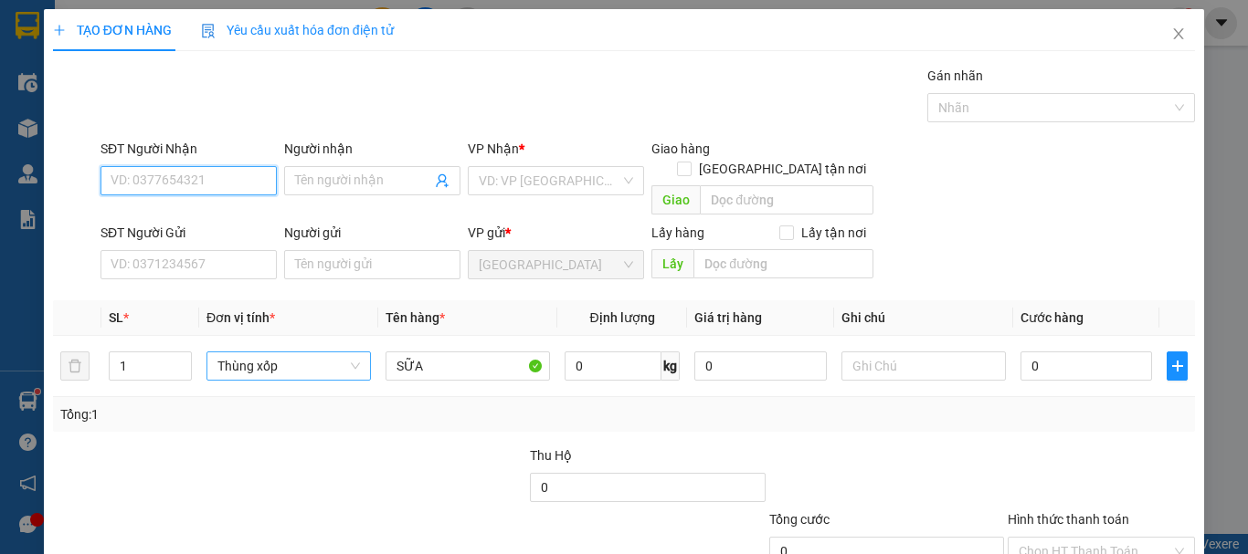
click at [229, 185] on input "SĐT Người Nhận" at bounding box center [188, 180] width 176 height 29
click at [228, 216] on div "0702498471 - [PERSON_NAME] (VITA)" at bounding box center [220, 217] width 218 height 20
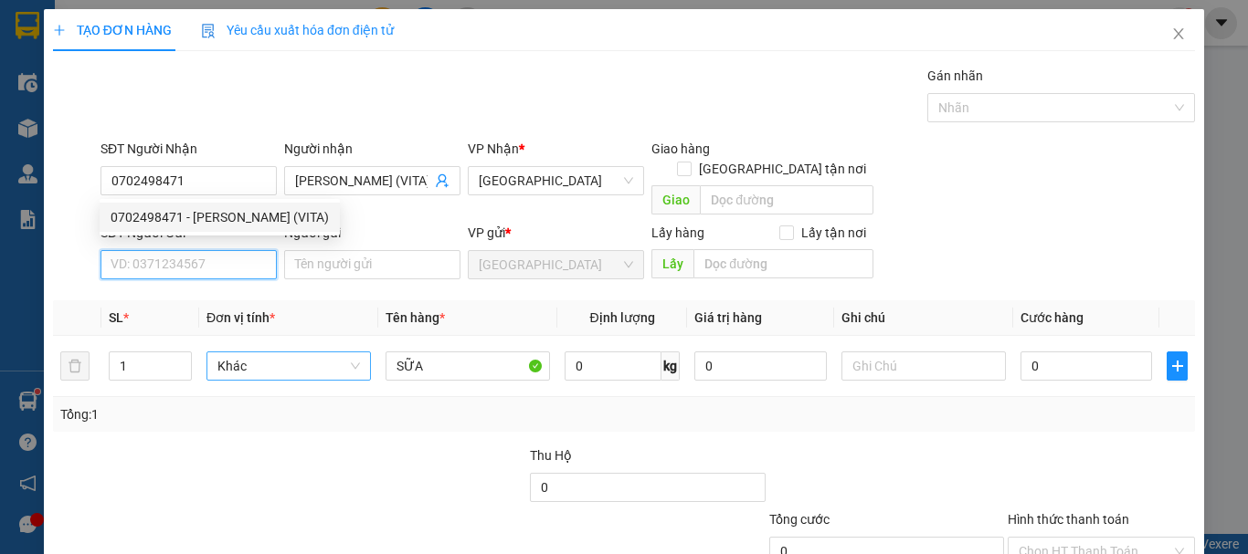
click at [231, 250] on input "SĐT Người Gửi" at bounding box center [188, 264] width 176 height 29
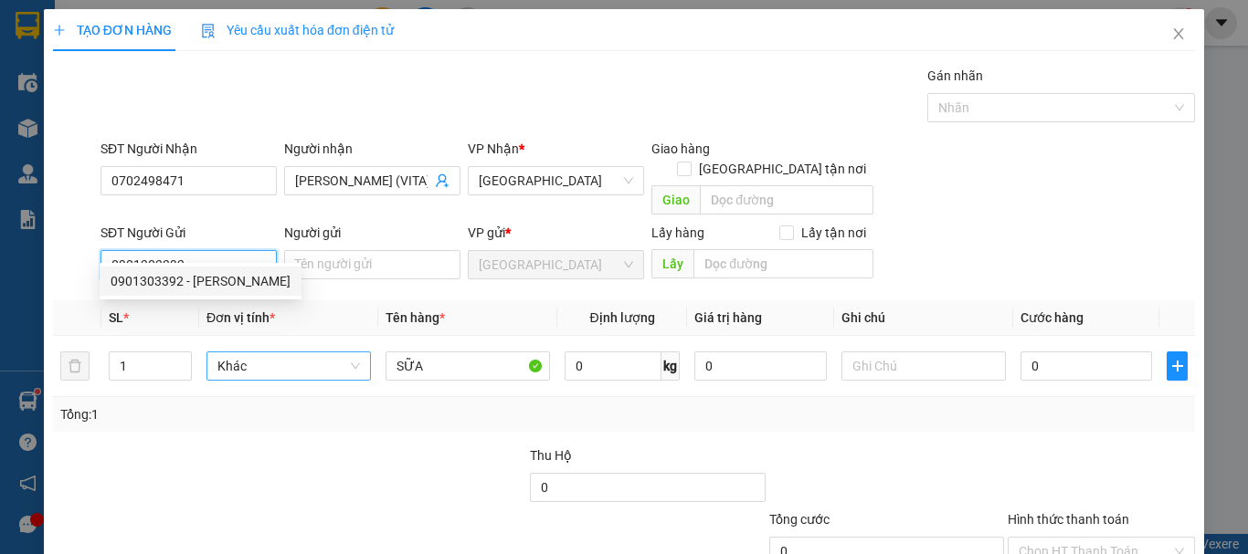
click at [242, 272] on div "0901303392 - THỦY TIÊN" at bounding box center [201, 281] width 180 height 20
click at [279, 353] on span "Khác" at bounding box center [288, 366] width 142 height 27
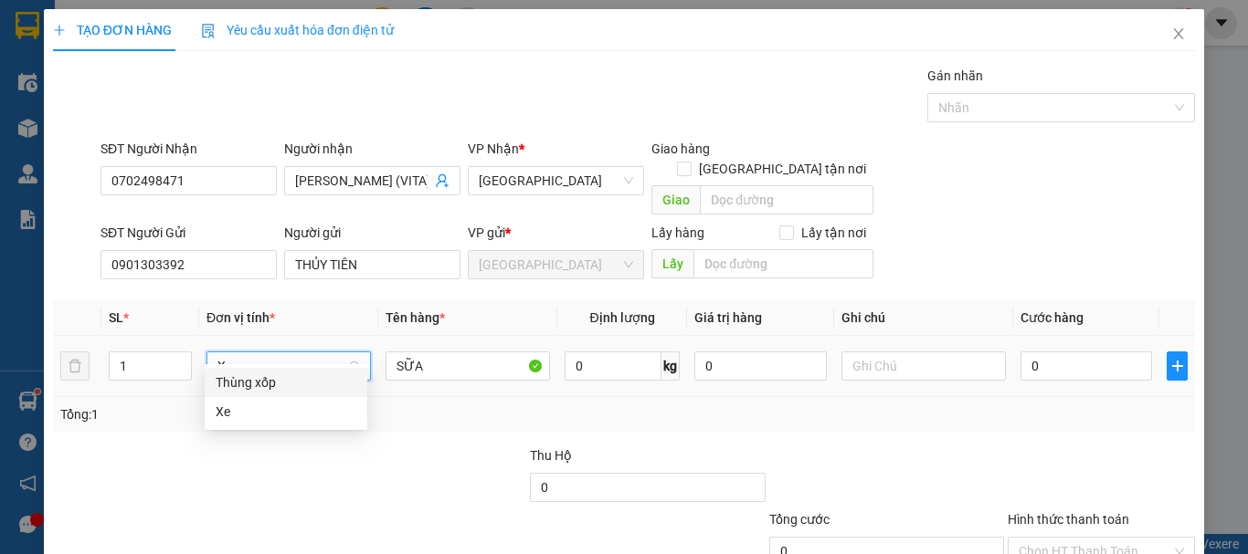
click at [287, 375] on div "Thùng xốp" at bounding box center [286, 383] width 141 height 20
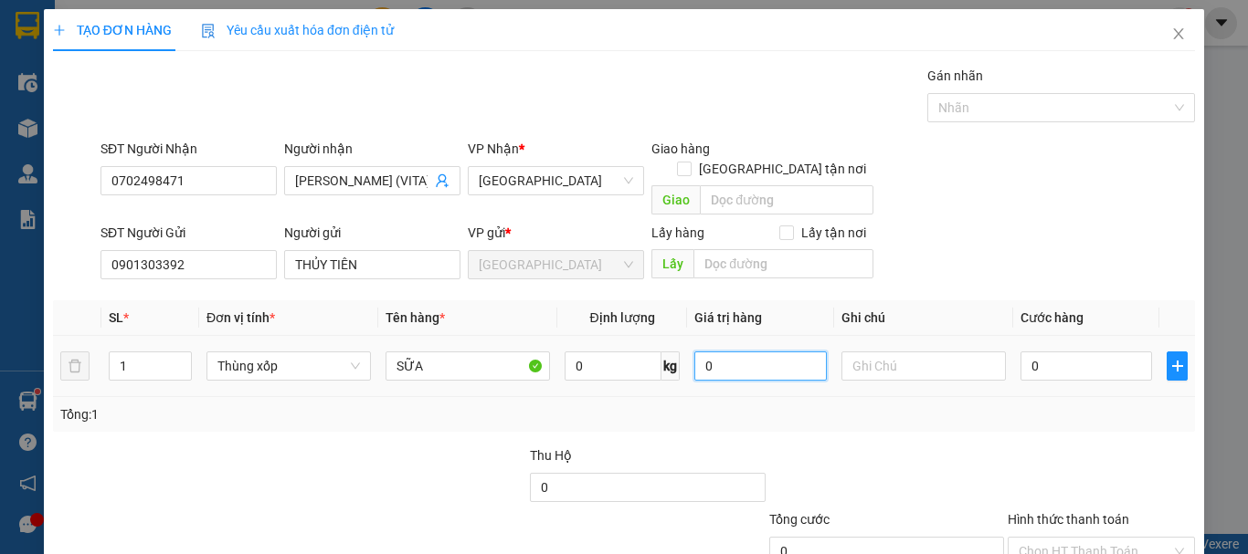
drag, startPoint x: 739, startPoint y: 348, endPoint x: 628, endPoint y: 370, distance: 112.7
click at [628, 370] on tr "1 Thùng xốp SỮA 0 kg 0 0" at bounding box center [624, 366] width 1142 height 61
click at [1050, 352] on input "0" at bounding box center [1086, 366] width 132 height 29
click at [1037, 405] on div "Tổng: 1" at bounding box center [623, 415] width 1127 height 20
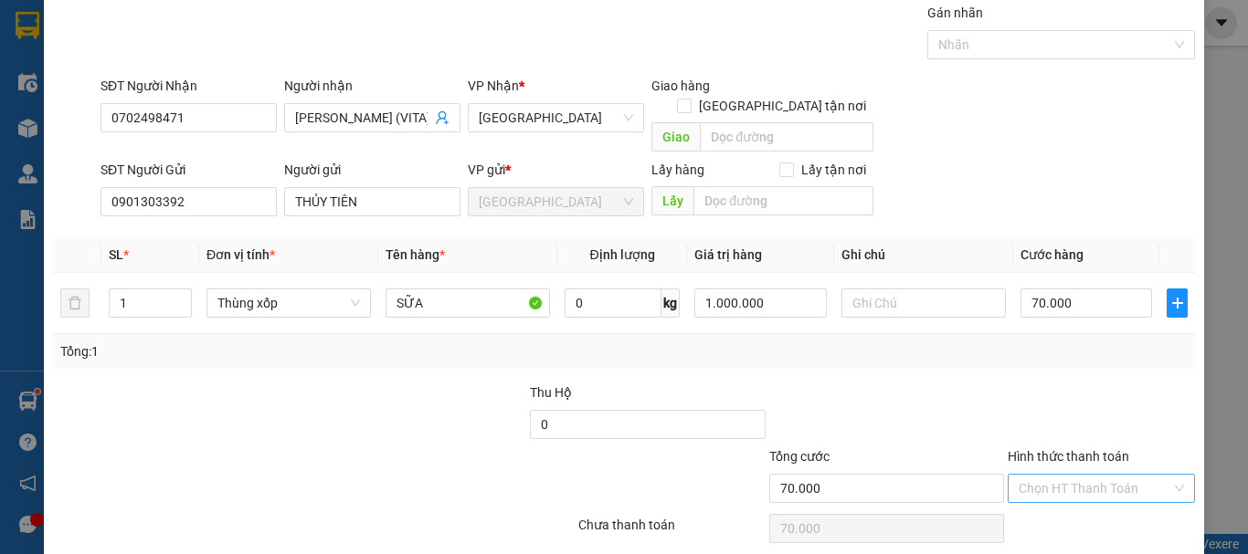
scroll to position [114, 0]
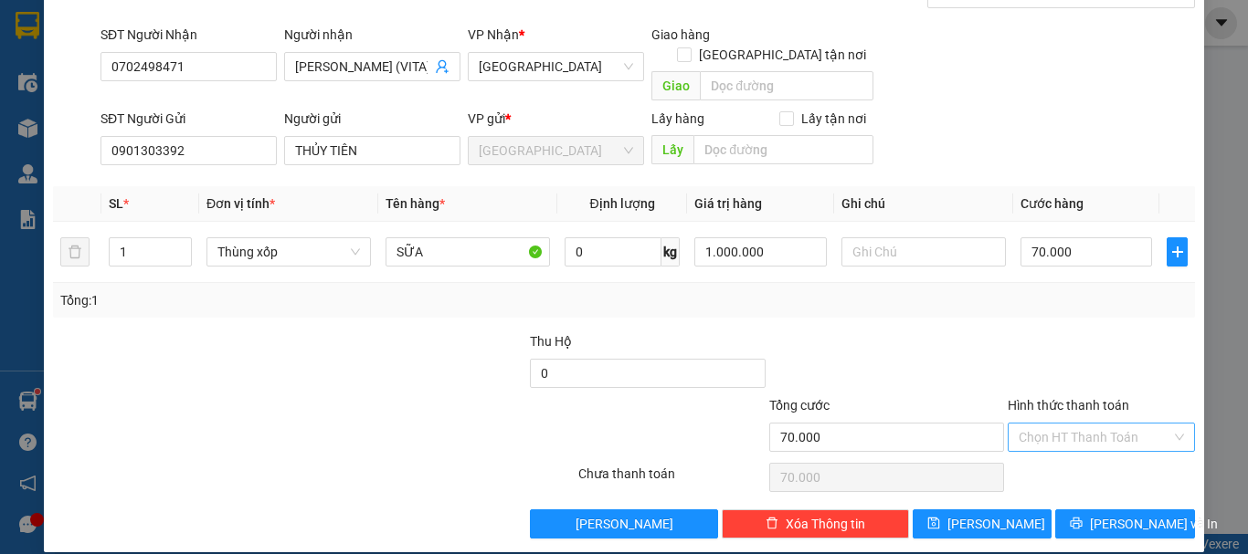
click at [1050, 424] on input "Hình thức thanh toán" at bounding box center [1094, 437] width 153 height 27
click at [1072, 448] on div "Tại văn phòng" at bounding box center [1089, 454] width 163 height 20
click at [1100, 514] on span "[PERSON_NAME] và In" at bounding box center [1154, 524] width 128 height 20
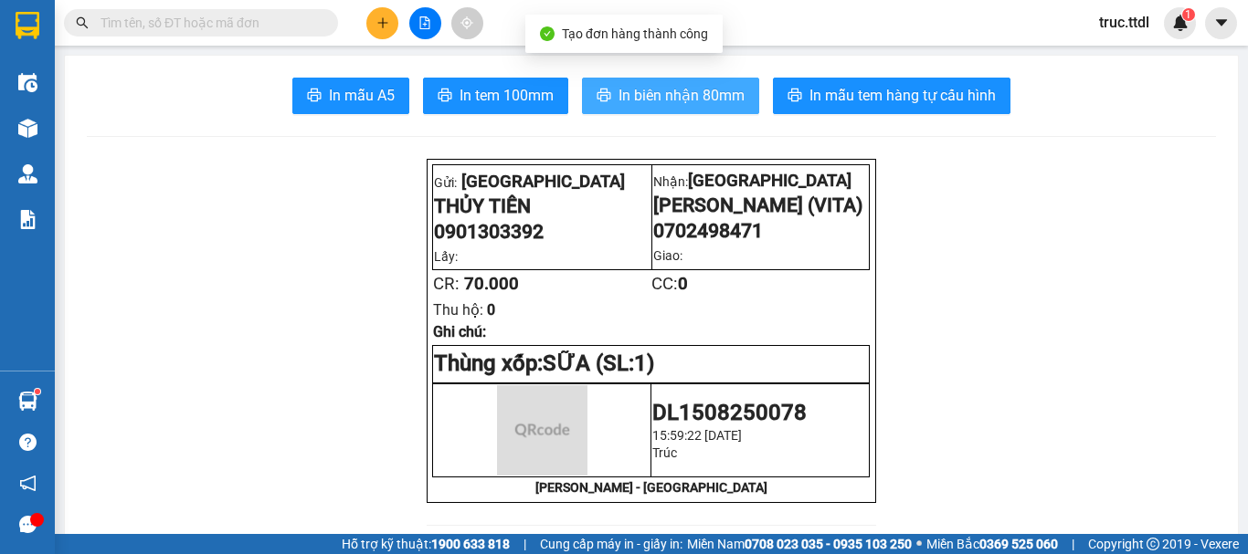
drag, startPoint x: 702, startPoint y: 91, endPoint x: 698, endPoint y: 108, distance: 17.1
click at [700, 94] on span "In biên nhận 80mm" at bounding box center [681, 95] width 126 height 23
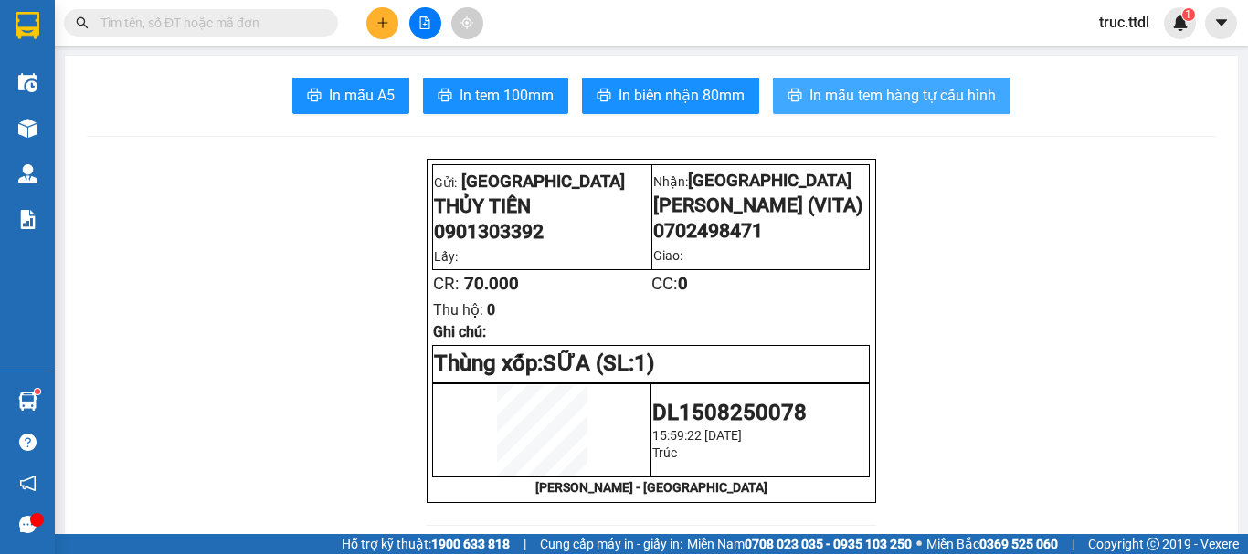
click at [894, 90] on span "In mẫu tem hàng tự cấu hình" at bounding box center [902, 95] width 186 height 23
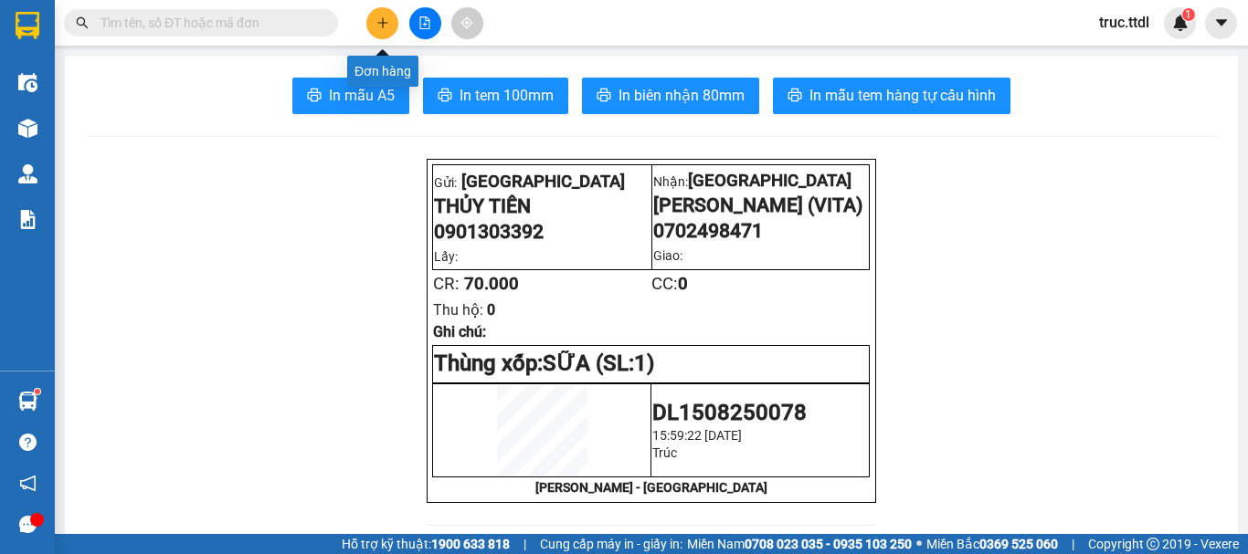
click at [378, 28] on icon "plus" at bounding box center [382, 22] width 13 height 13
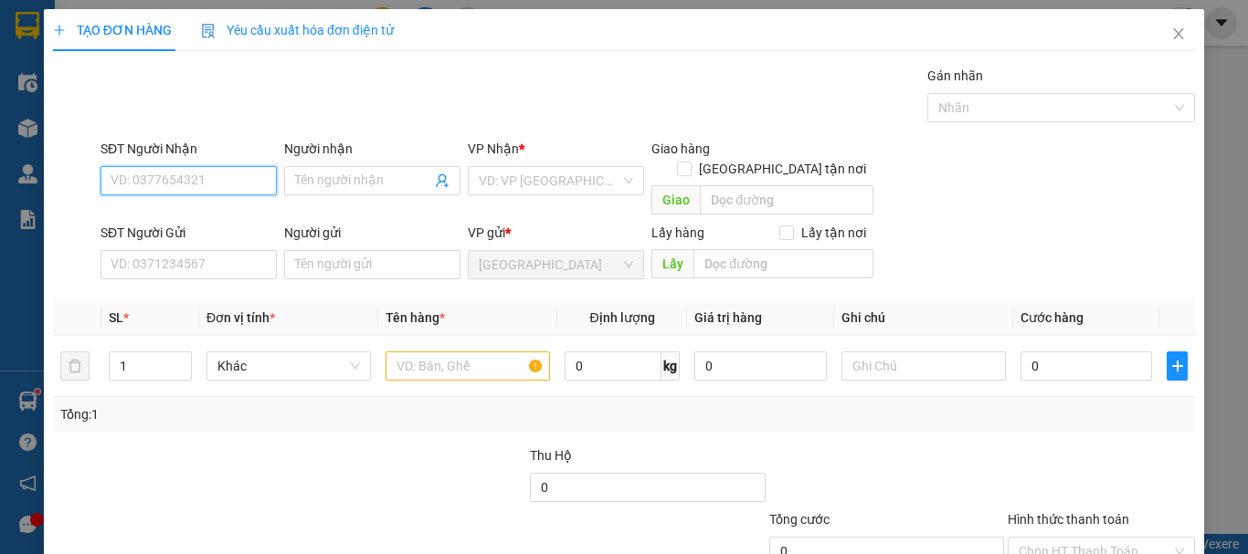
click at [222, 186] on input "SĐT Người Nhận" at bounding box center [188, 180] width 176 height 29
click at [195, 212] on div "0932672362 - NGA" at bounding box center [213, 217] width 205 height 20
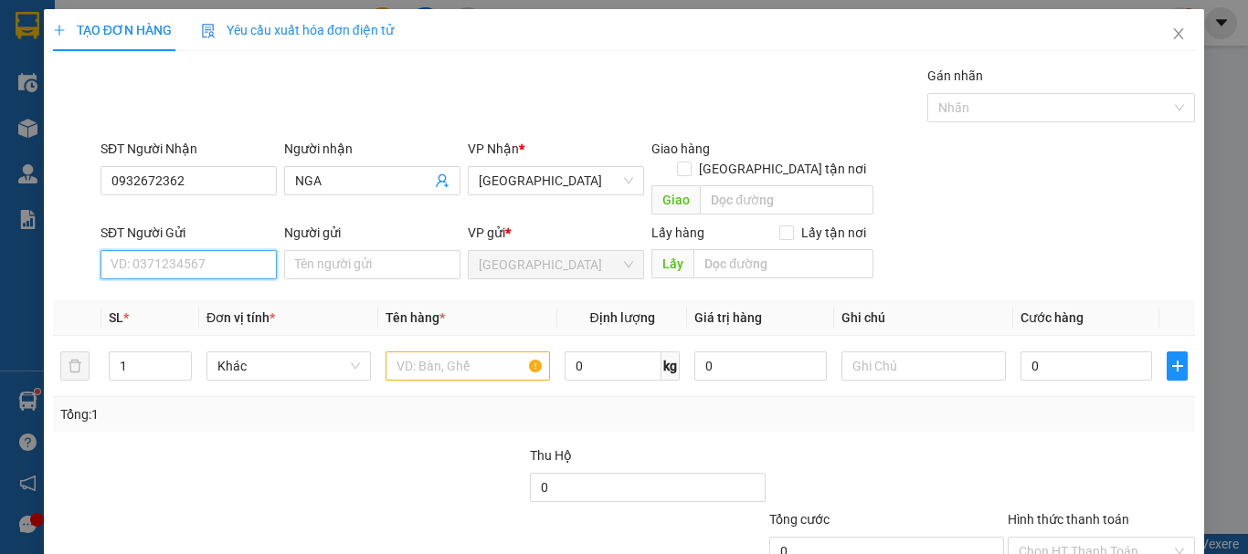
click at [231, 256] on input "SĐT Người Gửi" at bounding box center [188, 264] width 176 height 29
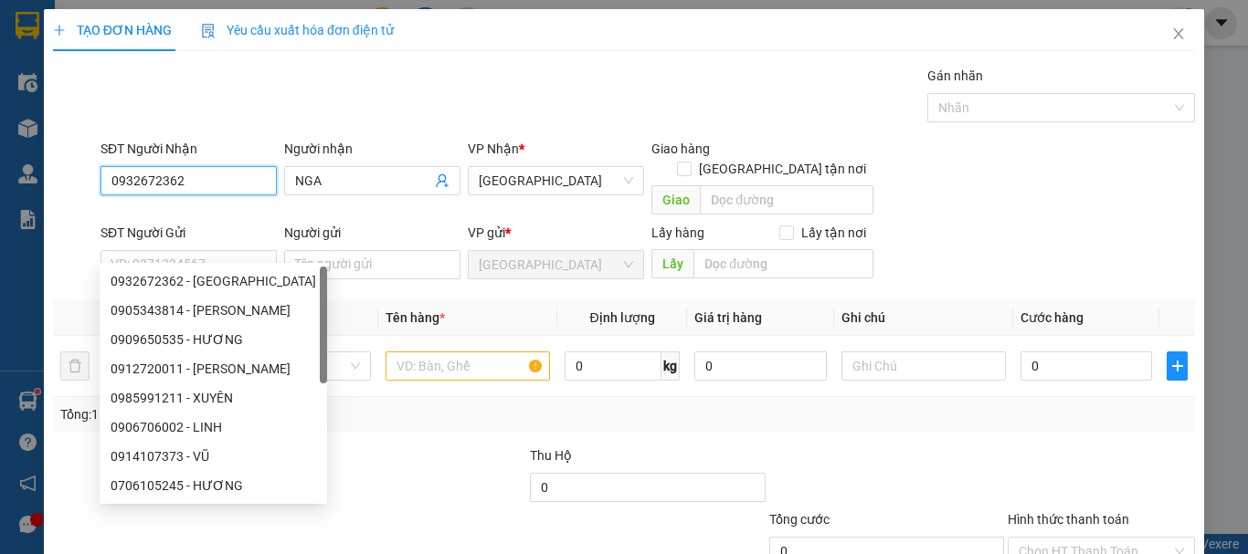
drag, startPoint x: 220, startPoint y: 175, endPoint x: 0, endPoint y: 217, distance: 224.1
click at [0, 217] on div "TẠO ĐƠN HÀNG Yêu cầu xuất hóa đơn điện tử Transit Pickup Surcharge Ids Transit …" at bounding box center [624, 277] width 1248 height 554
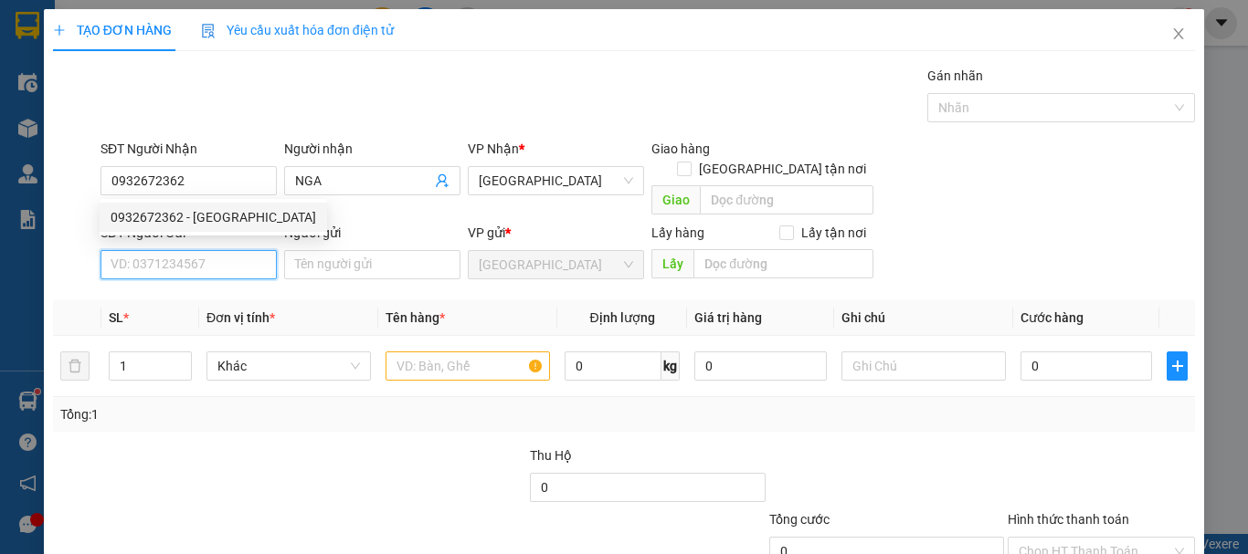
click at [234, 250] on input "SĐT Người Gửi" at bounding box center [188, 264] width 176 height 29
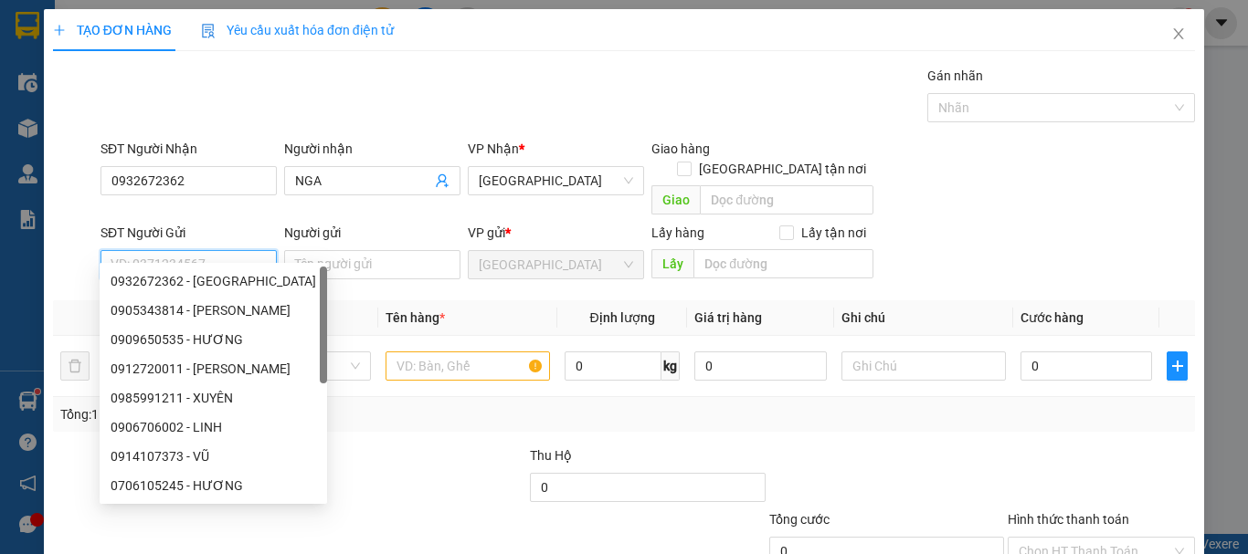
paste input "0932672362"
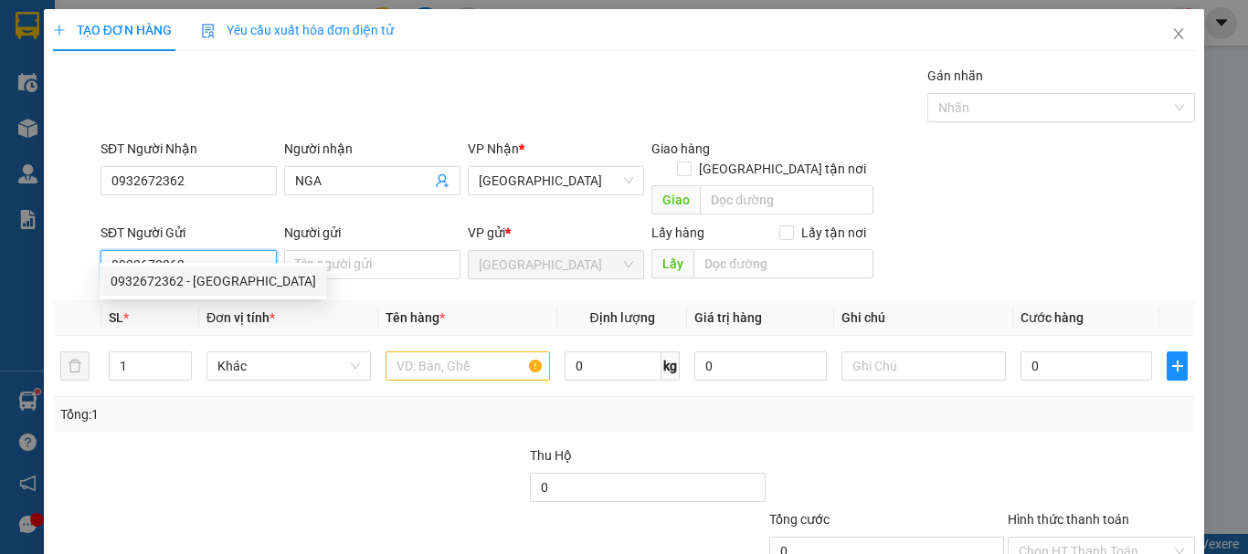
drag, startPoint x: 236, startPoint y: 287, endPoint x: 228, endPoint y: 208, distance: 78.9
click at [236, 288] on div "0932672362 - NGA" at bounding box center [213, 281] width 205 height 20
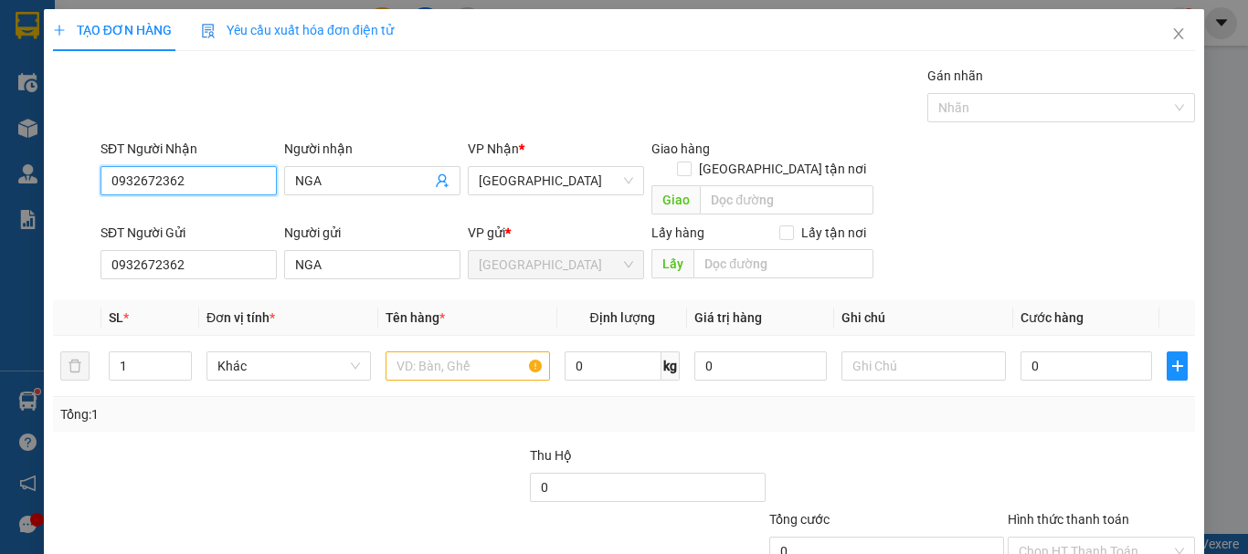
drag, startPoint x: 215, startPoint y: 182, endPoint x: 0, endPoint y: 233, distance: 220.6
click at [0, 233] on div "TẠO ĐƠN HÀNG Yêu cầu xuất hóa đơn điện tử Transit Pickup Surcharge Ids Transit …" at bounding box center [624, 277] width 1248 height 554
click at [159, 215] on div "0985991211 - XUYÊN" at bounding box center [187, 217] width 153 height 20
click at [274, 353] on span "Khác" at bounding box center [288, 366] width 142 height 27
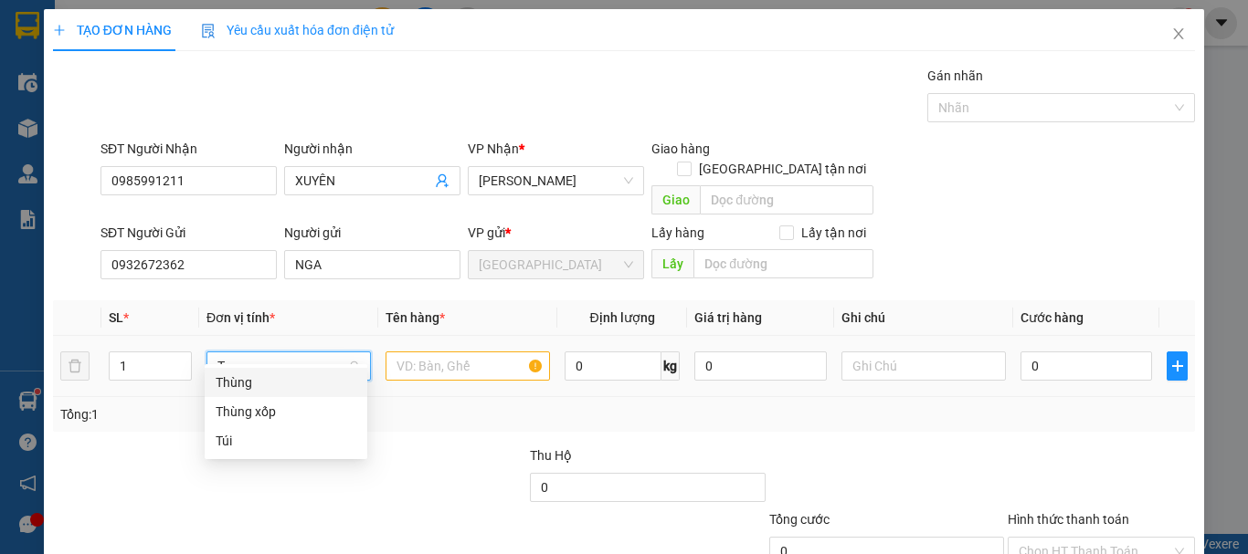
click at [281, 385] on div "Thùng" at bounding box center [286, 383] width 141 height 20
click at [419, 352] on input "text" at bounding box center [467, 366] width 164 height 29
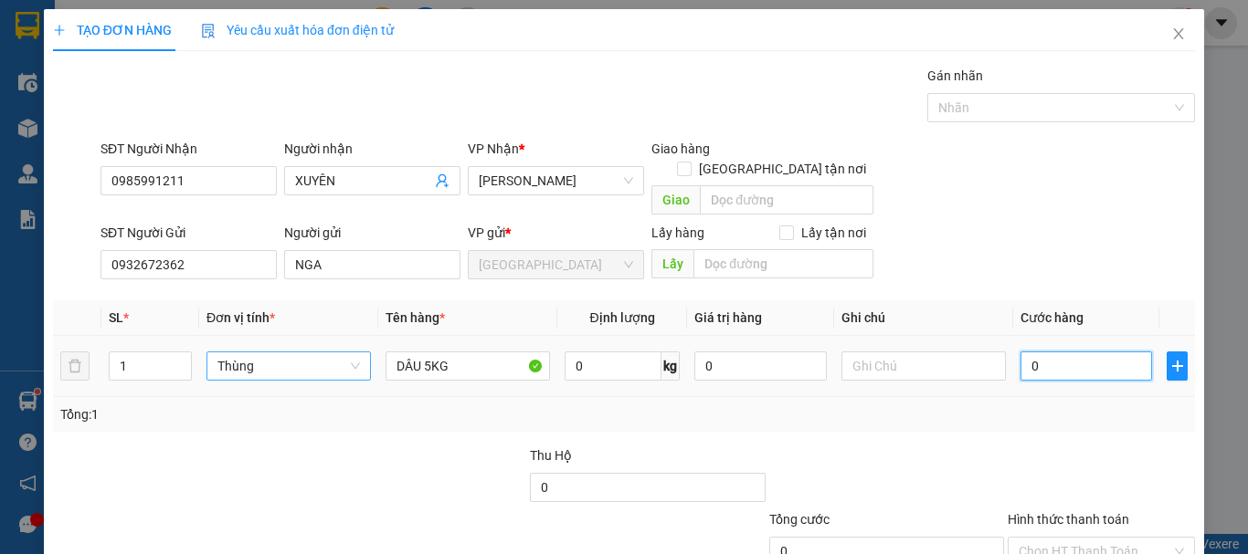
click at [1053, 353] on input "0" at bounding box center [1086, 366] width 132 height 29
click at [1003, 419] on div "Transit Pickup Surcharge Ids Transit Deliver Surcharge Ids Transit Deliver Surc…" at bounding box center [624, 359] width 1142 height 587
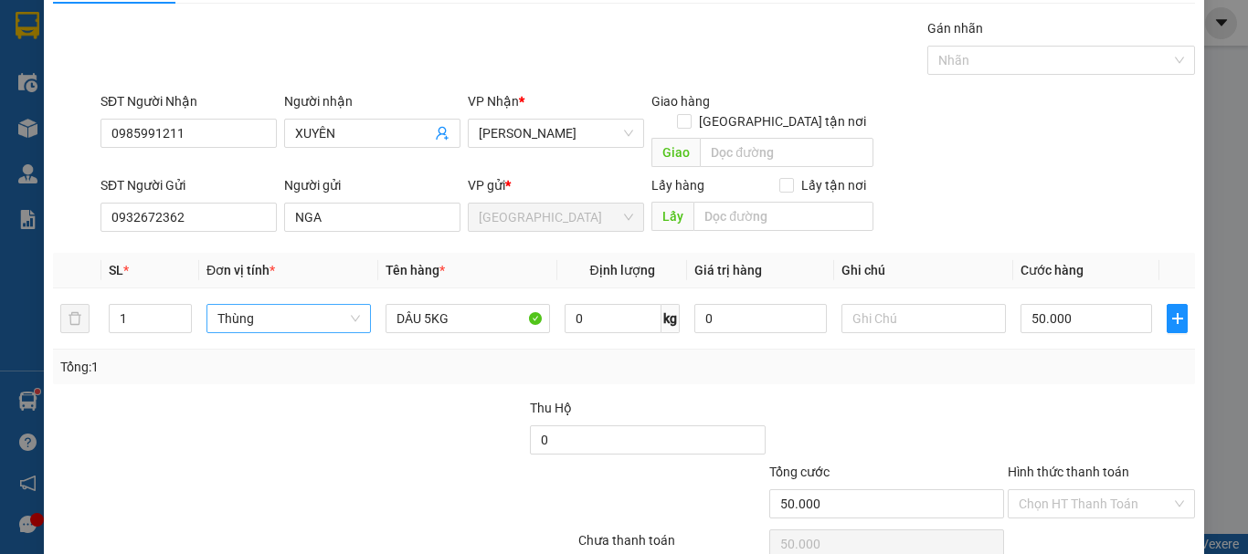
scroll to position [114, 0]
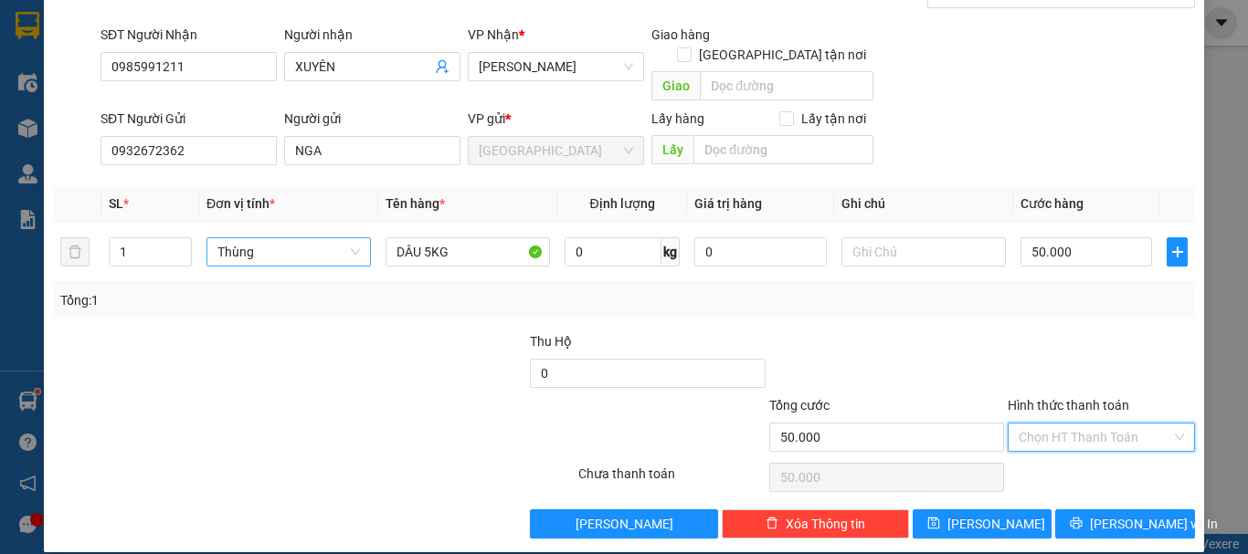
click at [1093, 424] on input "Hình thức thanh toán" at bounding box center [1094, 437] width 153 height 27
click at [1090, 455] on div "Tại văn phòng" at bounding box center [1089, 454] width 163 height 20
drag, startPoint x: 1113, startPoint y: 500, endPoint x: 1092, endPoint y: 458, distance: 47.0
click at [1114, 514] on span "[PERSON_NAME] và In" at bounding box center [1154, 524] width 128 height 20
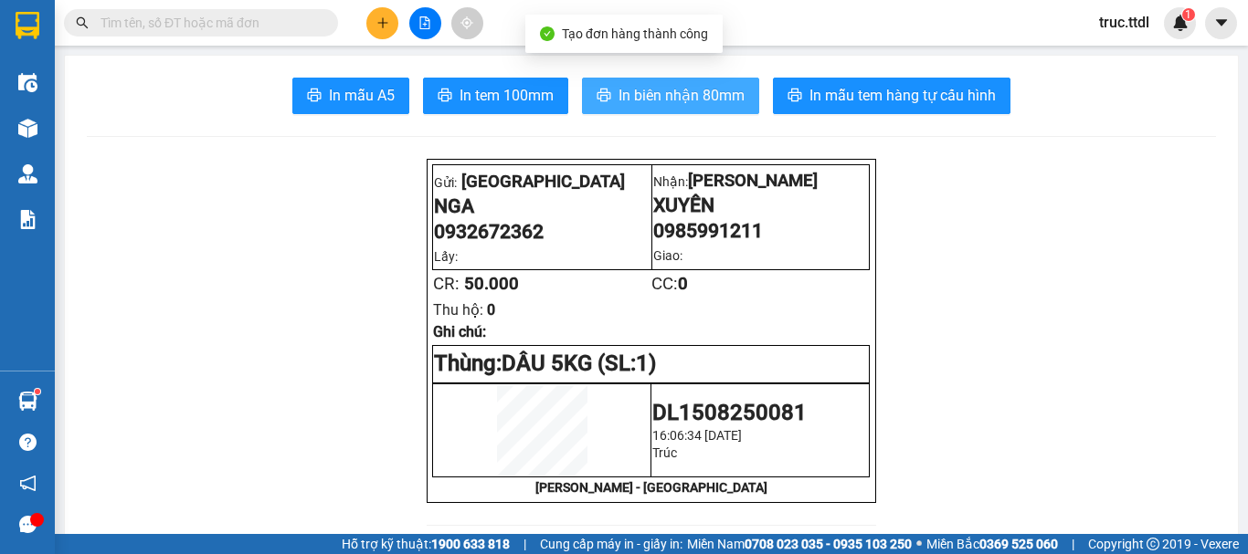
click at [690, 89] on span "In biên nhận 80mm" at bounding box center [681, 95] width 126 height 23
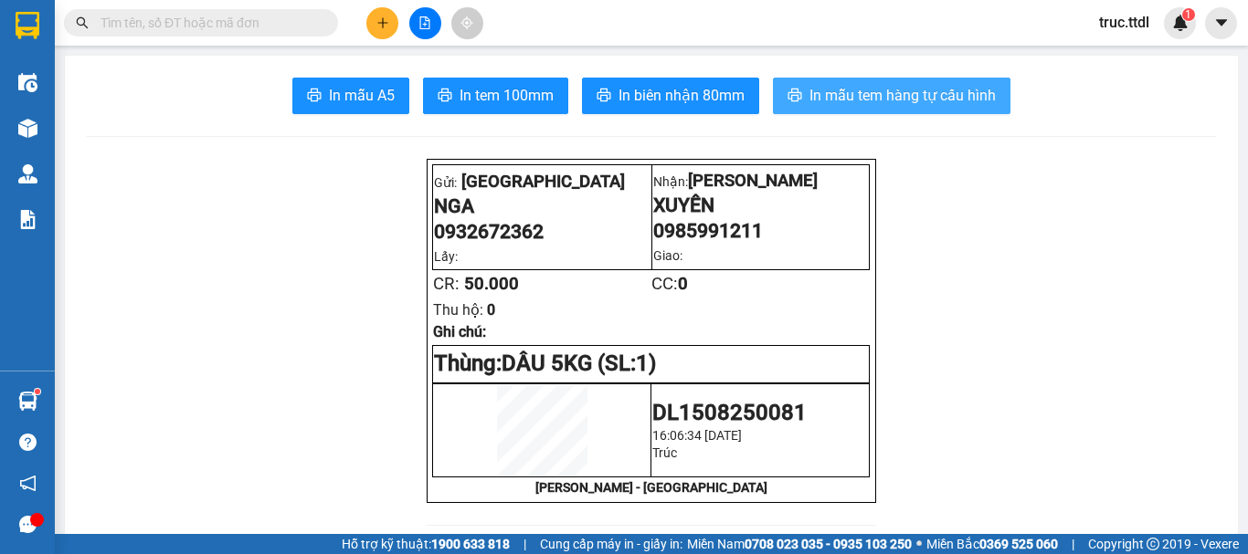
click at [913, 100] on span "In mẫu tem hàng tự cấu hình" at bounding box center [902, 95] width 186 height 23
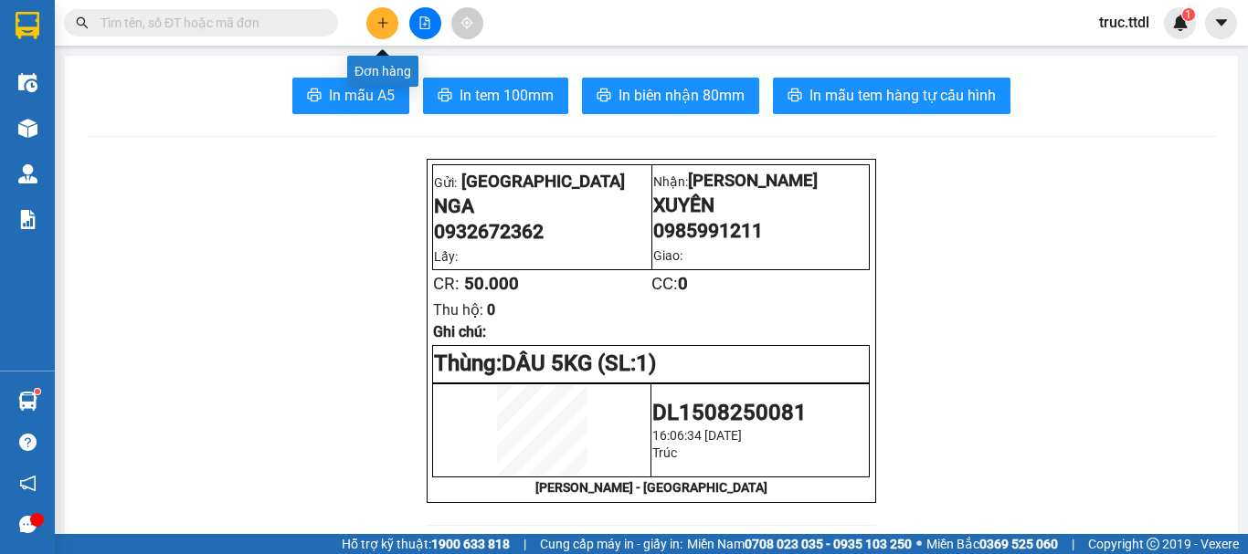
click at [390, 36] on button at bounding box center [382, 23] width 32 height 32
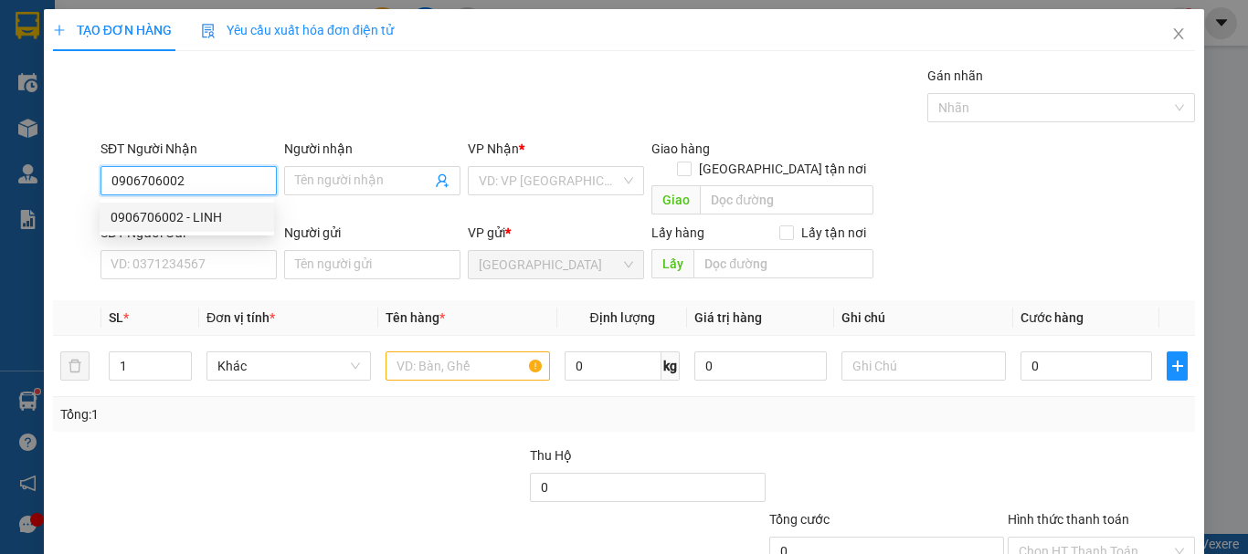
click at [220, 225] on div "0906706002 - LINH" at bounding box center [187, 217] width 153 height 20
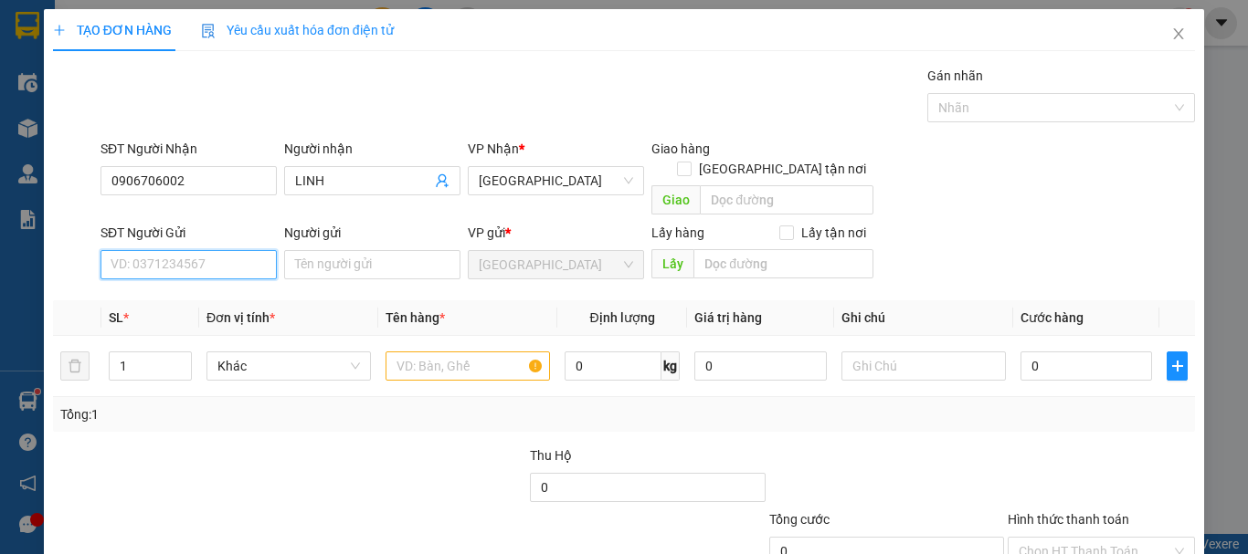
click at [225, 254] on input "SĐT Người Gửi" at bounding box center [188, 264] width 176 height 29
click at [294, 353] on span "Khác" at bounding box center [288, 366] width 142 height 27
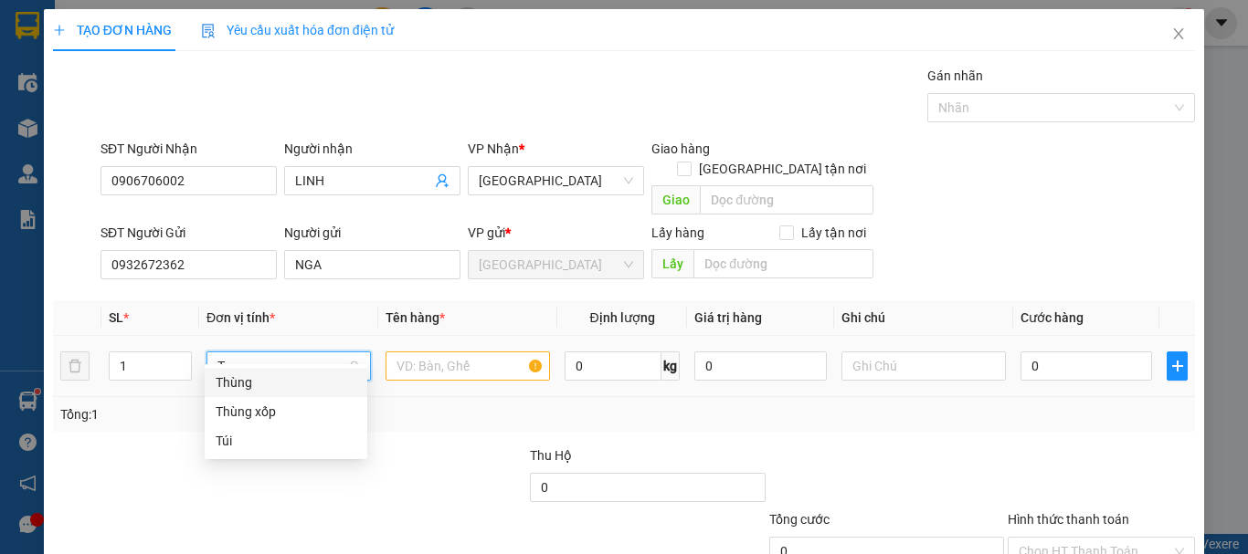
click at [300, 382] on div "Thùng" at bounding box center [286, 383] width 141 height 20
click at [428, 354] on input "text" at bounding box center [467, 366] width 164 height 29
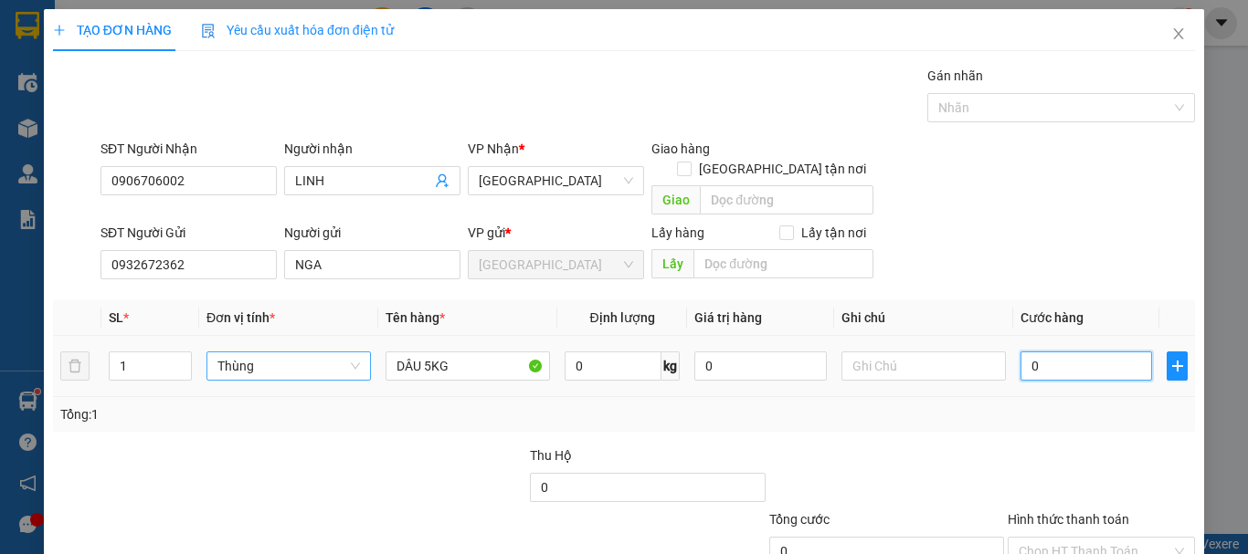
click at [1068, 352] on input "0" at bounding box center [1086, 366] width 132 height 29
click at [1022, 462] on div at bounding box center [1101, 478] width 191 height 64
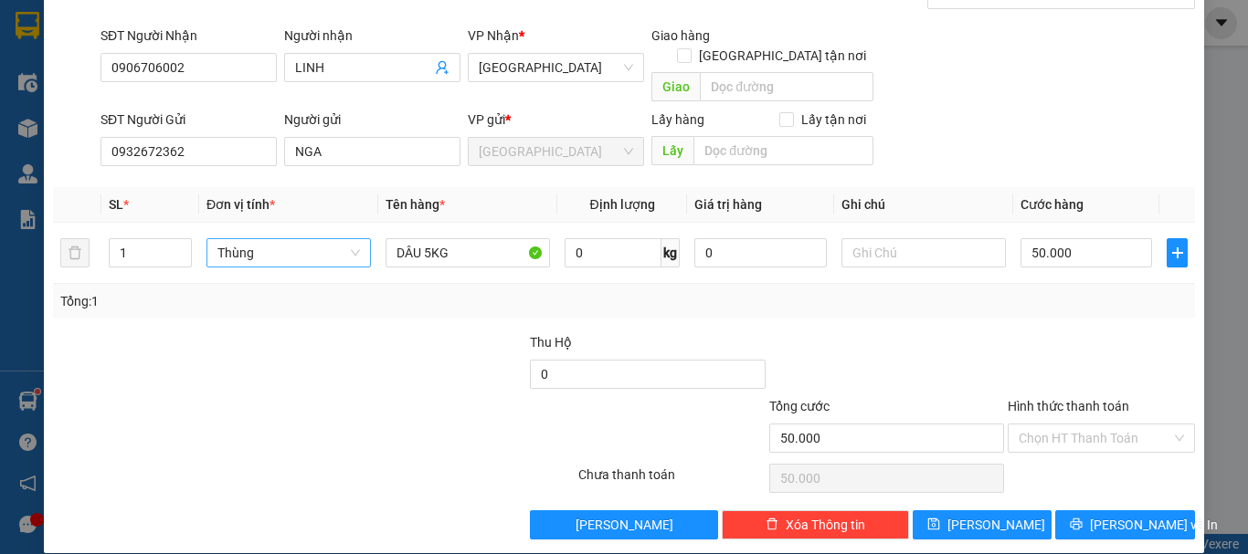
scroll to position [114, 0]
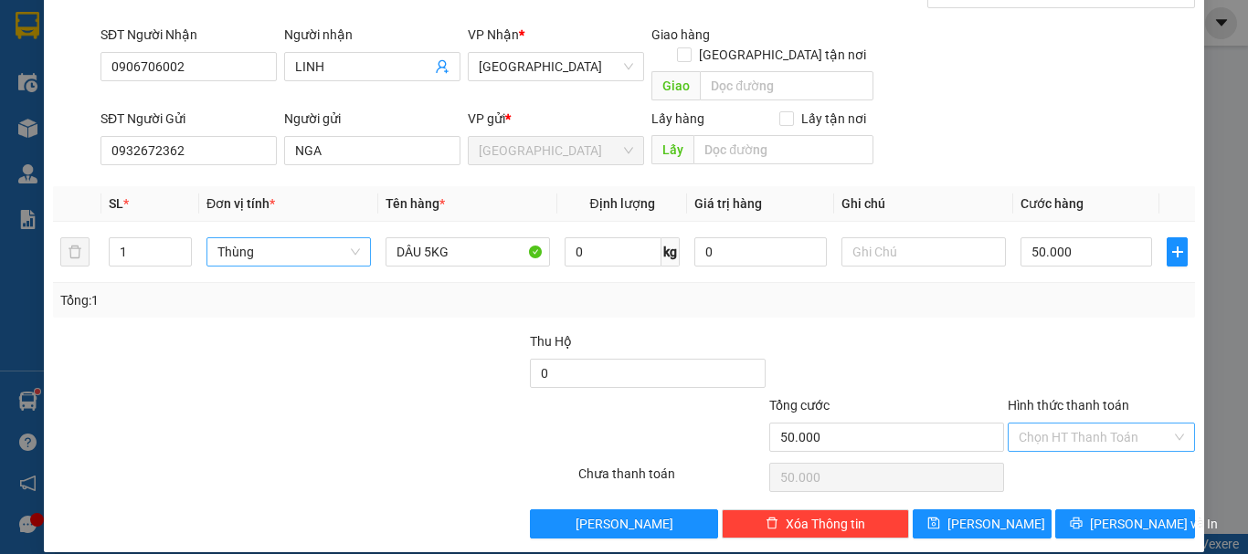
click at [1058, 424] on input "Hình thức thanh toán" at bounding box center [1094, 437] width 153 height 27
click at [1073, 458] on div "Tại văn phòng" at bounding box center [1089, 454] width 163 height 20
click at [1082, 517] on icon "printer" at bounding box center [1075, 523] width 13 height 13
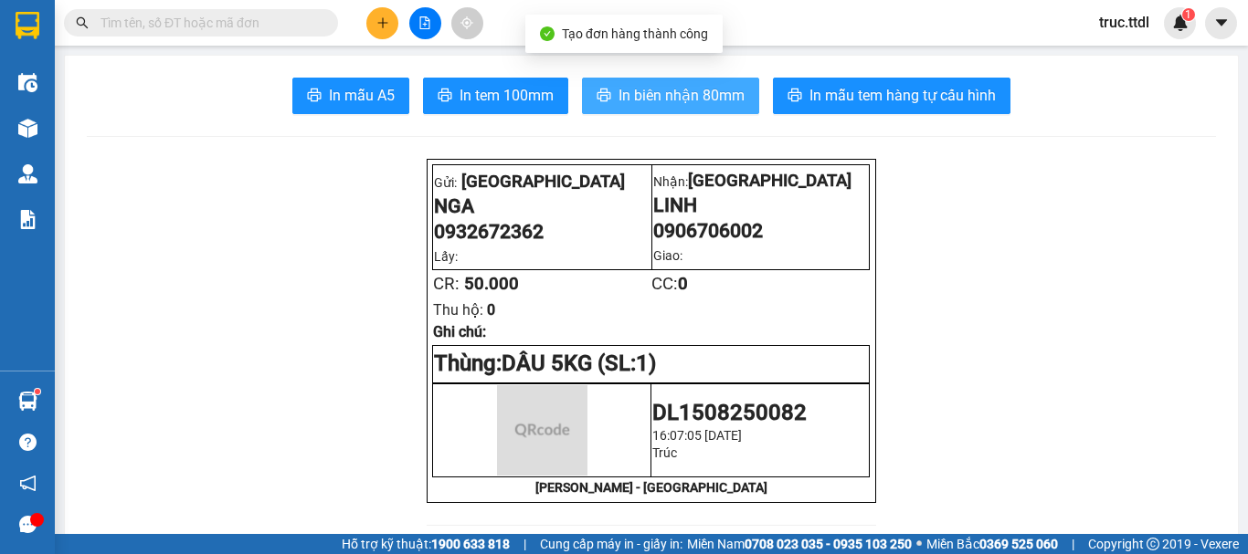
click at [662, 100] on span "In biên nhận 80mm" at bounding box center [681, 95] width 126 height 23
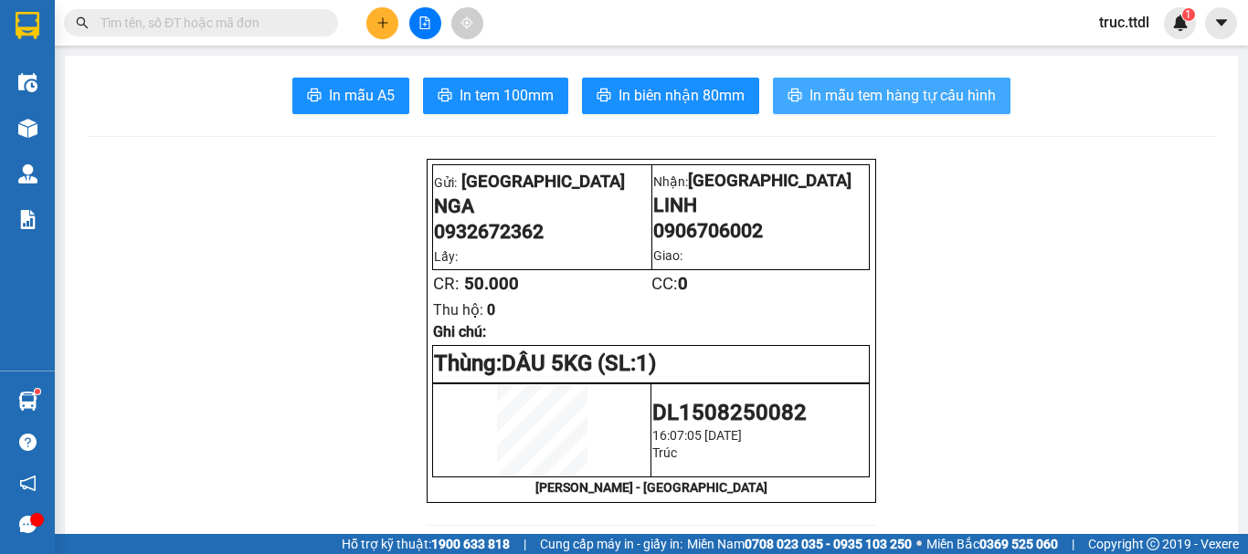
click at [886, 89] on span "In mẫu tem hàng tự cấu hình" at bounding box center [902, 95] width 186 height 23
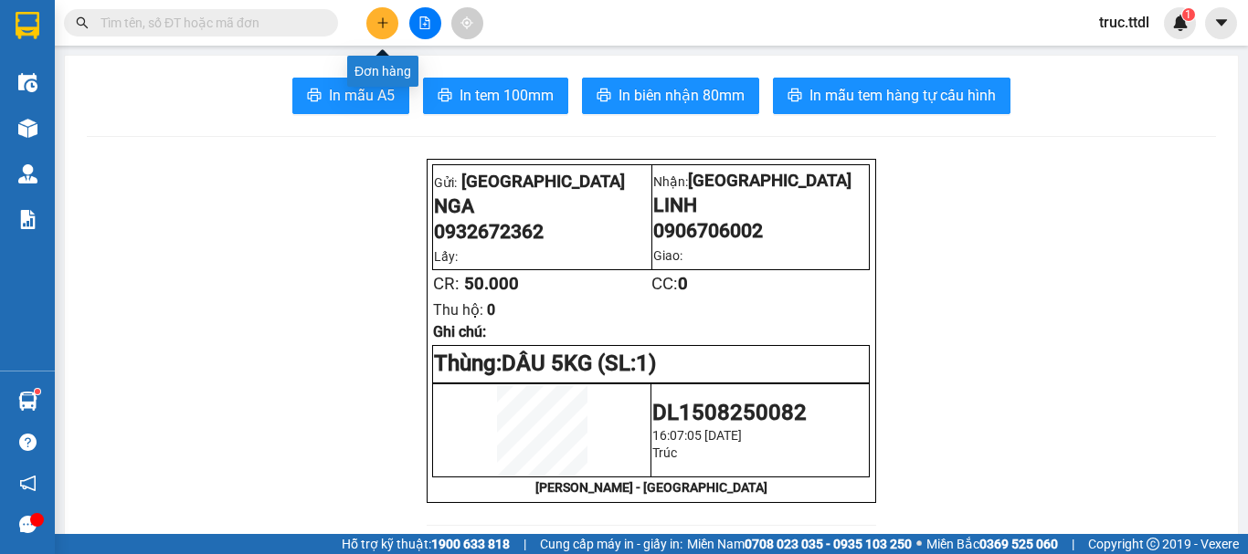
click at [384, 32] on button at bounding box center [382, 23] width 32 height 32
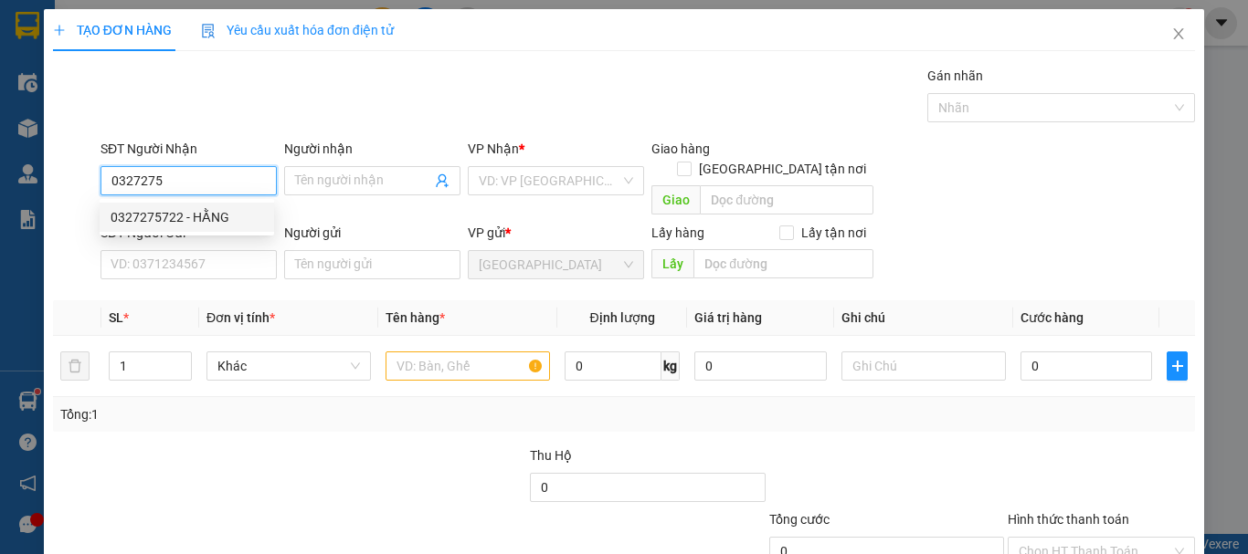
click at [220, 212] on div "0327275722 - HẰNG" at bounding box center [187, 217] width 153 height 20
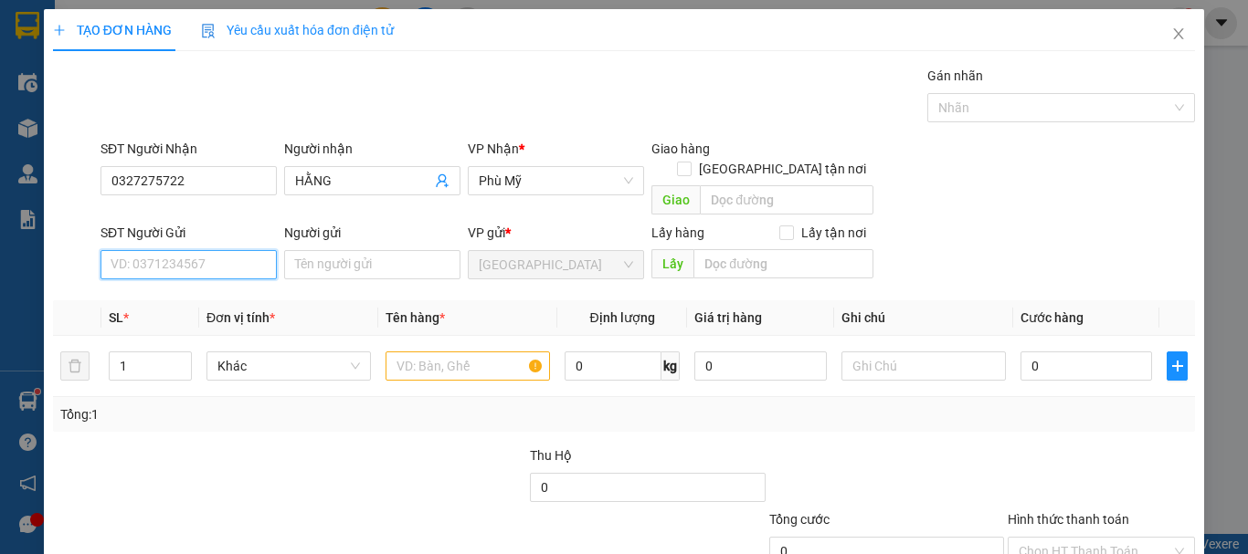
click at [227, 251] on input "SĐT Người Gửi" at bounding box center [188, 264] width 176 height 29
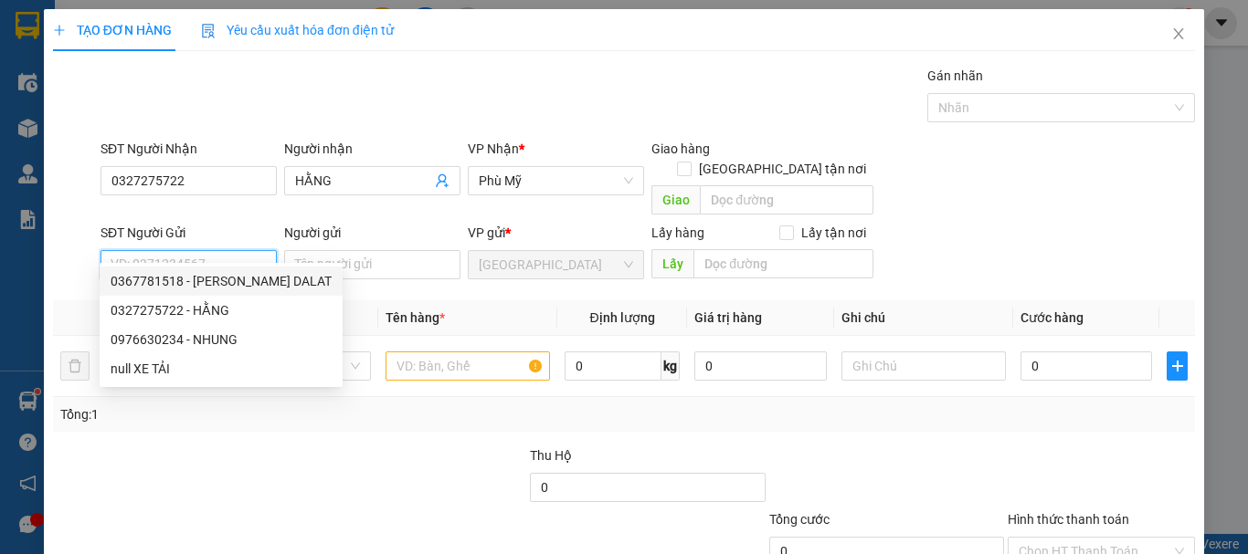
drag, startPoint x: 232, startPoint y: 275, endPoint x: 244, endPoint y: 296, distance: 24.1
click at [233, 276] on div "0367781518 - LÂM LATA'S DALAT" at bounding box center [221, 281] width 221 height 20
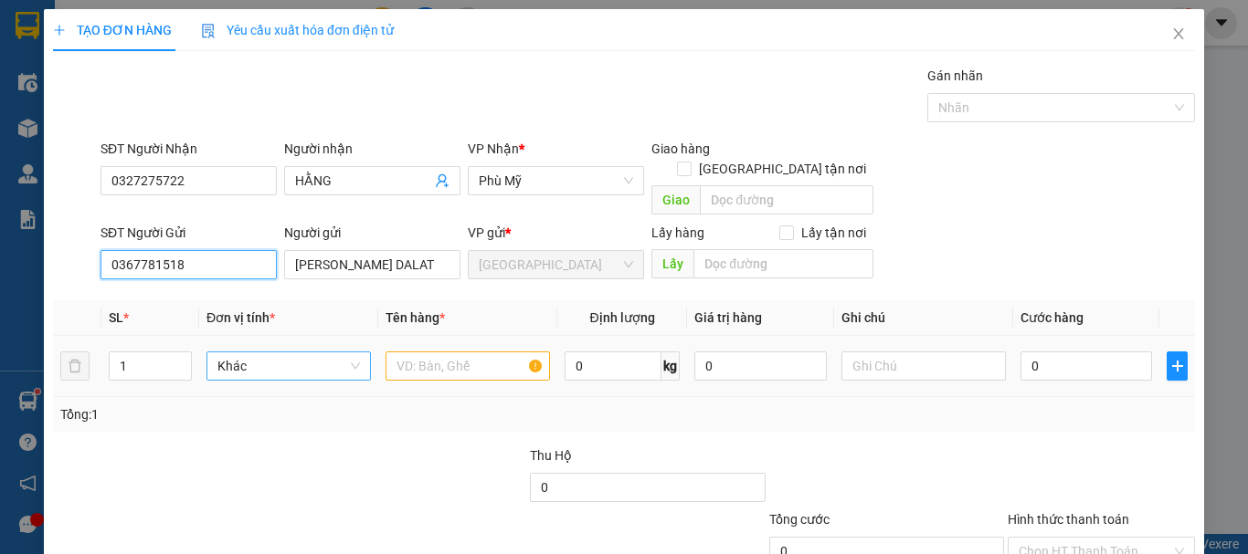
click at [272, 353] on span "Khác" at bounding box center [288, 366] width 142 height 27
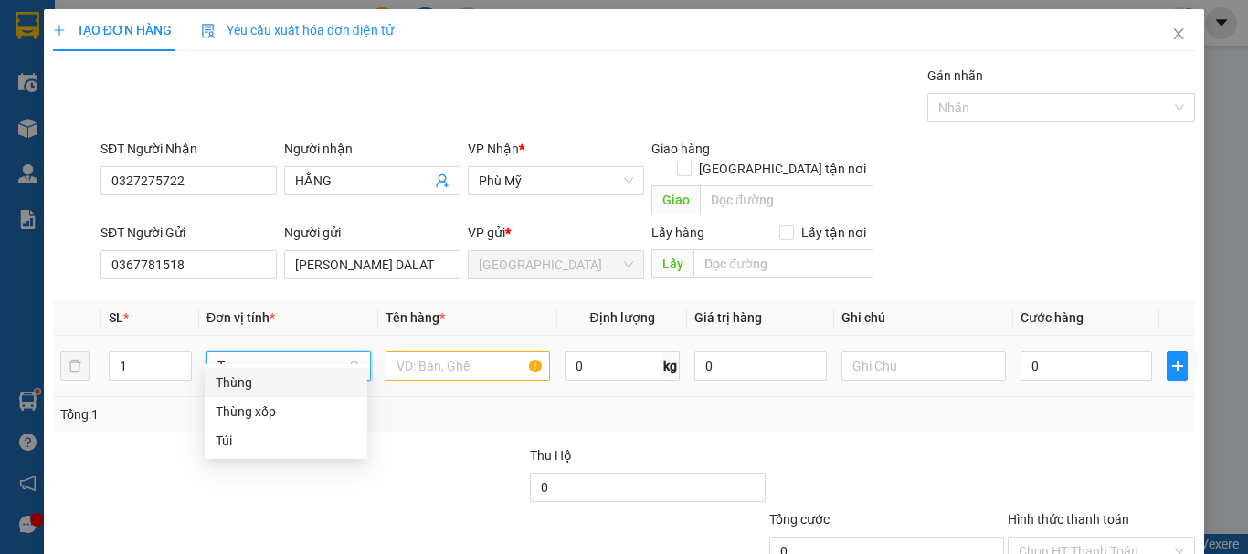
click at [266, 391] on div "Thùng" at bounding box center [286, 383] width 141 height 20
click at [438, 352] on input "text" at bounding box center [467, 366] width 164 height 29
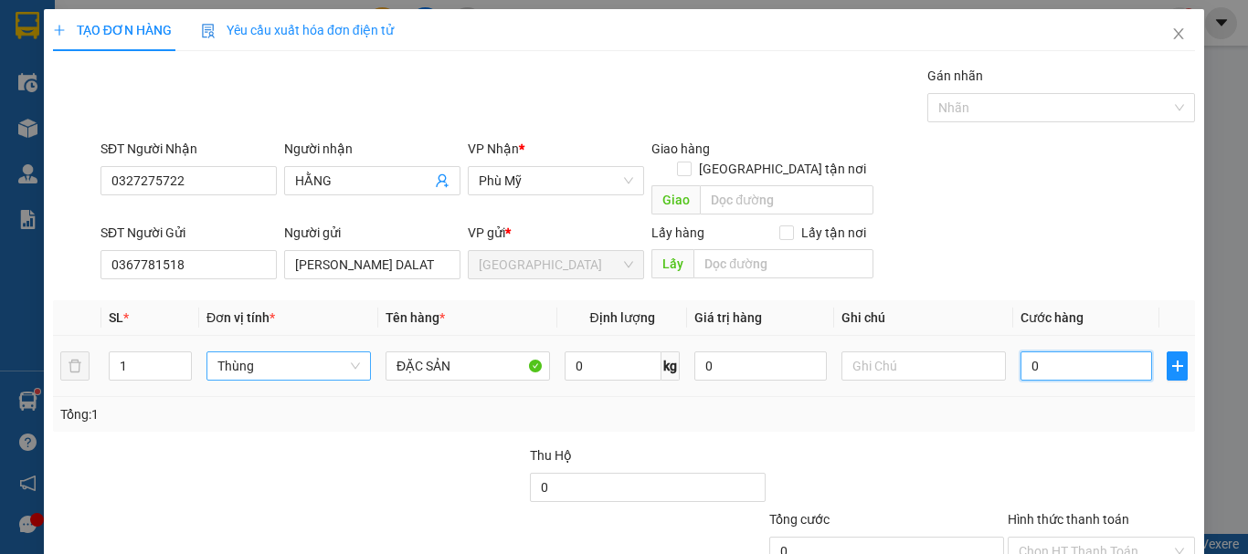
click at [1090, 352] on input "0" at bounding box center [1086, 366] width 132 height 29
click at [1050, 408] on div "Tổng: 1" at bounding box center [624, 414] width 1142 height 35
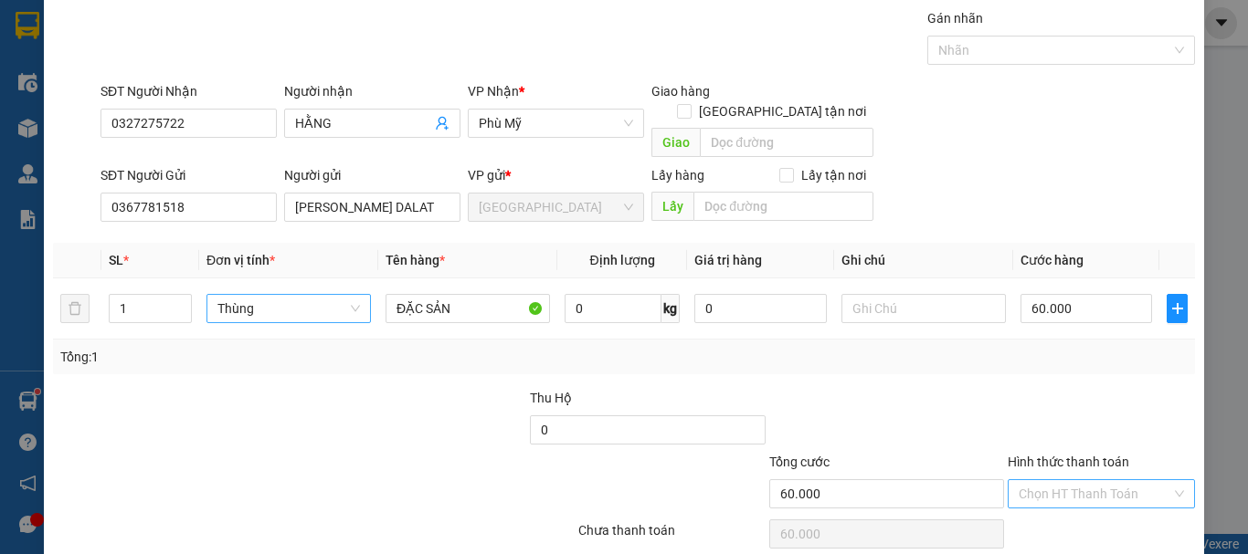
scroll to position [114, 0]
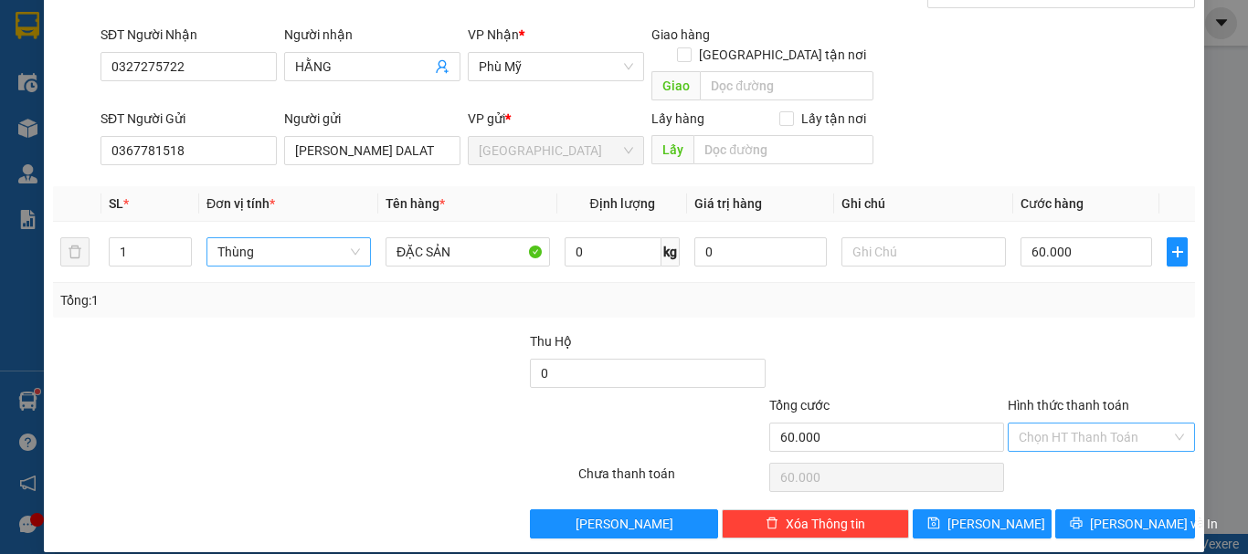
click at [1072, 424] on input "Hình thức thanh toán" at bounding box center [1094, 437] width 153 height 27
click at [1072, 450] on div "Tại văn phòng" at bounding box center [1089, 454] width 163 height 20
click at [1083, 510] on button "[PERSON_NAME] và In" at bounding box center [1125, 524] width 140 height 29
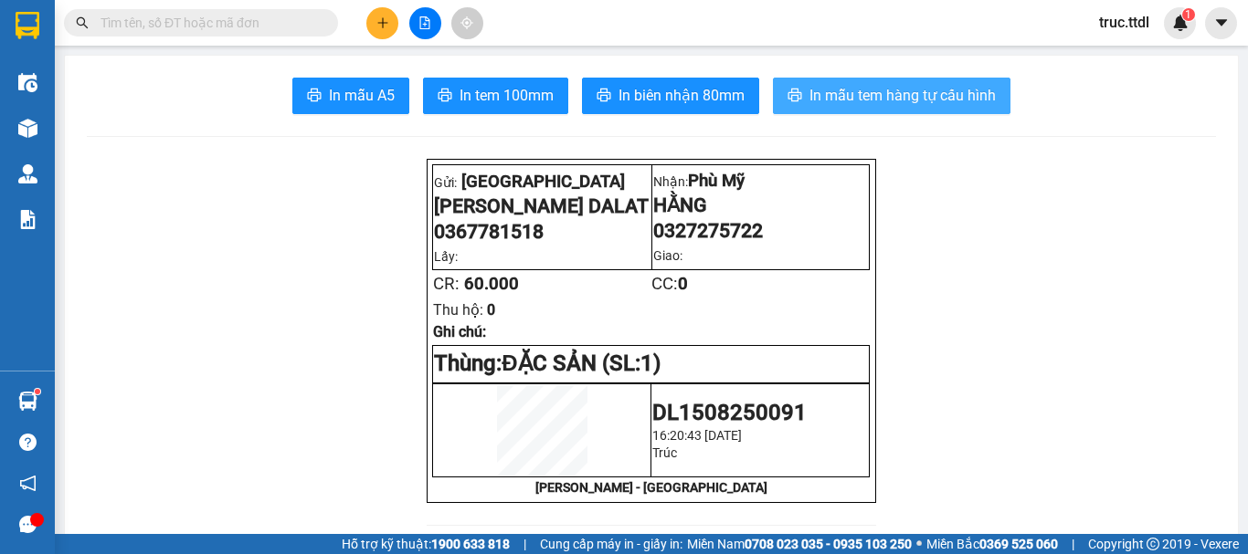
click at [887, 99] on span "In mẫu tem hàng tự cấu hình" at bounding box center [902, 95] width 186 height 23
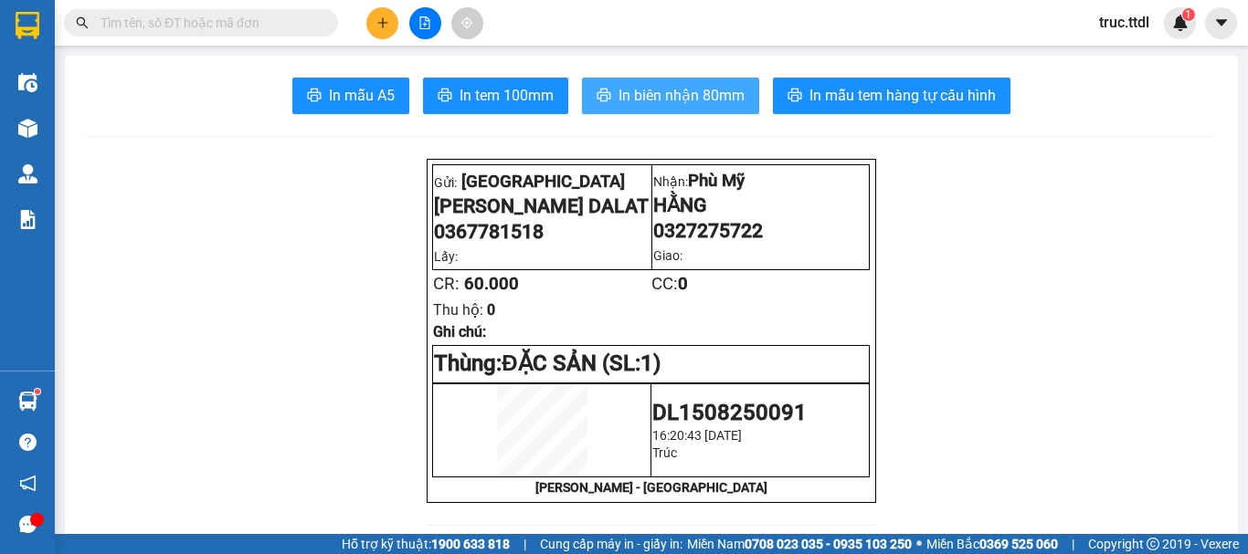
click at [682, 102] on span "In biên nhận 80mm" at bounding box center [681, 95] width 126 height 23
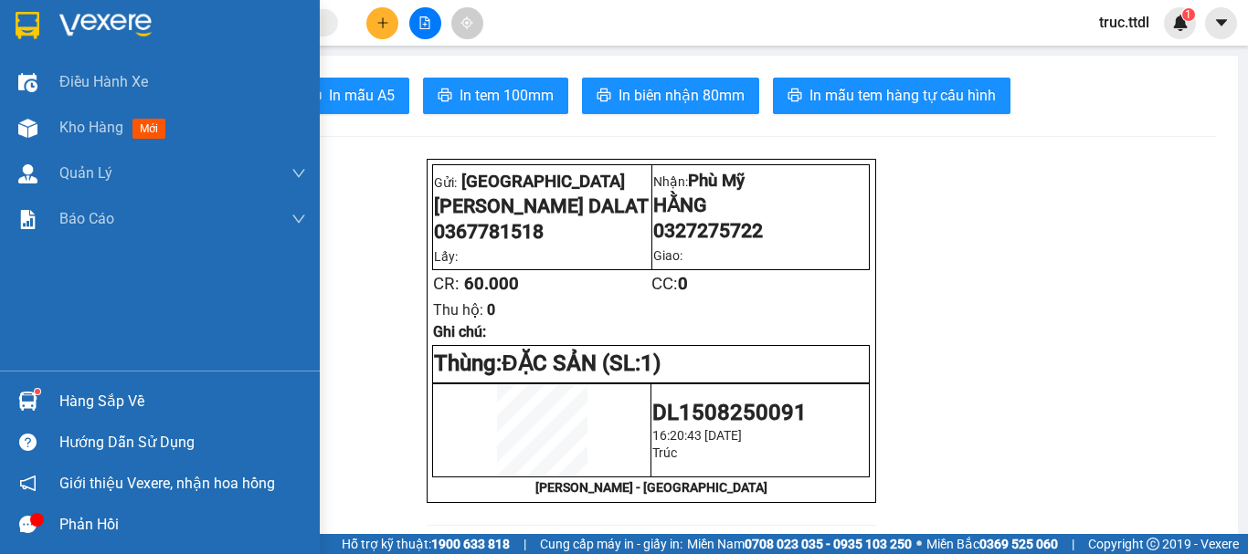
click at [28, 27] on img at bounding box center [28, 25] width 24 height 27
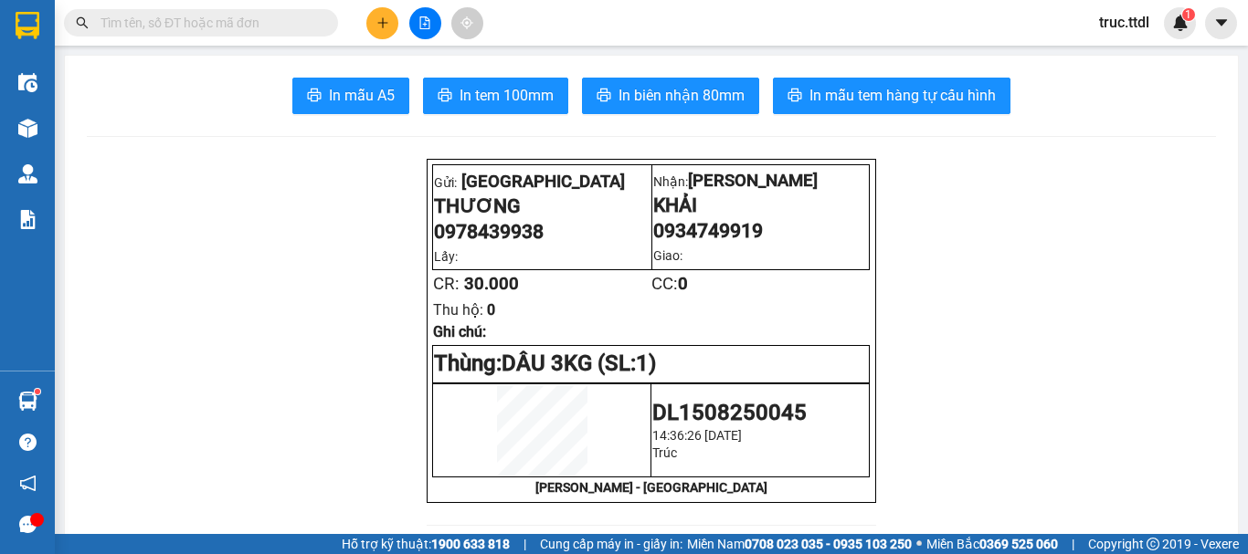
click at [201, 22] on input "text" at bounding box center [208, 23] width 216 height 20
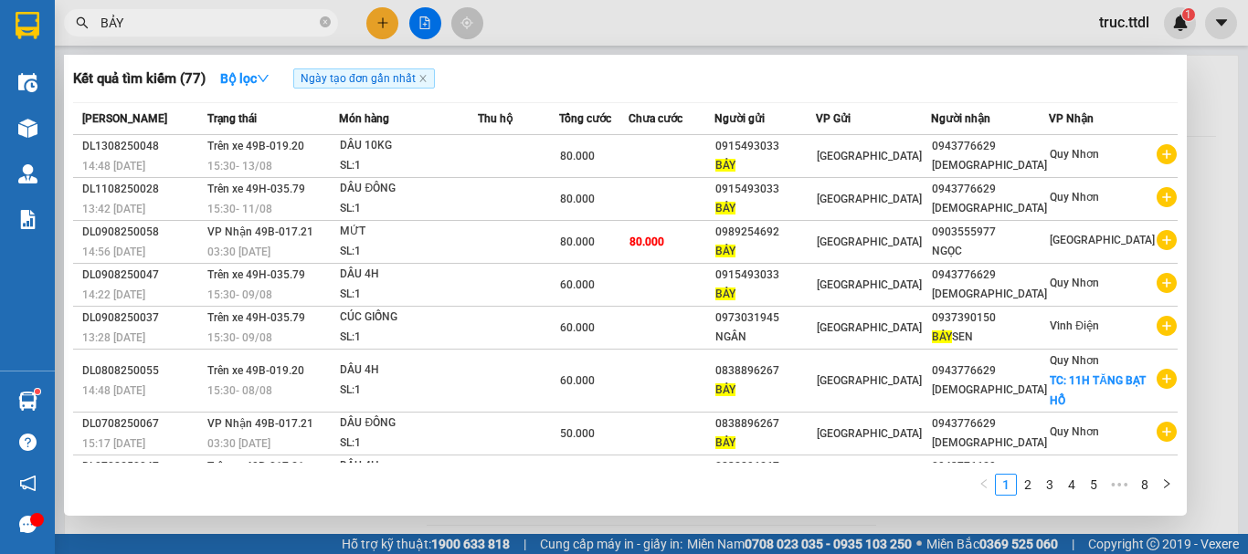
type input "BẢY"
